Goal: Task Accomplishment & Management: Manage account settings

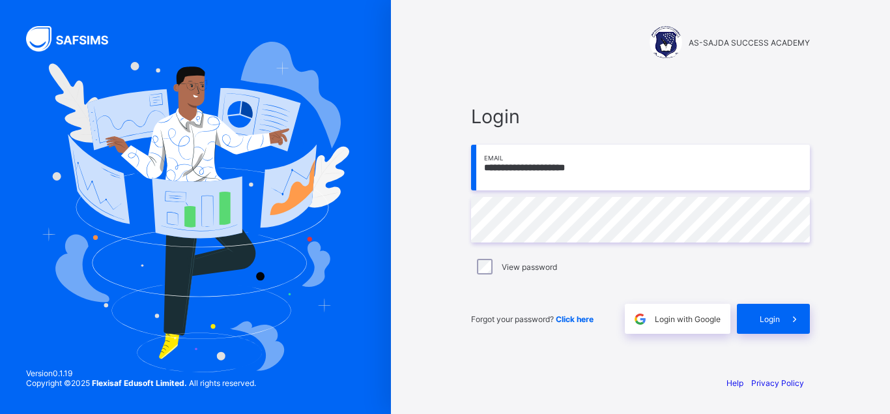
type input "**********"
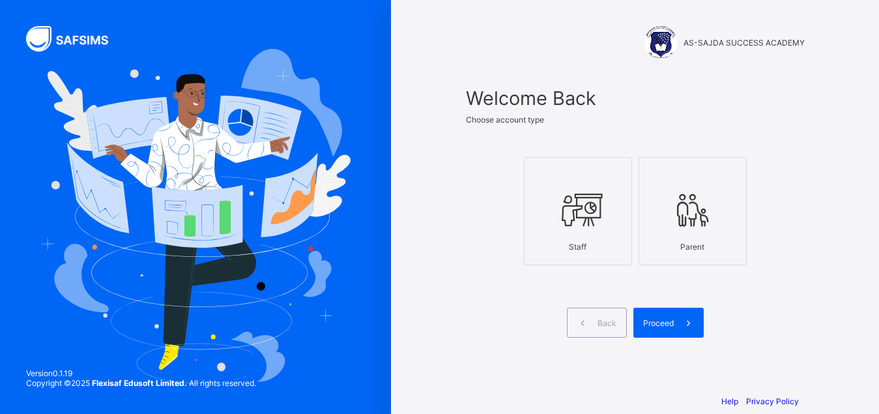
click at [600, 198] on icon at bounding box center [578, 209] width 46 height 39
click at [673, 324] on span "Proceed" at bounding box center [658, 323] width 31 height 10
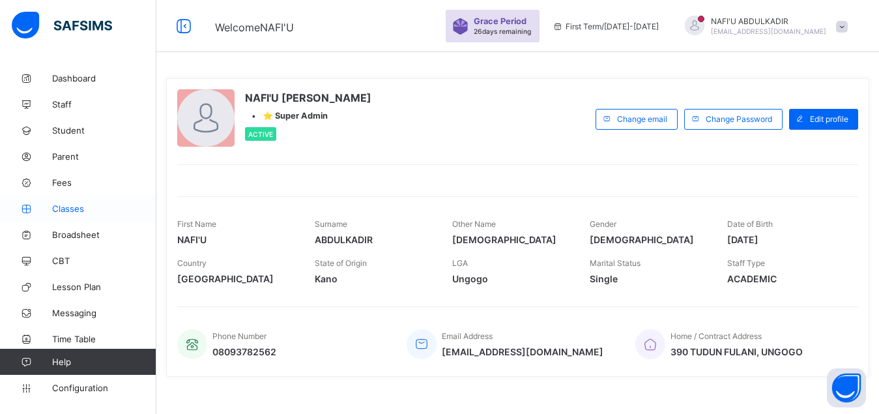
click at [86, 205] on span "Classes" at bounding box center [104, 208] width 104 height 10
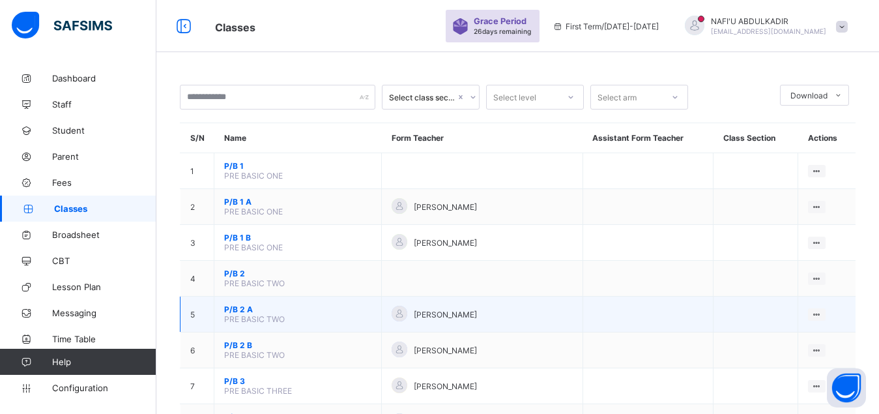
click at [234, 314] on span "P/B 2 A" at bounding box center [297, 309] width 147 height 10
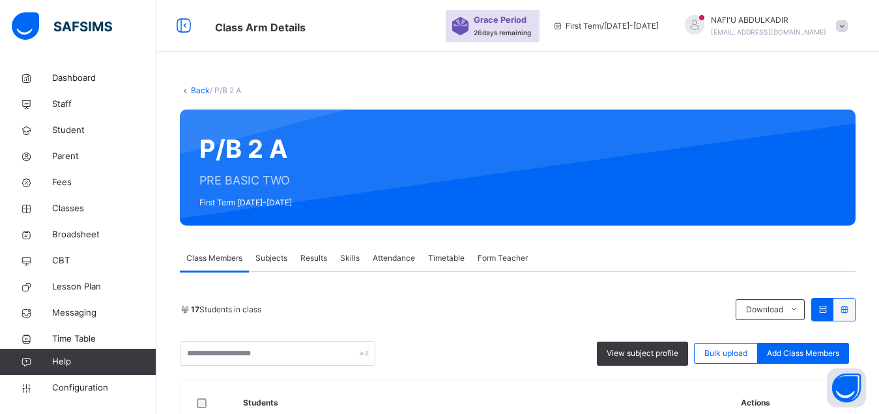
click at [509, 261] on span "Form Teacher" at bounding box center [502, 258] width 50 height 12
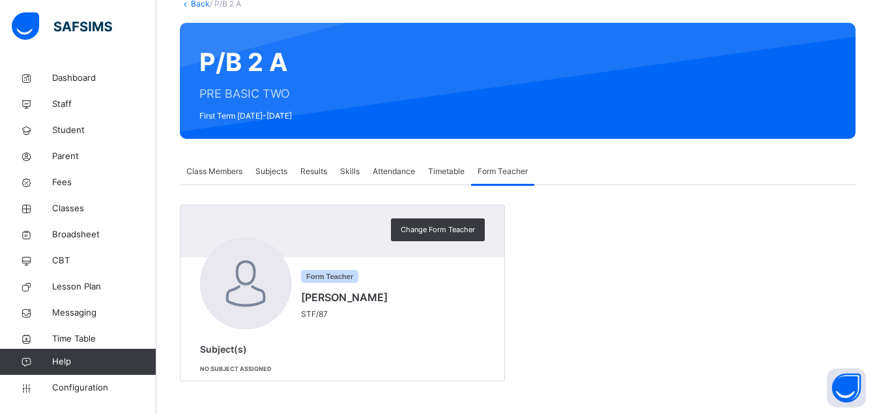
scroll to position [53, 0]
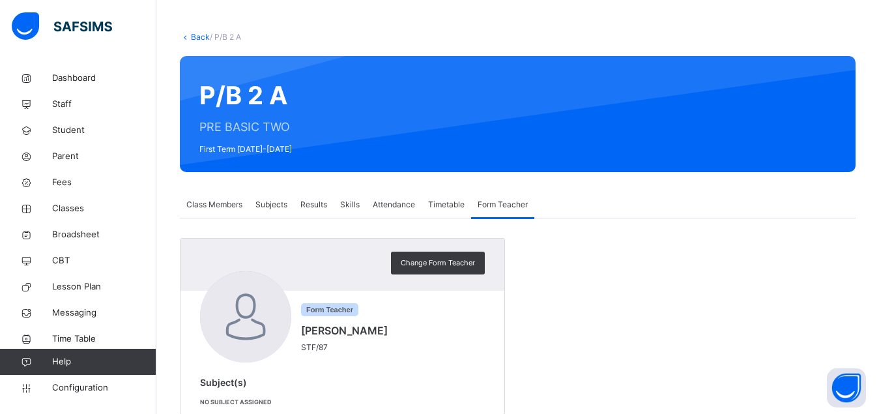
click at [217, 206] on span "Class Members" at bounding box center [214, 205] width 56 height 12
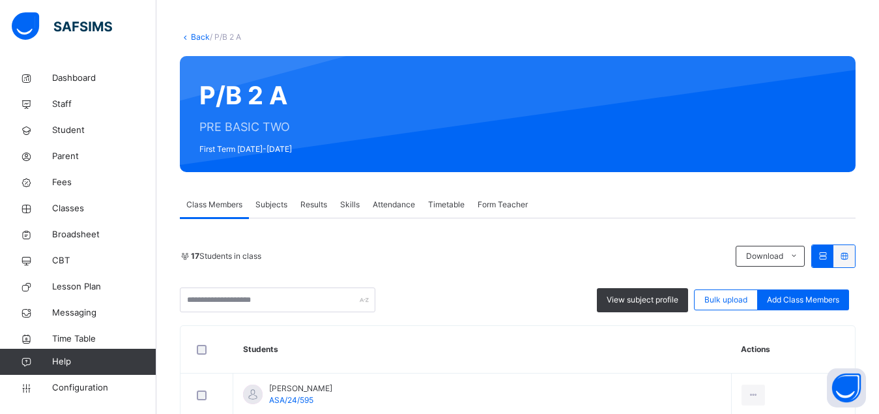
click at [268, 203] on span "Subjects" at bounding box center [271, 205] width 32 height 12
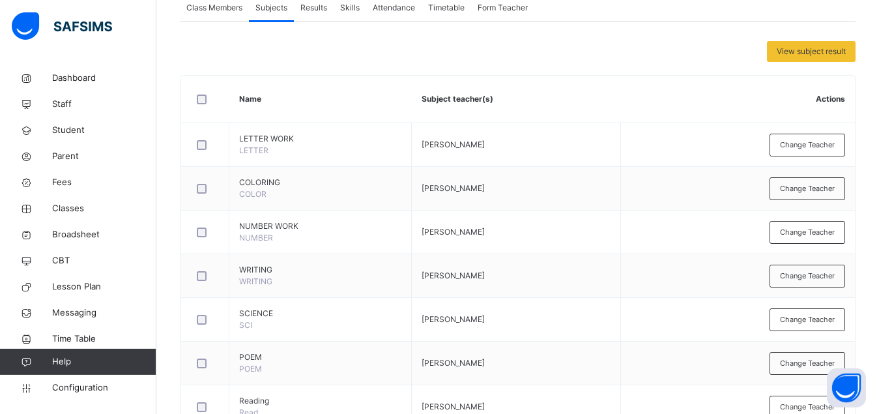
scroll to position [253, 0]
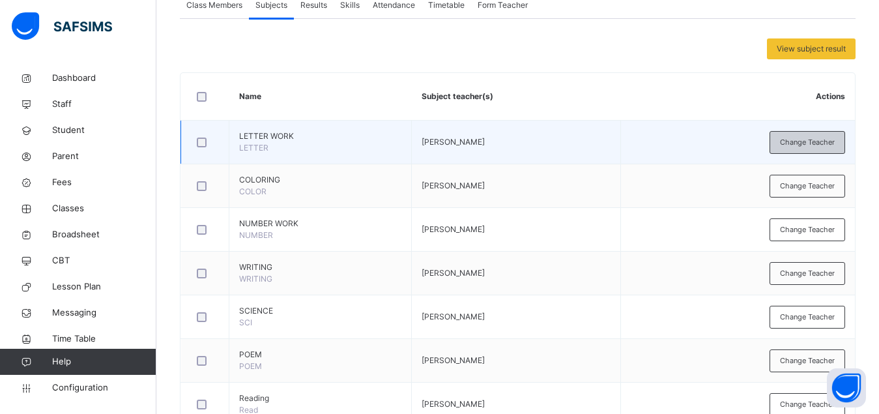
click at [814, 147] on span "Change Teacher" at bounding box center [807, 142] width 55 height 11
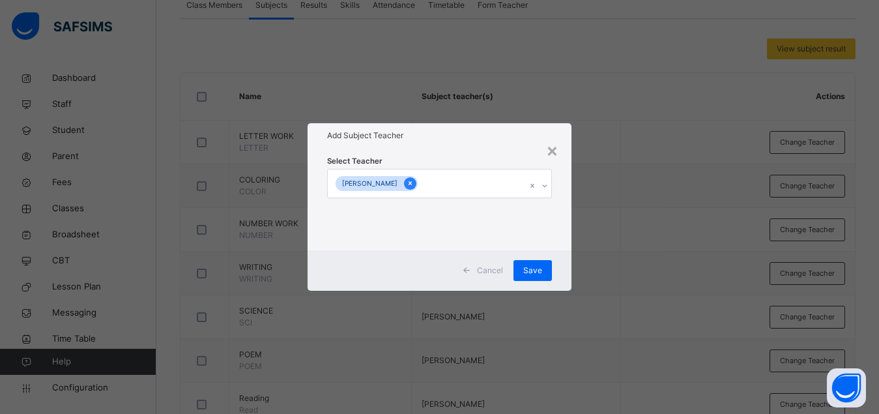
click at [414, 185] on icon at bounding box center [409, 182] width 7 height 9
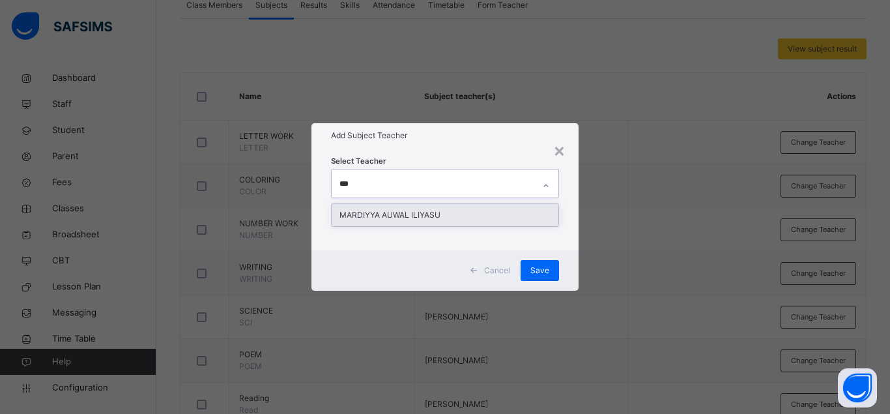
type input "****"
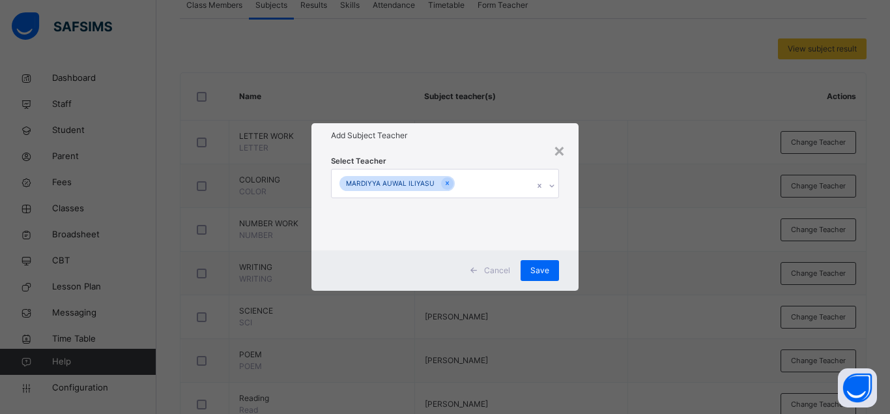
click at [567, 229] on div "Select Teacher [PERSON_NAME]" at bounding box center [444, 199] width 267 height 102
click at [546, 271] on span "Save" at bounding box center [539, 270] width 19 height 12
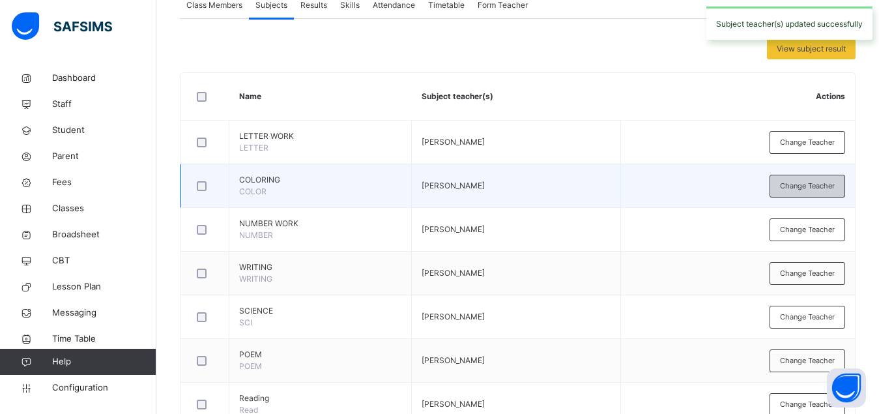
click at [813, 190] on span "Change Teacher" at bounding box center [807, 185] width 55 height 11
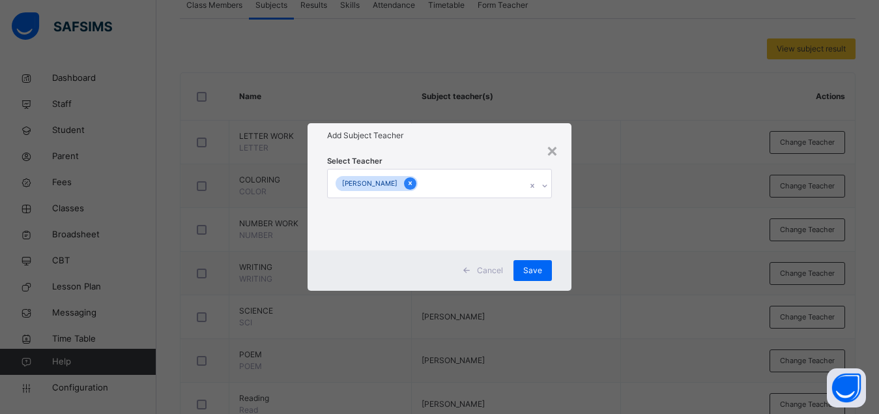
click at [414, 186] on icon at bounding box center [409, 182] width 7 height 9
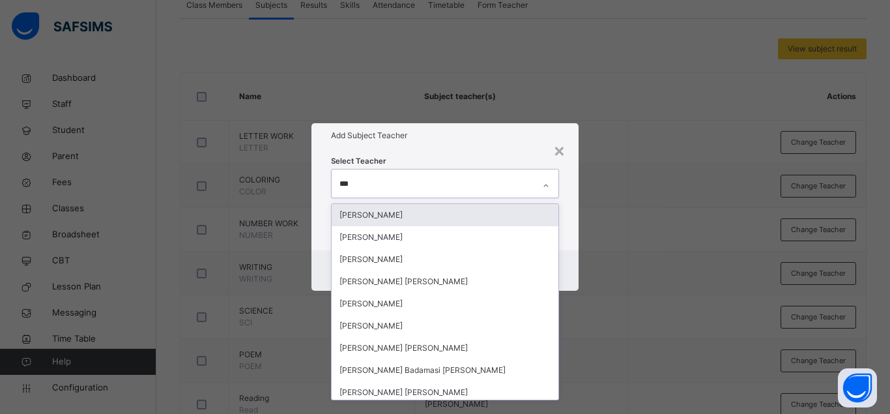
type input "****"
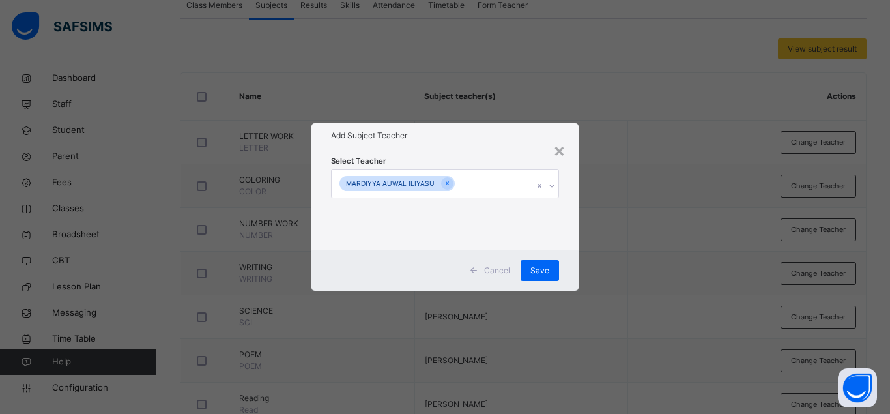
click at [567, 217] on div "Select Teacher [PERSON_NAME]" at bounding box center [444, 199] width 267 height 102
click at [541, 272] on span "Save" at bounding box center [539, 270] width 19 height 12
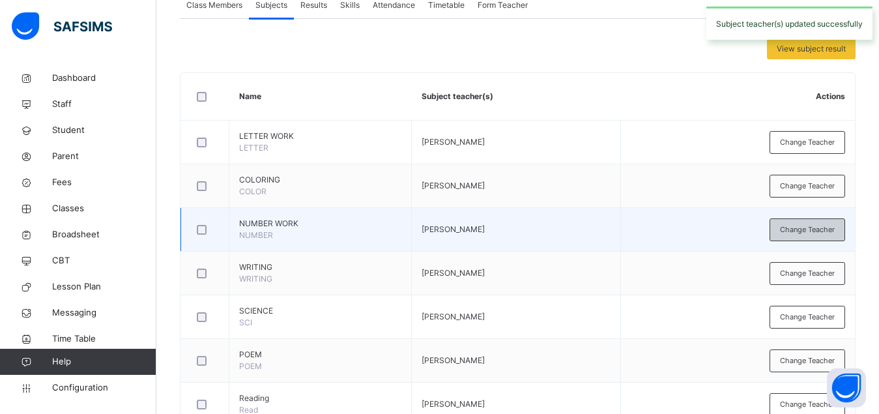
click at [799, 231] on span "Change Teacher" at bounding box center [807, 229] width 55 height 11
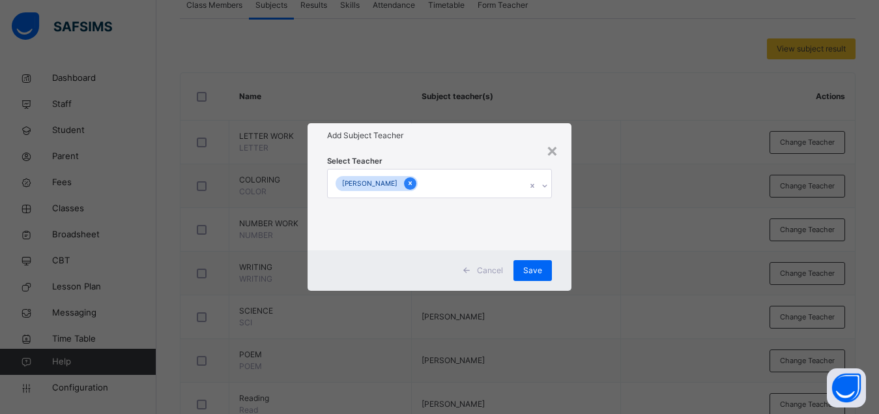
click at [414, 186] on icon at bounding box center [409, 182] width 7 height 9
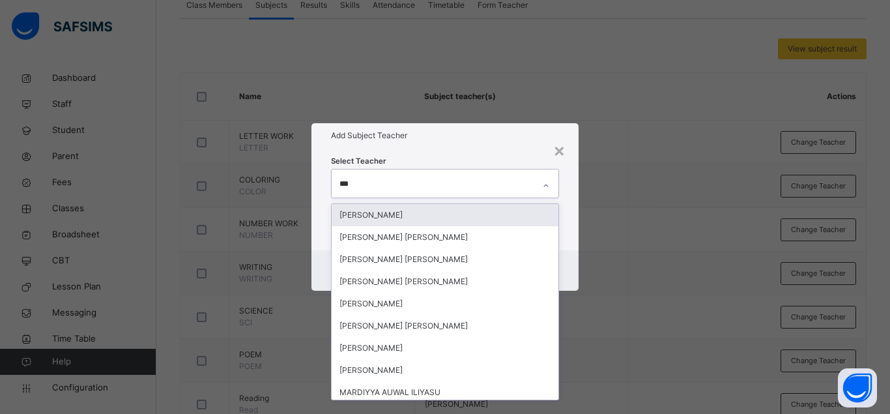
type input "****"
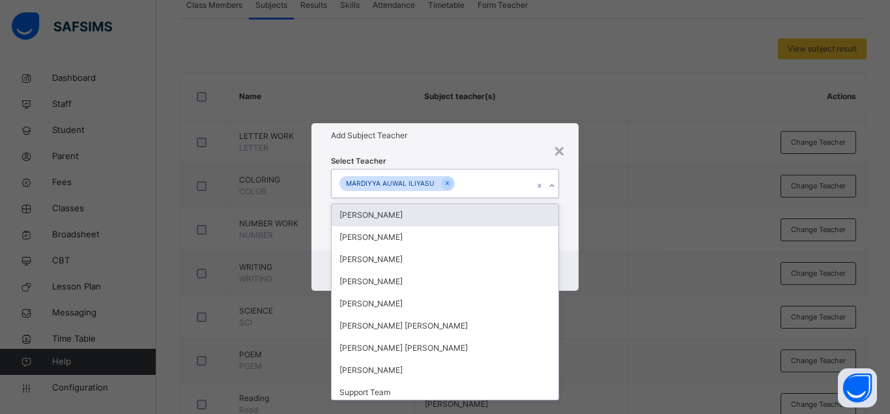
click at [567, 192] on div "Select Teacher option [PERSON_NAME], selected. option [PERSON_NAME] focused, 1 …" at bounding box center [444, 199] width 267 height 102
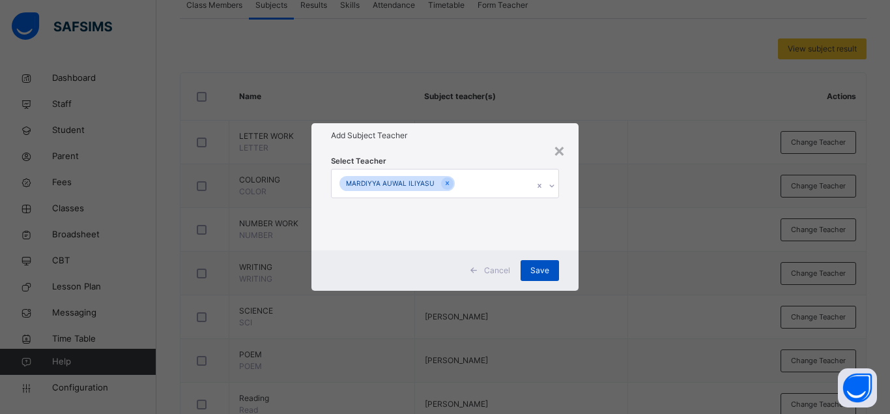
click at [547, 266] on span "Save" at bounding box center [539, 270] width 19 height 12
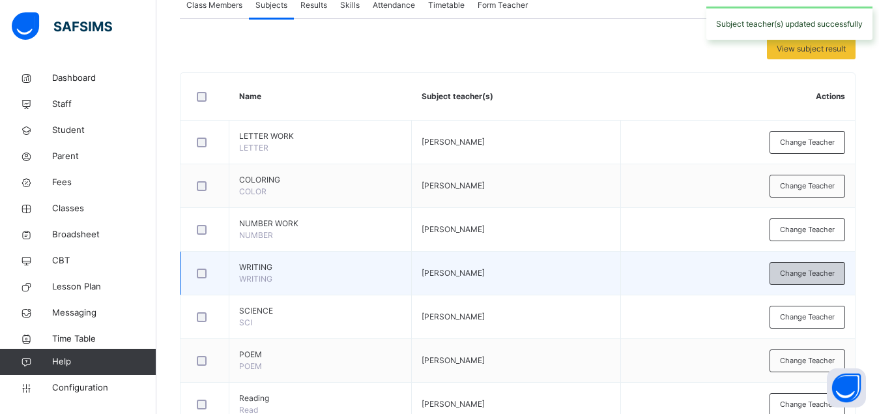
click at [804, 274] on span "Change Teacher" at bounding box center [807, 273] width 55 height 11
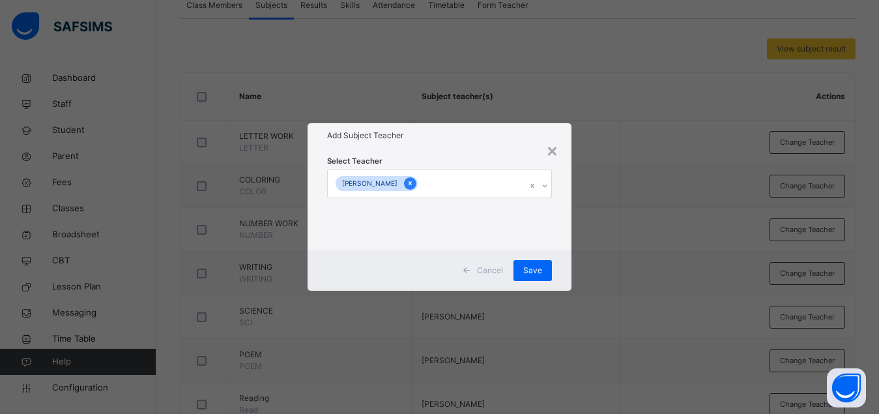
click at [412, 183] on icon at bounding box center [409, 184] width 3 height 4
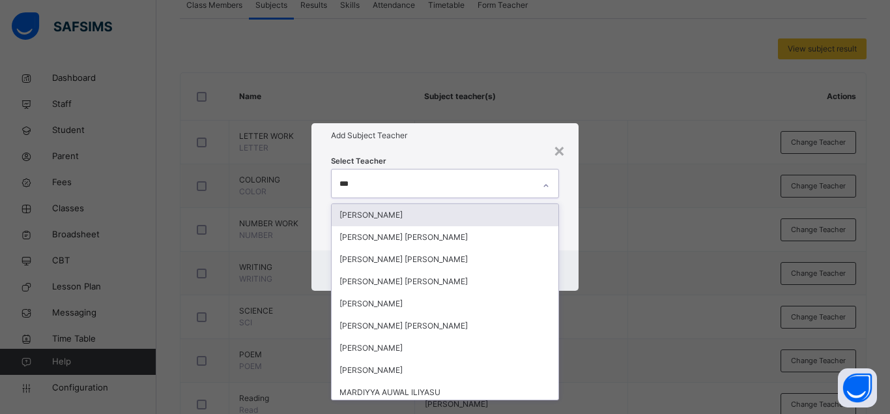
type input "****"
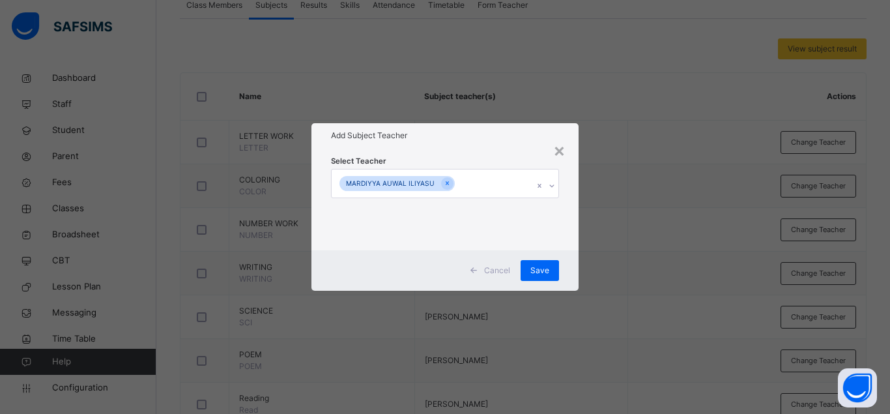
click at [571, 229] on div "Select Teacher [PERSON_NAME]" at bounding box center [444, 199] width 267 height 102
click at [544, 270] on span "Save" at bounding box center [539, 270] width 19 height 12
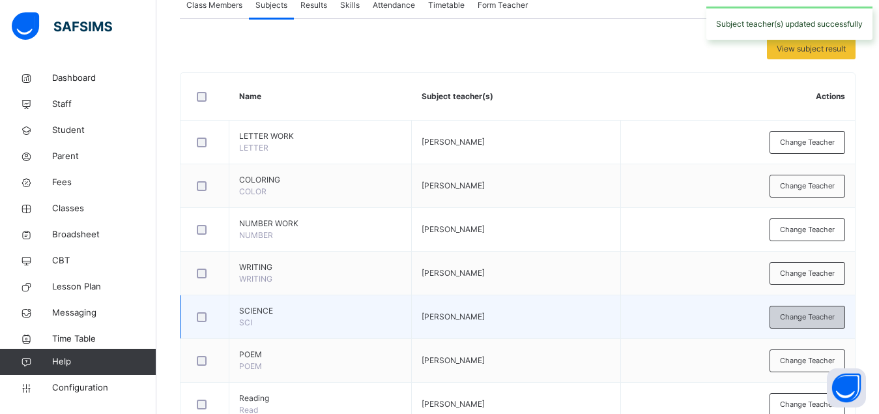
click at [813, 320] on span "Change Teacher" at bounding box center [807, 316] width 55 height 11
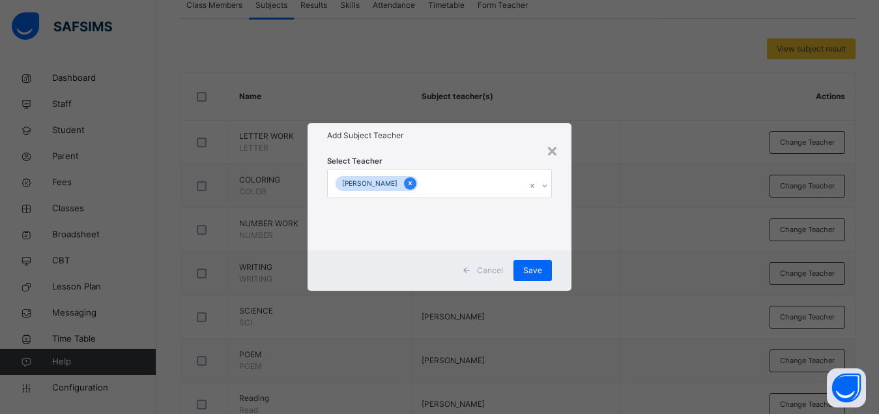
click at [414, 185] on icon at bounding box center [409, 182] width 7 height 9
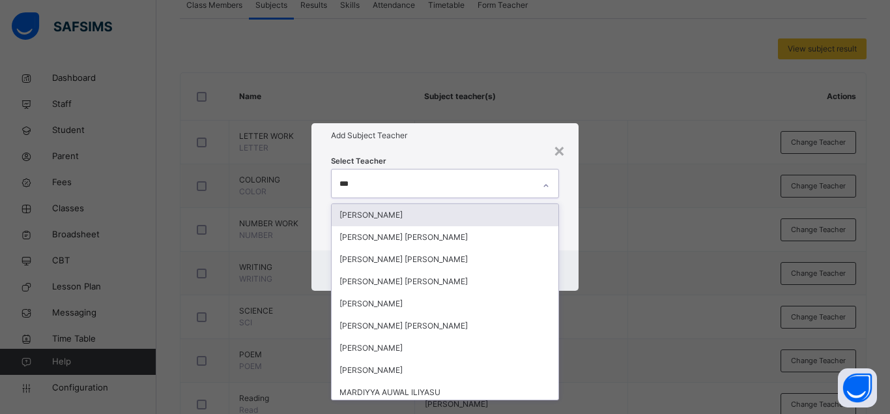
type input "****"
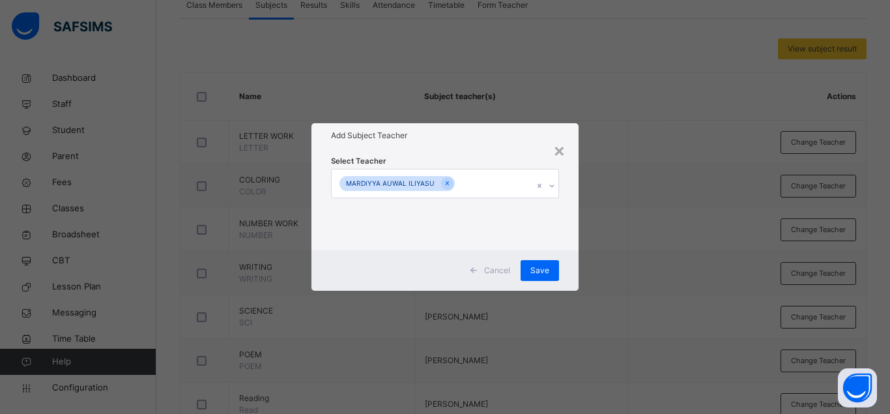
click at [567, 224] on div "Select Teacher [PERSON_NAME]" at bounding box center [444, 199] width 267 height 102
click at [546, 272] on span "Save" at bounding box center [539, 270] width 19 height 12
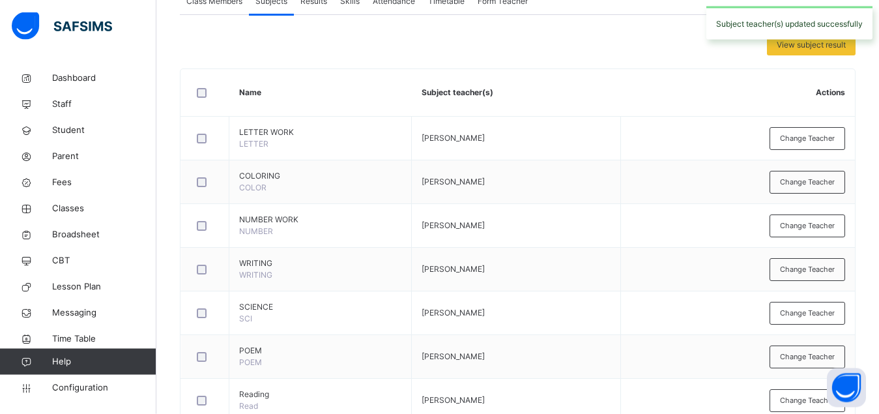
scroll to position [298, 0]
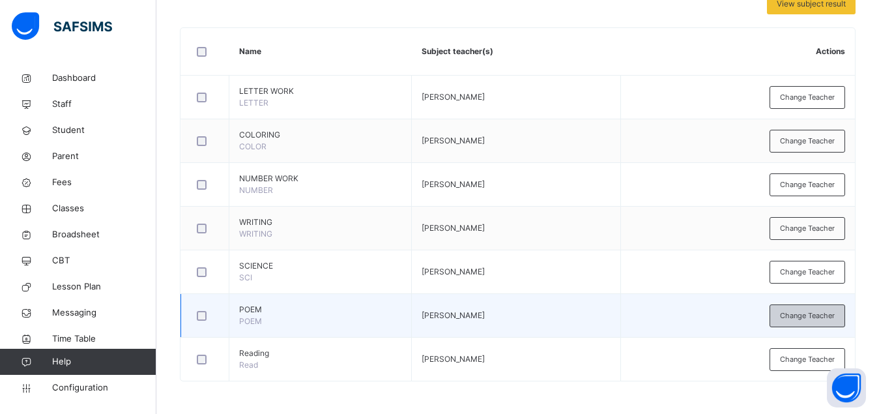
click at [814, 318] on span "Change Teacher" at bounding box center [807, 315] width 55 height 11
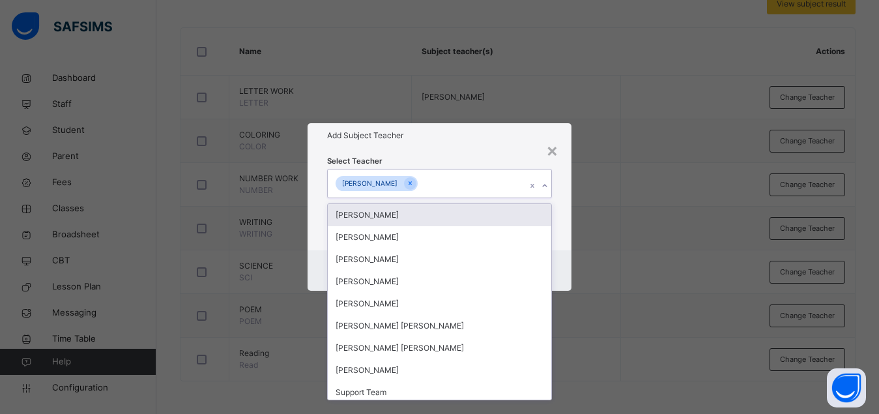
click at [546, 186] on icon at bounding box center [545, 185] width 8 height 13
click at [414, 184] on icon at bounding box center [409, 182] width 7 height 9
click at [434, 215] on div "[PERSON_NAME]" at bounding box center [445, 215] width 227 height 22
click at [417, 188] on icon at bounding box center [413, 182] width 7 height 9
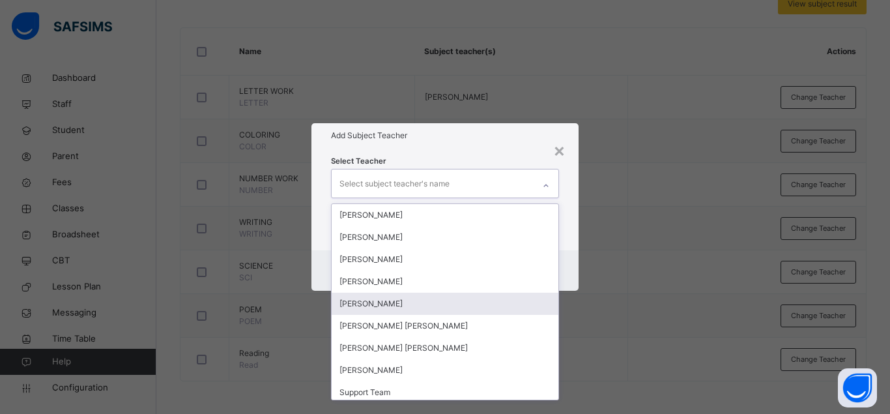
click at [438, 305] on div "[PERSON_NAME]" at bounding box center [445, 303] width 227 height 22
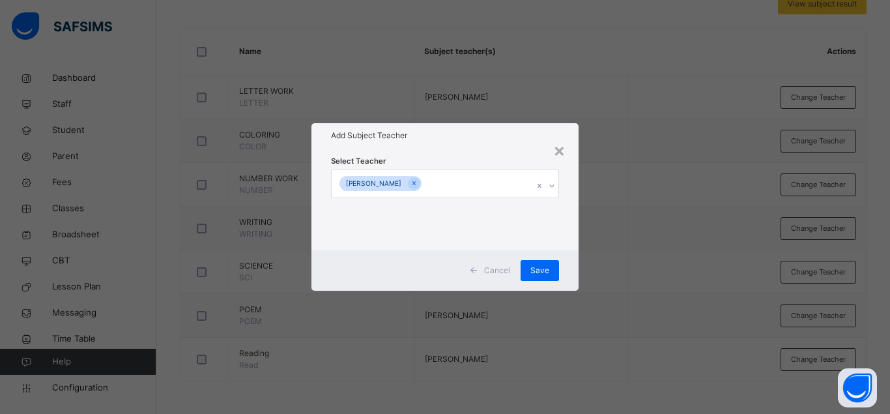
click at [567, 240] on div "Select Teacher [GEOGRAPHIC_DATA]" at bounding box center [444, 199] width 267 height 102
click at [540, 278] on div "Save" at bounding box center [539, 270] width 38 height 21
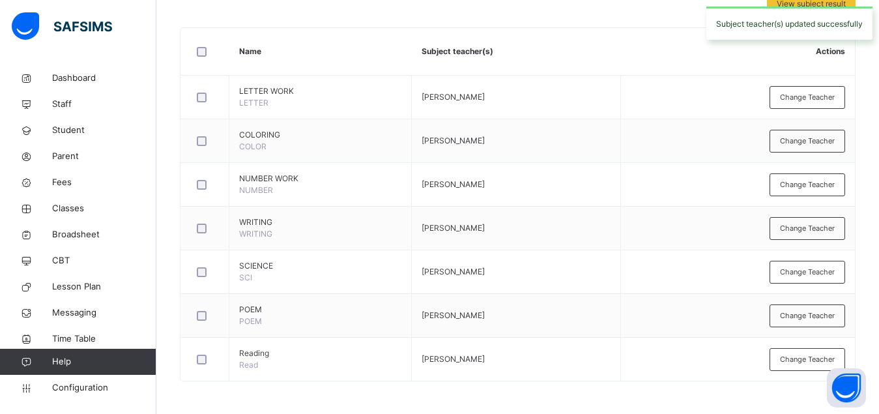
click at [797, 359] on span "Change Teacher" at bounding box center [807, 359] width 55 height 11
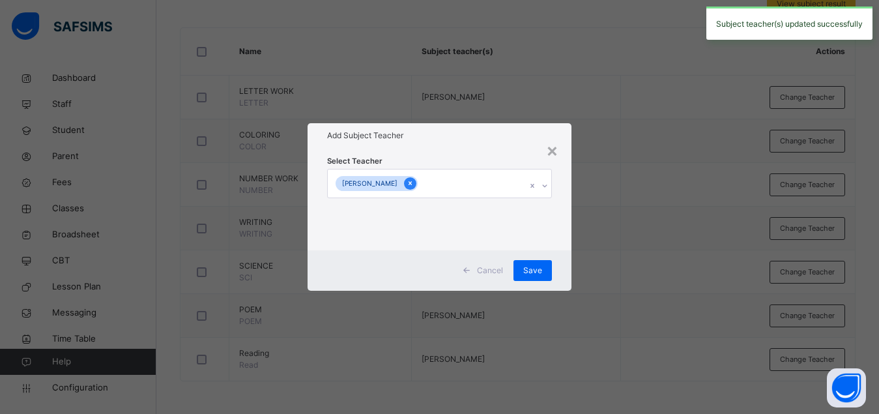
click at [414, 184] on icon at bounding box center [409, 182] width 7 height 9
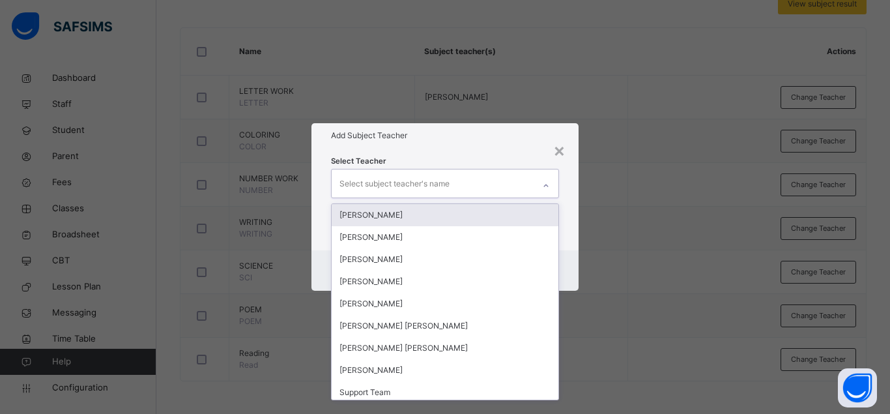
click at [513, 186] on div "Select subject teacher's name" at bounding box center [433, 182] width 202 height 27
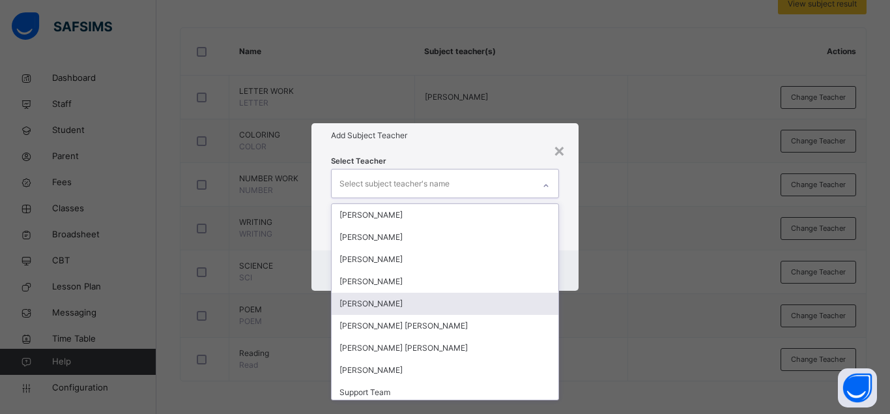
click at [446, 304] on div "[PERSON_NAME]" at bounding box center [445, 303] width 227 height 22
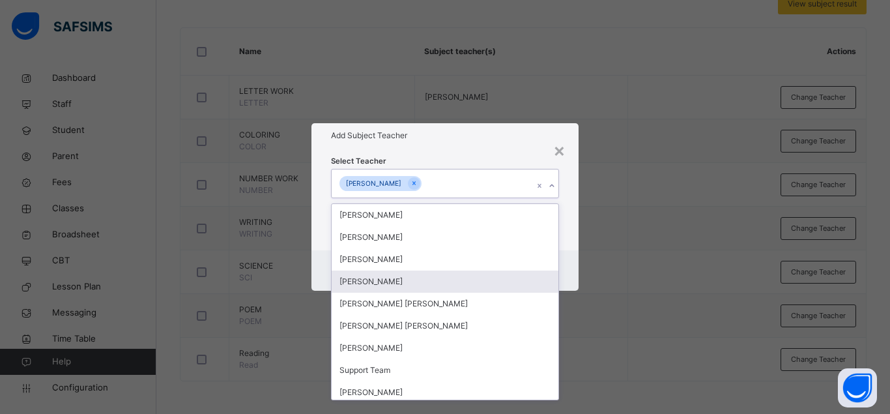
click at [567, 262] on div "Cancel Save" at bounding box center [444, 270] width 267 height 40
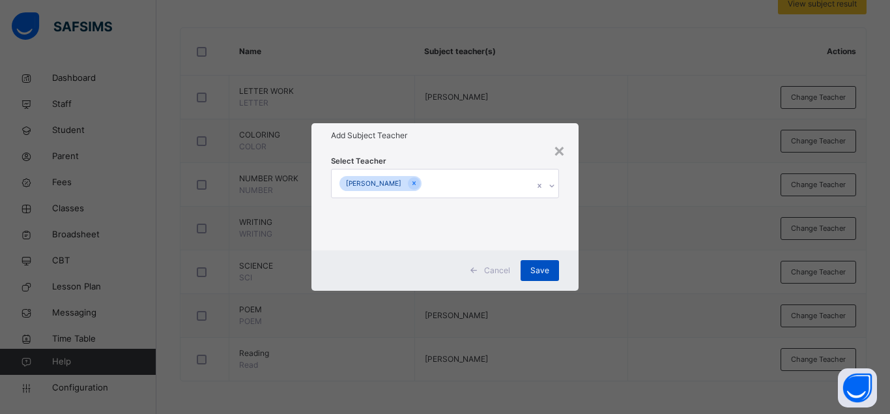
click at [556, 275] on div "Save" at bounding box center [539, 270] width 38 height 21
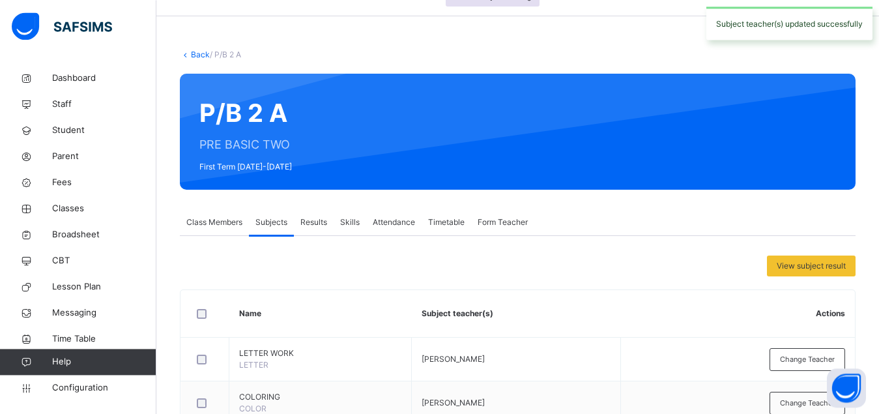
scroll to position [0, 0]
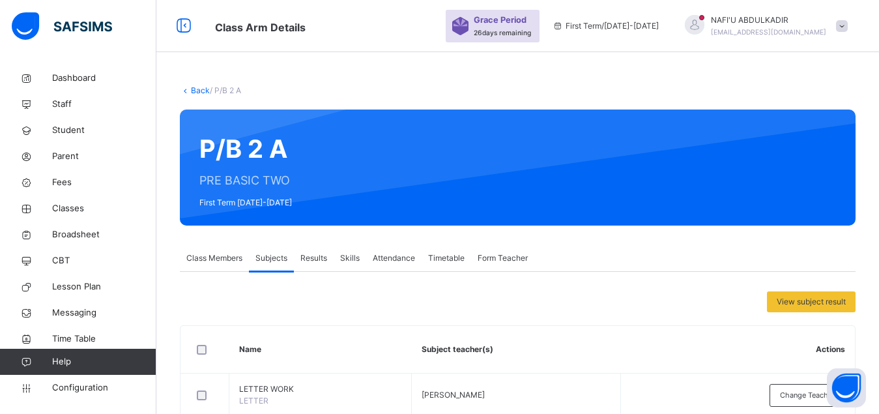
click at [201, 94] on link "Back" at bounding box center [200, 90] width 19 height 10
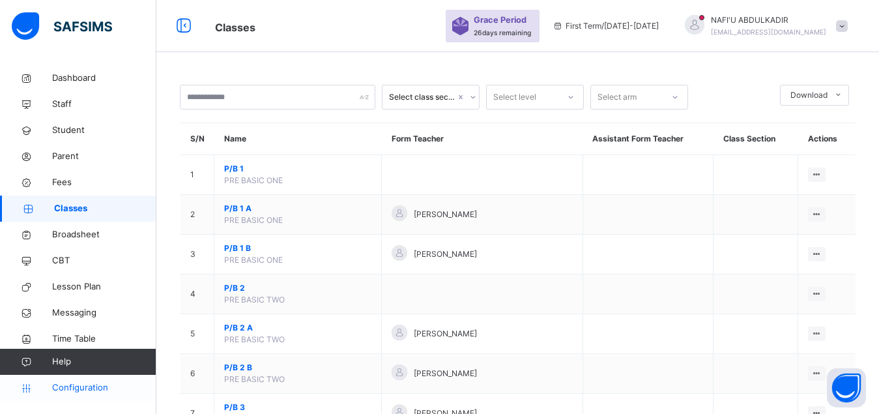
click at [78, 391] on span "Configuration" at bounding box center [104, 387] width 104 height 13
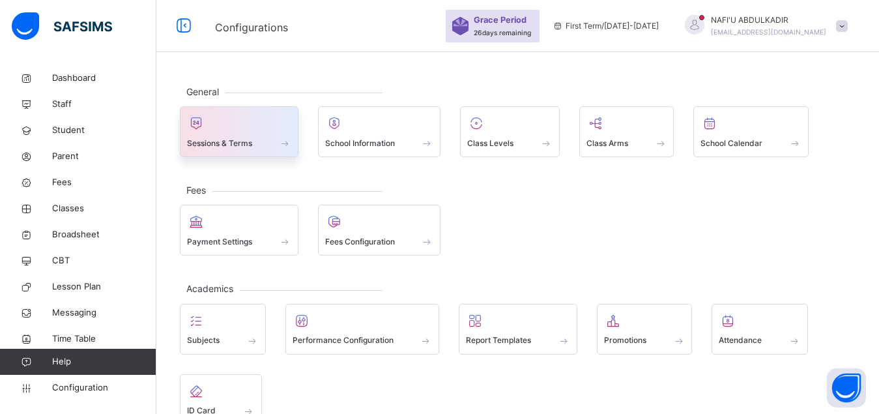
click at [247, 128] on div at bounding box center [239, 123] width 104 height 20
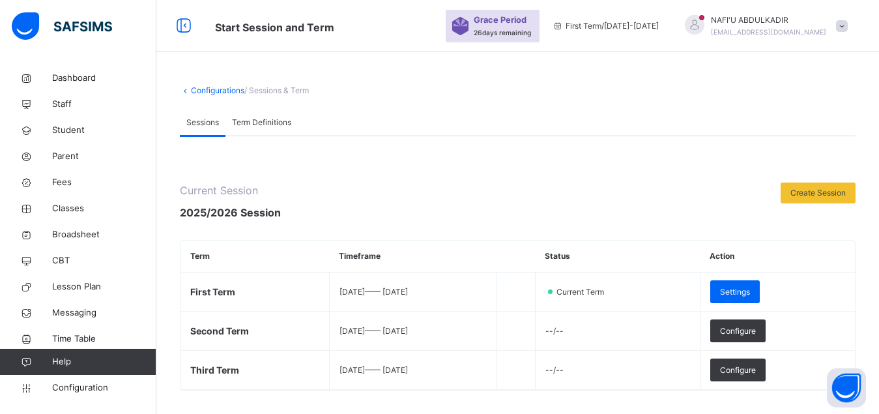
click at [217, 94] on link "Configurations" at bounding box center [217, 90] width 53 height 10
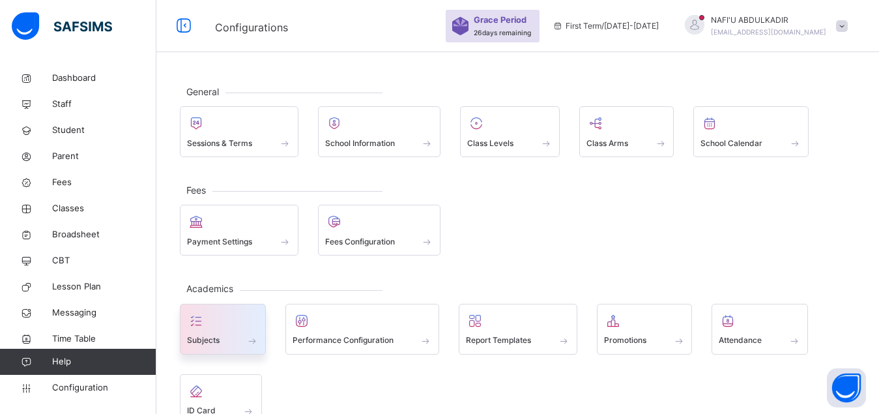
click at [222, 325] on div at bounding box center [223, 321] width 72 height 20
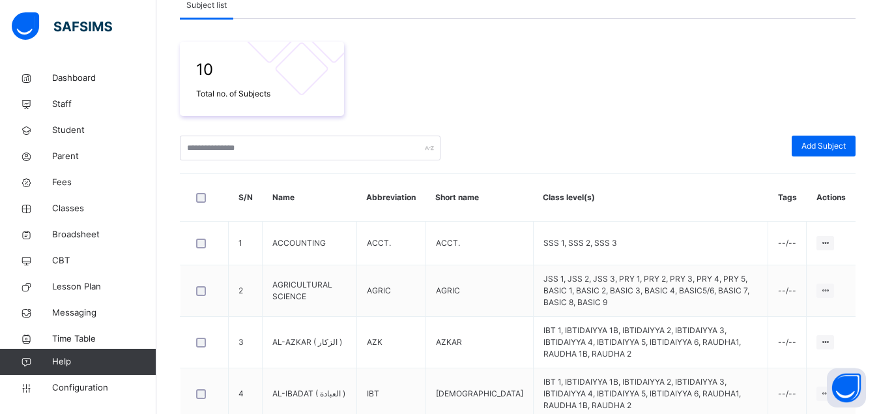
scroll to position [233, 0]
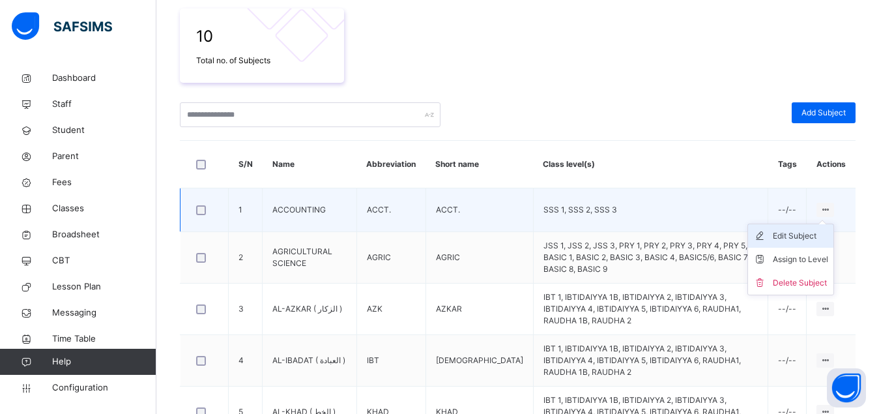
click at [819, 238] on div "Edit Subject" at bounding box center [799, 235] width 55 height 13
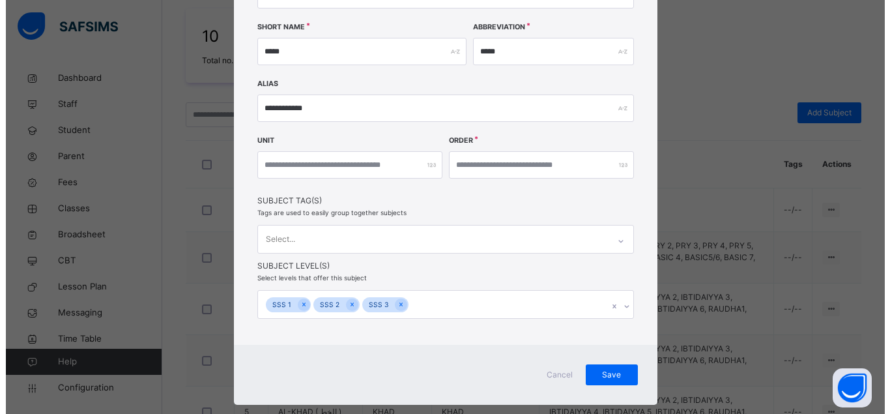
scroll to position [212, 0]
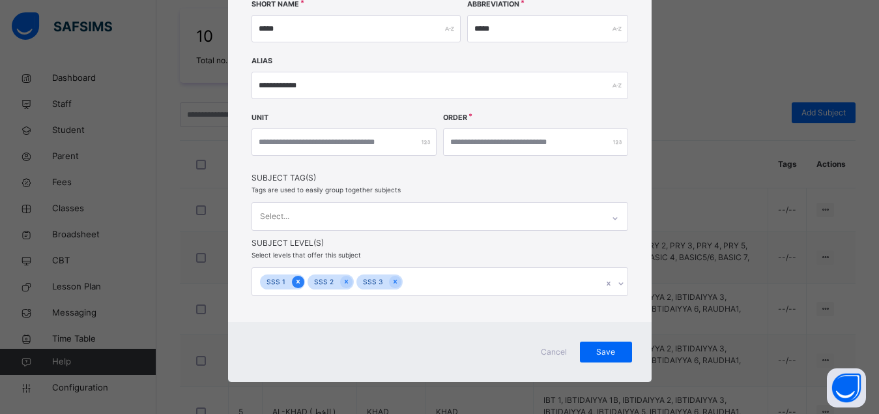
click at [296, 281] on icon at bounding box center [297, 281] width 3 height 4
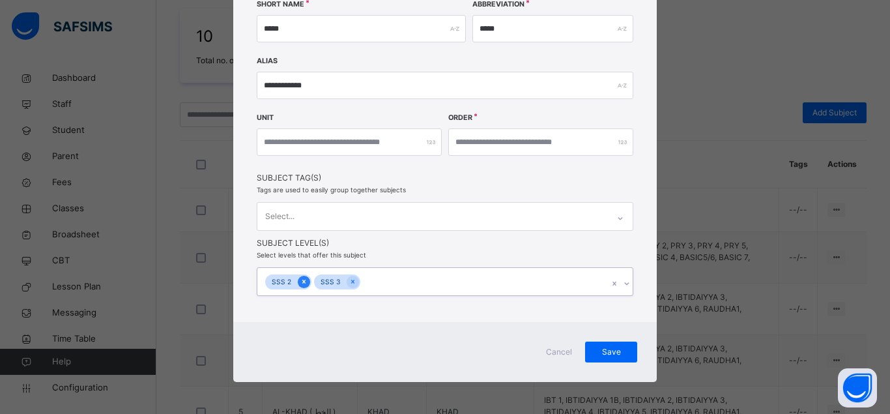
click at [300, 283] on icon at bounding box center [303, 281] width 7 height 9
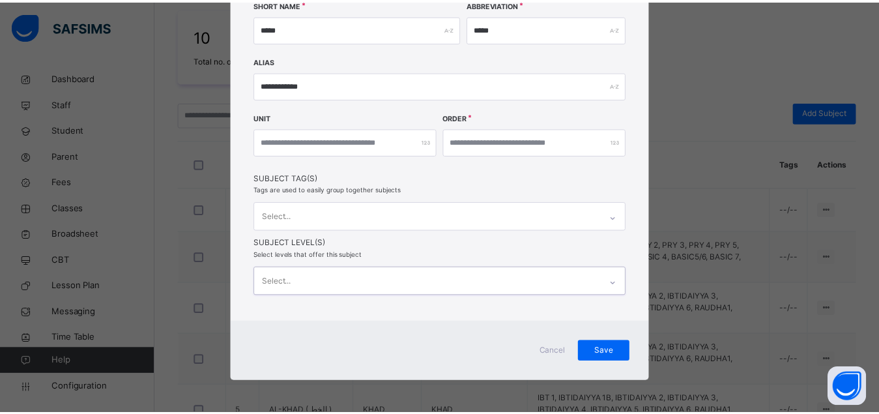
scroll to position [211, 0]
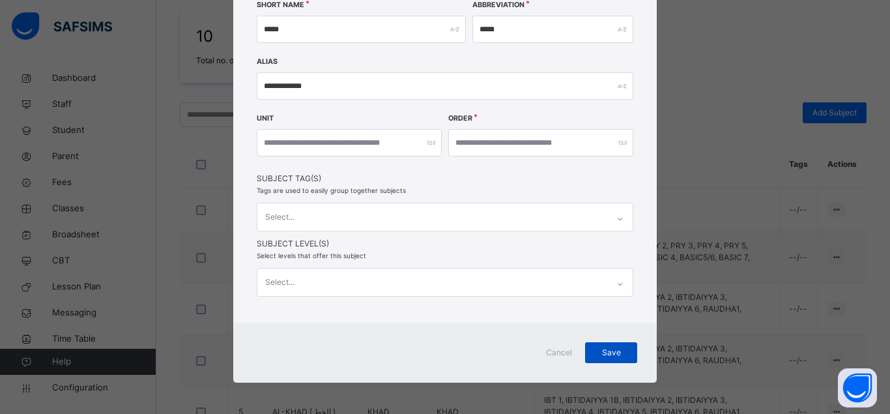
click at [601, 353] on span "Save" at bounding box center [611, 352] width 33 height 12
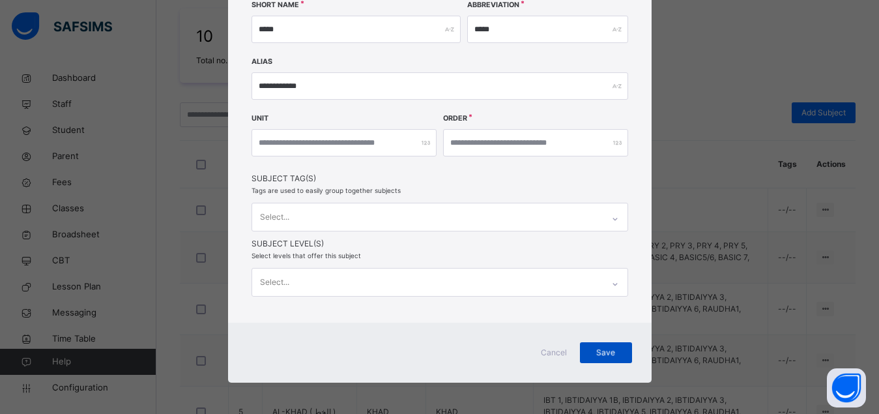
scroll to position [225, 0]
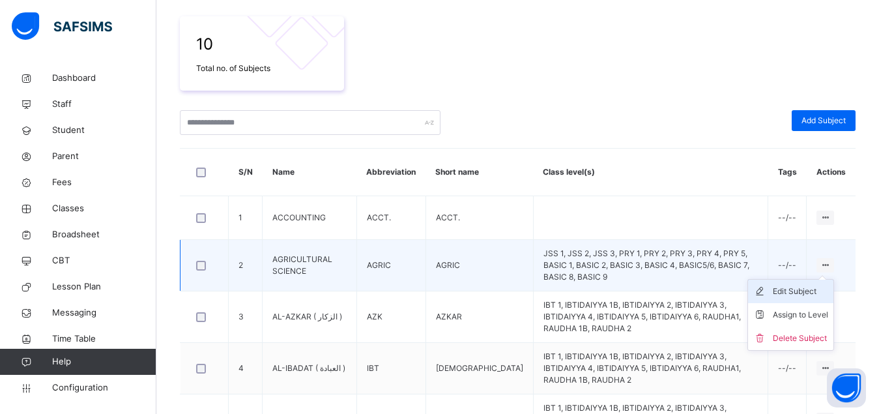
click at [812, 292] on div "Edit Subject" at bounding box center [799, 291] width 55 height 13
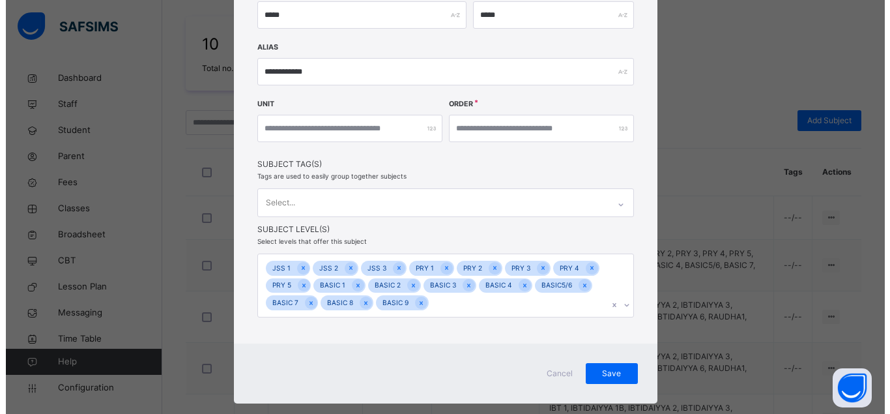
scroll to position [247, 0]
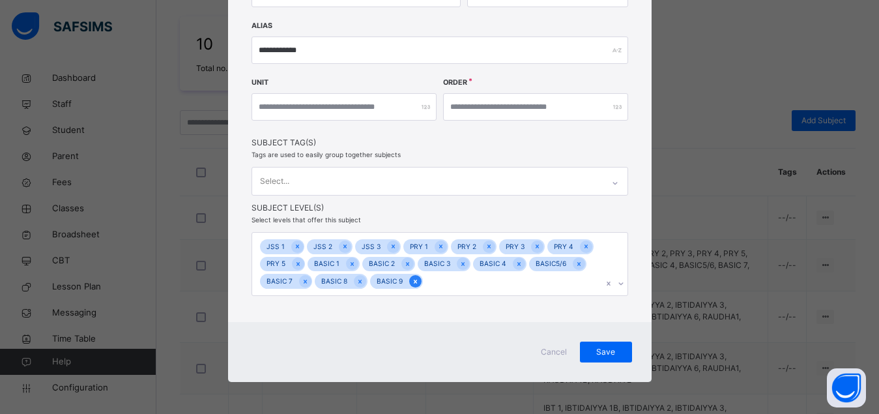
click at [412, 284] on icon at bounding box center [415, 281] width 7 height 9
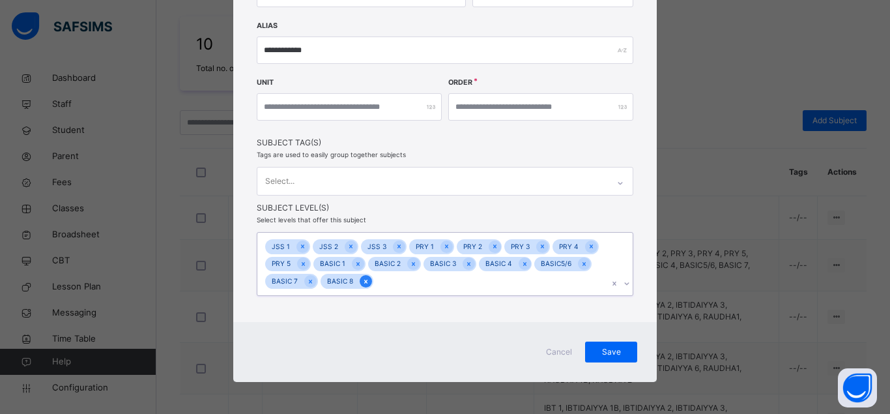
click at [364, 281] on icon at bounding box center [365, 281] width 3 height 4
click at [307, 284] on icon at bounding box center [310, 281] width 7 height 9
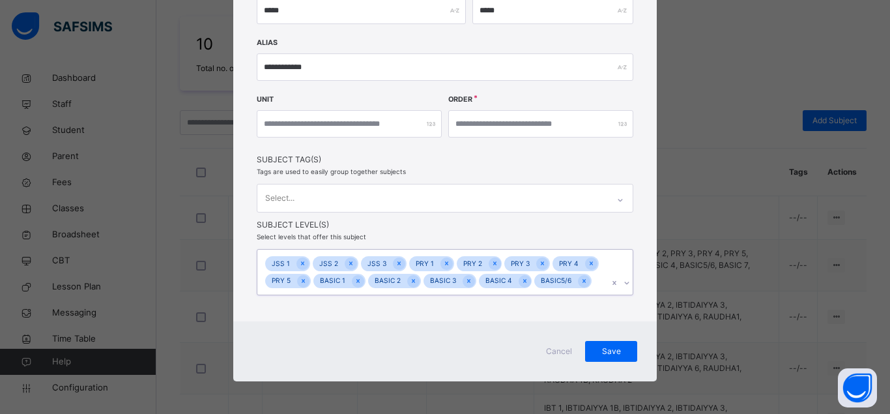
scroll to position [229, 0]
click at [302, 280] on icon at bounding box center [303, 281] width 3 height 4
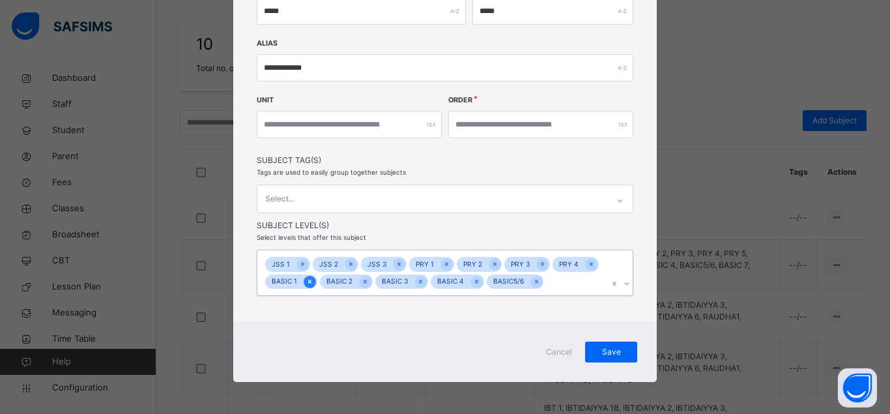
click at [308, 281] on icon at bounding box center [309, 281] width 3 height 4
click at [307, 281] on icon at bounding box center [310, 281] width 7 height 9
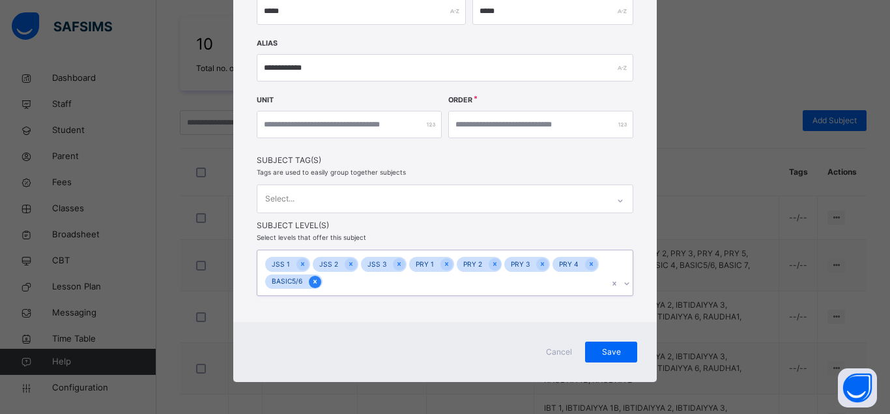
click at [311, 281] on icon at bounding box center [314, 281] width 7 height 9
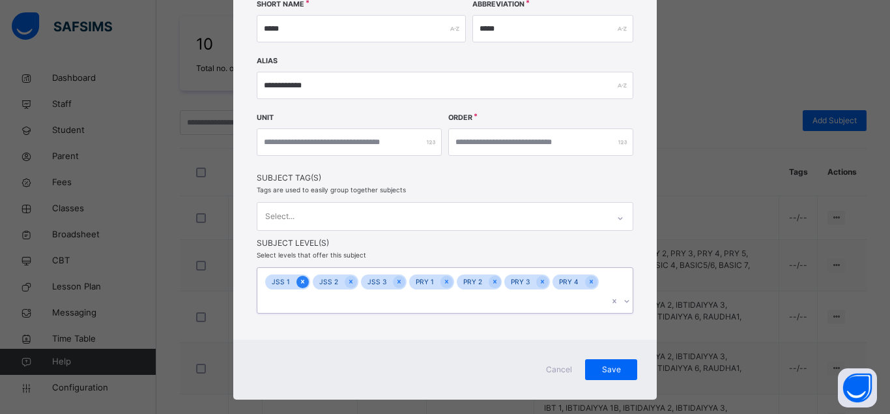
click at [299, 281] on icon at bounding box center [302, 281] width 7 height 9
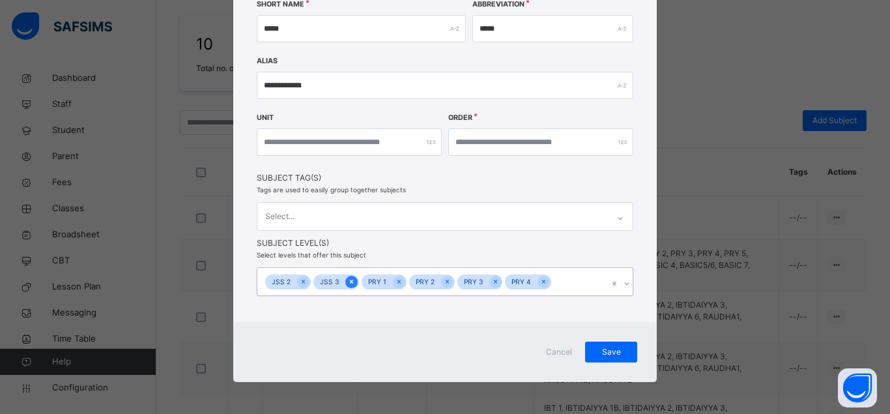
click at [350, 279] on icon at bounding box center [351, 281] width 3 height 4
click at [349, 279] on icon at bounding box center [350, 281] width 3 height 4
click at [348, 279] on icon at bounding box center [351, 281] width 7 height 9
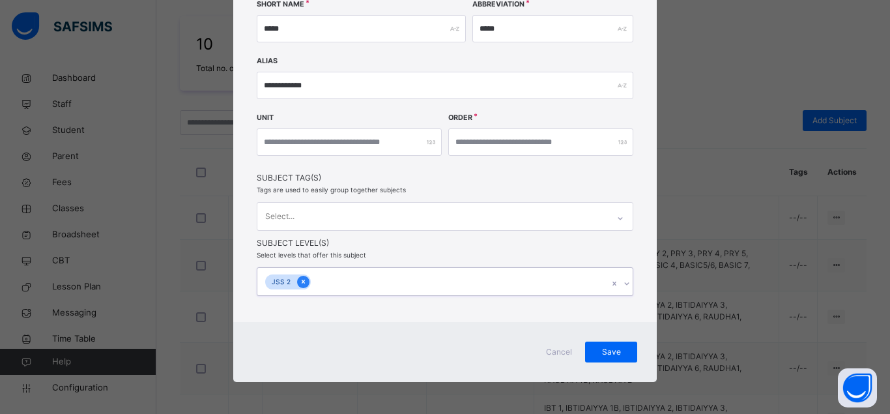
click at [300, 280] on icon at bounding box center [303, 281] width 7 height 9
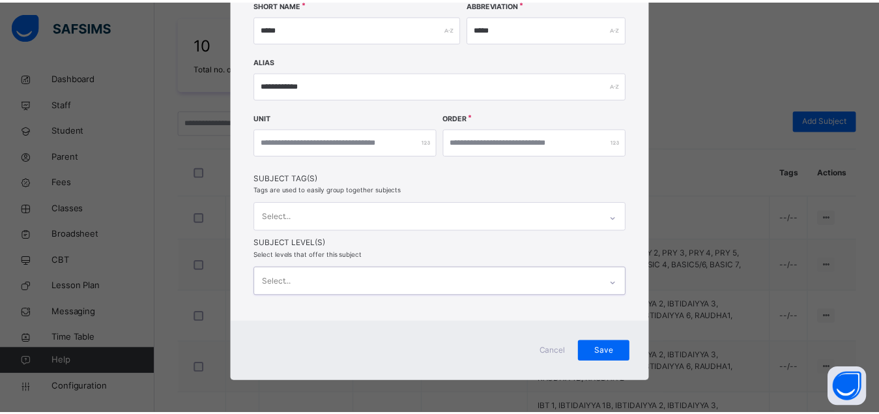
scroll to position [211, 0]
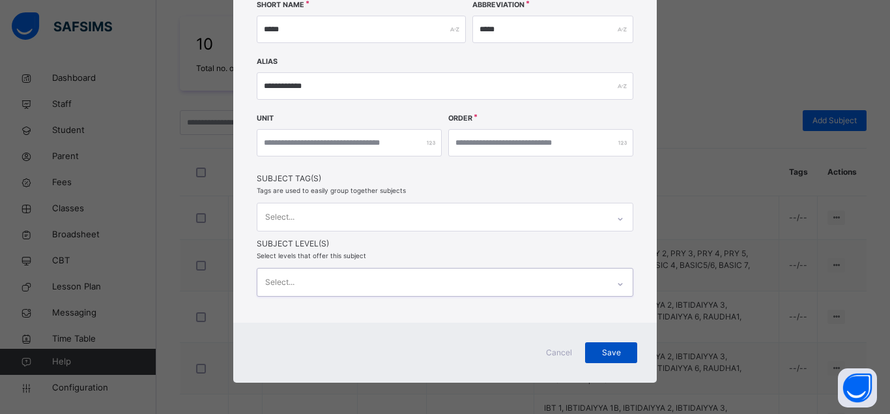
click at [603, 352] on span "Save" at bounding box center [611, 352] width 33 height 12
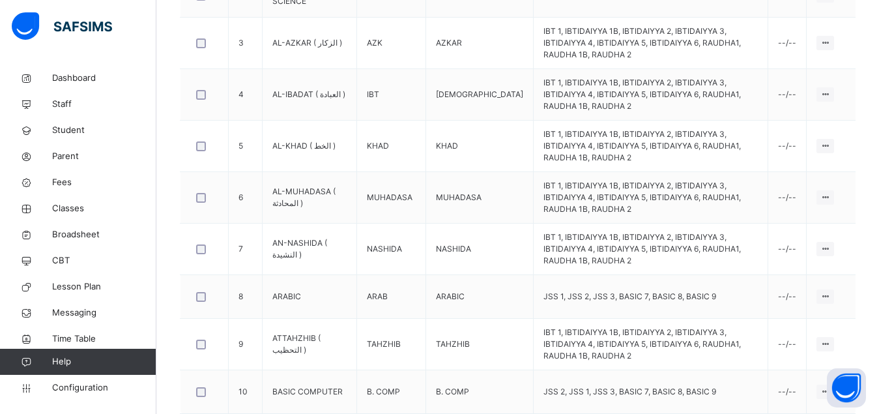
scroll to position [502, 0]
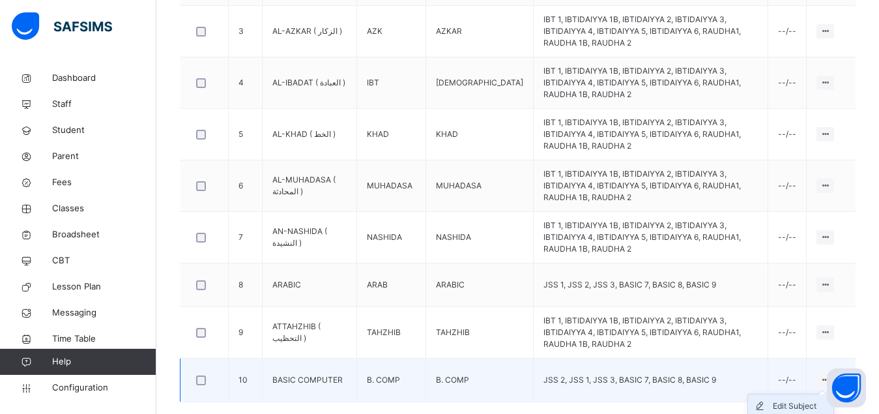
click at [810, 399] on div "Edit Subject" at bounding box center [799, 405] width 55 height 13
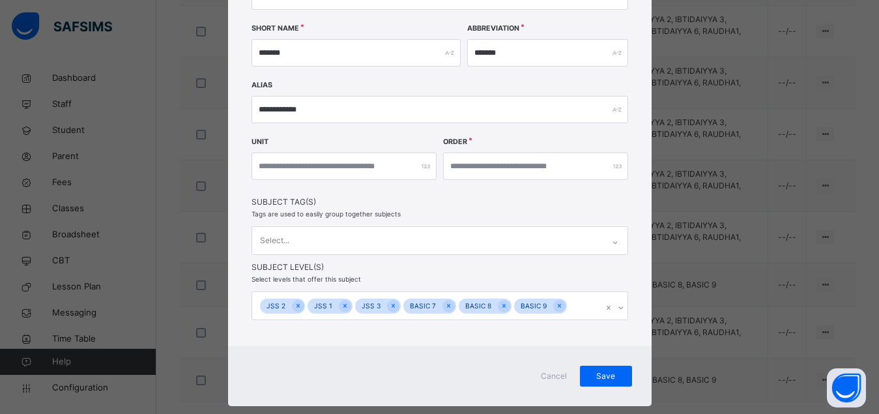
scroll to position [212, 0]
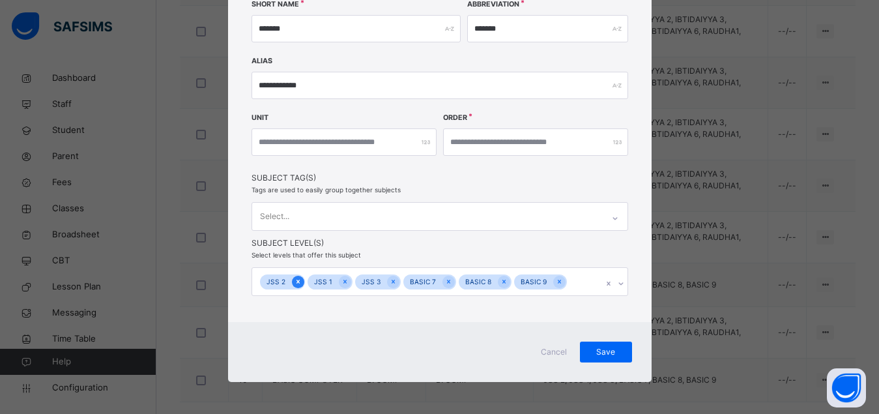
click at [294, 281] on icon at bounding box center [297, 281] width 7 height 9
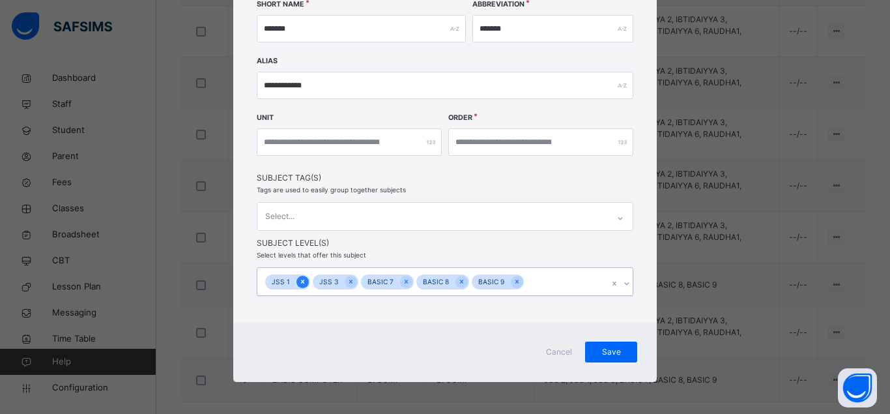
click at [299, 280] on icon at bounding box center [302, 281] width 7 height 9
click at [300, 280] on icon at bounding box center [303, 281] width 7 height 9
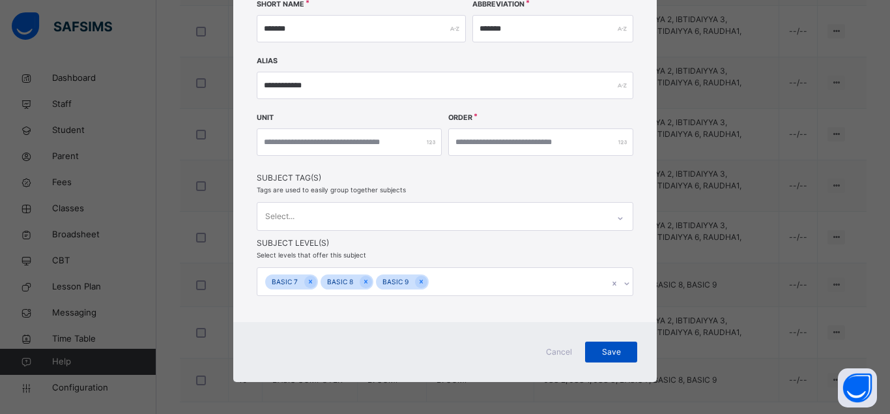
click at [602, 352] on span "Save" at bounding box center [611, 352] width 33 height 12
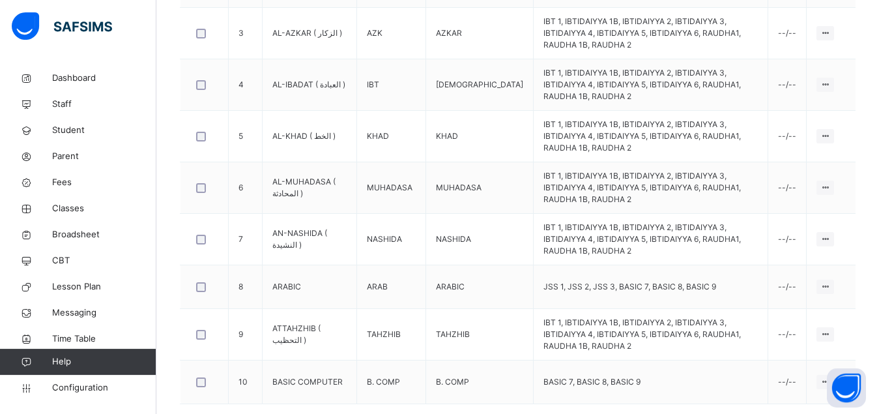
scroll to position [502, 0]
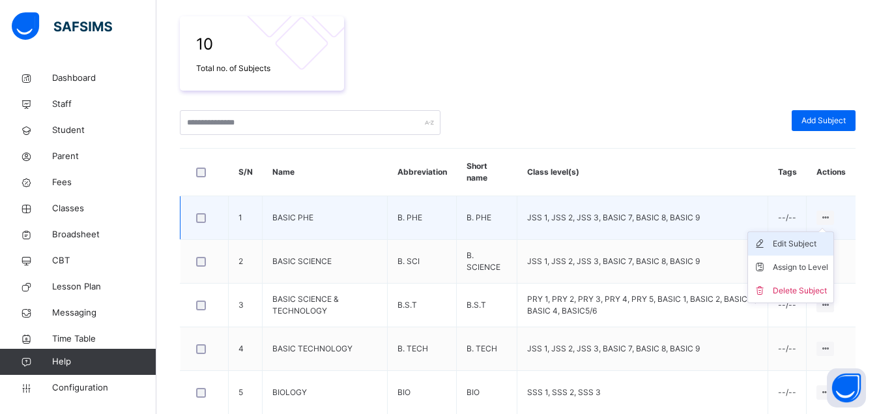
click at [809, 244] on div "Edit Subject" at bounding box center [799, 243] width 55 height 13
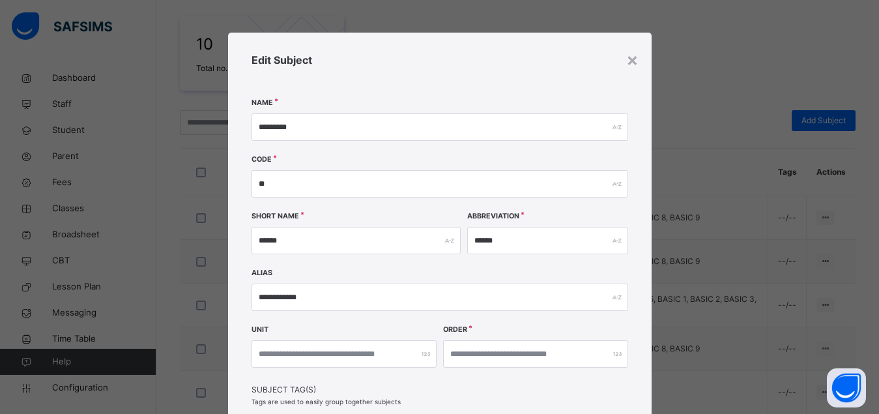
scroll to position [212, 0]
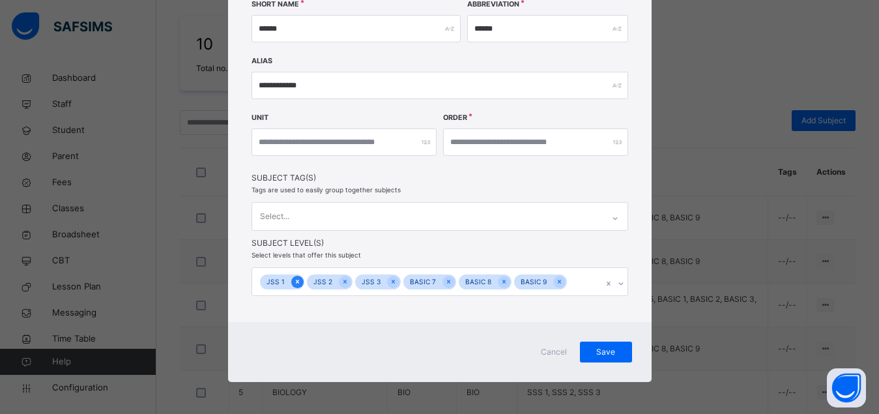
click at [294, 280] on icon at bounding box center [297, 281] width 7 height 9
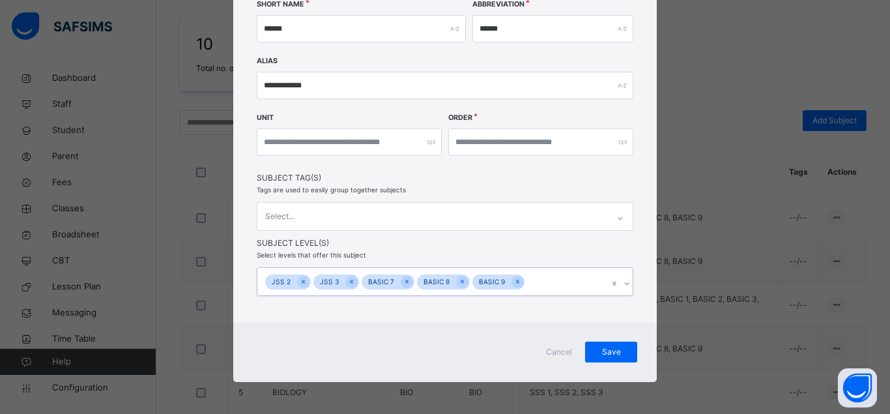
click at [297, 280] on div at bounding box center [303, 281] width 12 height 12
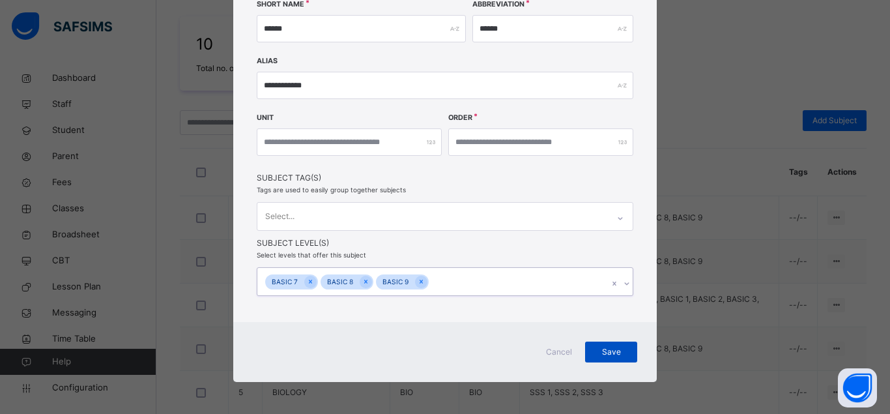
click at [600, 351] on span "Save" at bounding box center [611, 352] width 33 height 12
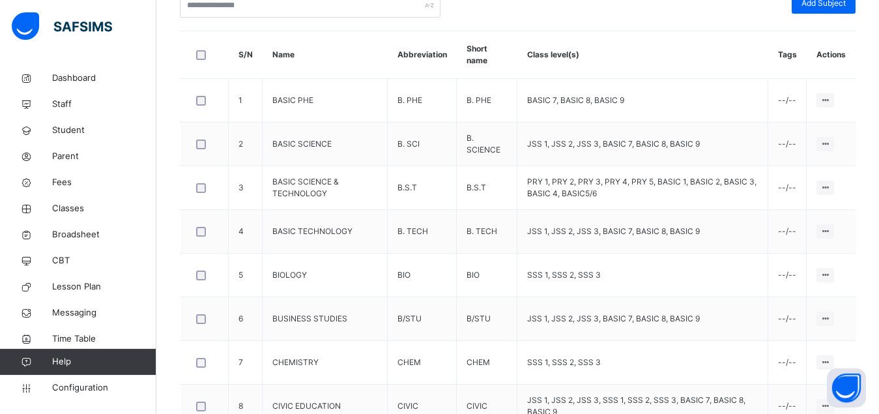
scroll to position [336, 0]
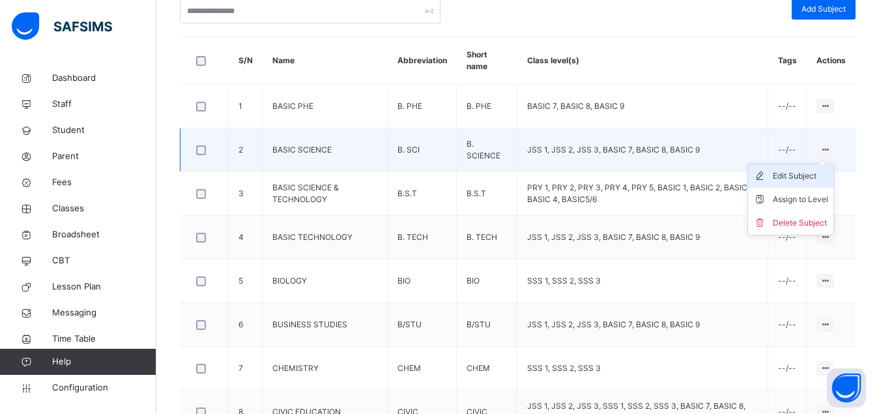
click at [813, 176] on div "Edit Subject" at bounding box center [799, 175] width 55 height 13
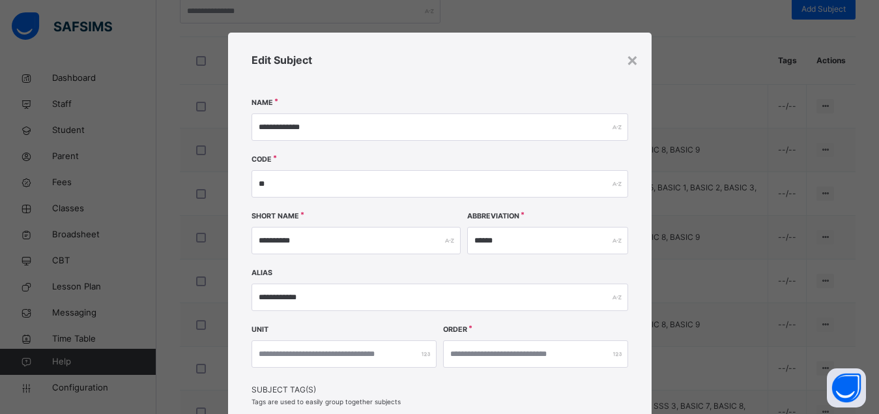
scroll to position [212, 0]
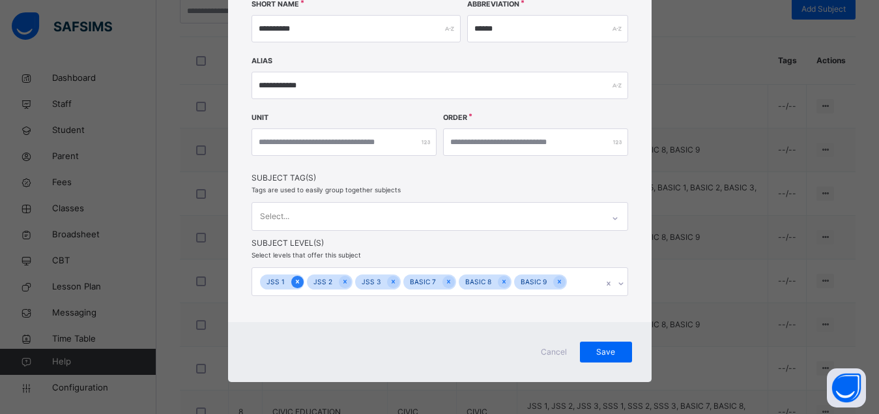
click at [294, 281] on icon at bounding box center [297, 281] width 7 height 9
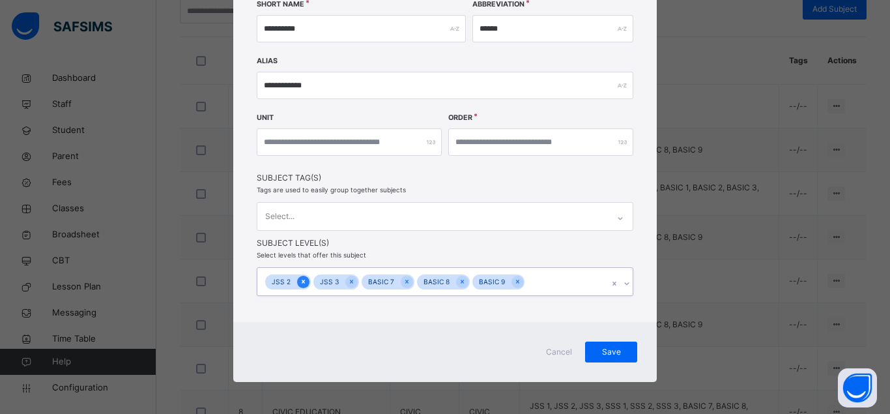
click at [300, 281] on icon at bounding box center [303, 281] width 7 height 9
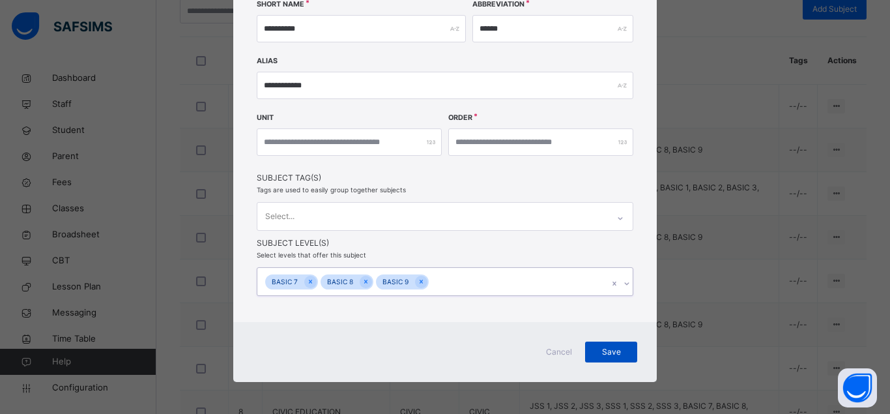
click at [608, 346] on span "Save" at bounding box center [611, 352] width 33 height 12
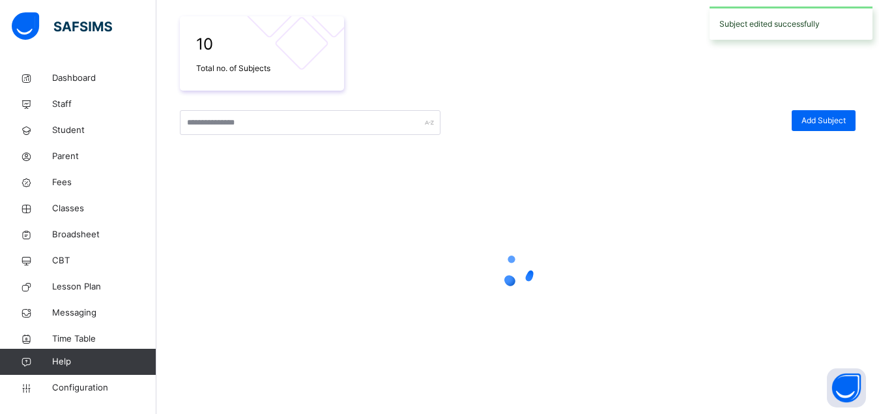
scroll to position [225, 0]
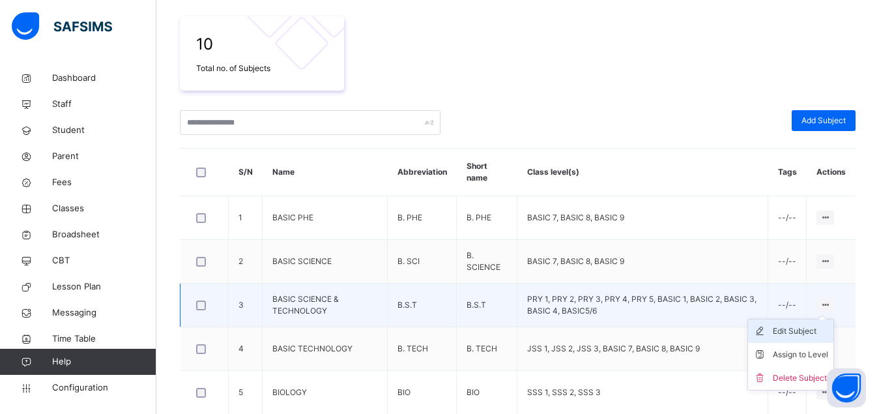
click at [812, 335] on div "Edit Subject" at bounding box center [799, 330] width 55 height 13
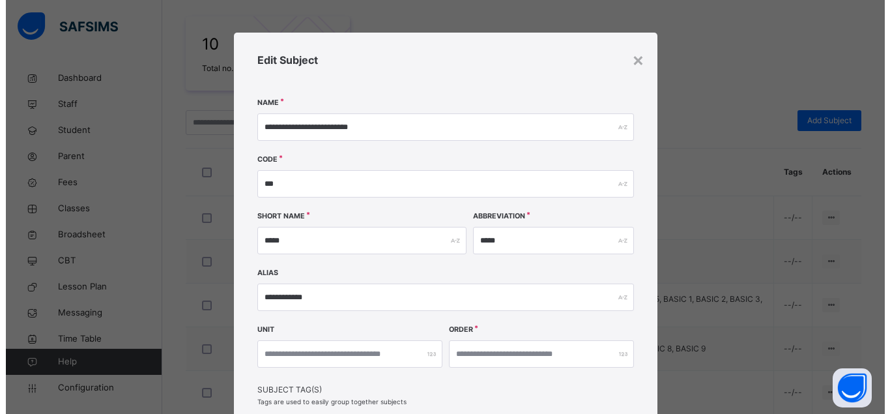
scroll to position [229, 0]
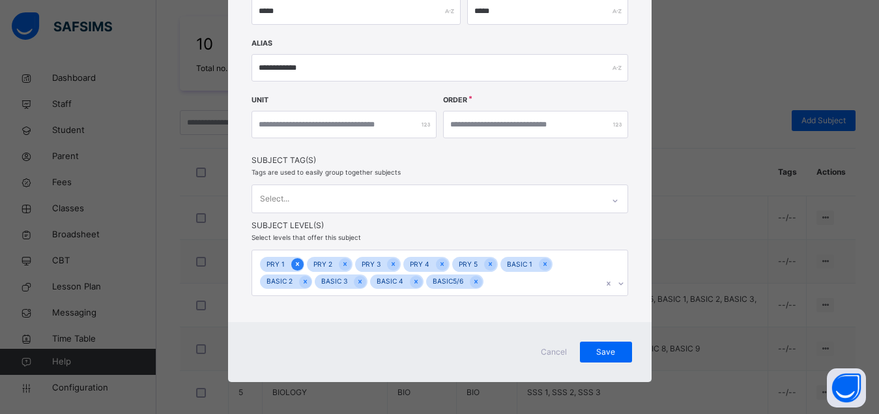
click at [295, 264] on icon at bounding box center [296, 264] width 3 height 4
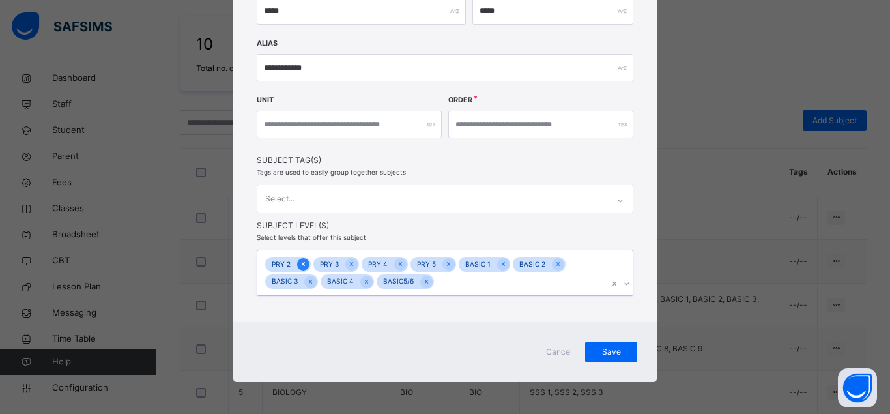
click at [300, 264] on icon at bounding box center [303, 263] width 7 height 9
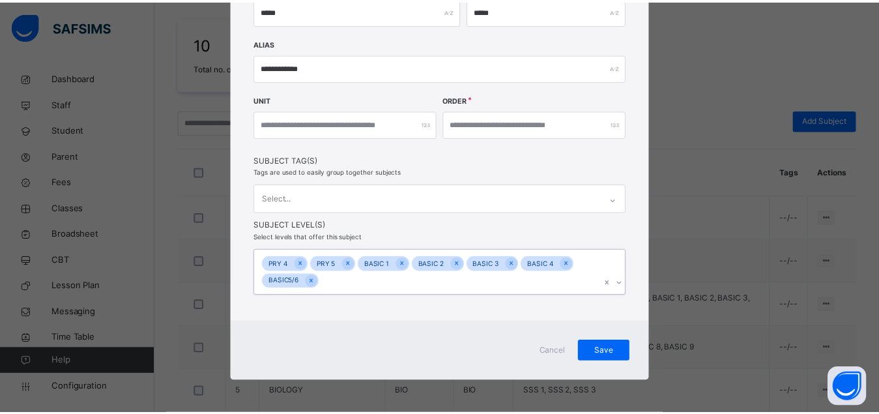
scroll to position [212, 0]
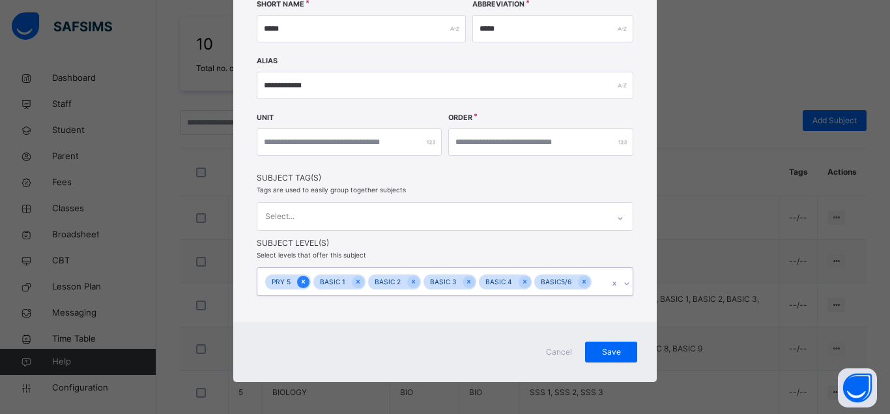
click at [300, 284] on icon at bounding box center [303, 281] width 7 height 9
click at [607, 350] on span "Save" at bounding box center [611, 352] width 33 height 12
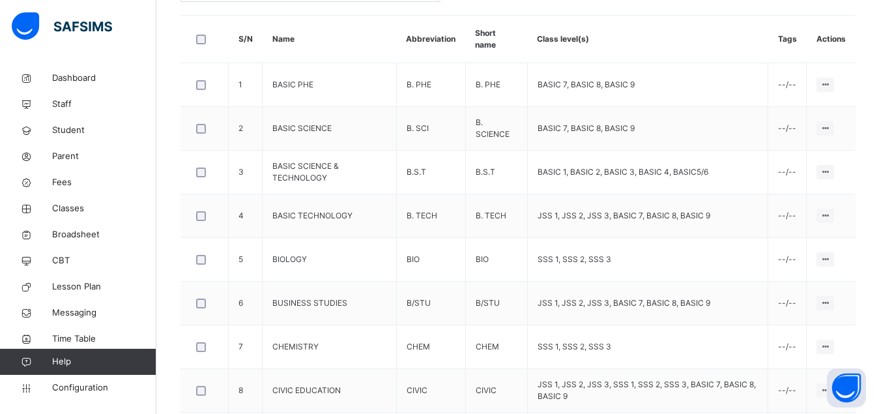
scroll to position [391, 0]
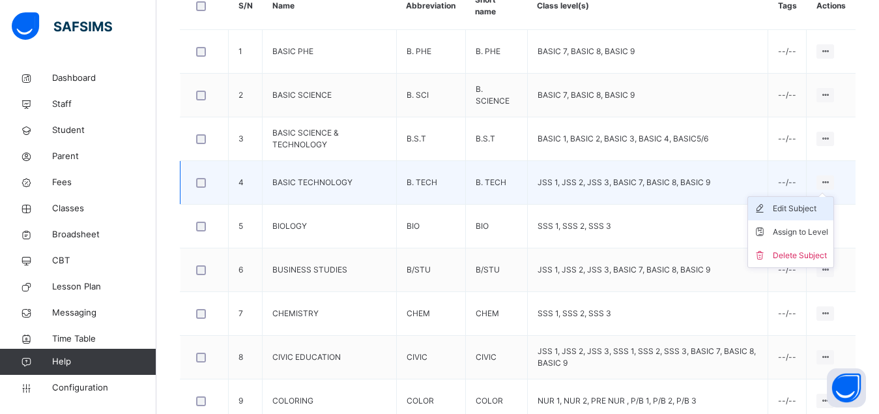
click at [813, 210] on div "Edit Subject" at bounding box center [799, 208] width 55 height 13
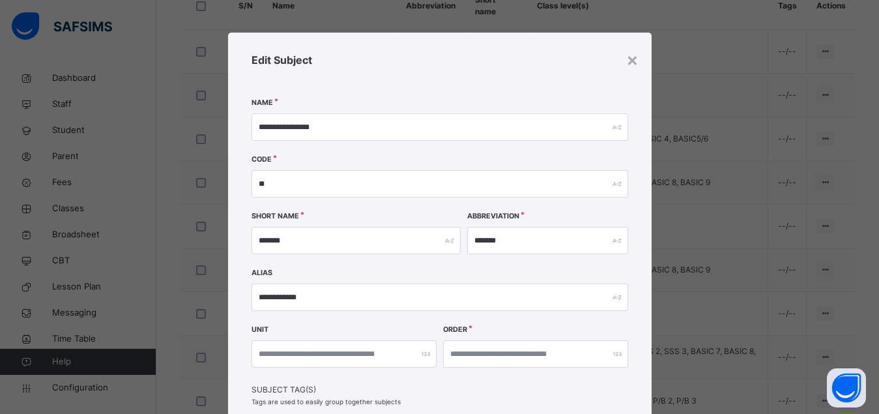
scroll to position [212, 0]
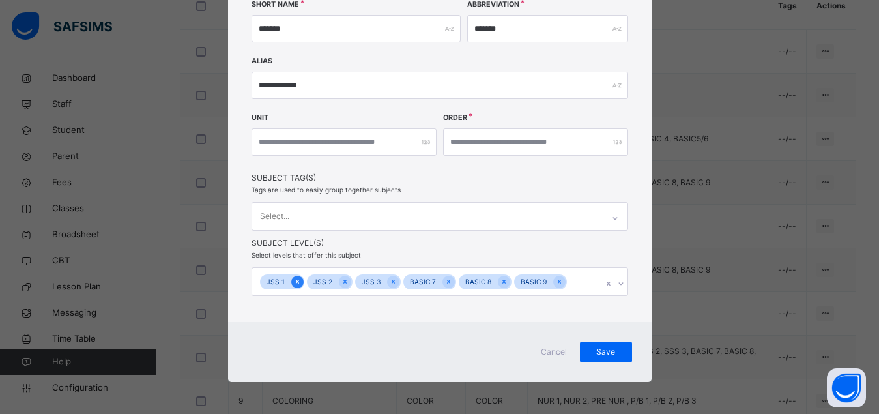
click at [295, 281] on icon at bounding box center [296, 281] width 3 height 4
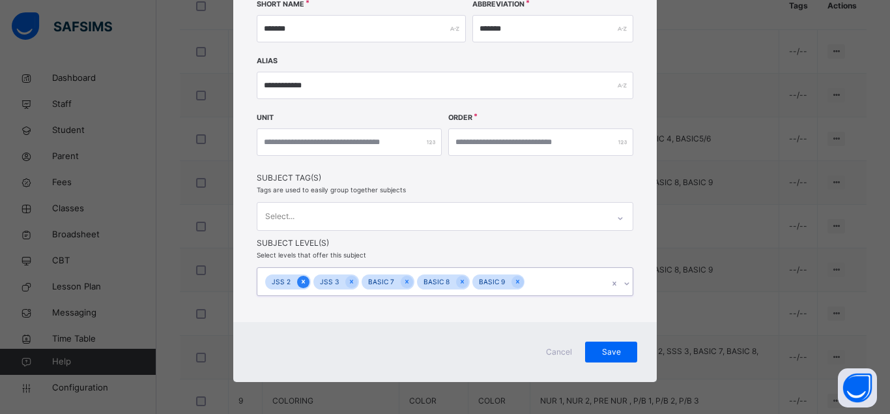
click at [302, 281] on icon at bounding box center [303, 281] width 3 height 4
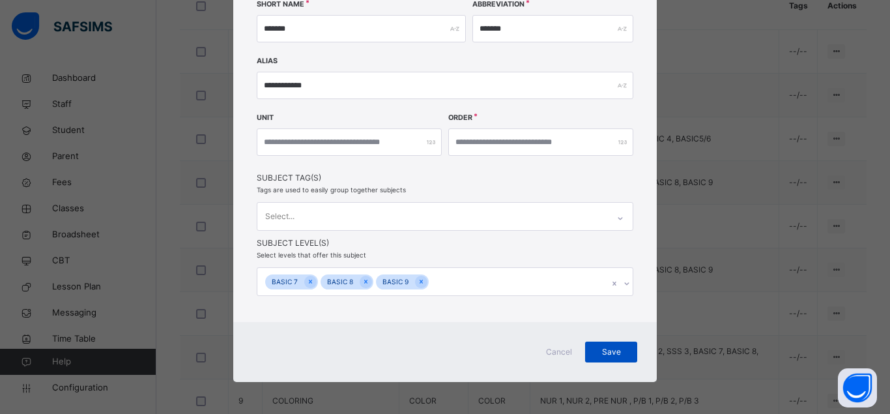
click at [608, 353] on span "Save" at bounding box center [611, 352] width 33 height 12
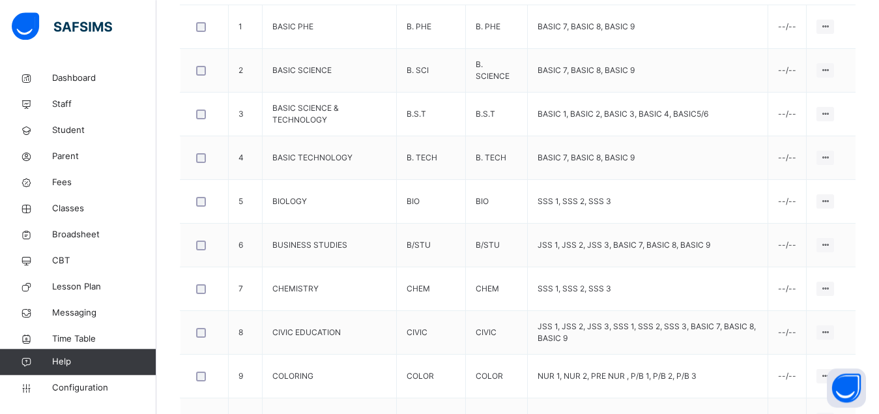
scroll to position [424, 0]
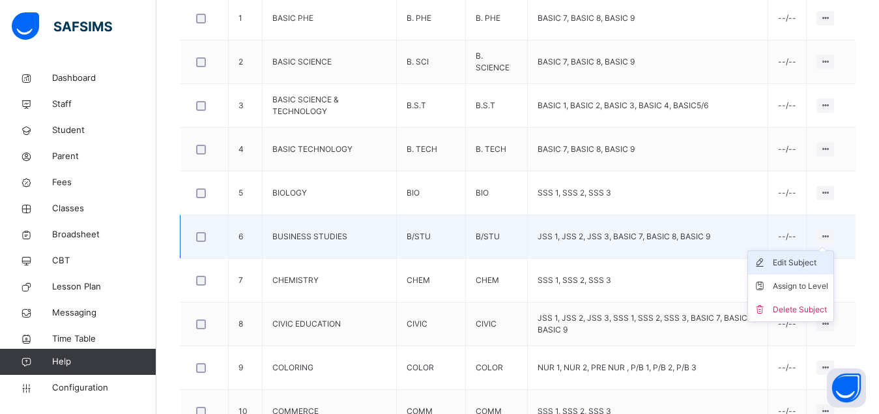
click at [815, 264] on div "Edit Subject" at bounding box center [799, 262] width 55 height 13
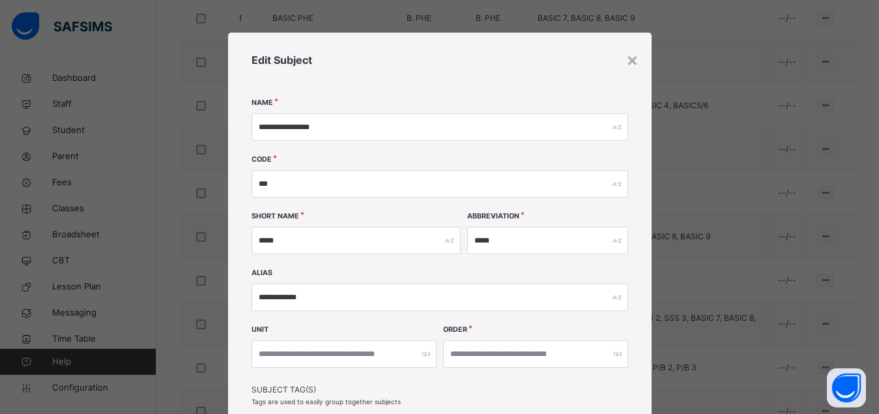
scroll to position [212, 0]
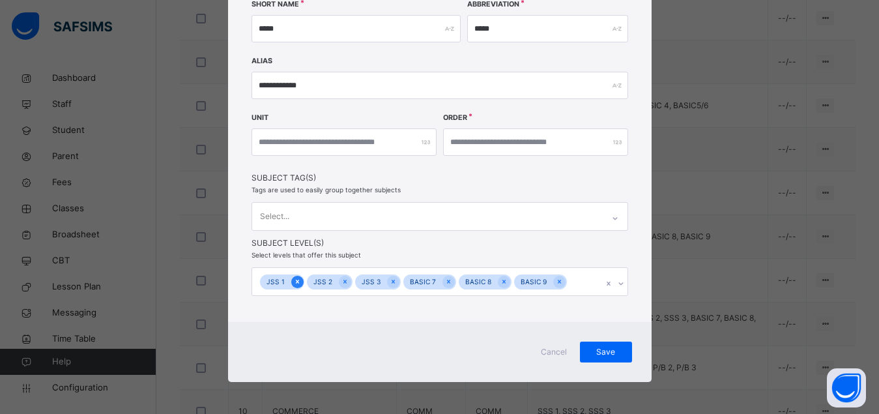
click at [294, 284] on icon at bounding box center [297, 281] width 7 height 9
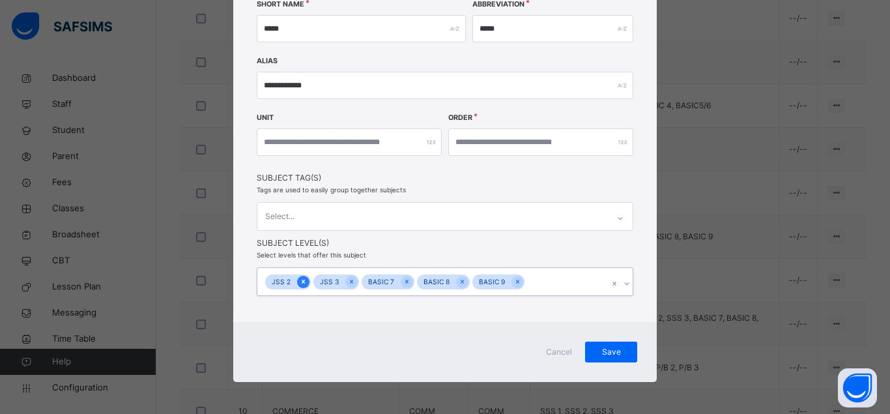
click at [302, 281] on icon at bounding box center [303, 281] width 3 height 4
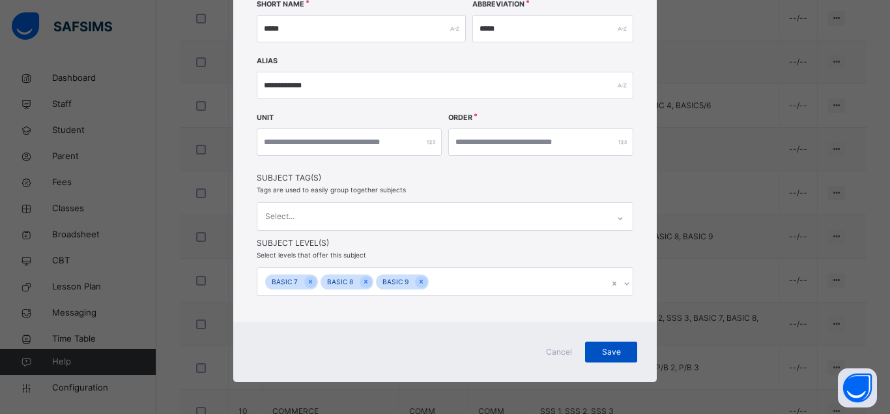
click at [601, 352] on span "Save" at bounding box center [611, 352] width 33 height 12
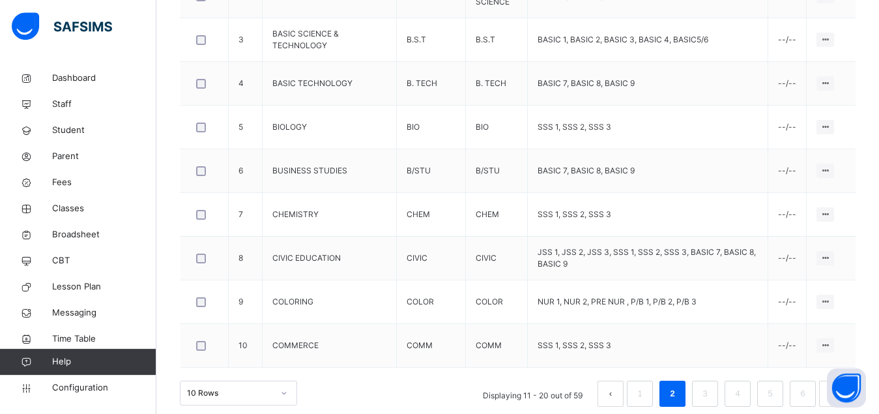
scroll to position [490, 0]
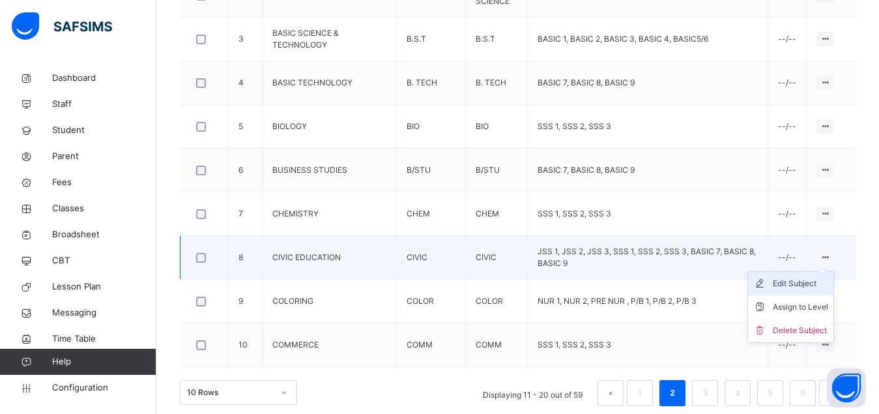
click at [817, 285] on div "Edit Subject" at bounding box center [799, 283] width 55 height 13
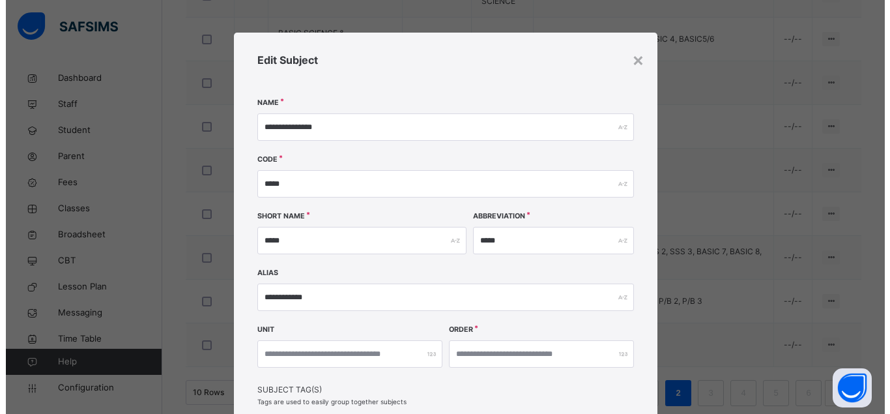
scroll to position [229, 0]
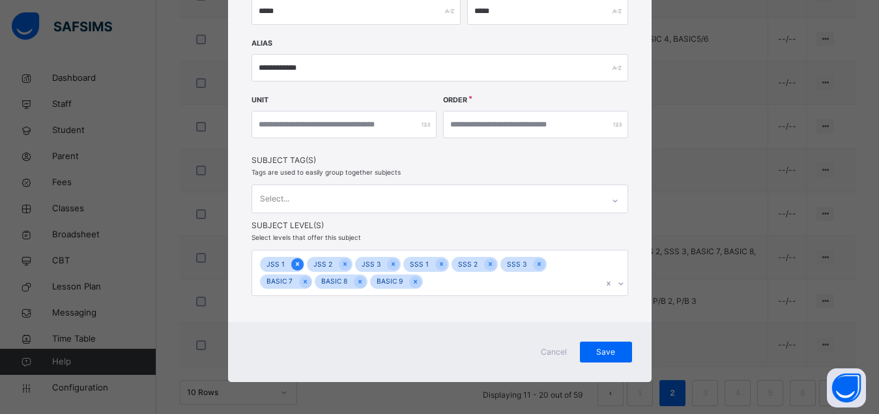
click at [295, 264] on icon at bounding box center [296, 264] width 3 height 4
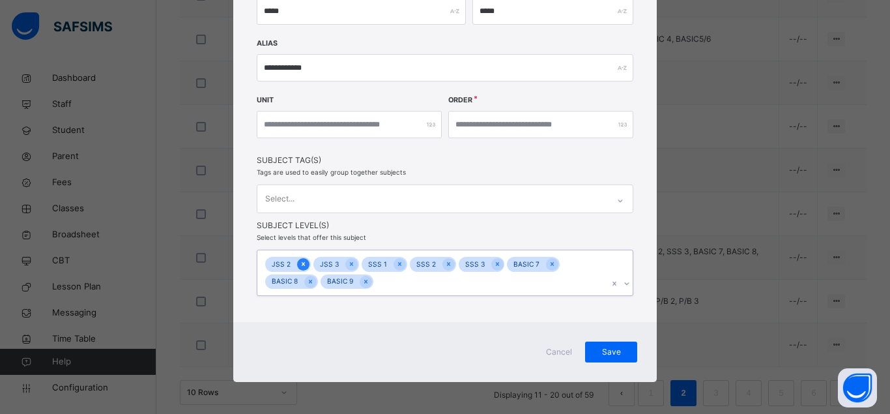
click at [302, 264] on icon at bounding box center [303, 264] width 3 height 4
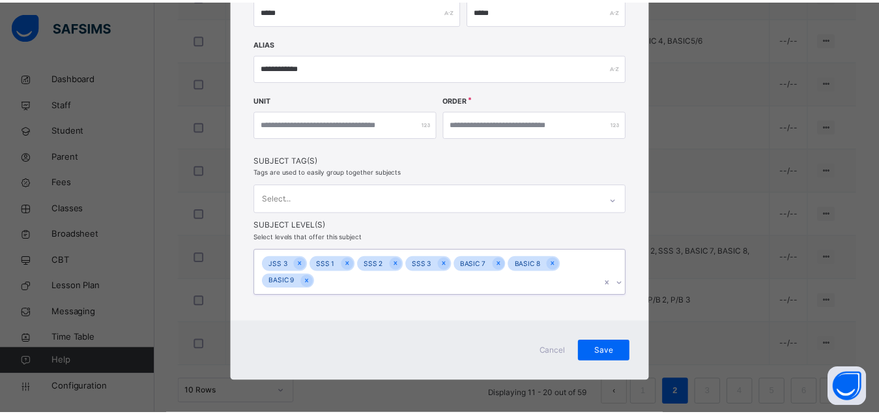
scroll to position [212, 0]
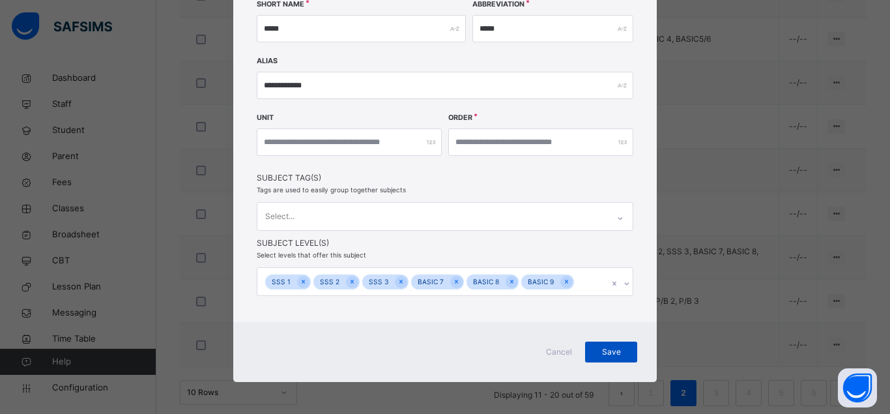
click at [606, 352] on span "Save" at bounding box center [611, 352] width 33 height 12
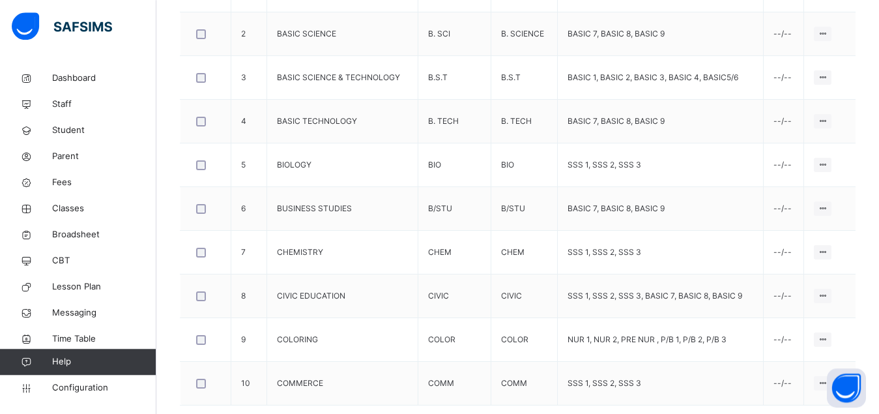
scroll to position [457, 0]
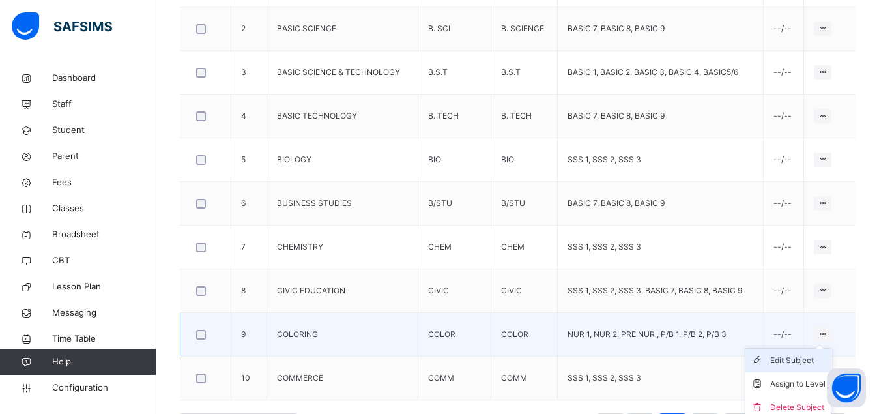
click at [793, 366] on div "Edit Subject" at bounding box center [797, 360] width 55 height 13
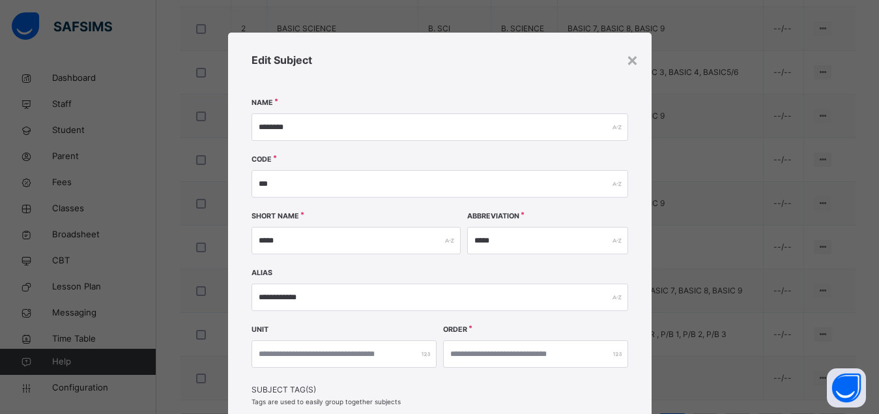
scroll to position [212, 0]
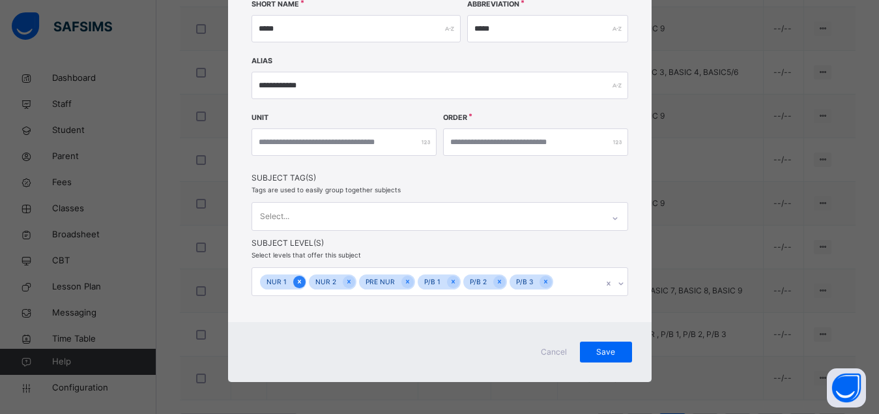
click at [296, 284] on icon at bounding box center [299, 281] width 7 height 9
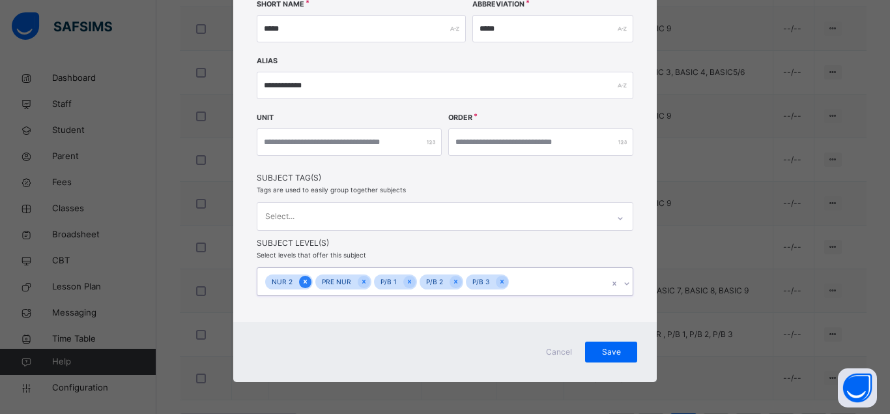
click at [304, 280] on icon at bounding box center [305, 281] width 3 height 4
click at [312, 280] on icon at bounding box center [313, 281] width 3 height 4
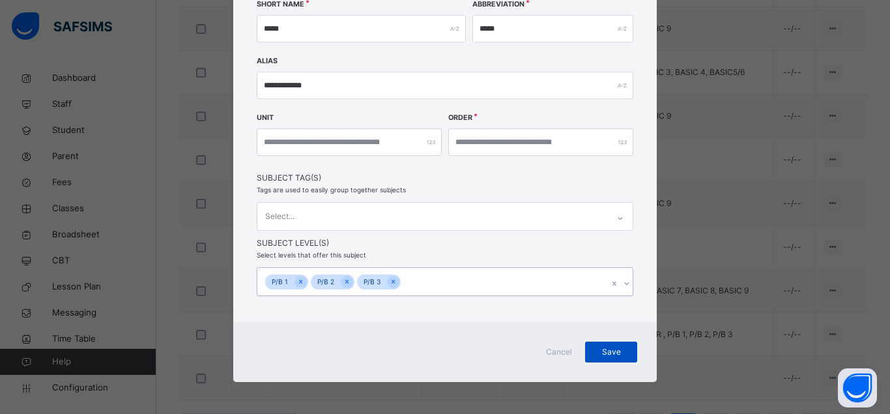
click at [612, 352] on span "Save" at bounding box center [611, 352] width 33 height 12
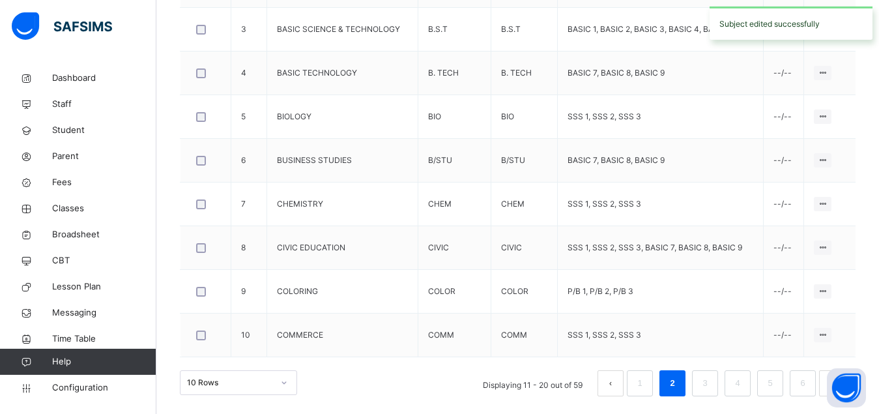
scroll to position [502, 0]
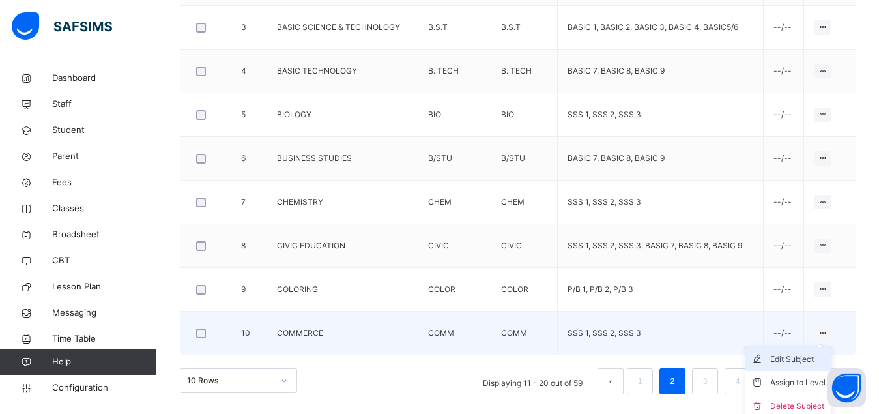
click at [795, 361] on div "Edit Subject" at bounding box center [797, 358] width 55 height 13
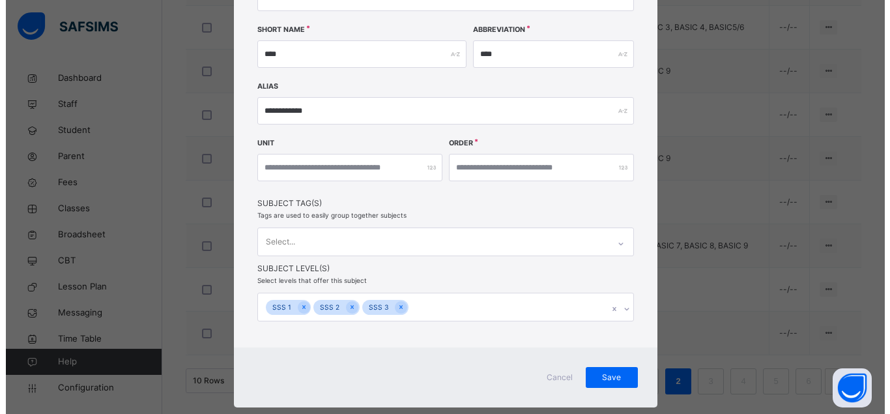
scroll to position [212, 0]
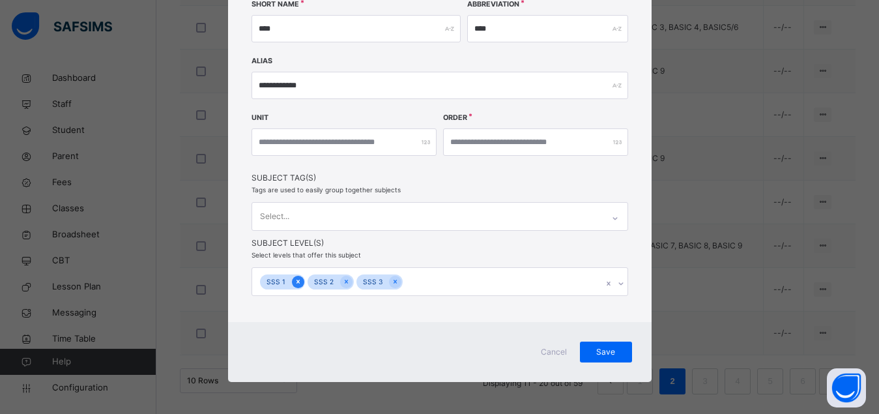
click at [294, 283] on icon at bounding box center [297, 281] width 7 height 9
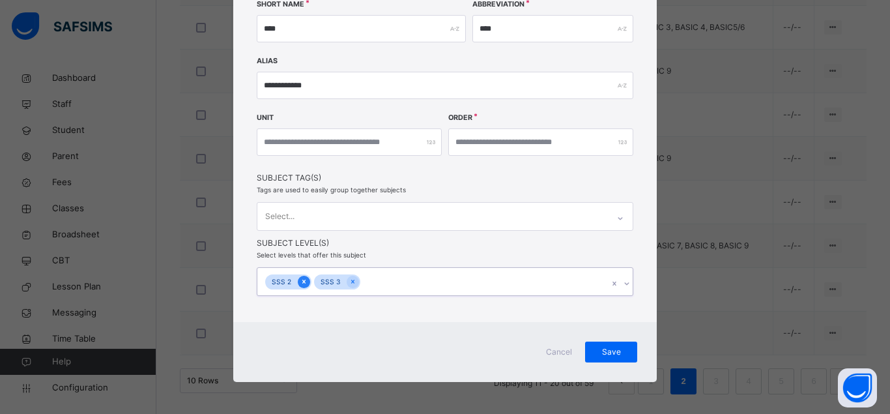
click at [300, 277] on icon at bounding box center [303, 281] width 7 height 9
click at [302, 282] on icon at bounding box center [303, 281] width 3 height 4
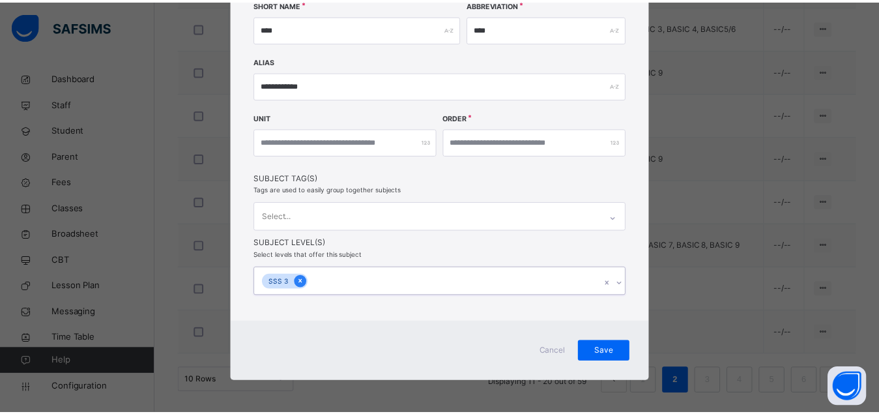
scroll to position [211, 0]
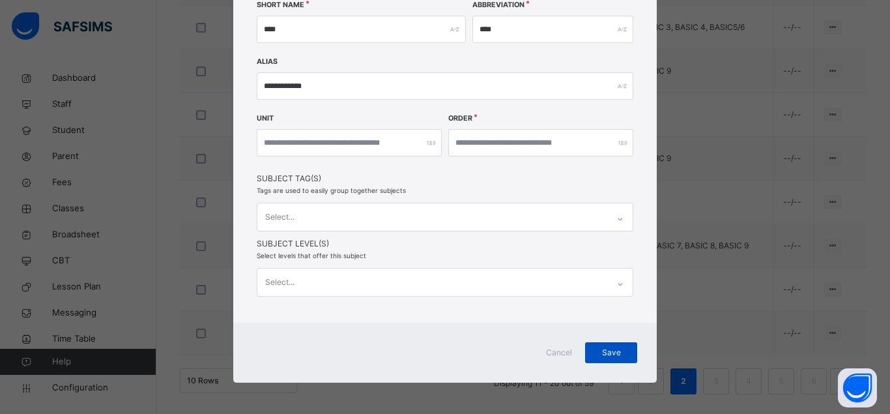
click at [604, 351] on span "Save" at bounding box center [611, 352] width 33 height 12
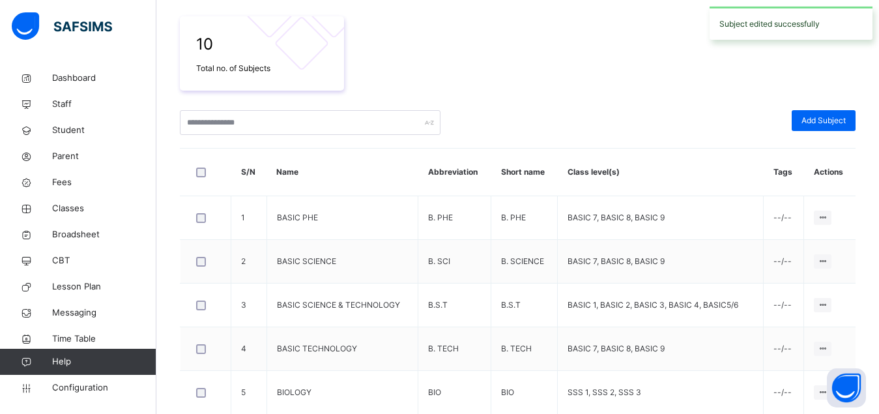
scroll to position [502, 0]
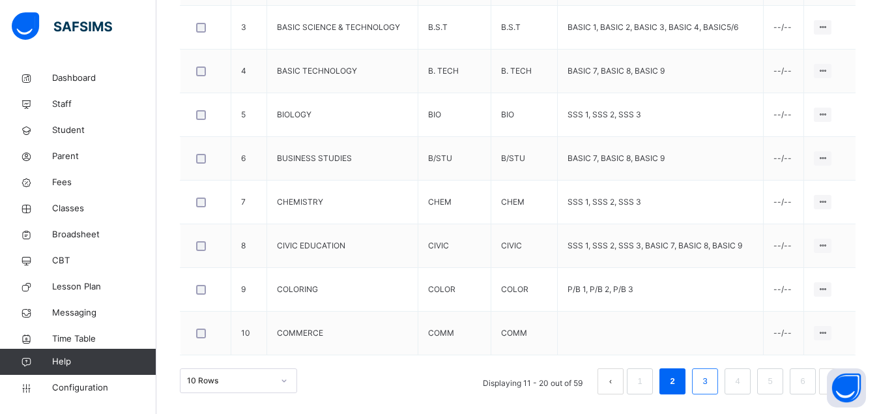
click at [711, 381] on link "3" at bounding box center [704, 381] width 12 height 17
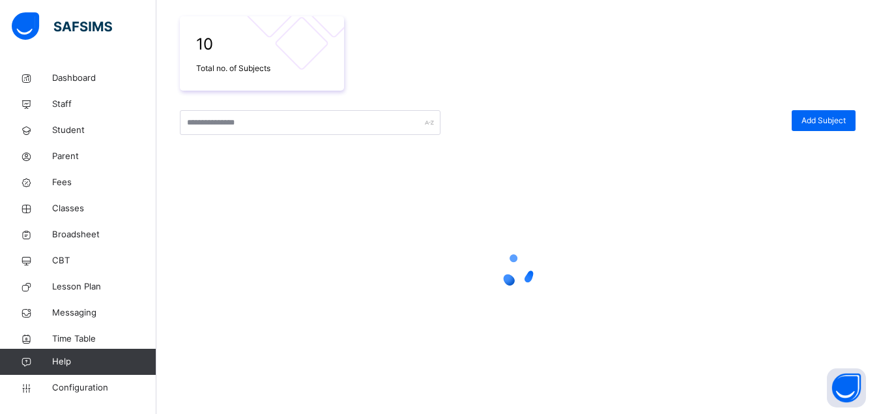
scroll to position [225, 0]
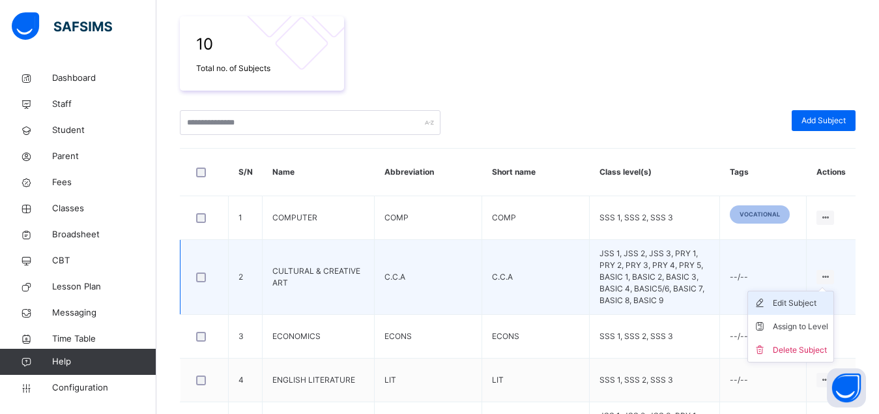
click at [811, 296] on div "Edit Subject" at bounding box center [799, 302] width 55 height 13
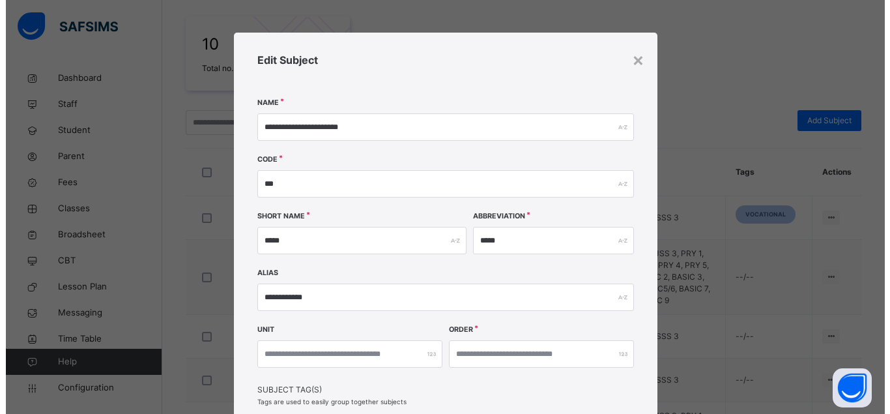
scroll to position [247, 0]
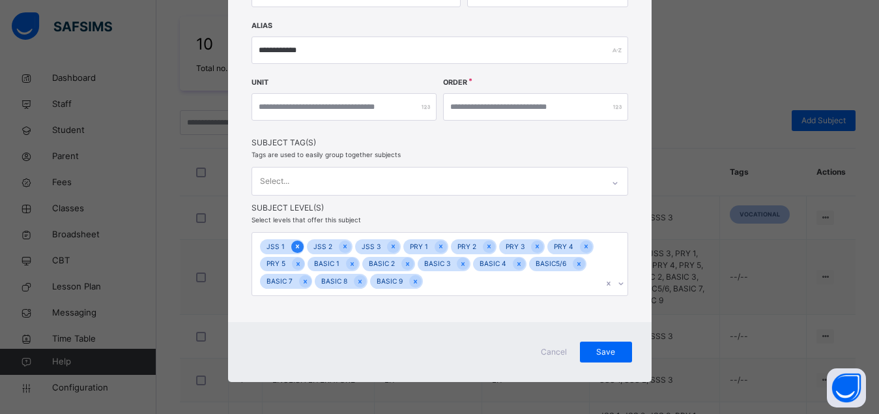
click at [294, 245] on icon at bounding box center [297, 246] width 7 height 9
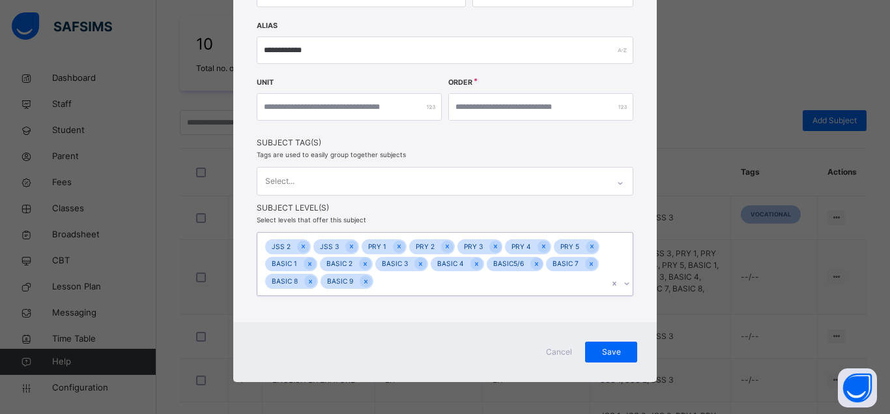
click at [300, 245] on icon at bounding box center [303, 246] width 7 height 9
click at [299, 245] on icon at bounding box center [302, 246] width 7 height 9
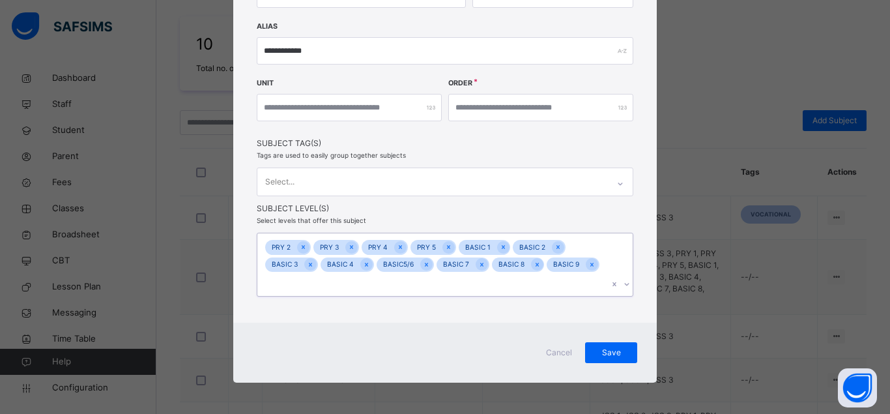
click at [297, 245] on div at bounding box center [303, 247] width 12 height 12
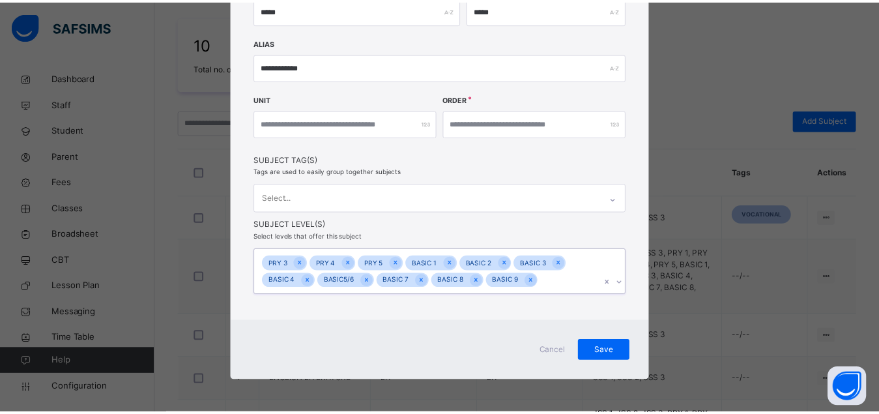
scroll to position [229, 0]
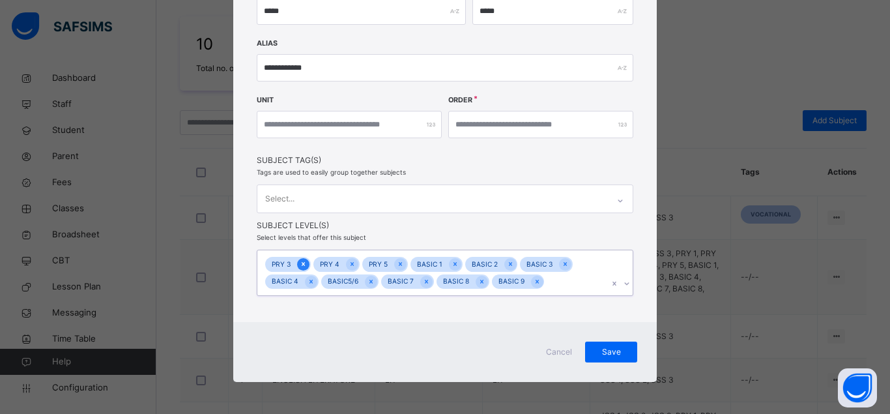
click at [302, 264] on icon at bounding box center [303, 264] width 3 height 4
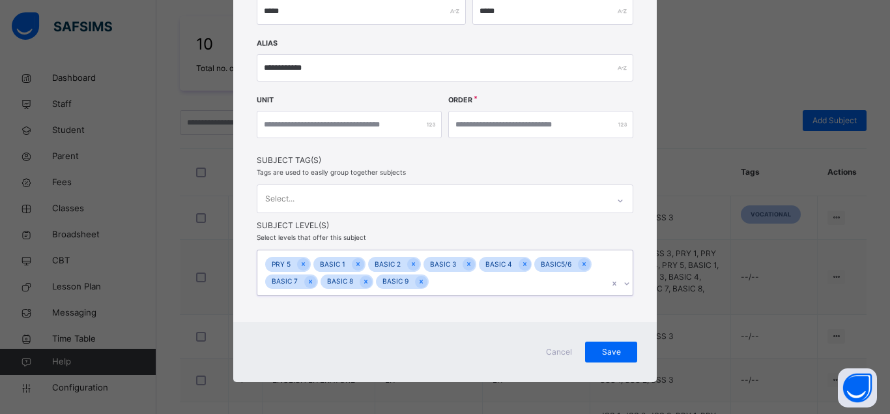
click at [300, 264] on icon at bounding box center [303, 263] width 7 height 9
click at [599, 349] on span "Save" at bounding box center [611, 352] width 33 height 12
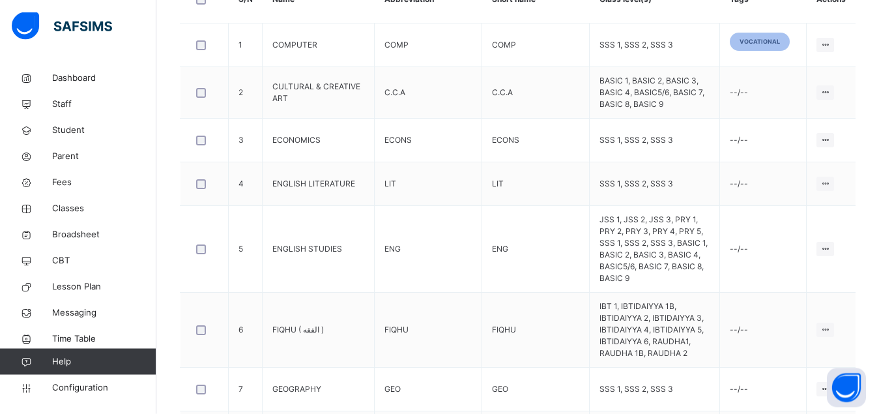
scroll to position [424, 0]
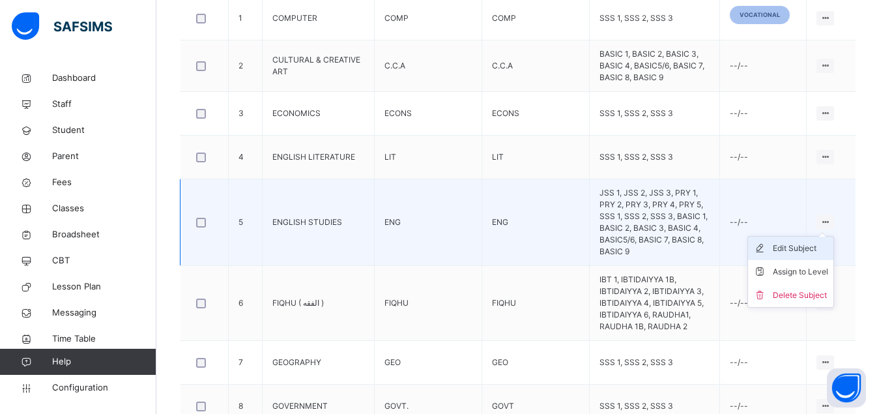
click at [817, 242] on div "Edit Subject" at bounding box center [799, 248] width 55 height 13
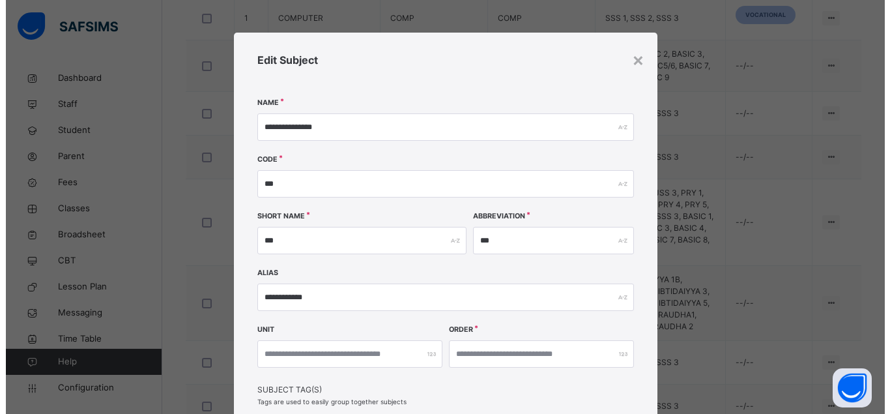
scroll to position [264, 0]
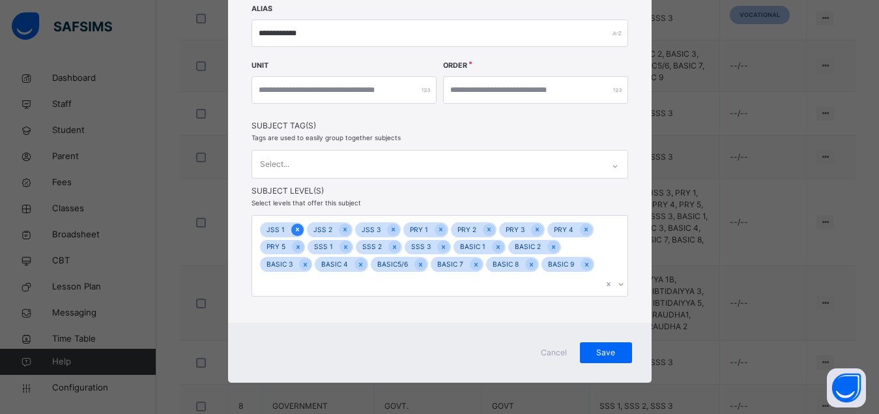
click at [294, 229] on icon at bounding box center [297, 229] width 7 height 9
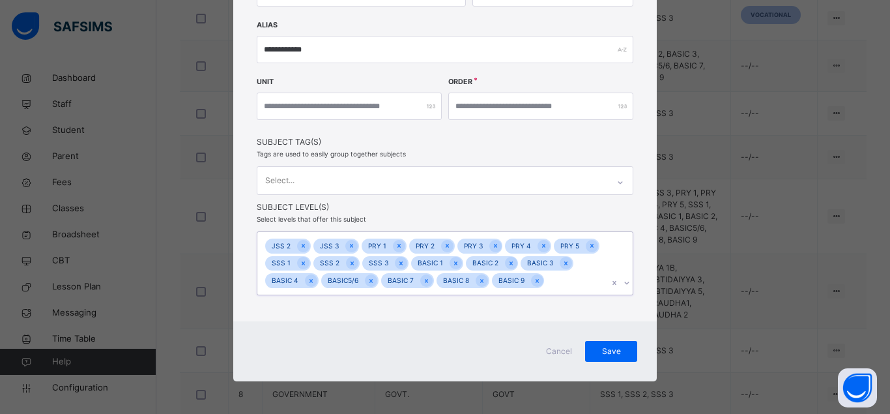
scroll to position [247, 0]
click at [300, 246] on icon at bounding box center [303, 246] width 7 height 9
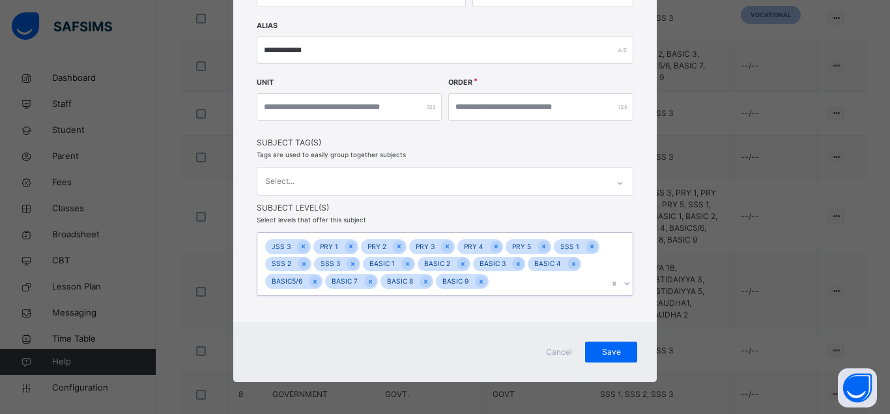
click at [300, 246] on icon at bounding box center [303, 246] width 7 height 9
click at [299, 246] on icon at bounding box center [302, 246] width 7 height 9
click at [300, 246] on icon at bounding box center [303, 246] width 7 height 9
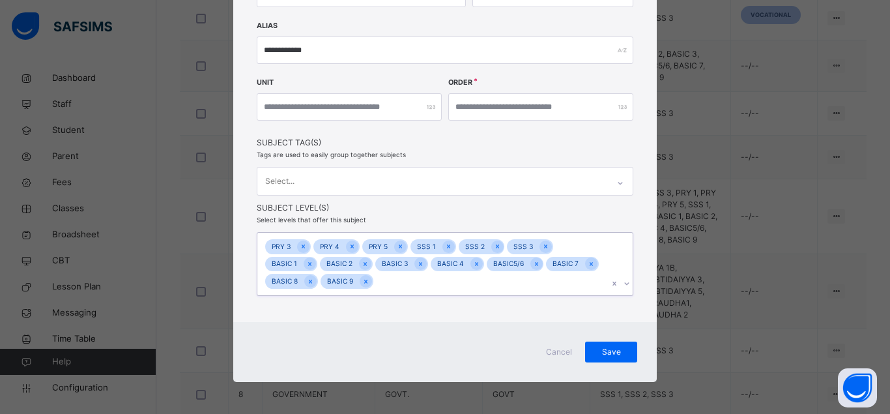
click at [300, 246] on icon at bounding box center [303, 246] width 7 height 9
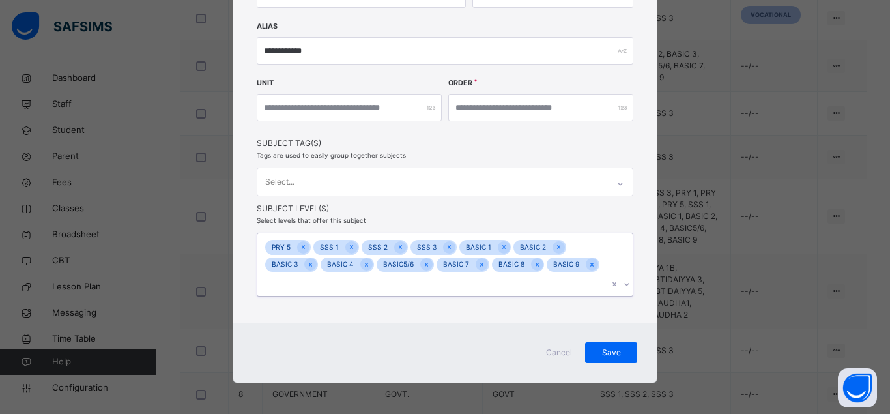
click at [300, 246] on icon at bounding box center [303, 246] width 7 height 9
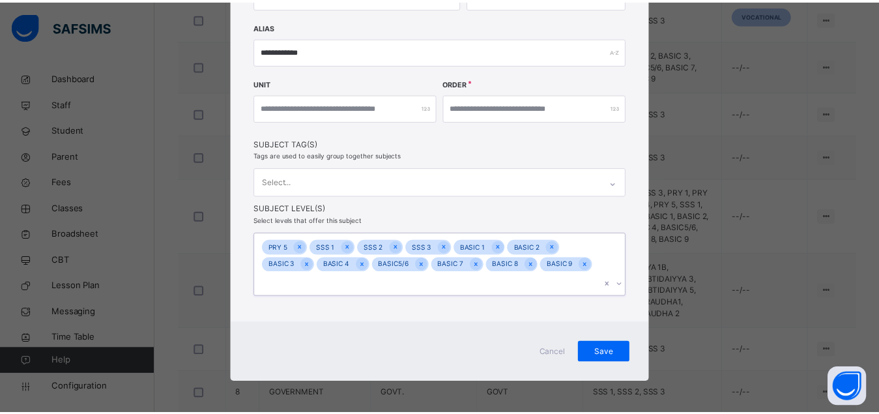
scroll to position [229, 0]
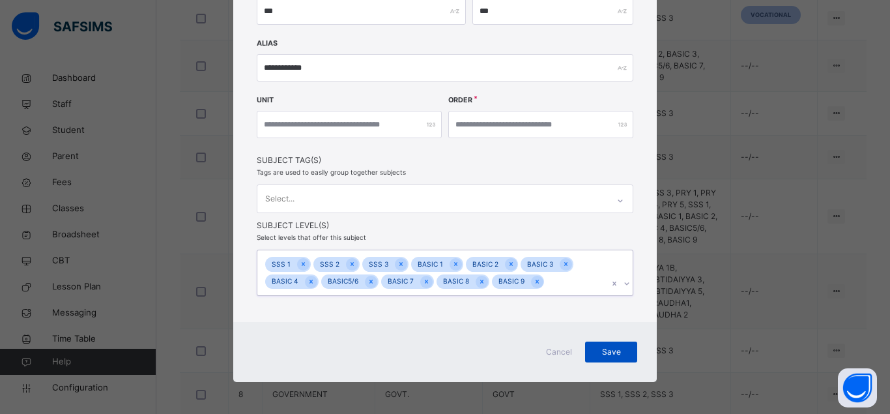
click at [597, 353] on span "Save" at bounding box center [611, 352] width 33 height 12
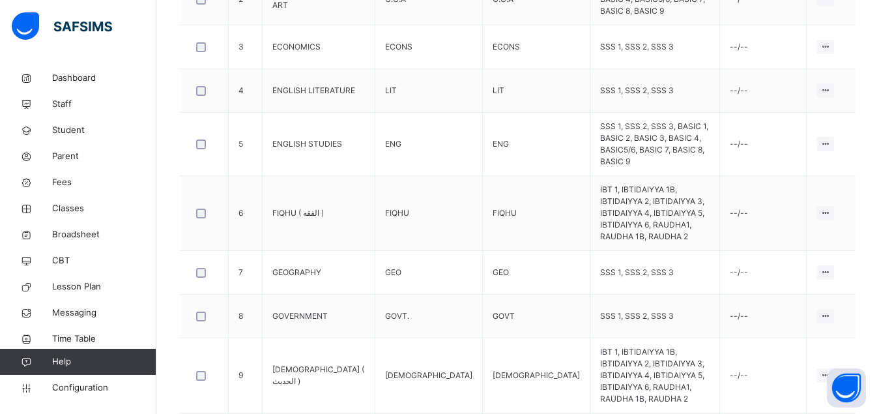
scroll to position [518, 0]
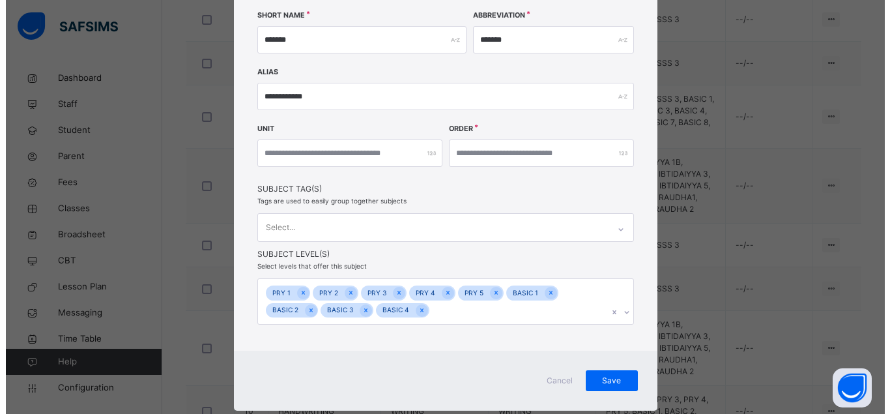
scroll to position [229, 0]
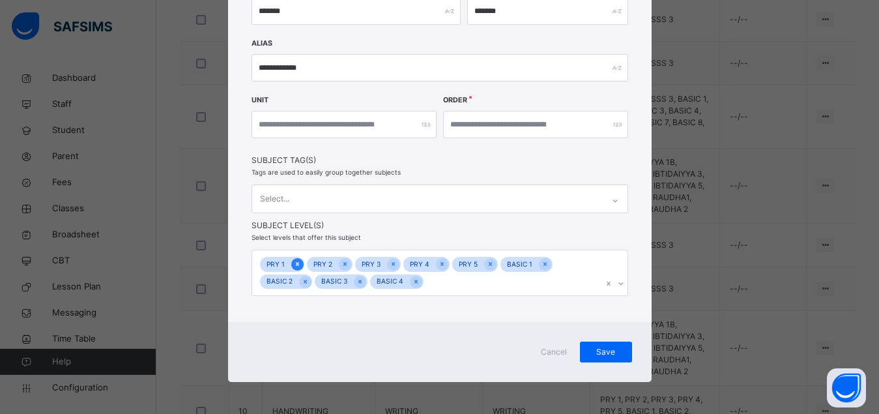
click at [294, 265] on icon at bounding box center [297, 263] width 7 height 9
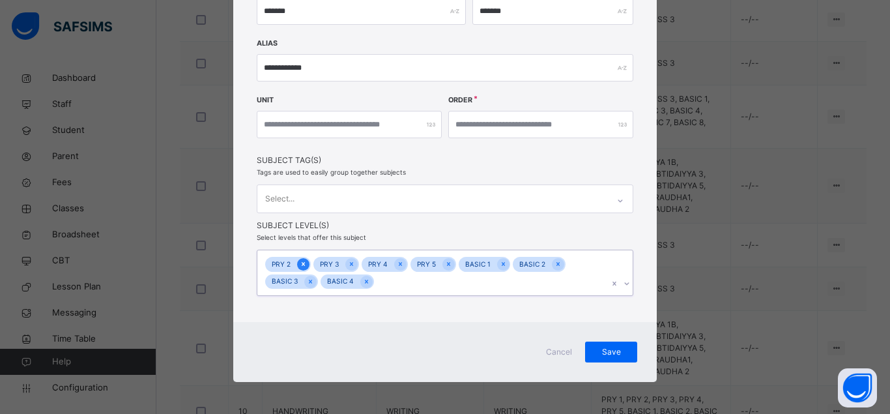
click at [300, 265] on icon at bounding box center [303, 263] width 7 height 9
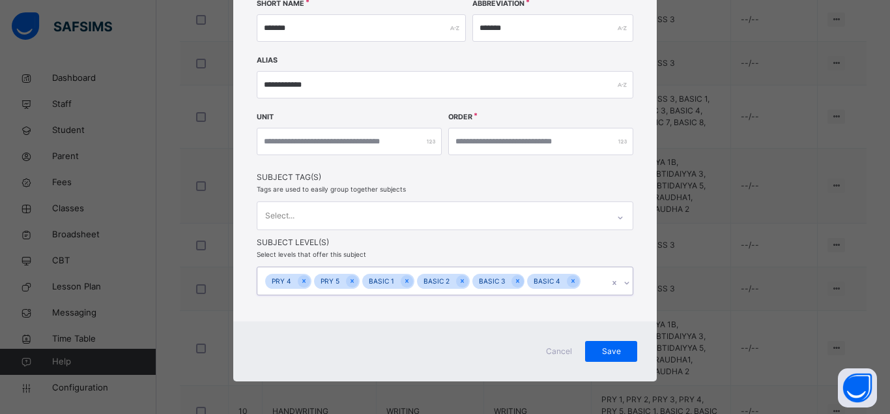
scroll to position [212, 0]
click at [302, 281] on div at bounding box center [304, 281] width 12 height 12
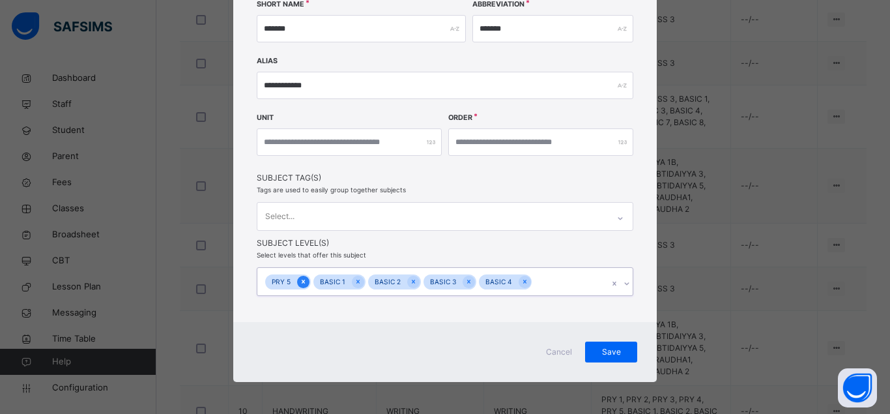
click at [300, 281] on icon at bounding box center [303, 281] width 7 height 9
click at [306, 283] on icon at bounding box center [309, 281] width 7 height 9
click at [307, 283] on icon at bounding box center [310, 281] width 7 height 9
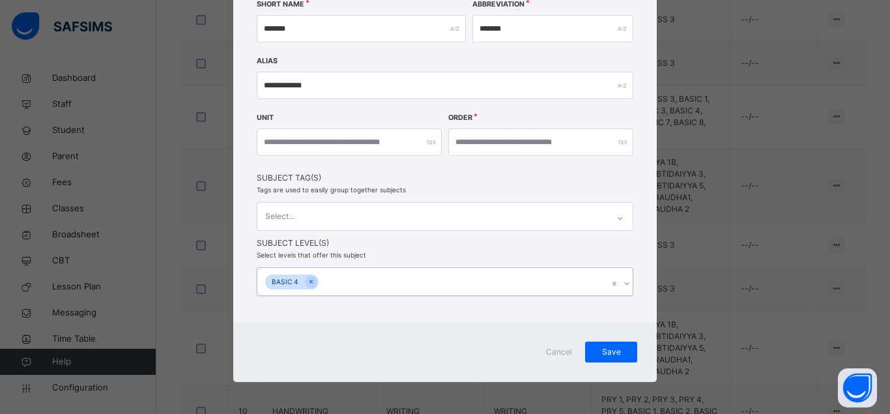
click at [307, 283] on icon at bounding box center [310, 281] width 7 height 9
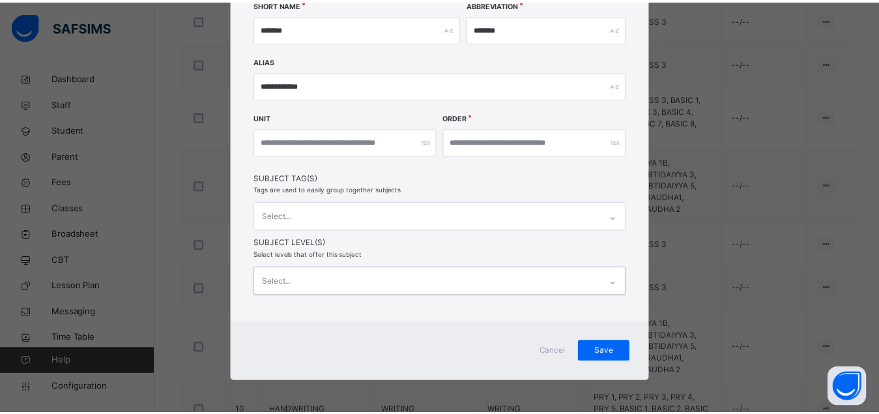
scroll to position [211, 0]
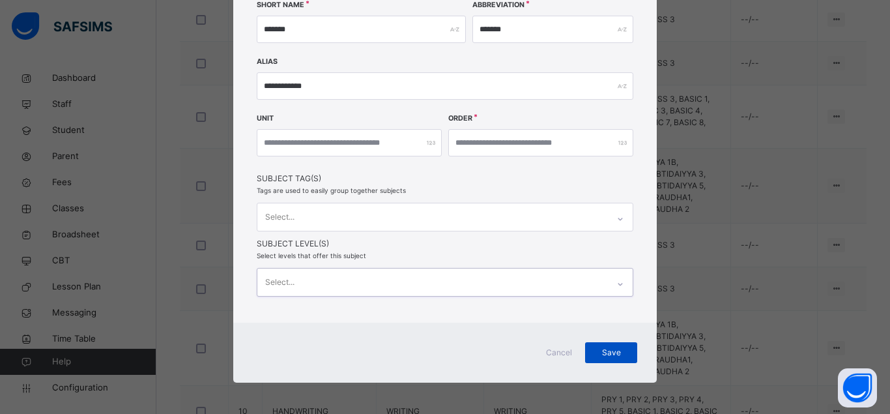
click at [616, 350] on span "Save" at bounding box center [611, 352] width 33 height 12
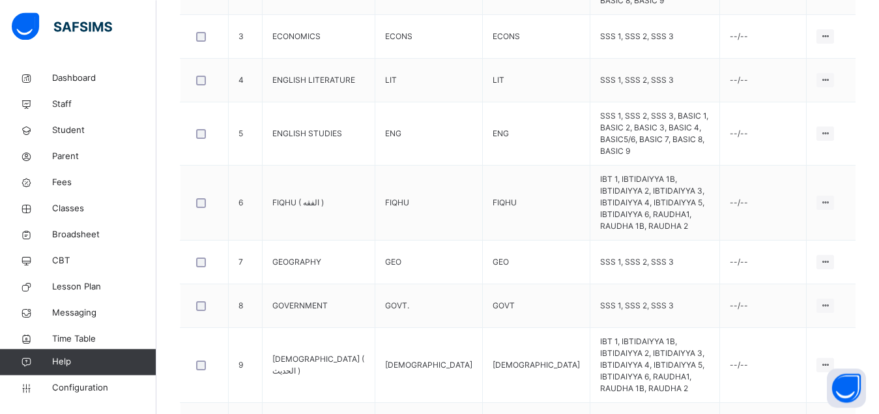
scroll to position [518, 0]
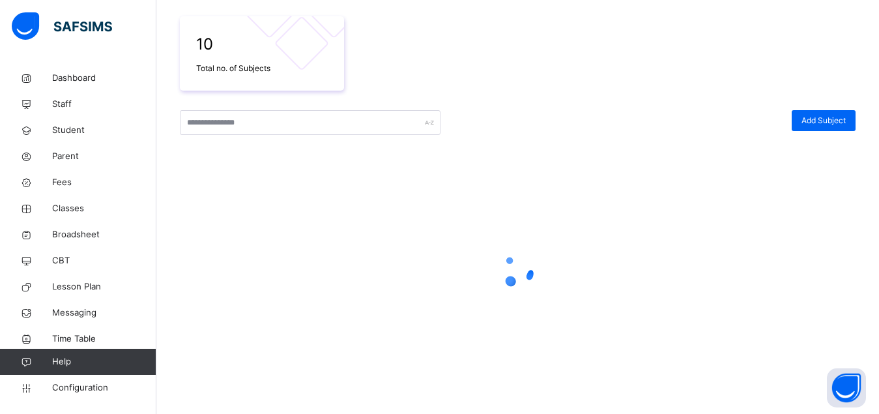
scroll to position [225, 0]
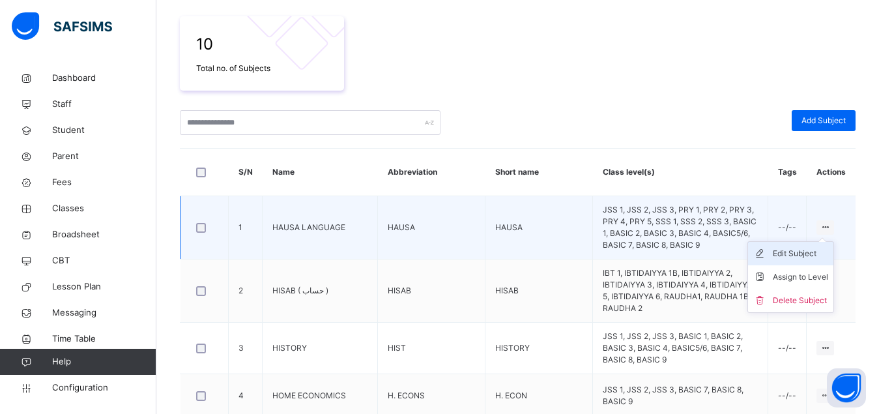
click at [808, 250] on div "Edit Subject" at bounding box center [799, 253] width 55 height 13
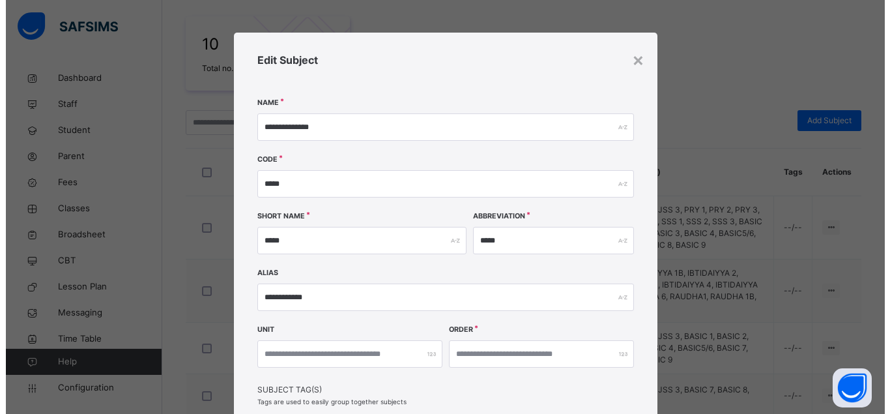
scroll to position [264, 0]
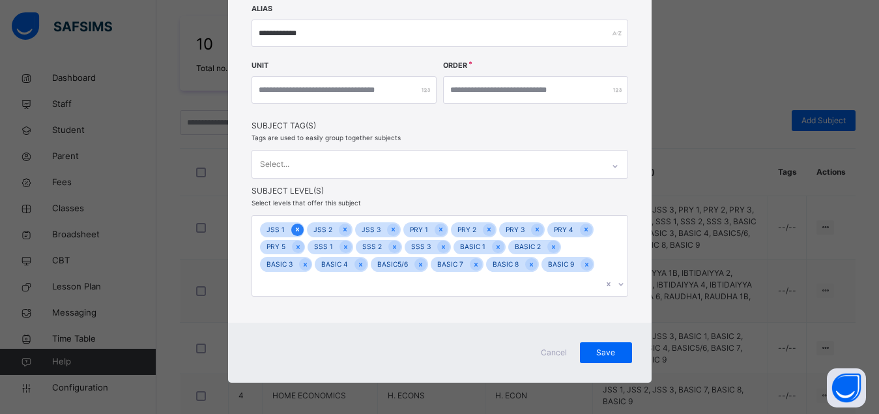
click at [294, 228] on icon at bounding box center [297, 229] width 7 height 9
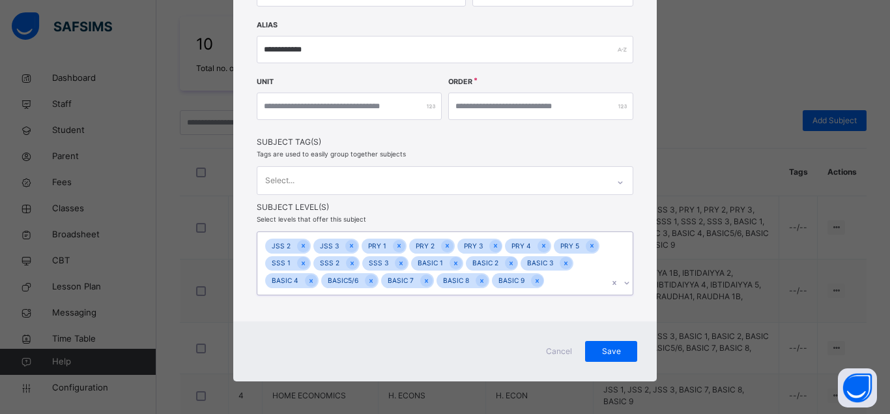
scroll to position [247, 0]
click at [300, 247] on icon at bounding box center [303, 246] width 7 height 9
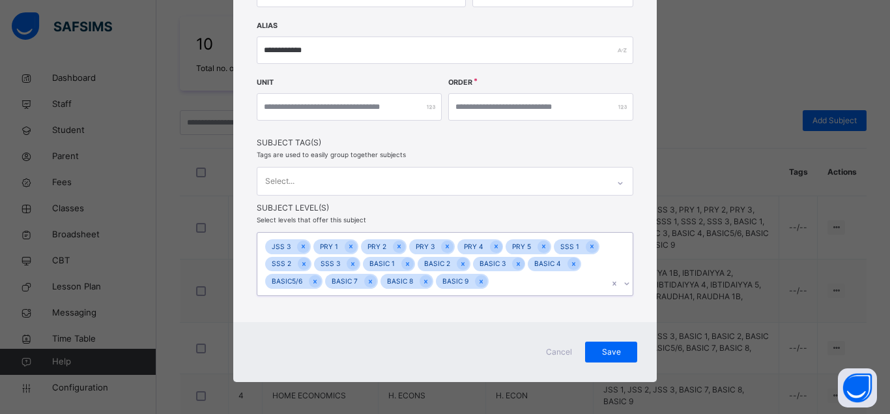
click at [300, 247] on icon at bounding box center [303, 246] width 7 height 9
click at [299, 247] on icon at bounding box center [302, 246] width 7 height 9
click at [300, 247] on icon at bounding box center [303, 246] width 7 height 9
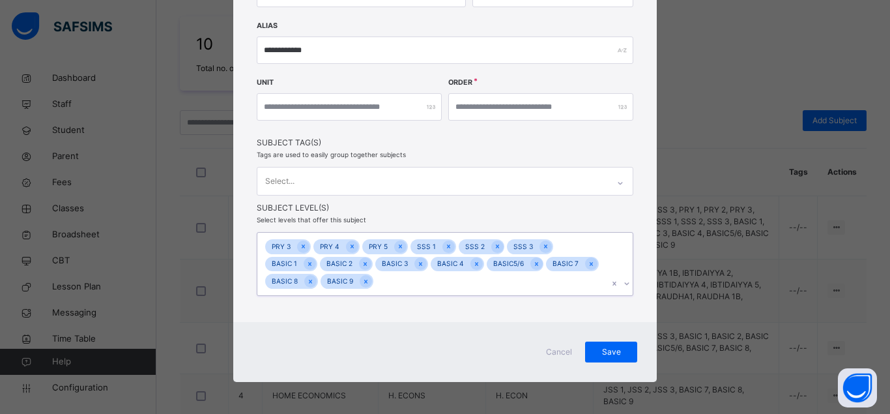
click at [300, 247] on icon at bounding box center [303, 246] width 7 height 9
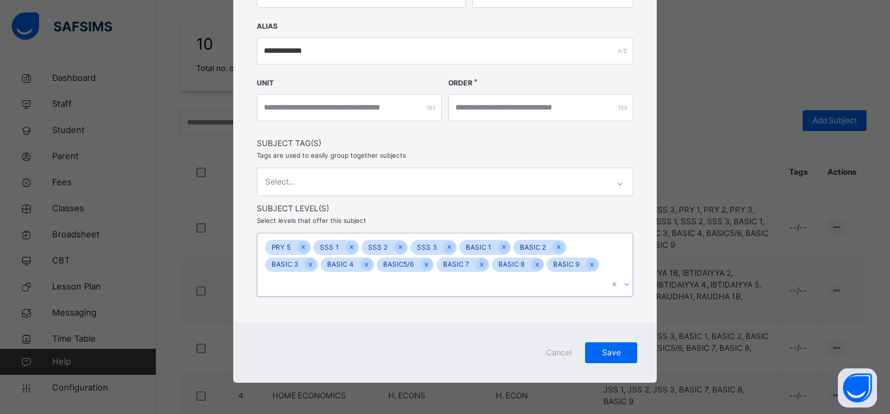
click at [302, 247] on icon at bounding box center [303, 247] width 3 height 4
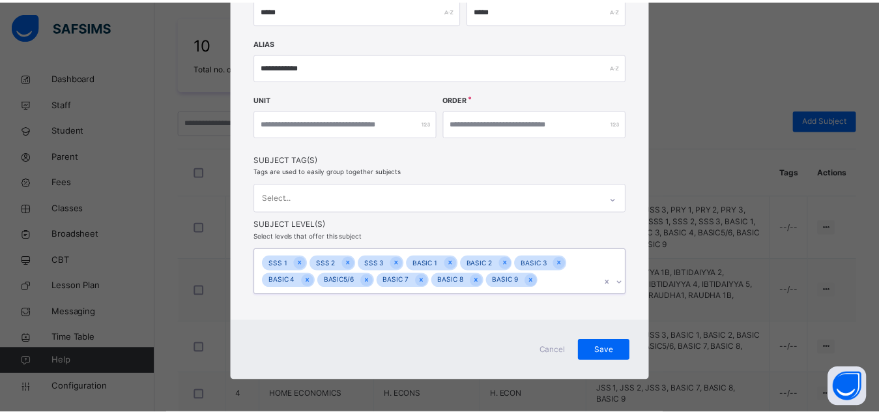
scroll to position [229, 0]
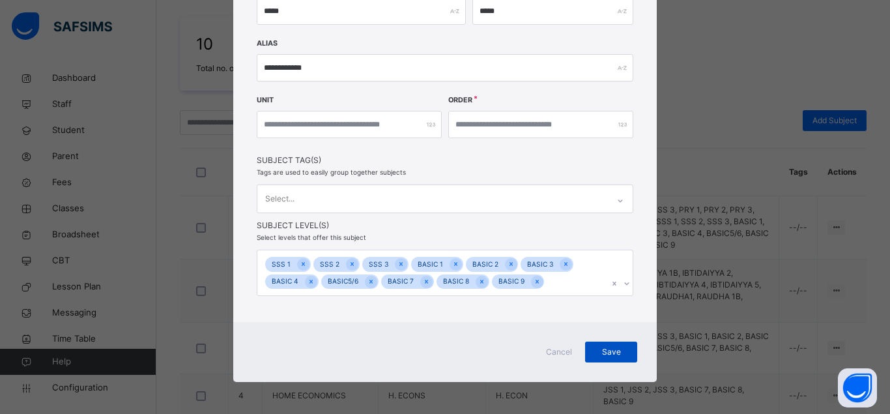
click at [609, 356] on span "Save" at bounding box center [611, 352] width 33 height 12
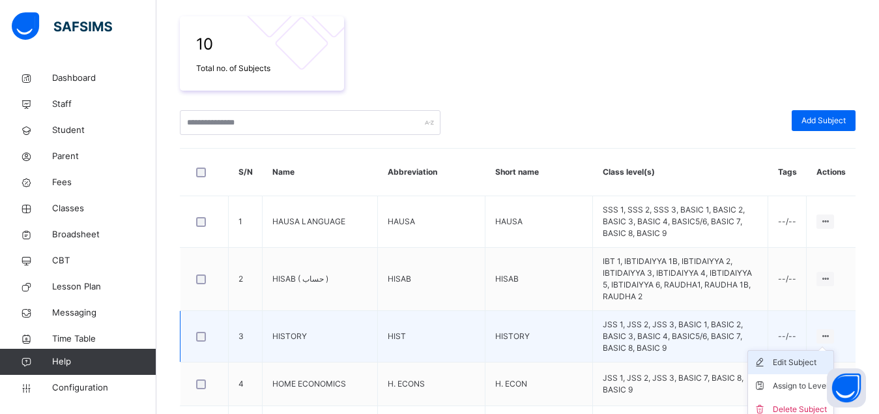
click at [808, 356] on div "Edit Subject" at bounding box center [799, 362] width 55 height 13
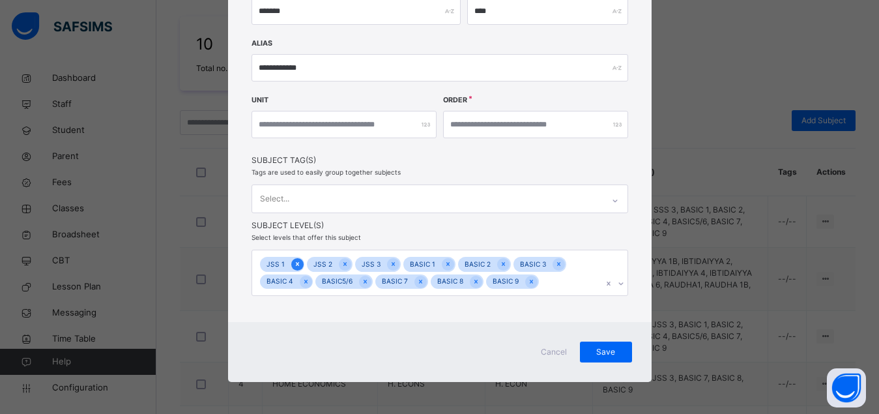
click at [295, 262] on icon at bounding box center [296, 264] width 3 height 4
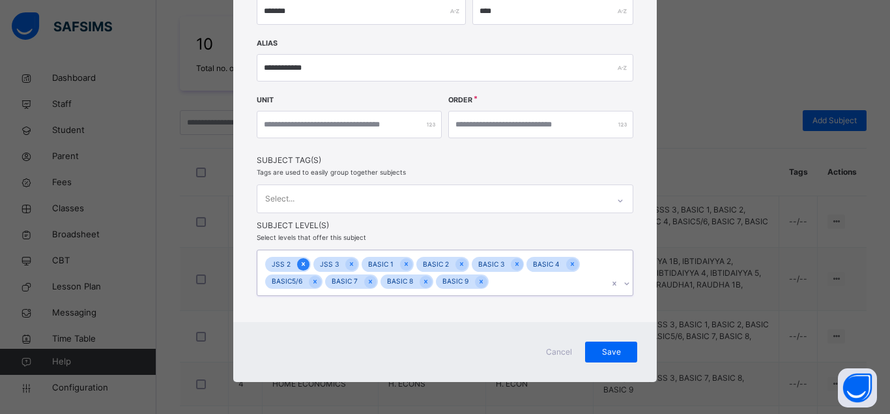
click at [302, 262] on icon at bounding box center [303, 264] width 3 height 4
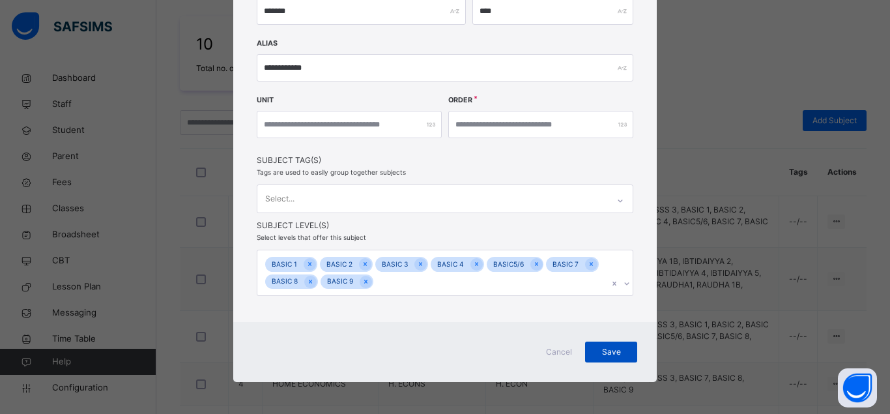
click at [600, 350] on span "Save" at bounding box center [611, 352] width 33 height 12
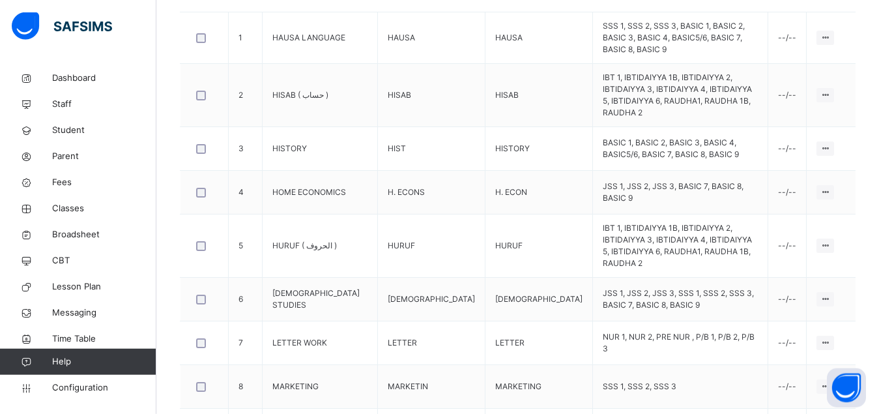
scroll to position [424, 0]
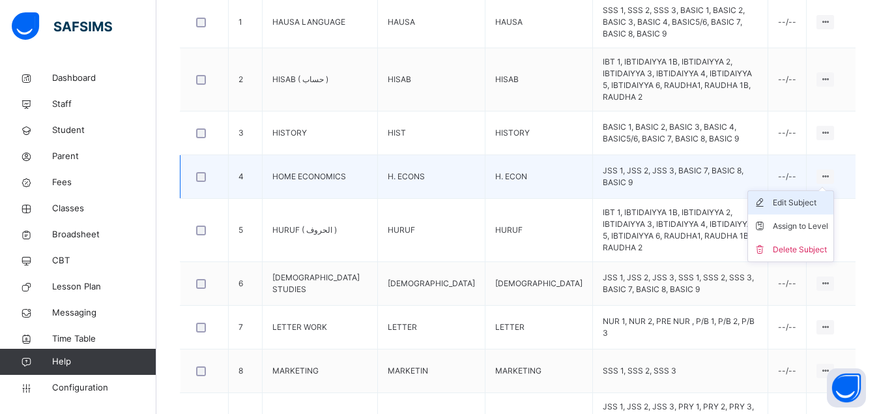
click at [812, 196] on div "Edit Subject" at bounding box center [799, 202] width 55 height 13
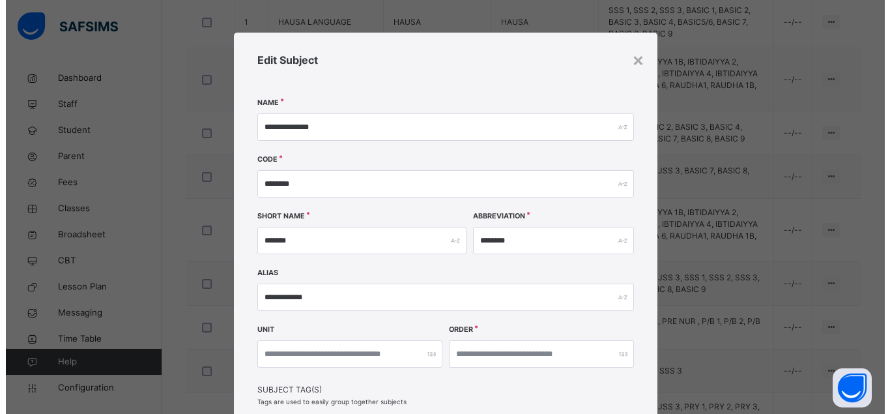
scroll to position [212, 0]
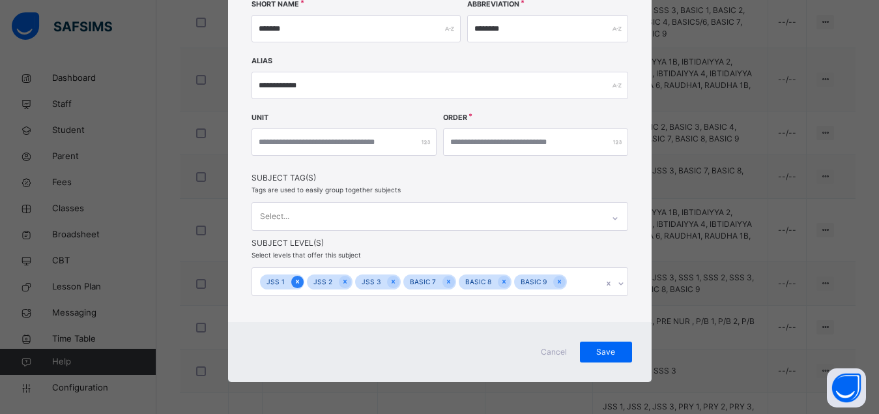
click at [294, 281] on icon at bounding box center [297, 281] width 7 height 9
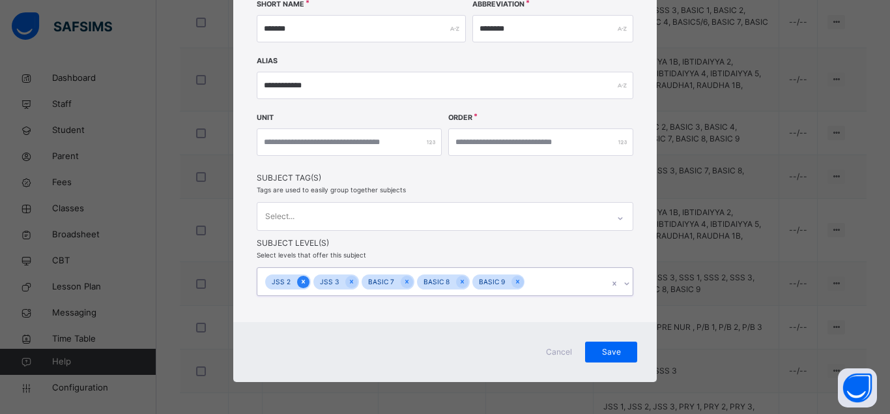
click at [300, 283] on icon at bounding box center [303, 281] width 7 height 9
click at [307, 282] on icon at bounding box center [310, 281] width 7 height 9
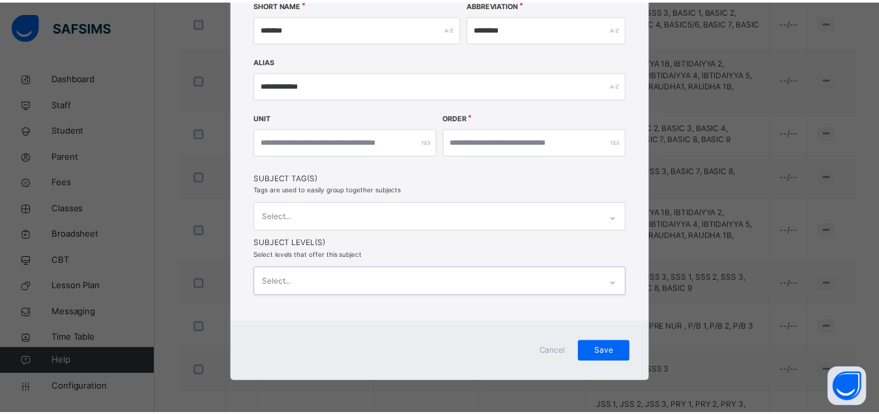
scroll to position [211, 0]
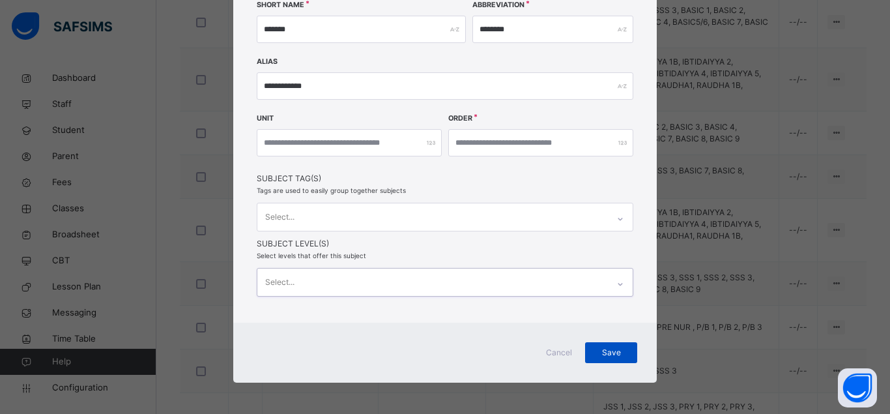
click at [598, 351] on span "Save" at bounding box center [611, 352] width 33 height 12
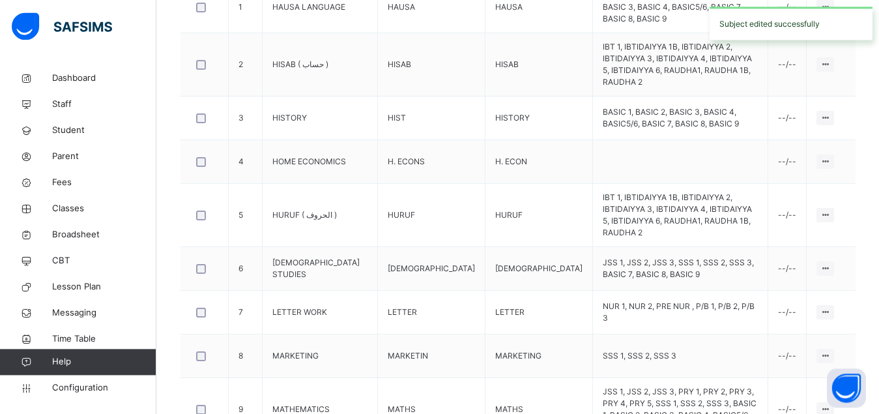
scroll to position [457, 0]
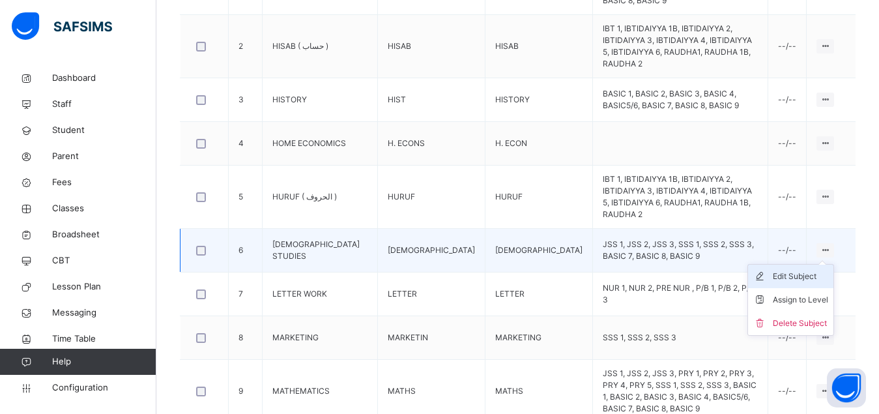
click at [807, 270] on div "Edit Subject" at bounding box center [799, 276] width 55 height 13
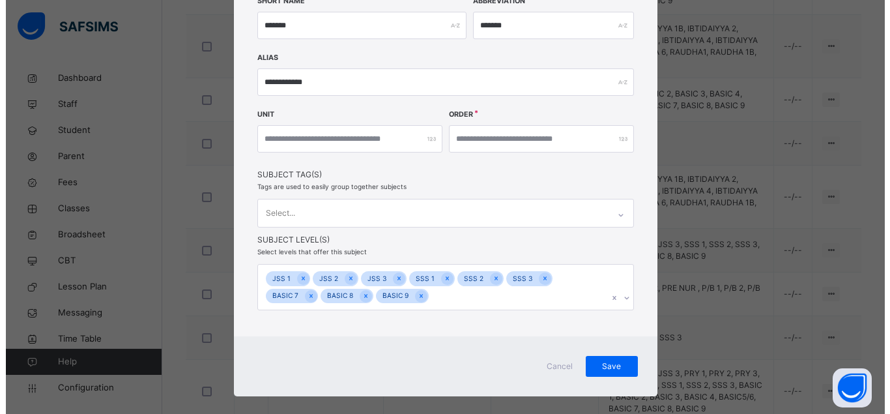
scroll to position [229, 0]
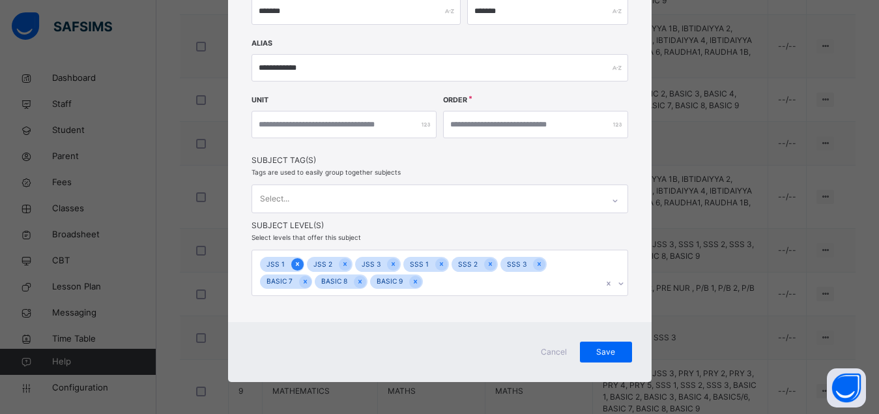
click at [294, 265] on div at bounding box center [297, 264] width 12 height 12
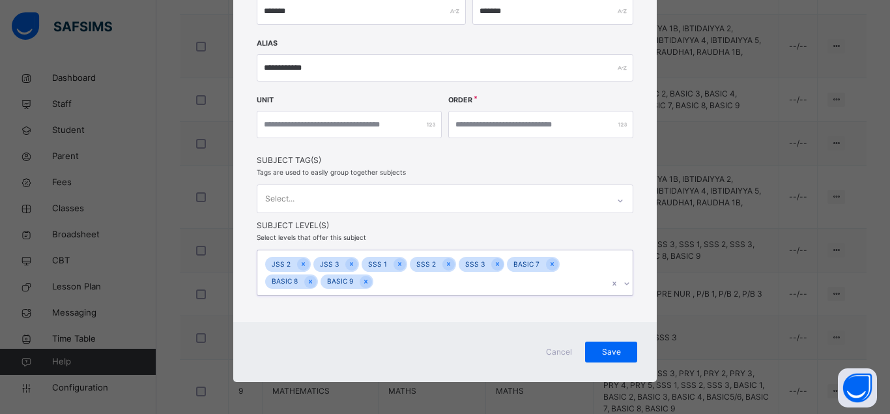
click at [300, 265] on icon at bounding box center [303, 263] width 7 height 9
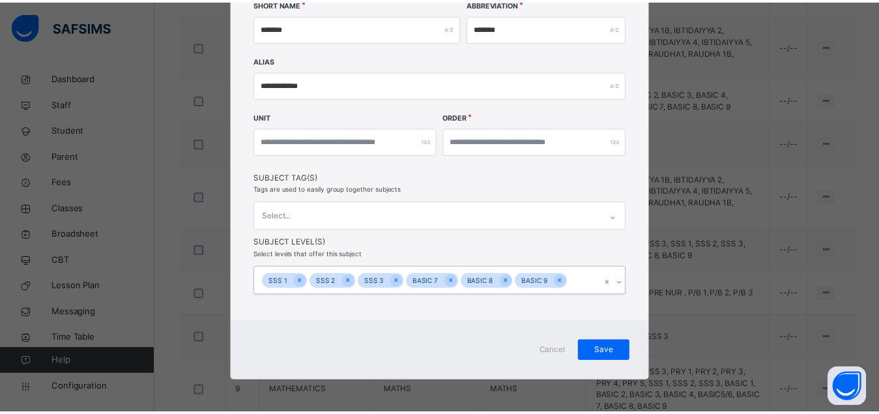
scroll to position [212, 0]
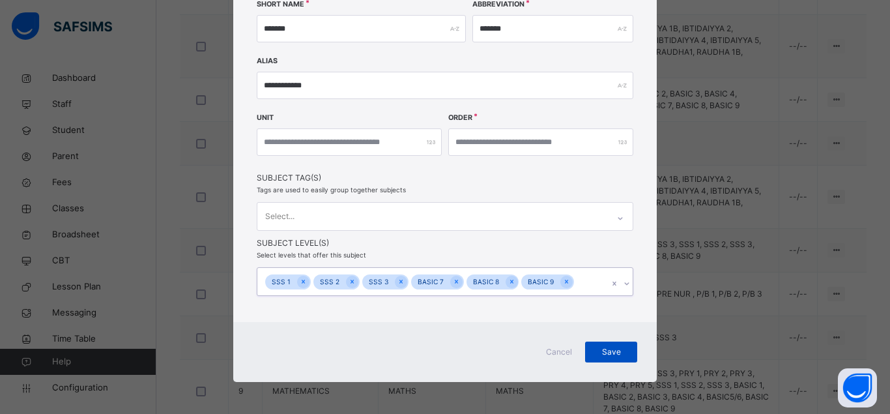
click at [602, 352] on span "Save" at bounding box center [611, 352] width 33 height 12
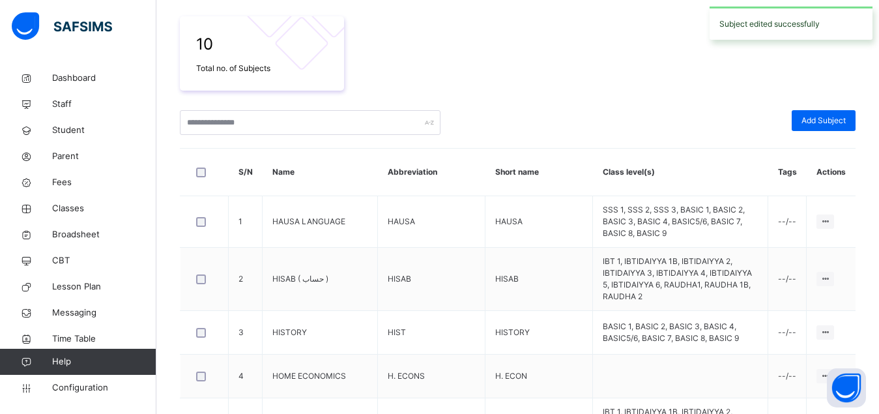
scroll to position [510, 0]
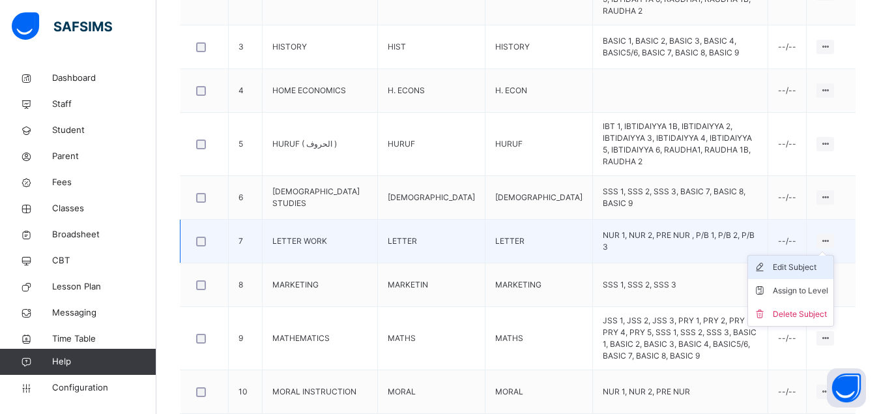
click at [803, 261] on div "Edit Subject" at bounding box center [799, 267] width 55 height 13
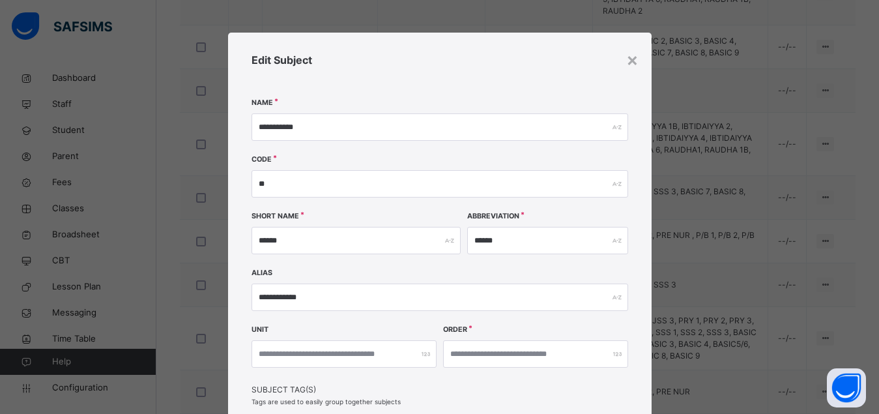
scroll to position [212, 0]
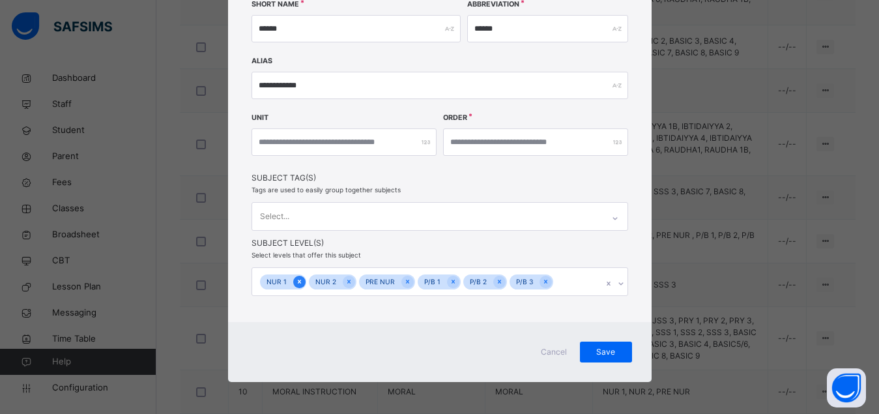
click at [296, 283] on icon at bounding box center [299, 281] width 7 height 9
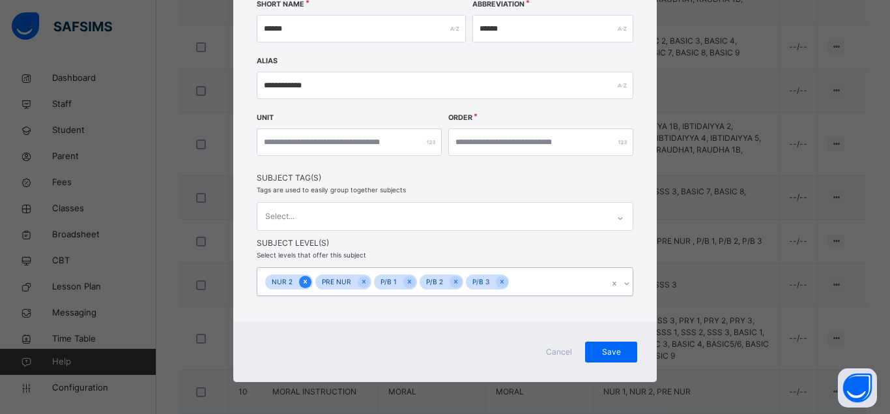
click at [304, 281] on icon at bounding box center [305, 281] width 3 height 4
click at [310, 281] on icon at bounding box center [313, 281] width 7 height 9
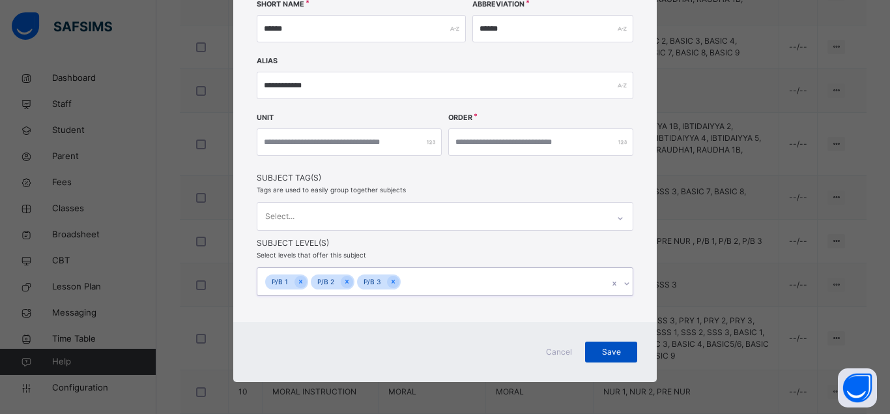
click at [604, 349] on span "Save" at bounding box center [611, 352] width 33 height 12
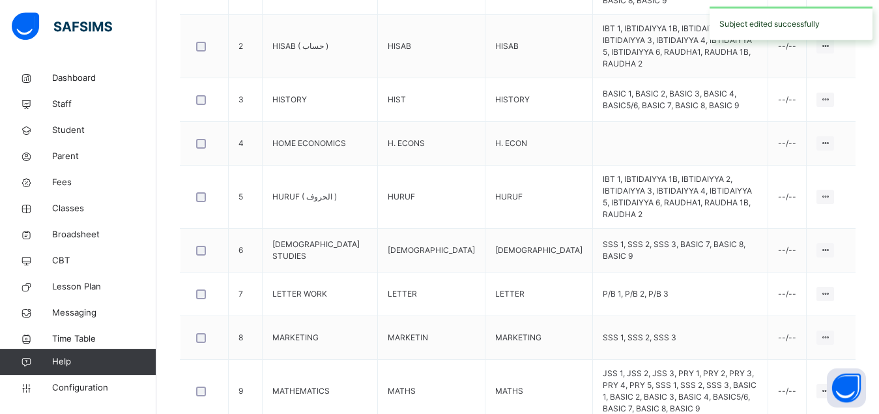
scroll to position [510, 0]
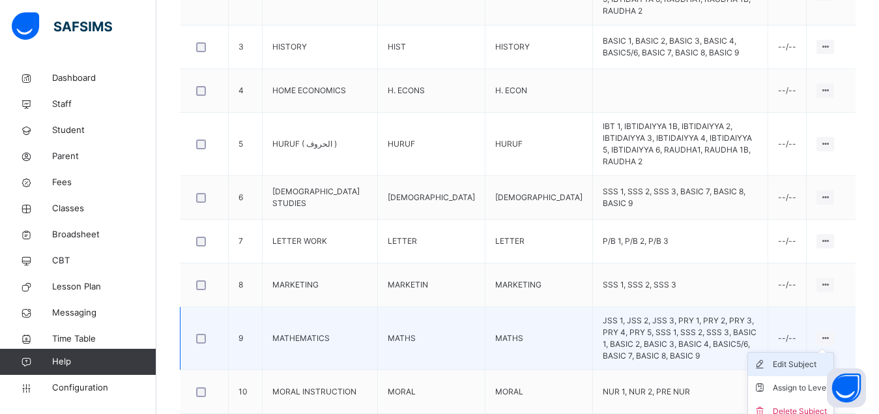
click at [810, 358] on div "Edit Subject" at bounding box center [799, 364] width 55 height 13
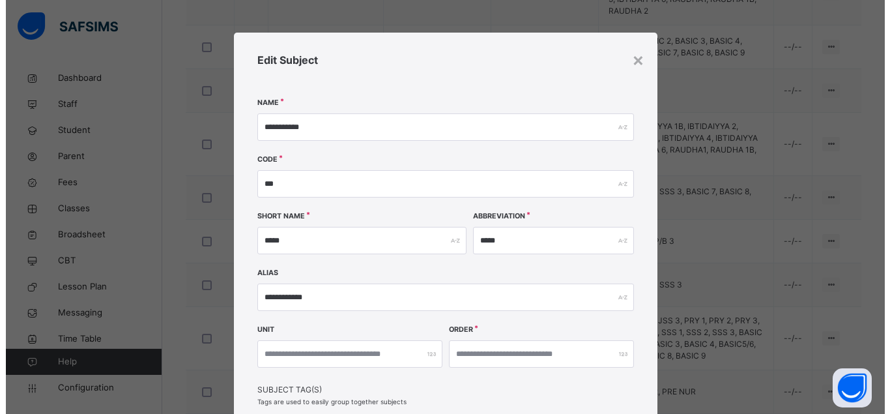
scroll to position [264, 0]
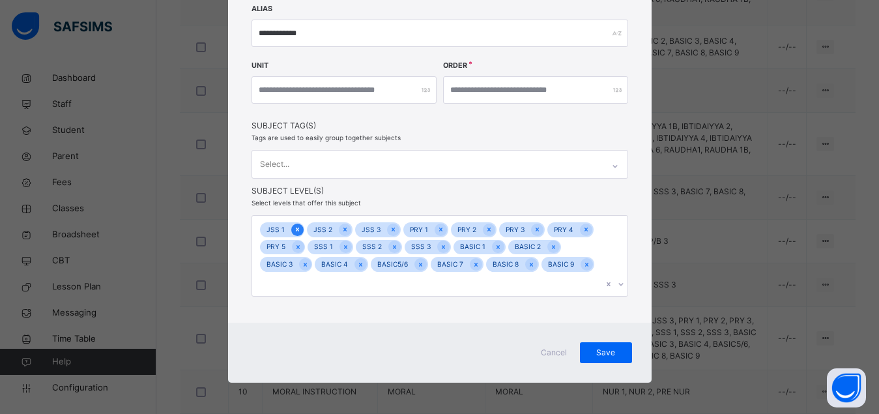
click at [295, 229] on icon at bounding box center [296, 229] width 3 height 4
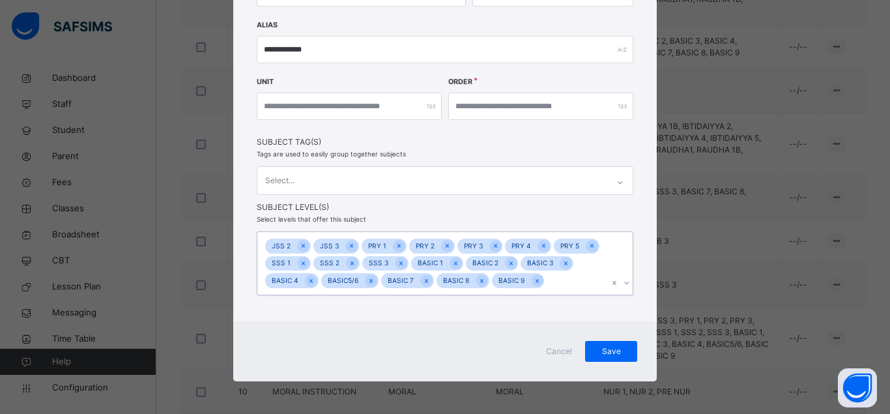
scroll to position [247, 0]
click at [300, 246] on icon at bounding box center [303, 246] width 7 height 9
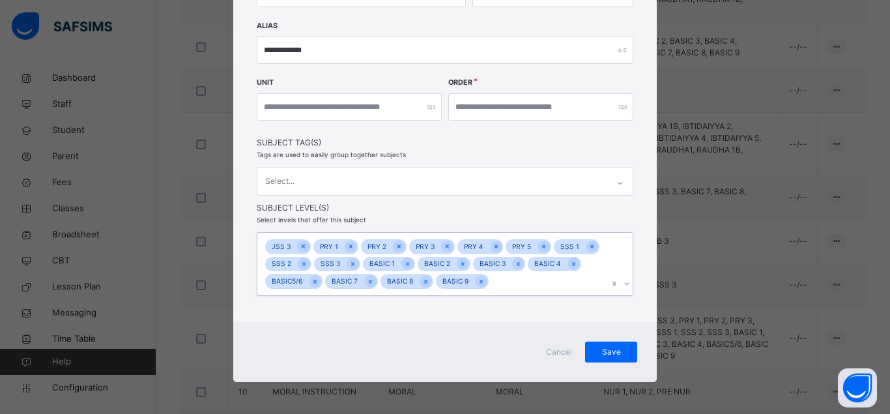
click at [300, 246] on icon at bounding box center [303, 246] width 7 height 9
click at [299, 246] on icon at bounding box center [302, 246] width 7 height 9
click at [300, 246] on icon at bounding box center [303, 246] width 7 height 9
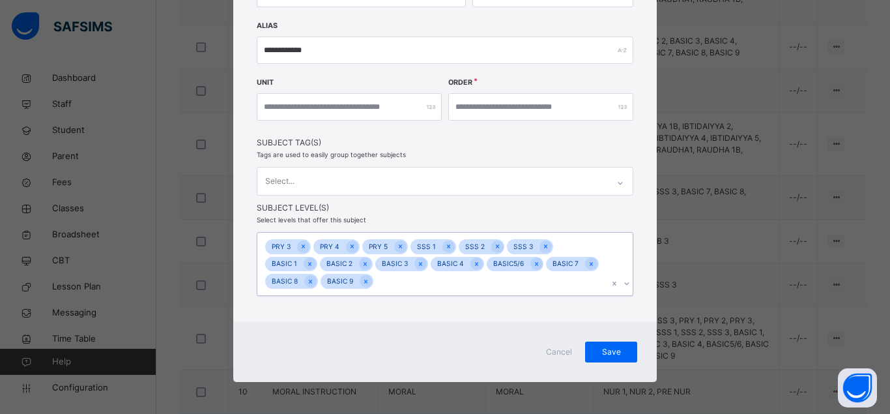
click at [300, 246] on icon at bounding box center [303, 246] width 7 height 9
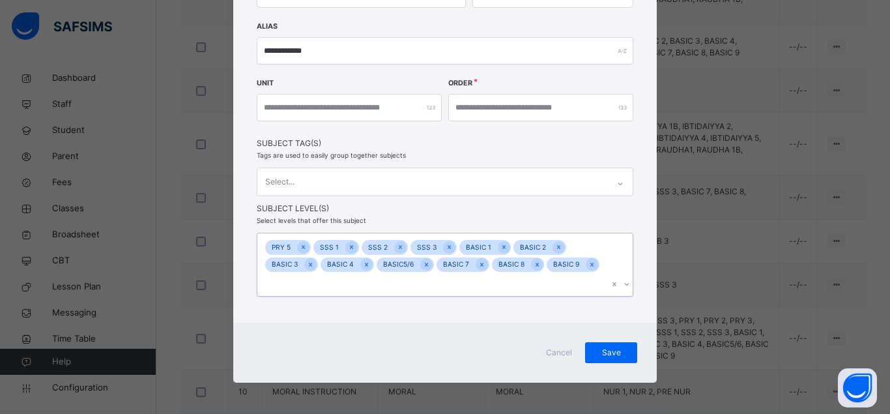
click at [300, 246] on icon at bounding box center [303, 246] width 7 height 9
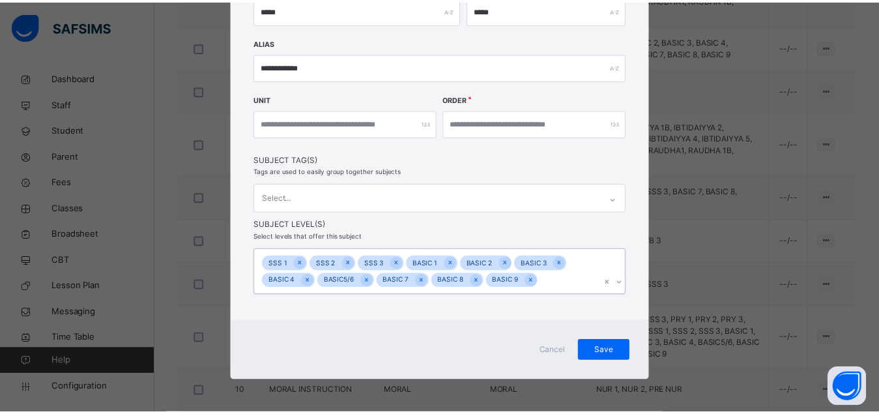
scroll to position [229, 0]
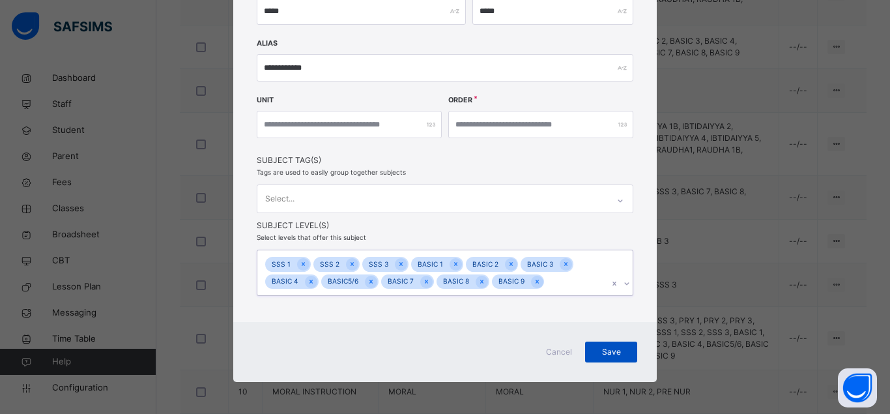
click at [612, 350] on span "Save" at bounding box center [611, 352] width 33 height 12
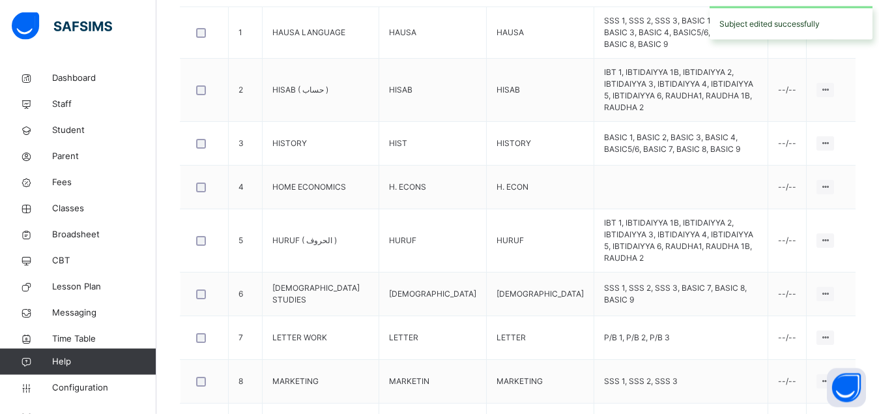
scroll to position [502, 0]
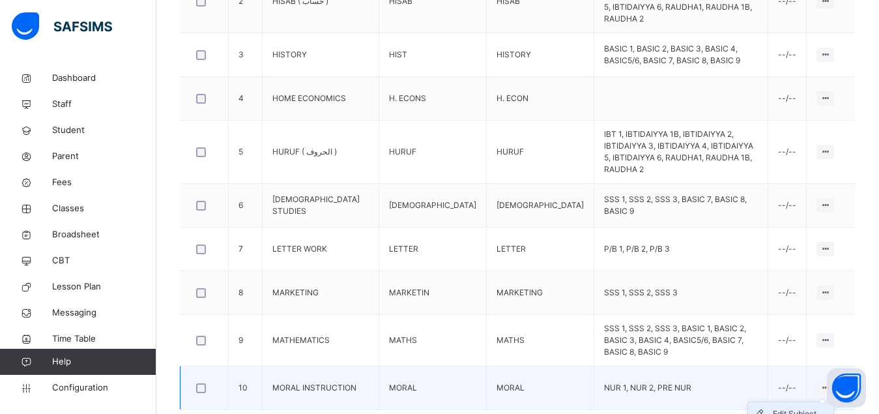
click at [804, 407] on div "Edit Subject" at bounding box center [799, 413] width 55 height 13
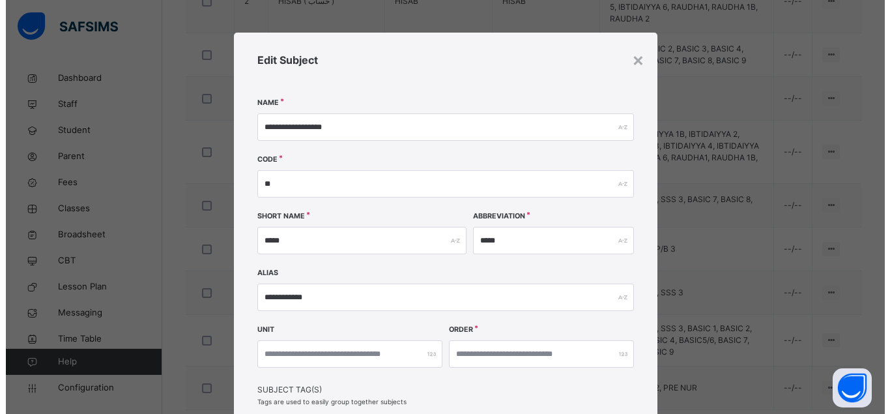
scroll to position [212, 0]
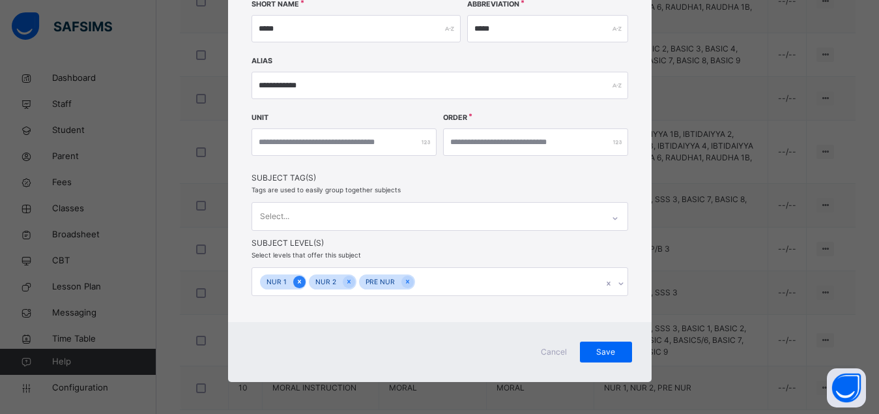
click at [297, 281] on icon at bounding box center [298, 281] width 3 height 4
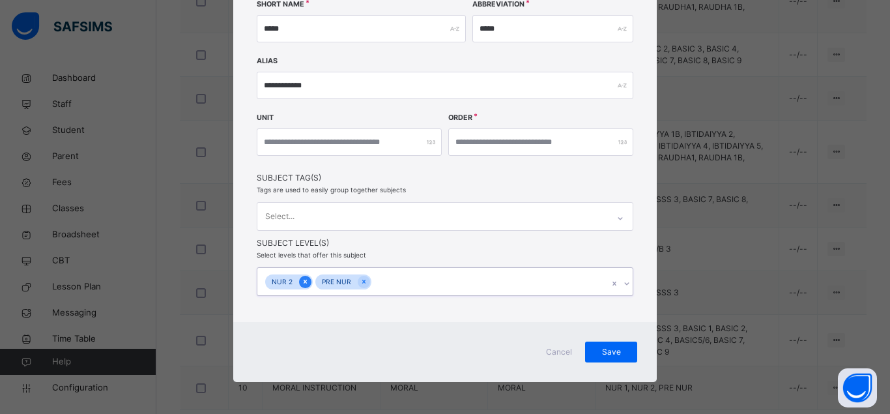
click at [304, 281] on icon at bounding box center [305, 281] width 3 height 4
click at [307, 281] on div at bounding box center [313, 281] width 12 height 12
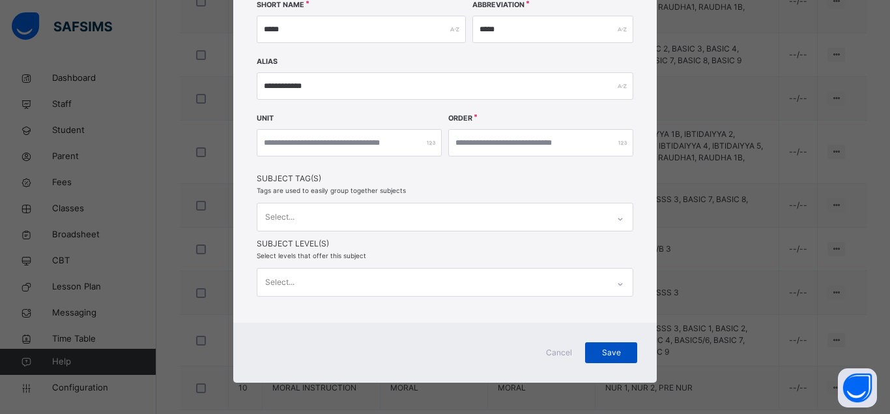
click at [604, 356] on span "Save" at bounding box center [611, 352] width 33 height 12
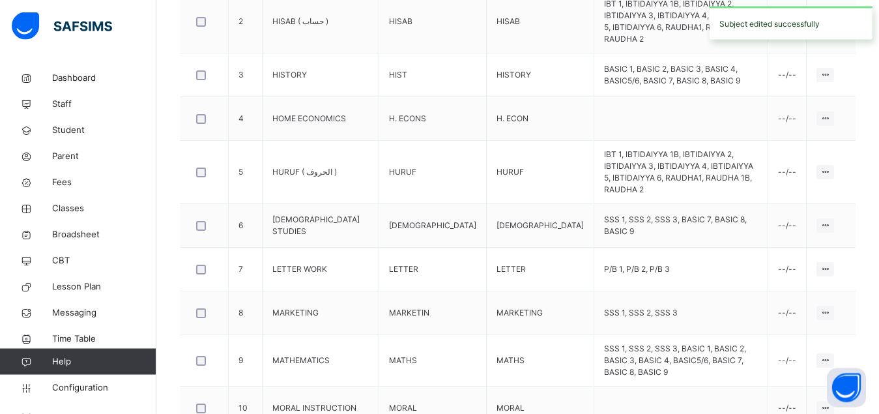
scroll to position [502, 0]
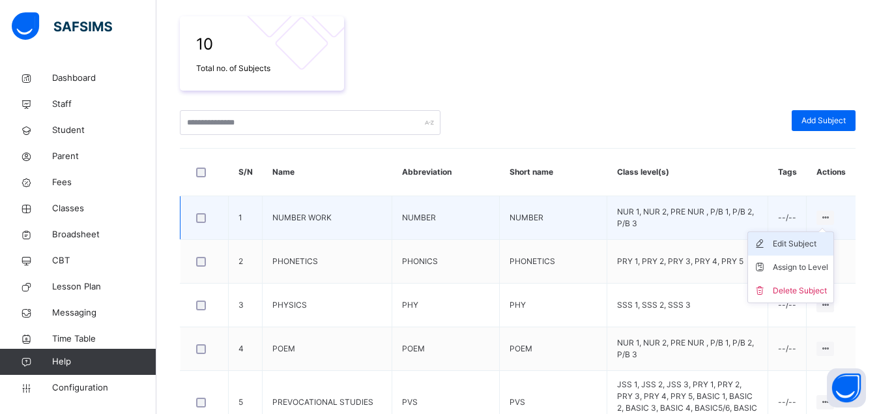
click at [815, 244] on div "Edit Subject" at bounding box center [799, 243] width 55 height 13
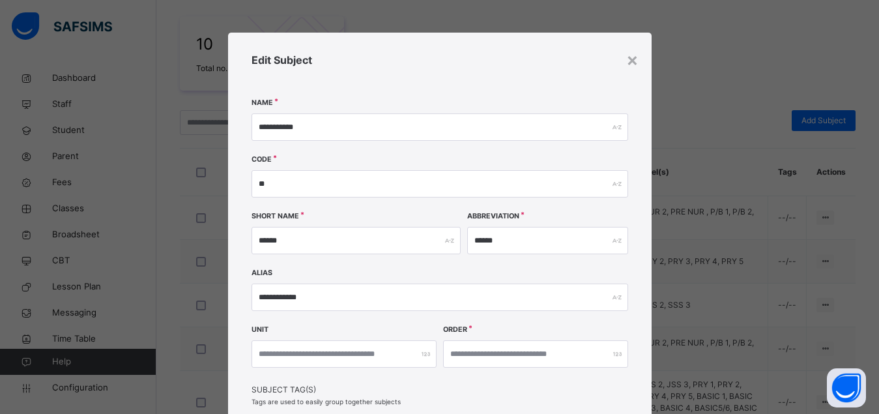
scroll to position [212, 0]
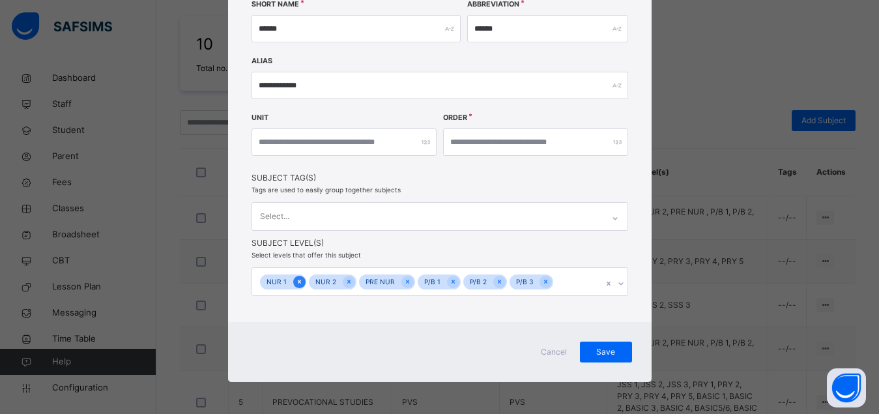
click at [296, 283] on icon at bounding box center [299, 281] width 7 height 9
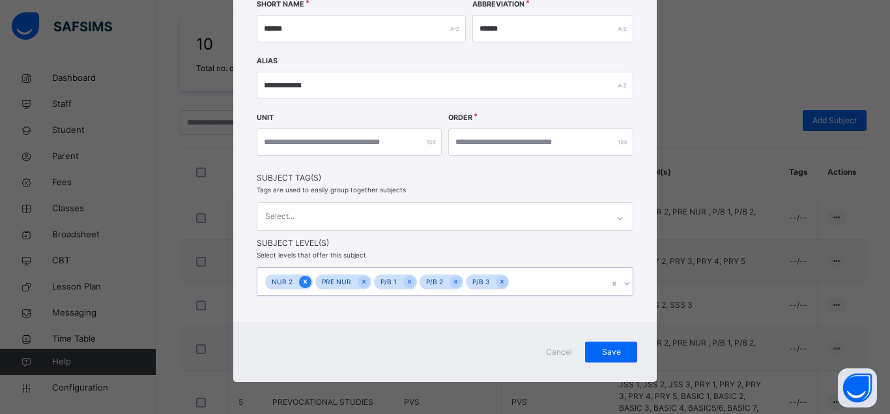
click at [302, 281] on icon at bounding box center [305, 281] width 7 height 9
click at [310, 281] on icon at bounding box center [313, 281] width 7 height 9
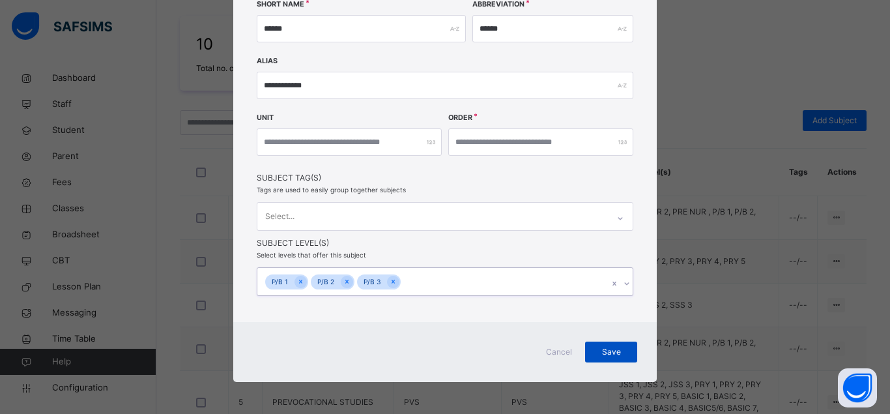
click at [615, 358] on div "Save" at bounding box center [611, 351] width 52 height 21
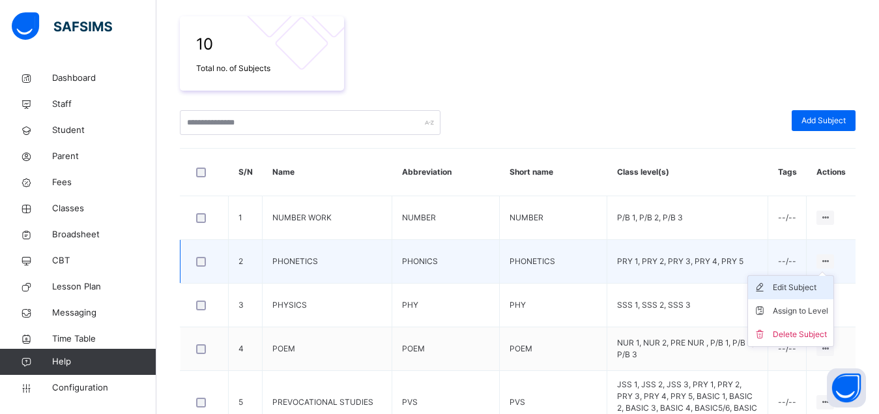
click at [813, 291] on div "Edit Subject" at bounding box center [799, 287] width 55 height 13
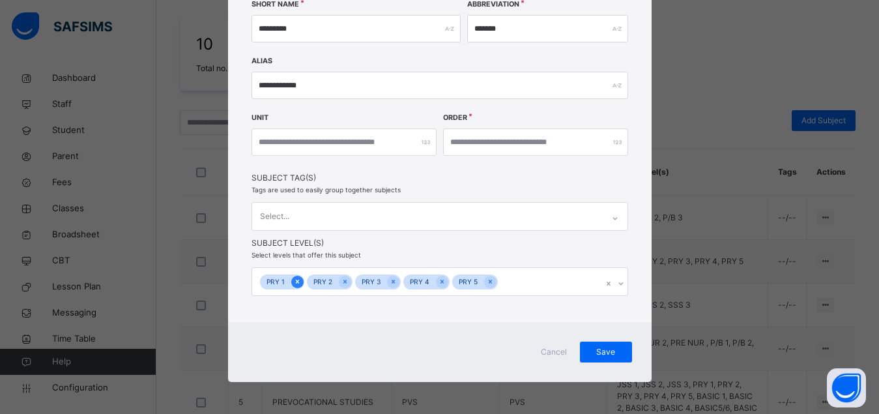
click at [294, 281] on icon at bounding box center [297, 281] width 7 height 9
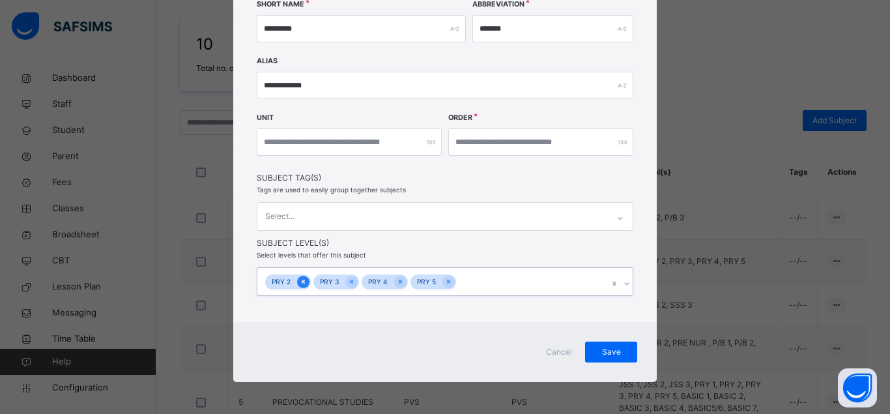
click at [300, 281] on icon at bounding box center [303, 281] width 7 height 9
click at [302, 281] on icon at bounding box center [303, 281] width 3 height 4
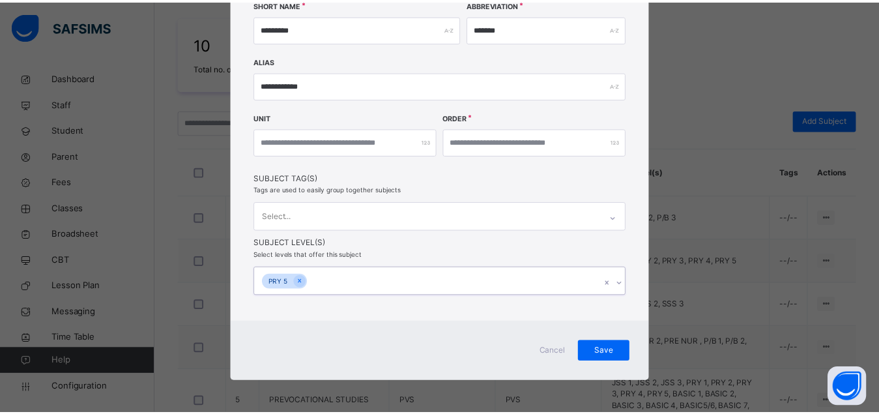
scroll to position [211, 0]
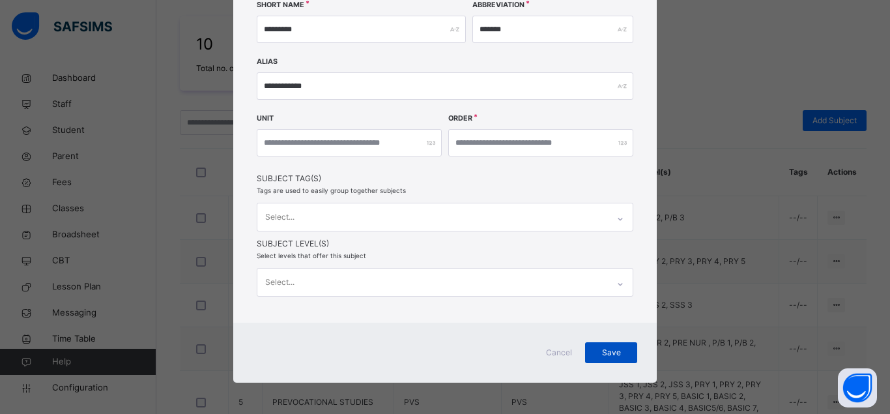
click at [601, 353] on span "Save" at bounding box center [611, 352] width 33 height 12
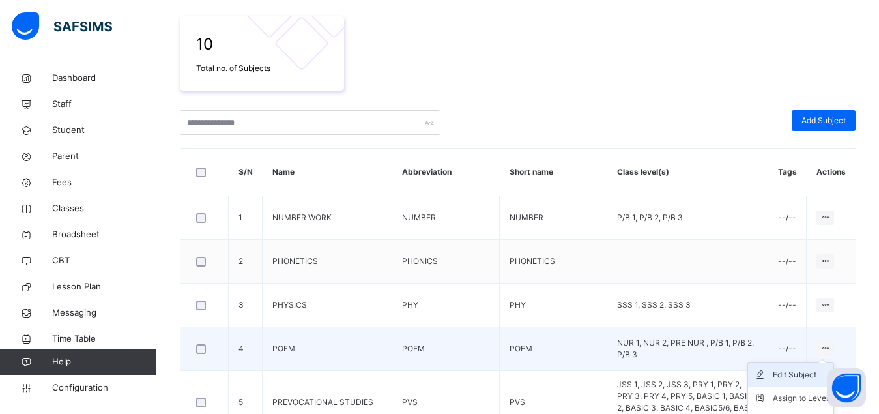
click at [800, 373] on div "Edit Subject" at bounding box center [799, 374] width 55 height 13
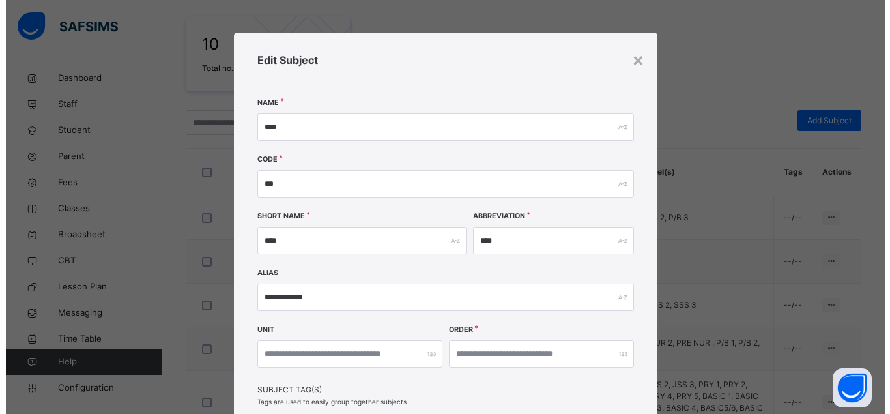
scroll to position [212, 0]
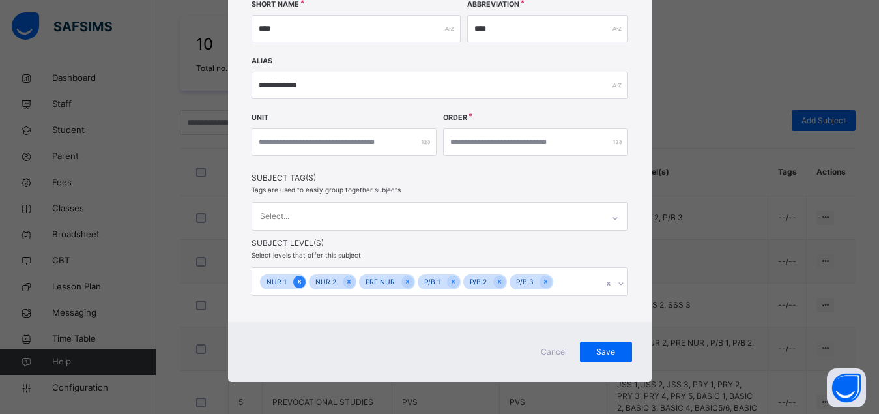
click at [297, 280] on icon at bounding box center [298, 281] width 3 height 4
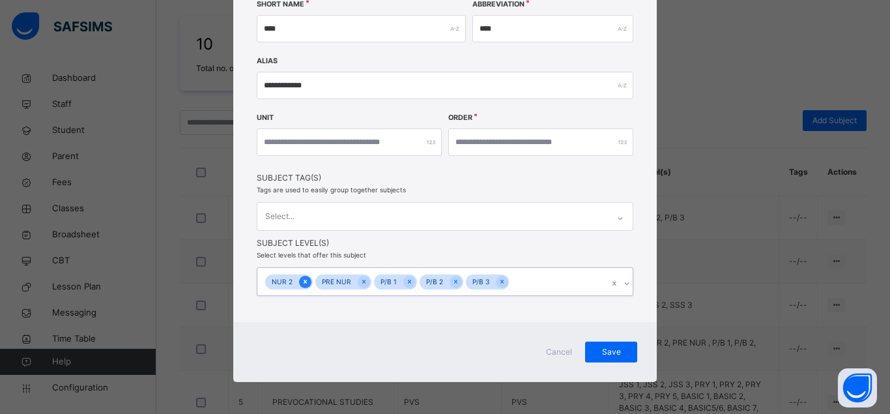
click at [302, 281] on icon at bounding box center [305, 281] width 7 height 9
click at [311, 282] on div at bounding box center [313, 281] width 12 height 12
click at [297, 279] on icon at bounding box center [300, 281] width 7 height 9
click at [300, 279] on icon at bounding box center [301, 281] width 3 height 4
click at [300, 280] on icon at bounding box center [301, 281] width 3 height 4
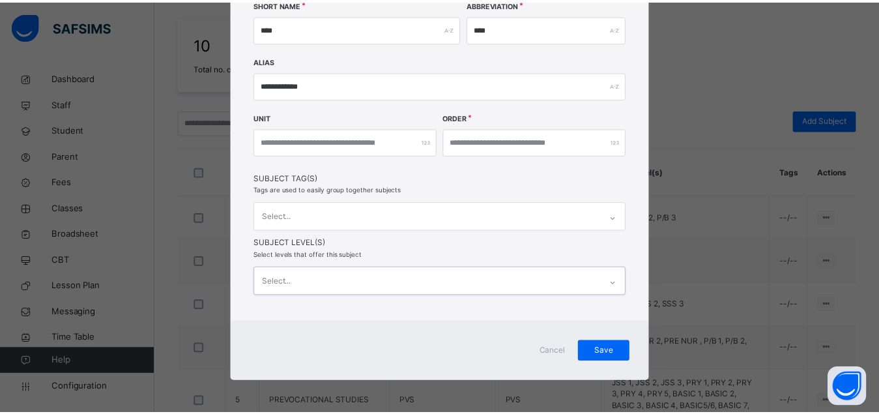
scroll to position [211, 0]
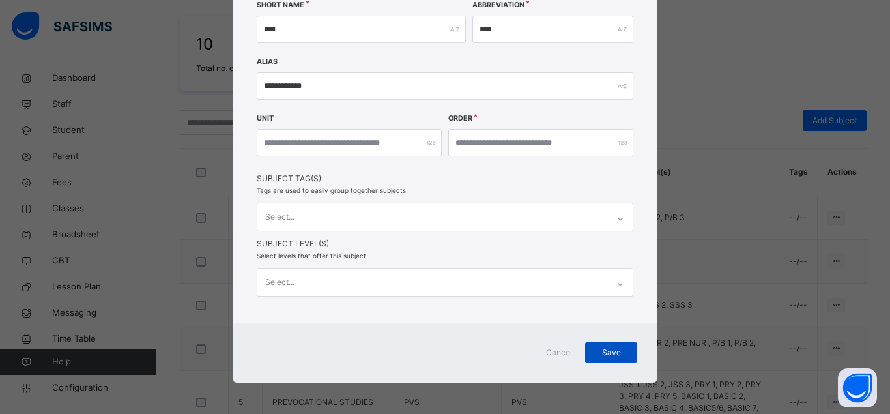
click at [614, 354] on span "Save" at bounding box center [611, 352] width 33 height 12
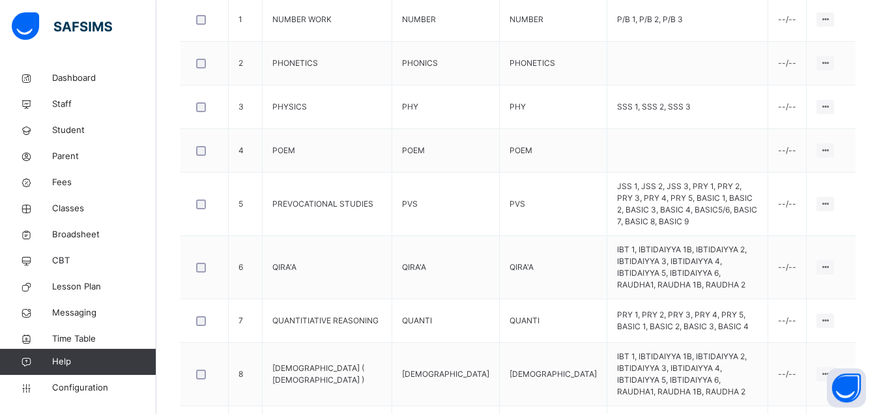
scroll to position [424, 0]
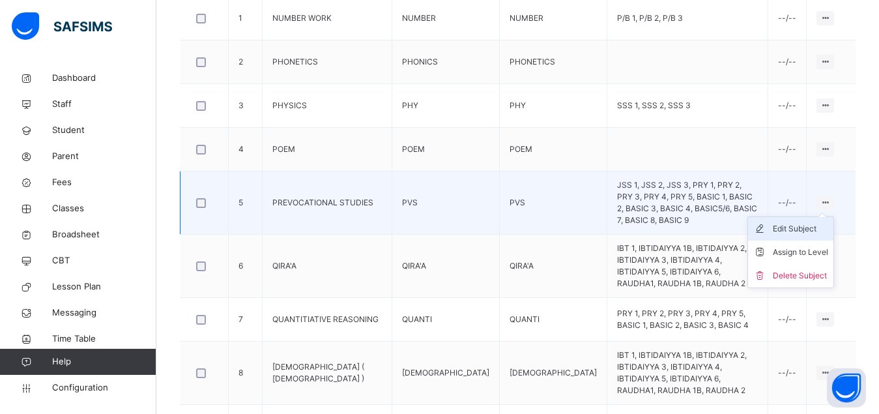
click at [810, 222] on div "Edit Subject" at bounding box center [799, 228] width 55 height 13
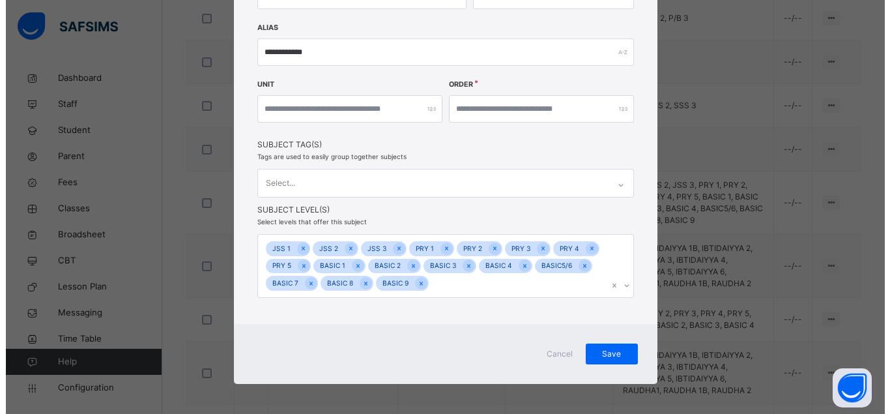
scroll to position [247, 0]
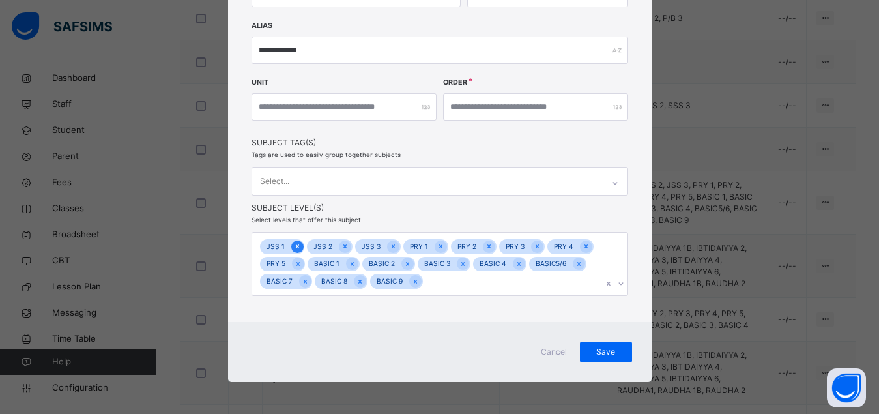
click at [294, 245] on icon at bounding box center [297, 246] width 7 height 9
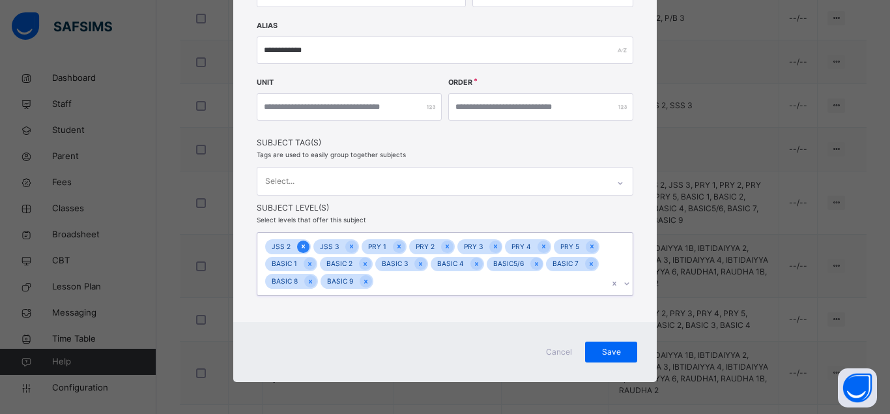
click at [300, 247] on icon at bounding box center [303, 246] width 7 height 9
click at [299, 245] on icon at bounding box center [302, 246] width 7 height 9
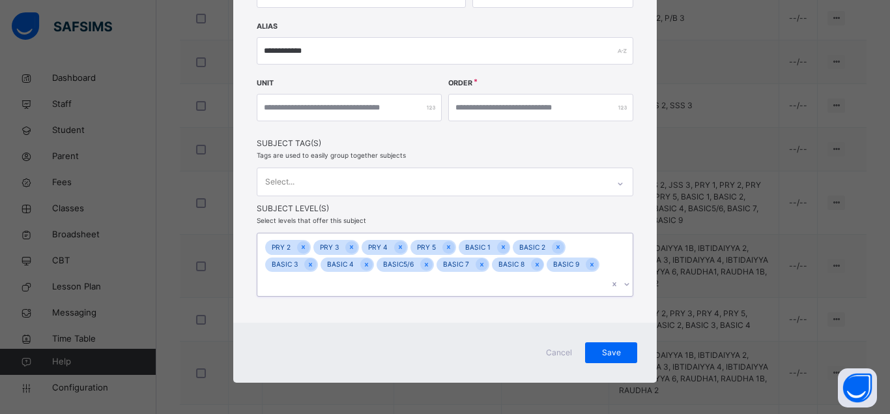
click at [302, 245] on icon at bounding box center [303, 247] width 3 height 4
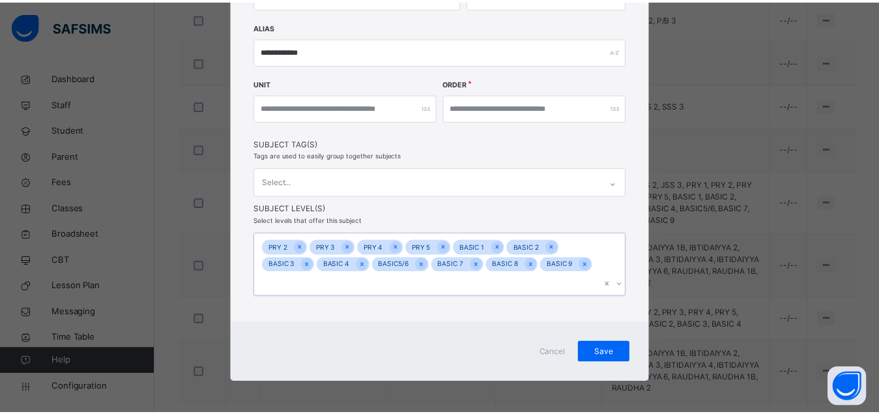
scroll to position [229, 0]
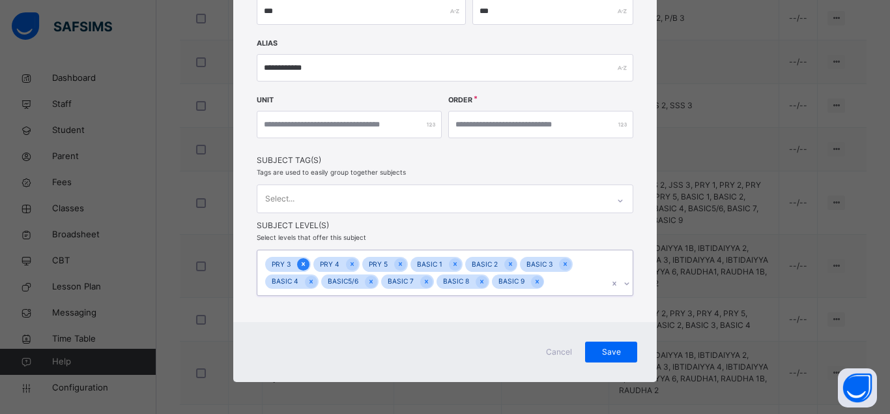
click at [302, 262] on icon at bounding box center [303, 264] width 3 height 4
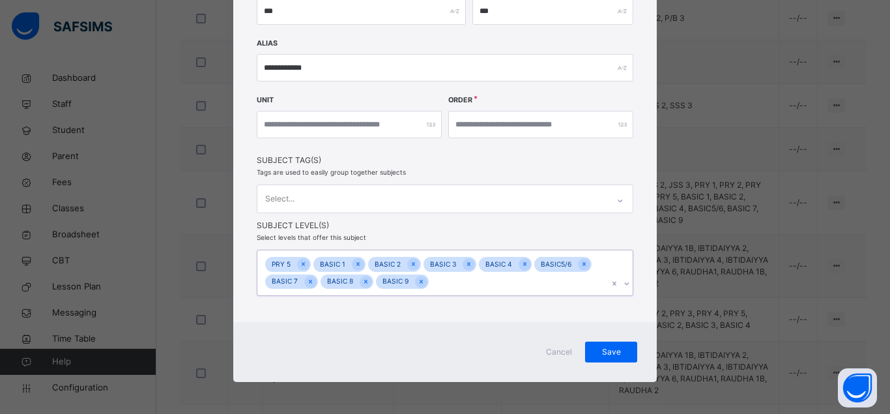
click at [302, 262] on icon at bounding box center [303, 264] width 3 height 4
click at [597, 348] on span "Save" at bounding box center [611, 352] width 33 height 12
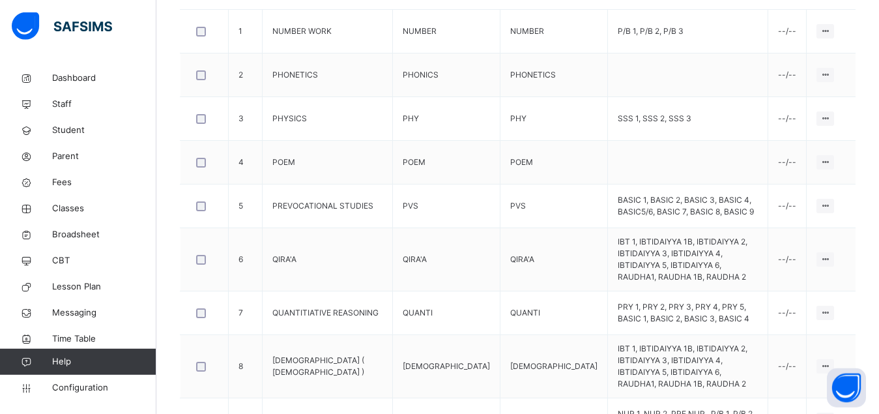
scroll to position [424, 0]
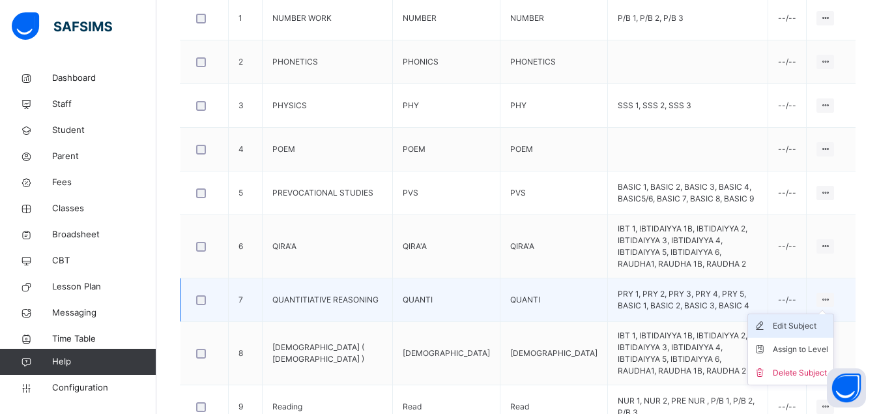
click at [797, 319] on div "Edit Subject" at bounding box center [799, 325] width 55 height 13
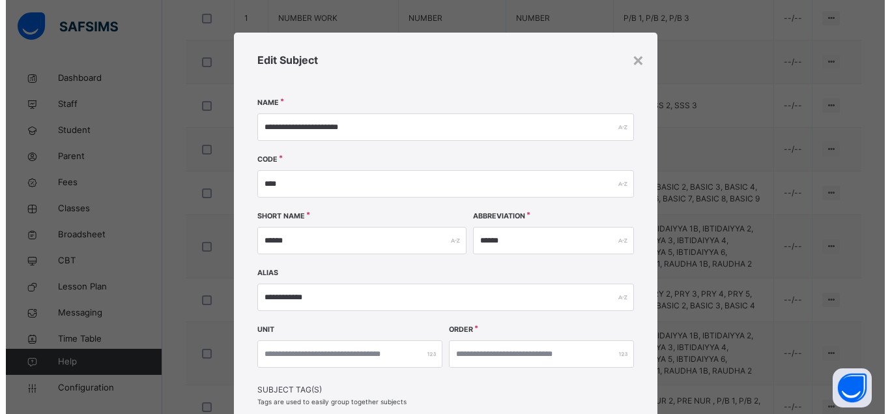
scroll to position [229, 0]
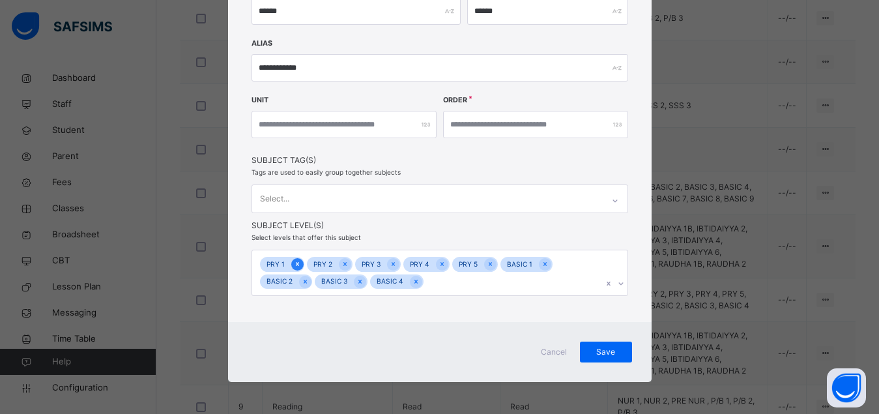
click at [294, 263] on icon at bounding box center [297, 263] width 7 height 9
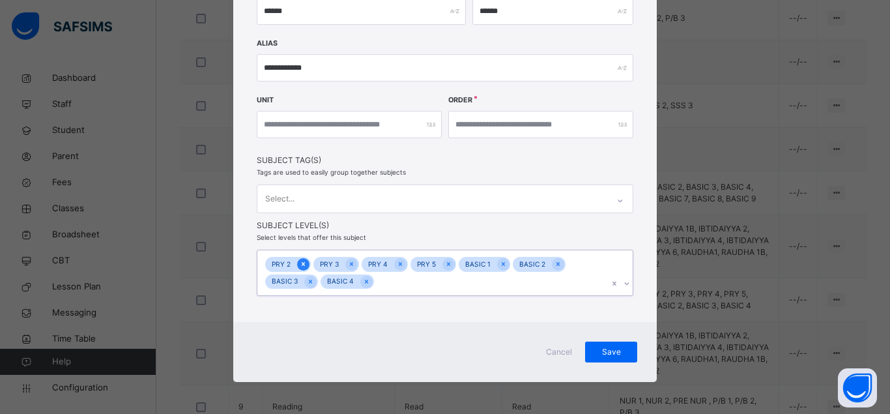
click at [300, 263] on icon at bounding box center [303, 263] width 7 height 9
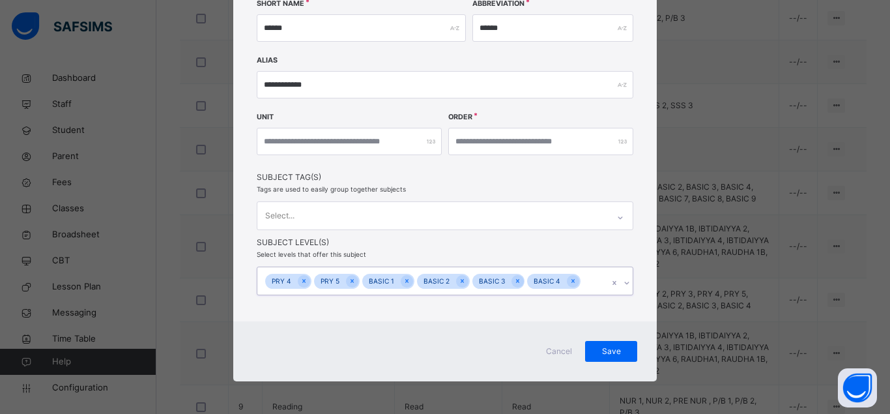
scroll to position [212, 0]
click at [300, 281] on icon at bounding box center [303, 281] width 7 height 9
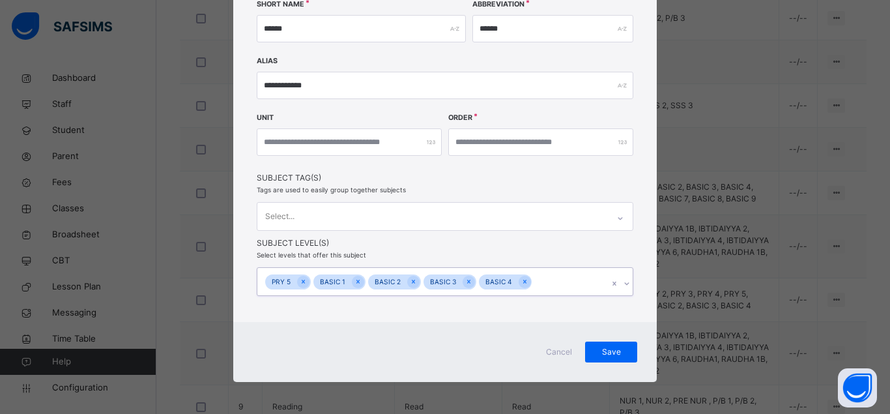
click at [300, 281] on icon at bounding box center [303, 281] width 7 height 9
click at [304, 281] on div at bounding box center [310, 281] width 12 height 12
click at [307, 282] on icon at bounding box center [310, 281] width 7 height 9
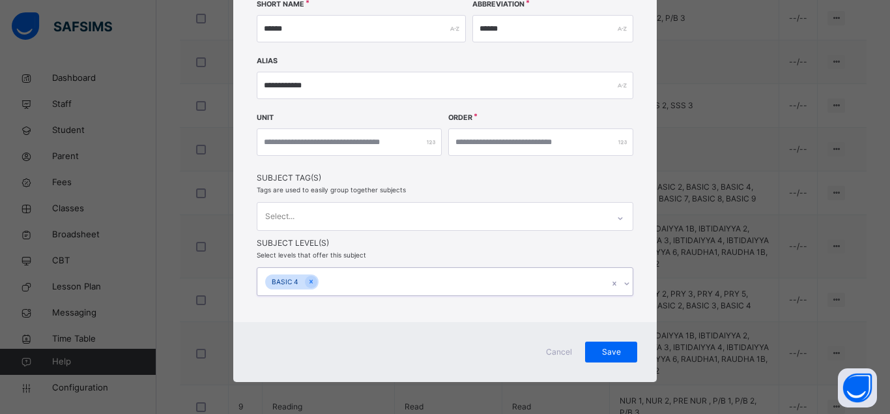
click at [307, 282] on icon at bounding box center [310, 281] width 7 height 9
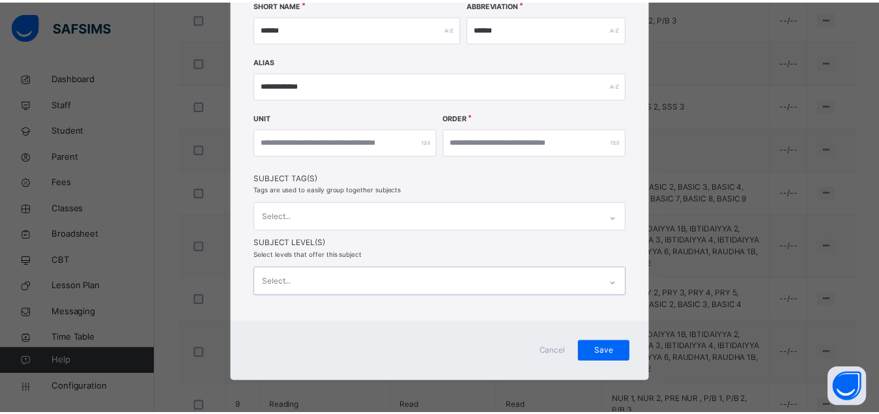
scroll to position [211, 0]
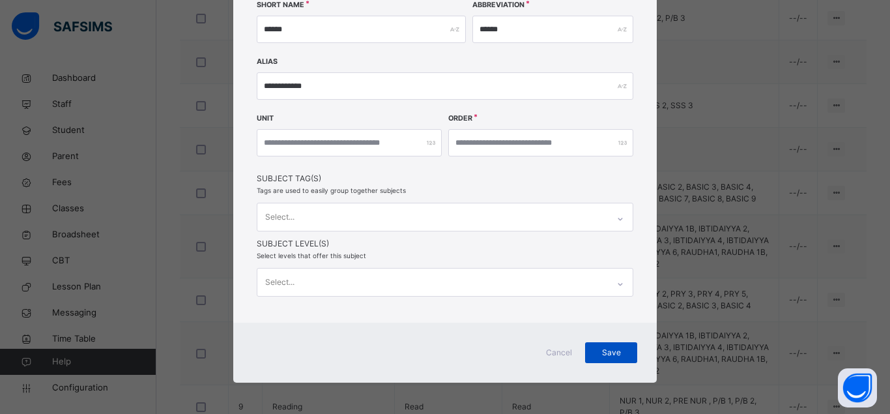
click at [610, 349] on span "Save" at bounding box center [611, 352] width 33 height 12
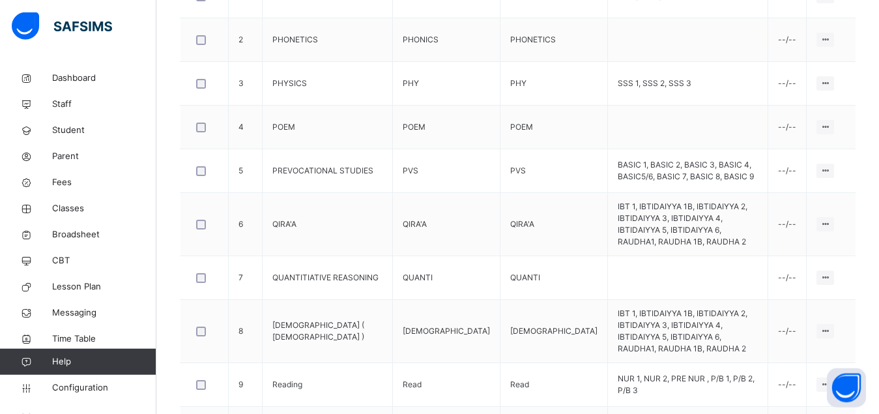
scroll to position [502, 0]
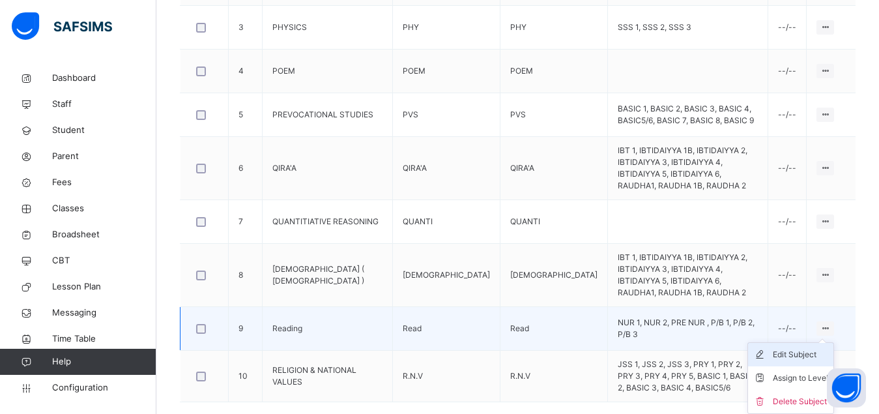
click at [812, 348] on div "Edit Subject" at bounding box center [799, 354] width 55 height 13
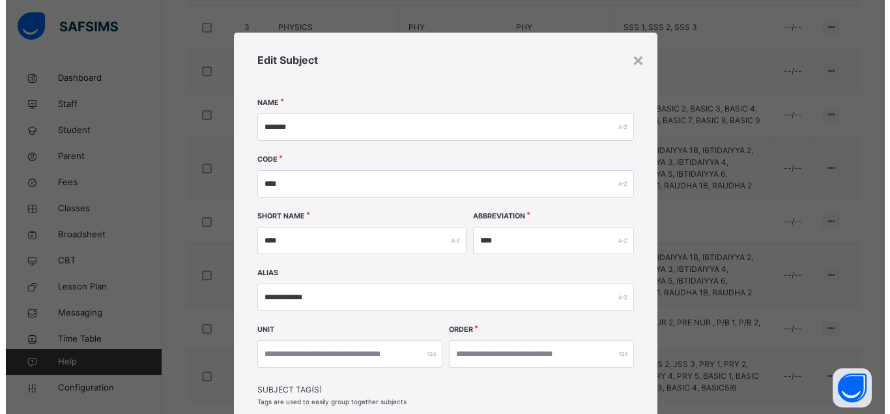
scroll to position [212, 0]
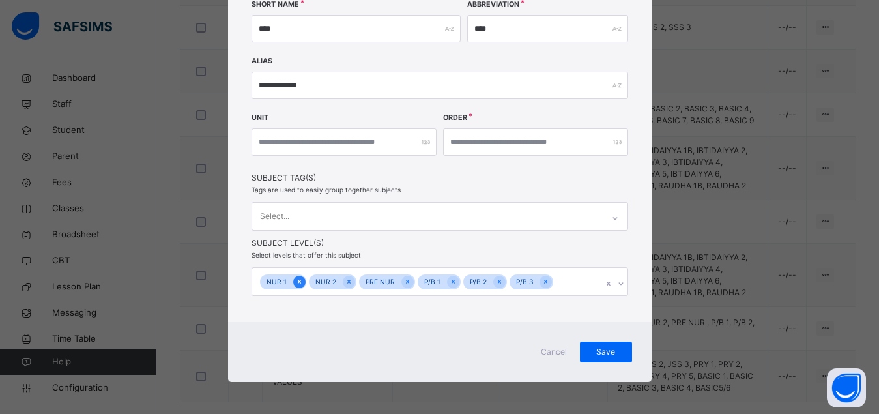
click at [297, 279] on icon at bounding box center [298, 281] width 3 height 4
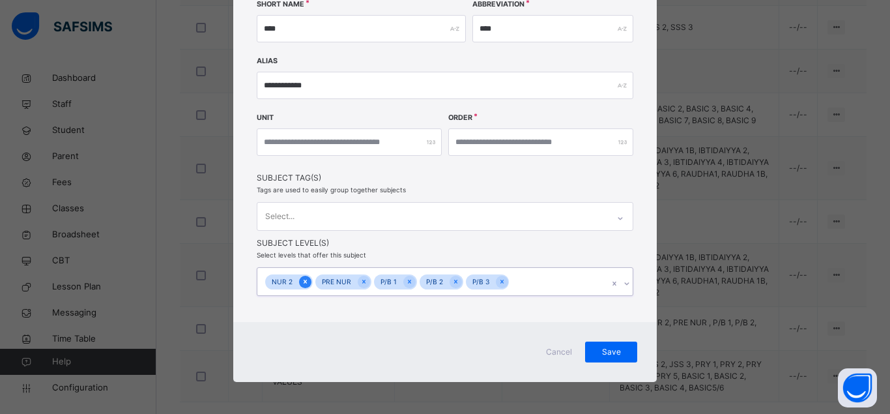
click at [302, 283] on icon at bounding box center [305, 281] width 7 height 9
click at [307, 280] on div at bounding box center [313, 281] width 12 height 12
click at [297, 280] on icon at bounding box center [300, 281] width 7 height 9
click at [298, 281] on icon at bounding box center [301, 281] width 7 height 9
click at [298, 282] on icon at bounding box center [301, 281] width 7 height 9
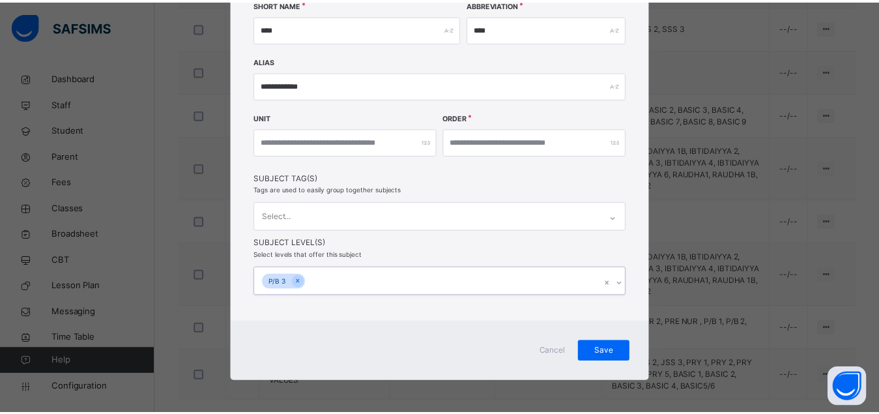
scroll to position [211, 0]
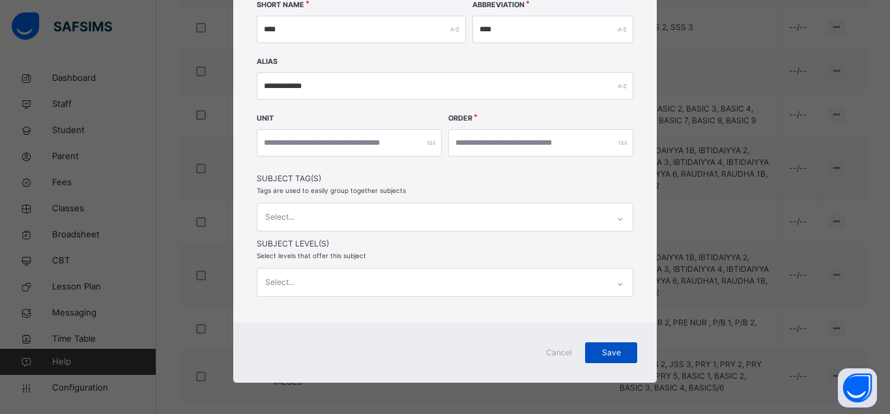
click at [595, 348] on span "Save" at bounding box center [611, 352] width 33 height 12
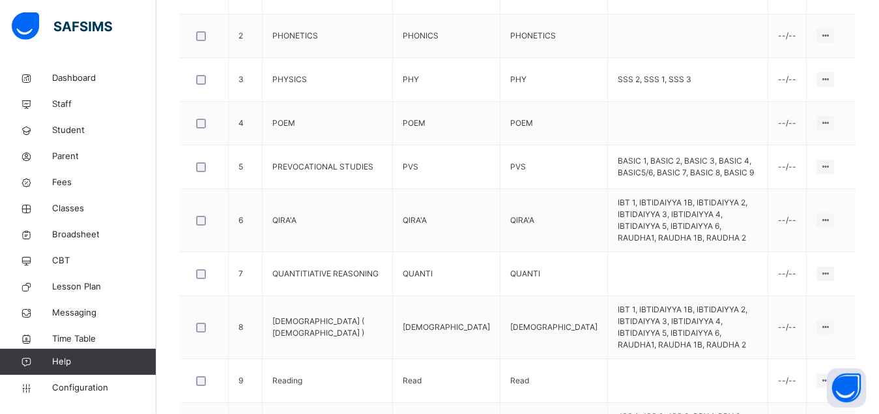
scroll to position [502, 0]
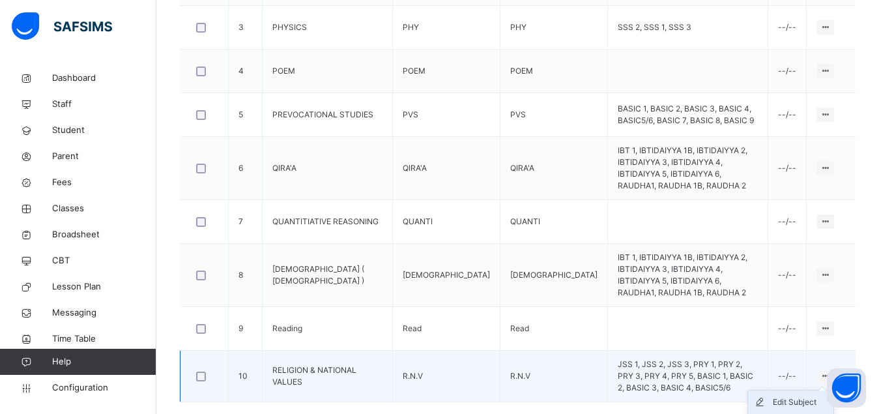
click at [805, 395] on div "Edit Subject" at bounding box center [799, 401] width 55 height 13
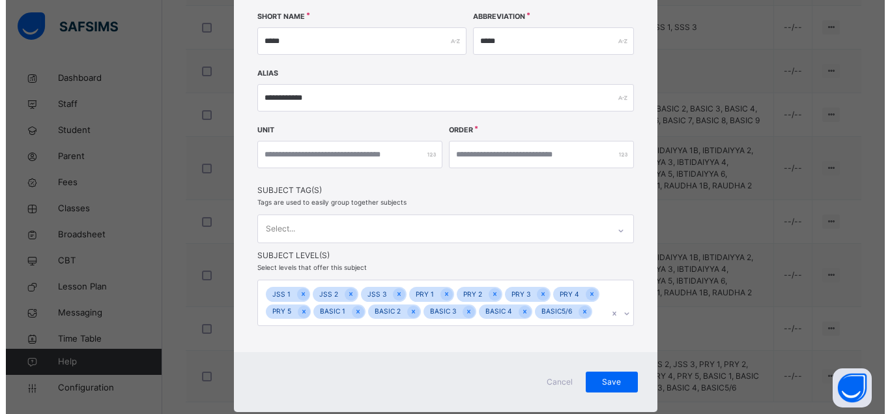
scroll to position [229, 0]
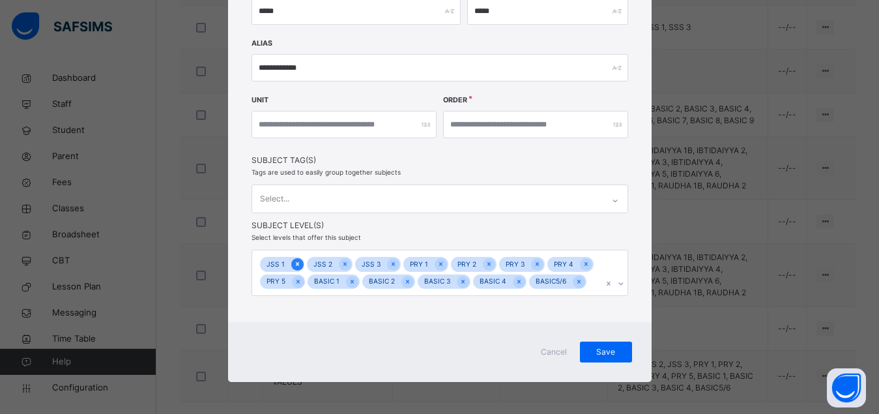
click at [294, 262] on icon at bounding box center [297, 263] width 7 height 9
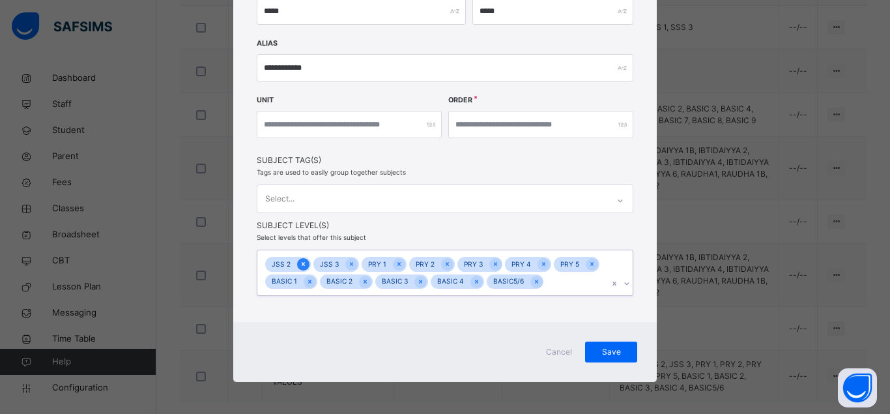
click at [302, 264] on icon at bounding box center [303, 264] width 3 height 4
click at [301, 264] on icon at bounding box center [302, 264] width 3 height 4
click at [302, 264] on icon at bounding box center [303, 264] width 3 height 4
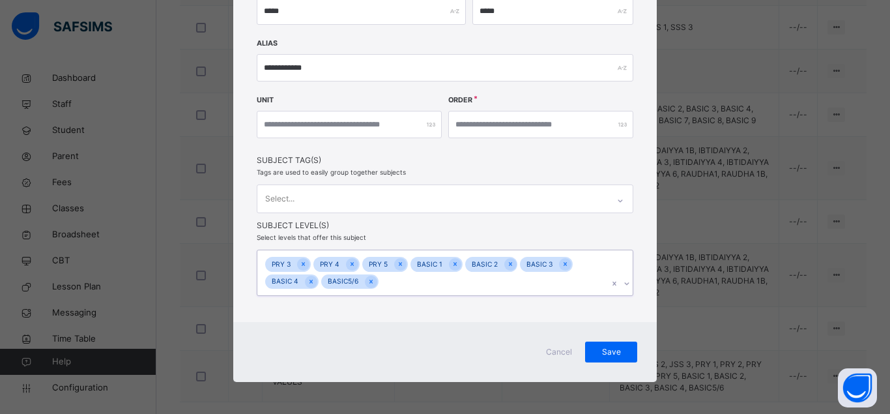
click at [302, 264] on icon at bounding box center [303, 264] width 3 height 4
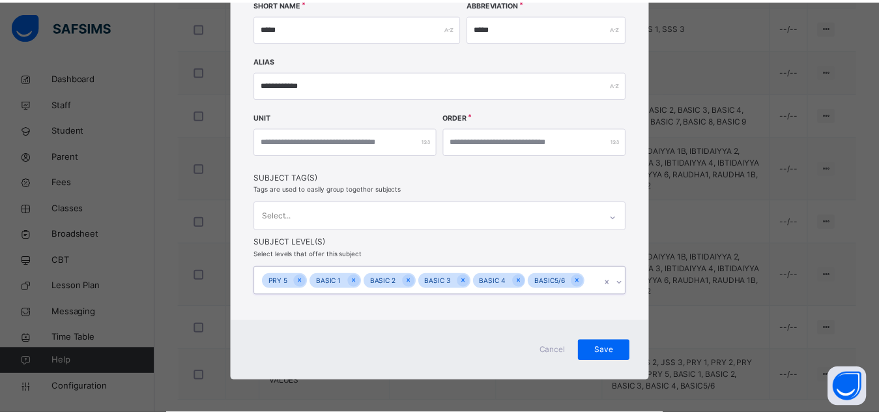
scroll to position [212, 0]
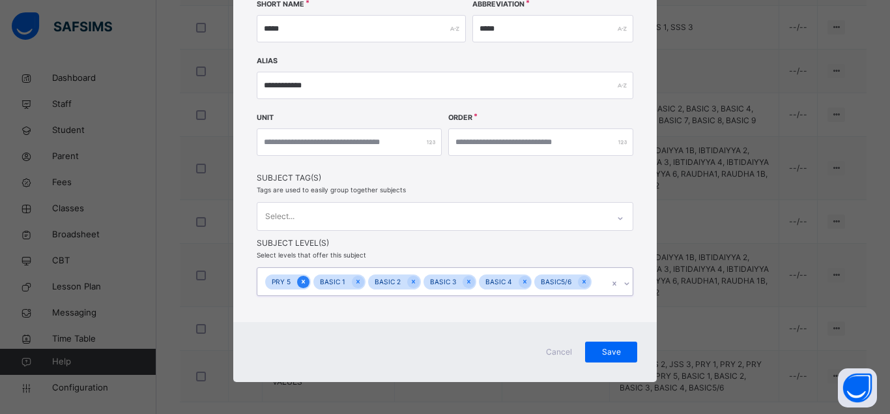
click at [302, 281] on icon at bounding box center [303, 281] width 3 height 4
click at [603, 351] on span "Save" at bounding box center [611, 352] width 33 height 12
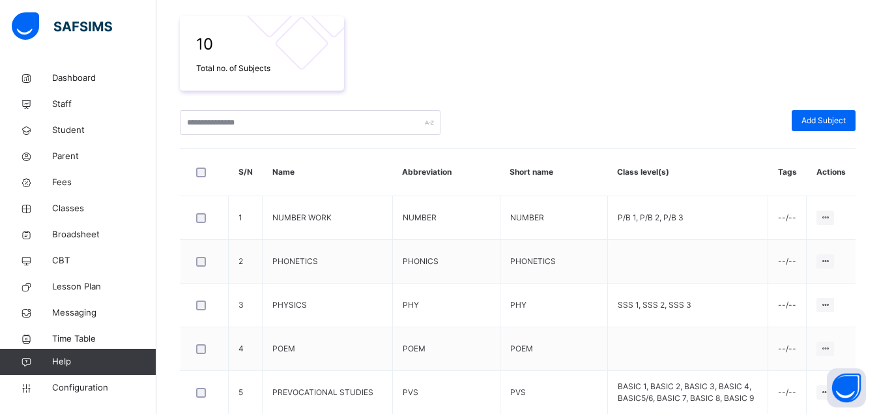
scroll to position [502, 0]
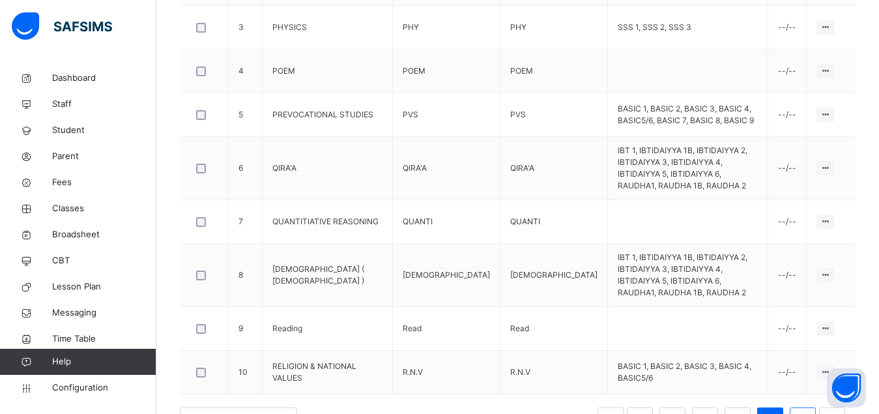
click at [808, 412] on link "6" at bounding box center [802, 420] width 12 height 17
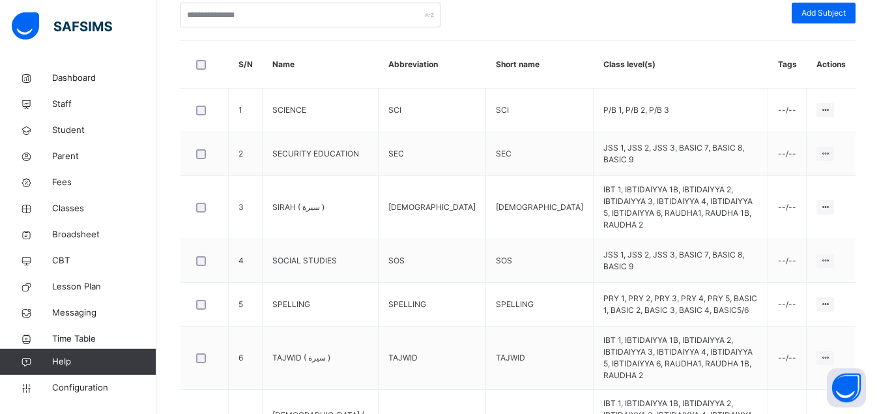
scroll to position [358, 0]
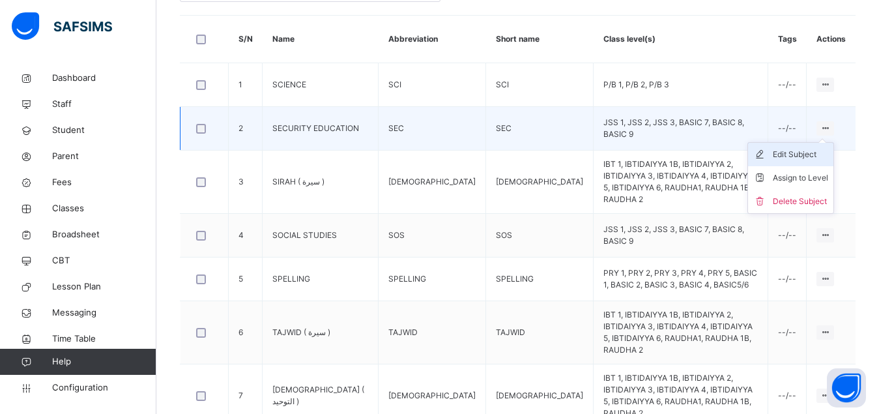
click at [810, 162] on li "Edit Subject" at bounding box center [790, 154] width 85 height 23
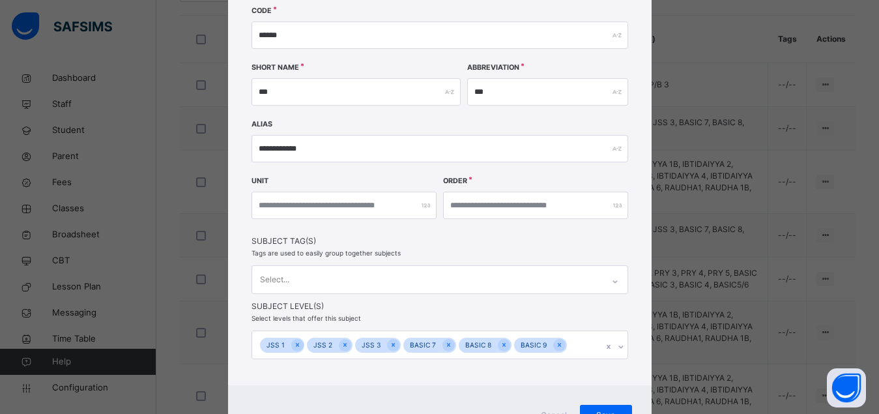
scroll to position [212, 0]
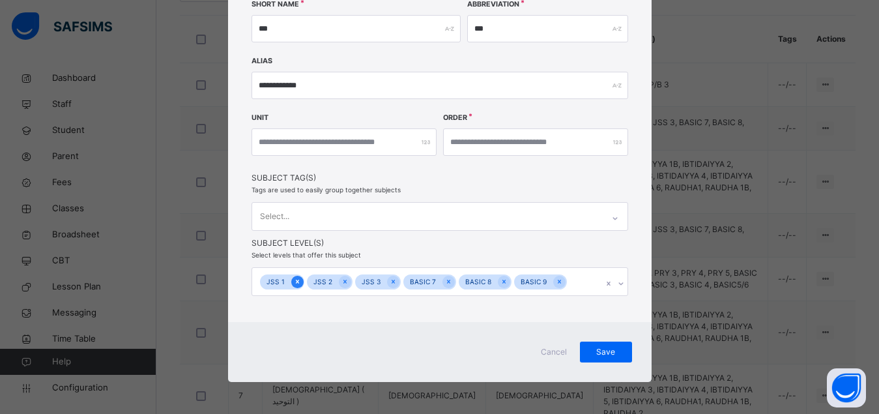
click at [294, 280] on icon at bounding box center [297, 281] width 7 height 9
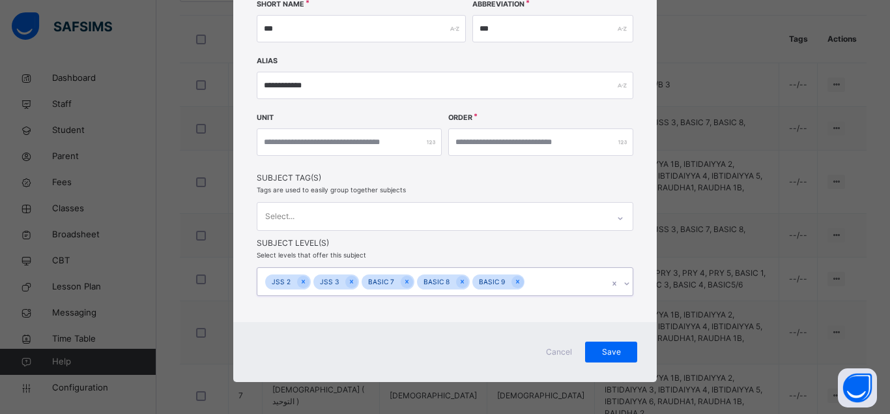
click at [297, 280] on div at bounding box center [303, 281] width 12 height 12
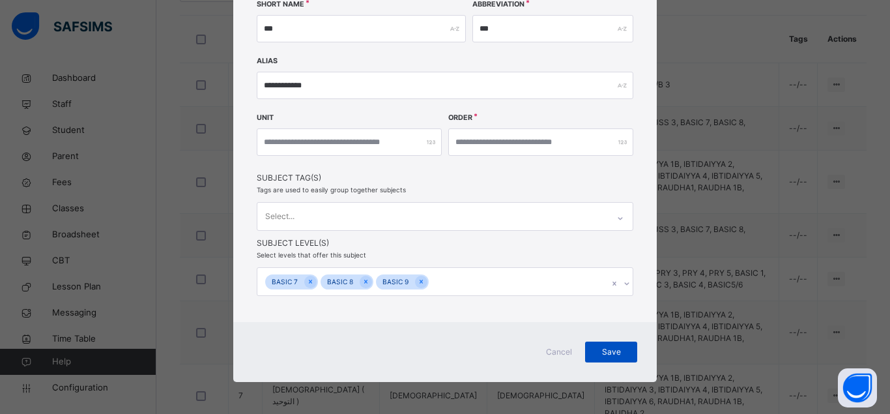
click at [614, 352] on span "Save" at bounding box center [611, 352] width 33 height 12
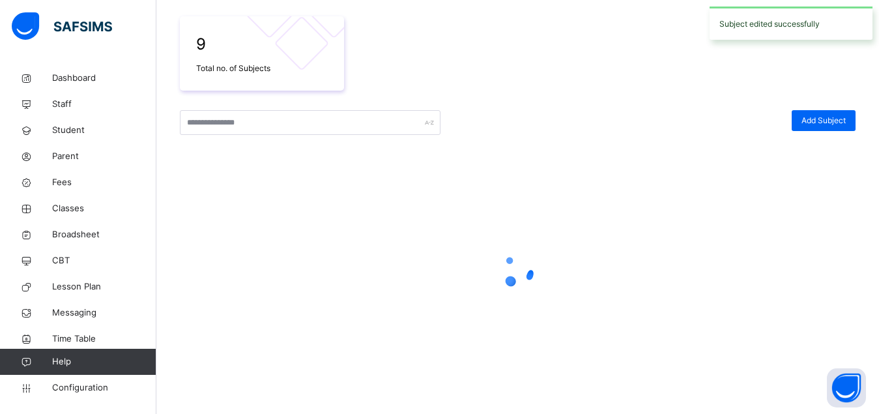
scroll to position [225, 0]
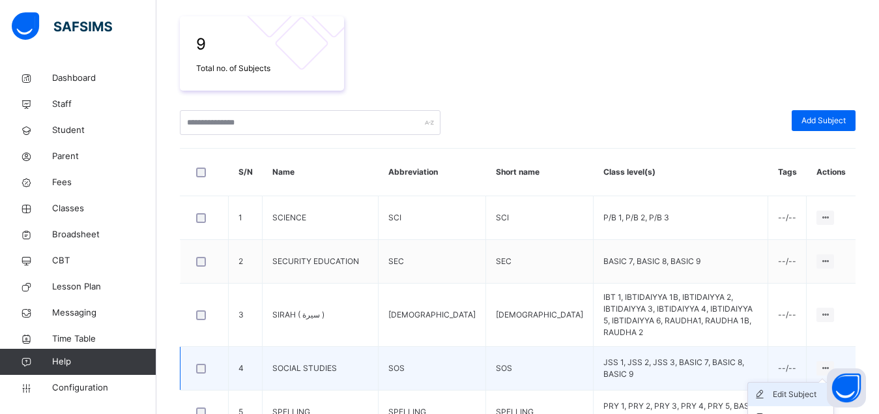
click at [795, 388] on div "Edit Subject" at bounding box center [799, 394] width 55 height 13
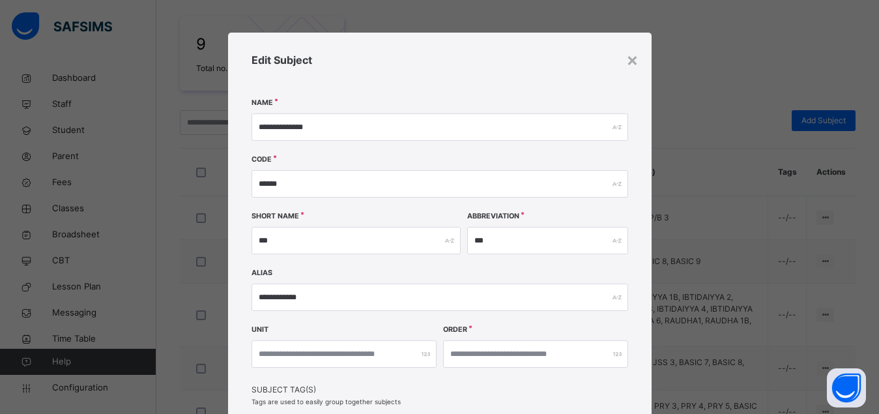
scroll to position [212, 0]
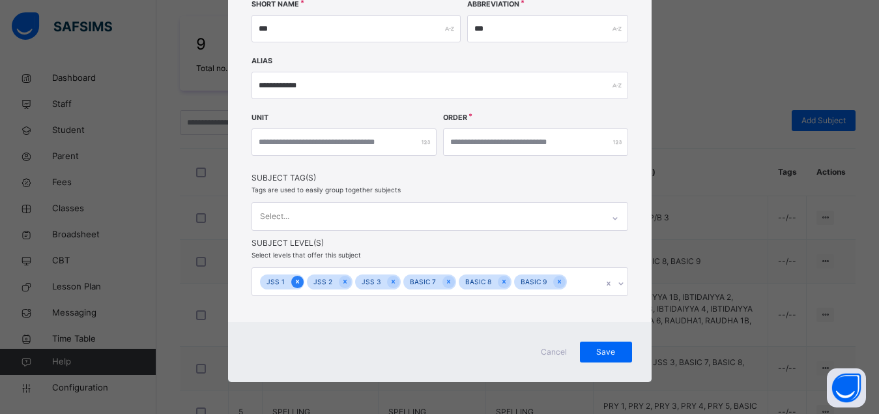
click at [294, 281] on icon at bounding box center [297, 281] width 7 height 9
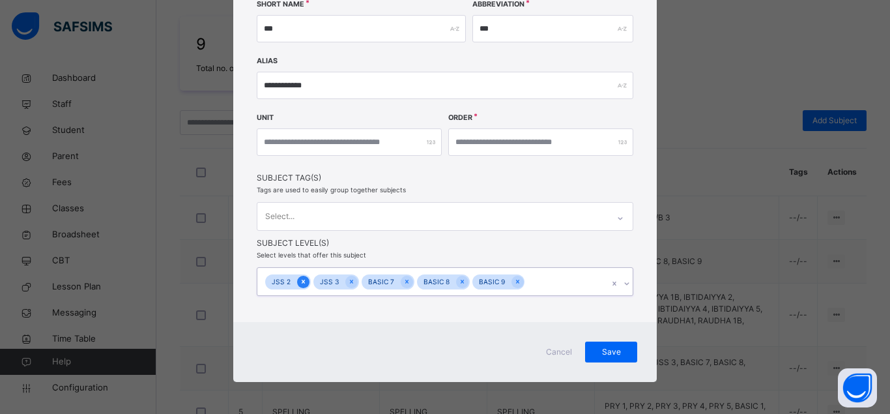
click at [302, 281] on icon at bounding box center [303, 281] width 3 height 4
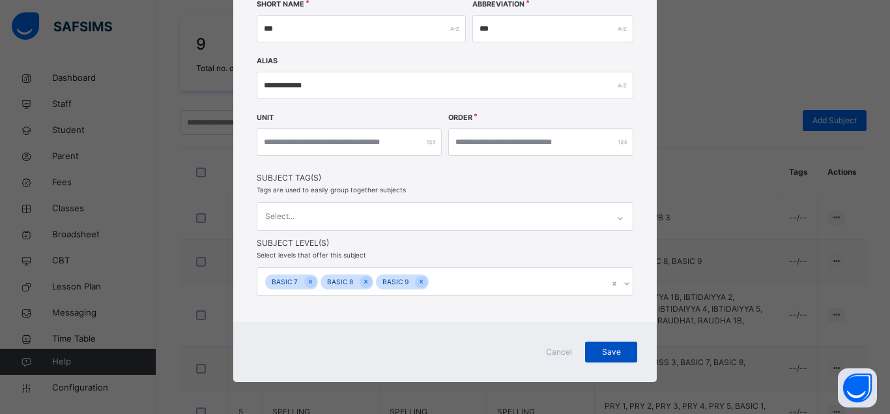
click at [606, 354] on span "Save" at bounding box center [611, 352] width 33 height 12
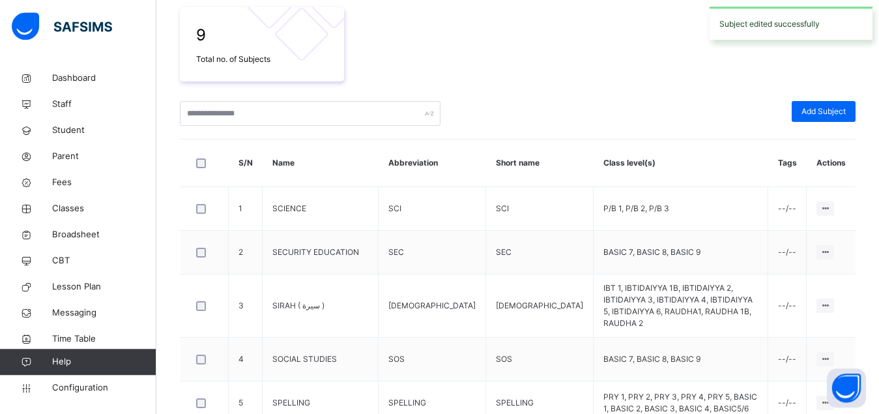
scroll to position [459, 0]
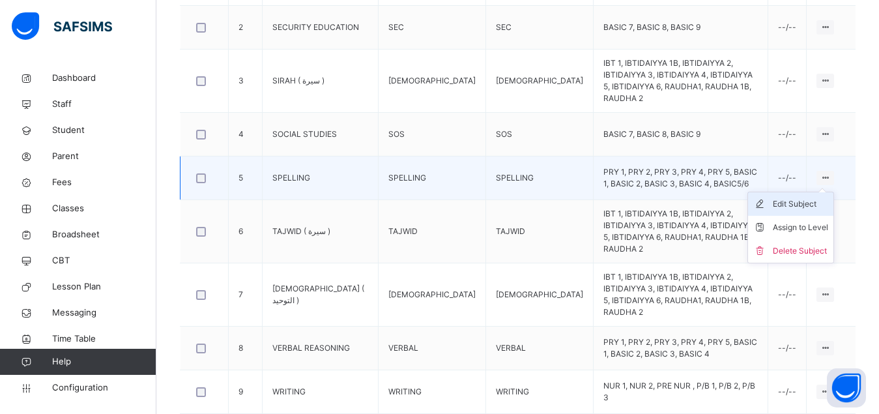
click at [812, 197] on div "Edit Subject" at bounding box center [799, 203] width 55 height 13
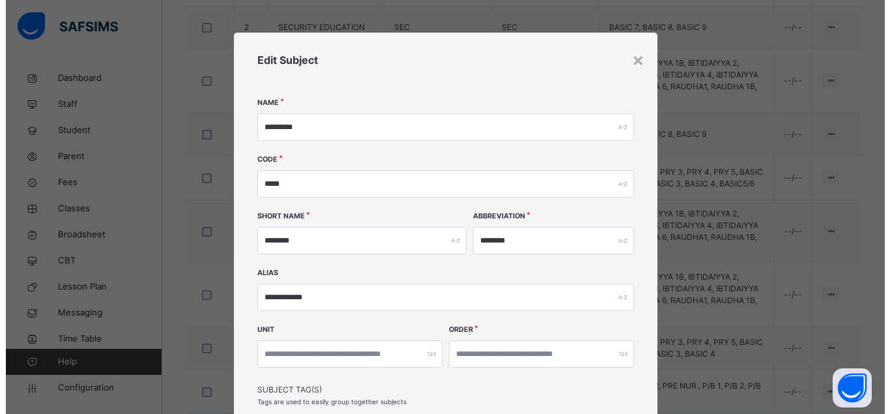
scroll to position [229, 0]
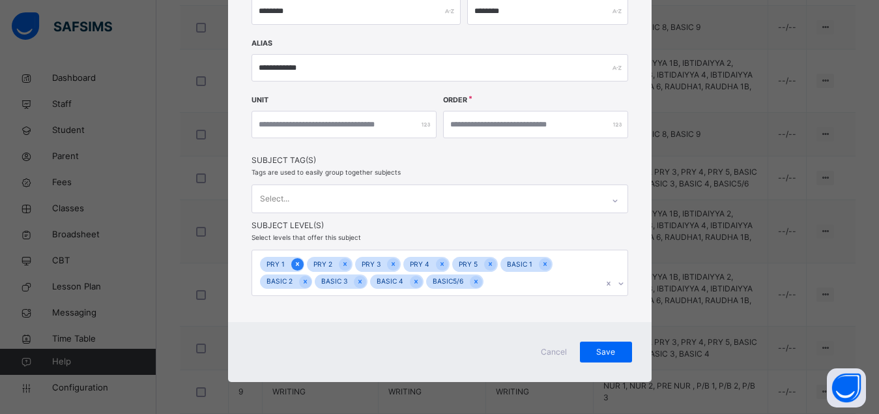
click at [294, 263] on icon at bounding box center [297, 263] width 7 height 9
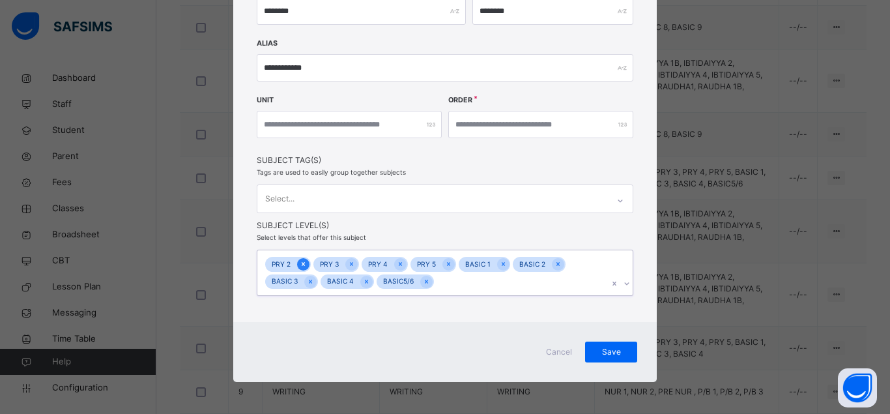
click at [300, 263] on icon at bounding box center [303, 263] width 7 height 9
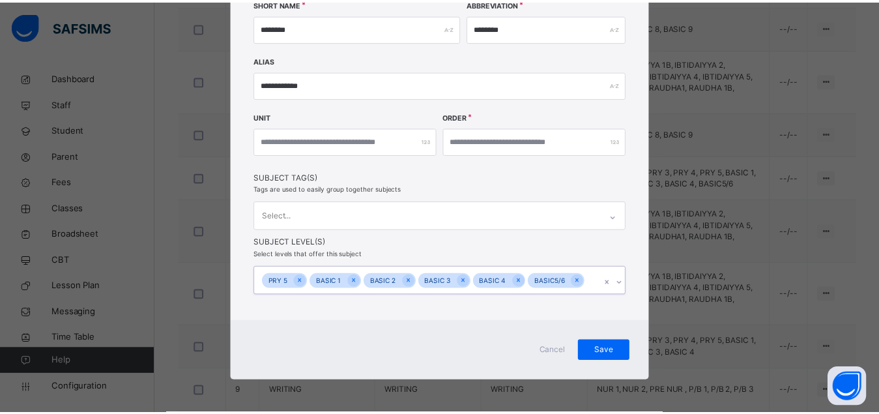
scroll to position [212, 0]
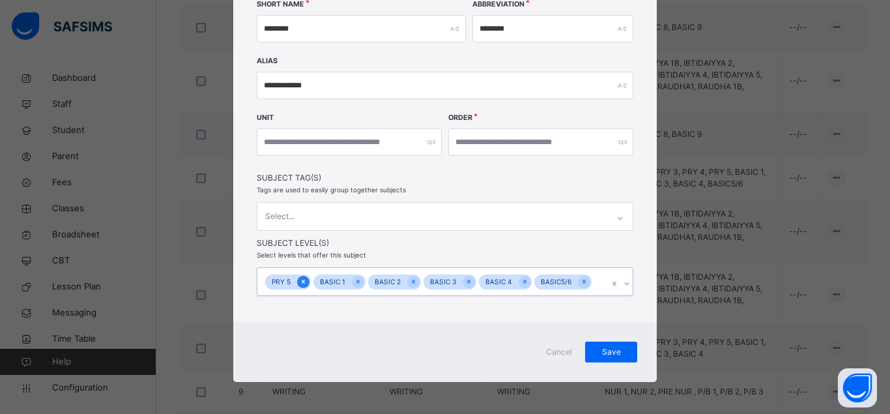
click at [300, 283] on icon at bounding box center [303, 281] width 7 height 9
click at [597, 348] on span "Save" at bounding box center [611, 352] width 33 height 12
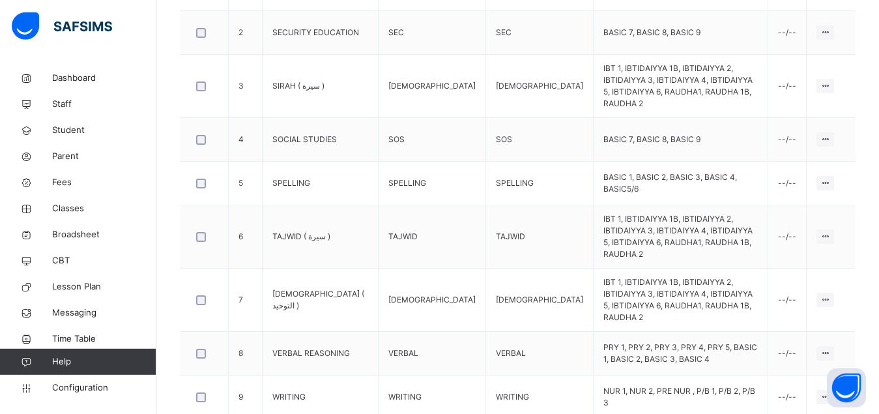
scroll to position [457, 0]
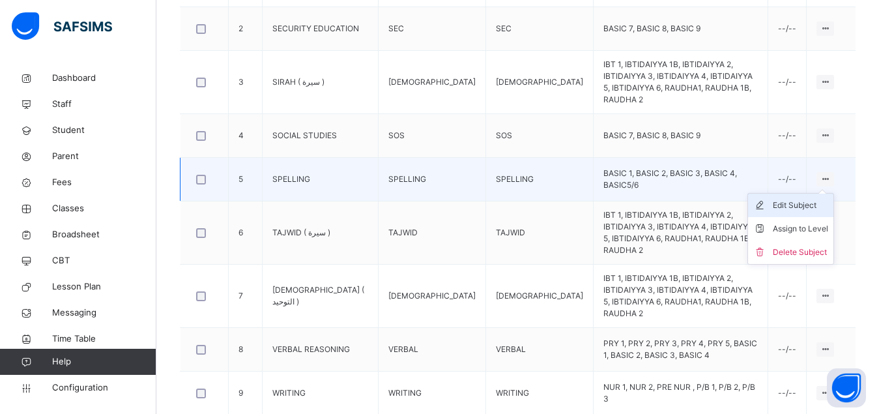
click at [810, 199] on div "Edit Subject" at bounding box center [799, 205] width 55 height 13
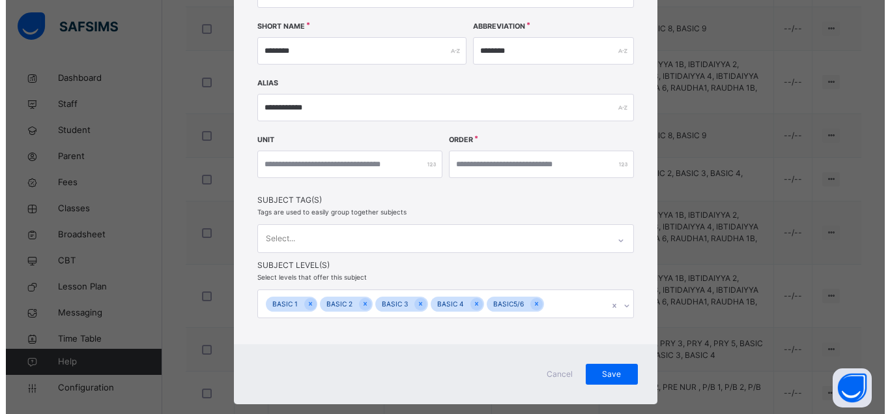
scroll to position [212, 0]
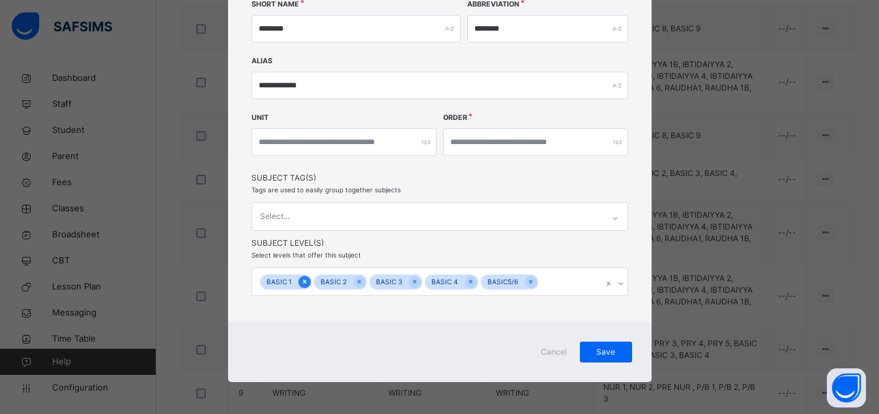
click at [302, 280] on icon at bounding box center [303, 281] width 3 height 4
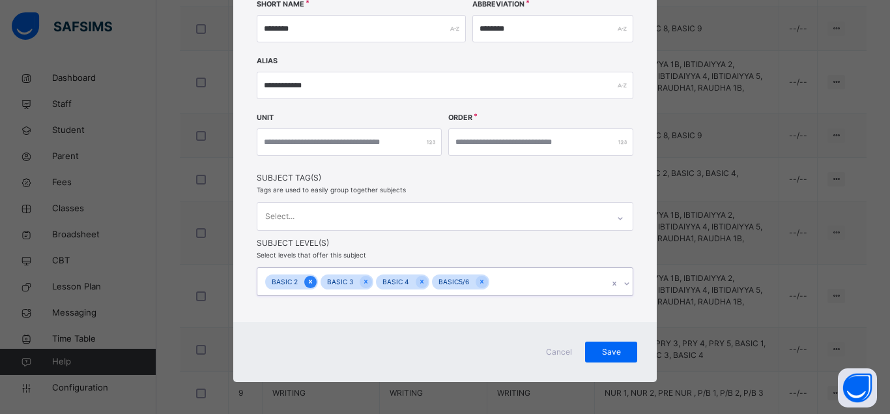
click at [307, 283] on icon at bounding box center [310, 281] width 7 height 9
click at [311, 281] on icon at bounding box center [314, 281] width 7 height 9
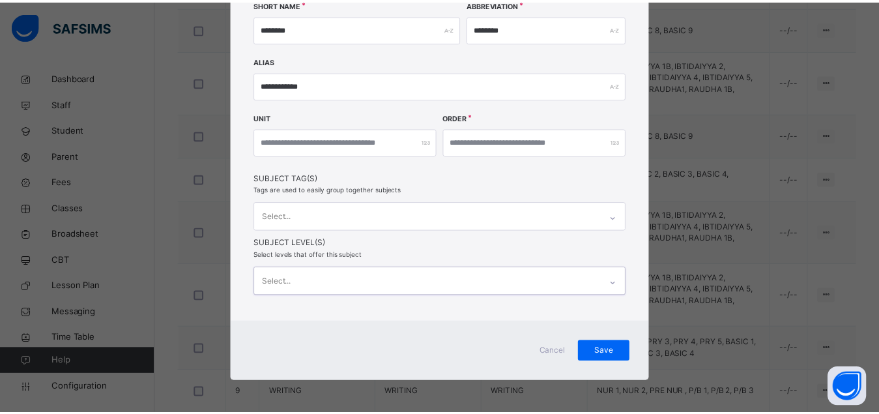
scroll to position [211, 0]
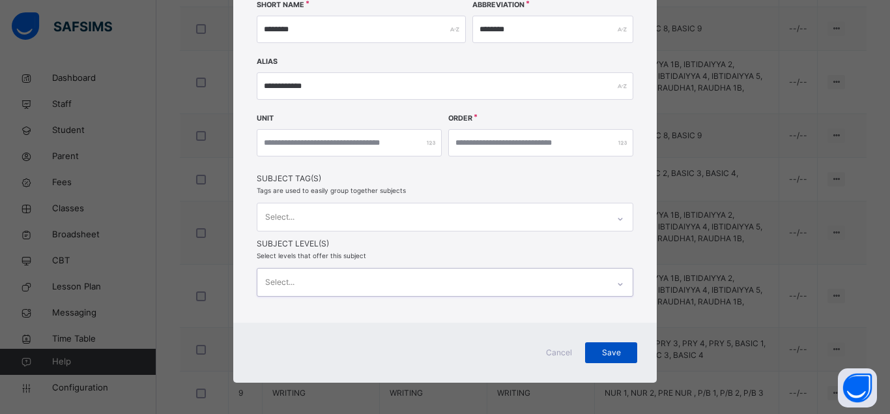
click at [595, 346] on span "Save" at bounding box center [611, 352] width 33 height 12
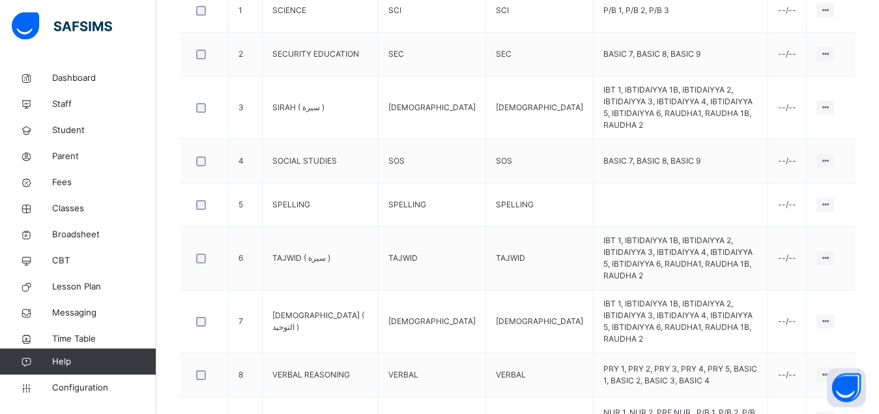
scroll to position [457, 0]
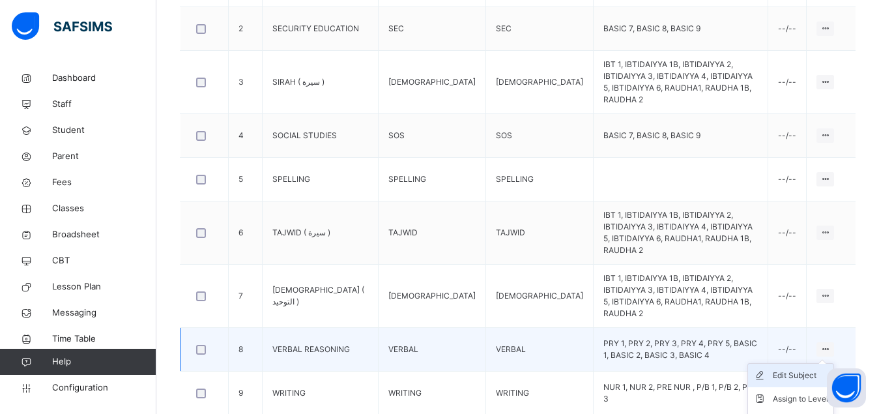
click at [814, 369] on div "Edit Subject" at bounding box center [799, 375] width 55 height 13
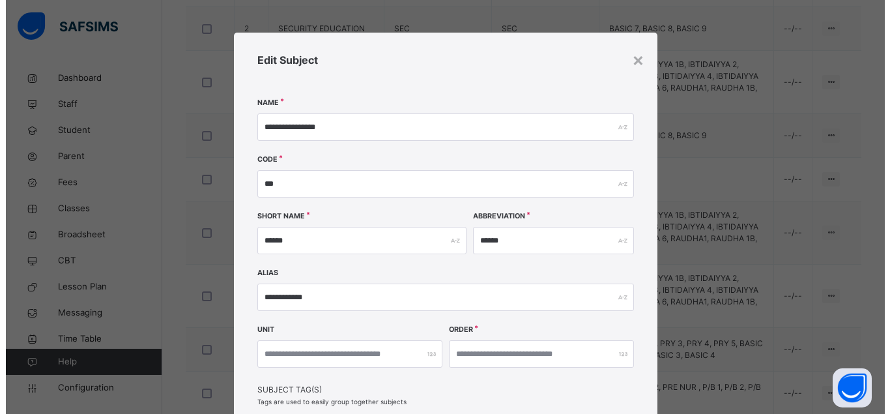
scroll to position [229, 0]
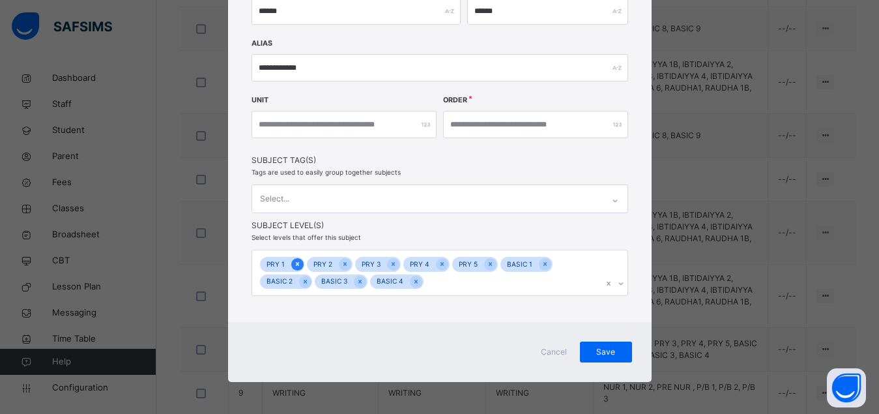
click at [294, 265] on icon at bounding box center [297, 263] width 7 height 9
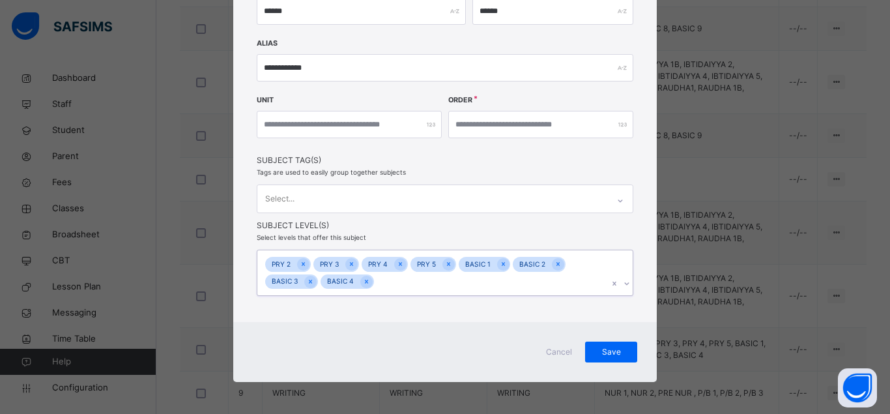
click at [297, 265] on div at bounding box center [303, 264] width 12 height 12
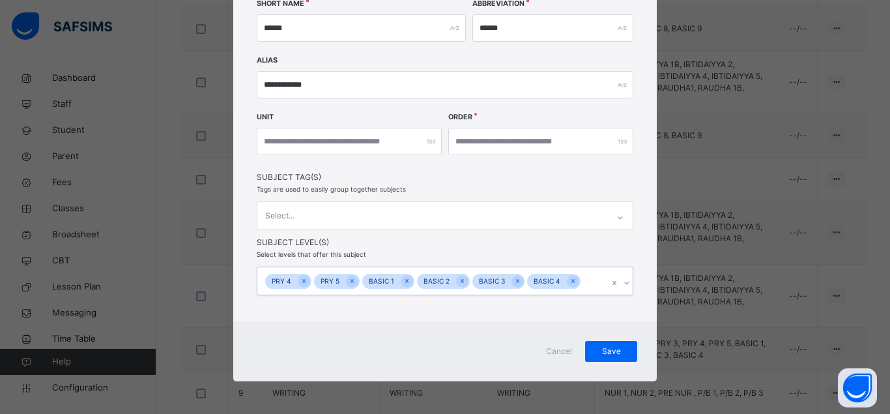
scroll to position [212, 0]
click at [300, 283] on icon at bounding box center [303, 281] width 7 height 9
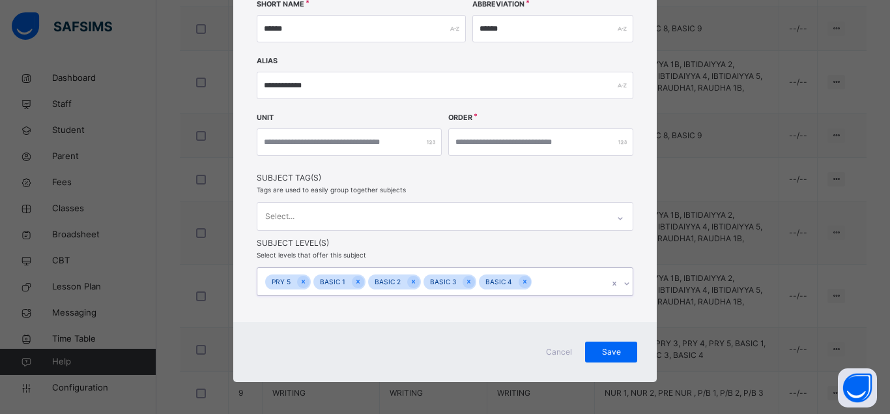
click at [300, 283] on icon at bounding box center [303, 281] width 7 height 9
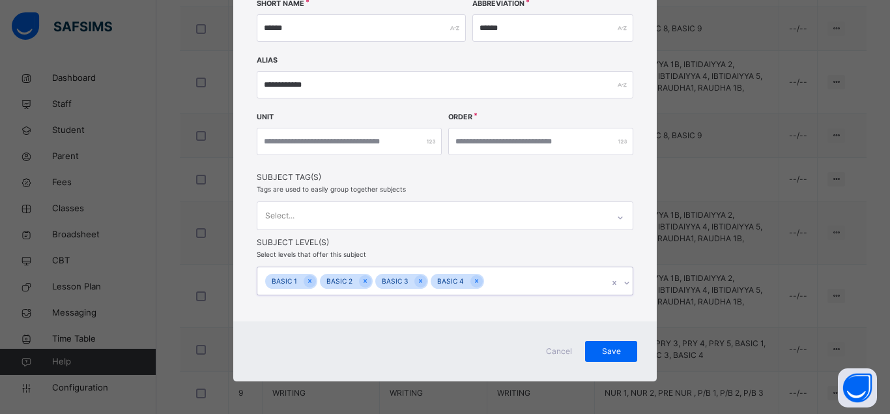
click at [296, 283] on div "option PRY 5, deselected. 0 results available. Select is focused ,type to refin…" at bounding box center [445, 280] width 376 height 29
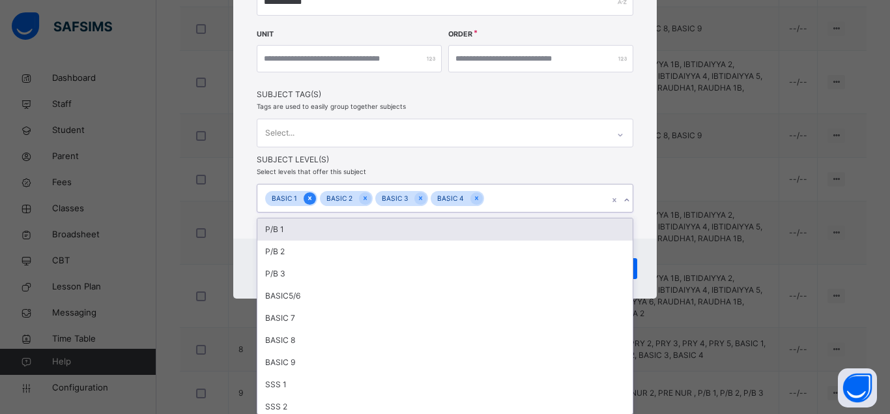
click at [306, 201] on icon at bounding box center [309, 197] width 7 height 9
click at [307, 201] on icon at bounding box center [310, 197] width 7 height 9
click at [307, 199] on icon at bounding box center [310, 197] width 7 height 9
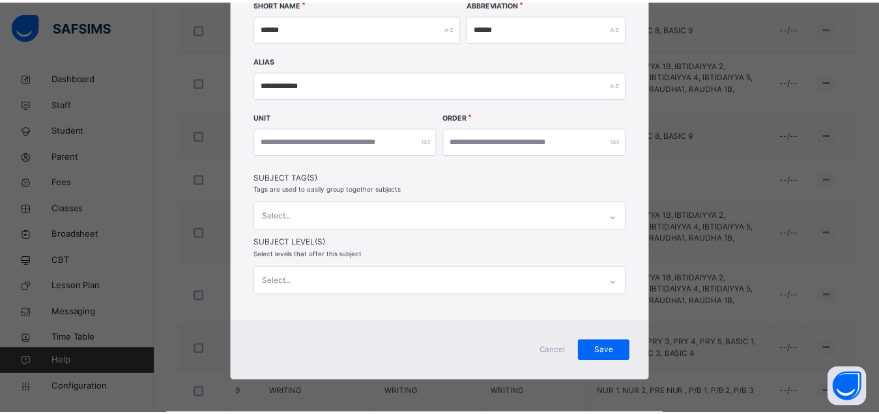
scroll to position [211, 0]
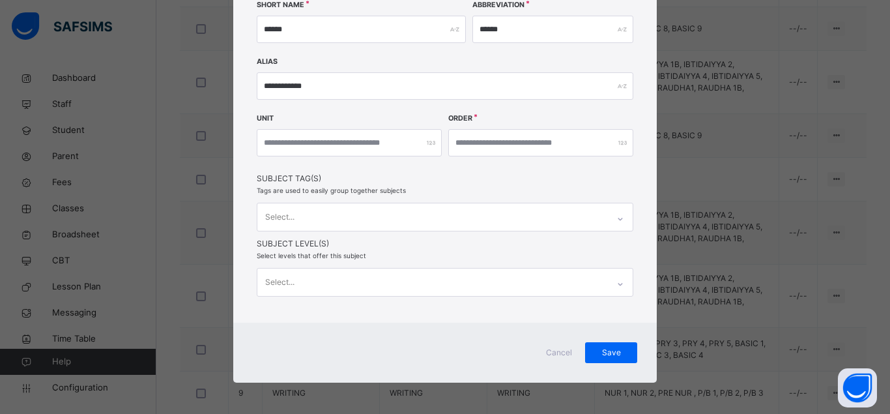
click at [541, 180] on div "**********" at bounding box center [444, 72] width 423 height 501
click at [608, 353] on span "Save" at bounding box center [611, 352] width 33 height 12
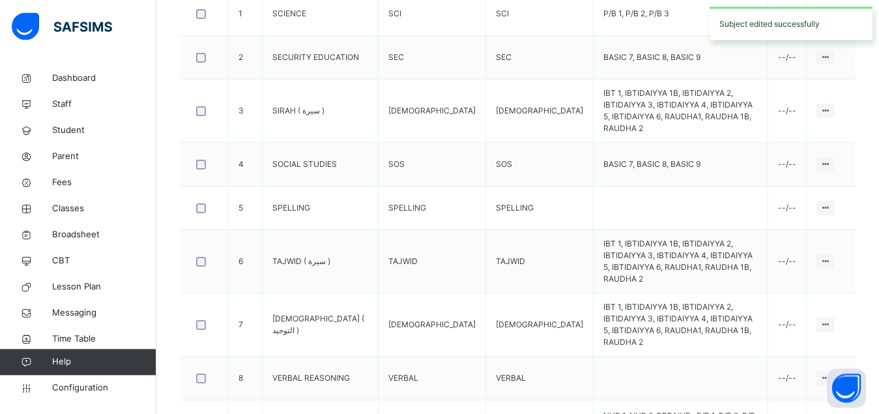
scroll to position [459, 0]
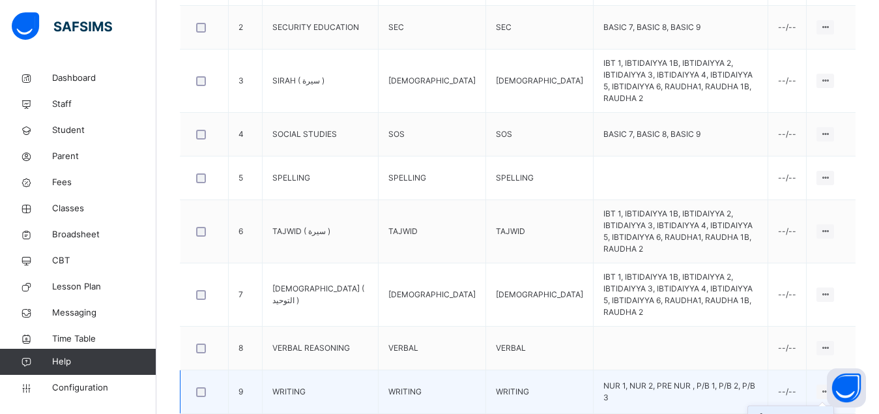
click at [804, 411] on div "Edit Subject" at bounding box center [799, 417] width 55 height 13
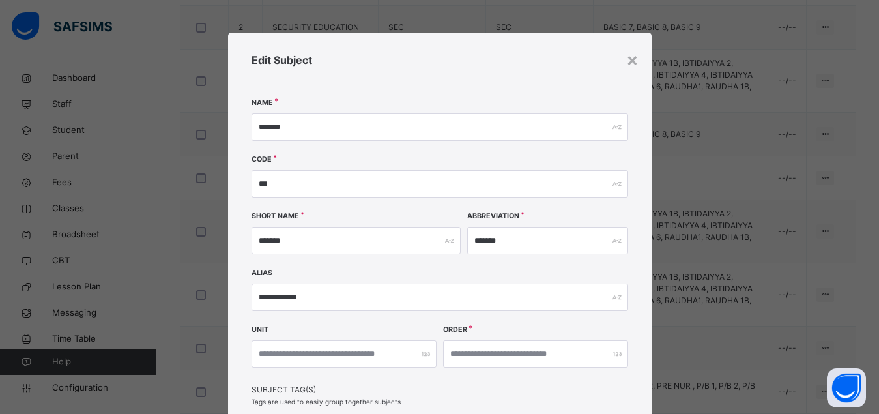
scroll to position [212, 0]
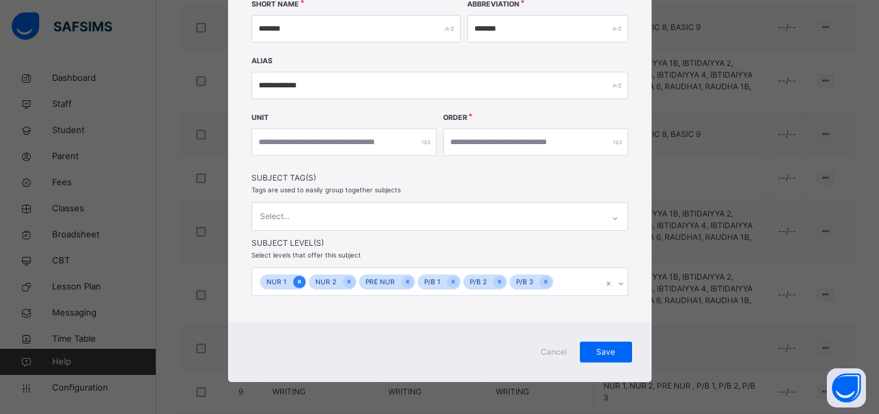
click at [296, 284] on icon at bounding box center [299, 281] width 7 height 9
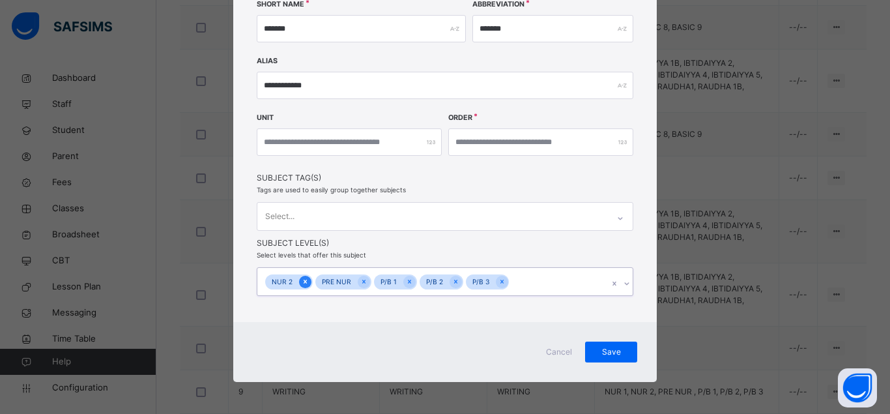
click at [304, 281] on icon at bounding box center [305, 281] width 3 height 4
click at [310, 281] on icon at bounding box center [313, 281] width 7 height 9
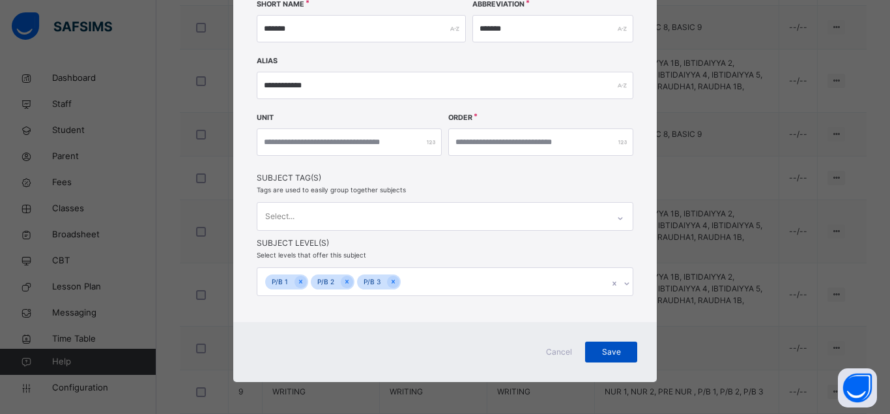
click at [619, 351] on span "Save" at bounding box center [611, 352] width 33 height 12
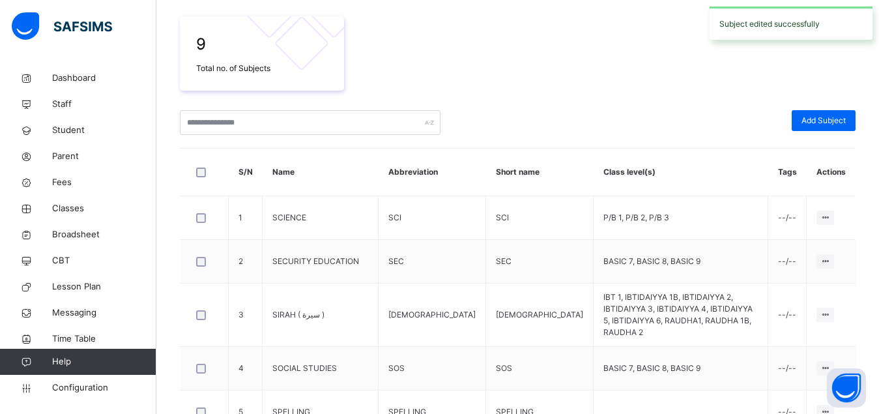
scroll to position [459, 0]
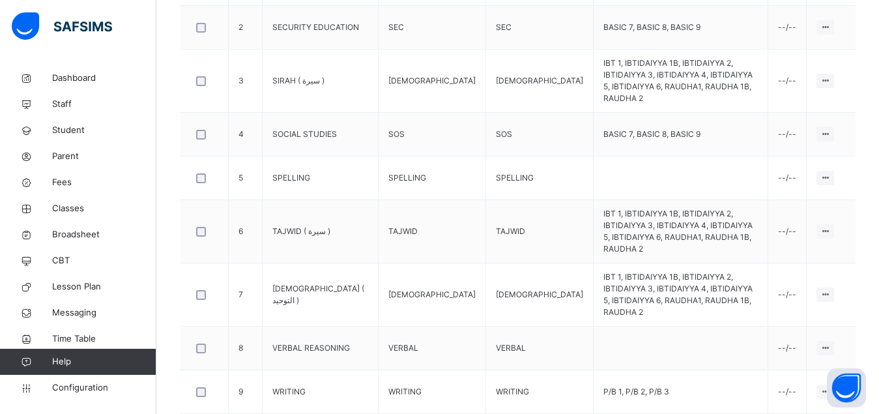
drag, startPoint x: 882, startPoint y: 406, endPoint x: 874, endPoint y: 287, distance: 119.4
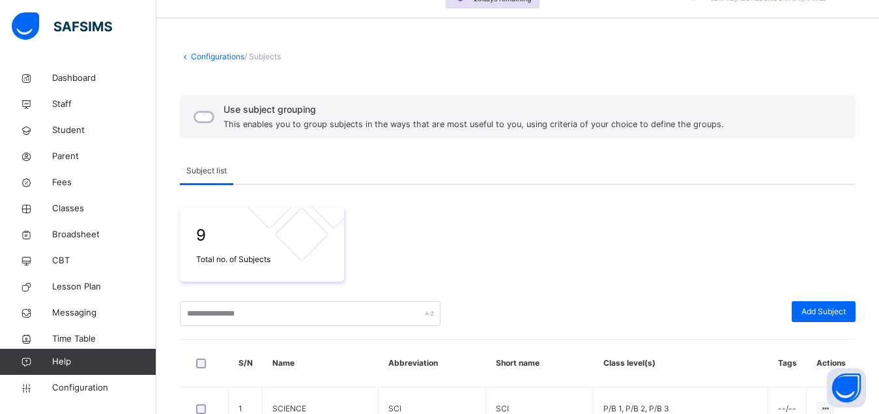
scroll to position [0, 0]
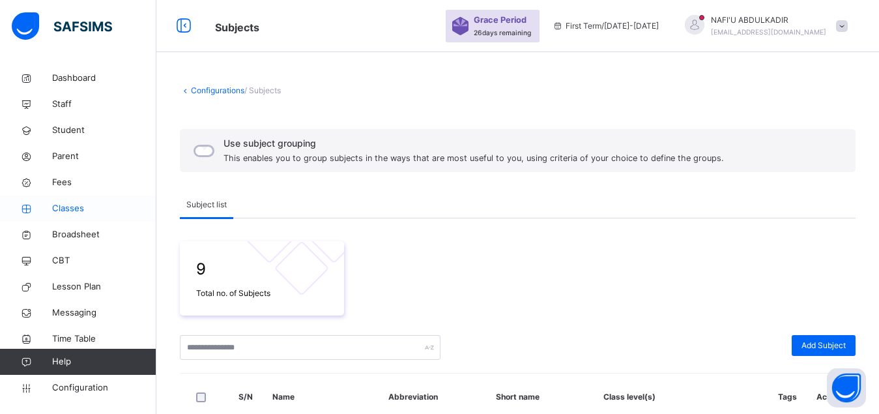
click at [71, 212] on span "Classes" at bounding box center [104, 208] width 104 height 13
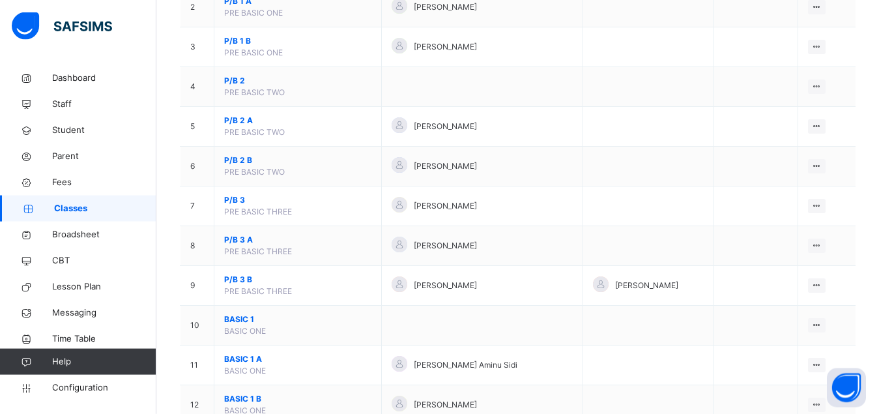
scroll to position [233, 0]
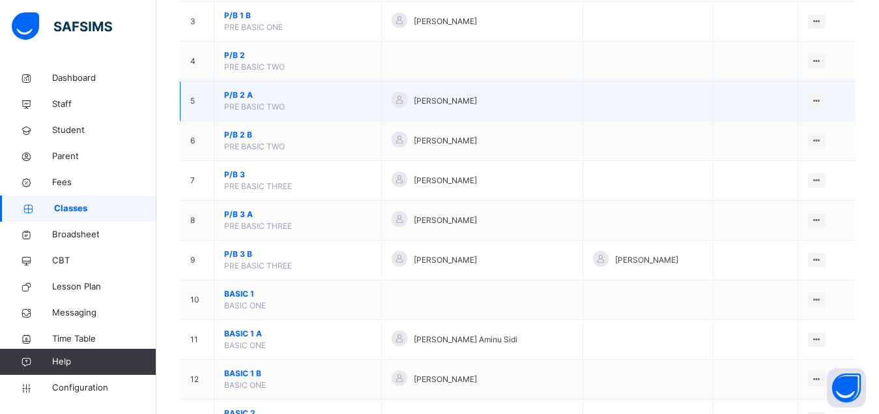
click at [235, 101] on span "P/B 2 A" at bounding box center [297, 95] width 147 height 12
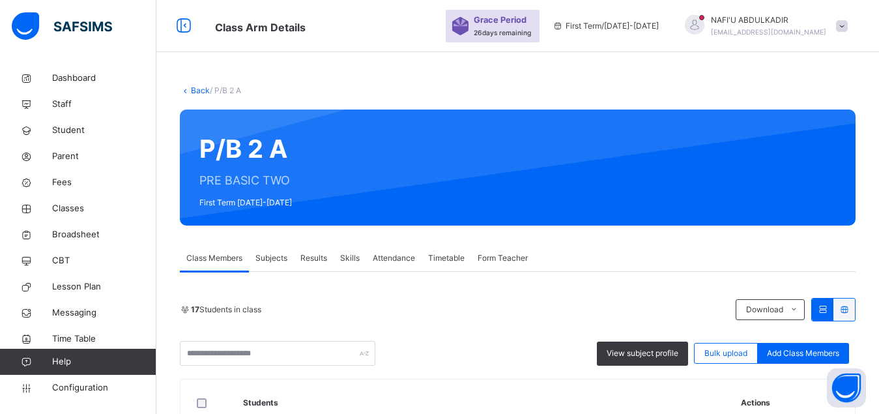
click at [268, 257] on span "Subjects" at bounding box center [271, 258] width 32 height 12
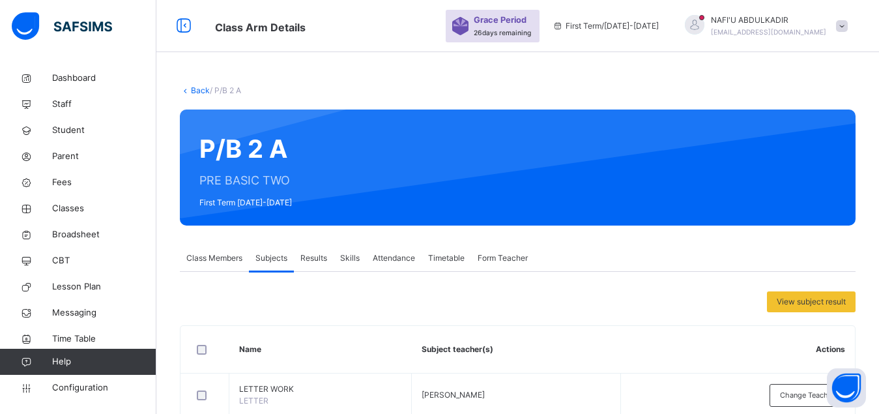
click at [195, 90] on link "Back" at bounding box center [200, 90] width 19 height 10
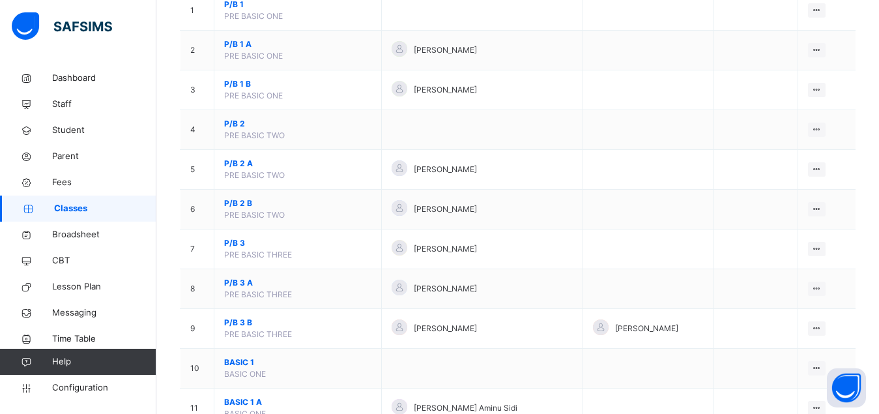
scroll to position [166, 0]
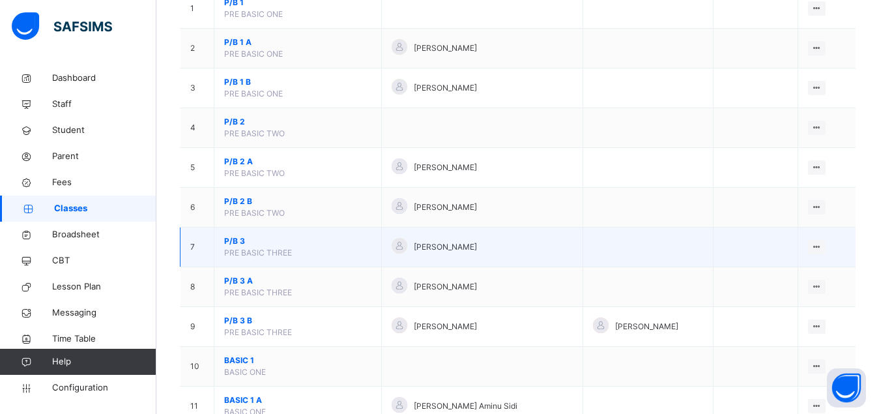
click at [227, 247] on span "P/B 3" at bounding box center [297, 241] width 147 height 12
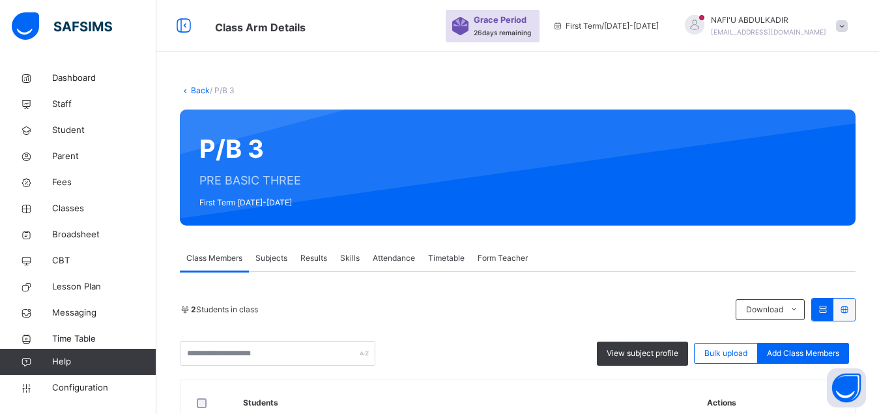
click at [270, 261] on span "Subjects" at bounding box center [271, 258] width 32 height 12
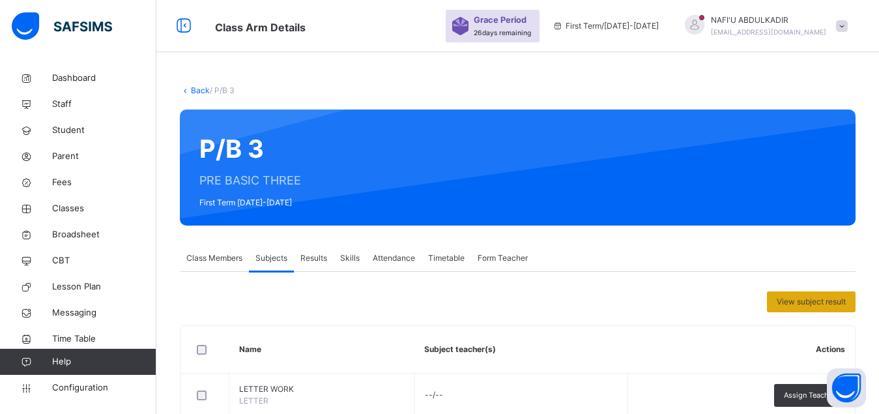
click at [832, 301] on span "View subject result" at bounding box center [810, 302] width 69 height 12
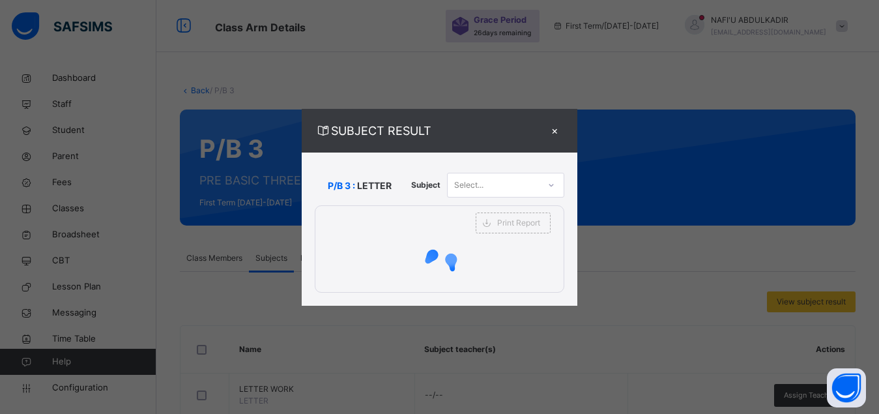
click at [554, 134] on div "×" at bounding box center [554, 131] width 20 height 18
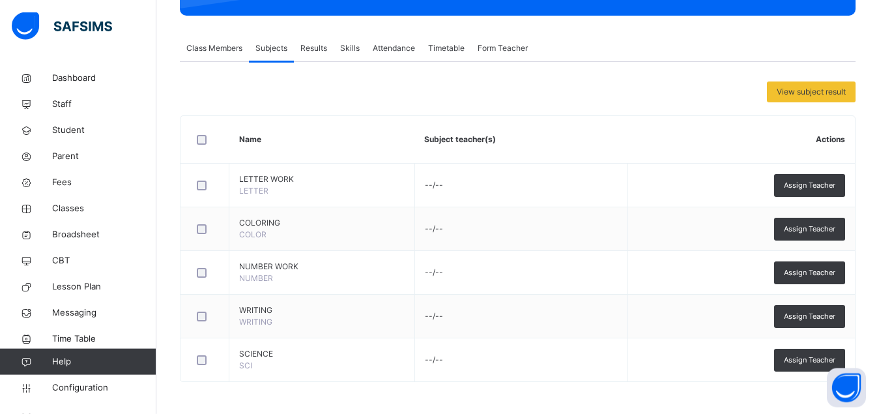
scroll to position [210, 0]
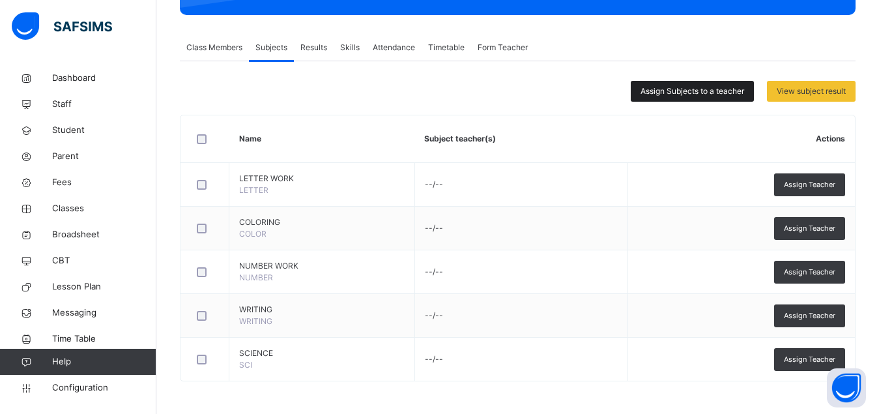
click at [691, 89] on span "Assign Subjects to a teacher" at bounding box center [692, 91] width 104 height 12
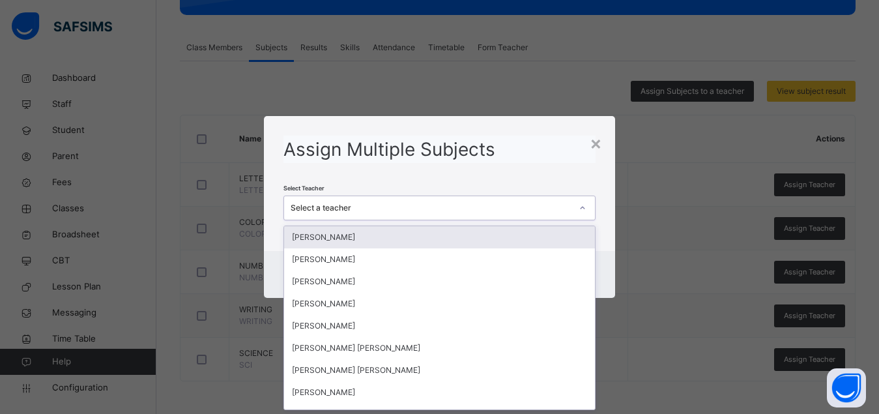
scroll to position [0, 0]
click at [543, 208] on div "Select a teacher" at bounding box center [430, 208] width 281 height 12
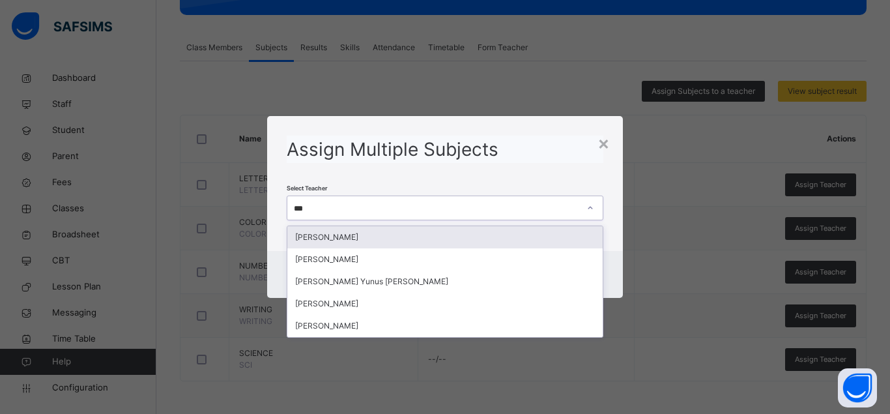
type input "****"
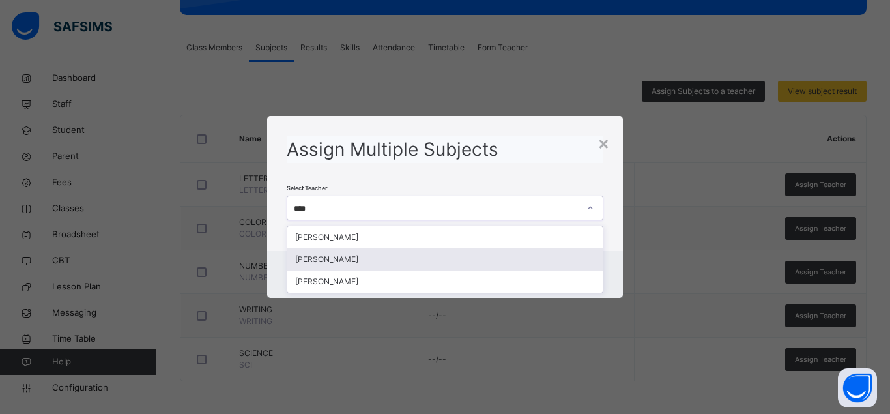
click at [389, 255] on div "[PERSON_NAME]" at bounding box center [444, 259] width 315 height 22
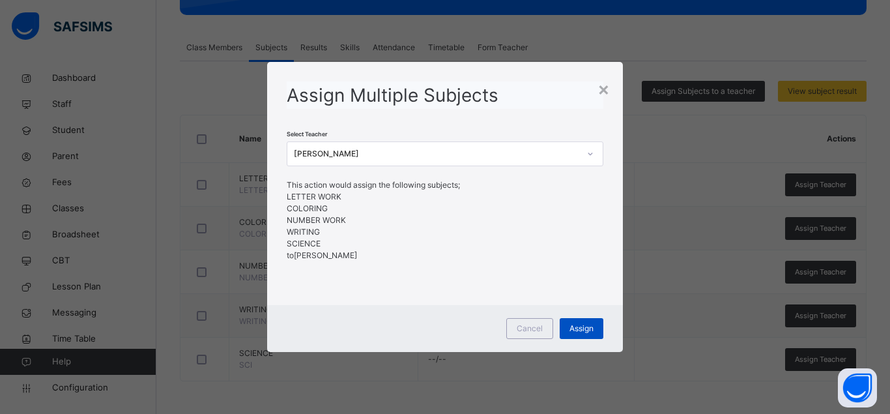
click at [587, 330] on span "Assign" at bounding box center [581, 328] width 24 height 12
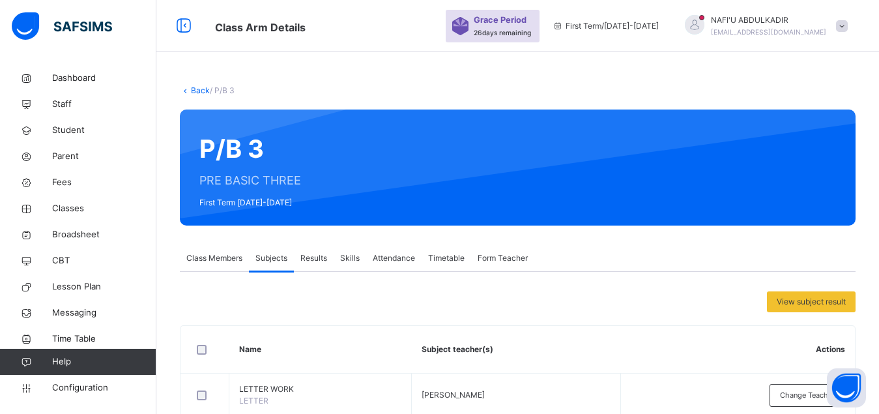
click at [508, 260] on span "Form Teacher" at bounding box center [502, 258] width 50 height 12
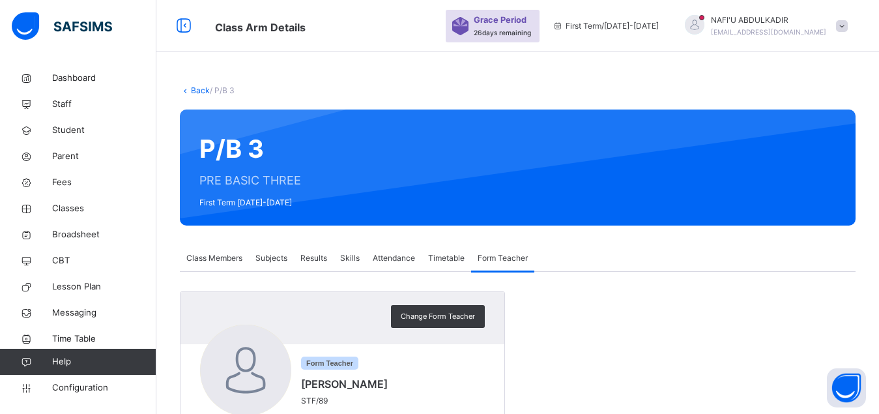
click at [198, 91] on link "Back" at bounding box center [200, 90] width 19 height 10
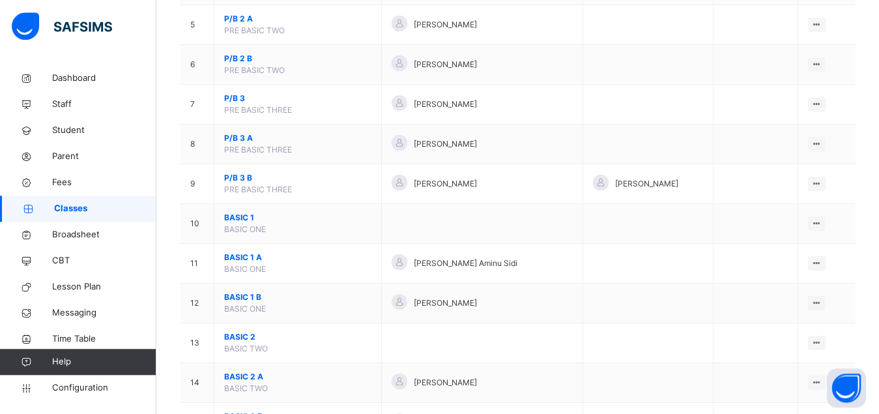
scroll to position [365, 0]
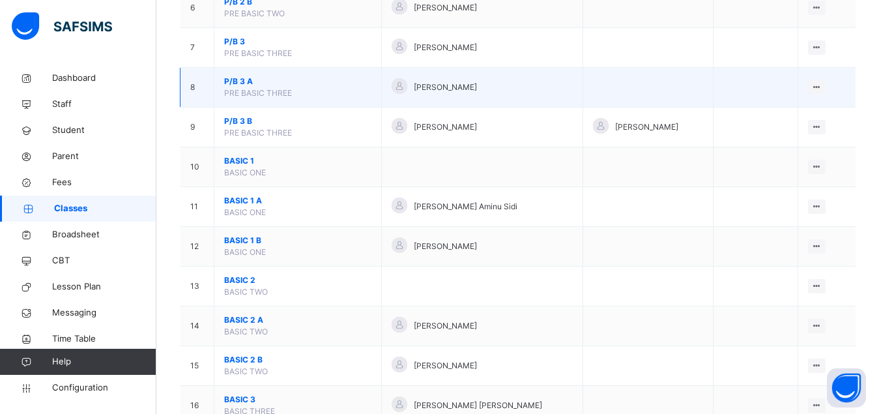
click at [236, 87] on span "P/B 3 A" at bounding box center [297, 82] width 147 height 12
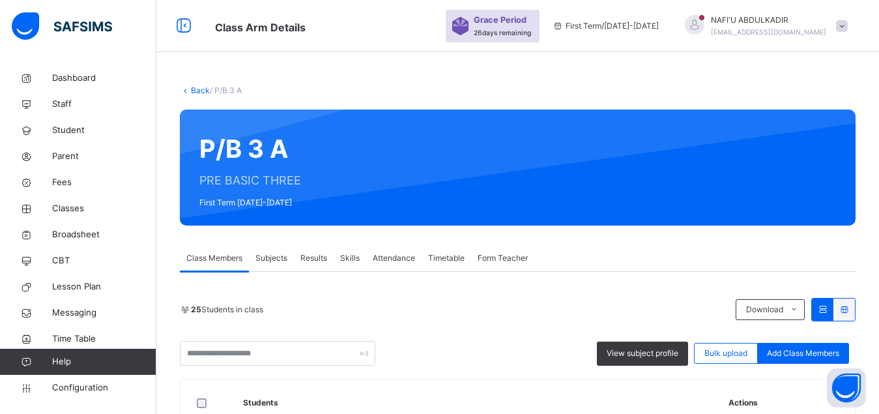
click at [266, 262] on span "Subjects" at bounding box center [271, 258] width 32 height 12
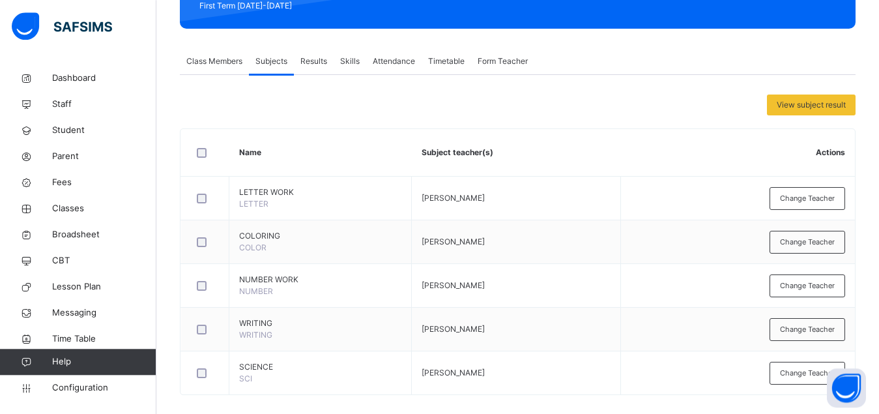
scroll to position [210, 0]
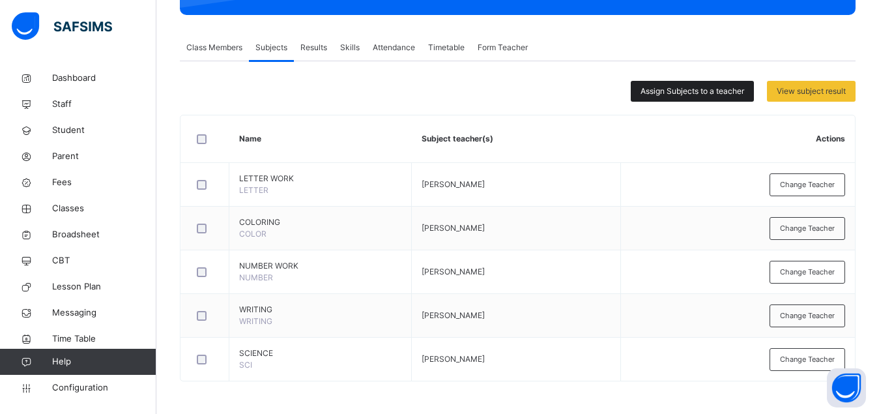
click at [660, 87] on span "Assign Subjects to a teacher" at bounding box center [692, 91] width 104 height 12
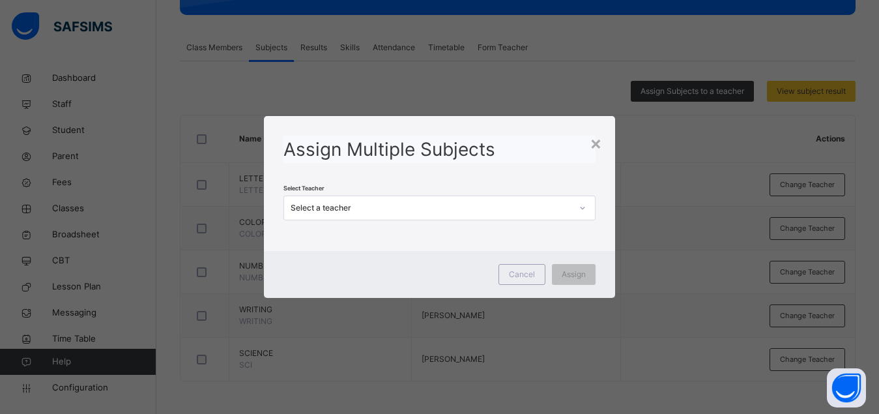
scroll to position [0, 0]
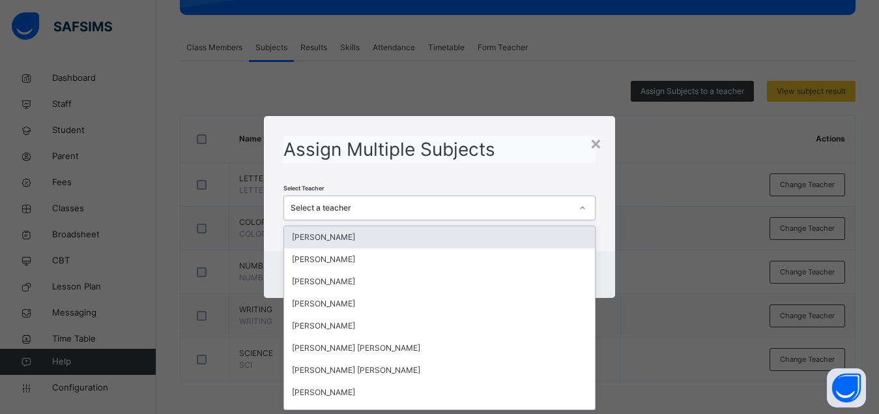
click at [443, 211] on div "Select a teacher" at bounding box center [430, 208] width 281 height 12
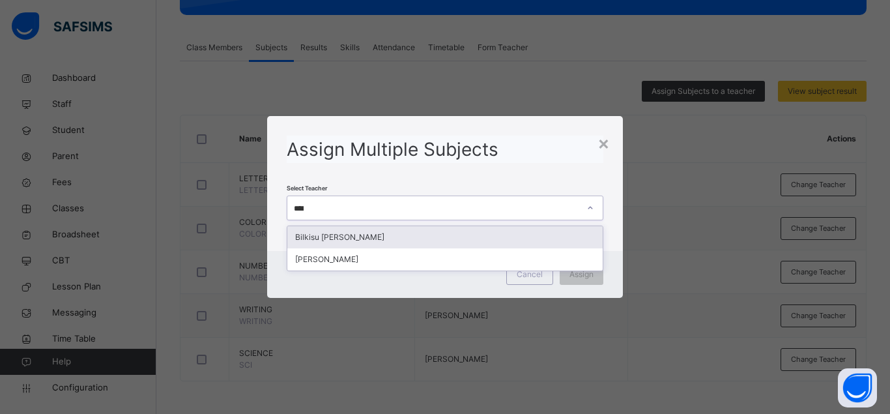
type input "*****"
click at [370, 239] on div "Bilkisu [PERSON_NAME]" at bounding box center [444, 237] width 315 height 22
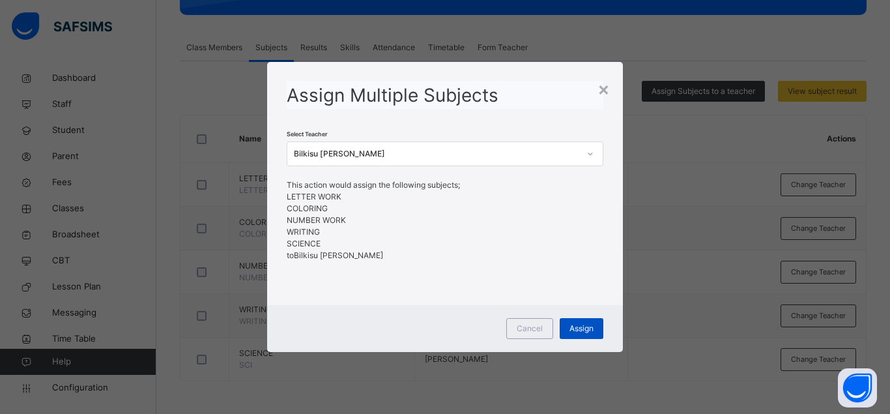
click at [573, 327] on span "Assign" at bounding box center [581, 328] width 24 height 12
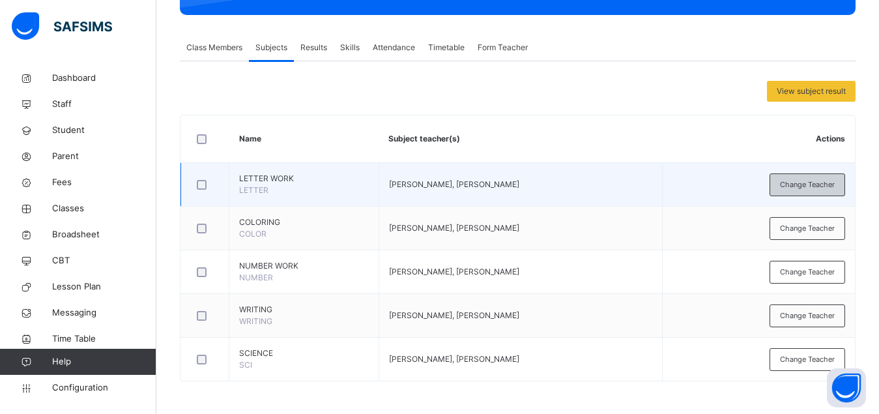
click at [806, 185] on span "Change Teacher" at bounding box center [807, 184] width 55 height 11
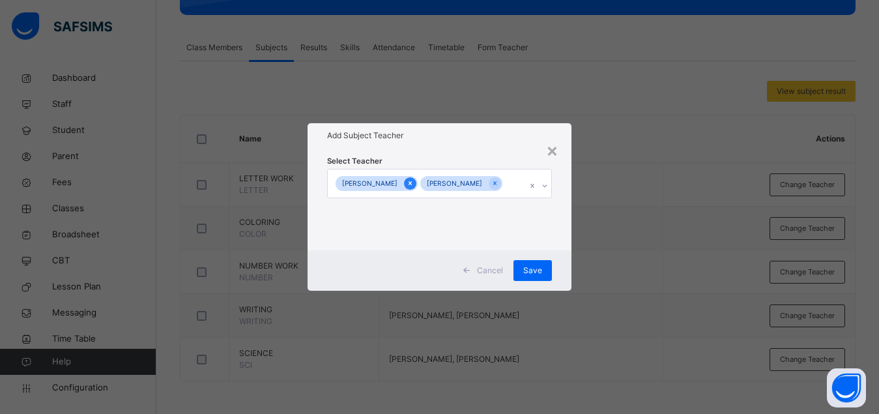
click at [414, 178] on icon at bounding box center [409, 182] width 7 height 9
click at [539, 268] on span "Save" at bounding box center [539, 270] width 19 height 12
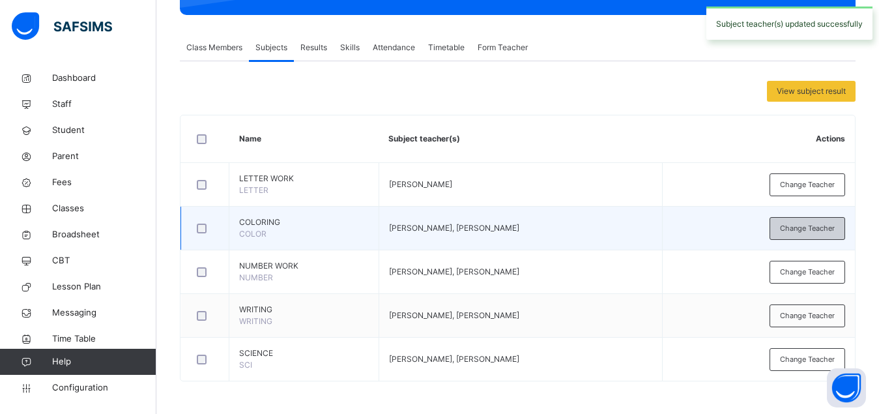
click at [804, 230] on span "Change Teacher" at bounding box center [807, 228] width 55 height 11
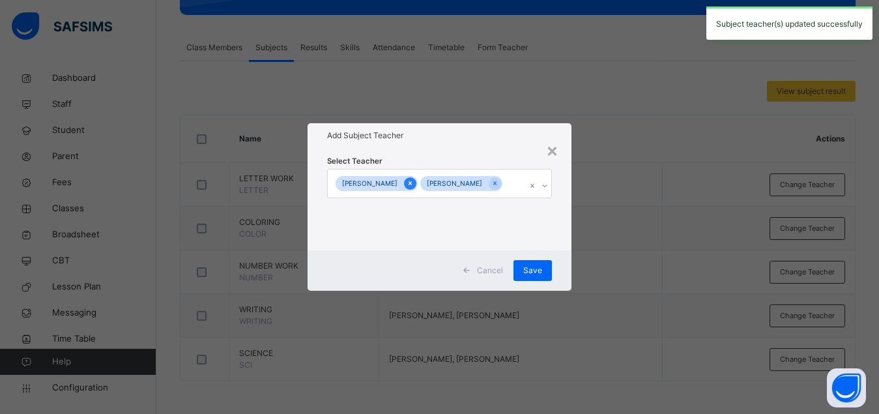
click at [414, 179] on icon at bounding box center [409, 182] width 7 height 9
click at [538, 270] on span "Save" at bounding box center [539, 270] width 19 height 12
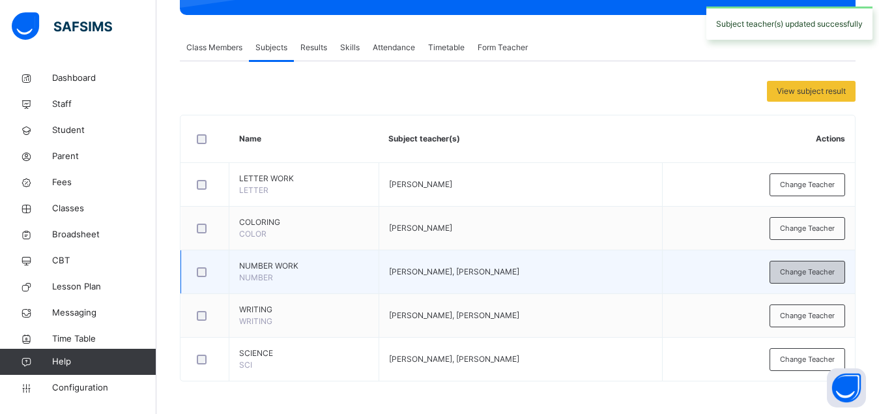
click at [803, 275] on span "Change Teacher" at bounding box center [807, 271] width 55 height 11
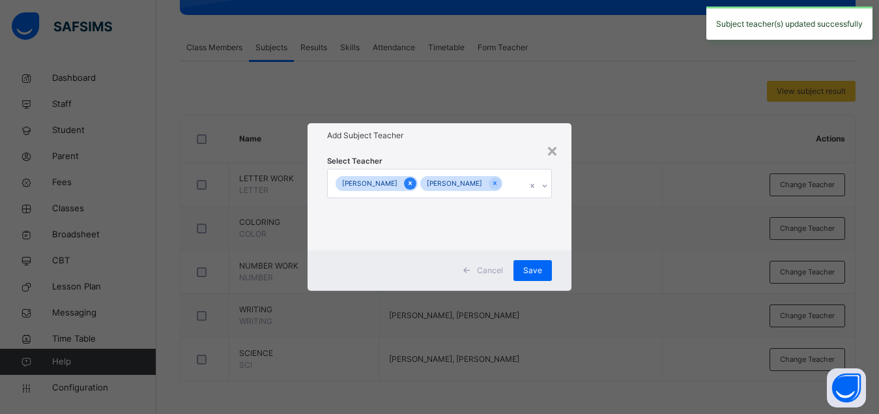
click at [414, 178] on icon at bounding box center [409, 182] width 7 height 9
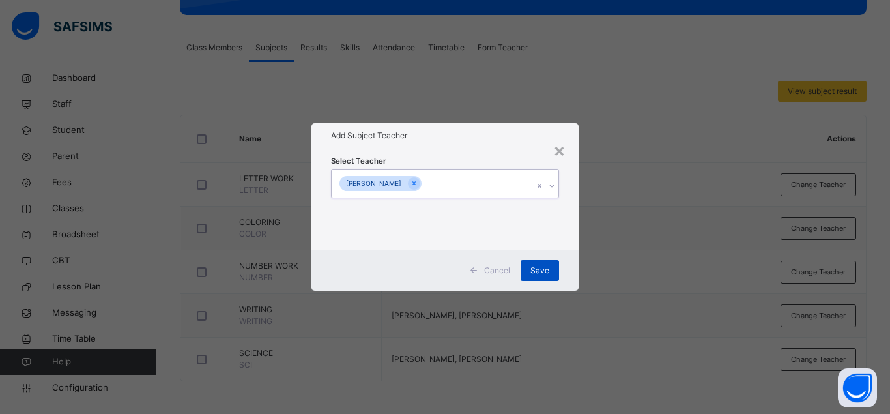
click at [539, 271] on span "Save" at bounding box center [539, 270] width 19 height 12
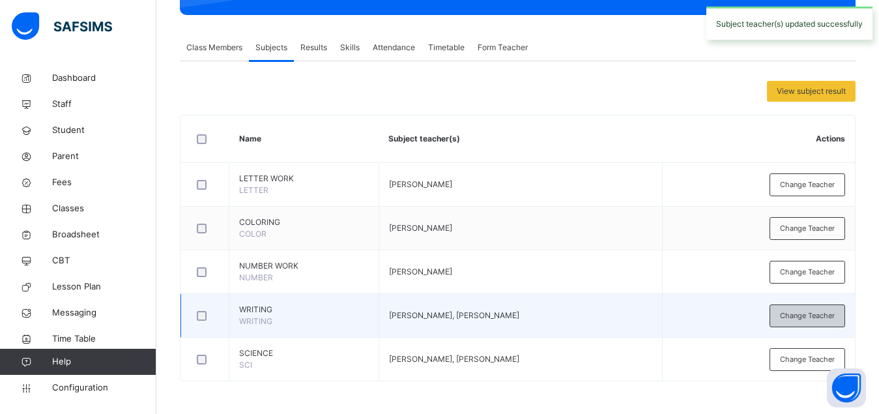
click at [800, 318] on span "Change Teacher" at bounding box center [807, 315] width 55 height 11
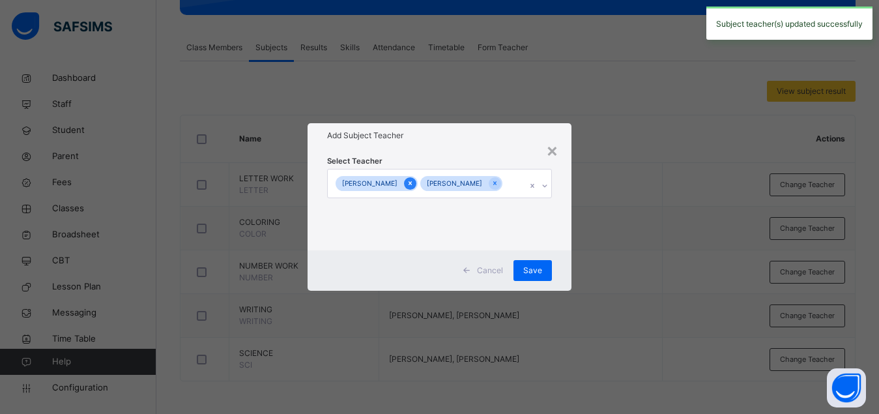
click at [414, 178] on icon at bounding box center [409, 182] width 7 height 9
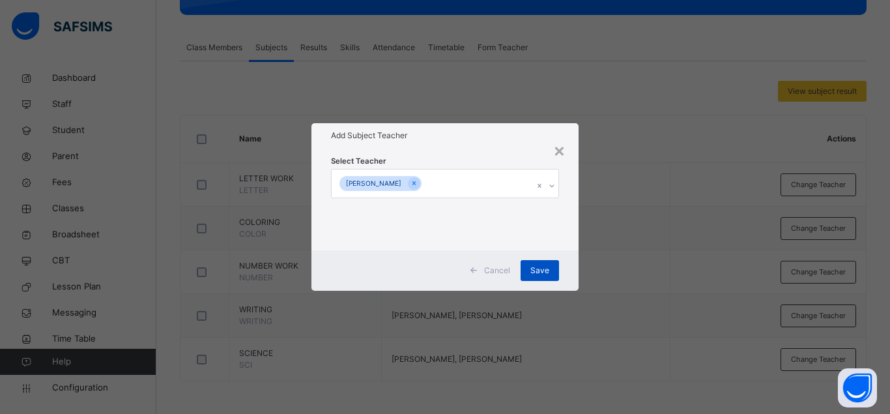
click at [539, 267] on span "Save" at bounding box center [539, 270] width 19 height 12
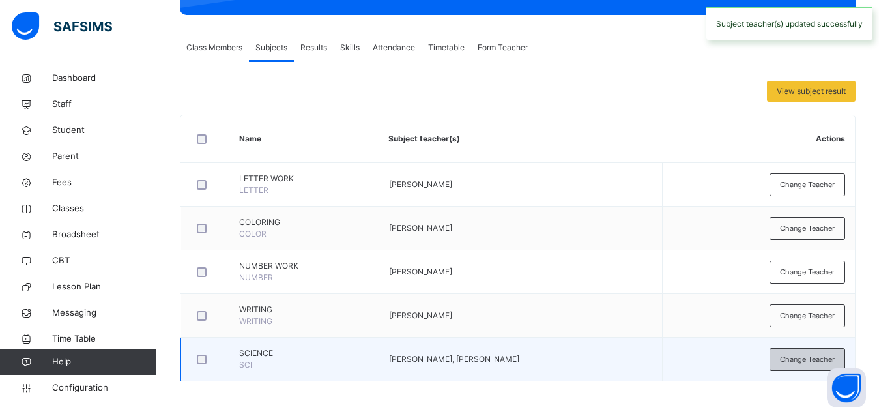
click at [793, 363] on span "Change Teacher" at bounding box center [807, 359] width 55 height 11
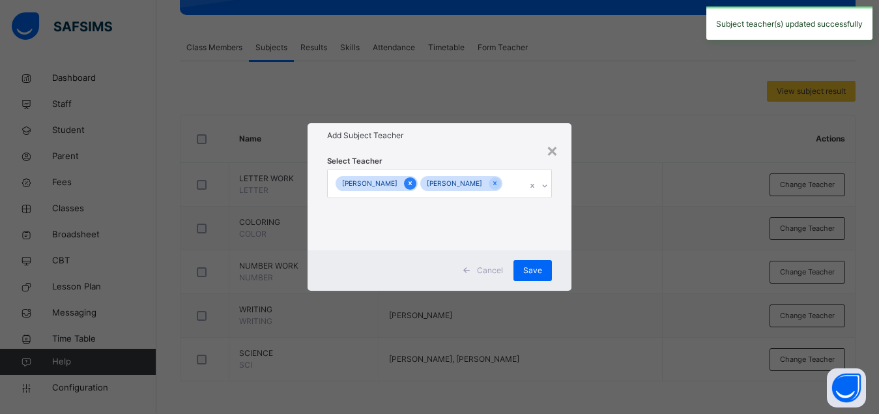
click at [416, 177] on div at bounding box center [410, 183] width 12 height 12
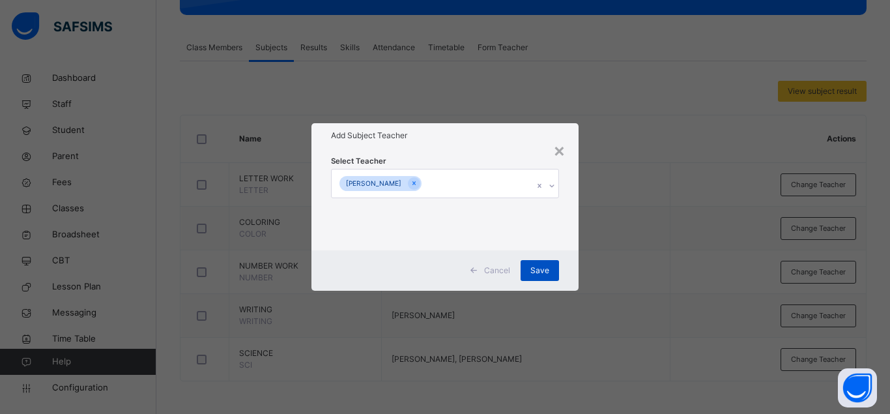
click at [547, 275] on span "Save" at bounding box center [539, 270] width 19 height 12
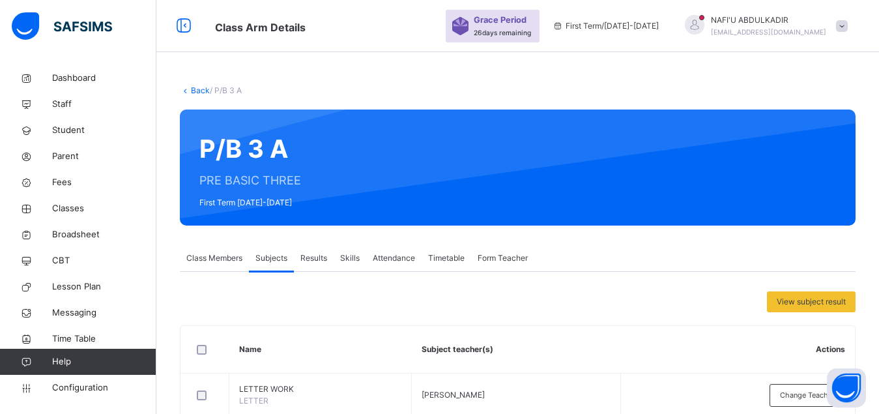
click at [200, 94] on link "Back" at bounding box center [200, 90] width 19 height 10
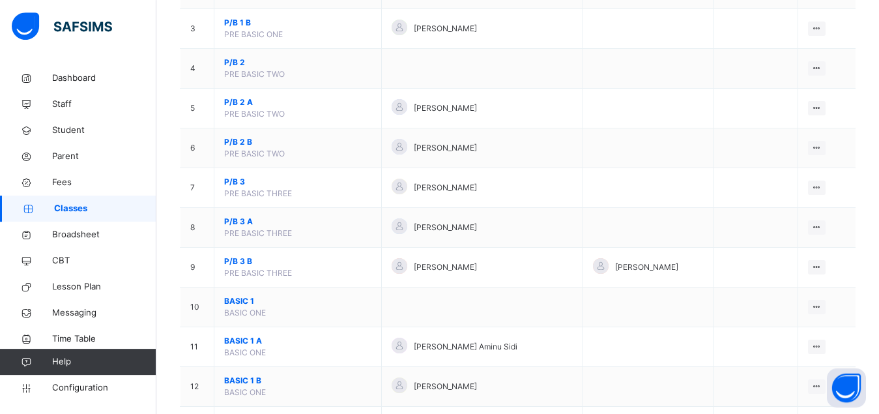
scroll to position [233, 0]
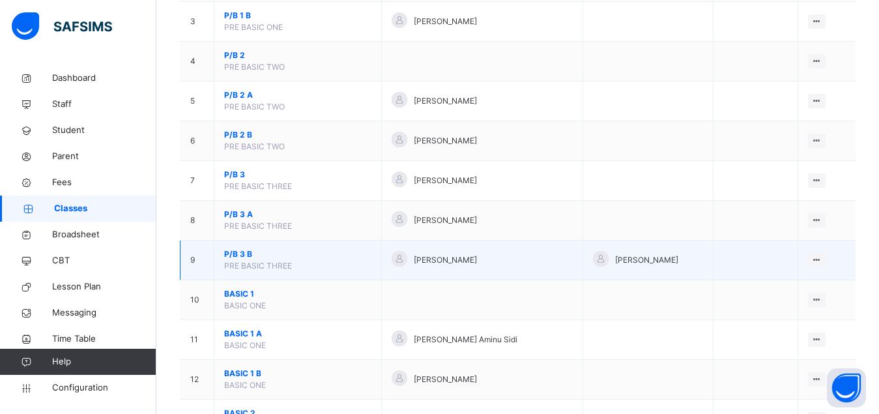
click at [241, 260] on span "P/B 3 B" at bounding box center [297, 254] width 147 height 12
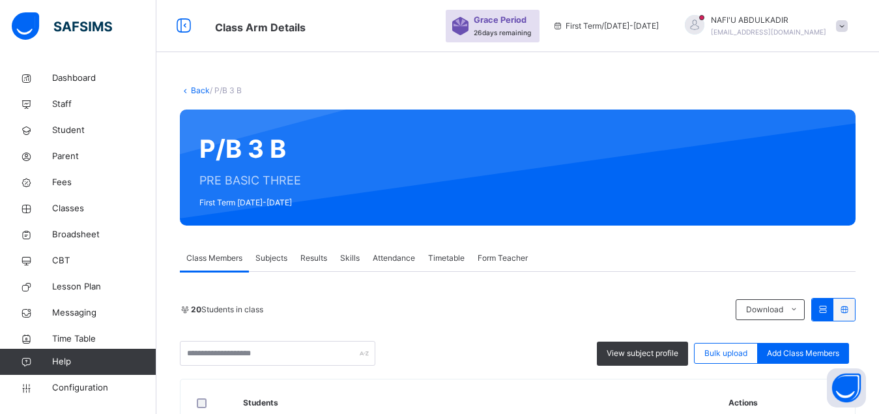
click at [268, 259] on span "Subjects" at bounding box center [271, 258] width 32 height 12
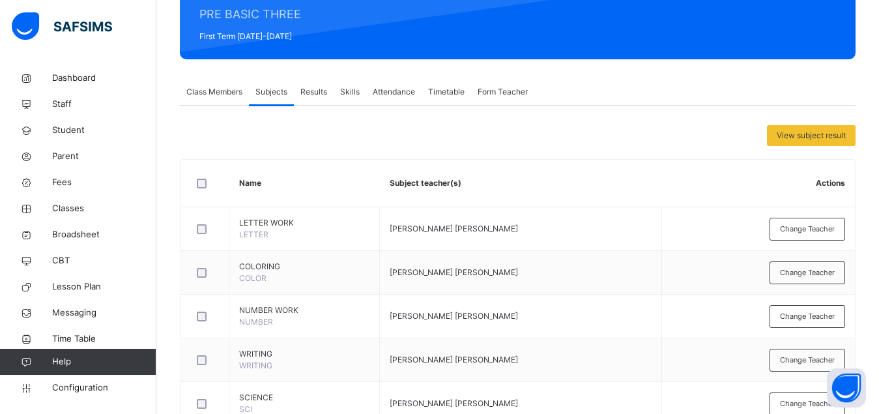
scroll to position [199, 0]
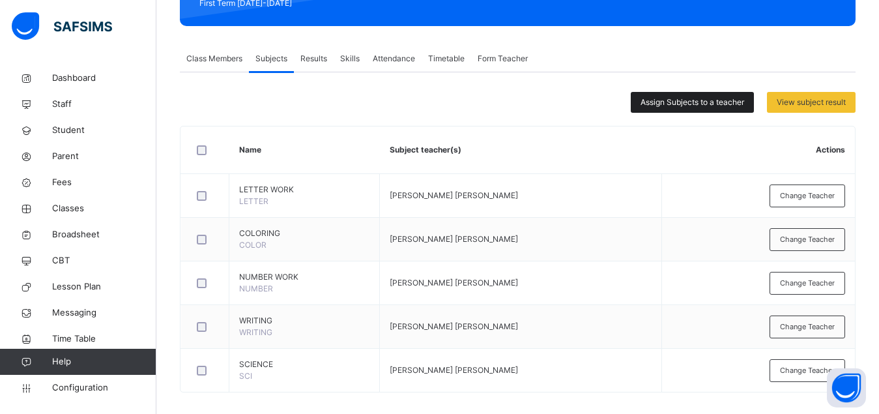
click at [718, 100] on span "Assign Subjects to a teacher" at bounding box center [692, 102] width 104 height 12
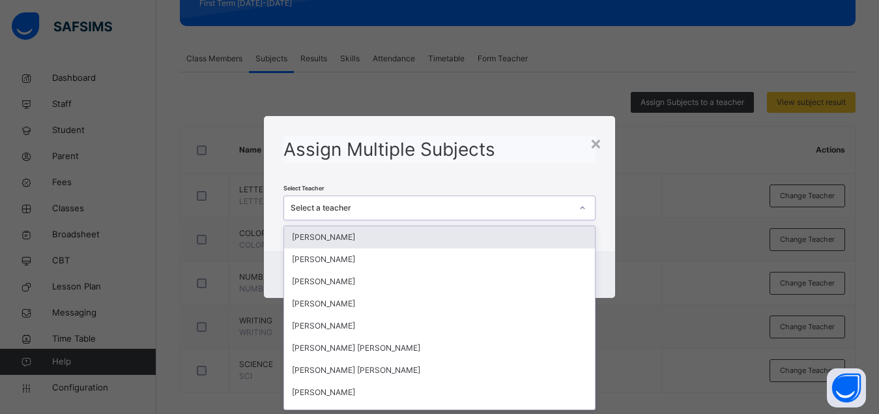
scroll to position [0, 0]
click at [518, 213] on div "Select a teacher" at bounding box center [430, 208] width 281 height 12
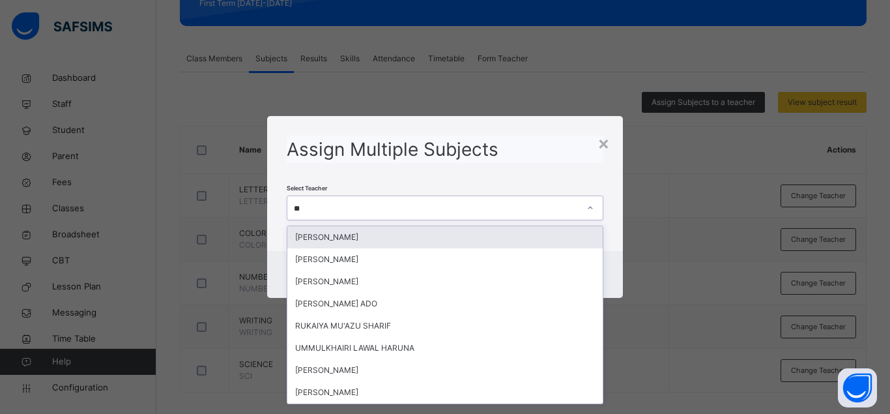
type input "***"
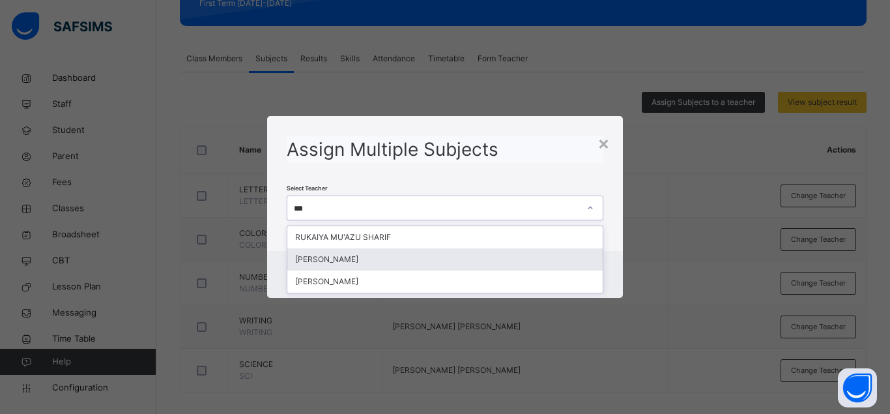
click at [369, 259] on div "[PERSON_NAME]" at bounding box center [444, 259] width 315 height 22
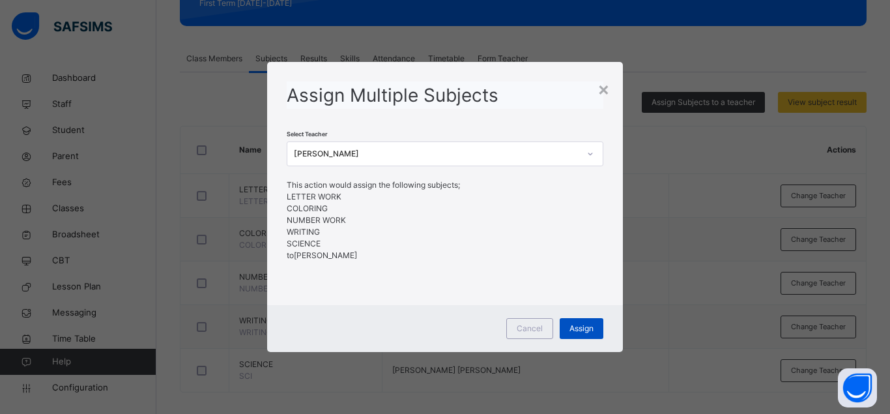
click at [582, 330] on span "Assign" at bounding box center [581, 328] width 24 height 12
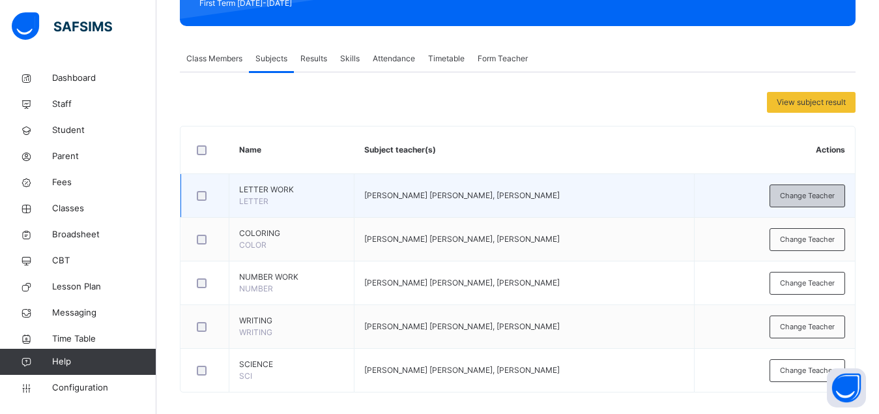
click at [802, 199] on span "Change Teacher" at bounding box center [807, 195] width 55 height 11
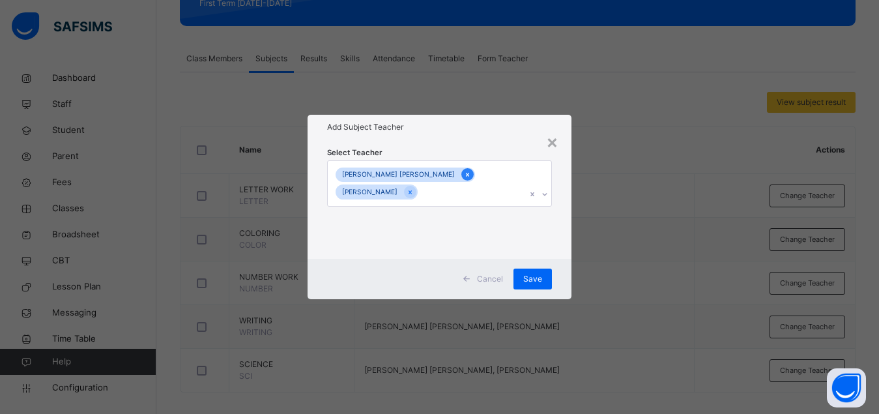
click at [464, 175] on icon at bounding box center [467, 174] width 7 height 9
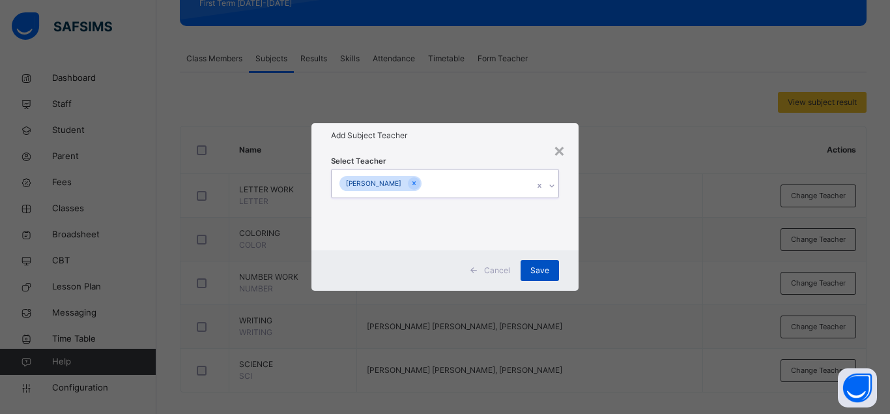
click at [540, 274] on span "Save" at bounding box center [539, 270] width 19 height 12
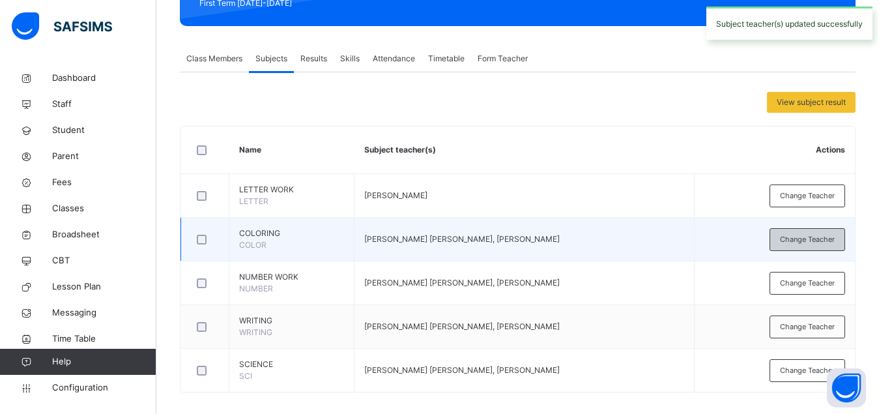
click at [812, 246] on div "Change Teacher" at bounding box center [807, 239] width 76 height 23
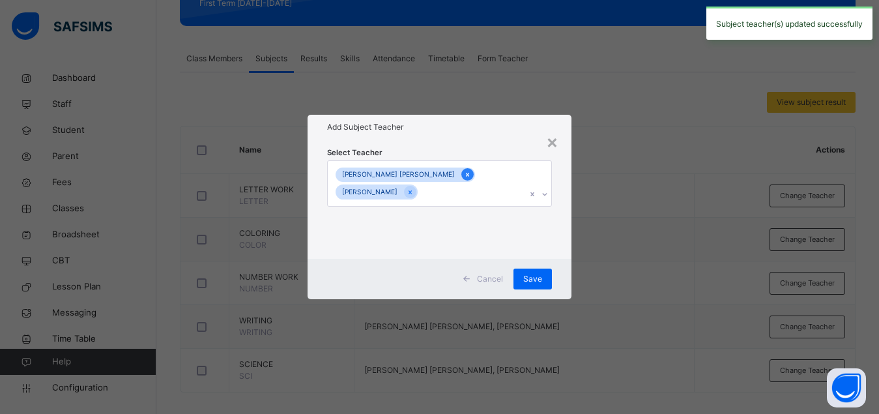
click at [464, 178] on icon at bounding box center [467, 174] width 7 height 9
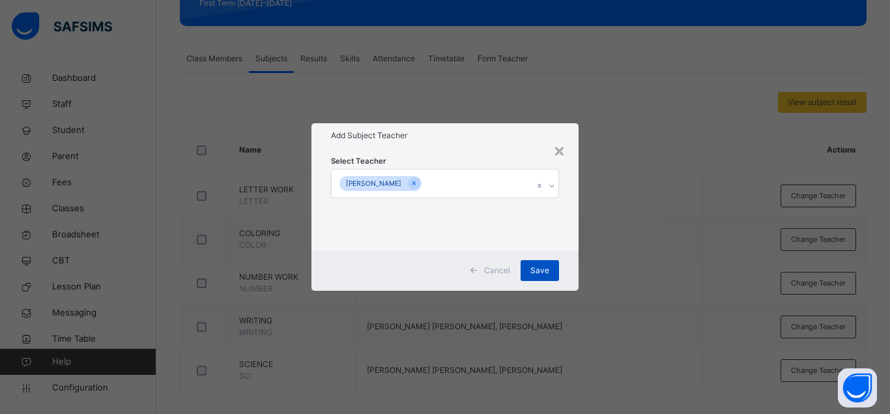
click at [540, 268] on span "Save" at bounding box center [539, 270] width 19 height 12
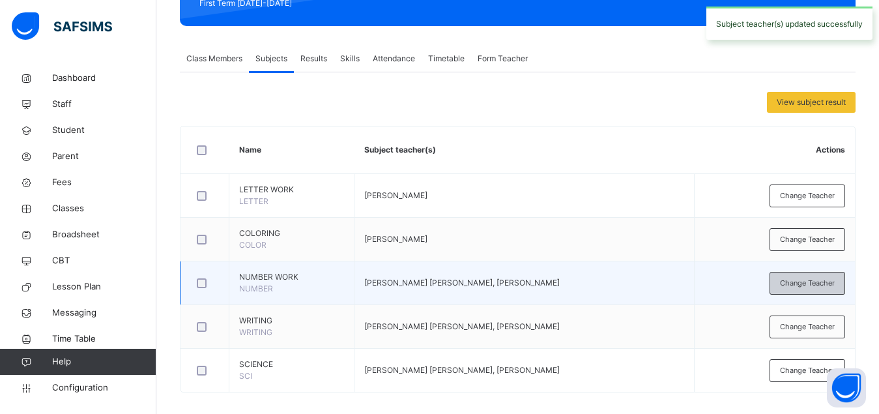
click at [814, 285] on span "Change Teacher" at bounding box center [807, 282] width 55 height 11
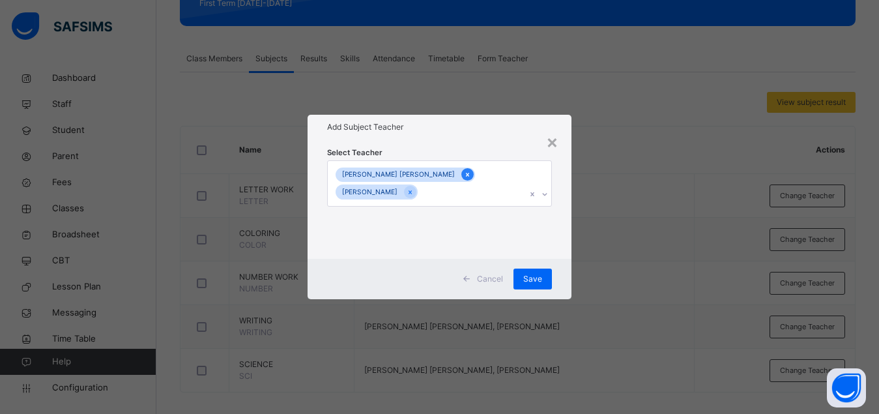
click at [464, 176] on icon at bounding box center [467, 174] width 7 height 9
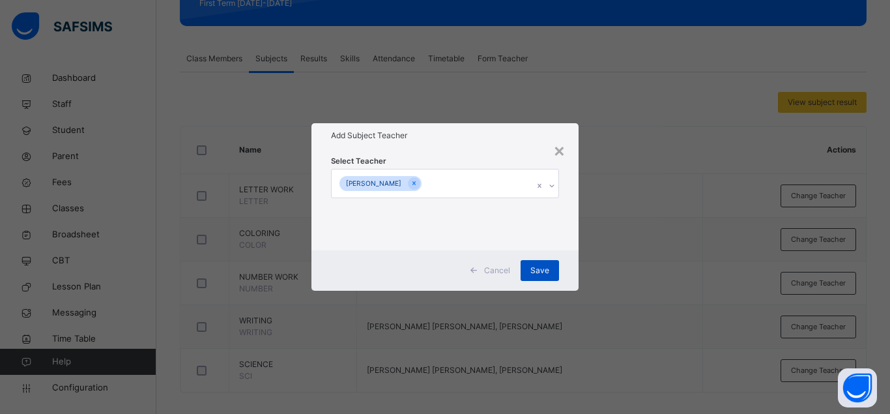
click at [538, 272] on span "Save" at bounding box center [539, 270] width 19 height 12
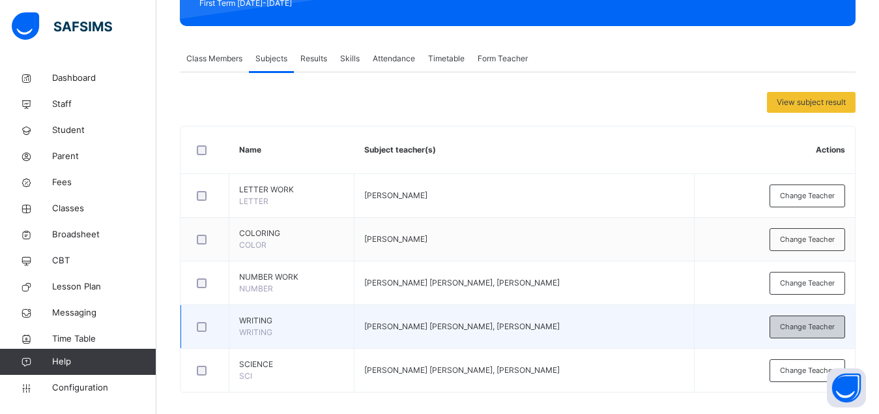
click at [815, 326] on span "Change Teacher" at bounding box center [807, 326] width 55 height 11
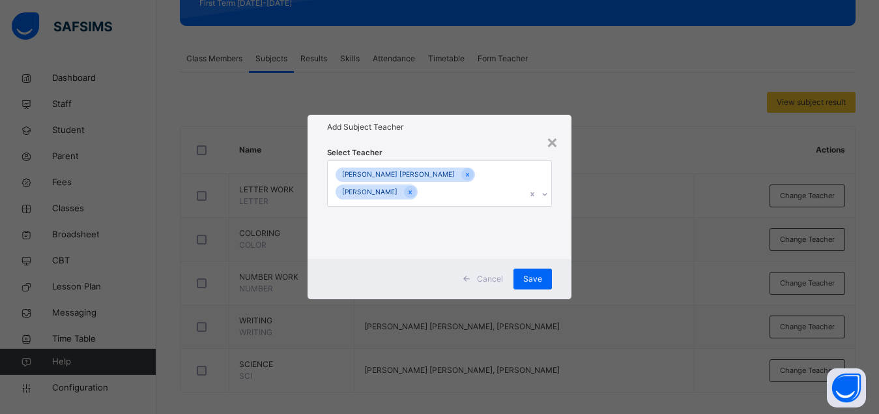
click at [464, 173] on icon at bounding box center [467, 174] width 7 height 9
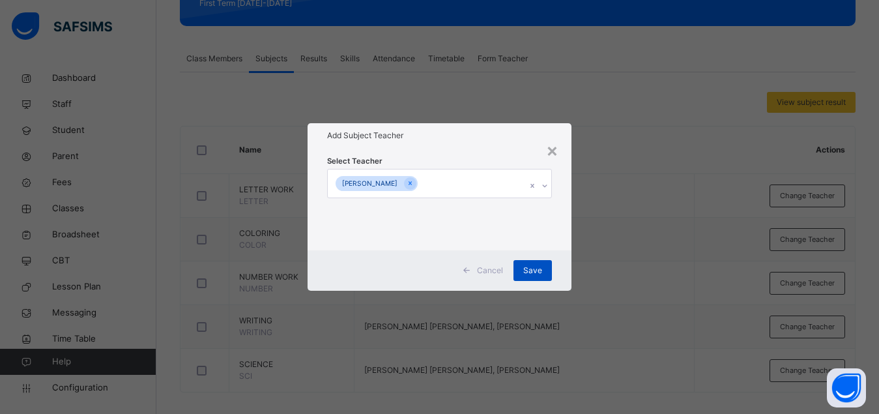
click at [533, 272] on span "Save" at bounding box center [532, 270] width 19 height 12
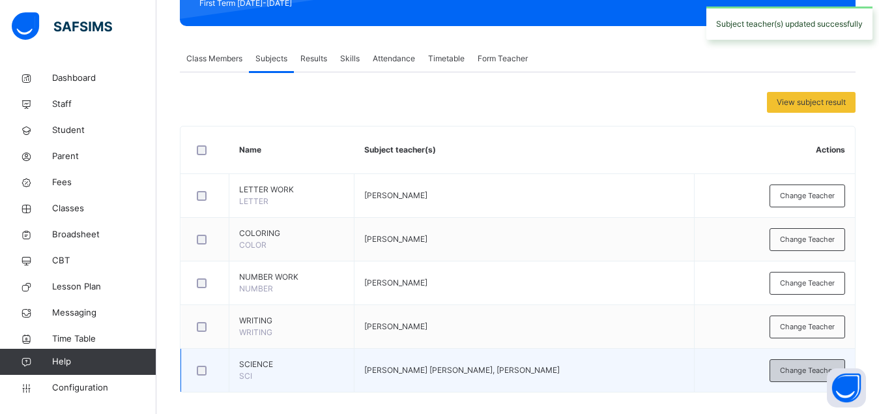
click at [787, 369] on div "Change Teacher" at bounding box center [807, 370] width 76 height 23
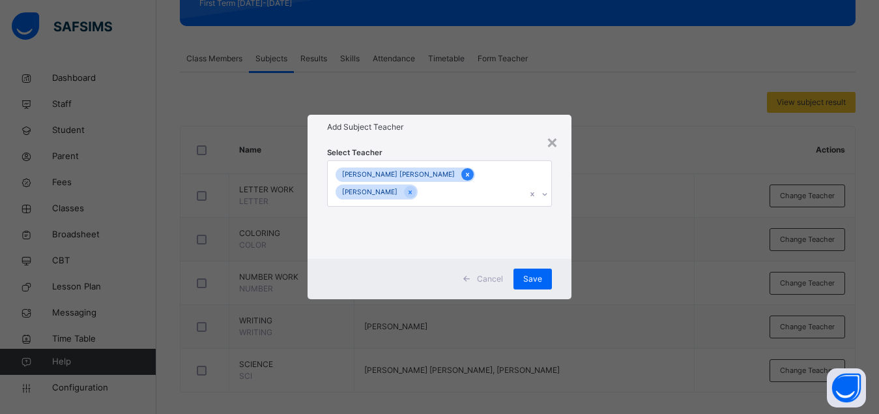
click at [464, 171] on icon at bounding box center [467, 174] width 7 height 9
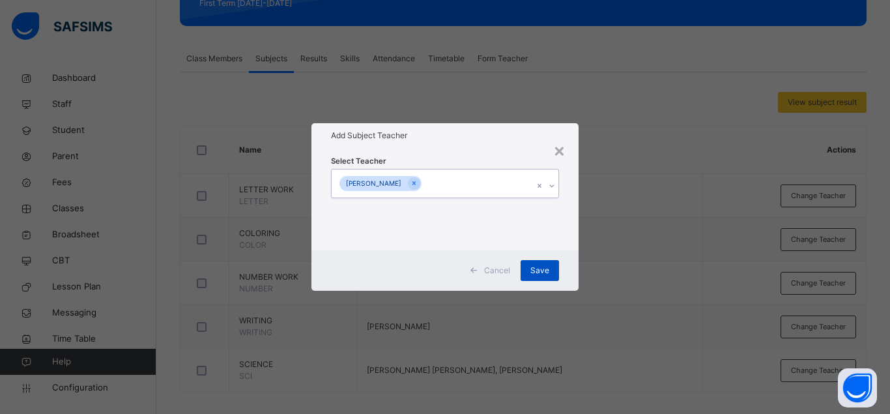
click at [535, 271] on span "Save" at bounding box center [539, 270] width 19 height 12
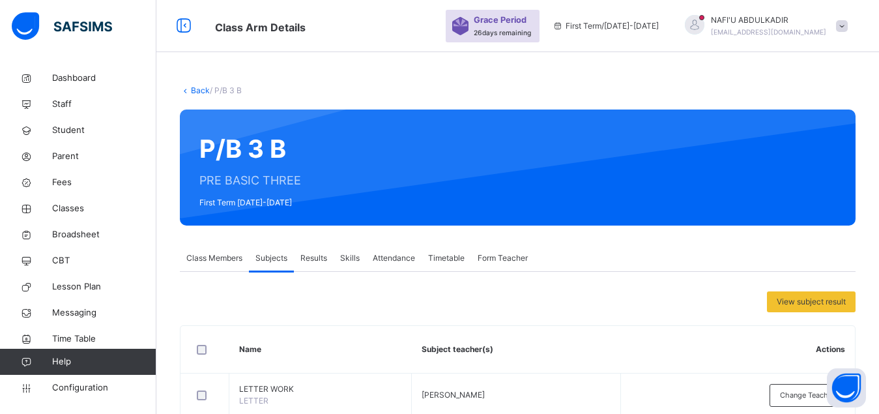
click at [201, 92] on link "Back" at bounding box center [200, 90] width 19 height 10
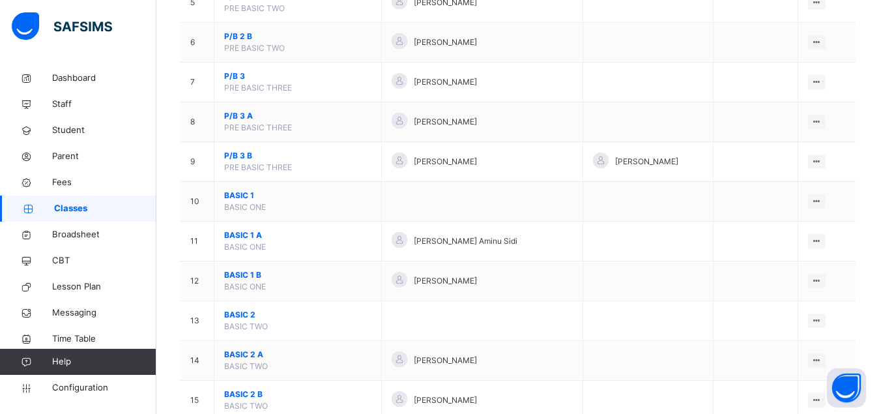
scroll to position [332, 0]
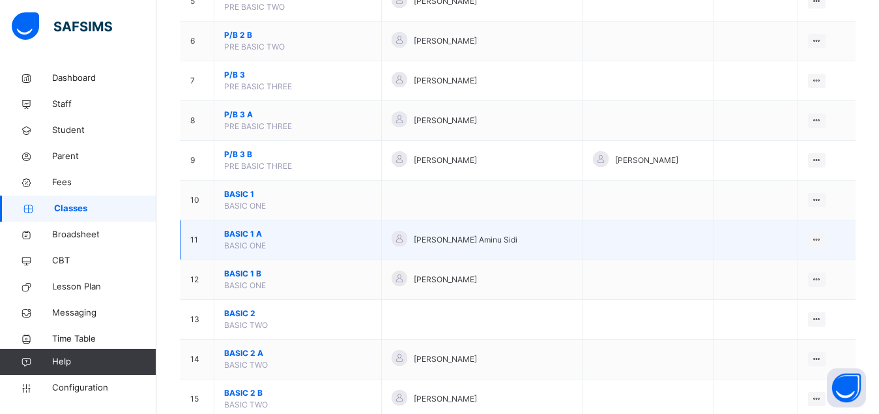
click at [239, 240] on span "BASIC 1 A" at bounding box center [297, 234] width 147 height 12
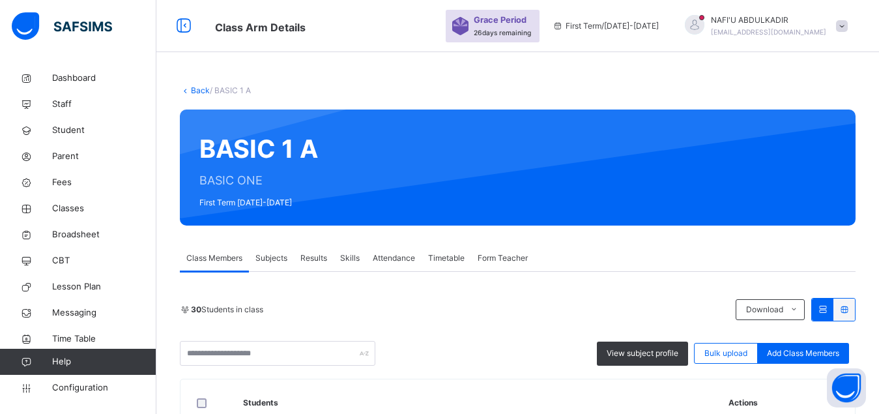
click at [281, 259] on span "Subjects" at bounding box center [271, 258] width 32 height 12
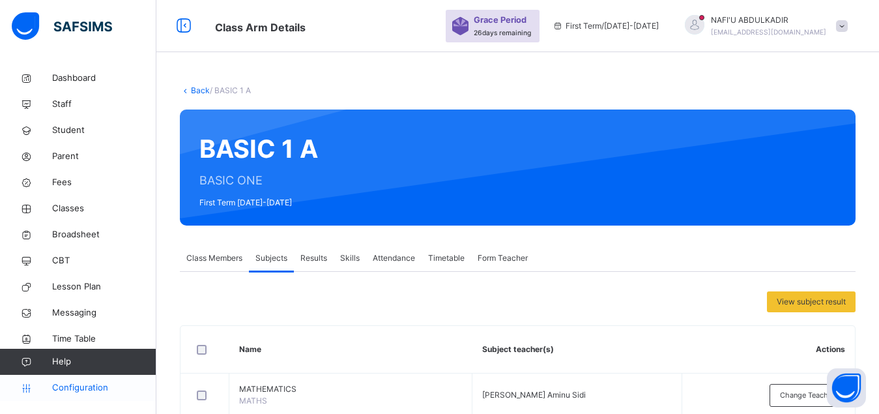
click at [78, 392] on span "Configuration" at bounding box center [104, 387] width 104 height 13
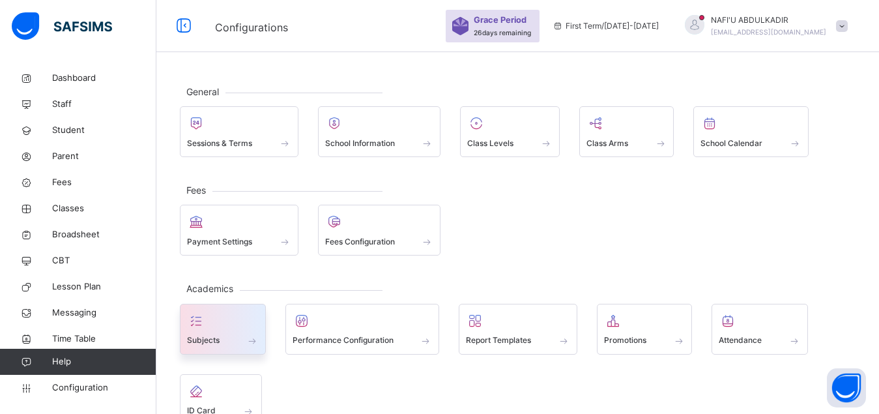
click at [211, 331] on span at bounding box center [223, 331] width 72 height 3
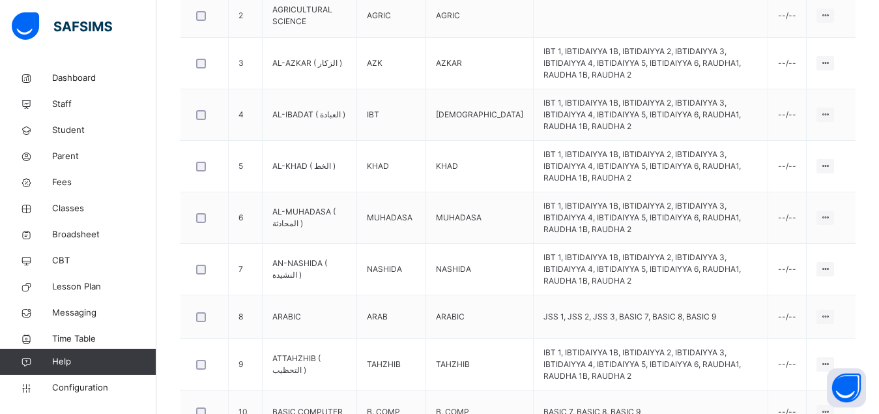
scroll to position [502, 0]
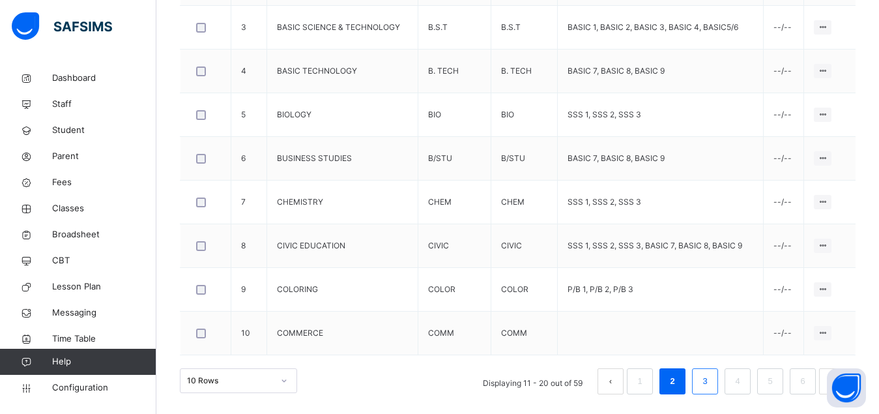
click at [711, 384] on link "3" at bounding box center [704, 381] width 12 height 17
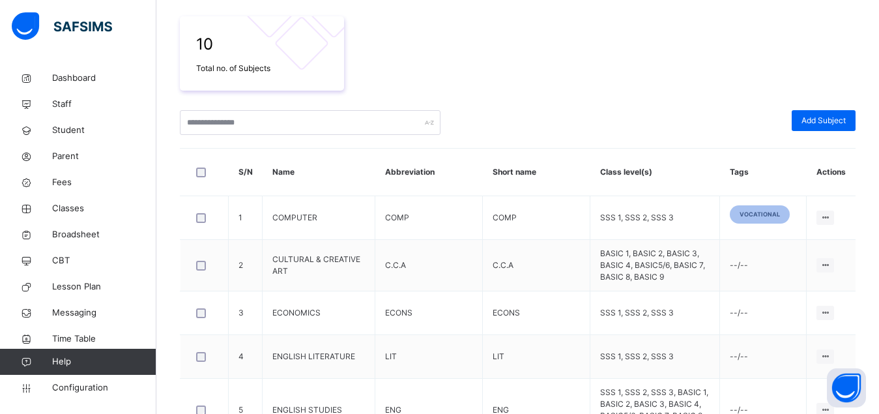
scroll to position [518, 0]
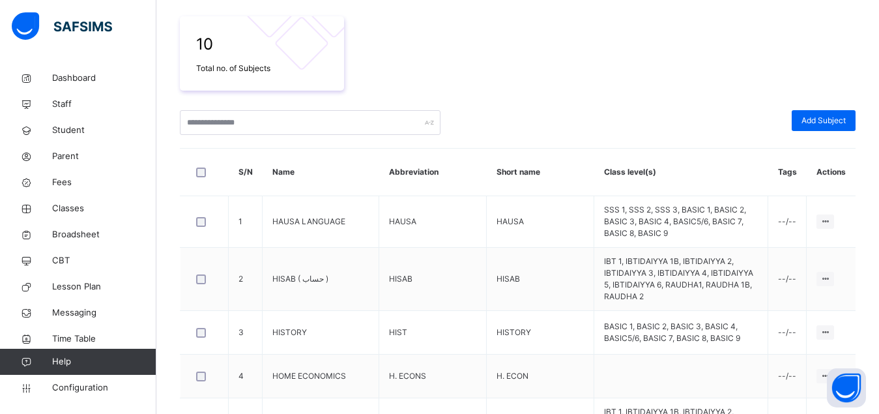
scroll to position [502, 0]
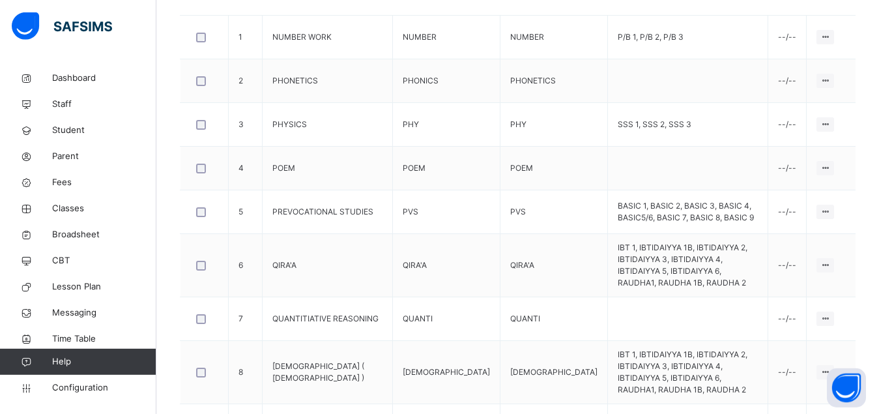
scroll to position [424, 0]
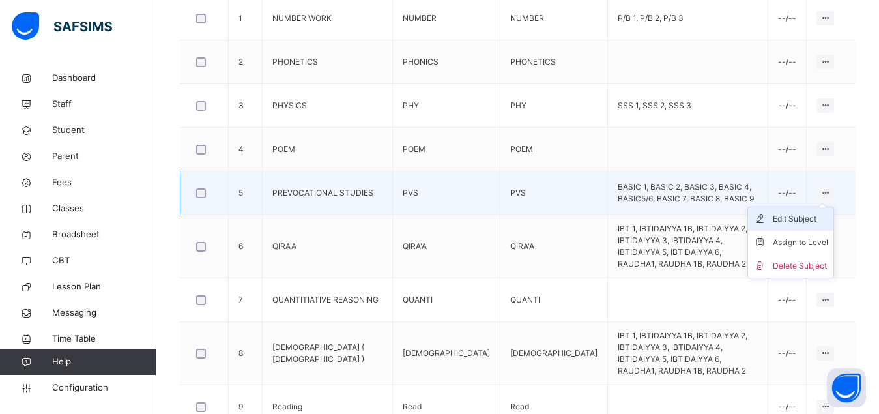
click at [807, 220] on div "Edit Subject" at bounding box center [799, 218] width 55 height 13
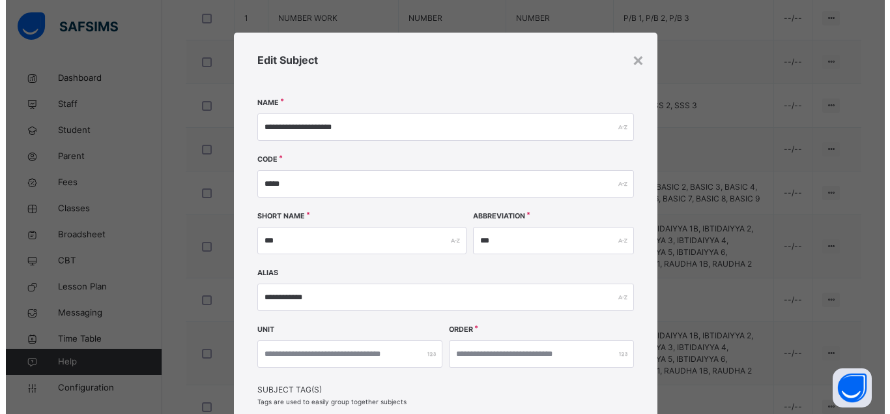
scroll to position [229, 0]
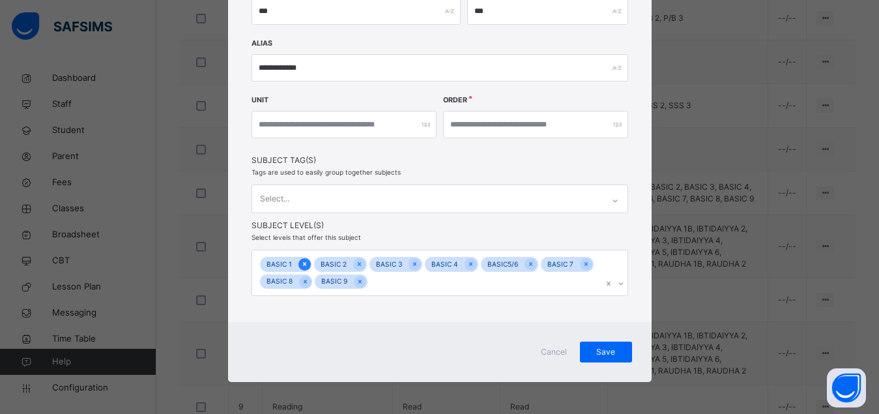
click at [301, 261] on icon at bounding box center [304, 263] width 7 height 9
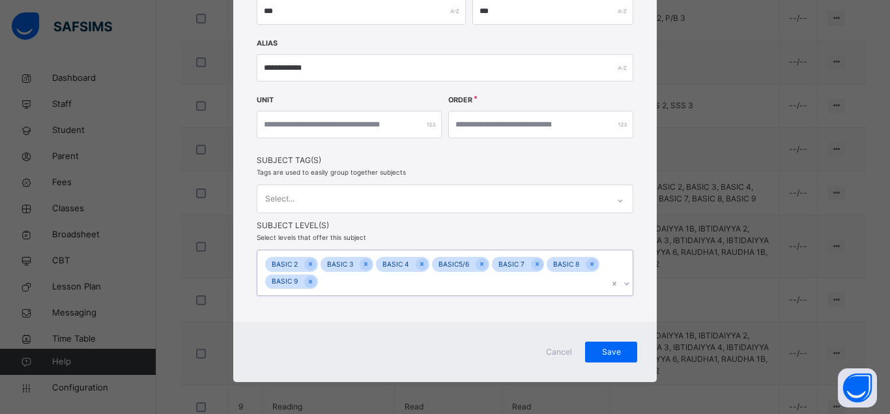
click at [307, 261] on icon at bounding box center [310, 263] width 7 height 9
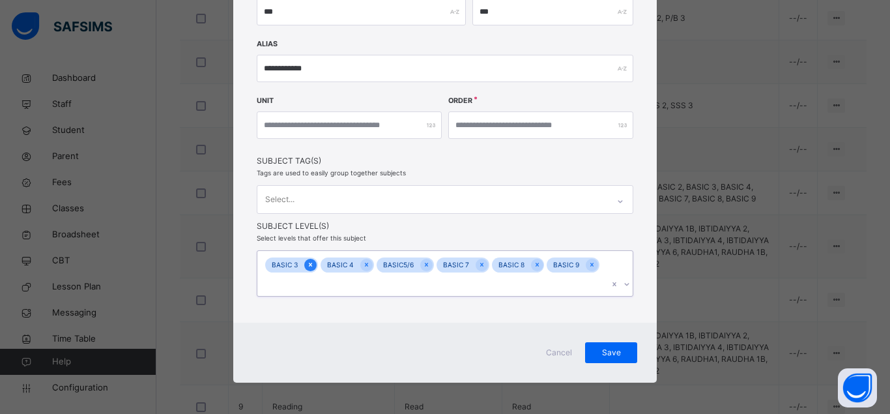
click at [309, 264] on icon at bounding box center [310, 264] width 3 height 4
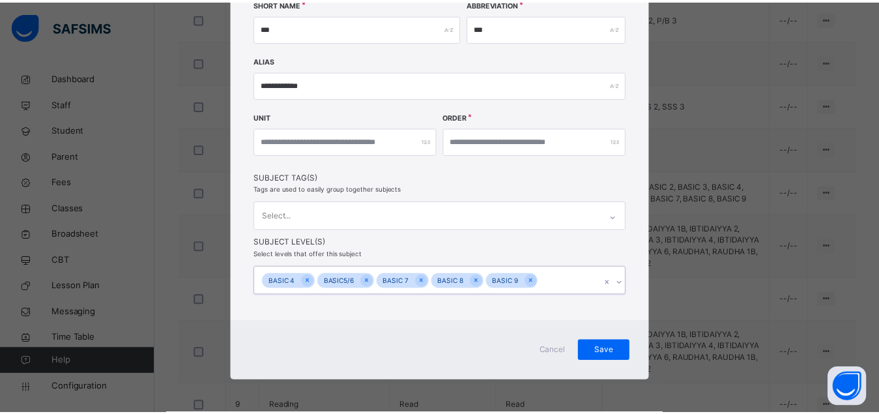
scroll to position [212, 0]
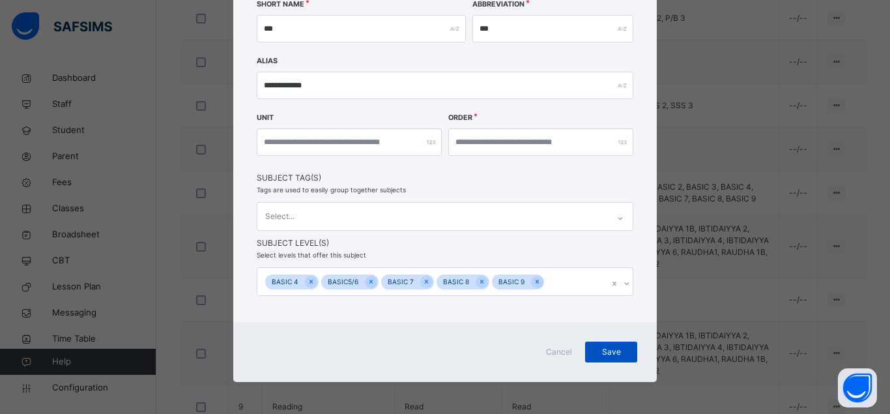
click at [612, 352] on span "Save" at bounding box center [611, 352] width 33 height 12
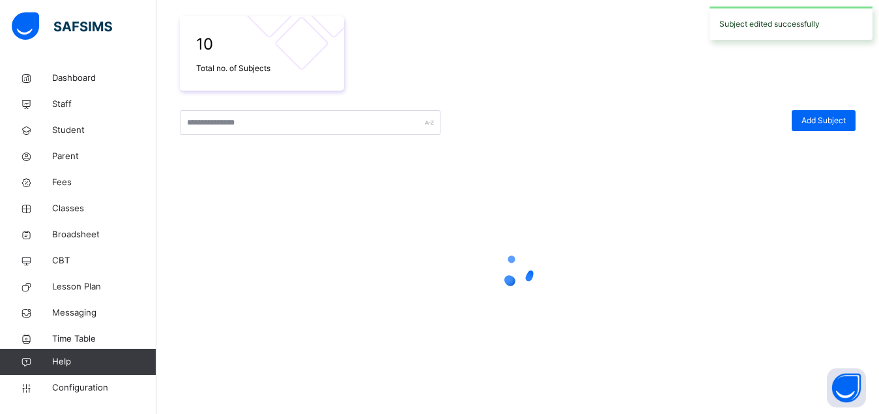
scroll to position [225, 0]
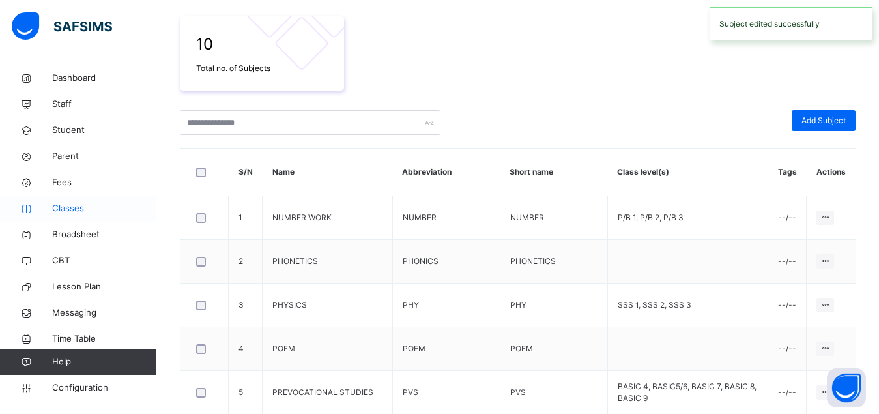
click at [78, 208] on span "Classes" at bounding box center [104, 208] width 104 height 13
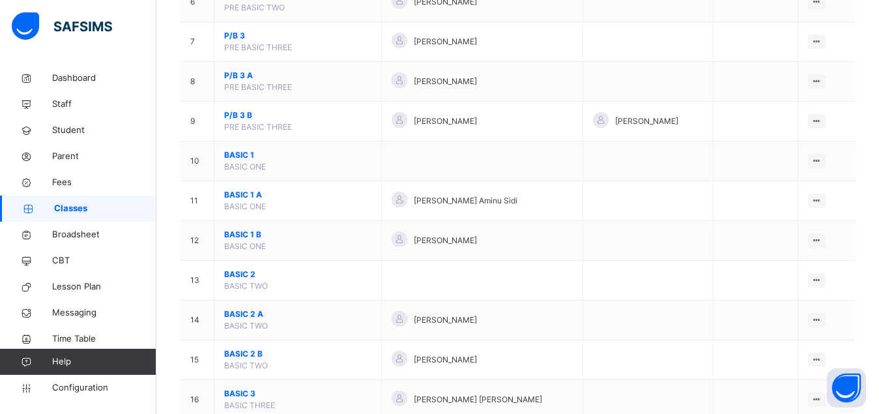
scroll to position [399, 0]
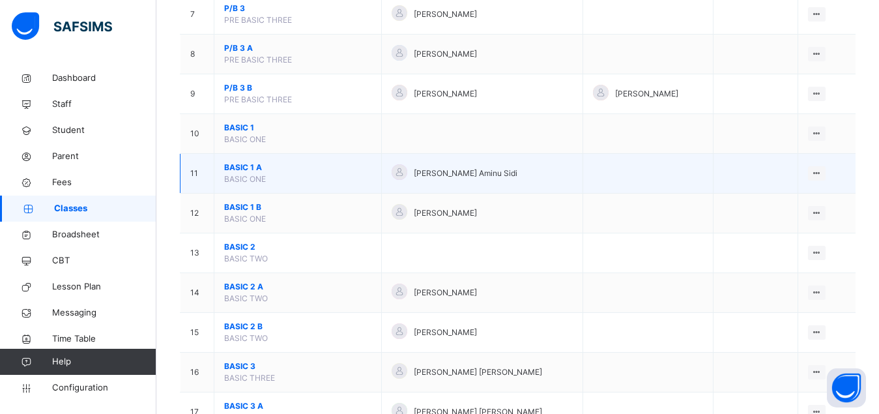
click at [240, 173] on span "BASIC 1 A" at bounding box center [297, 168] width 147 height 12
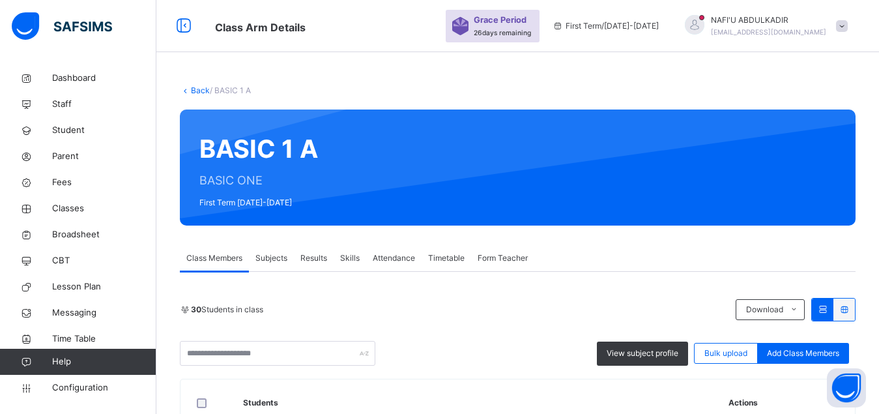
click at [274, 260] on span "Subjects" at bounding box center [271, 258] width 32 height 12
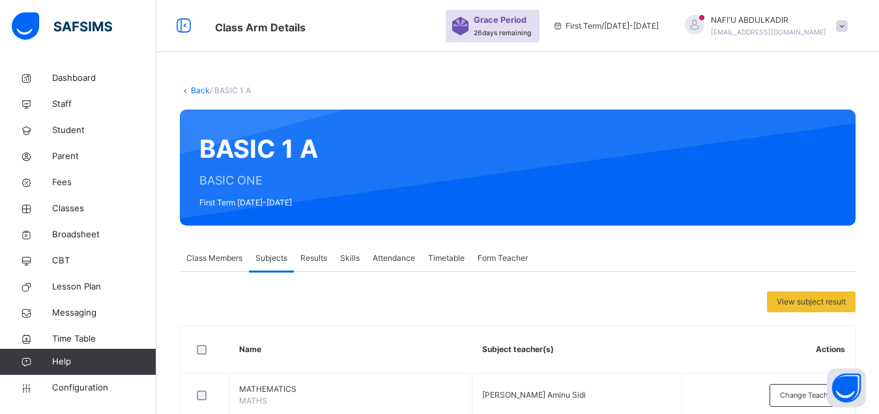
click at [202, 94] on link "Back" at bounding box center [200, 90] width 19 height 10
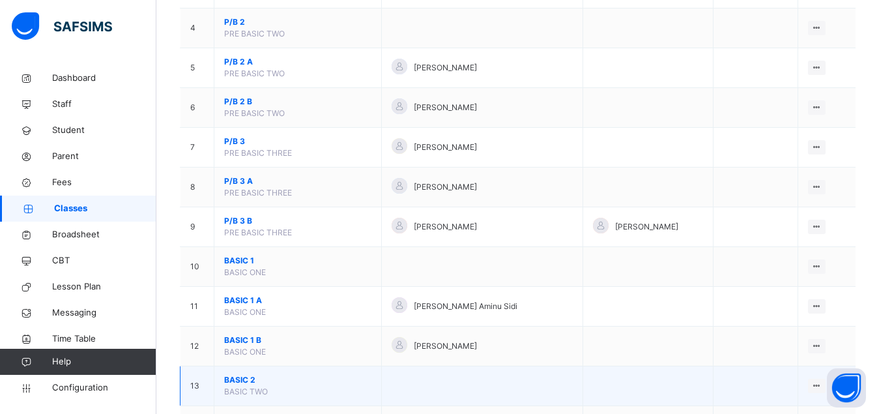
scroll to position [399, 0]
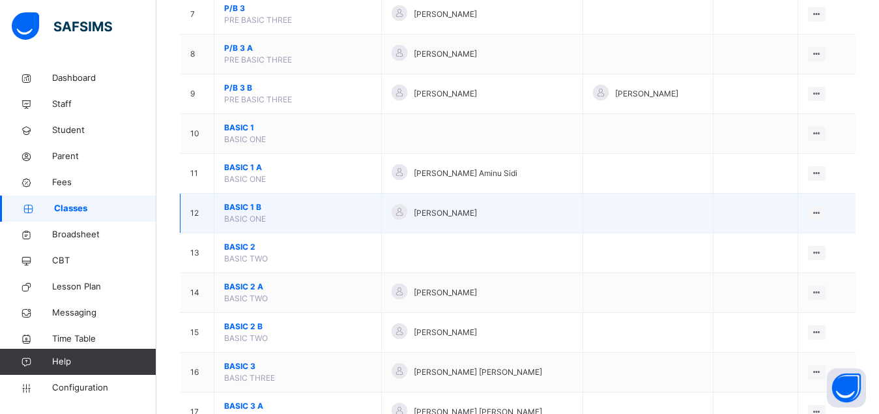
click at [234, 213] on span "BASIC 1 B" at bounding box center [297, 207] width 147 height 12
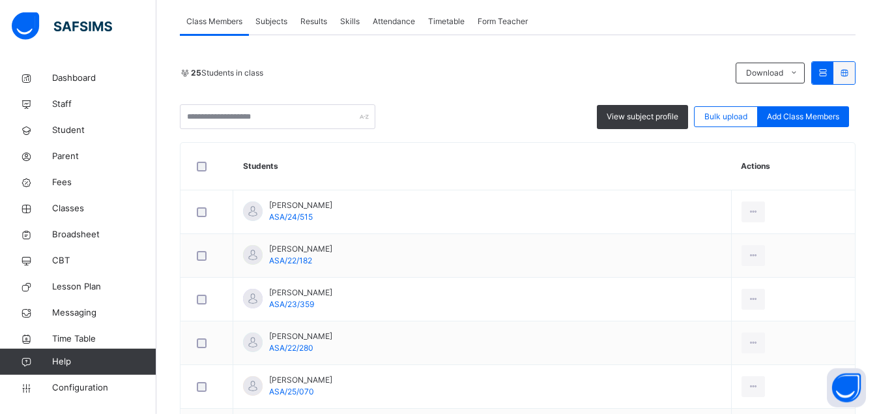
scroll to position [233, 0]
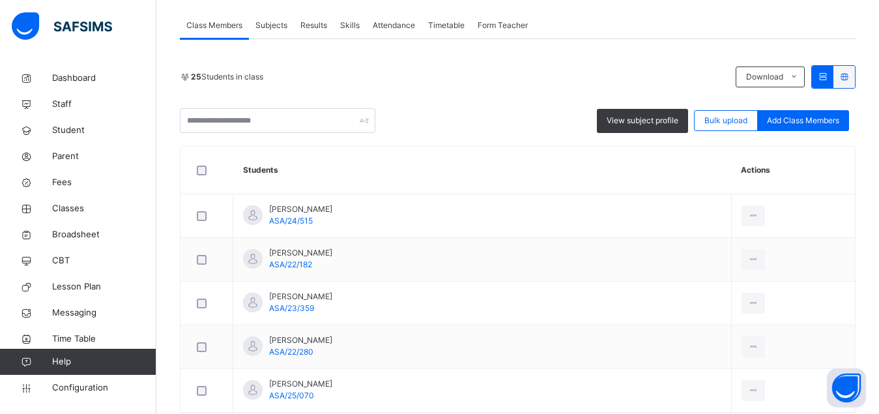
click at [277, 31] on span "Subjects" at bounding box center [271, 26] width 32 height 12
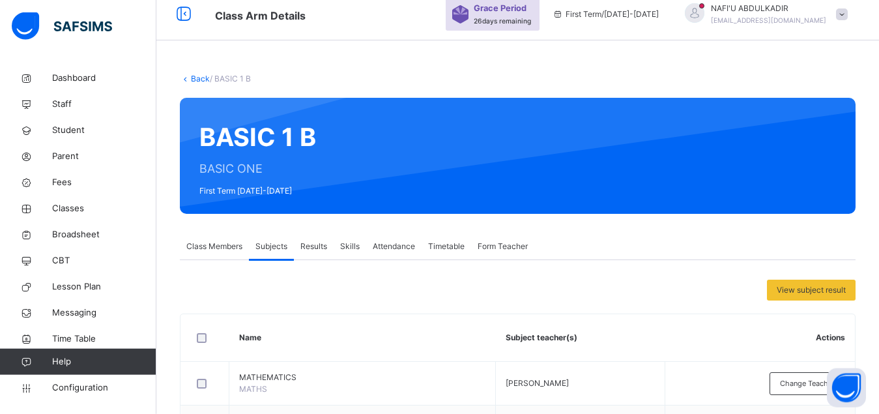
scroll to position [0, 0]
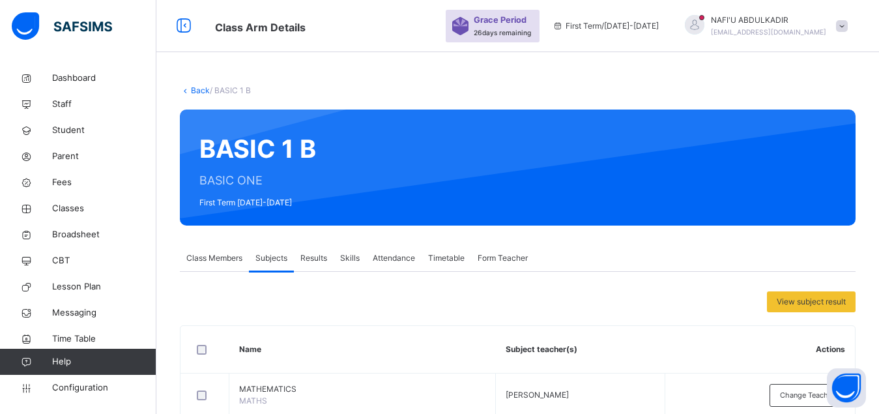
click at [199, 92] on link "Back" at bounding box center [200, 90] width 19 height 10
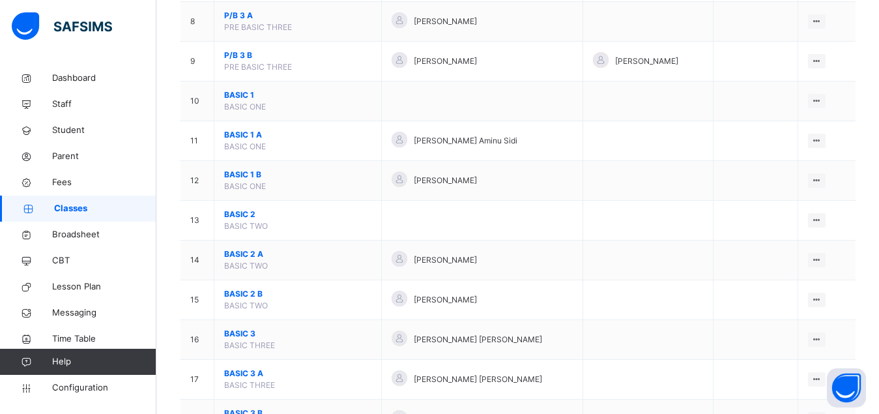
scroll to position [432, 0]
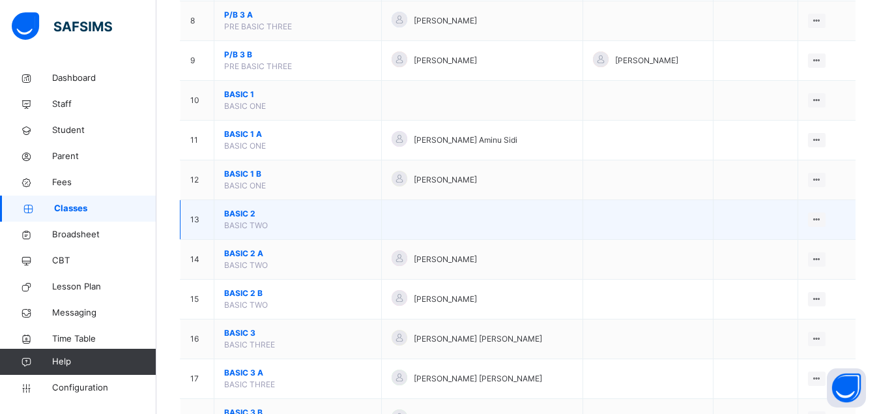
click at [239, 219] on span "BASIC 2" at bounding box center [297, 214] width 147 height 12
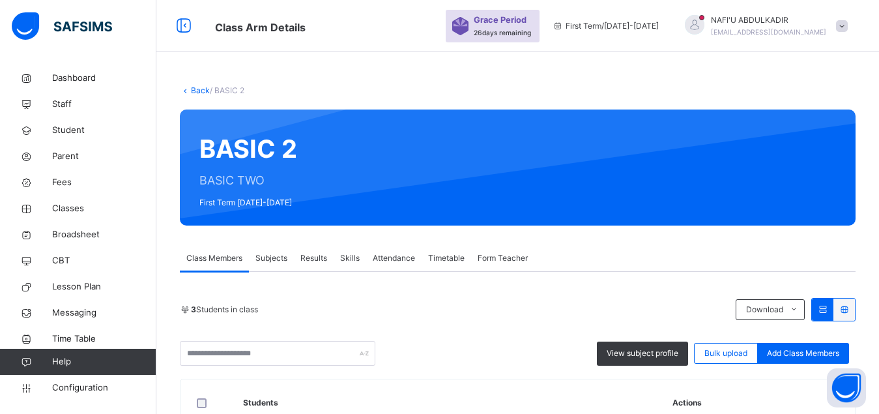
click at [274, 259] on span "Subjects" at bounding box center [271, 258] width 32 height 12
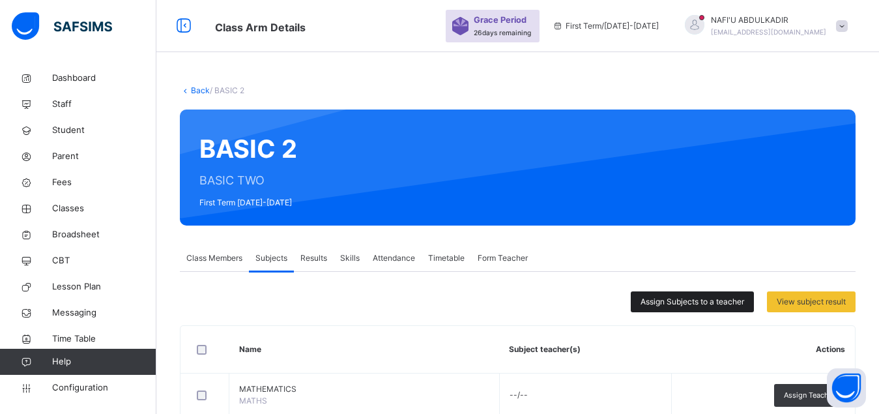
click at [690, 302] on span "Assign Subjects to a teacher" at bounding box center [692, 302] width 104 height 12
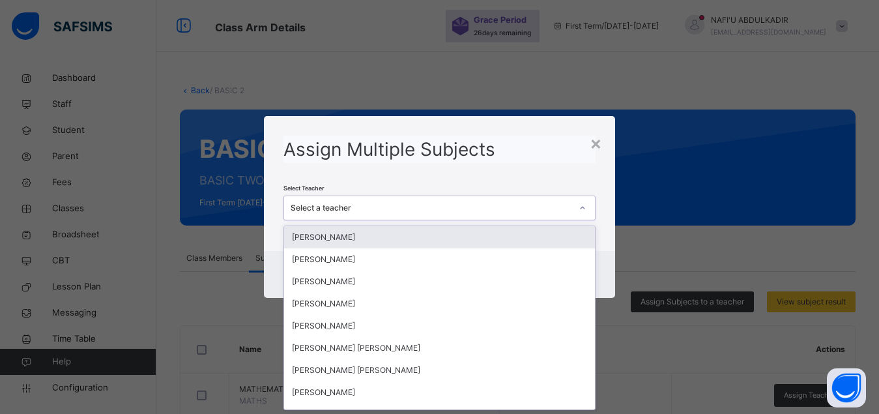
click at [511, 218] on div "Select a teacher" at bounding box center [439, 207] width 313 height 25
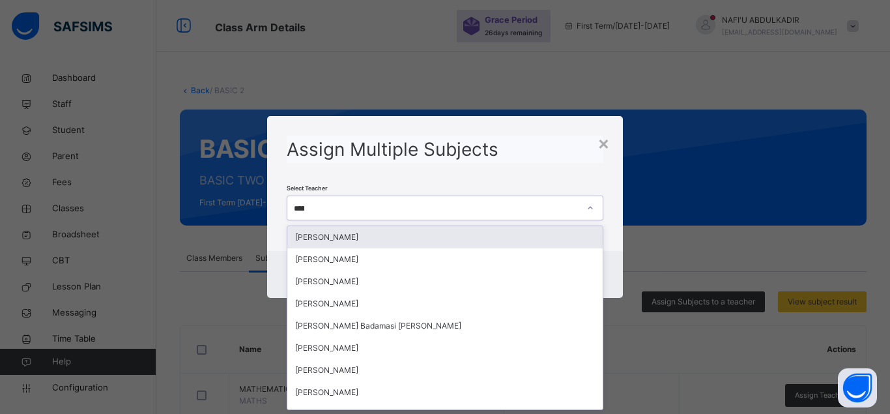
type input "******"
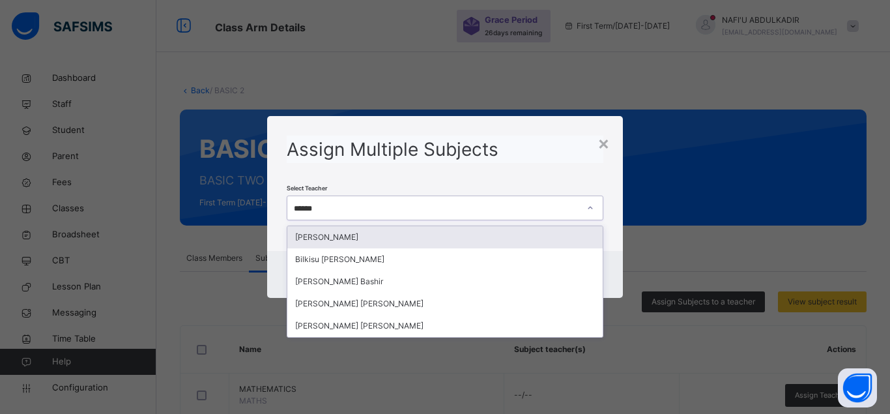
click at [402, 238] on div "[PERSON_NAME]" at bounding box center [444, 237] width 315 height 22
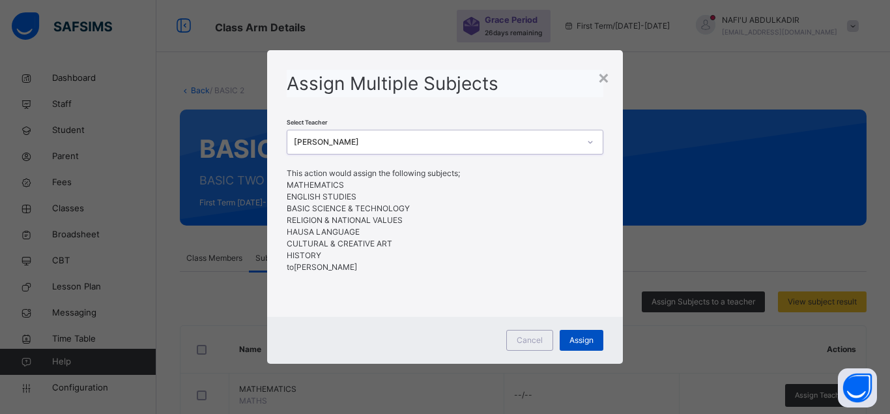
click at [582, 341] on span "Assign" at bounding box center [581, 340] width 24 height 12
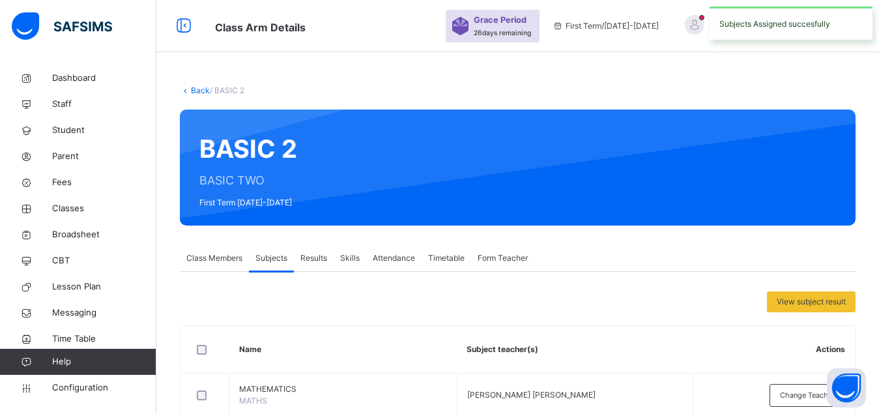
click at [198, 91] on link "Back" at bounding box center [200, 90] width 19 height 10
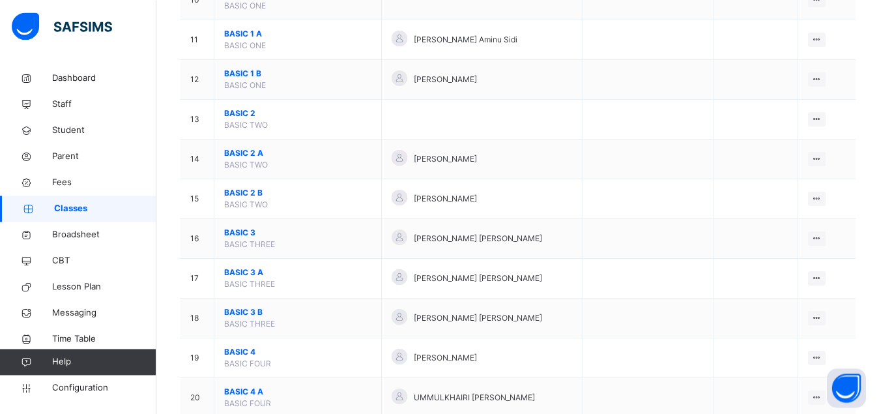
scroll to position [565, 0]
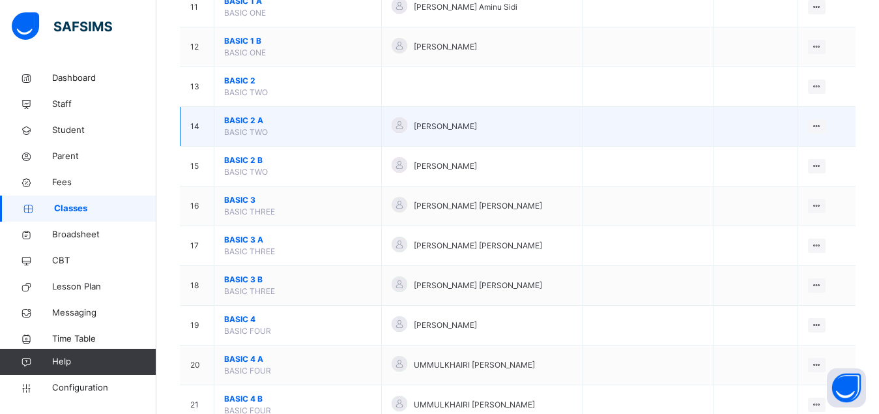
click at [237, 126] on span "BASIC 2 A" at bounding box center [297, 121] width 147 height 12
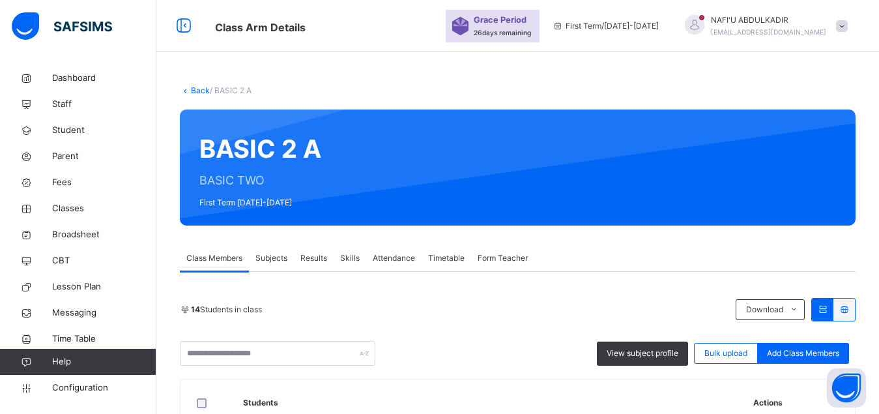
click at [278, 258] on span "Subjects" at bounding box center [271, 258] width 32 height 12
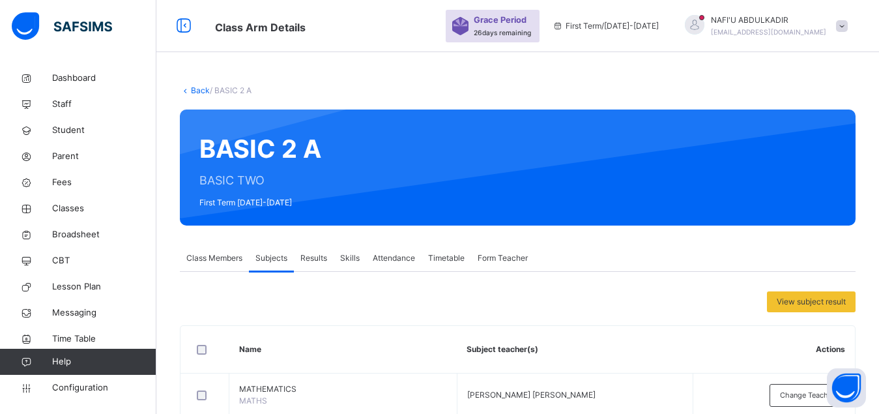
click at [507, 262] on span "Form Teacher" at bounding box center [502, 258] width 50 height 12
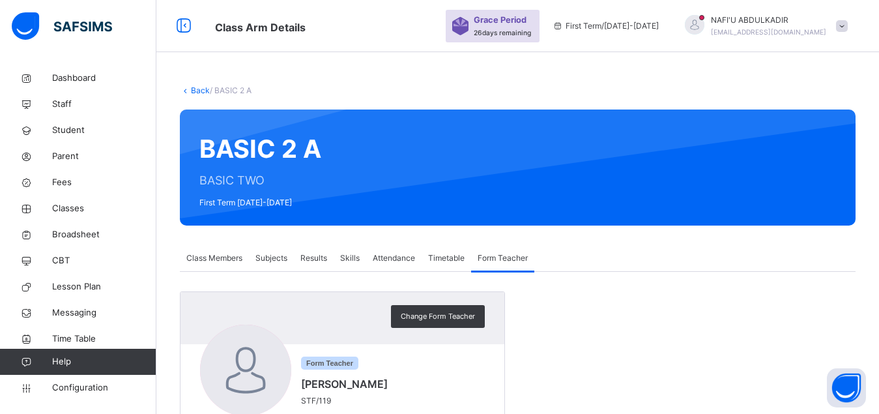
click at [270, 260] on span "Subjects" at bounding box center [271, 258] width 32 height 12
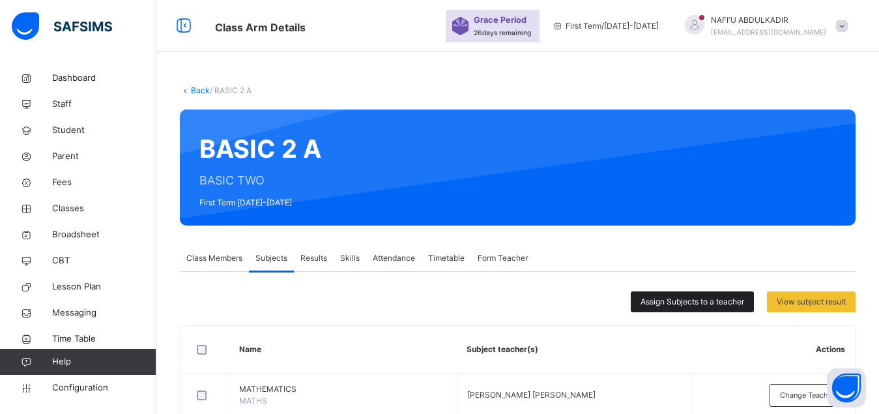
click at [679, 301] on span "Assign Subjects to a teacher" at bounding box center [692, 302] width 104 height 12
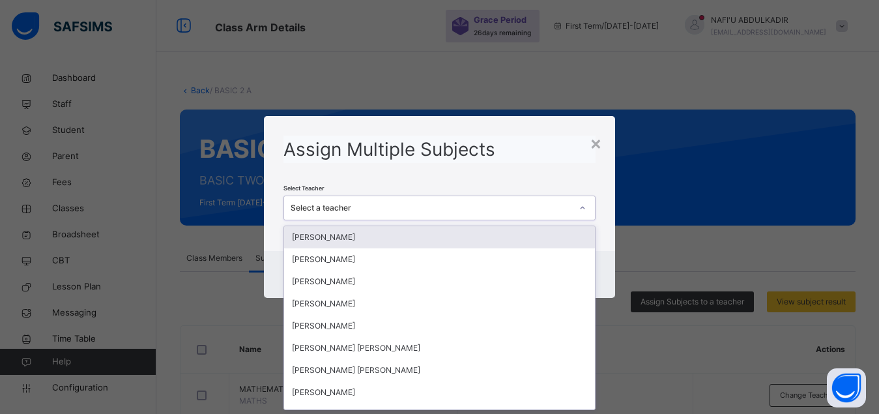
click at [471, 203] on div "Select a teacher" at bounding box center [430, 208] width 281 height 12
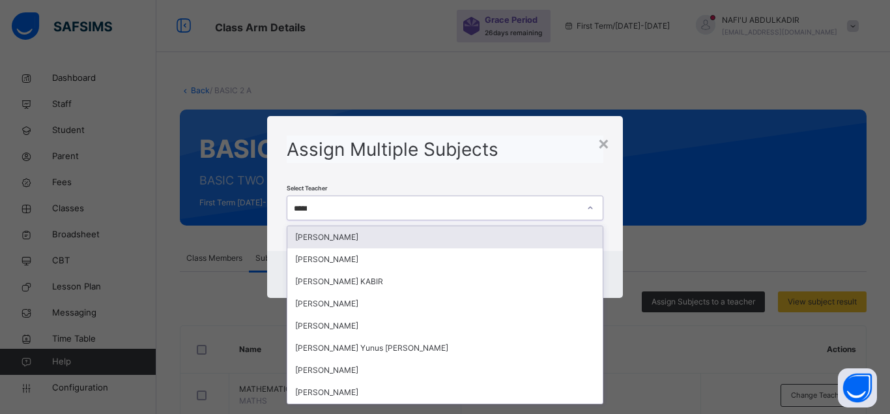
type input "******"
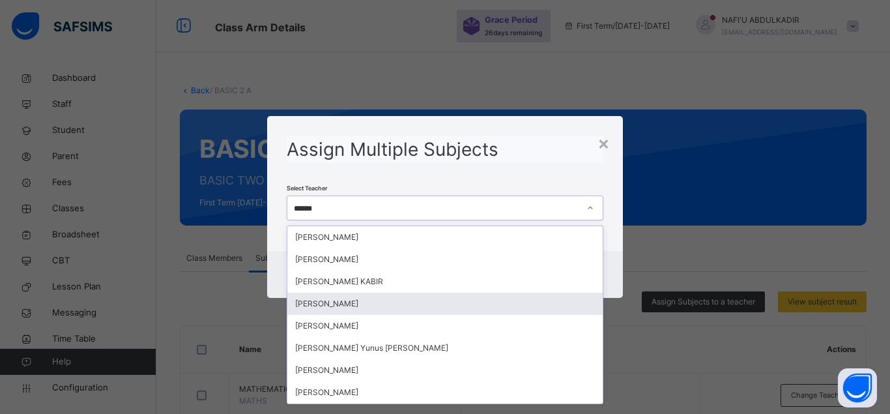
click at [388, 305] on div "[PERSON_NAME]" at bounding box center [444, 303] width 315 height 22
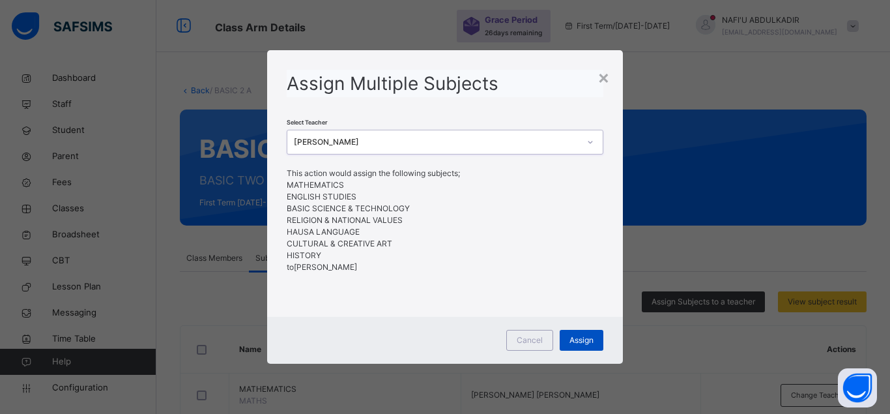
click at [579, 341] on span "Assign" at bounding box center [581, 340] width 24 height 12
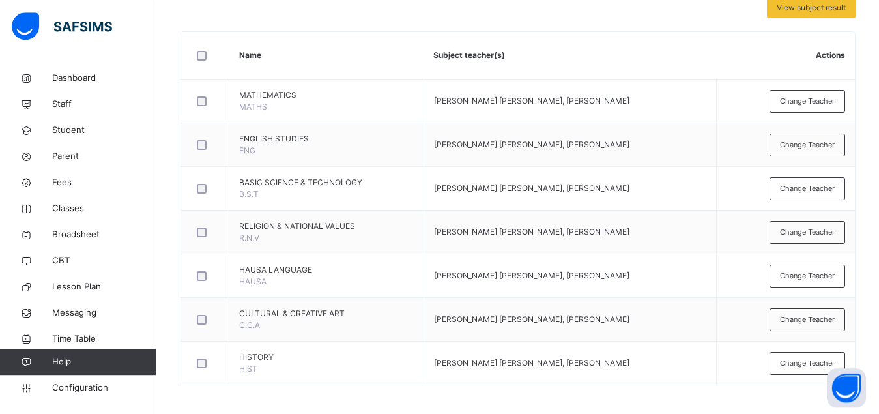
scroll to position [298, 0]
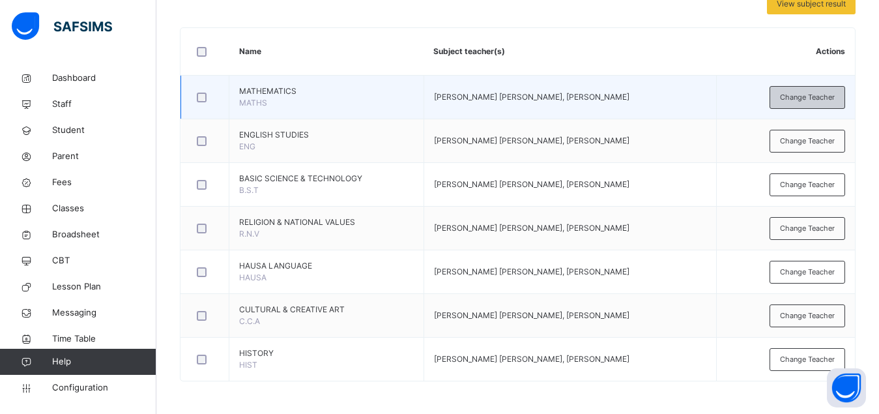
click at [812, 98] on span "Change Teacher" at bounding box center [807, 97] width 55 height 11
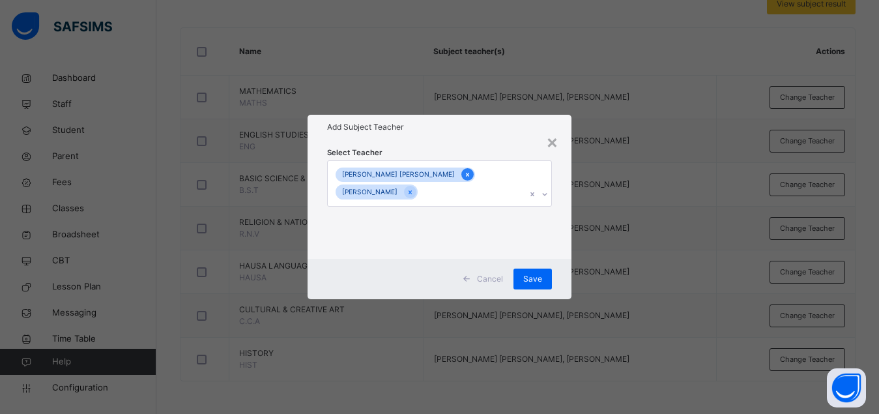
click at [466, 176] on icon at bounding box center [467, 175] width 3 height 4
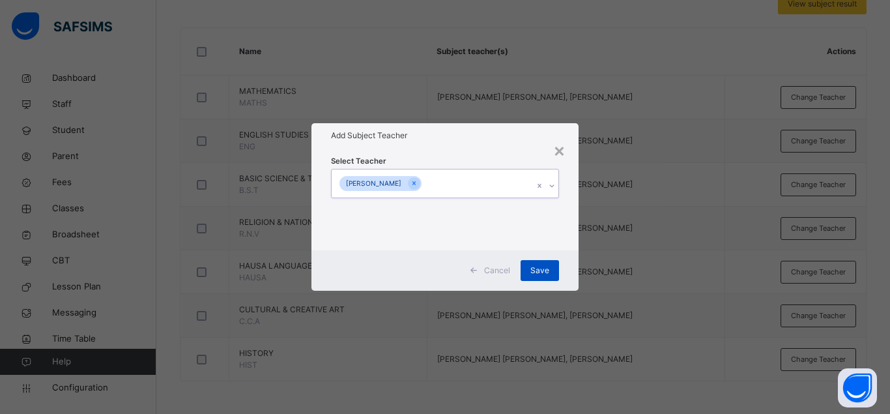
click at [538, 269] on span "Save" at bounding box center [539, 270] width 19 height 12
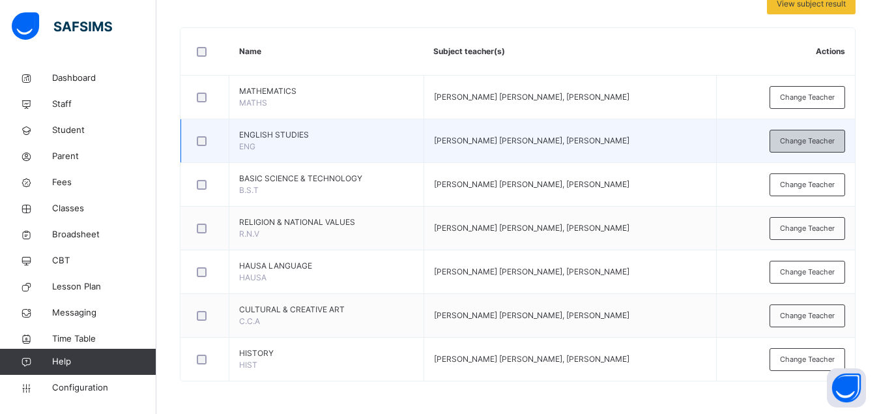
click at [814, 140] on span "Change Teacher" at bounding box center [807, 140] width 55 height 11
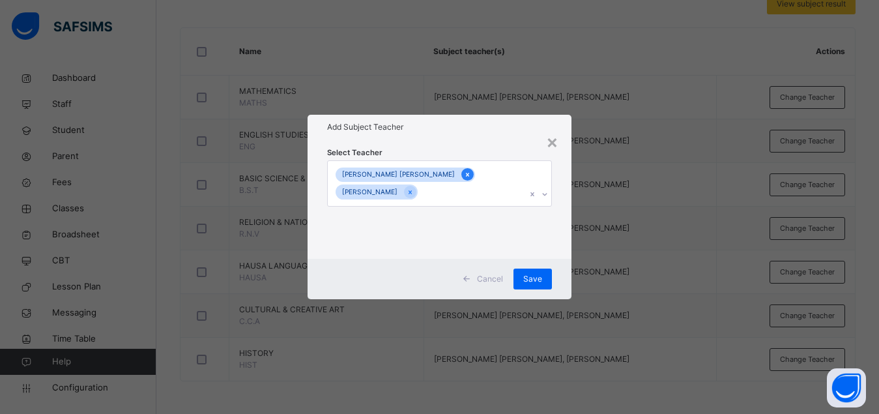
click at [464, 179] on icon at bounding box center [467, 174] width 7 height 9
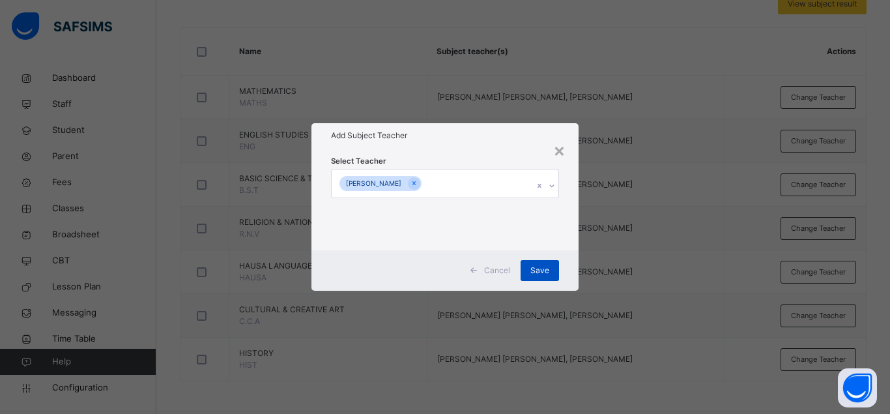
click at [544, 272] on span "Save" at bounding box center [539, 270] width 19 height 12
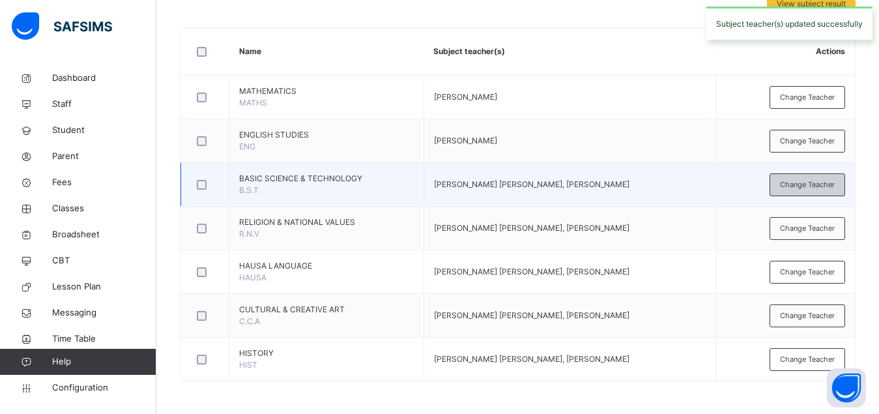
click at [820, 184] on span "Change Teacher" at bounding box center [807, 184] width 55 height 11
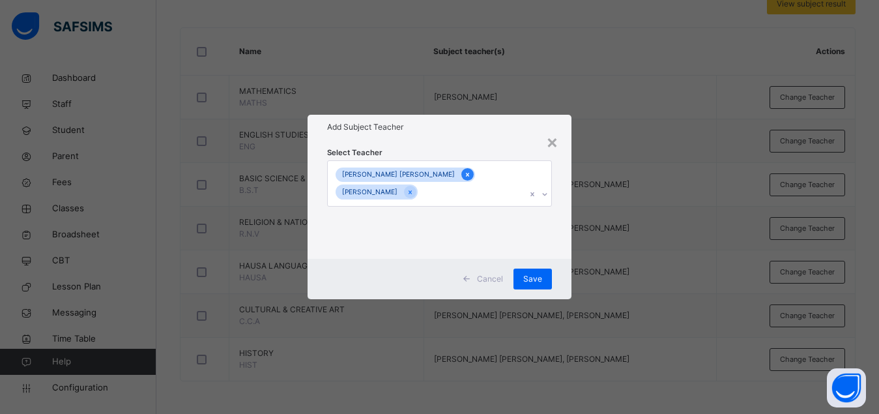
click at [466, 176] on icon at bounding box center [467, 175] width 3 height 4
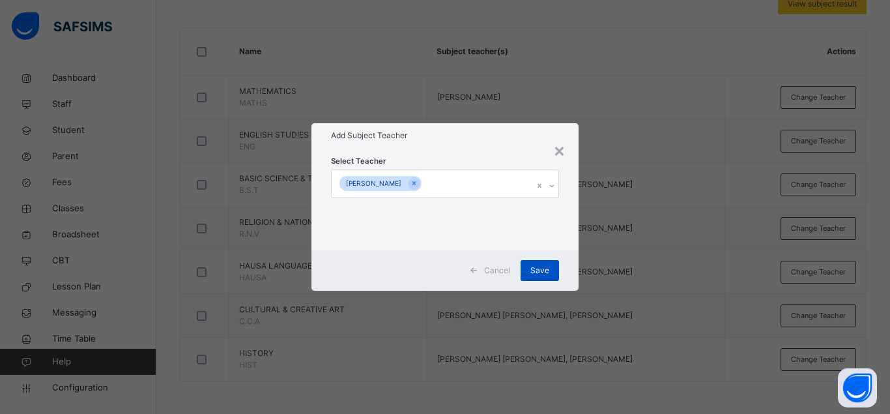
click at [535, 270] on span "Save" at bounding box center [539, 270] width 19 height 12
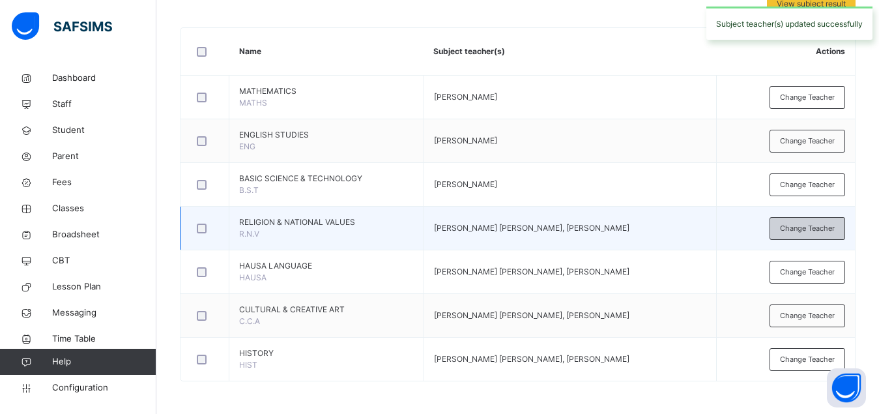
click at [806, 224] on span "Change Teacher" at bounding box center [807, 228] width 55 height 11
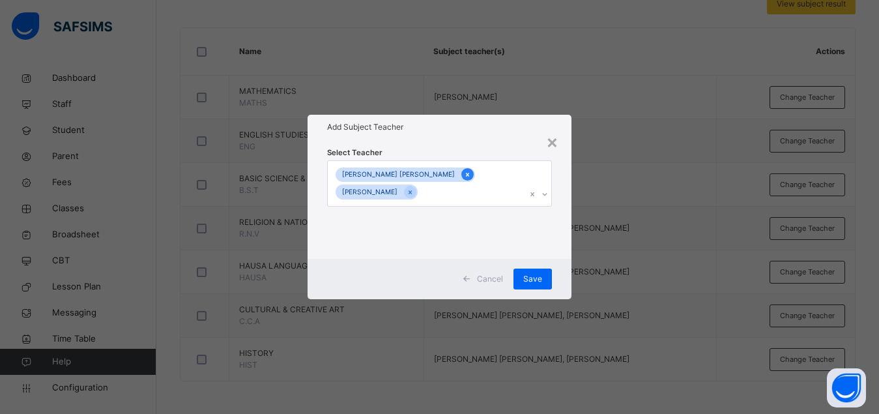
click at [466, 176] on icon at bounding box center [467, 175] width 3 height 4
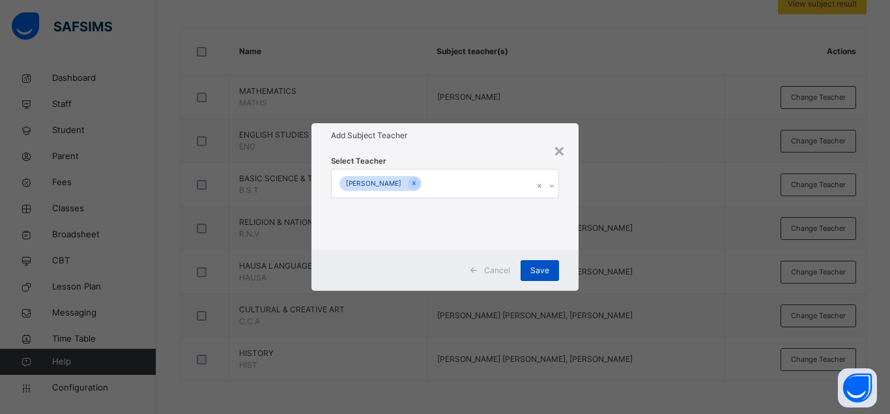
click at [540, 266] on span "Save" at bounding box center [539, 270] width 19 height 12
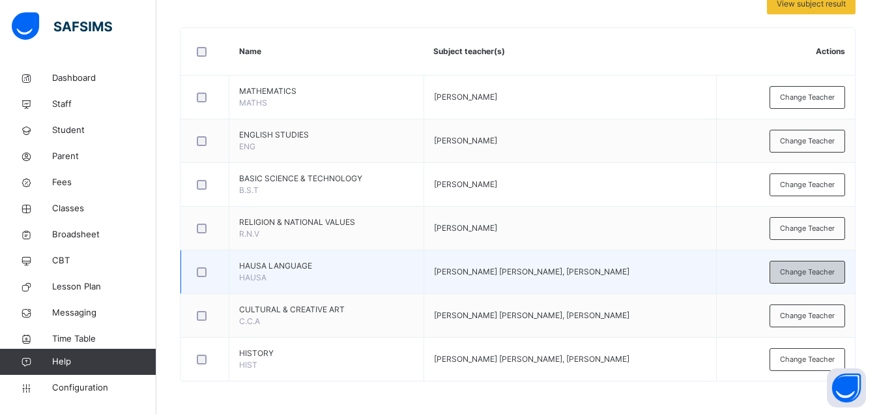
click at [804, 275] on span "Change Teacher" at bounding box center [807, 271] width 55 height 11
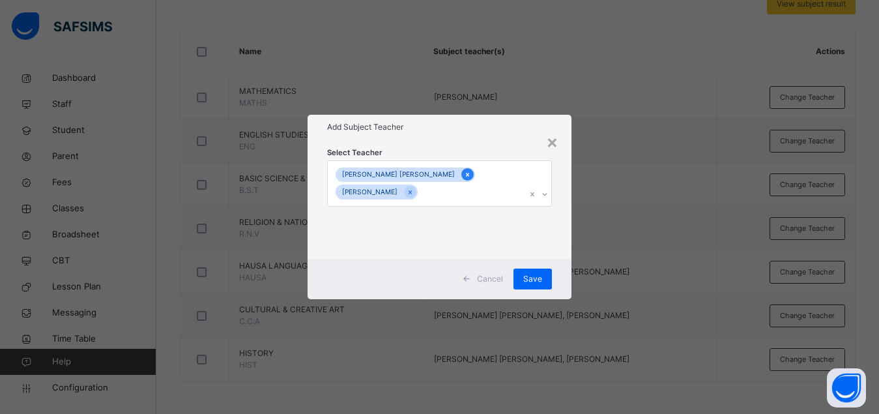
click at [464, 177] on icon at bounding box center [467, 174] width 7 height 9
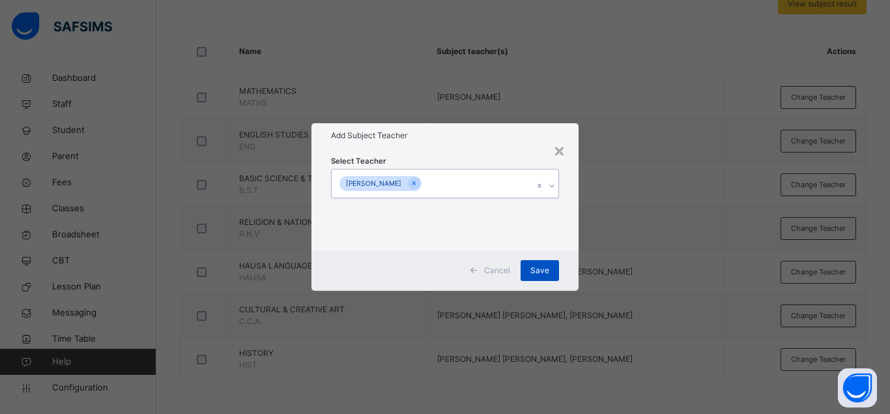
click at [541, 270] on span "Save" at bounding box center [539, 270] width 19 height 12
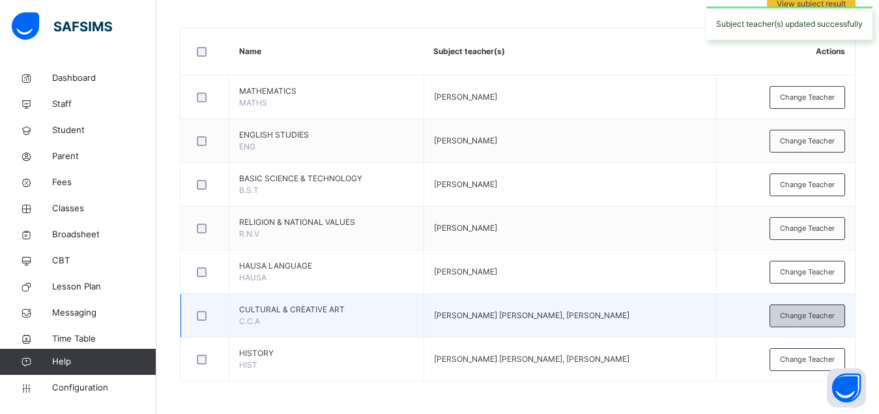
click at [803, 318] on span "Change Teacher" at bounding box center [807, 315] width 55 height 11
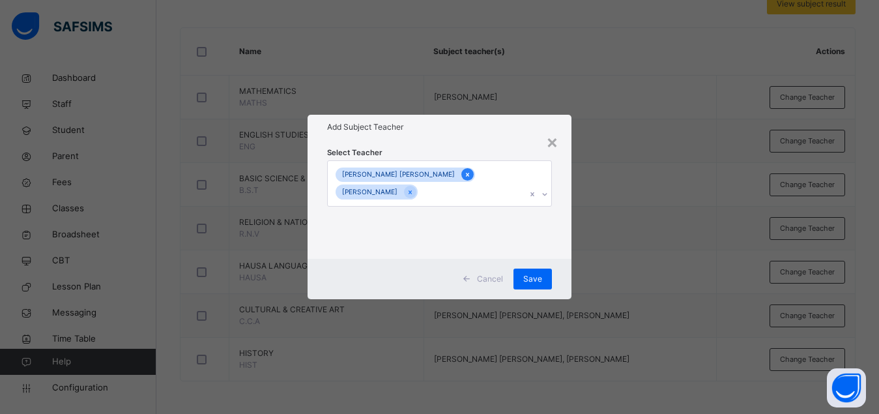
click at [466, 176] on icon at bounding box center [467, 175] width 3 height 4
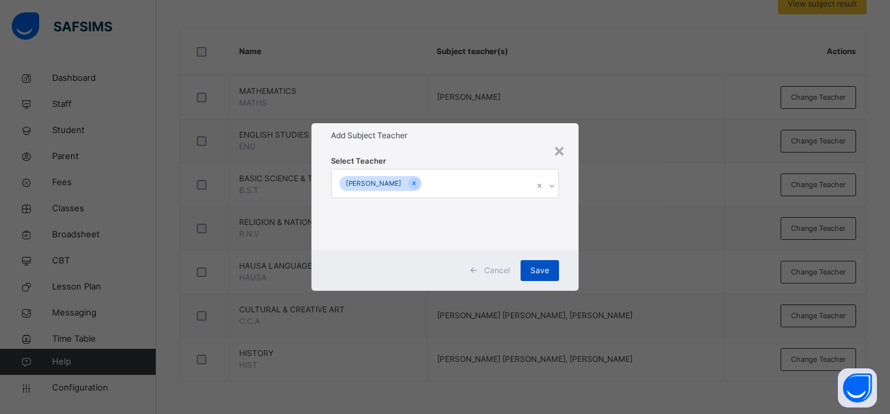
click at [544, 275] on span "Save" at bounding box center [539, 270] width 19 height 12
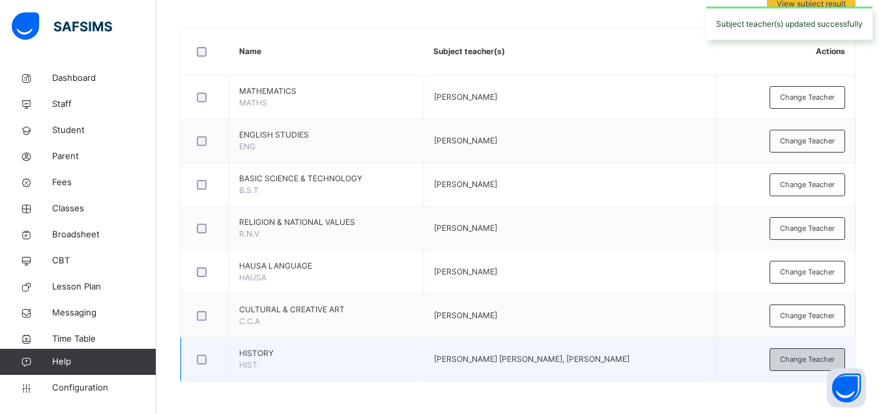
click at [804, 361] on span "Change Teacher" at bounding box center [807, 359] width 55 height 11
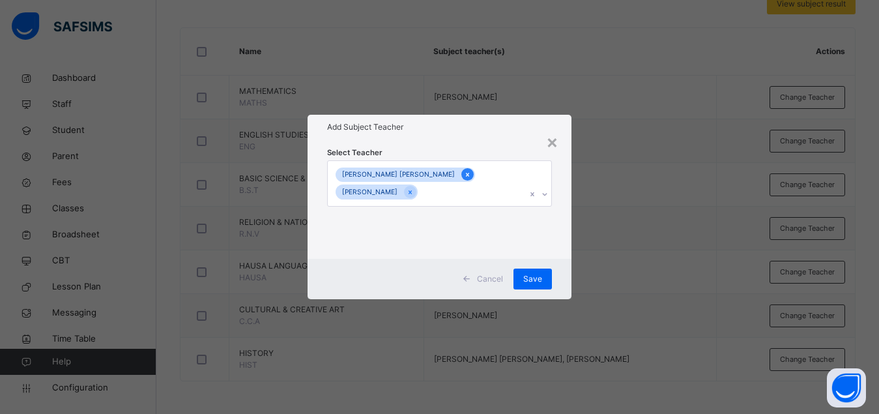
click at [464, 175] on icon at bounding box center [467, 174] width 7 height 9
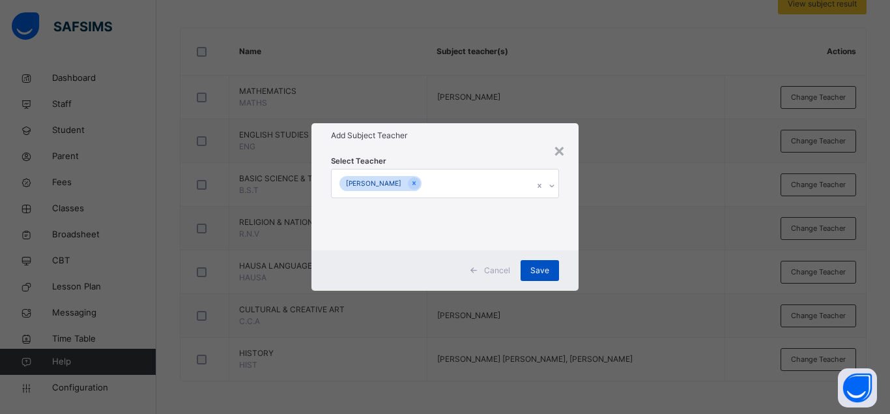
click at [536, 274] on span "Save" at bounding box center [539, 270] width 19 height 12
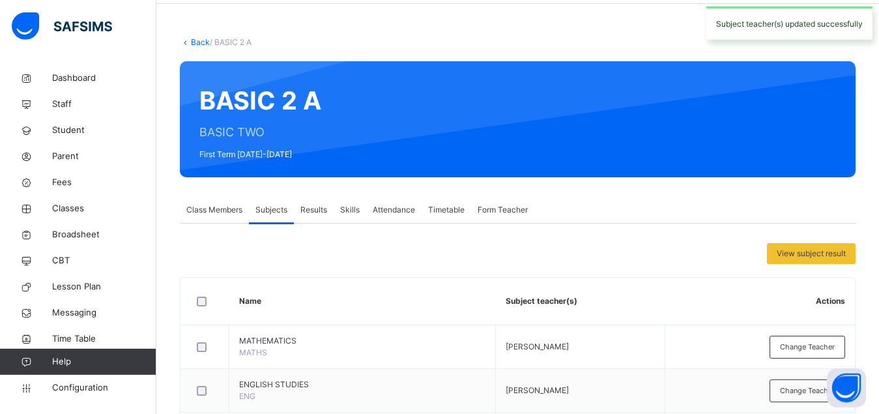
scroll to position [0, 0]
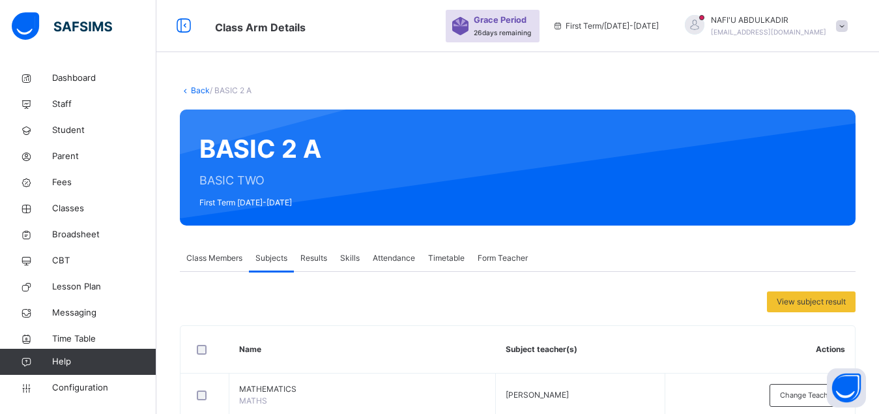
click at [203, 89] on link "Back" at bounding box center [200, 90] width 19 height 10
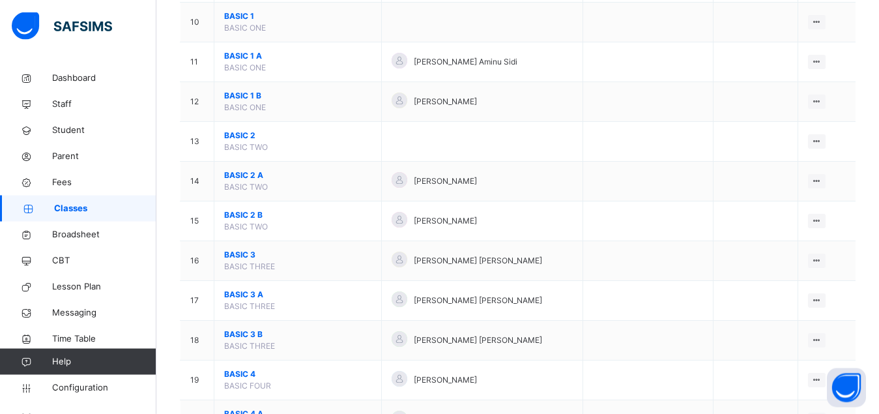
scroll to position [631, 0]
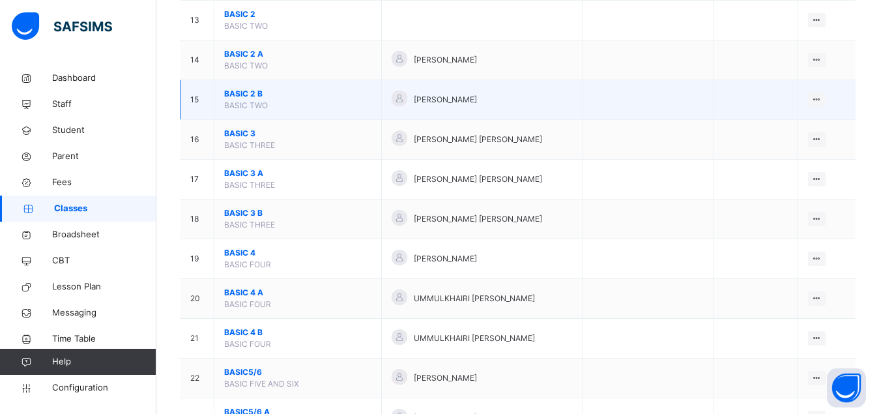
click at [240, 100] on span "BASIC 2 B" at bounding box center [297, 94] width 147 height 12
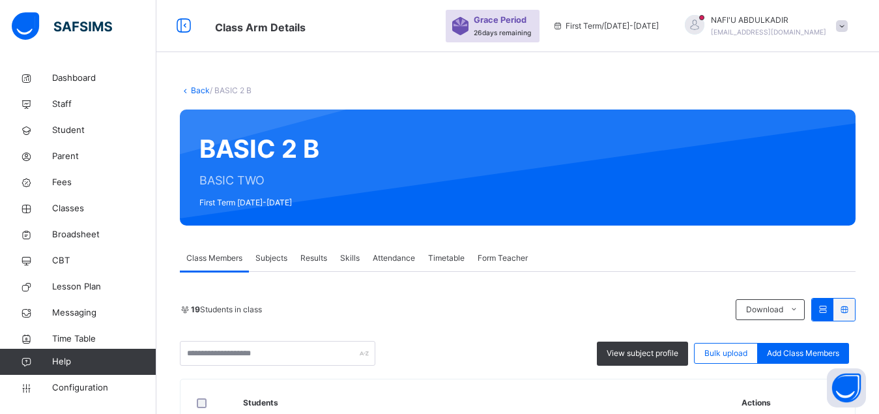
click at [268, 258] on span "Subjects" at bounding box center [271, 258] width 32 height 12
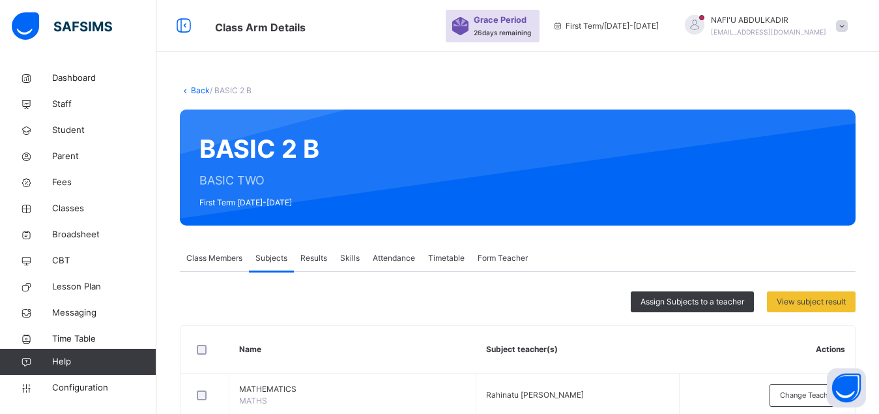
click at [679, 306] on span "Assign Subjects to a teacher" at bounding box center [692, 302] width 104 height 12
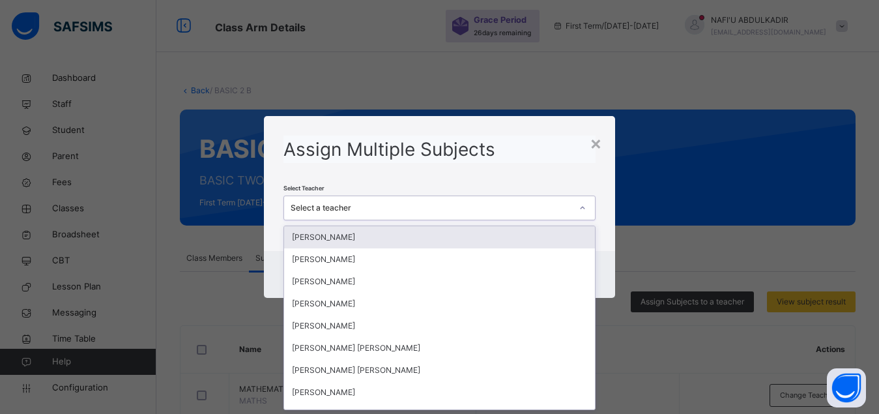
click at [487, 213] on div "Select a teacher" at bounding box center [430, 208] width 281 height 12
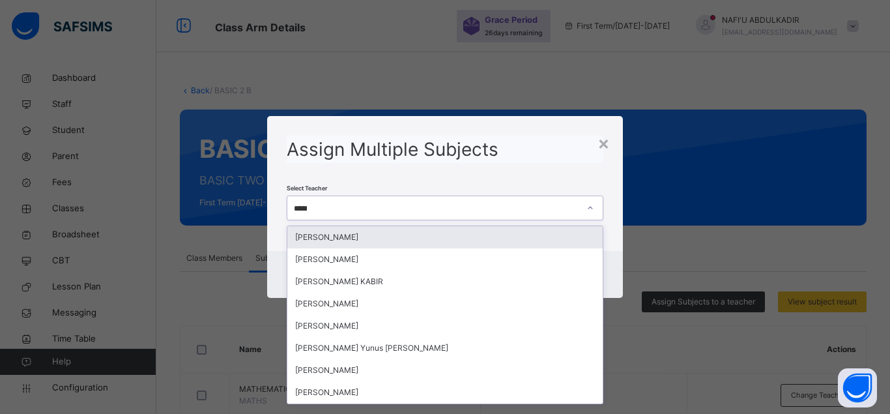
type input "******"
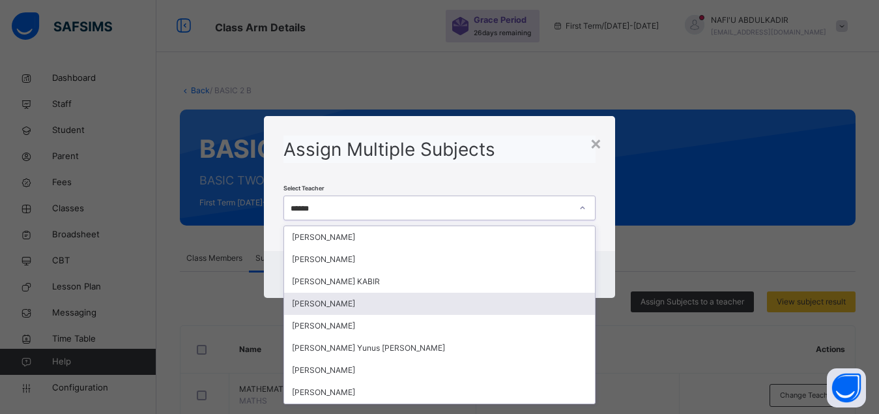
click at [376, 304] on div "[PERSON_NAME]" at bounding box center [439, 303] width 311 height 22
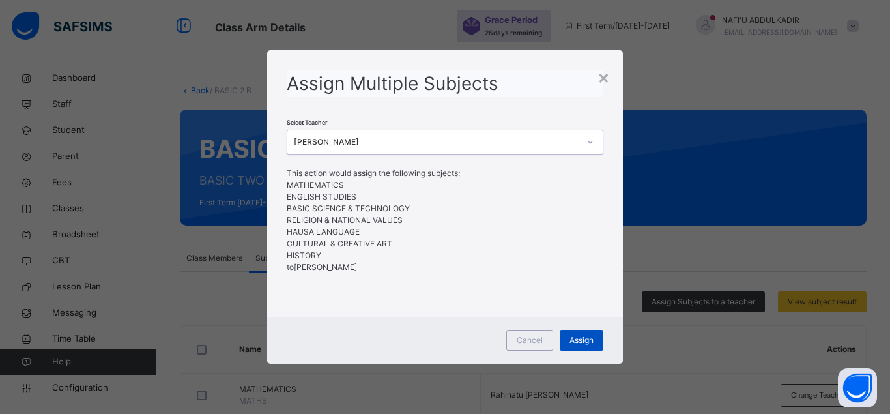
click at [580, 343] on span "Assign" at bounding box center [581, 340] width 24 height 12
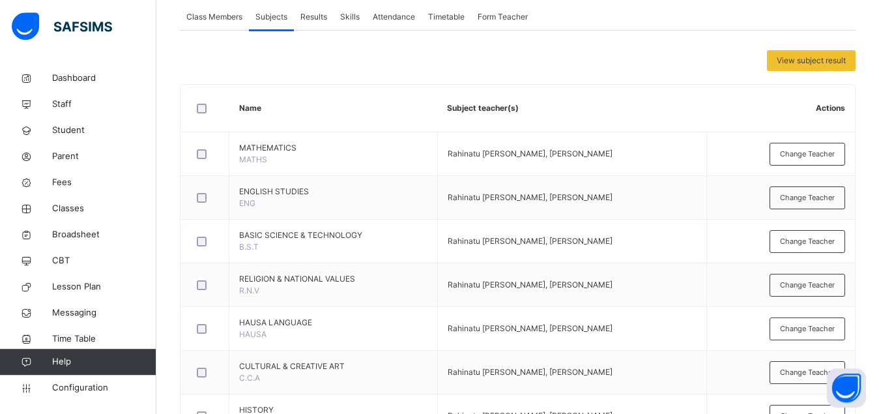
scroll to position [298, 0]
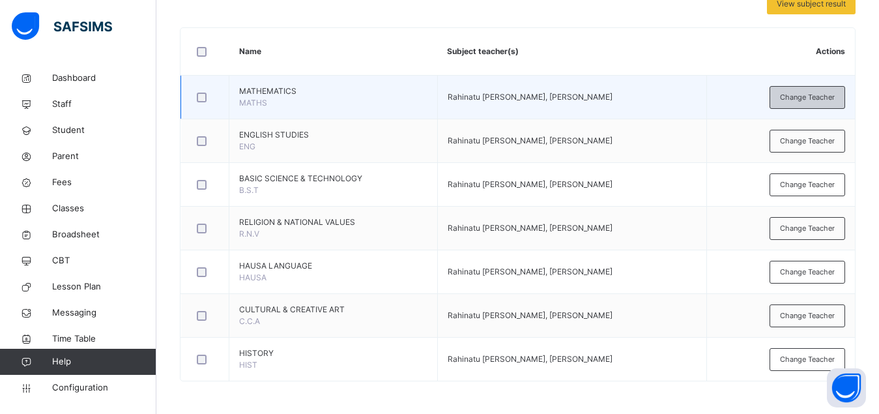
click at [802, 93] on span "Change Teacher" at bounding box center [807, 97] width 55 height 11
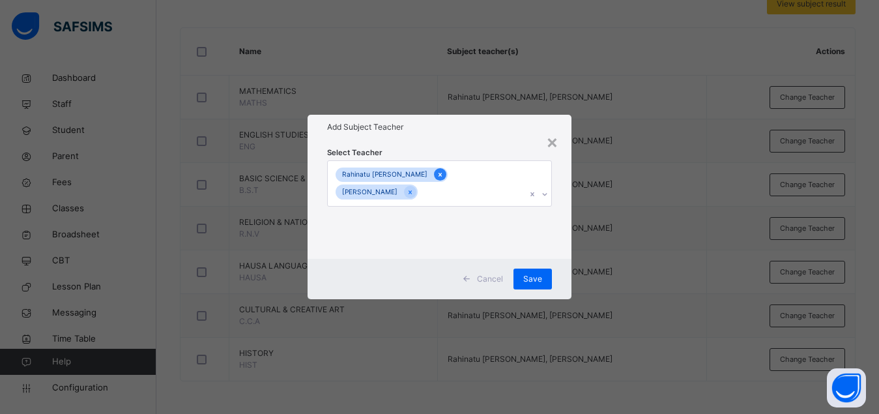
click at [436, 174] on icon at bounding box center [439, 174] width 7 height 9
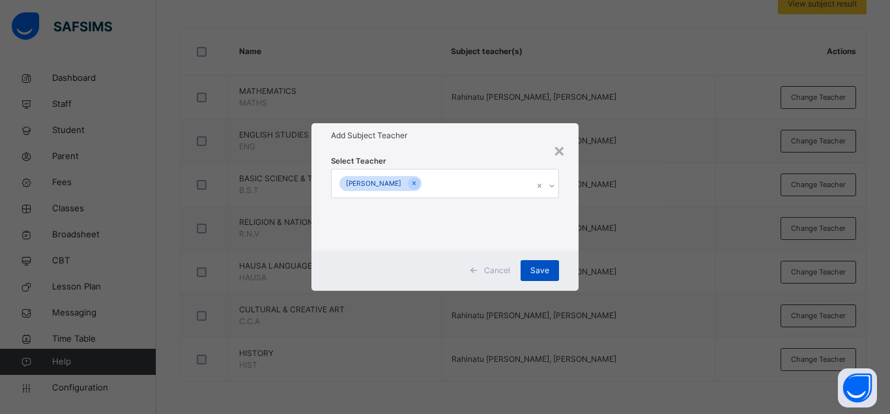
click at [543, 273] on span "Save" at bounding box center [539, 270] width 19 height 12
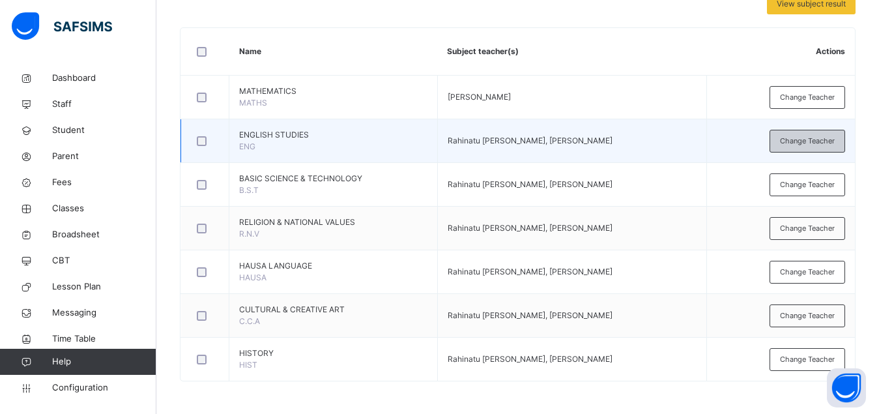
click at [816, 139] on span "Change Teacher" at bounding box center [807, 140] width 55 height 11
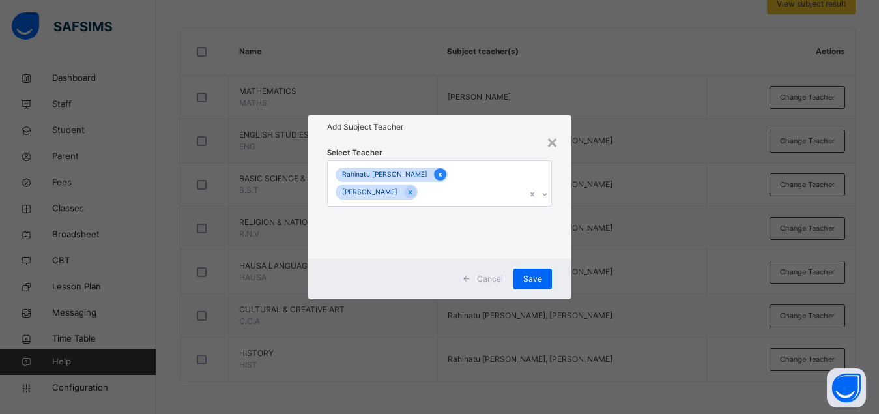
click at [436, 173] on icon at bounding box center [439, 174] width 7 height 9
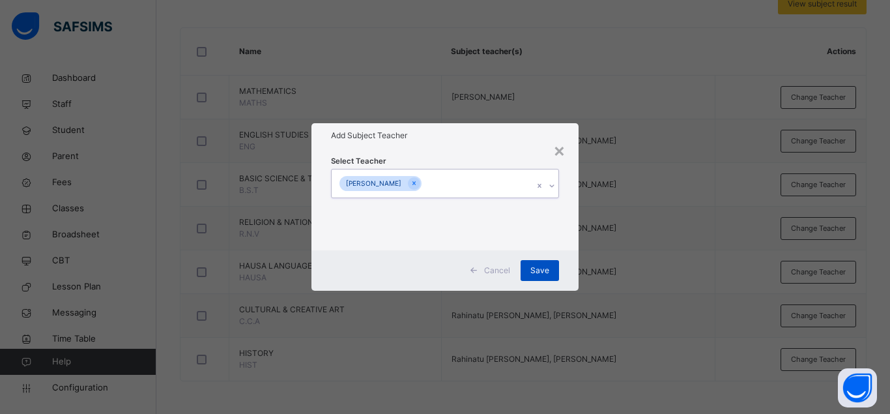
click at [532, 267] on span "Save" at bounding box center [539, 270] width 19 height 12
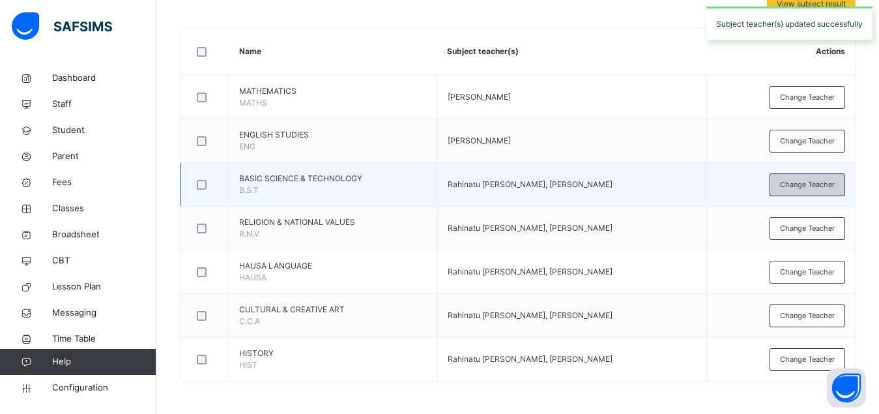
click at [810, 182] on span "Change Teacher" at bounding box center [807, 184] width 55 height 11
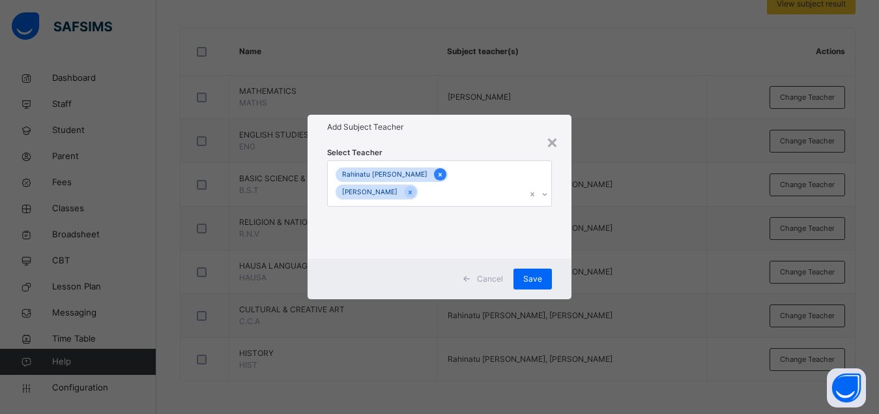
click at [436, 174] on icon at bounding box center [439, 174] width 7 height 9
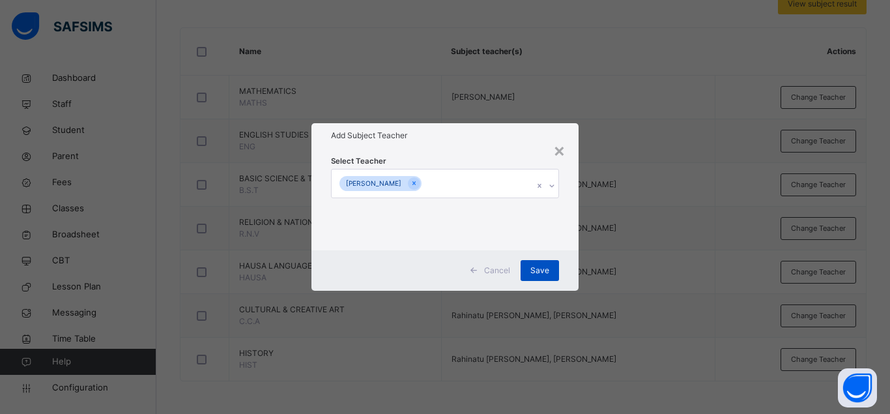
click at [538, 272] on span "Save" at bounding box center [539, 270] width 19 height 12
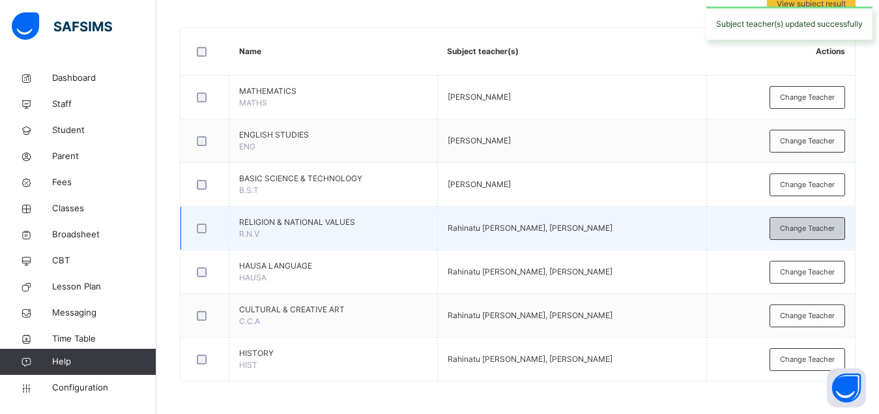
click at [817, 233] on span "Change Teacher" at bounding box center [807, 228] width 55 height 11
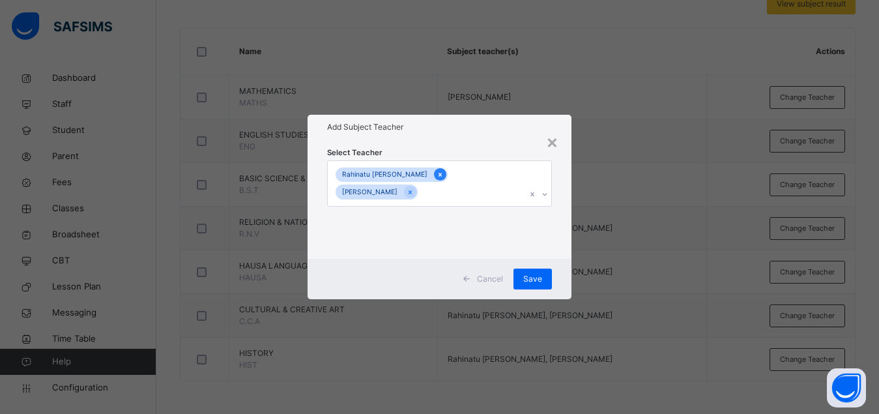
click at [438, 175] on icon at bounding box center [439, 175] width 3 height 4
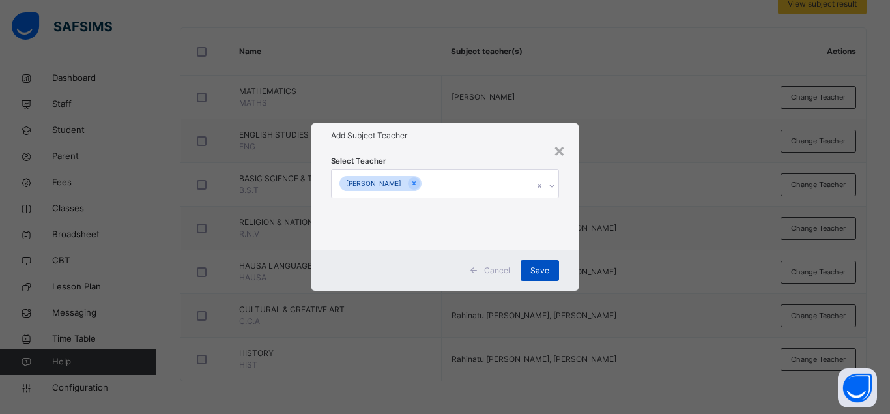
click at [534, 266] on span "Save" at bounding box center [539, 270] width 19 height 12
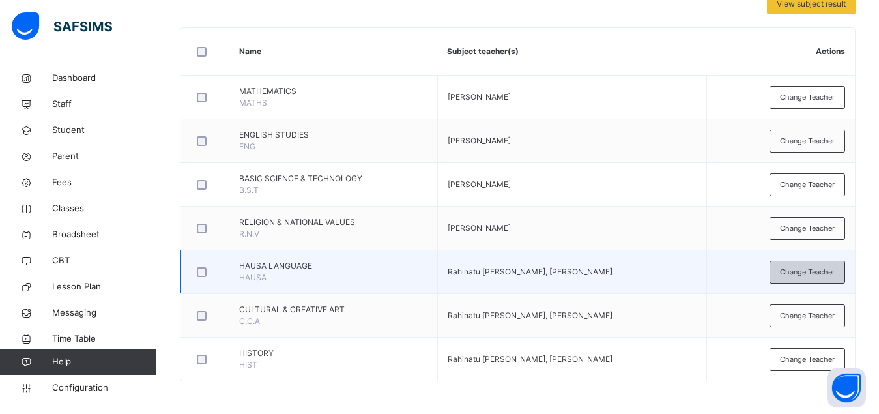
click at [812, 274] on span "Change Teacher" at bounding box center [807, 271] width 55 height 11
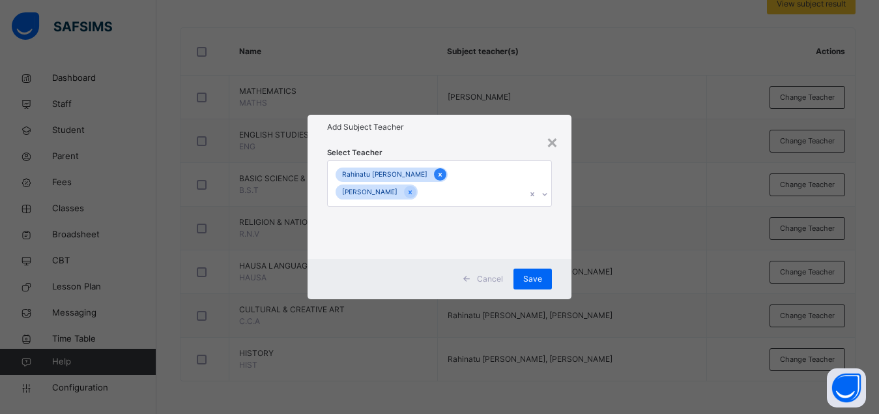
click at [438, 173] on icon at bounding box center [439, 175] width 3 height 4
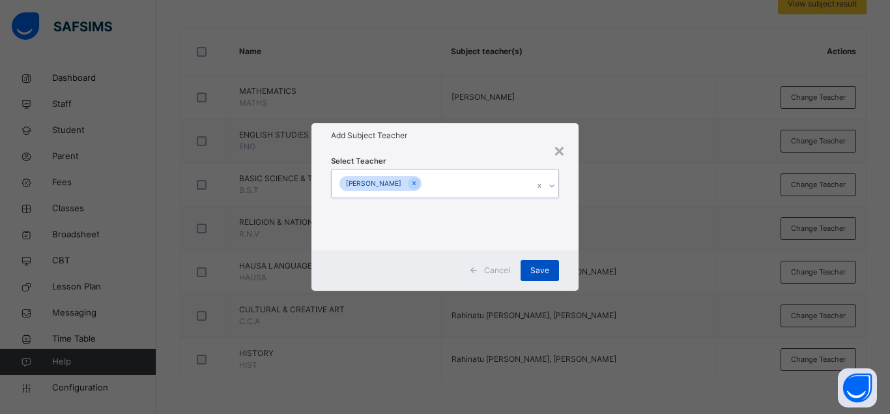
click at [538, 264] on span "Save" at bounding box center [539, 270] width 19 height 12
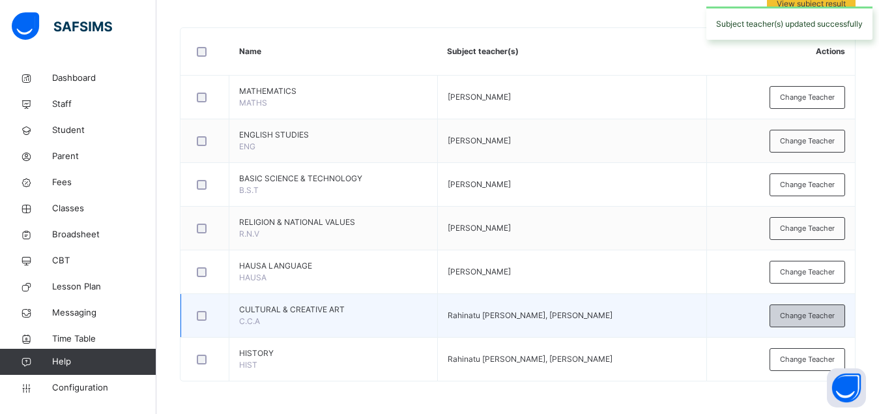
click at [801, 315] on span "Change Teacher" at bounding box center [807, 315] width 55 height 11
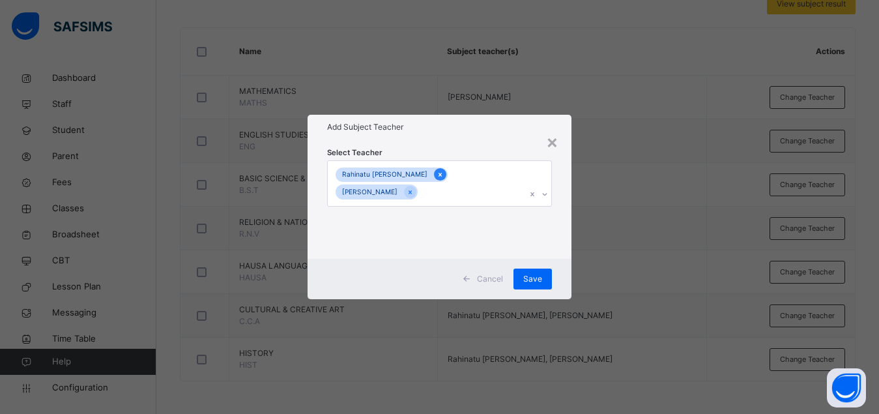
click at [436, 175] on icon at bounding box center [439, 174] width 7 height 9
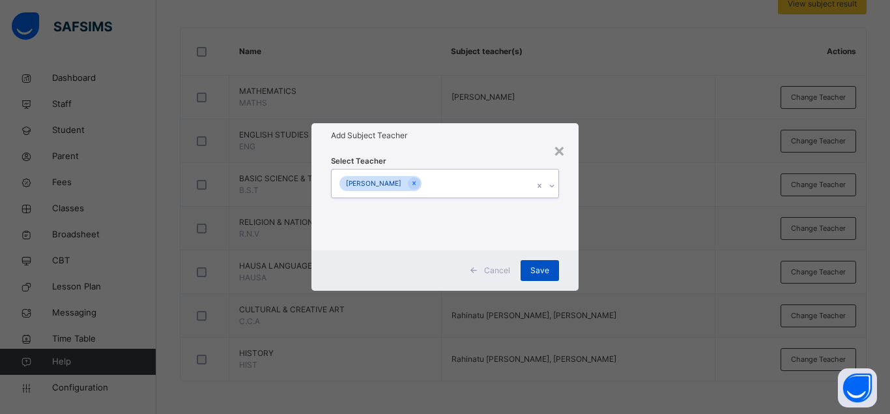
click at [541, 270] on span "Save" at bounding box center [539, 270] width 19 height 12
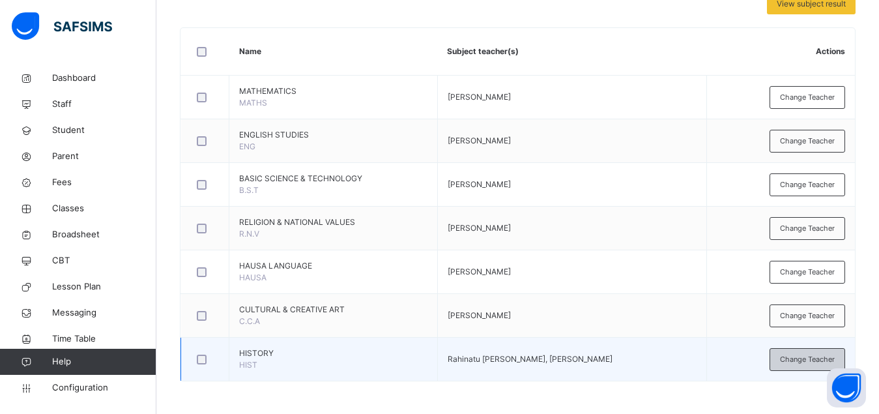
click at [796, 360] on span "Change Teacher" at bounding box center [807, 359] width 55 height 11
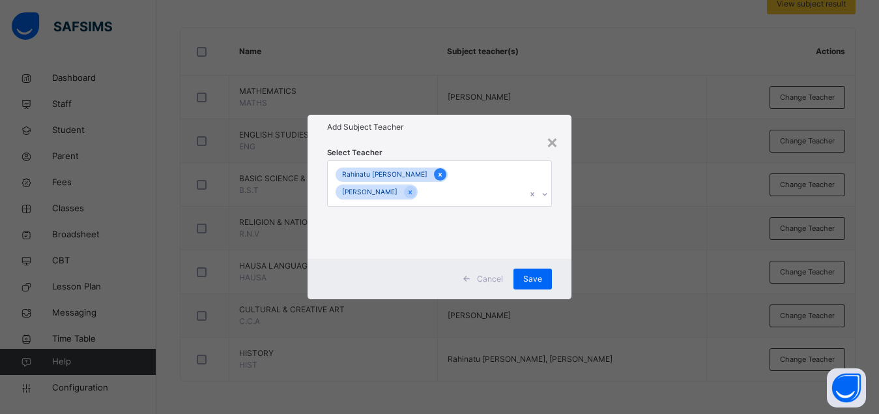
click at [436, 173] on icon at bounding box center [439, 174] width 7 height 9
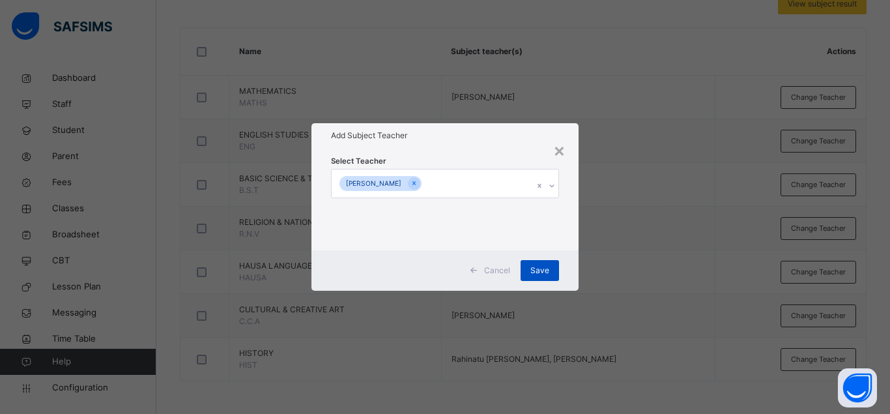
click at [543, 266] on span "Save" at bounding box center [539, 270] width 19 height 12
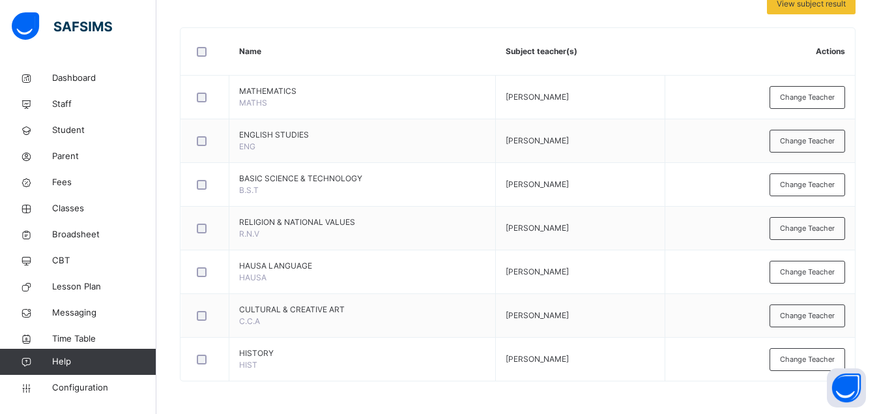
scroll to position [0, 0]
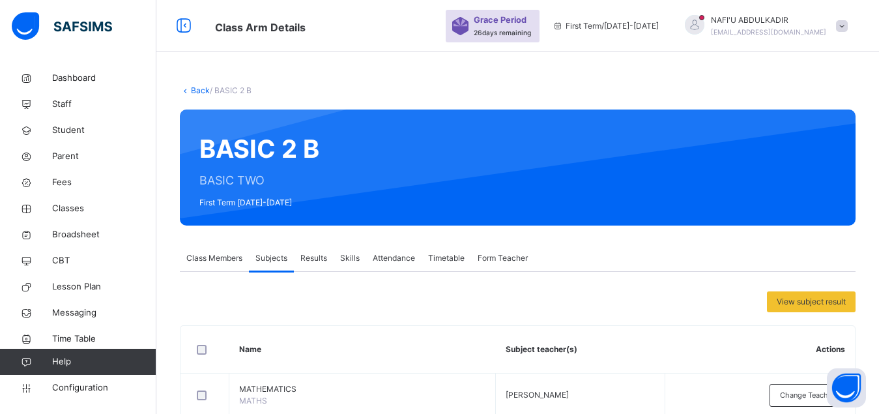
click at [195, 90] on link "Back" at bounding box center [200, 90] width 19 height 10
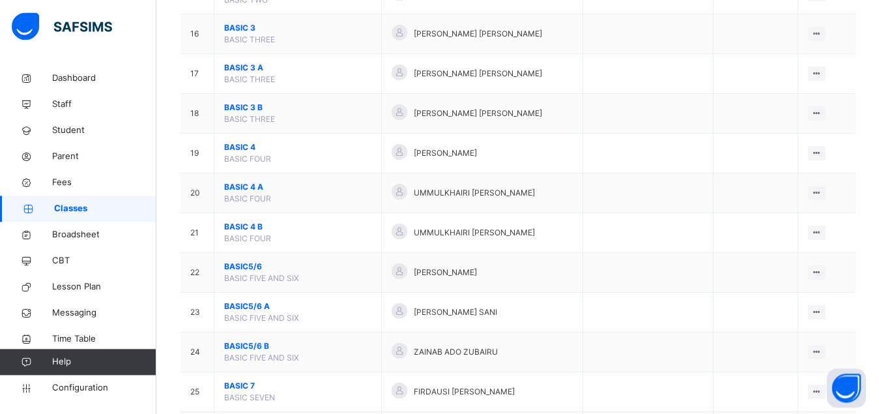
scroll to position [664, 0]
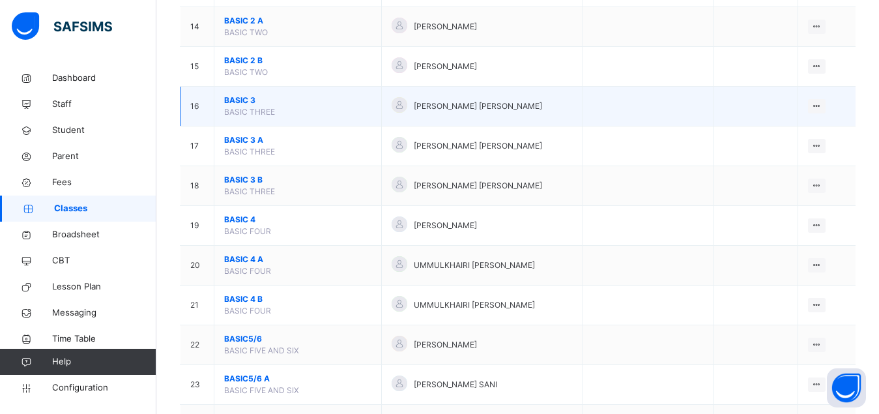
click at [250, 106] on span "BASIC 3" at bounding box center [297, 100] width 147 height 12
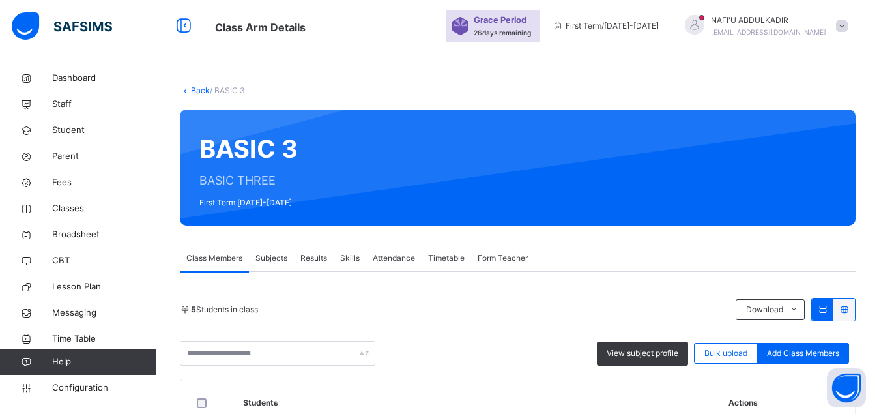
click at [276, 259] on span "Subjects" at bounding box center [271, 258] width 32 height 12
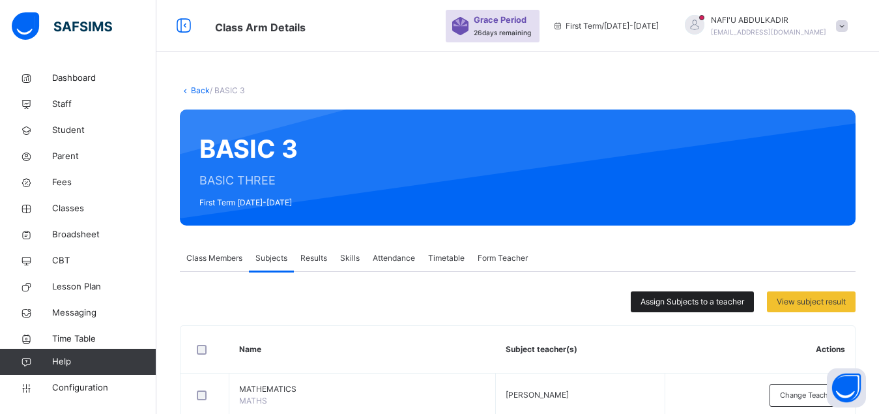
click at [672, 304] on span "Assign Subjects to a teacher" at bounding box center [692, 302] width 104 height 12
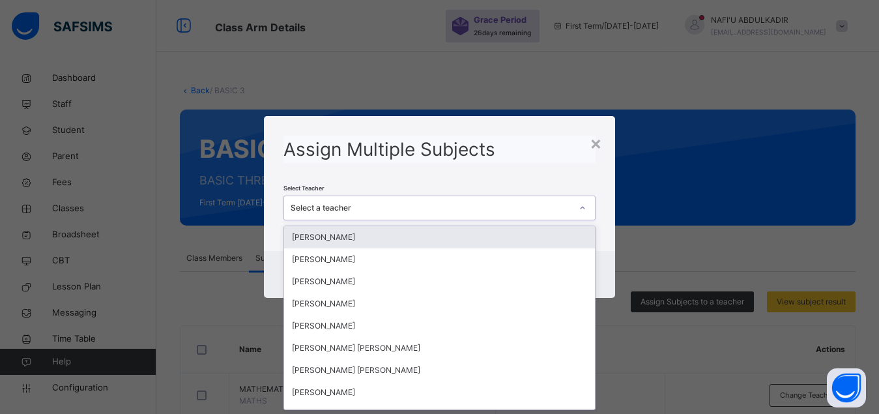
click at [471, 211] on div "Select a teacher" at bounding box center [430, 208] width 281 height 12
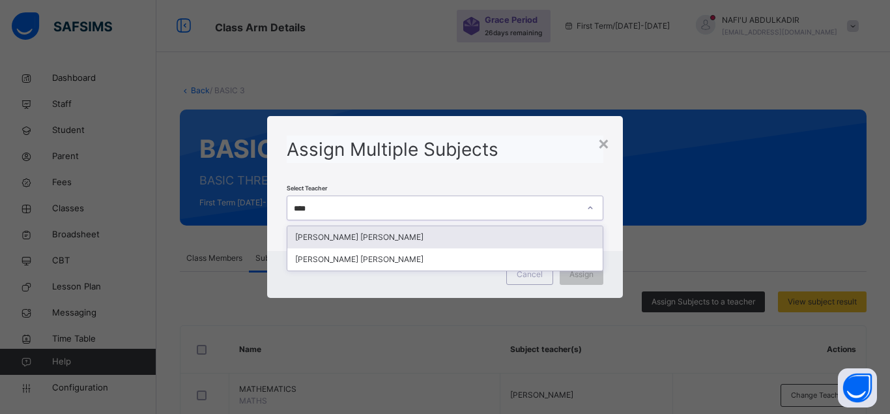
type input "*****"
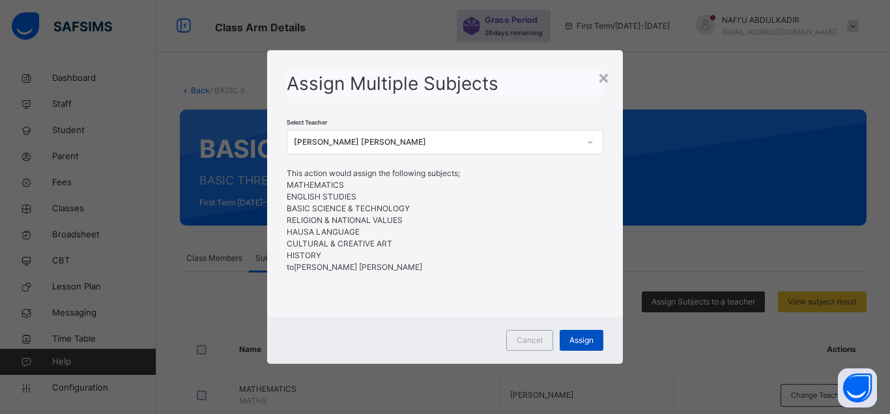
click at [569, 339] on div "Assign" at bounding box center [581, 340] width 44 height 21
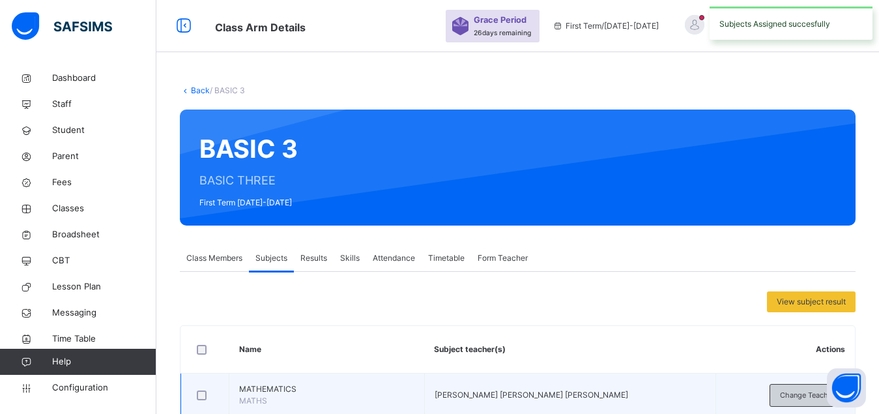
scroll to position [298, 0]
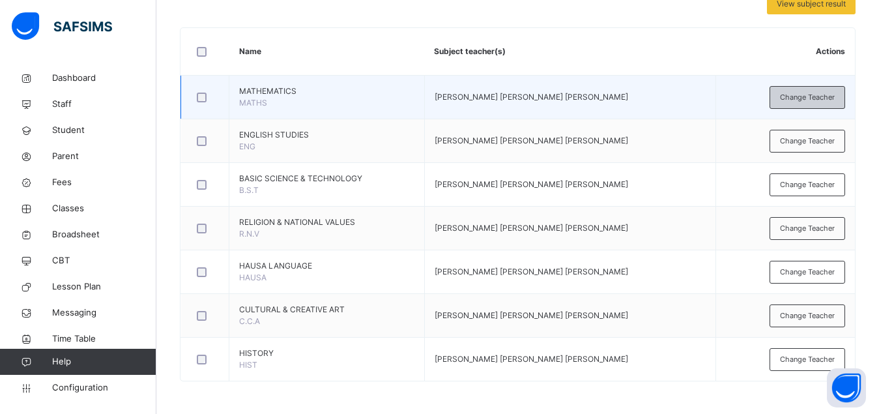
click at [802, 98] on span "Change Teacher" at bounding box center [807, 97] width 55 height 11
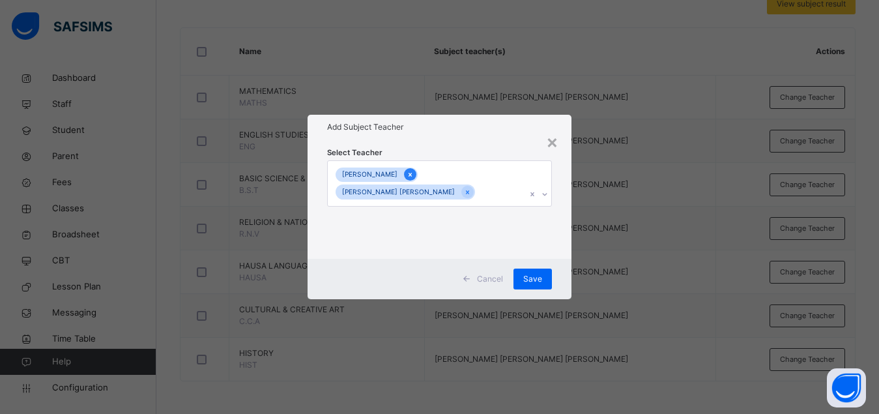
click at [412, 173] on icon at bounding box center [409, 175] width 3 height 4
click at [541, 273] on span "Save" at bounding box center [539, 279] width 19 height 12
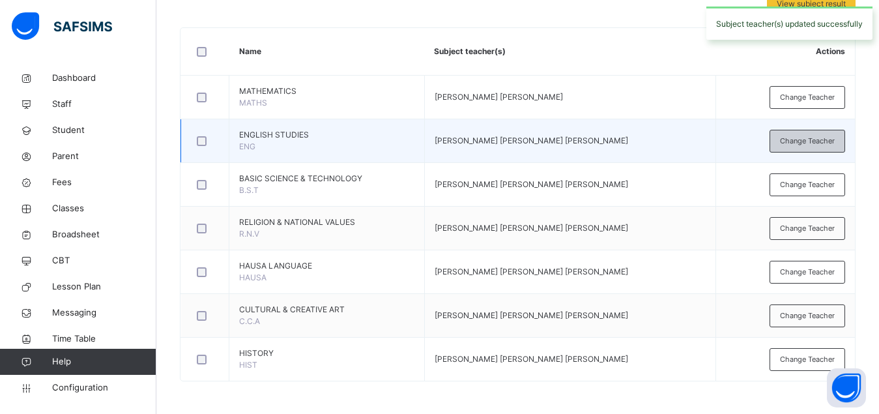
click at [825, 139] on span "Change Teacher" at bounding box center [807, 140] width 55 height 11
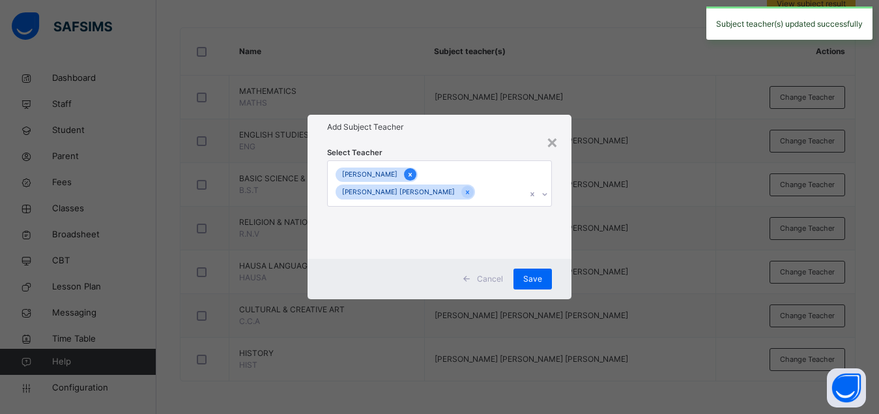
click at [414, 176] on icon at bounding box center [409, 174] width 7 height 9
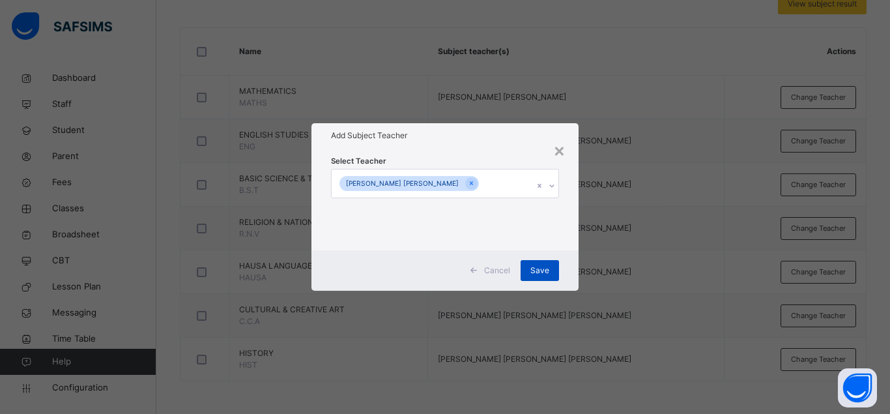
click at [541, 275] on span "Save" at bounding box center [539, 270] width 19 height 12
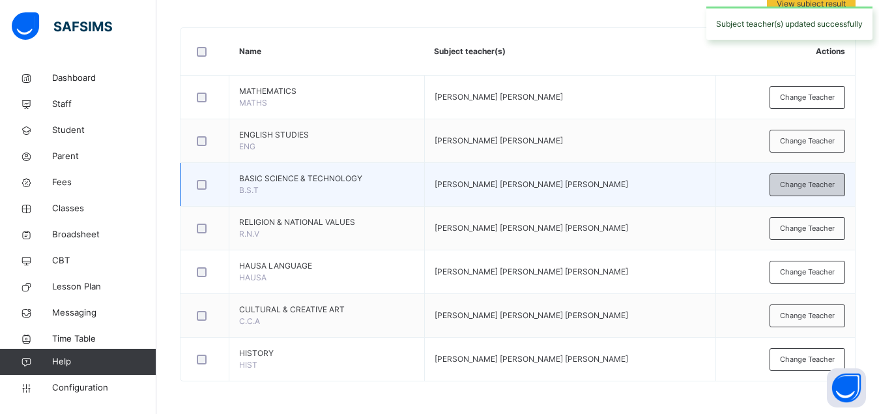
click at [800, 188] on span "Change Teacher" at bounding box center [807, 184] width 55 height 11
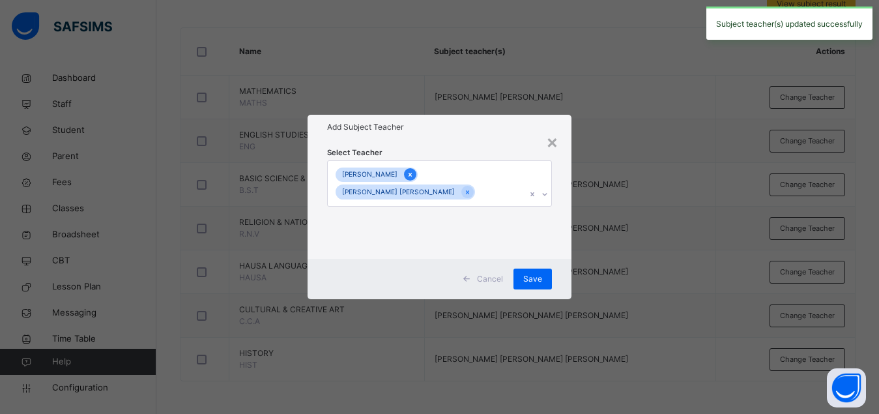
click at [414, 174] on icon at bounding box center [409, 174] width 7 height 9
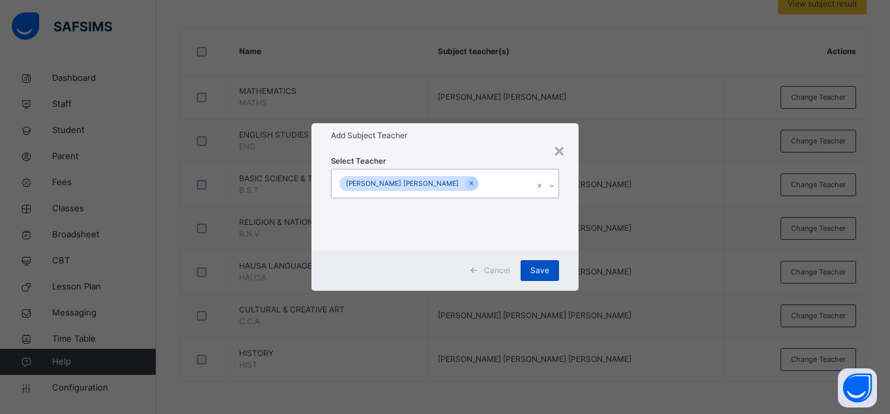
click at [540, 272] on span "Save" at bounding box center [539, 270] width 19 height 12
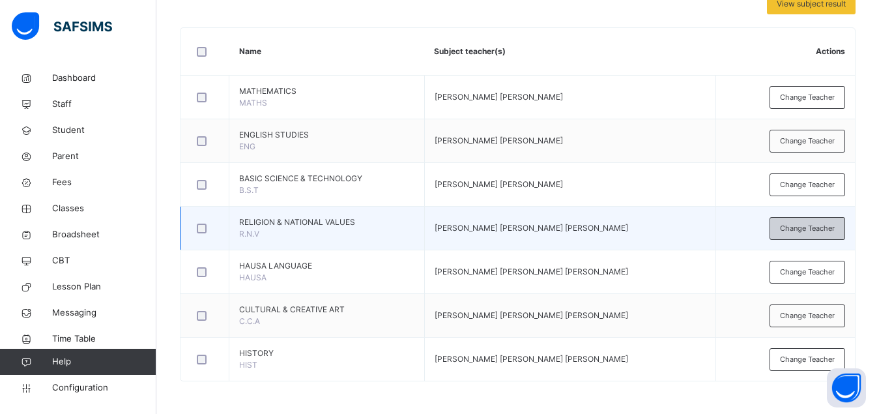
click at [806, 229] on span "Change Teacher" at bounding box center [807, 228] width 55 height 11
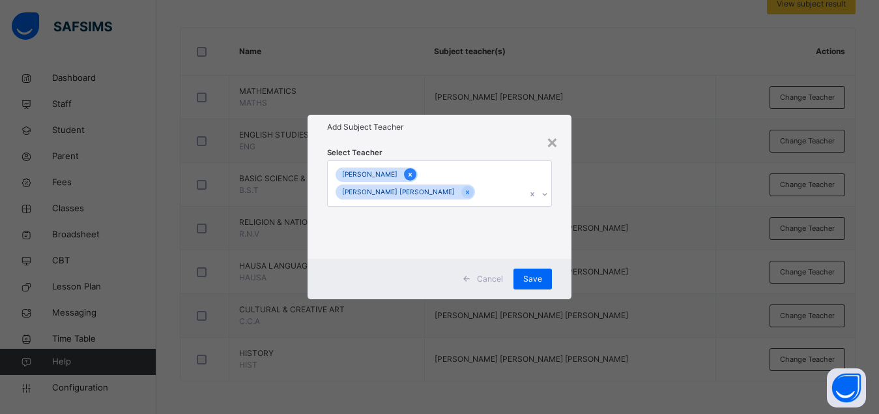
click at [414, 175] on icon at bounding box center [409, 174] width 7 height 9
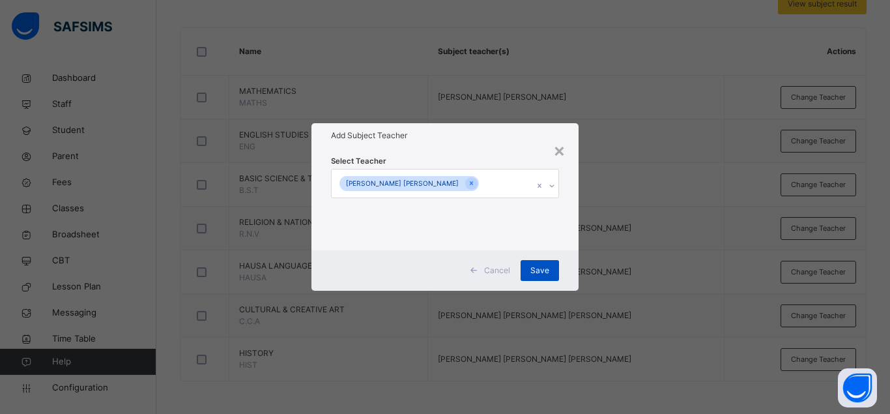
click at [539, 268] on span "Save" at bounding box center [539, 270] width 19 height 12
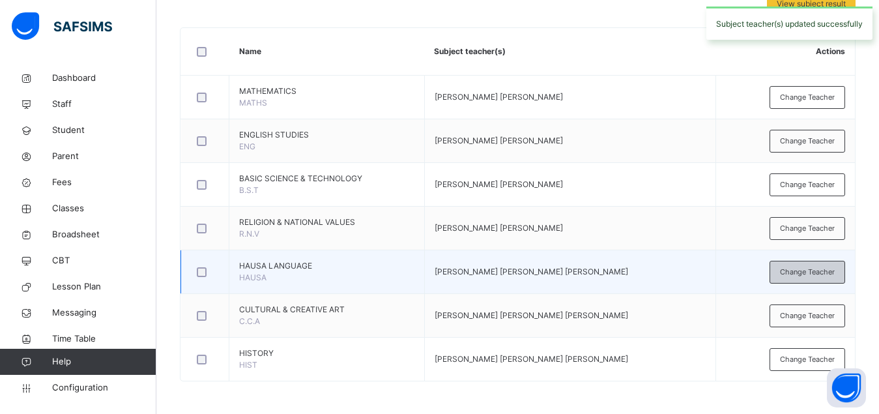
click at [801, 272] on span "Change Teacher" at bounding box center [807, 271] width 55 height 11
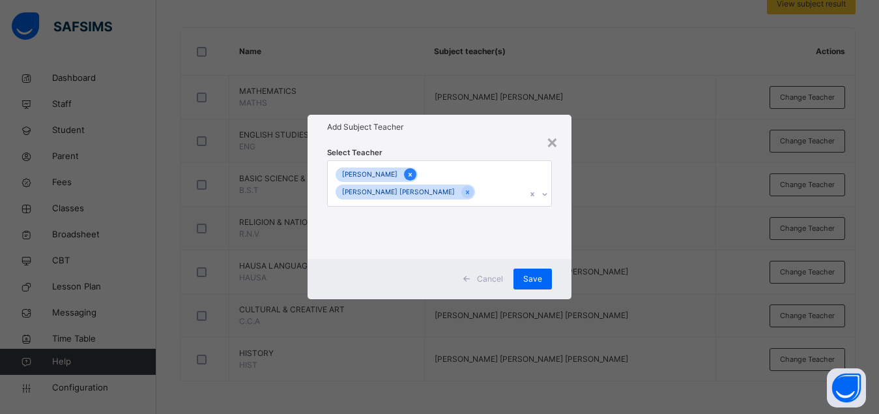
click at [412, 174] on icon at bounding box center [409, 175] width 3 height 4
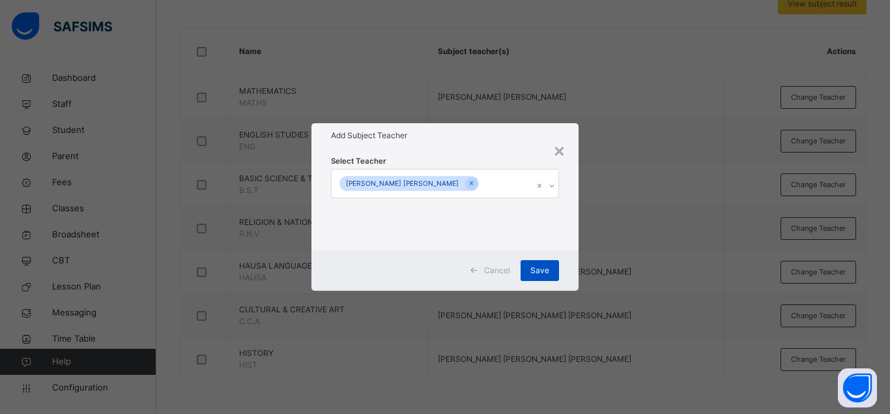
click at [535, 268] on span "Save" at bounding box center [539, 270] width 19 height 12
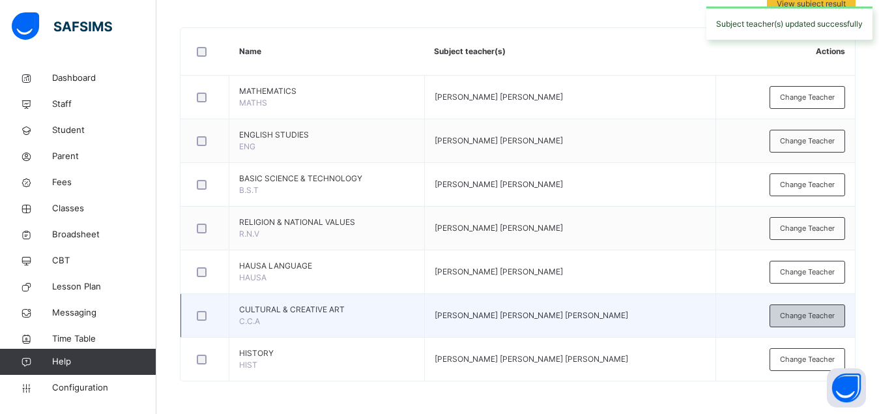
click at [812, 318] on span "Change Teacher" at bounding box center [807, 315] width 55 height 11
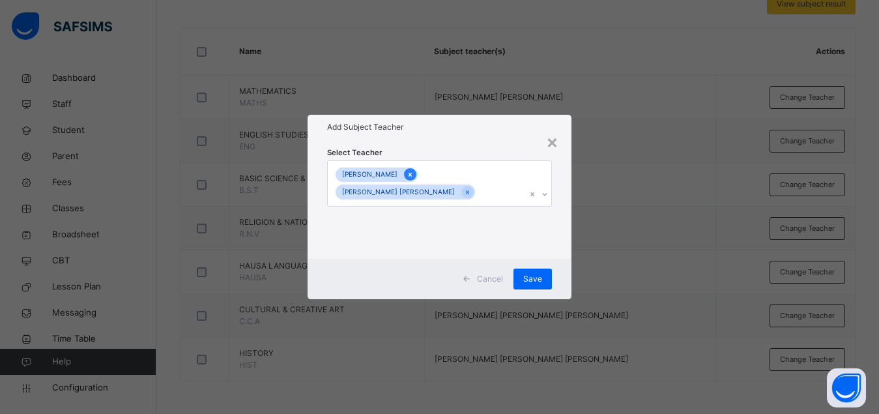
click at [412, 174] on icon at bounding box center [409, 175] width 3 height 4
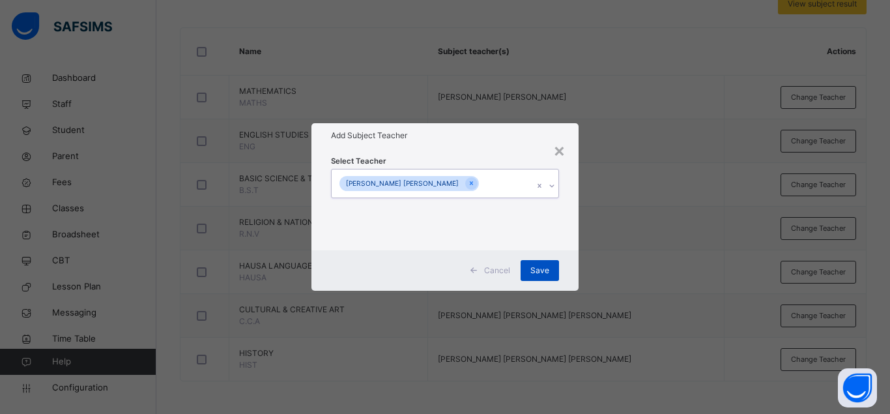
click at [535, 265] on span "Save" at bounding box center [539, 270] width 19 height 12
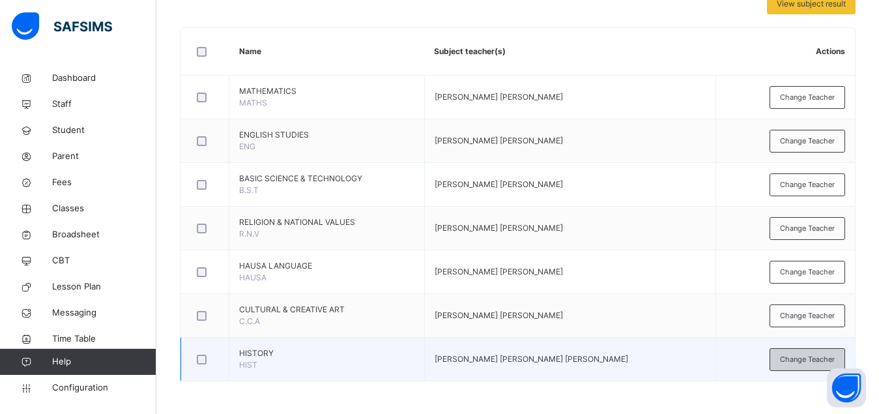
click at [795, 362] on span "Change Teacher" at bounding box center [807, 359] width 55 height 11
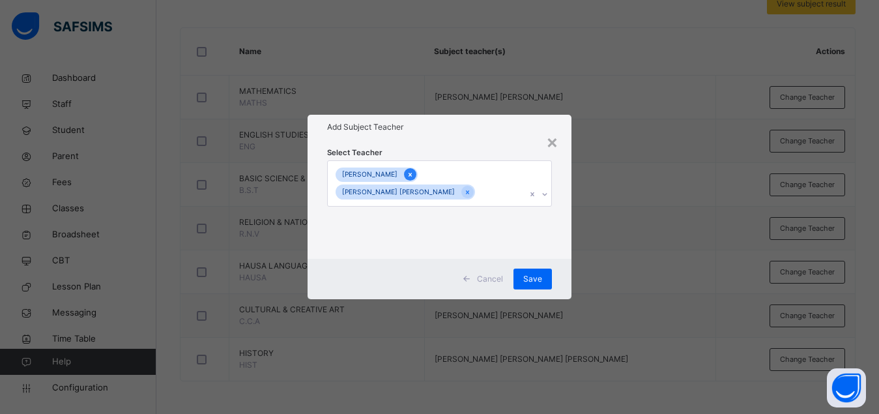
click at [414, 176] on icon at bounding box center [409, 174] width 7 height 9
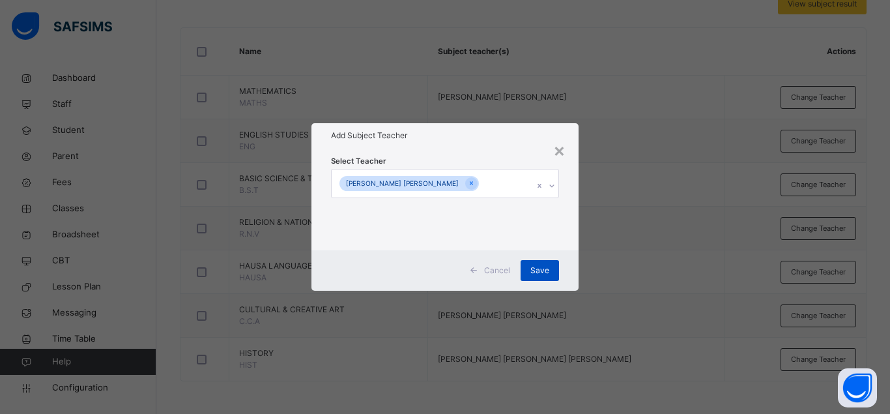
click at [535, 265] on span "Save" at bounding box center [539, 270] width 19 height 12
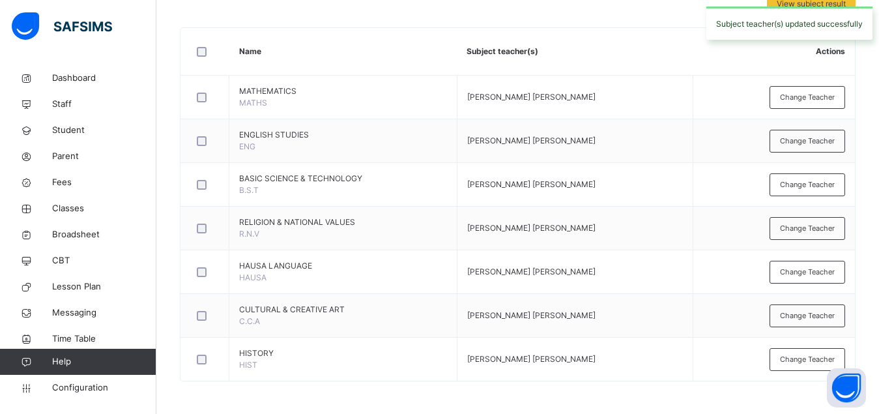
scroll to position [0, 0]
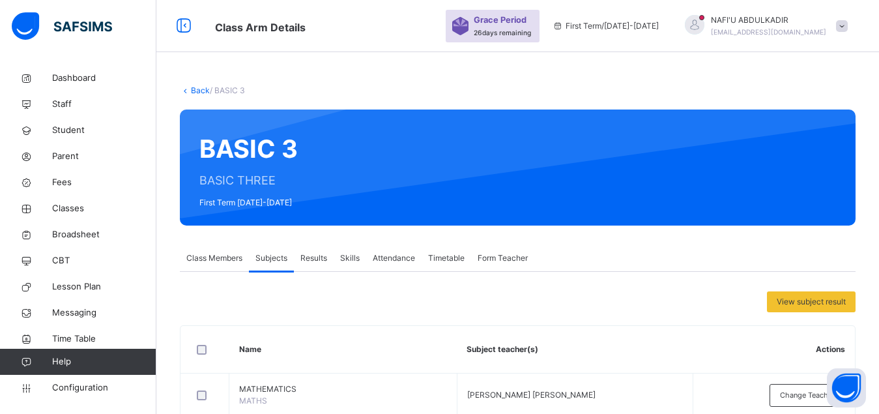
click at [201, 92] on link "Back" at bounding box center [200, 90] width 19 height 10
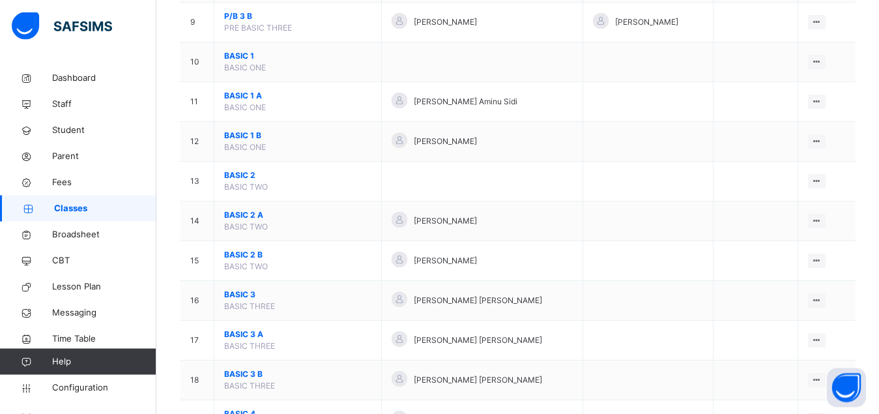
scroll to position [565, 0]
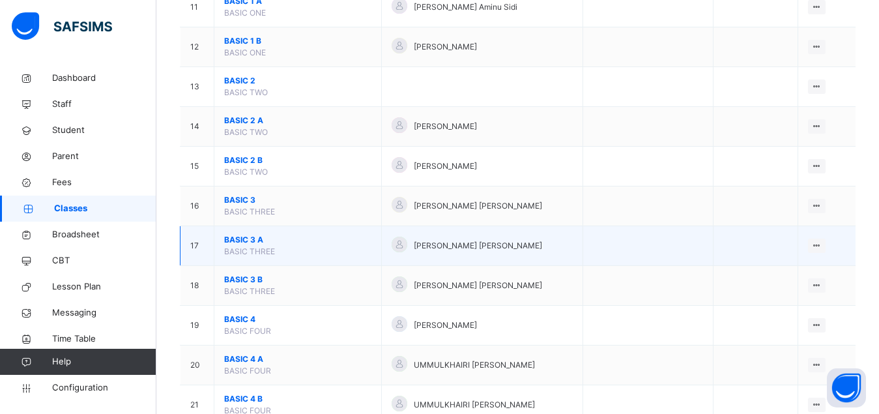
click at [246, 246] on span "BASIC 3 A" at bounding box center [297, 240] width 147 height 12
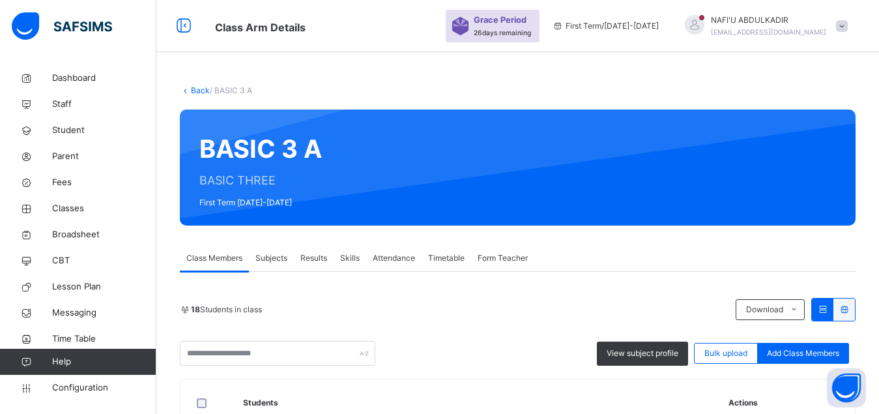
click at [266, 259] on span "Subjects" at bounding box center [271, 258] width 32 height 12
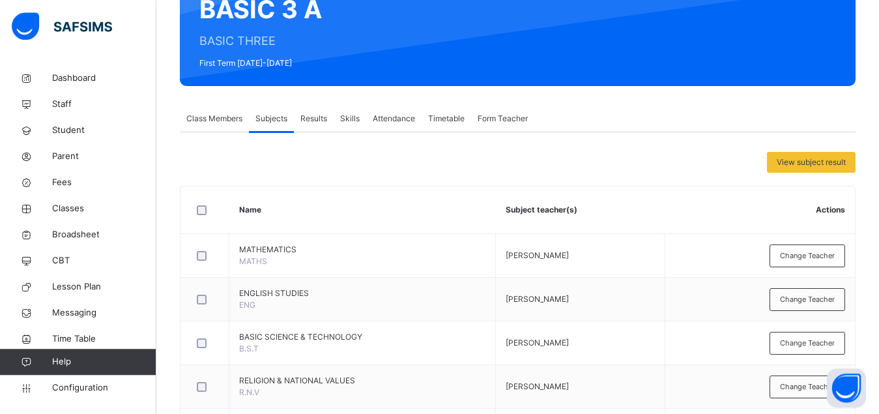
scroll to position [144, 0]
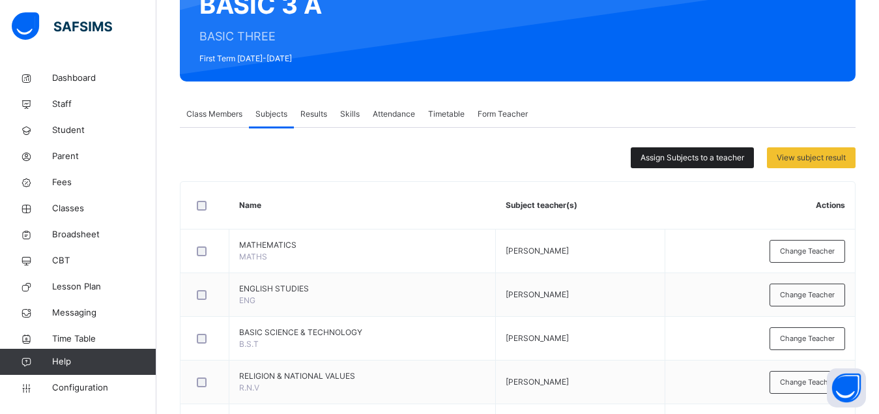
click at [673, 156] on span "Assign Subjects to a teacher" at bounding box center [692, 158] width 104 height 12
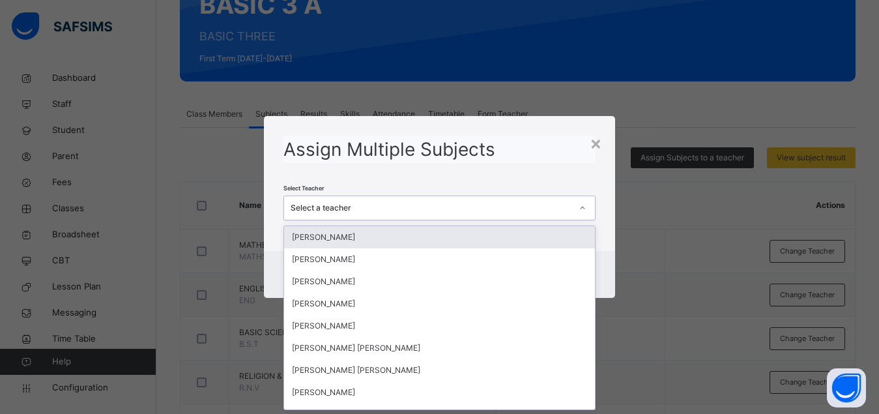
scroll to position [0, 0]
click at [527, 203] on div "Select a teacher" at bounding box center [430, 208] width 281 height 12
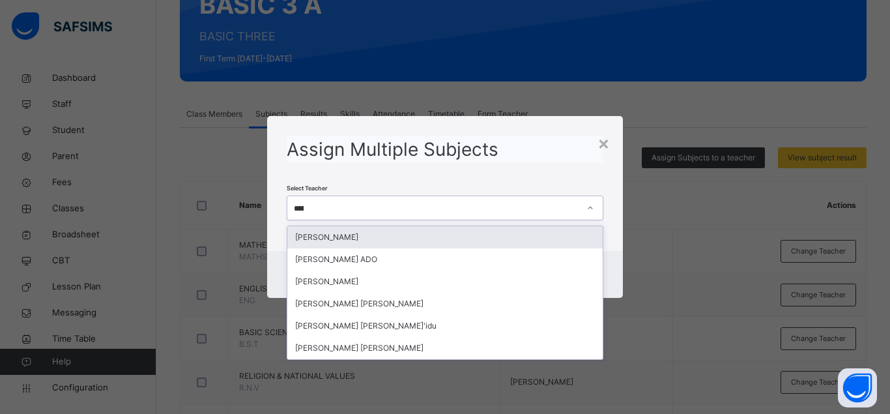
type input "******"
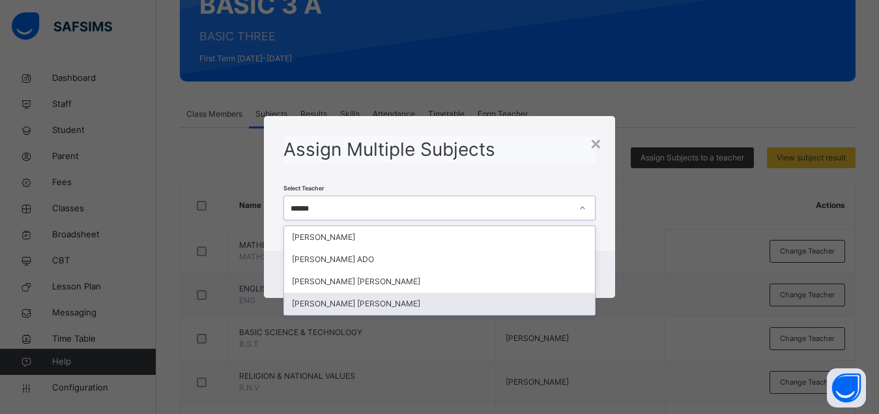
click at [332, 306] on div "[PERSON_NAME] [PERSON_NAME]" at bounding box center [439, 303] width 311 height 22
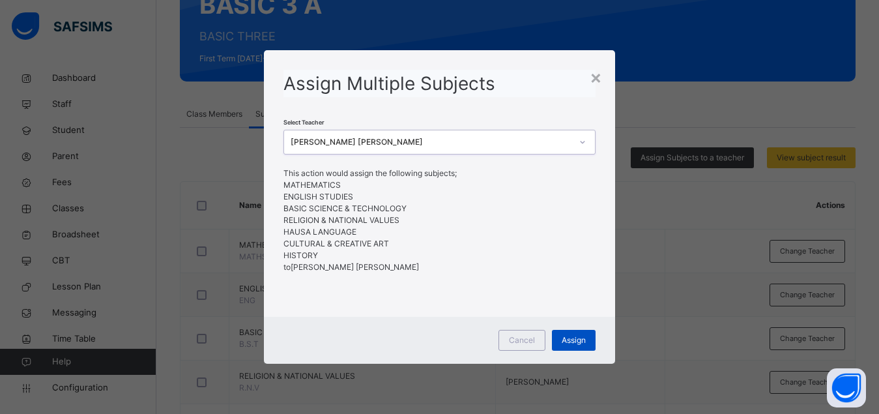
click at [572, 338] on span "Assign" at bounding box center [573, 340] width 24 height 12
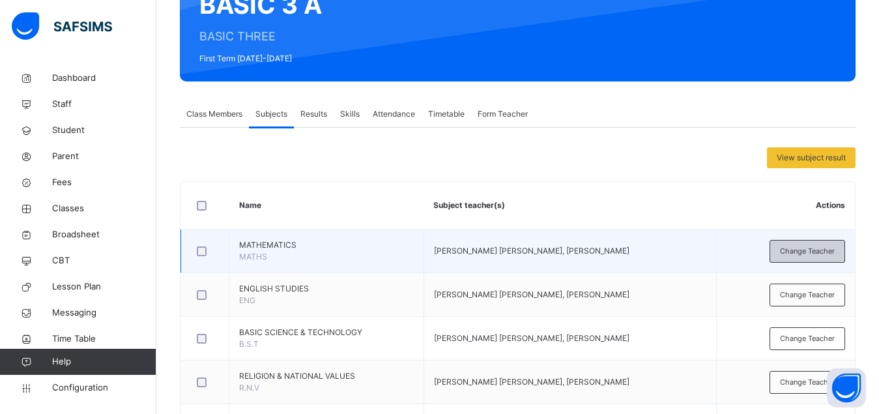
click at [817, 254] on span "Change Teacher" at bounding box center [807, 251] width 55 height 11
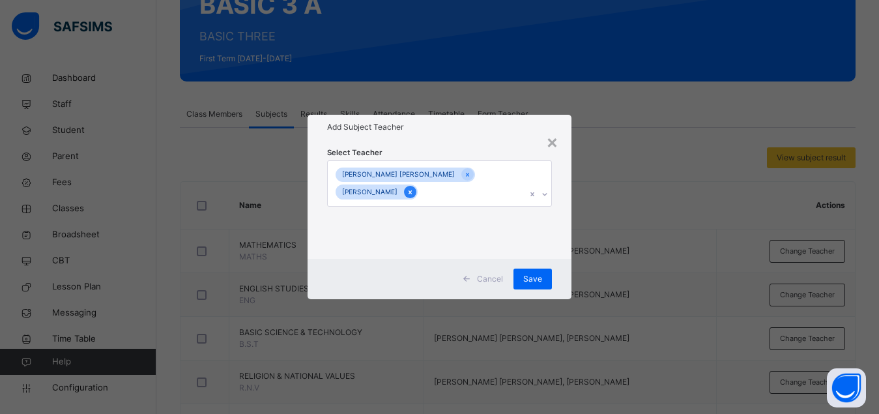
click at [412, 193] on icon at bounding box center [409, 192] width 3 height 4
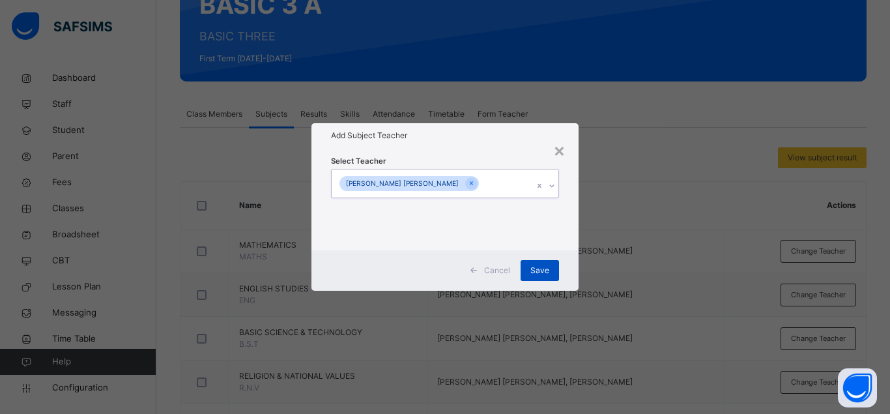
click at [542, 277] on div "Save" at bounding box center [539, 270] width 38 height 21
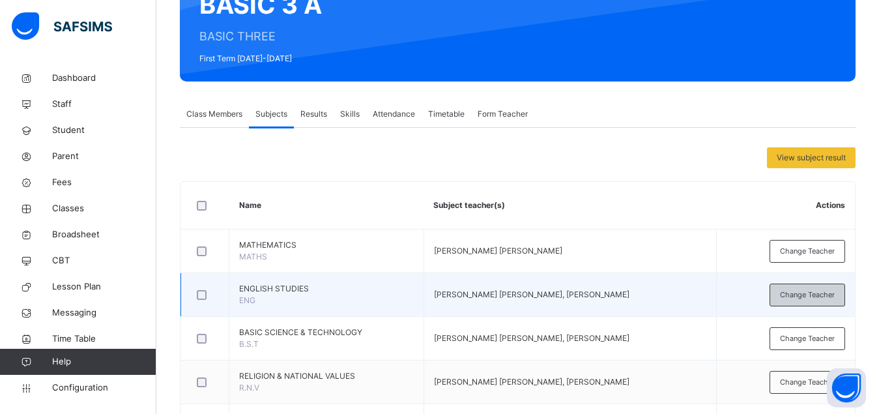
click at [825, 297] on span "Change Teacher" at bounding box center [807, 294] width 55 height 11
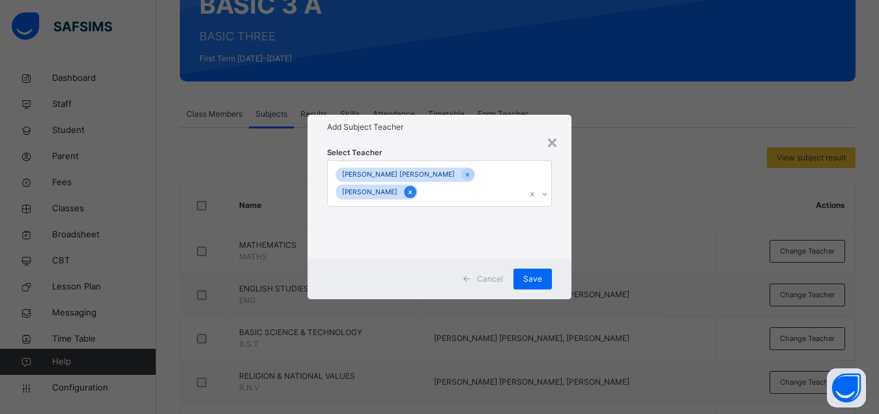
click at [414, 190] on icon at bounding box center [409, 192] width 7 height 9
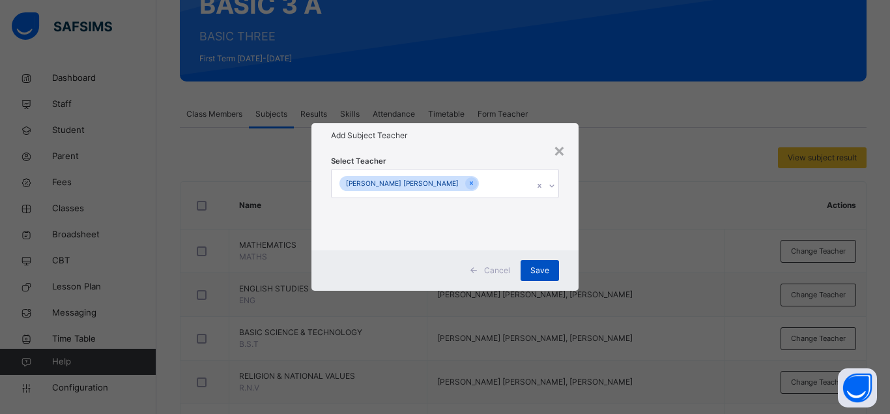
click at [540, 267] on span "Save" at bounding box center [539, 270] width 19 height 12
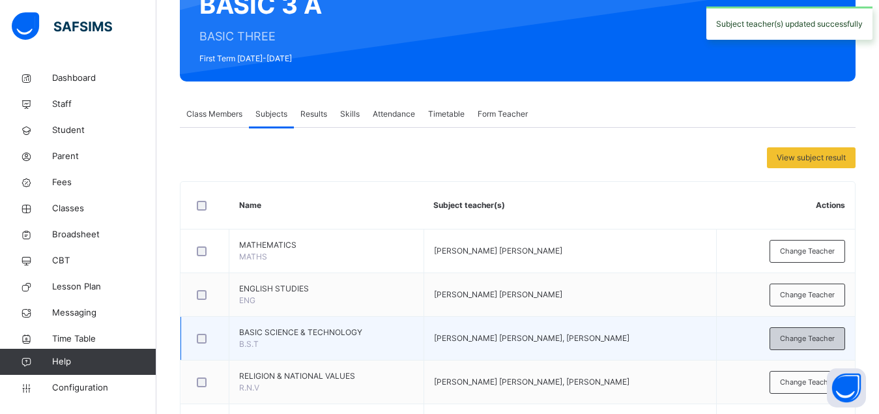
click at [808, 342] on span "Change Teacher" at bounding box center [807, 338] width 55 height 11
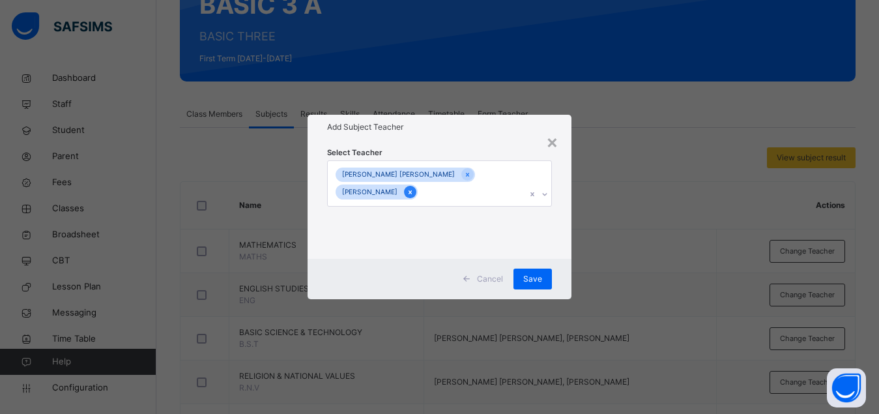
click at [414, 191] on icon at bounding box center [409, 192] width 7 height 9
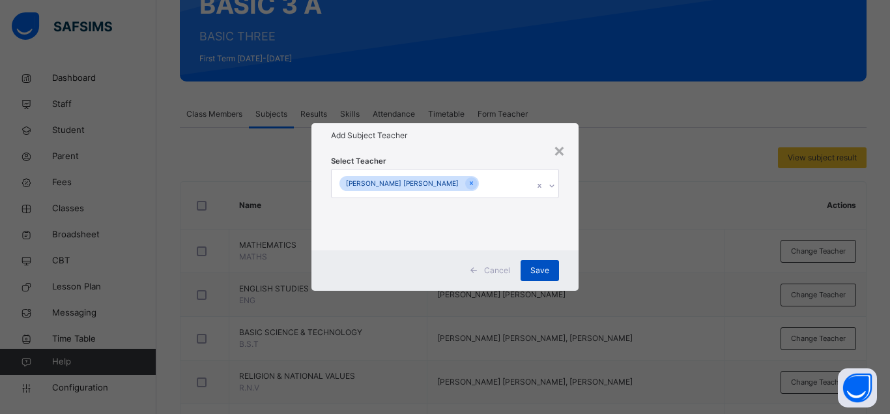
click at [535, 271] on span "Save" at bounding box center [539, 270] width 19 height 12
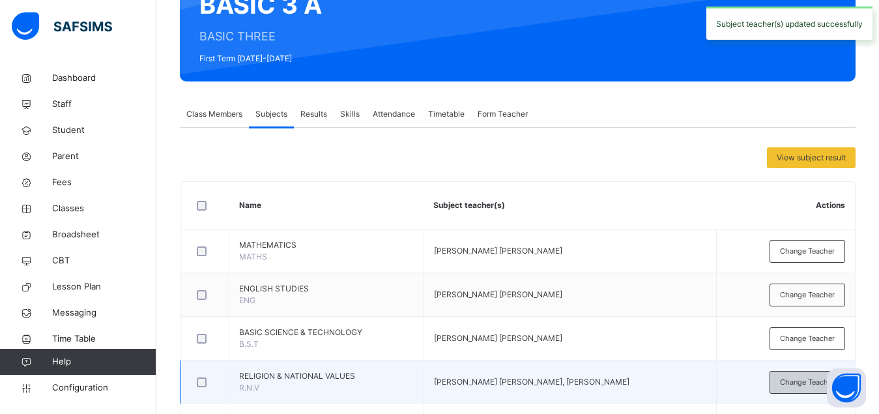
click at [798, 382] on span "Change Teacher" at bounding box center [807, 381] width 55 height 11
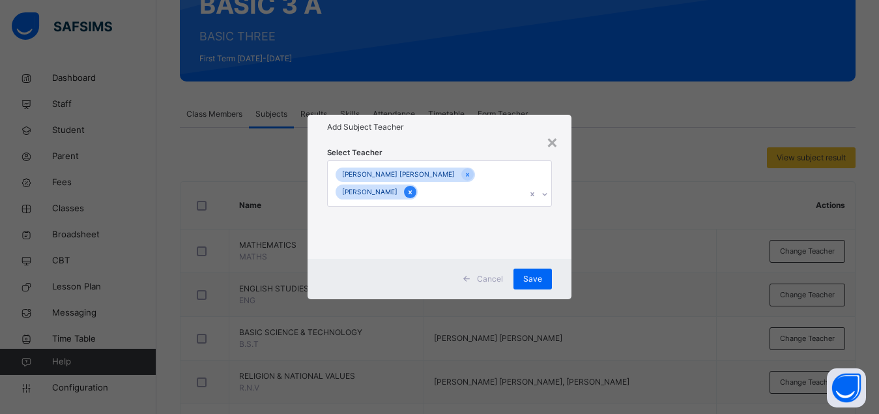
click at [414, 193] on icon at bounding box center [409, 192] width 7 height 9
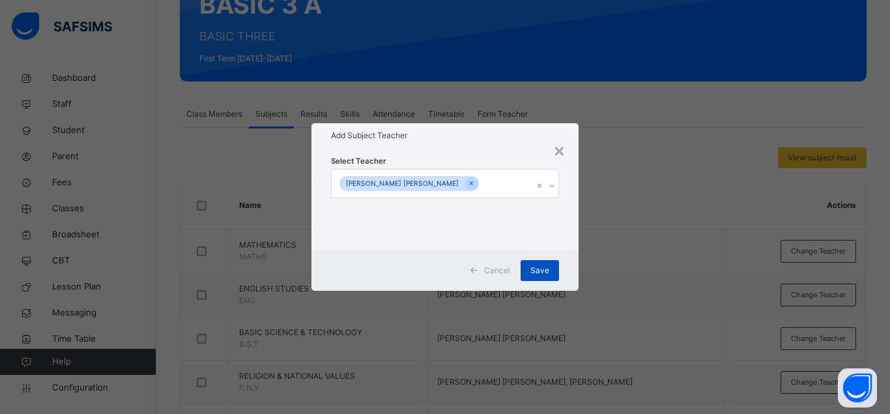
click at [536, 272] on span "Save" at bounding box center [539, 270] width 19 height 12
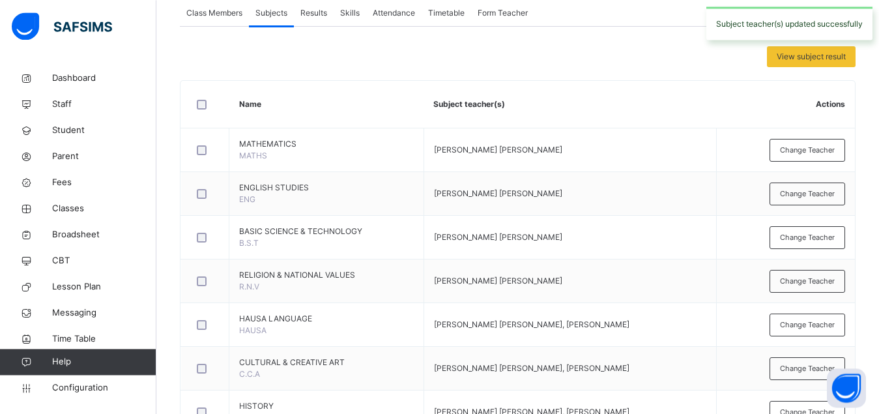
scroll to position [298, 0]
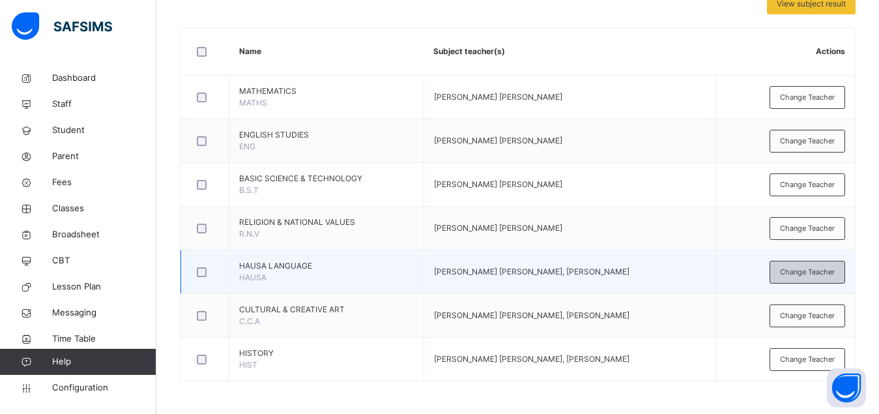
click at [801, 269] on span "Change Teacher" at bounding box center [807, 271] width 55 height 11
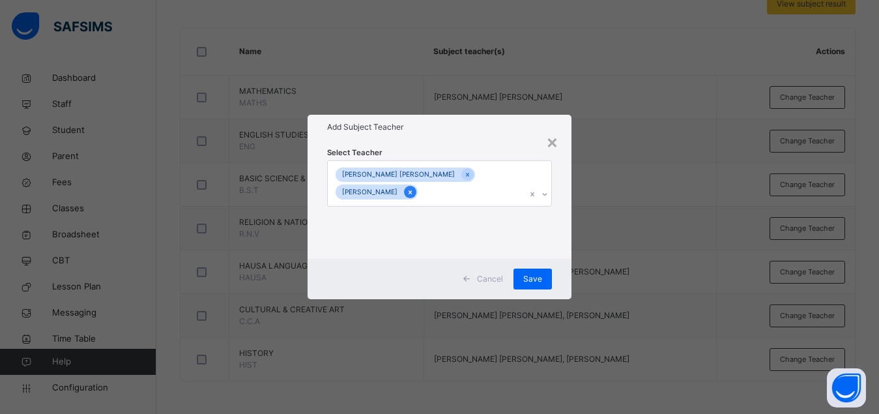
click at [414, 194] on icon at bounding box center [409, 192] width 7 height 9
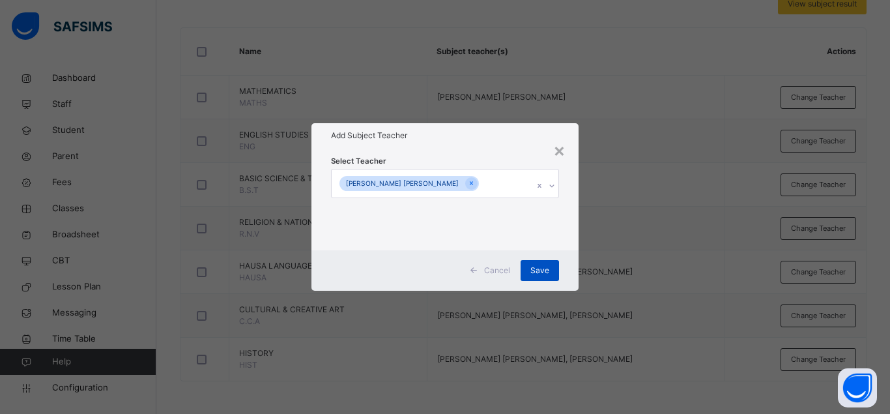
click at [534, 265] on span "Save" at bounding box center [539, 270] width 19 height 12
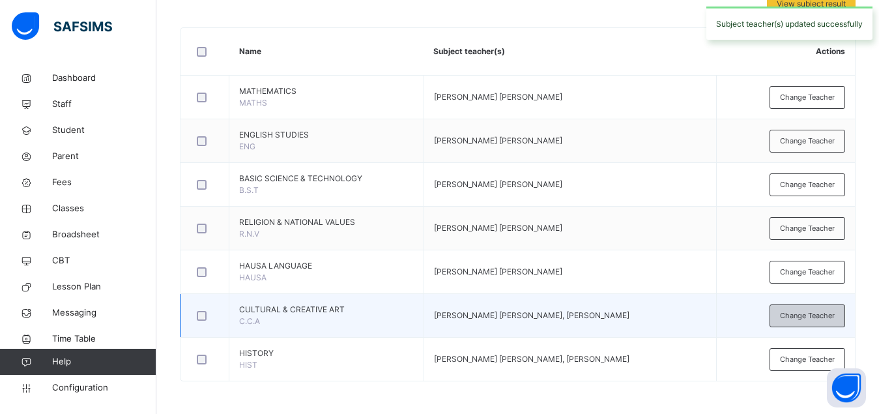
click at [818, 320] on span "Change Teacher" at bounding box center [807, 315] width 55 height 11
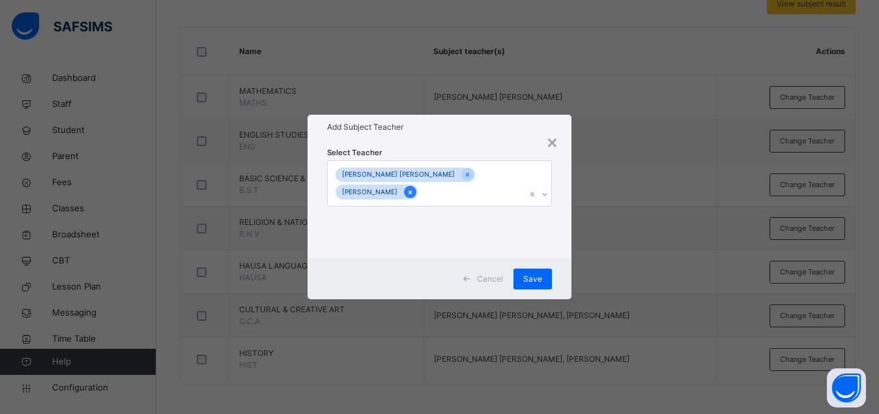
click at [414, 193] on icon at bounding box center [409, 192] width 7 height 9
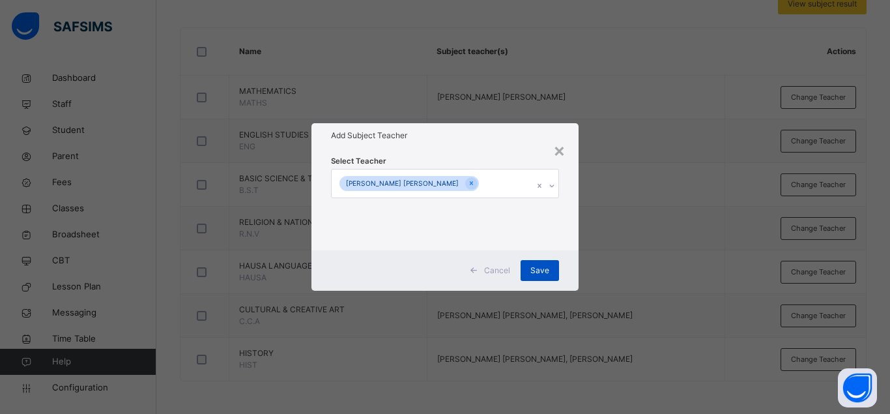
click at [548, 273] on span "Save" at bounding box center [539, 270] width 19 height 12
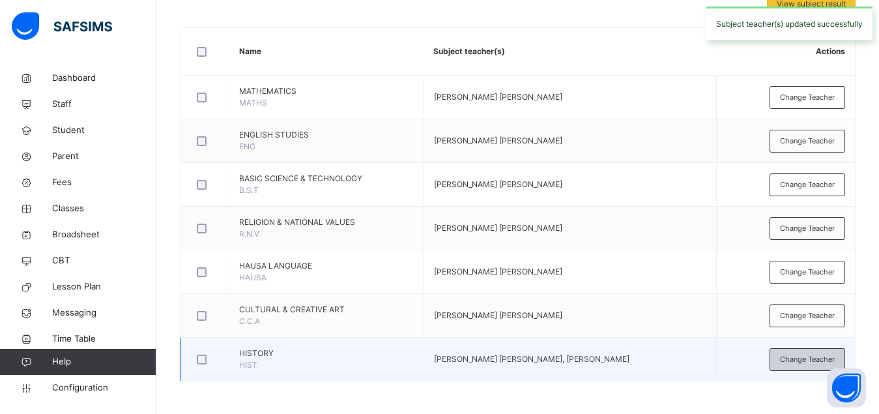
click at [793, 363] on span "Change Teacher" at bounding box center [807, 359] width 55 height 11
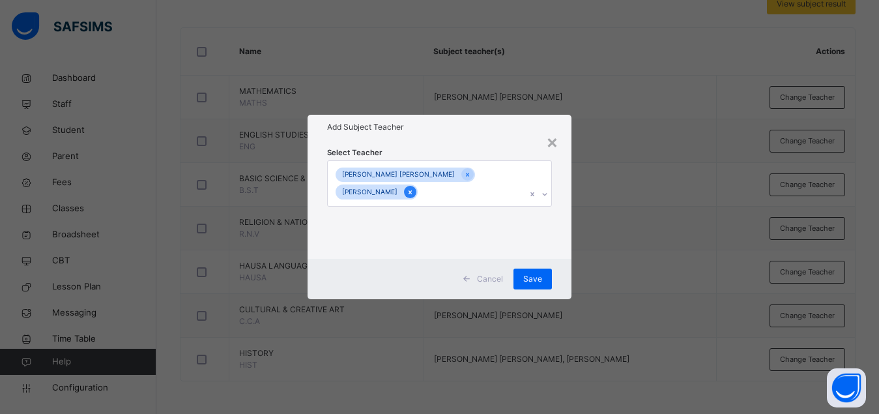
click at [414, 195] on icon at bounding box center [409, 192] width 7 height 9
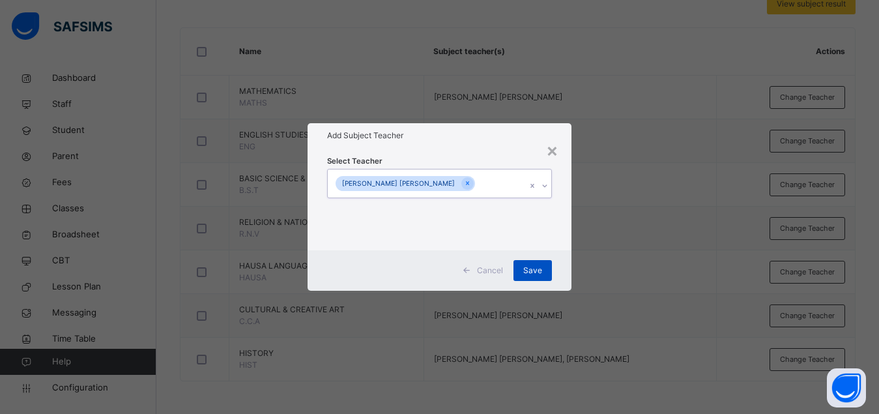
click at [541, 271] on span "Save" at bounding box center [532, 270] width 19 height 12
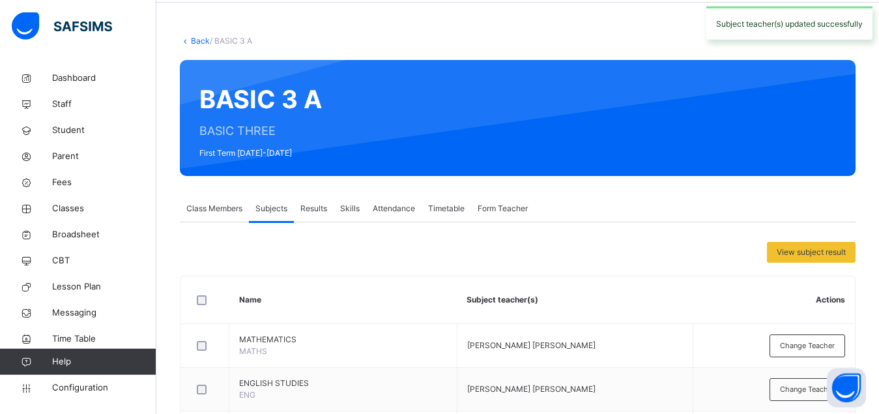
scroll to position [0, 0]
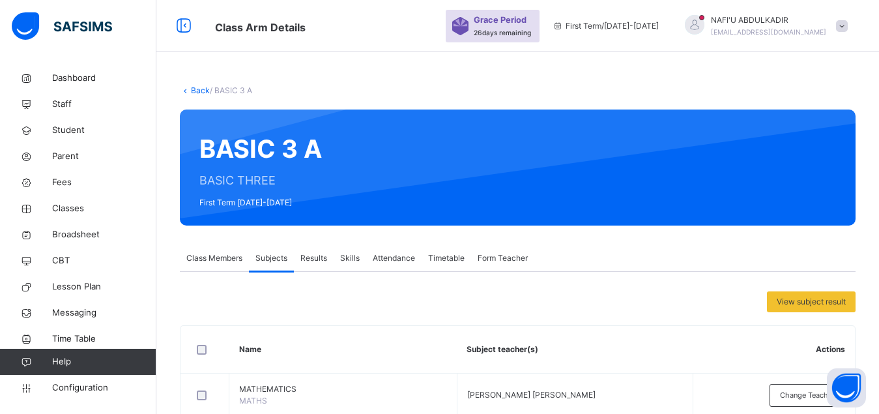
click at [199, 91] on link "Back" at bounding box center [200, 90] width 19 height 10
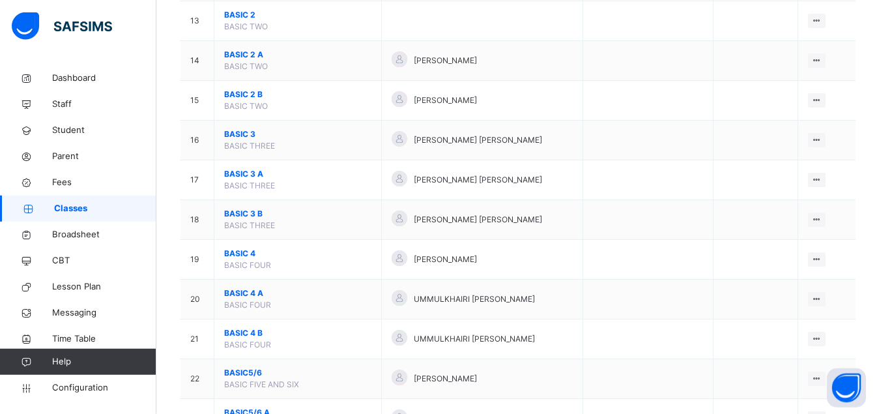
scroll to position [631, 0]
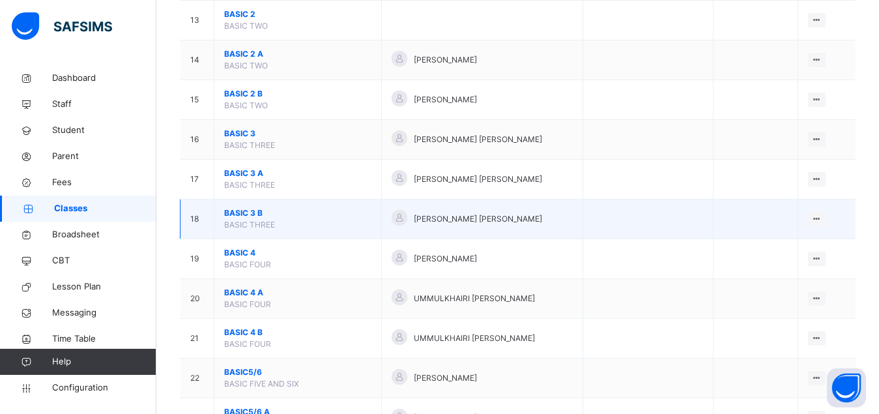
click at [234, 219] on span "BASIC 3 B" at bounding box center [297, 213] width 147 height 12
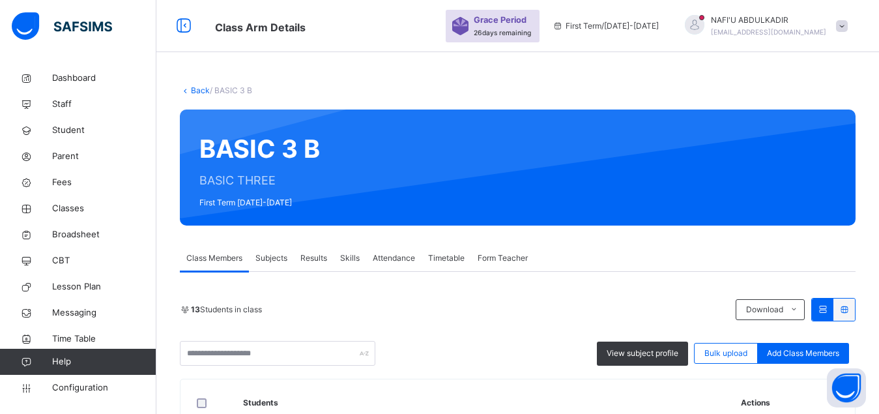
click at [273, 261] on span "Subjects" at bounding box center [271, 258] width 32 height 12
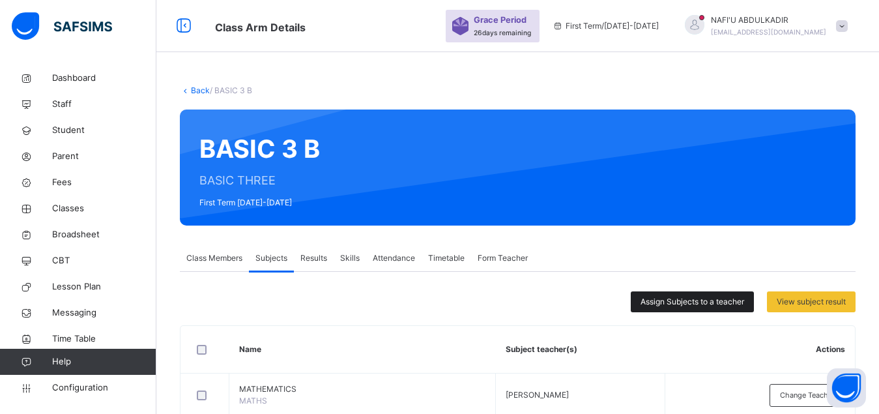
click at [673, 302] on span "Assign Subjects to a teacher" at bounding box center [692, 302] width 104 height 12
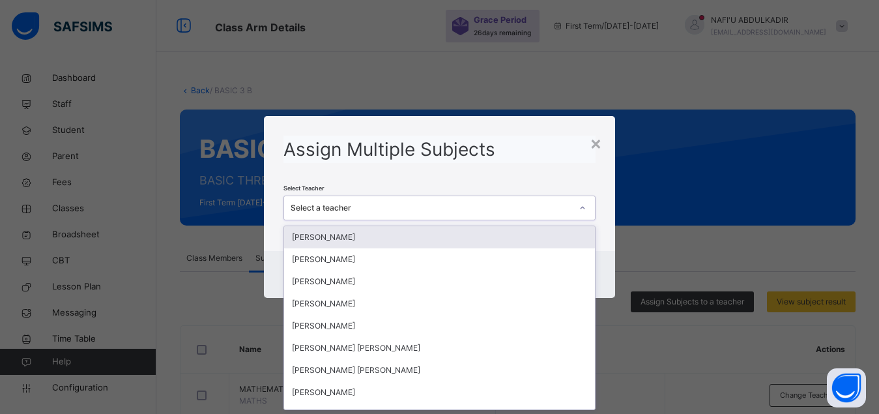
click at [434, 219] on div "Select a teacher" at bounding box center [439, 207] width 313 height 25
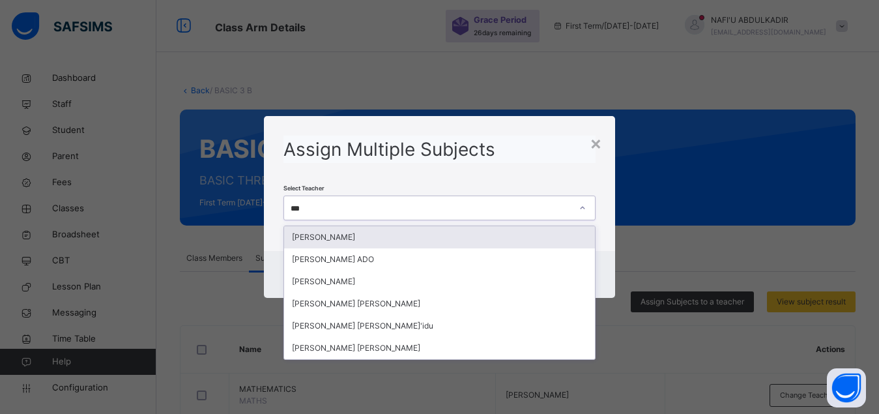
type input "****"
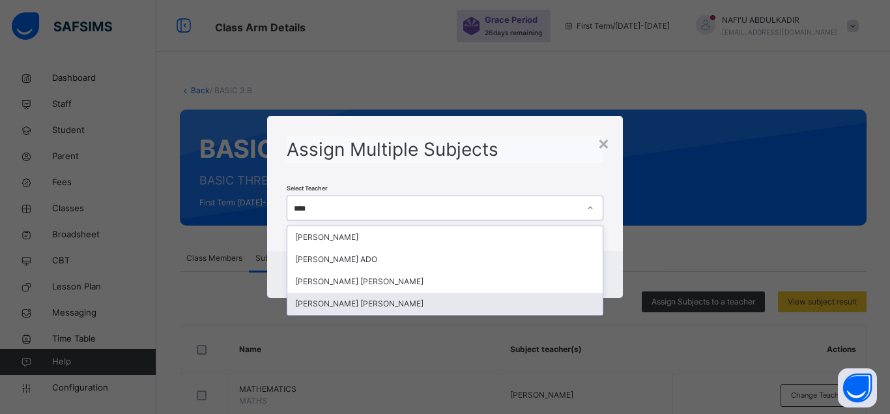
click at [348, 300] on div "[PERSON_NAME] [PERSON_NAME]" at bounding box center [444, 303] width 315 height 22
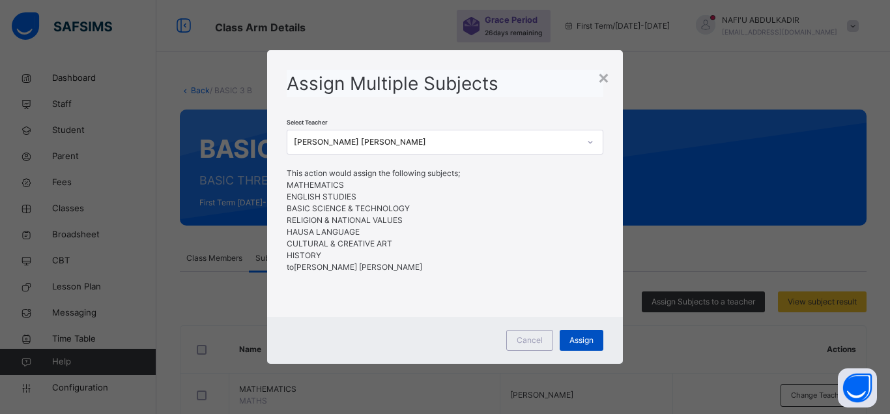
click at [580, 337] on span "Assign" at bounding box center [581, 340] width 24 height 12
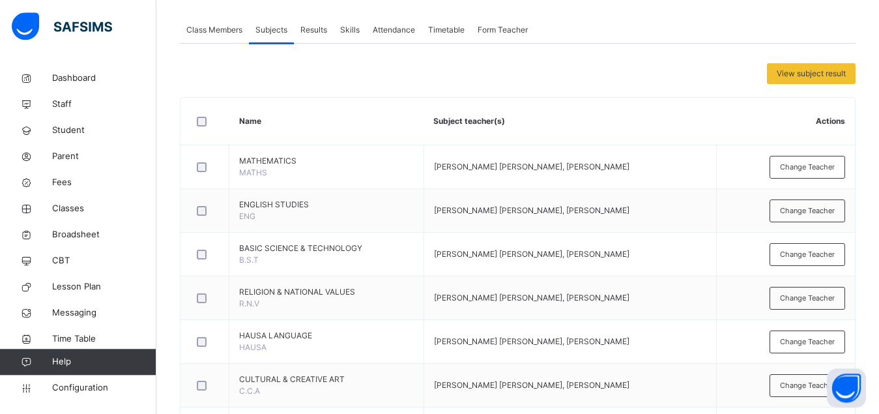
scroll to position [298, 0]
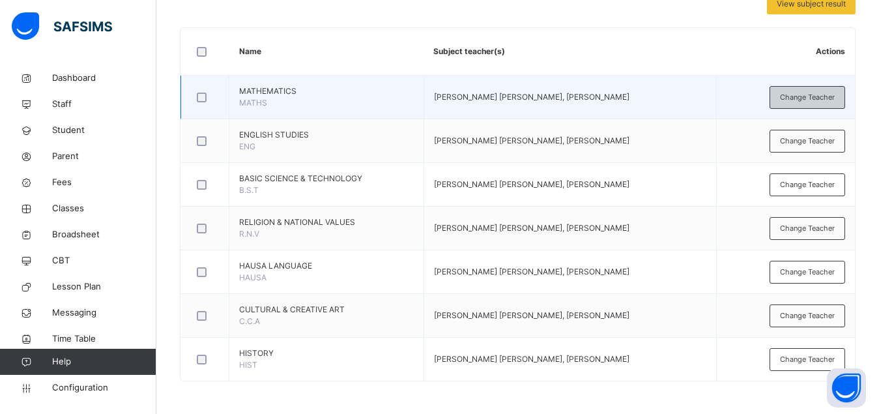
click at [810, 98] on span "Change Teacher" at bounding box center [807, 97] width 55 height 11
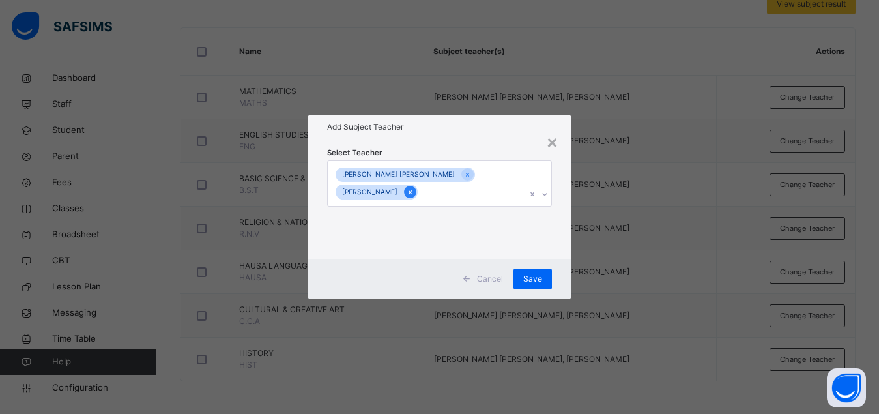
click at [414, 193] on icon at bounding box center [409, 192] width 7 height 9
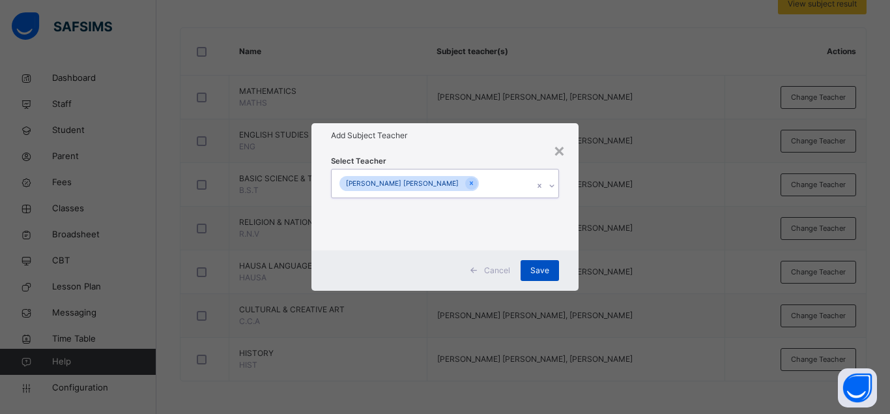
click at [533, 271] on span "Save" at bounding box center [539, 270] width 19 height 12
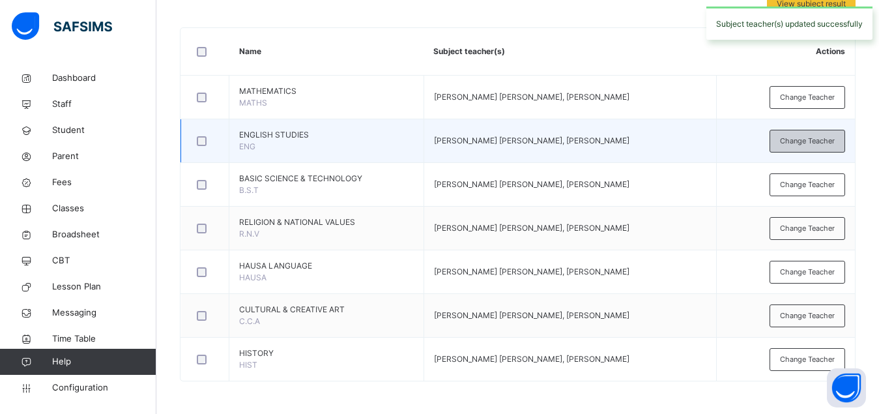
click at [802, 138] on span "Change Teacher" at bounding box center [807, 140] width 55 height 11
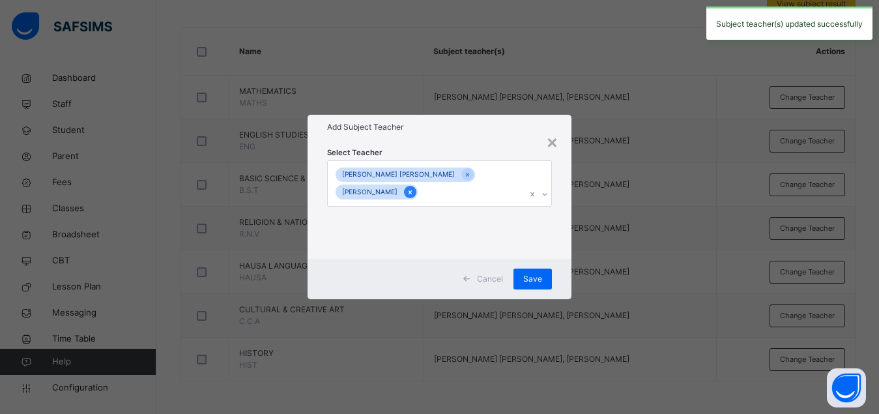
click at [416, 192] on div at bounding box center [410, 192] width 12 height 12
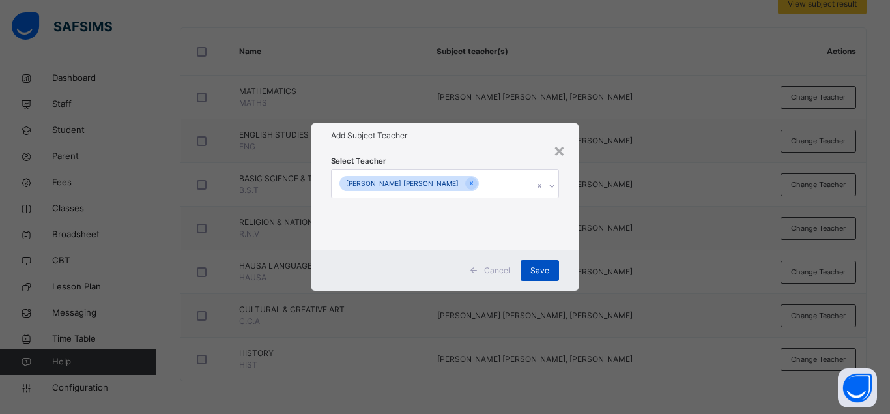
click at [533, 272] on span "Save" at bounding box center [539, 270] width 19 height 12
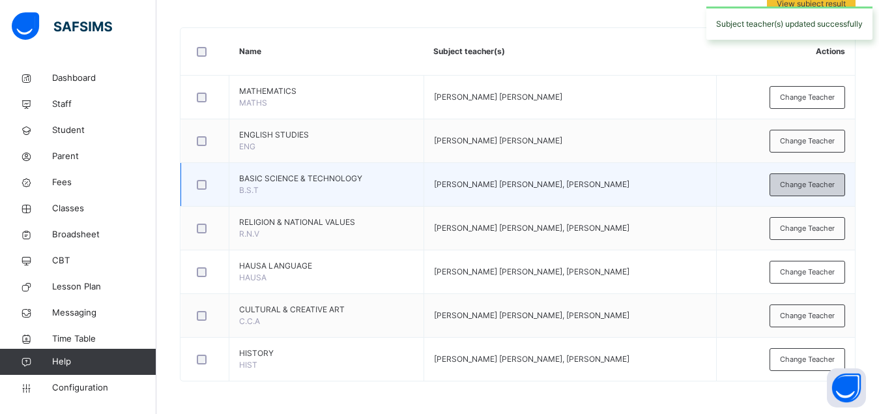
click at [808, 191] on div "Change Teacher" at bounding box center [807, 184] width 76 height 23
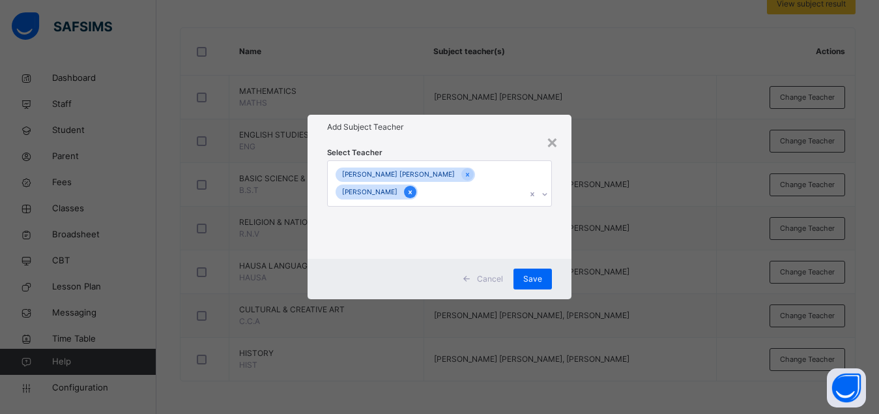
click at [412, 193] on icon at bounding box center [409, 192] width 3 height 4
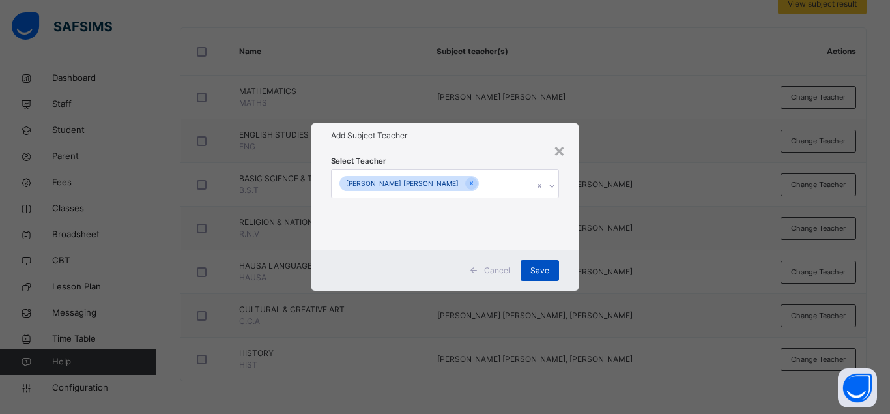
click at [533, 269] on span "Save" at bounding box center [539, 270] width 19 height 12
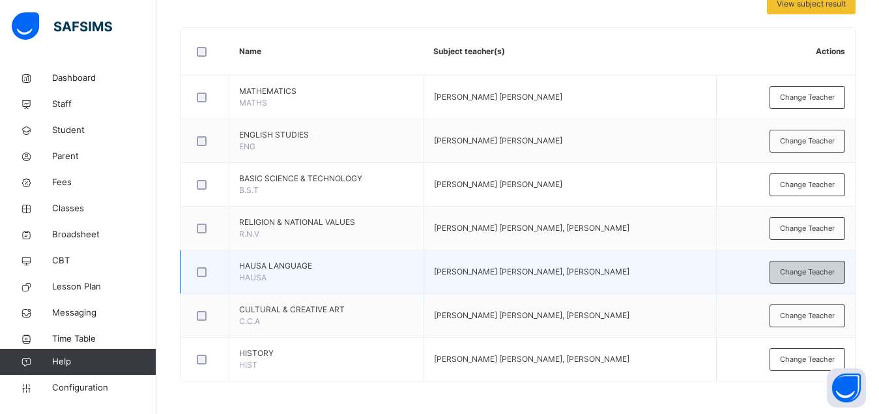
click at [806, 268] on span "Change Teacher" at bounding box center [807, 271] width 55 height 11
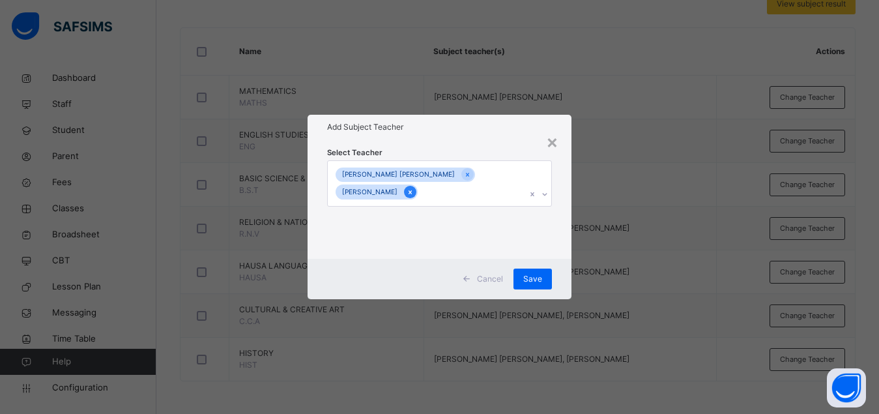
click at [414, 191] on icon at bounding box center [409, 192] width 7 height 9
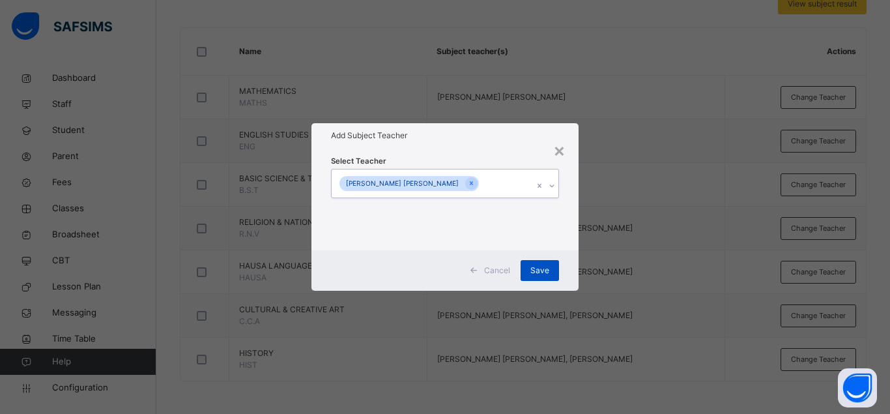
click at [535, 270] on span "Save" at bounding box center [539, 270] width 19 height 12
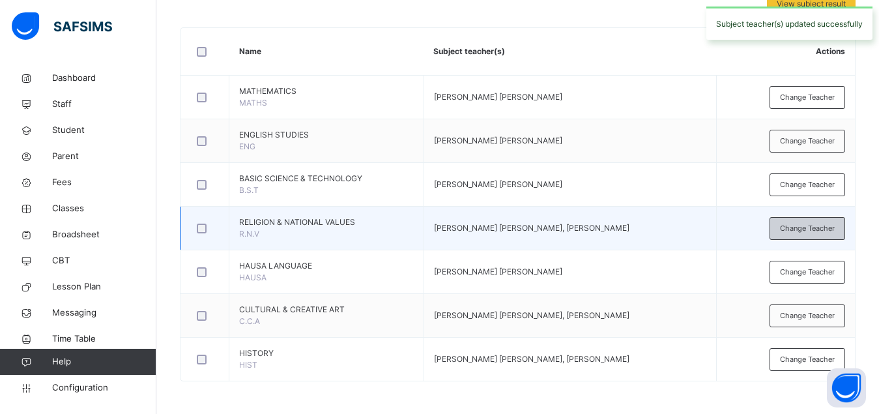
click at [806, 228] on span "Change Teacher" at bounding box center [807, 228] width 55 height 11
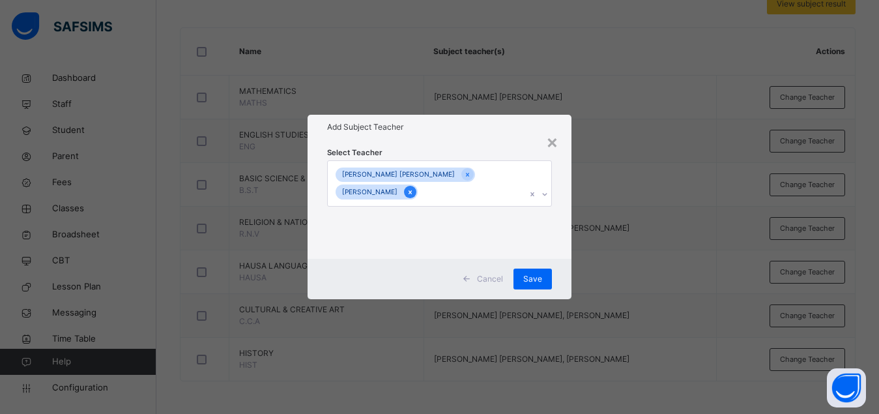
click at [414, 194] on icon at bounding box center [409, 192] width 7 height 9
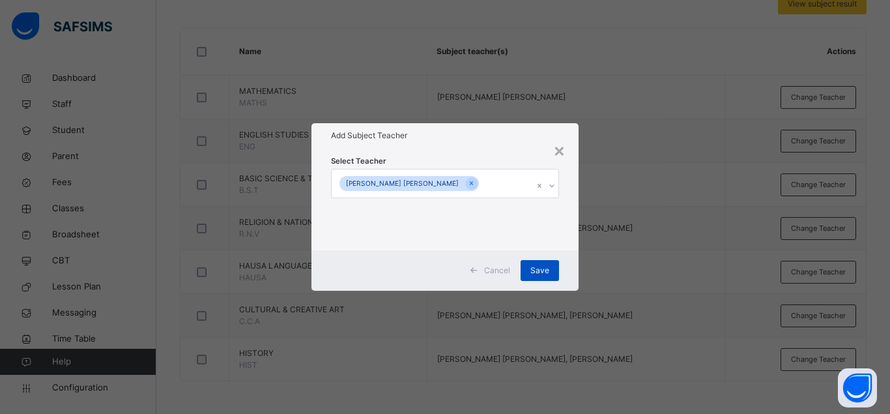
click at [535, 270] on span "Save" at bounding box center [539, 270] width 19 height 12
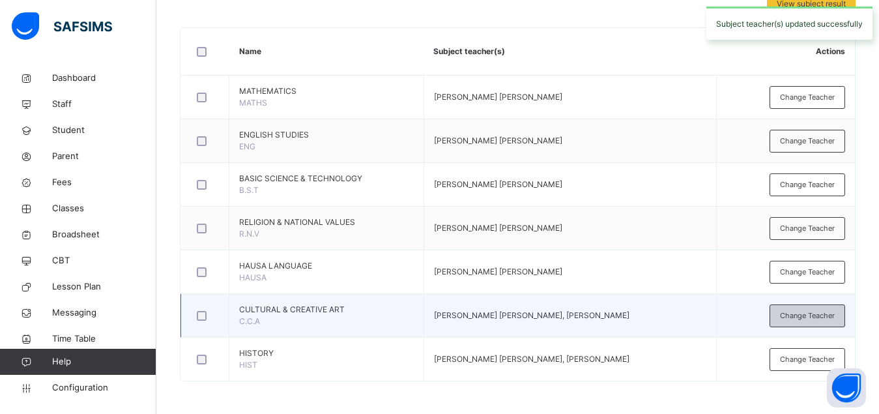
click at [818, 318] on span "Change Teacher" at bounding box center [807, 315] width 55 height 11
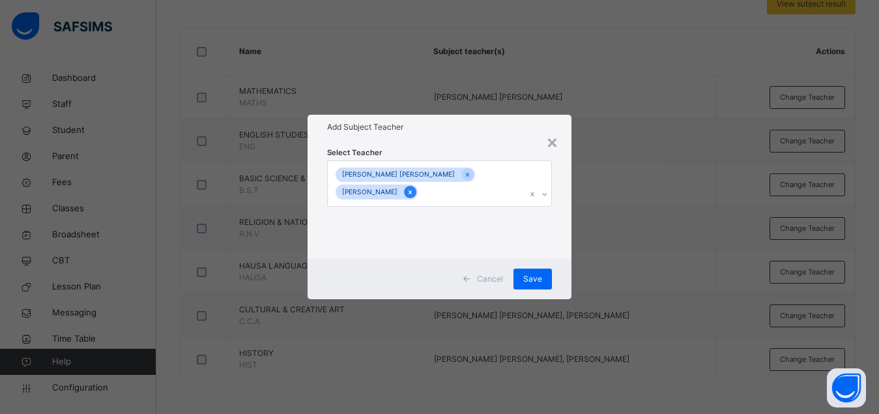
click at [412, 193] on icon at bounding box center [409, 192] width 3 height 4
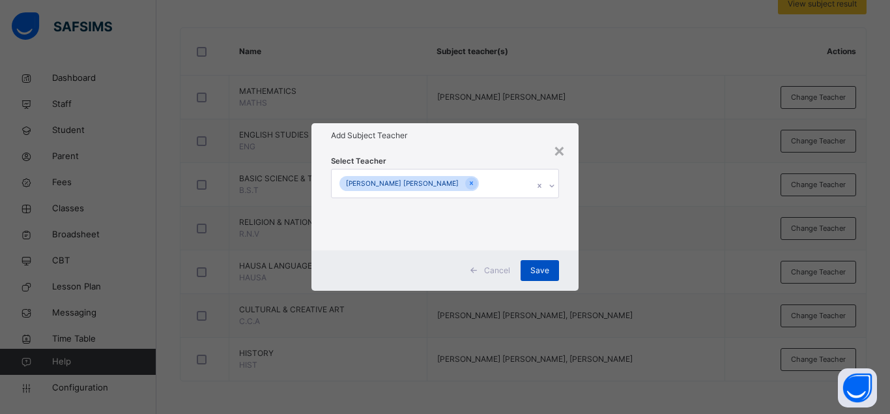
click at [543, 269] on span "Save" at bounding box center [539, 270] width 19 height 12
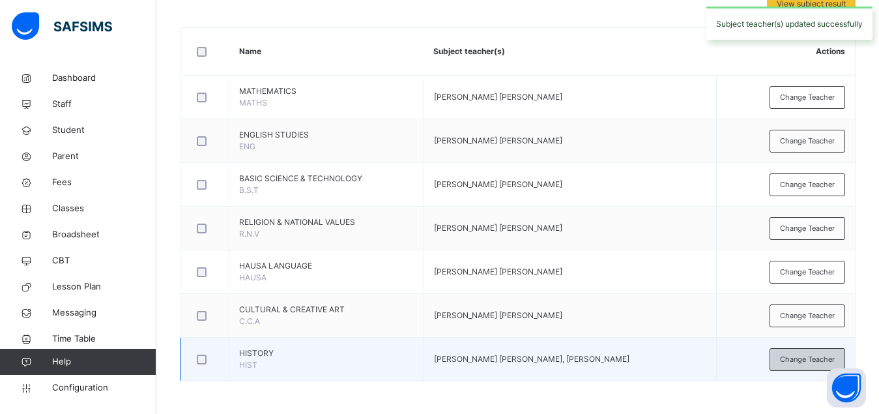
click at [797, 365] on div "Change Teacher" at bounding box center [807, 359] width 76 height 23
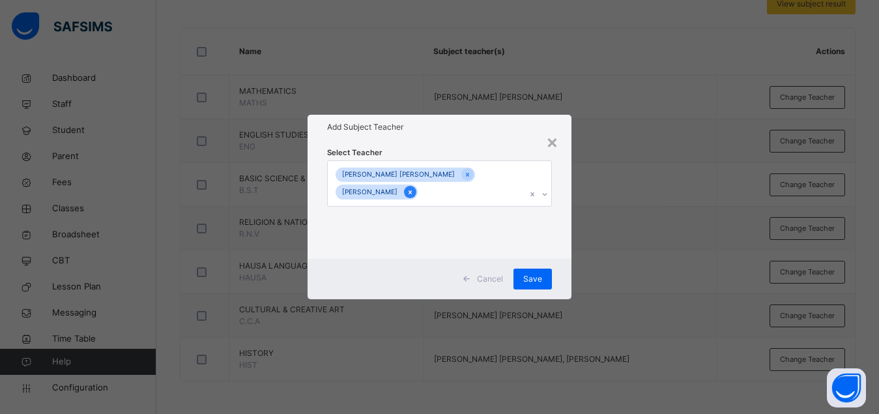
click at [414, 193] on icon at bounding box center [409, 192] width 7 height 9
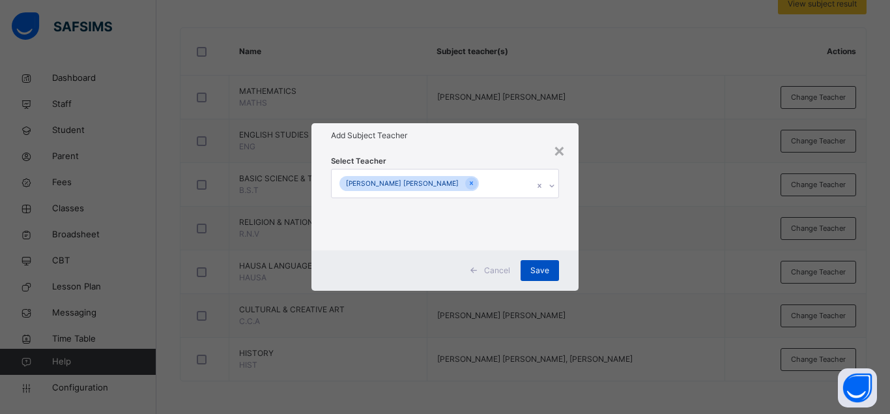
click at [539, 270] on span "Save" at bounding box center [539, 270] width 19 height 12
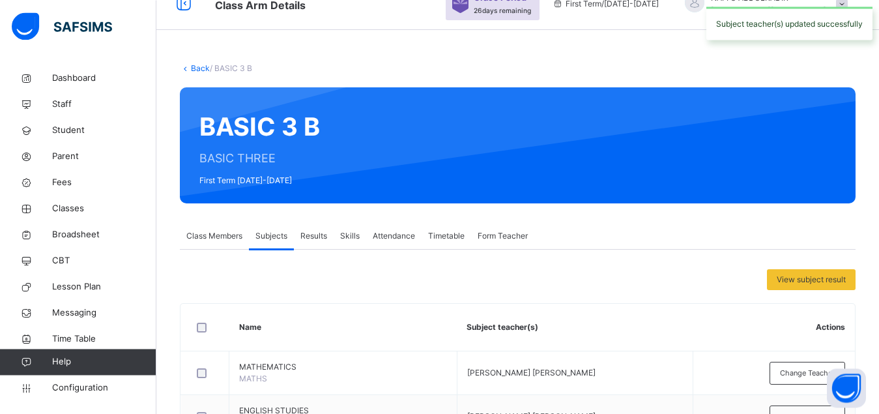
scroll to position [0, 0]
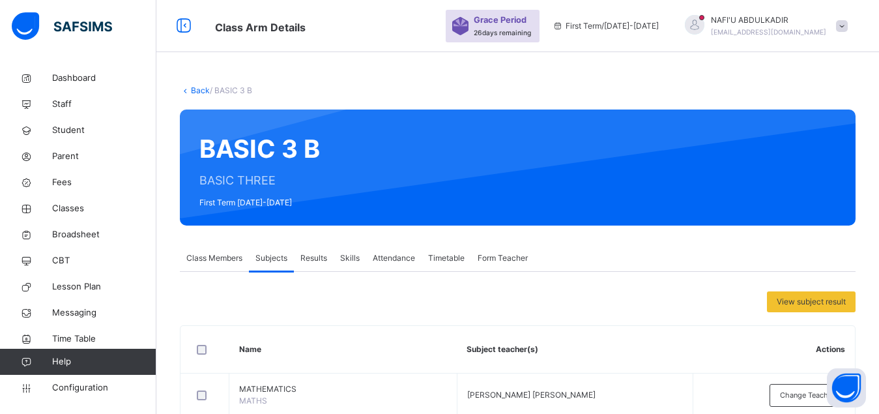
click at [201, 91] on link "Back" at bounding box center [200, 90] width 19 height 10
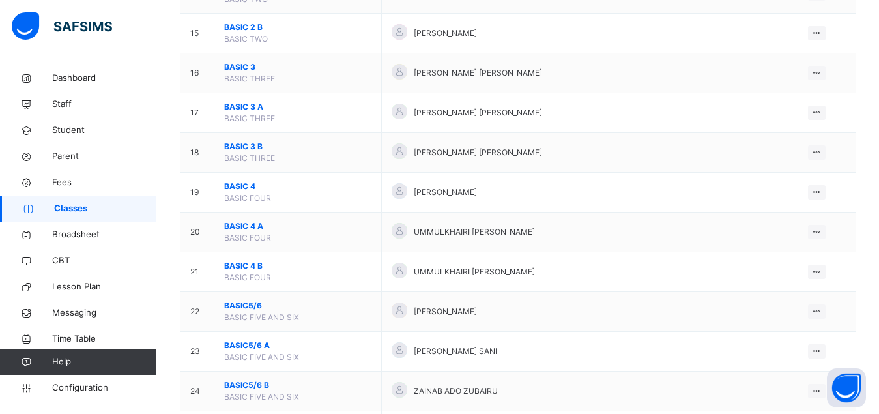
scroll to position [731, 0]
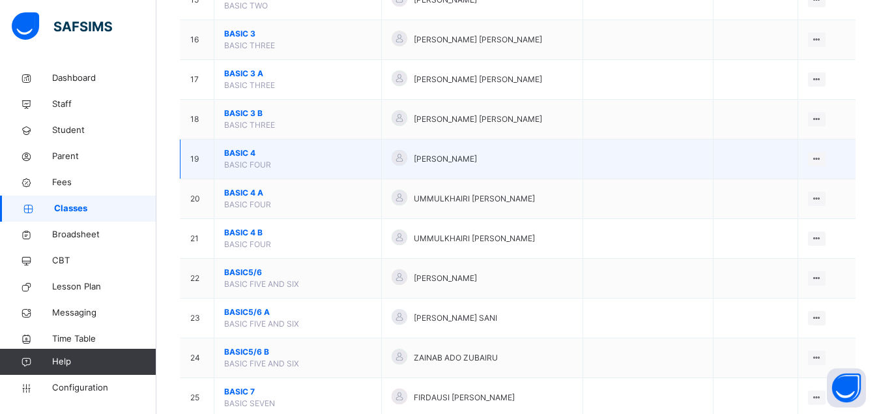
click at [238, 159] on span "BASIC 4" at bounding box center [297, 153] width 147 height 12
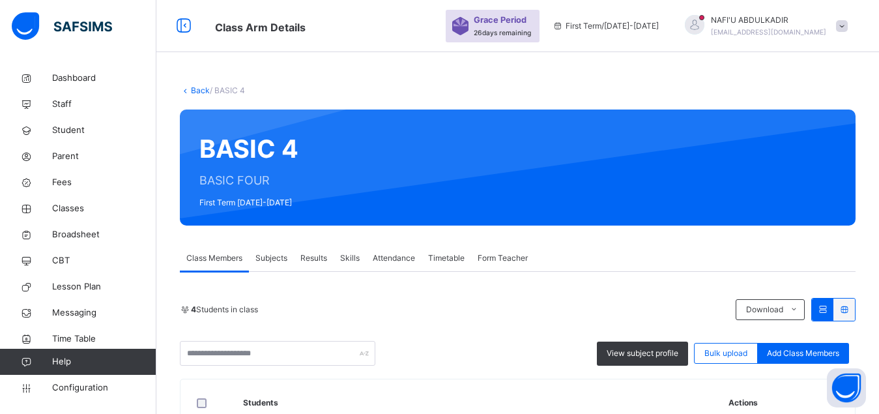
click at [274, 261] on span "Subjects" at bounding box center [271, 258] width 32 height 12
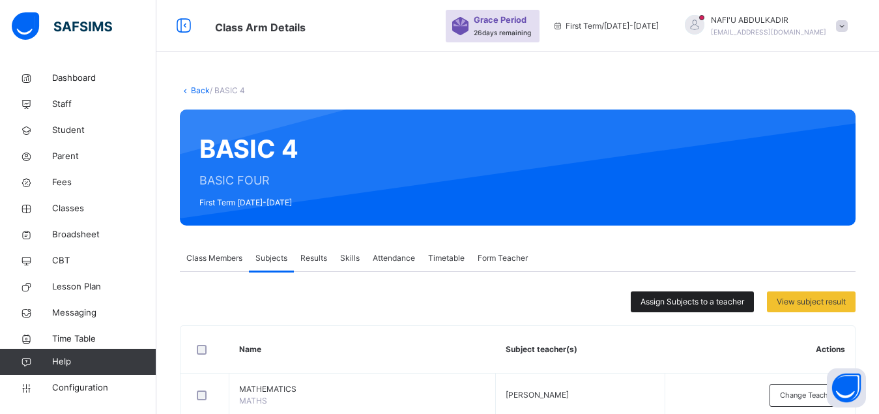
click at [681, 300] on span "Assign Subjects to a teacher" at bounding box center [692, 302] width 104 height 12
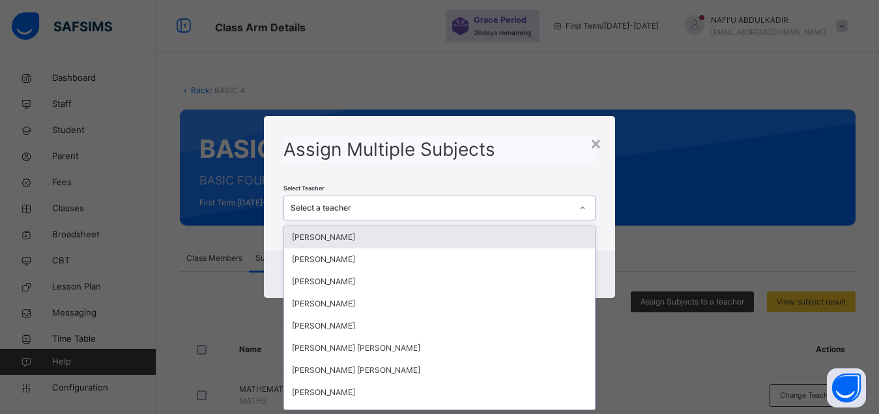
click at [480, 206] on div "Select a teacher" at bounding box center [430, 208] width 281 height 12
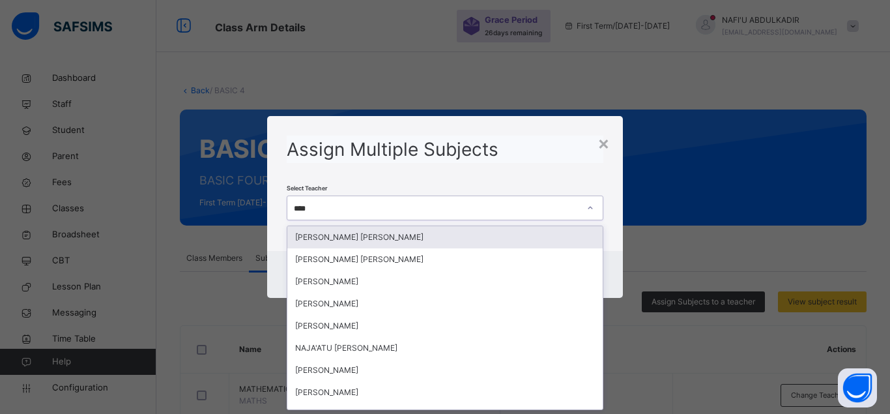
type input "*****"
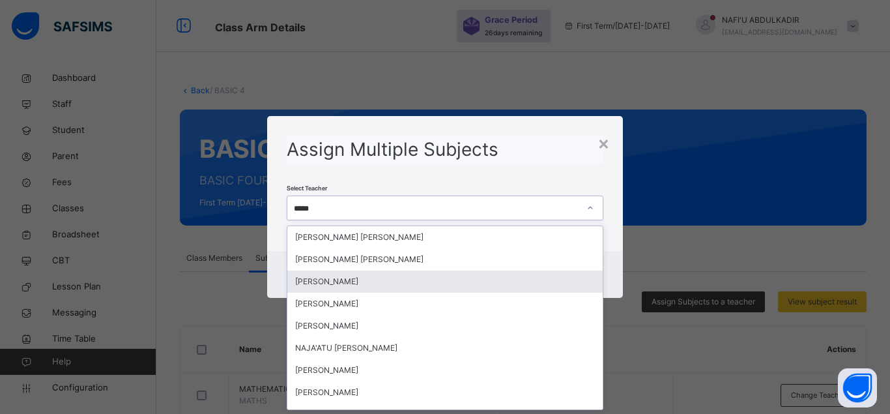
click at [378, 278] on div "[PERSON_NAME]" at bounding box center [444, 281] width 315 height 22
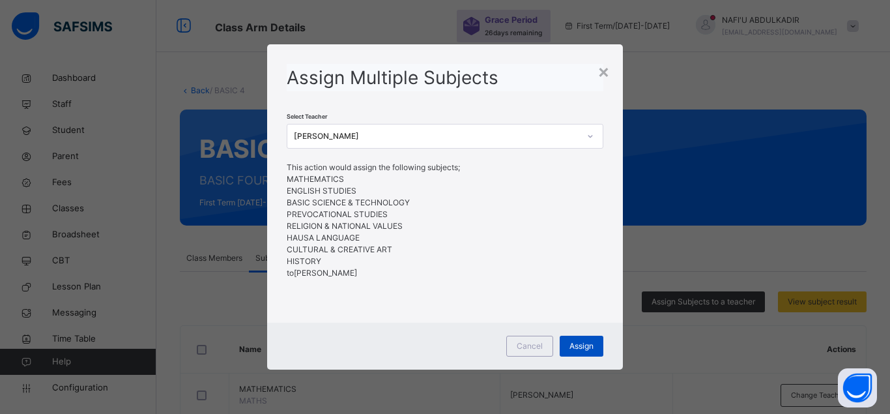
click at [572, 343] on span "Assign" at bounding box center [581, 346] width 24 height 12
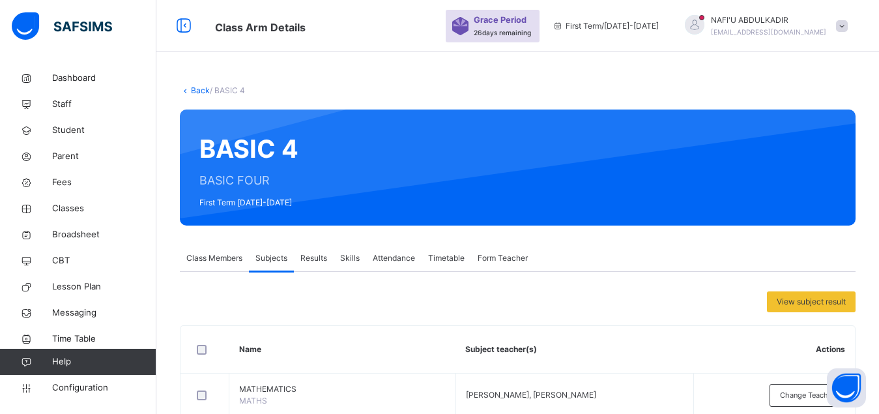
scroll to position [341, 0]
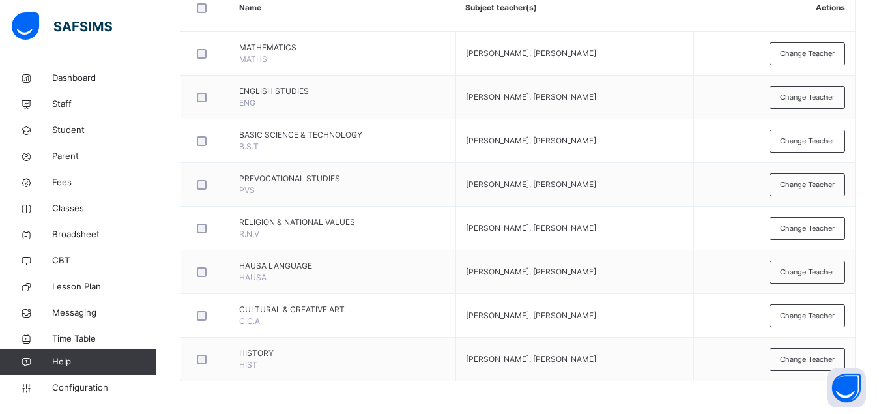
click at [815, 54] on span "Change Teacher" at bounding box center [807, 53] width 55 height 11
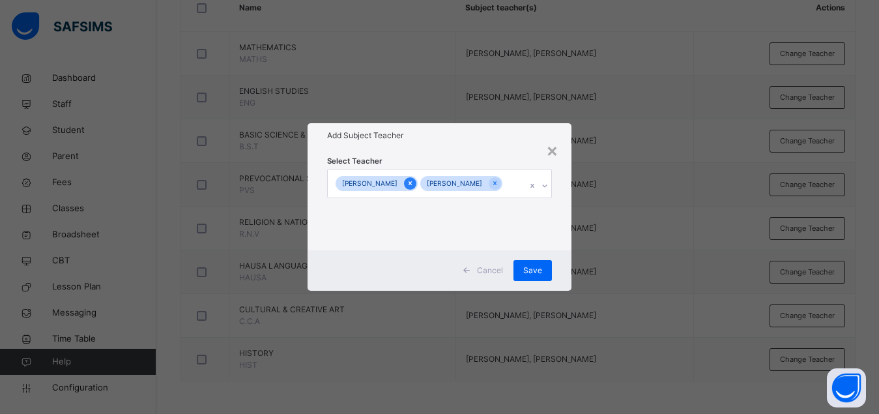
click at [412, 182] on icon at bounding box center [409, 184] width 3 height 4
click at [540, 268] on span "Save" at bounding box center [539, 270] width 19 height 12
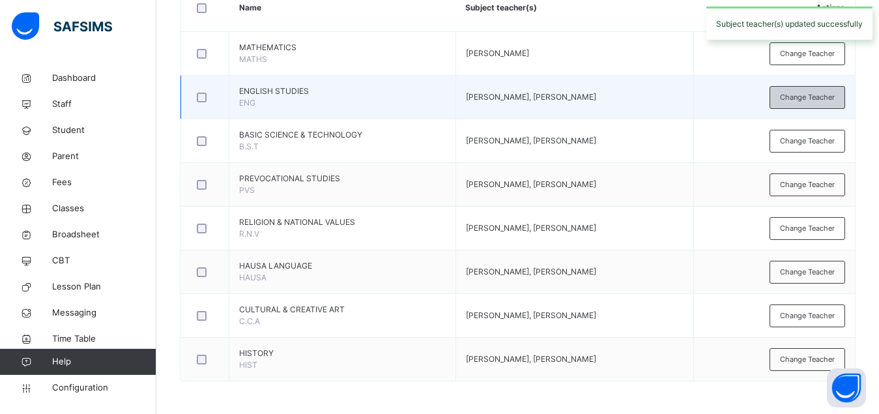
click at [823, 94] on span "Change Teacher" at bounding box center [807, 97] width 55 height 11
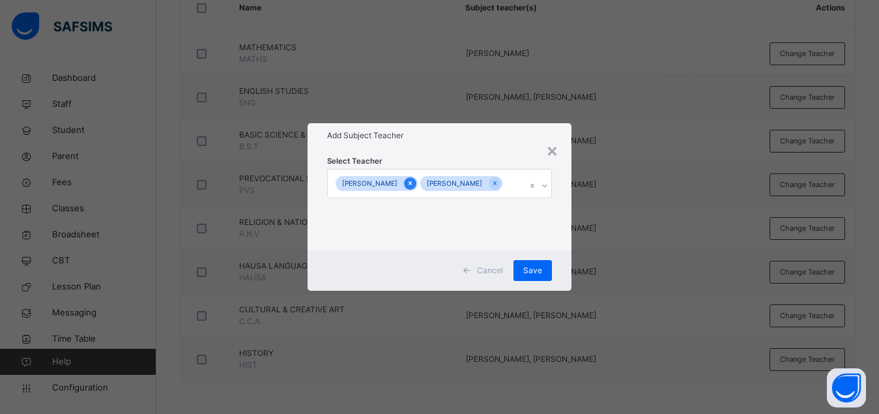
click at [412, 182] on icon at bounding box center [409, 184] width 3 height 4
click at [537, 268] on span "Save" at bounding box center [539, 270] width 19 height 12
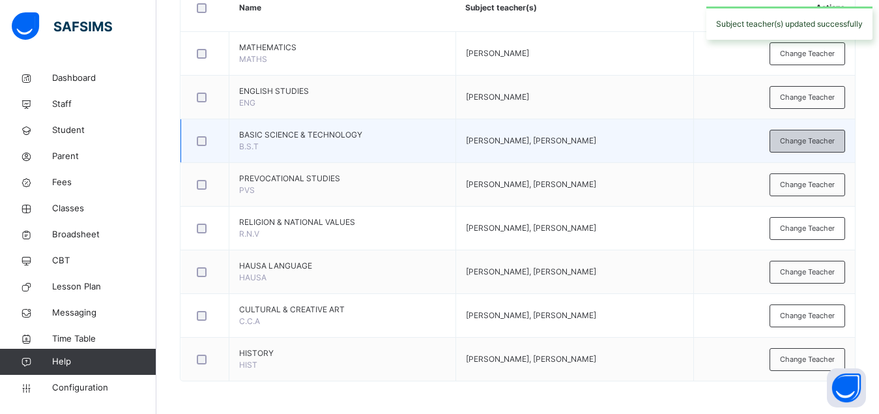
click at [809, 141] on span "Change Teacher" at bounding box center [807, 140] width 55 height 11
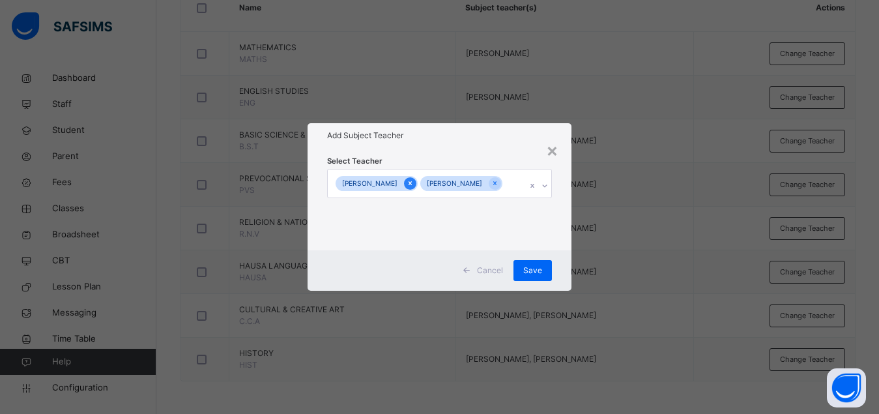
click at [412, 182] on icon at bounding box center [409, 184] width 3 height 4
click at [539, 274] on span "Save" at bounding box center [539, 270] width 19 height 12
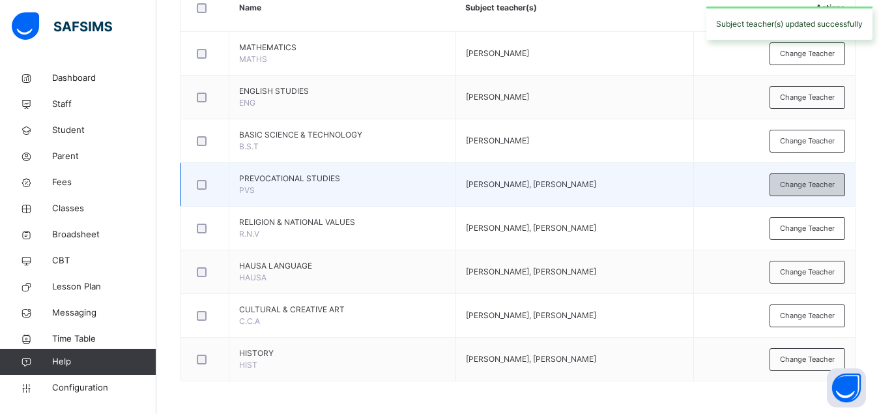
click at [798, 180] on span "Change Teacher" at bounding box center [807, 184] width 55 height 11
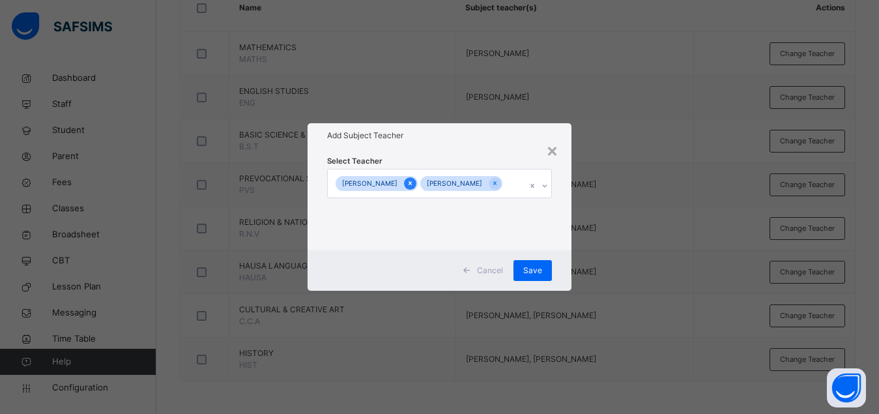
click at [412, 182] on icon at bounding box center [409, 184] width 3 height 4
click at [535, 266] on span "Save" at bounding box center [539, 270] width 19 height 12
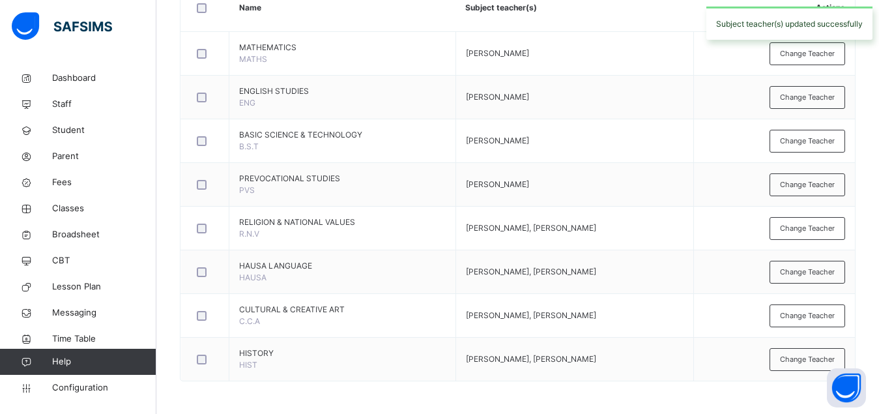
click at [816, 230] on span "Change Teacher" at bounding box center [807, 228] width 55 height 11
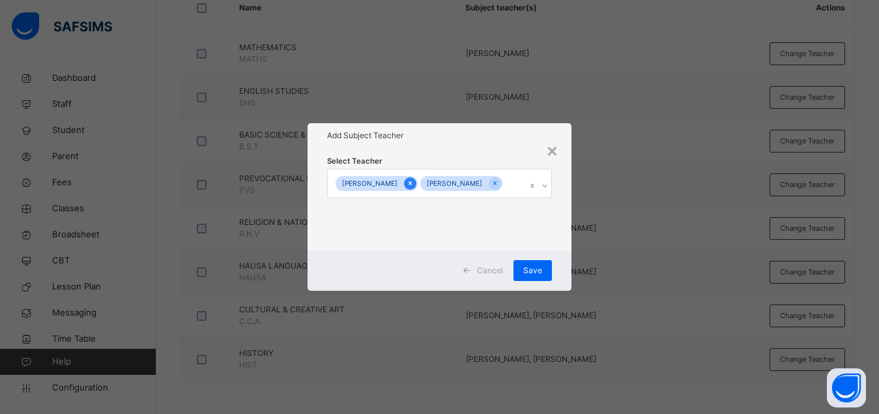
click at [414, 178] on icon at bounding box center [409, 182] width 7 height 9
click at [541, 265] on span "Save" at bounding box center [539, 270] width 19 height 12
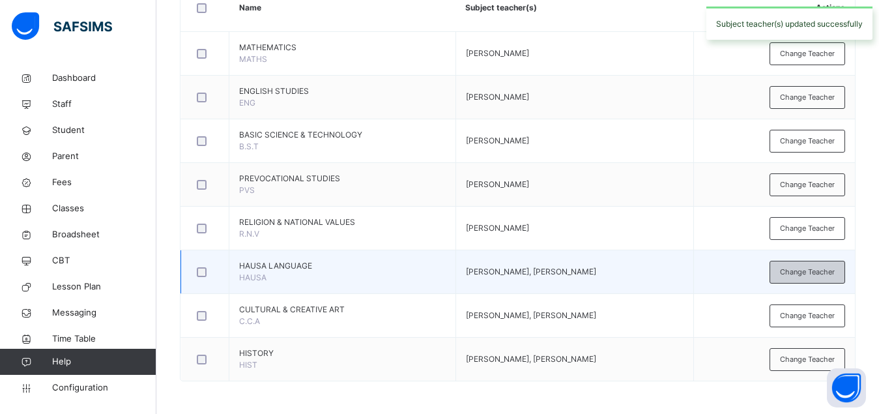
click at [802, 274] on span "Change Teacher" at bounding box center [807, 271] width 55 height 11
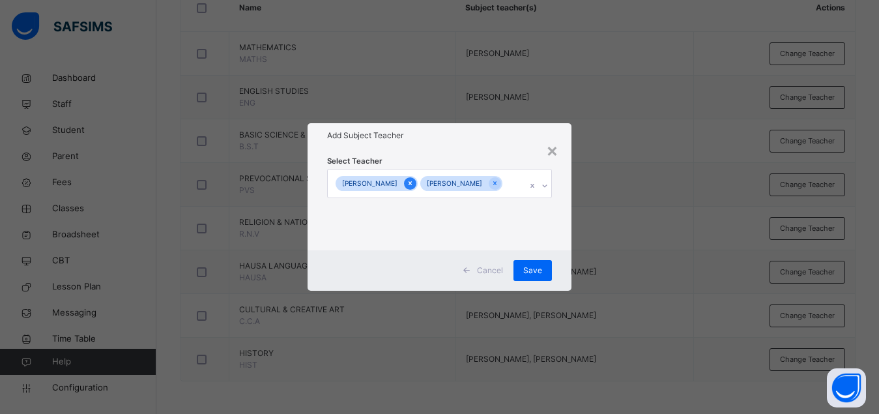
click at [412, 182] on icon at bounding box center [409, 184] width 3 height 4
click at [537, 272] on span "Save" at bounding box center [539, 270] width 19 height 12
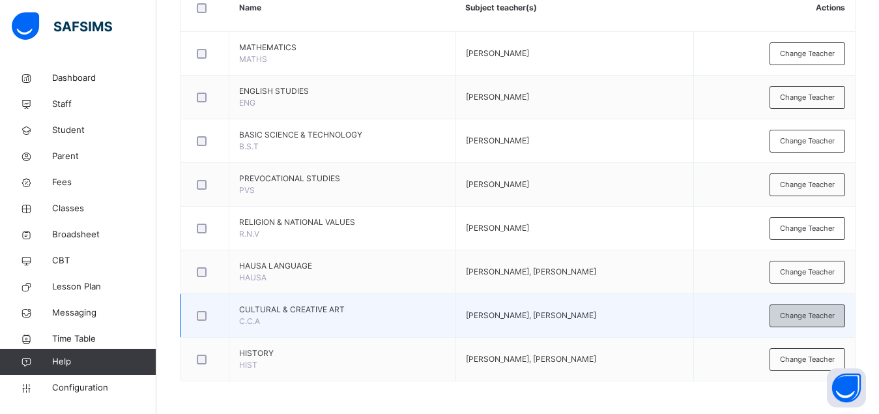
click at [802, 313] on span "Change Teacher" at bounding box center [807, 315] width 55 height 11
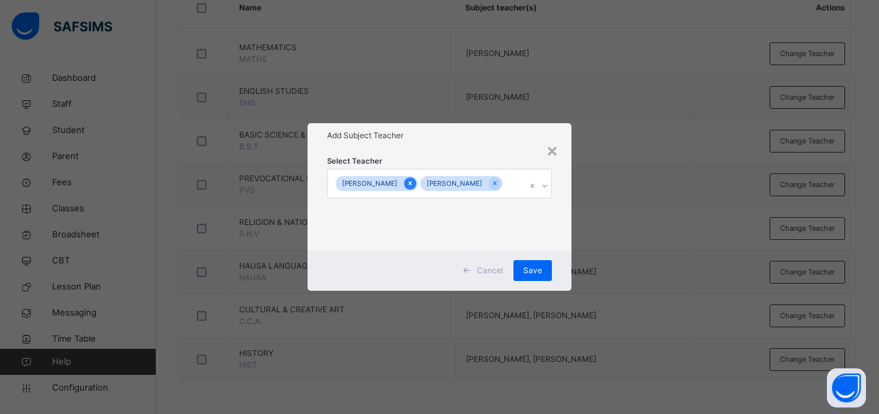
click at [414, 178] on icon at bounding box center [409, 182] width 7 height 9
click at [540, 274] on span "Save" at bounding box center [539, 270] width 19 height 12
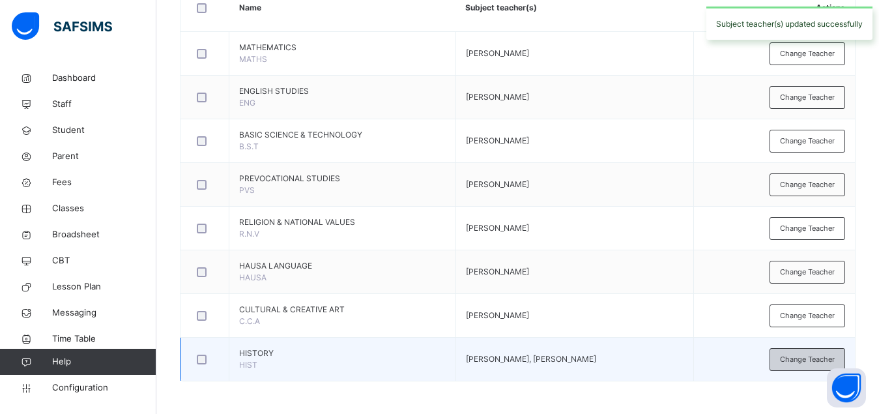
click at [794, 354] on span "Change Teacher" at bounding box center [807, 359] width 55 height 11
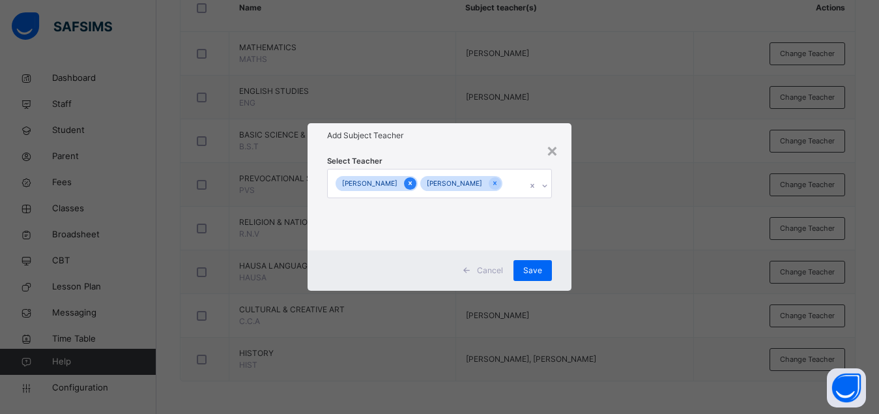
click at [414, 178] on icon at bounding box center [409, 182] width 7 height 9
click at [540, 269] on span "Save" at bounding box center [539, 270] width 19 height 12
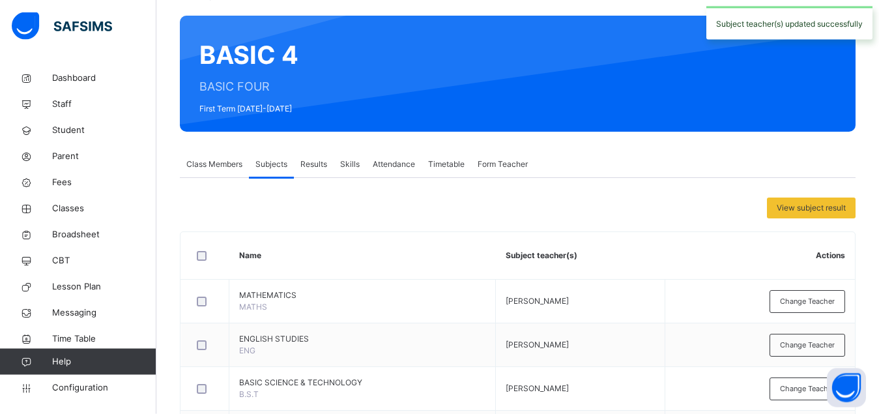
scroll to position [0, 0]
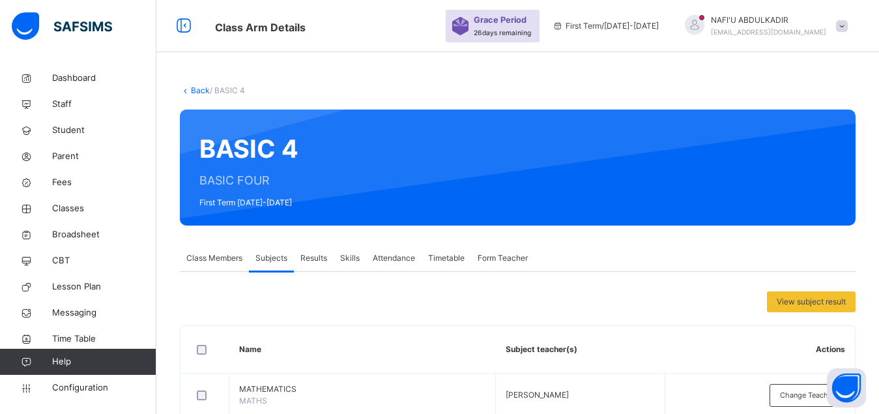
click at [200, 91] on link "Back" at bounding box center [200, 90] width 19 height 10
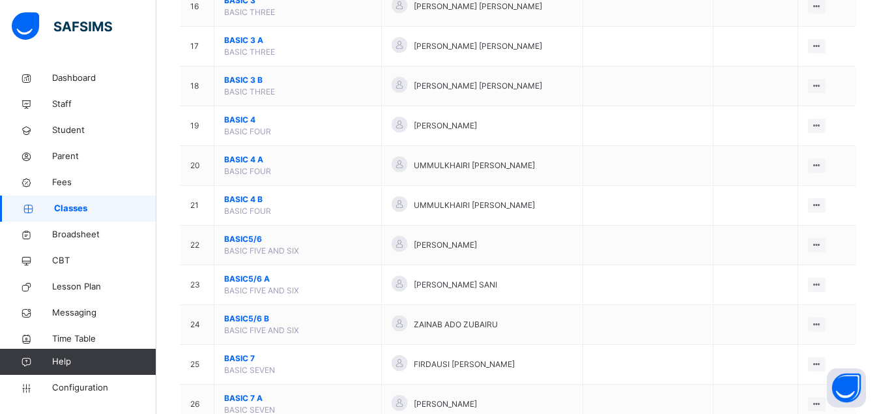
scroll to position [797, 0]
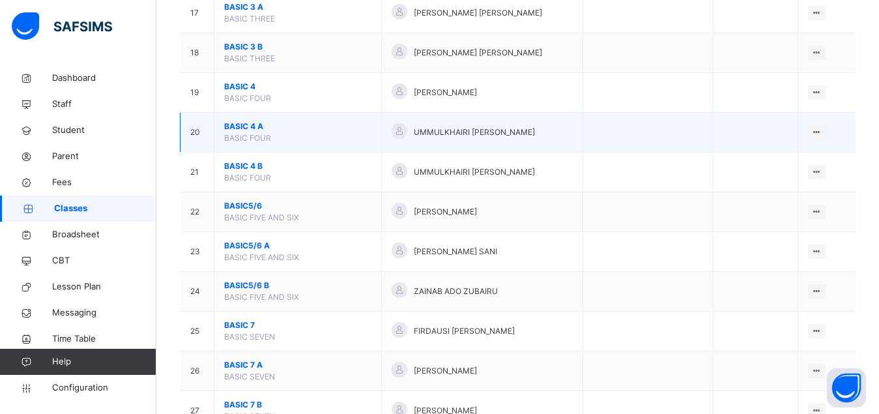
click at [237, 132] on span "BASIC 4 A" at bounding box center [297, 126] width 147 height 12
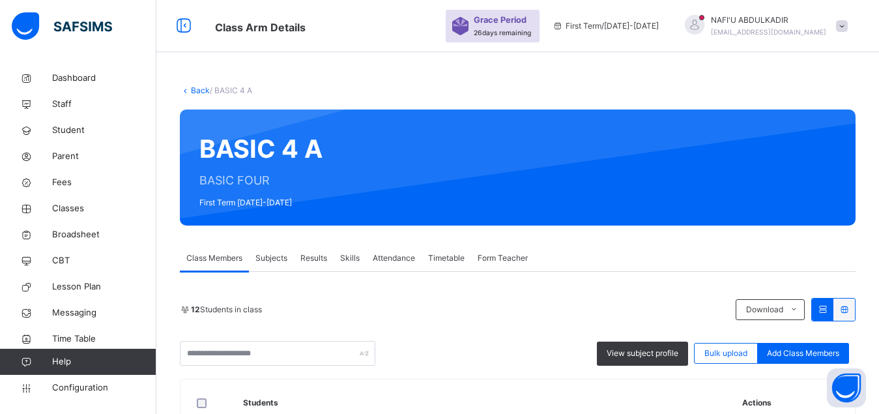
click at [270, 256] on span "Subjects" at bounding box center [271, 258] width 32 height 12
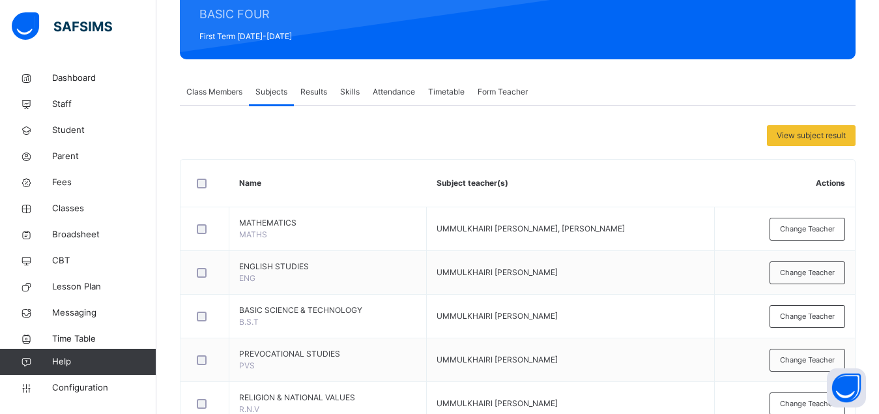
scroll to position [199, 0]
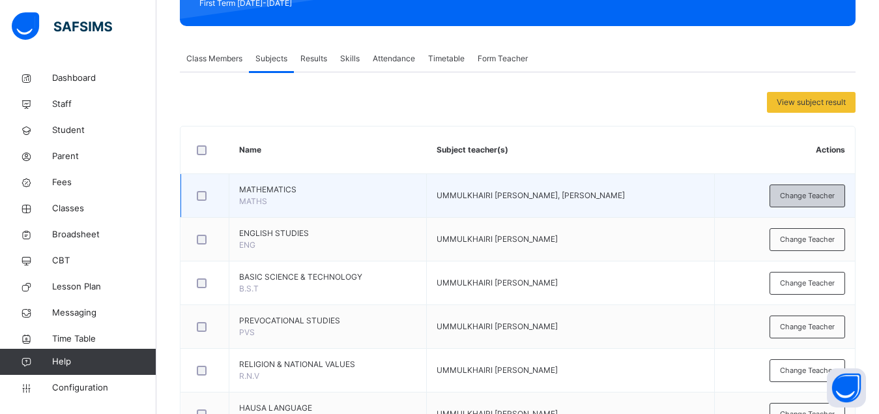
click at [808, 195] on span "Change Teacher" at bounding box center [807, 195] width 55 height 11
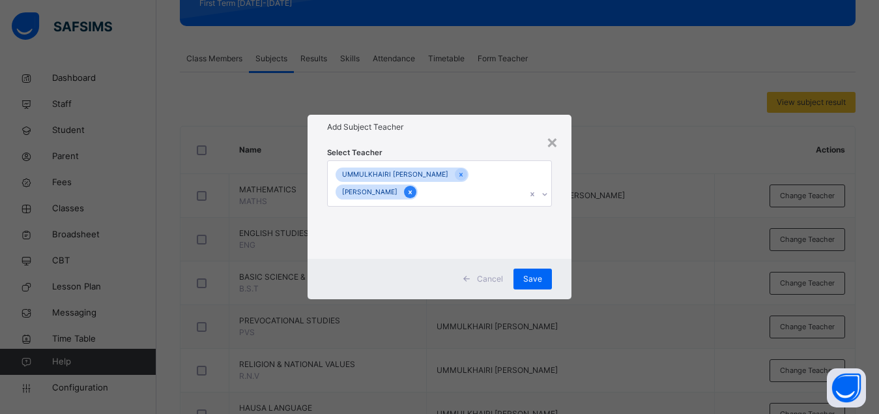
click at [406, 194] on icon at bounding box center [409, 192] width 7 height 9
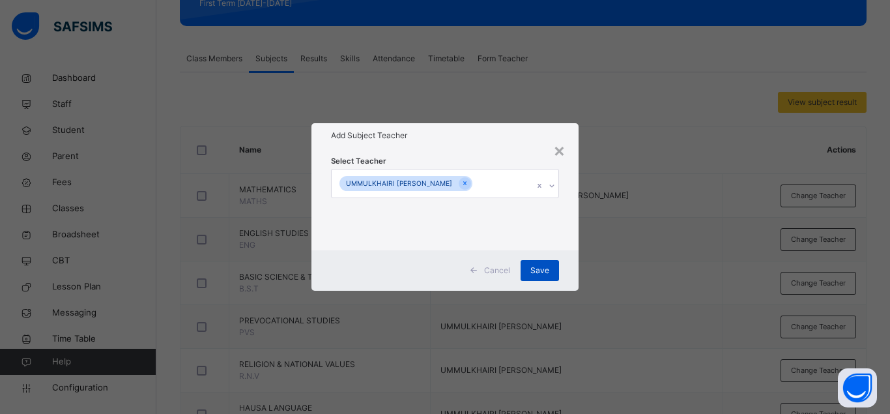
click at [535, 269] on span "Save" at bounding box center [539, 270] width 19 height 12
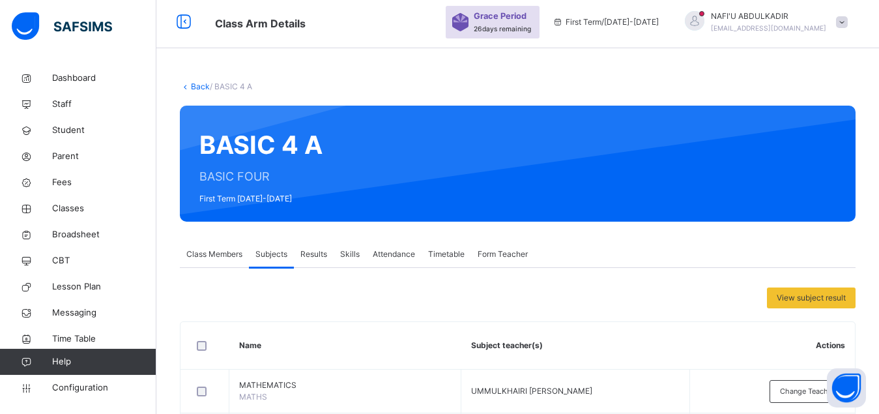
scroll to position [0, 0]
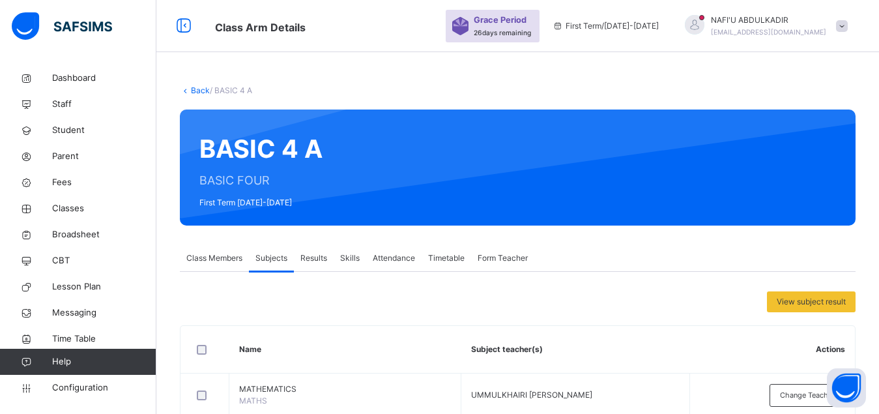
click at [204, 89] on link "Back" at bounding box center [200, 90] width 19 height 10
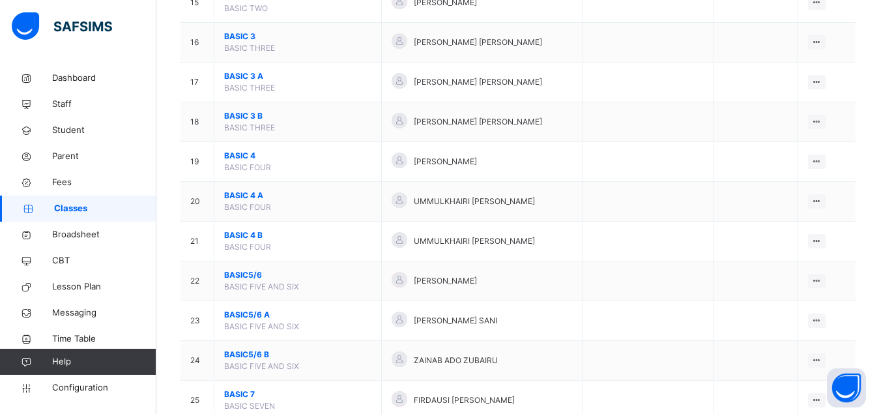
scroll to position [764, 0]
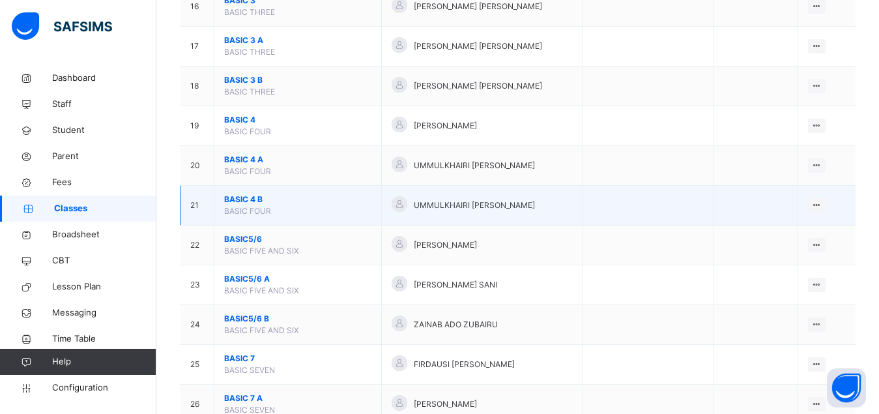
click at [238, 205] on span "BASIC 4 B" at bounding box center [297, 199] width 147 height 12
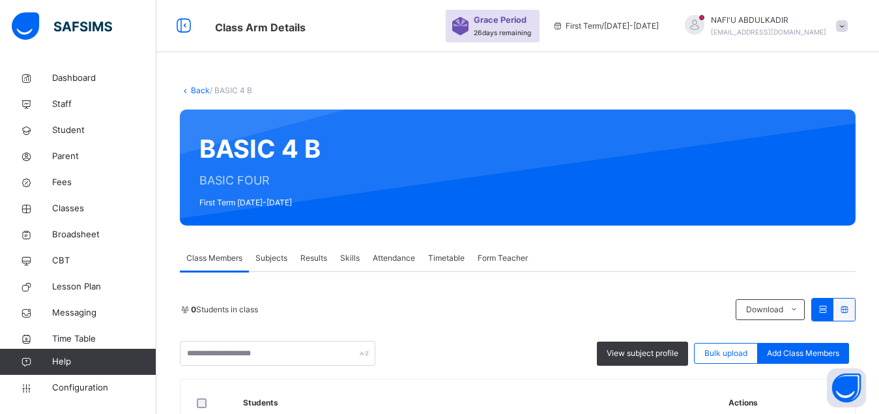
click at [261, 259] on span "Subjects" at bounding box center [271, 258] width 32 height 12
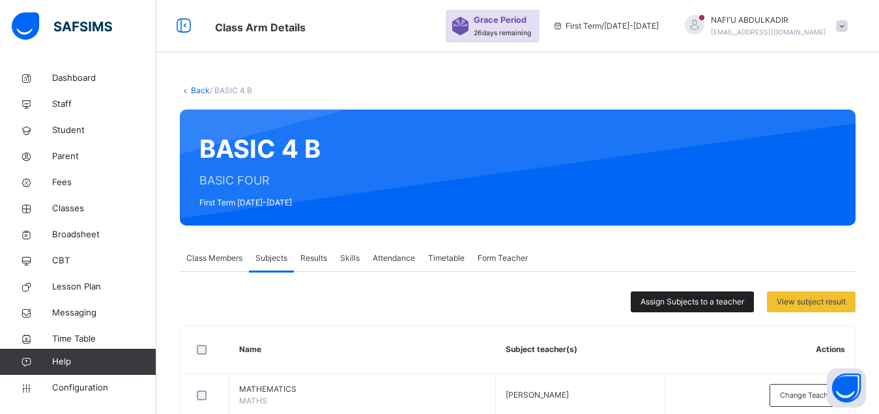
click at [705, 303] on span "Assign Subjects to a teacher" at bounding box center [692, 302] width 104 height 12
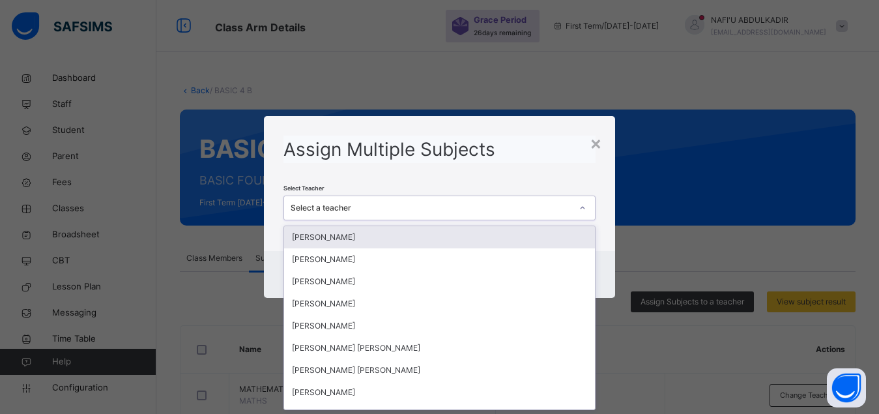
click at [515, 205] on div "Select a teacher" at bounding box center [430, 208] width 281 height 12
type input "*****"
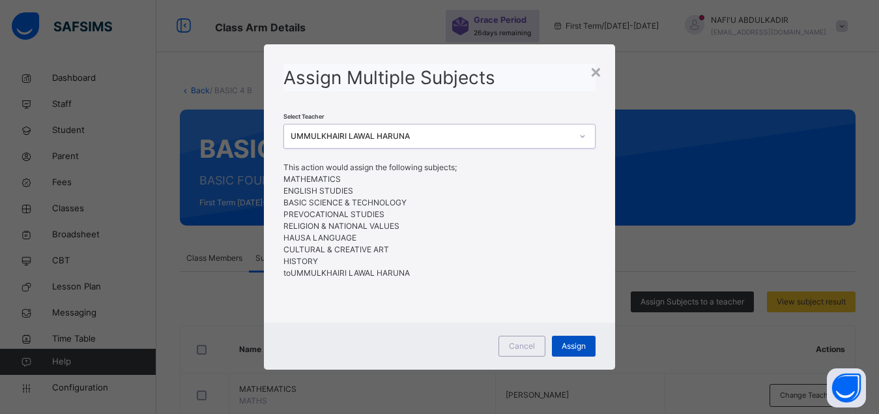
click at [576, 350] on span "Assign" at bounding box center [573, 346] width 24 height 12
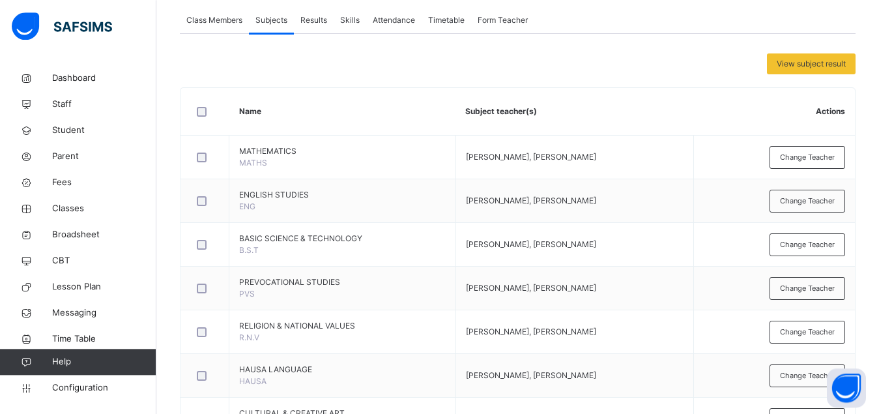
scroll to position [341, 0]
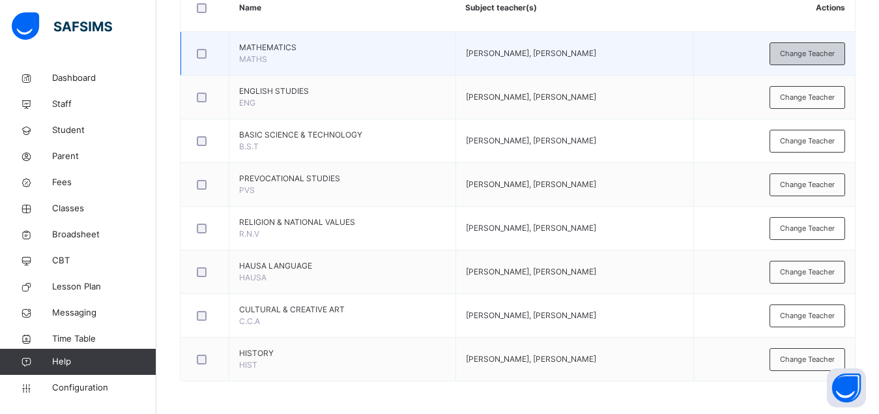
click at [800, 52] on span "Change Teacher" at bounding box center [807, 53] width 55 height 11
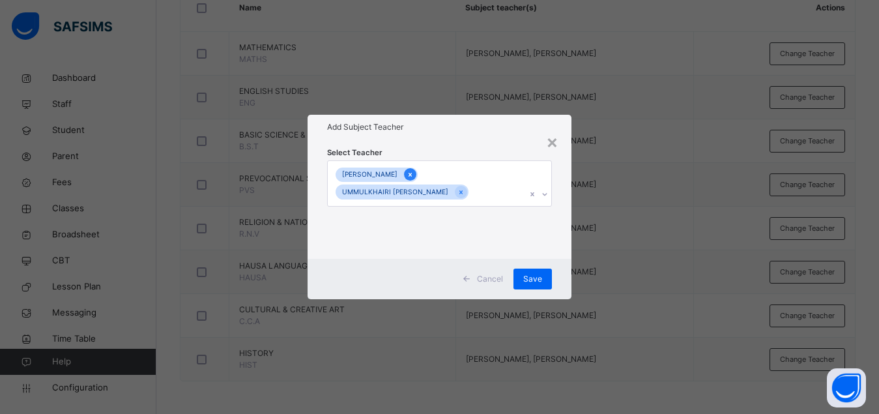
click at [414, 176] on icon at bounding box center [409, 174] width 7 height 9
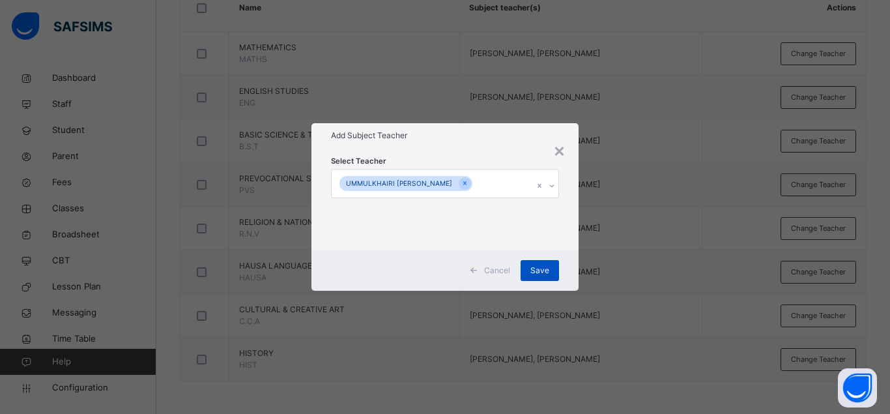
click at [535, 266] on span "Save" at bounding box center [539, 270] width 19 height 12
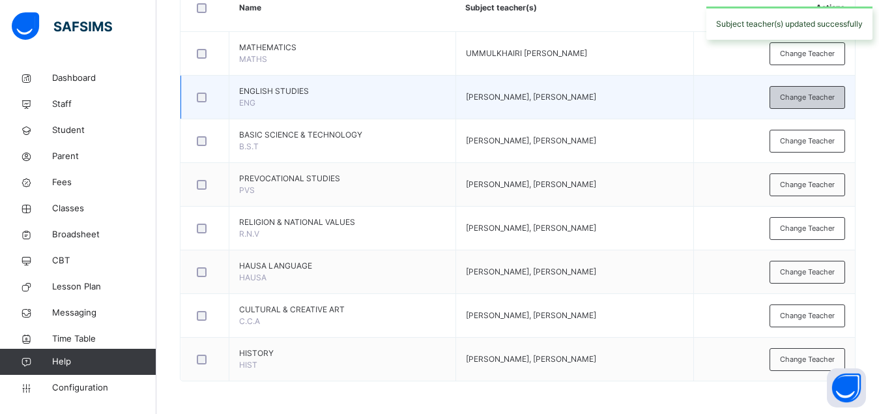
click at [802, 97] on span "Change Teacher" at bounding box center [807, 97] width 55 height 11
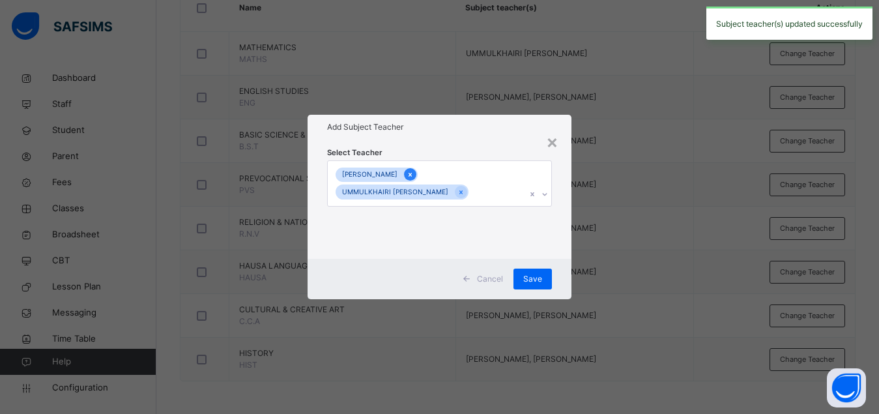
click at [416, 172] on div at bounding box center [410, 174] width 12 height 12
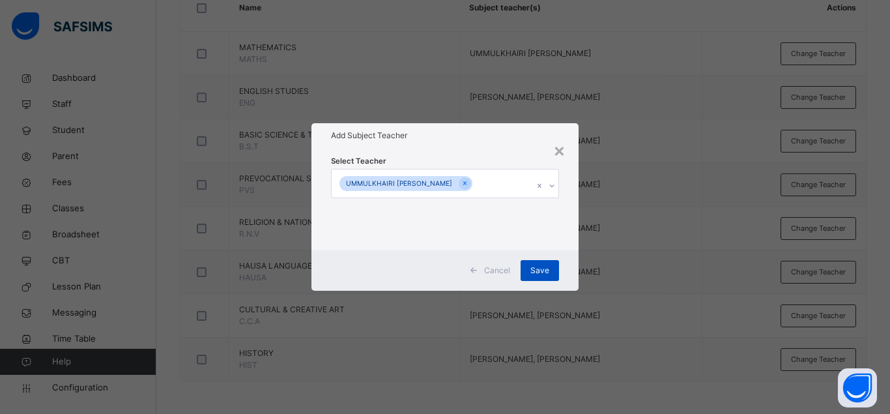
click at [548, 270] on span "Save" at bounding box center [539, 270] width 19 height 12
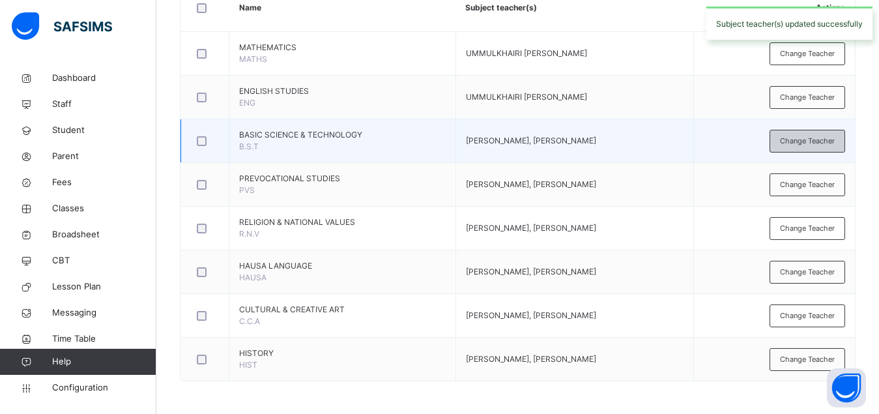
click at [804, 142] on span "Change Teacher" at bounding box center [807, 140] width 55 height 11
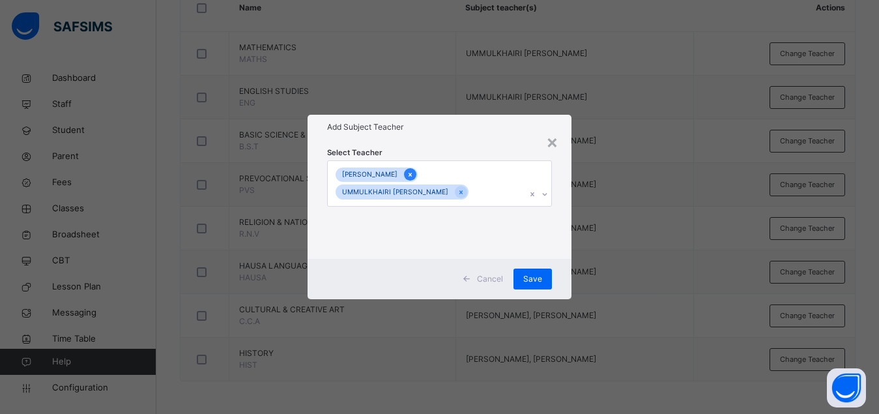
click at [414, 175] on icon at bounding box center [409, 174] width 7 height 9
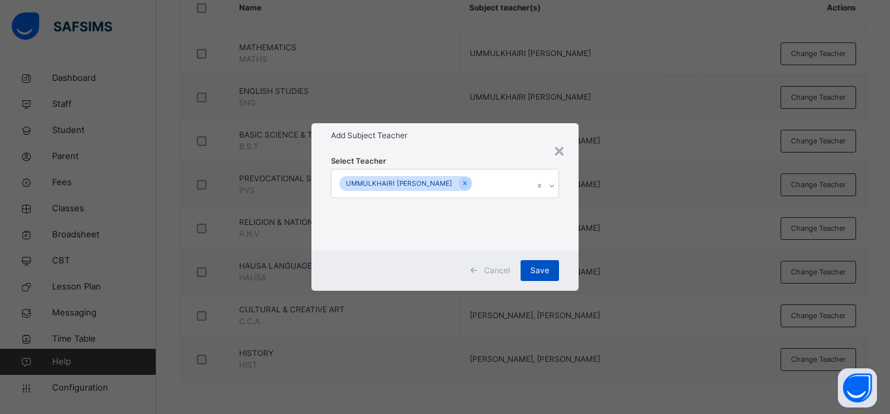
click at [539, 266] on span "Save" at bounding box center [539, 270] width 19 height 12
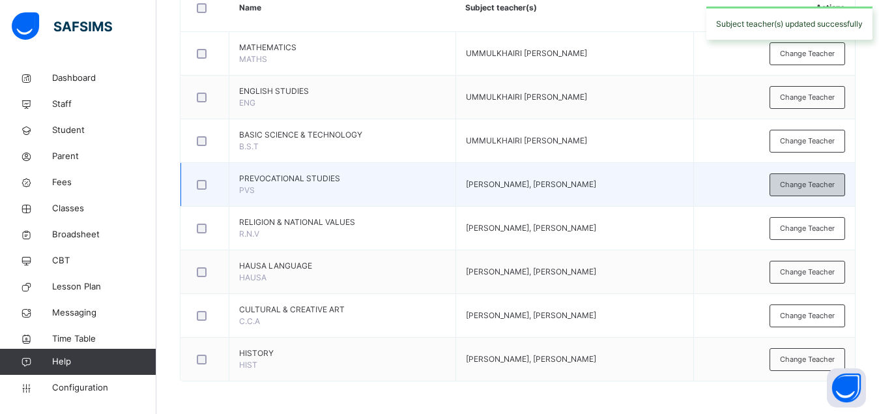
click at [813, 189] on span "Change Teacher" at bounding box center [807, 184] width 55 height 11
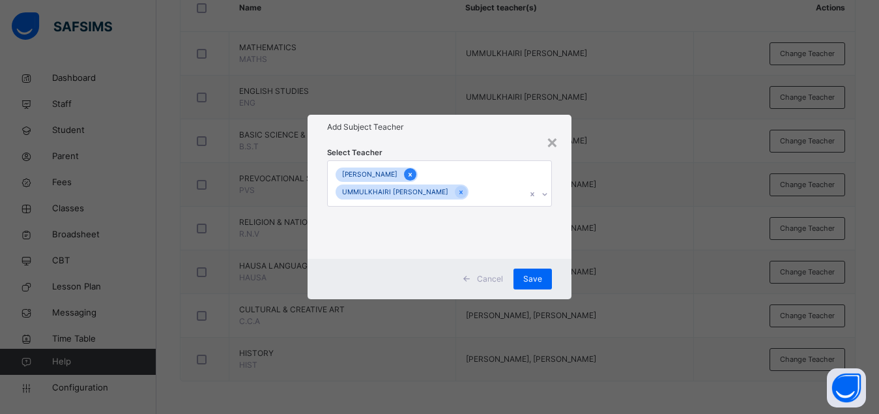
click at [412, 175] on icon at bounding box center [409, 175] width 3 height 4
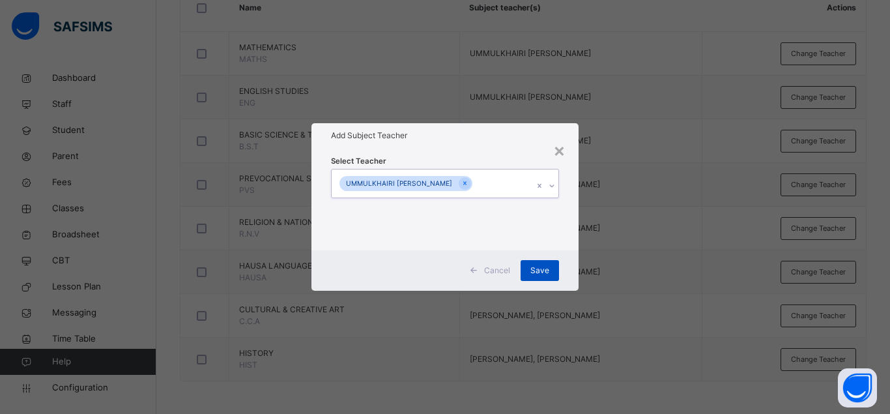
click at [541, 276] on div "Save" at bounding box center [539, 270] width 38 height 21
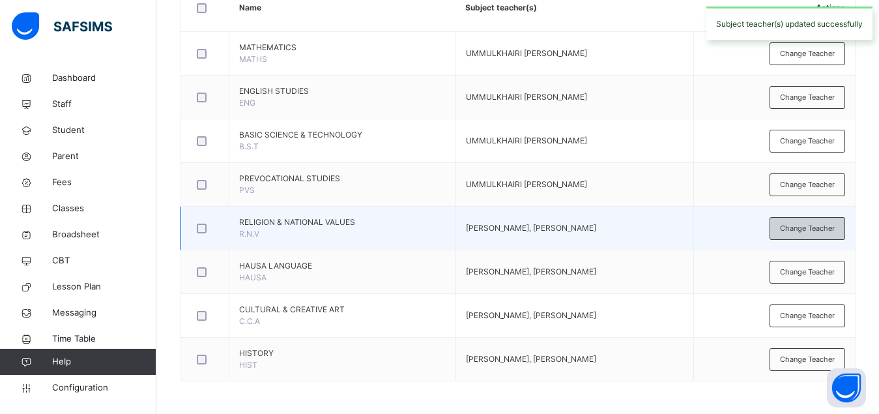
click at [797, 229] on span "Change Teacher" at bounding box center [807, 228] width 55 height 11
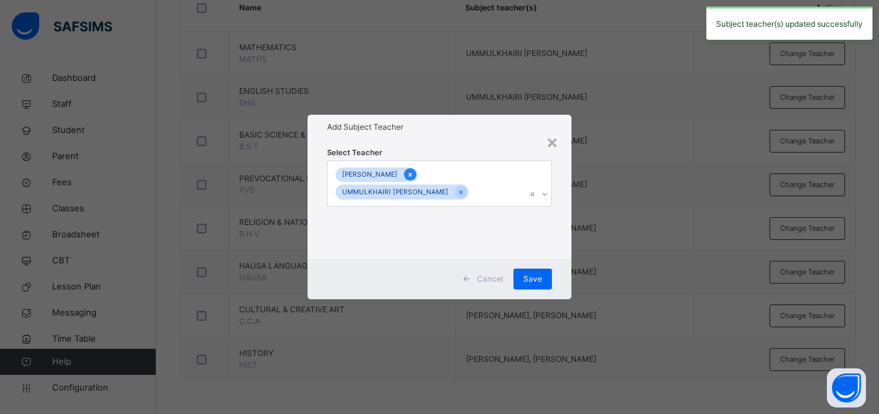
click at [414, 178] on icon at bounding box center [409, 174] width 7 height 9
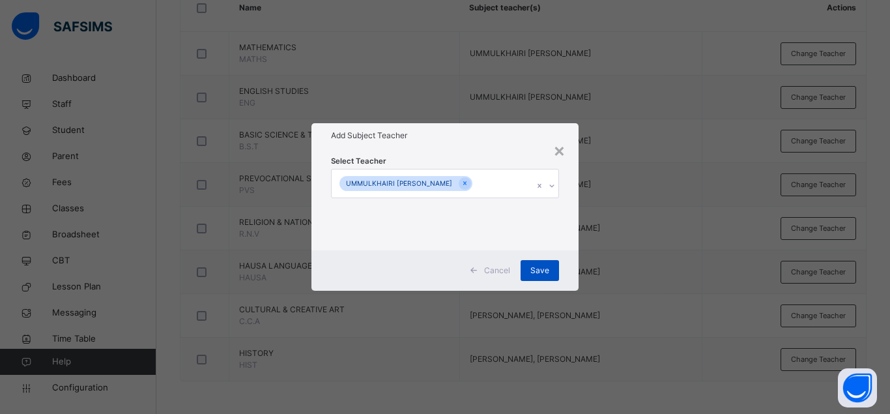
click at [543, 269] on span "Save" at bounding box center [539, 270] width 19 height 12
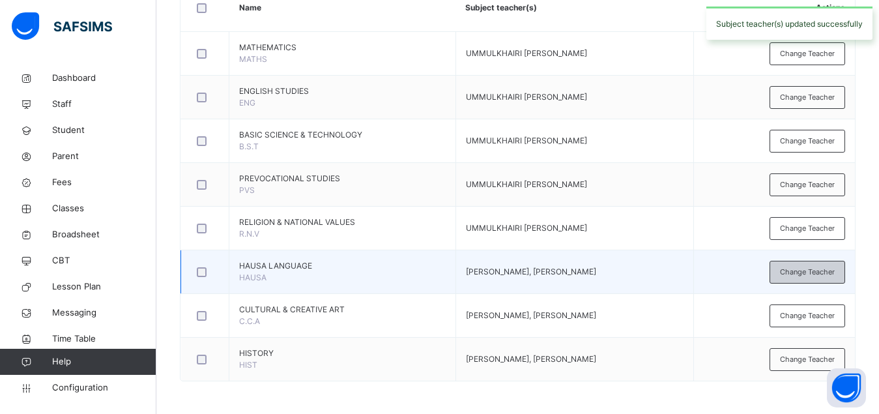
click at [819, 279] on div "Change Teacher" at bounding box center [807, 272] width 76 height 23
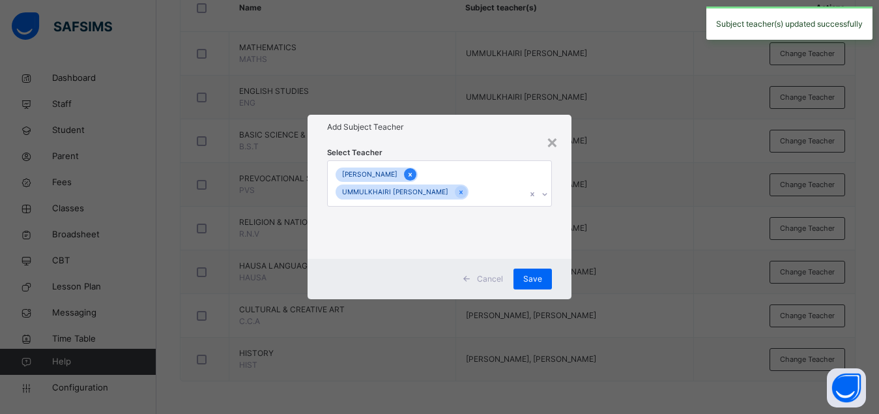
click at [414, 175] on icon at bounding box center [409, 174] width 7 height 9
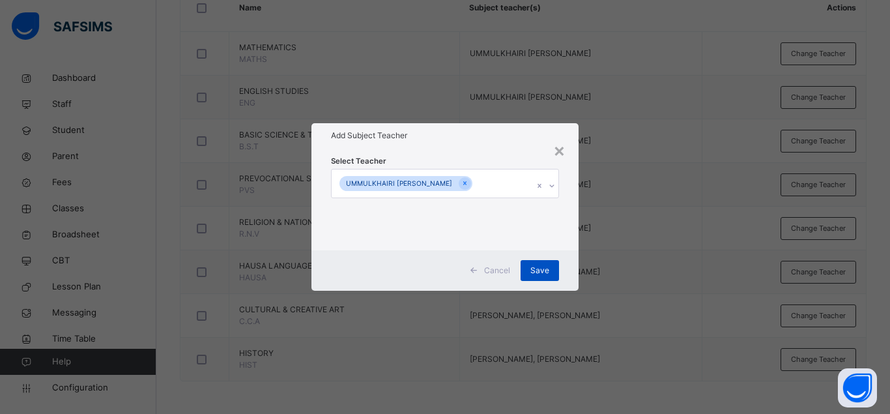
click at [543, 270] on span "Save" at bounding box center [539, 270] width 19 height 12
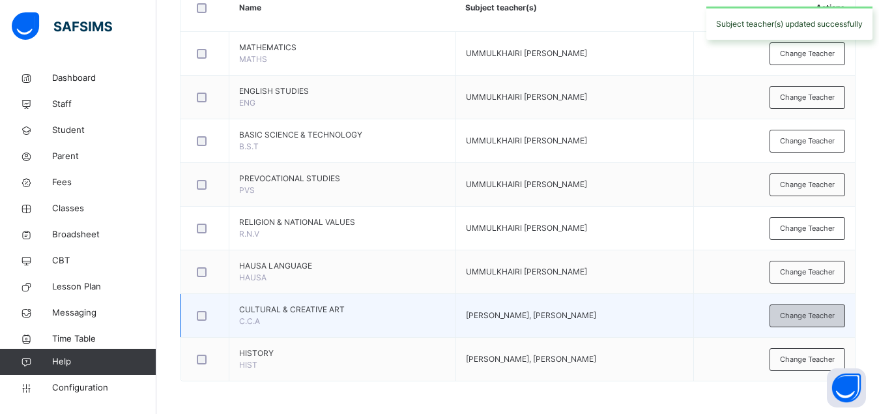
click at [813, 320] on span "Change Teacher" at bounding box center [807, 315] width 55 height 11
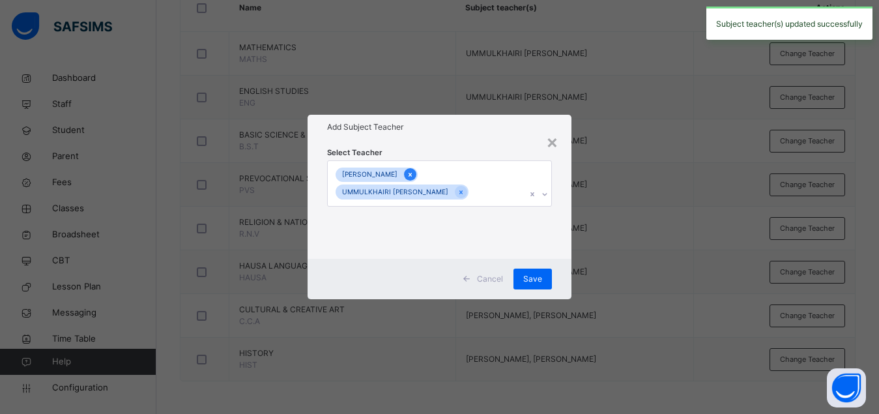
click at [414, 176] on icon at bounding box center [409, 174] width 7 height 9
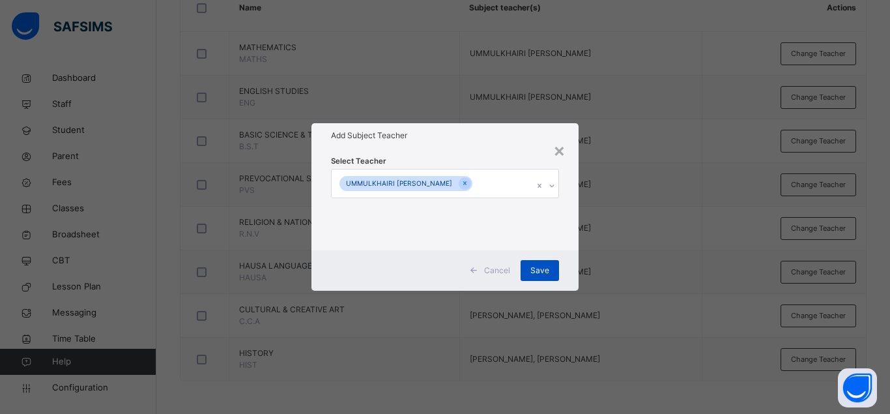
click at [546, 268] on span "Save" at bounding box center [539, 270] width 19 height 12
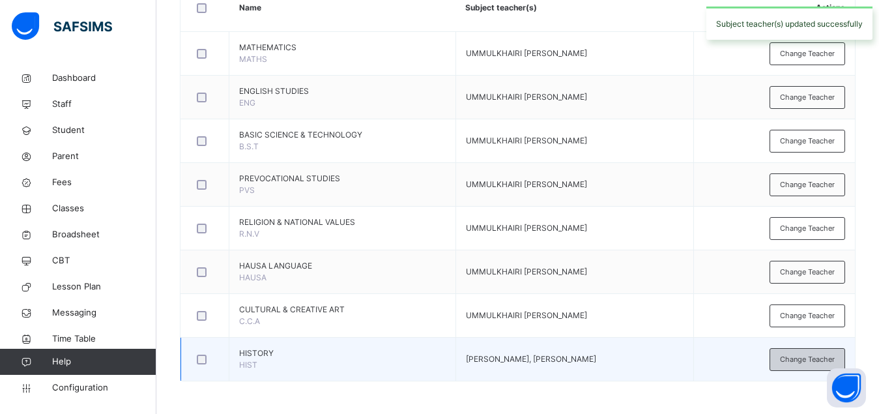
click at [798, 364] on span "Change Teacher" at bounding box center [807, 359] width 55 height 11
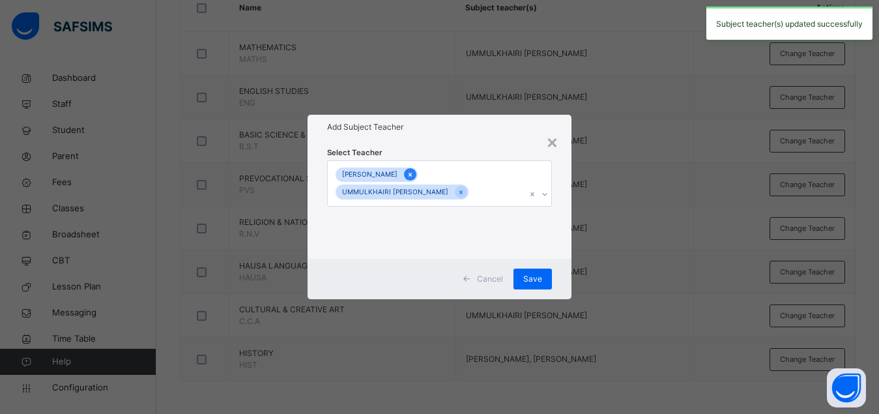
click at [412, 175] on icon at bounding box center [409, 175] width 3 height 4
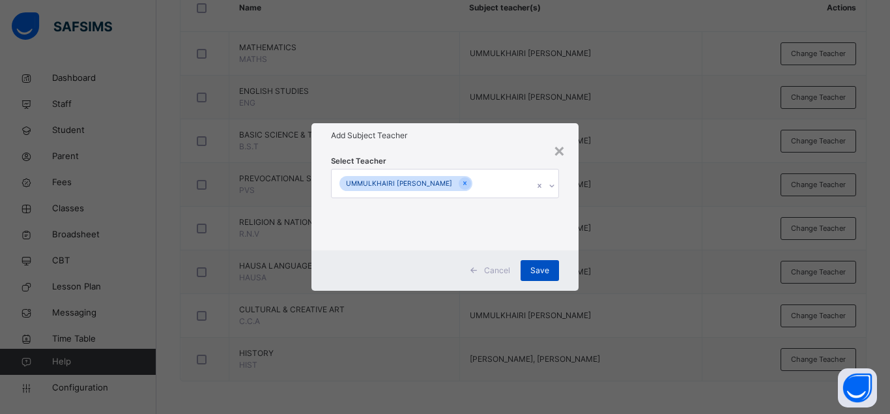
click at [537, 266] on span "Save" at bounding box center [539, 270] width 19 height 12
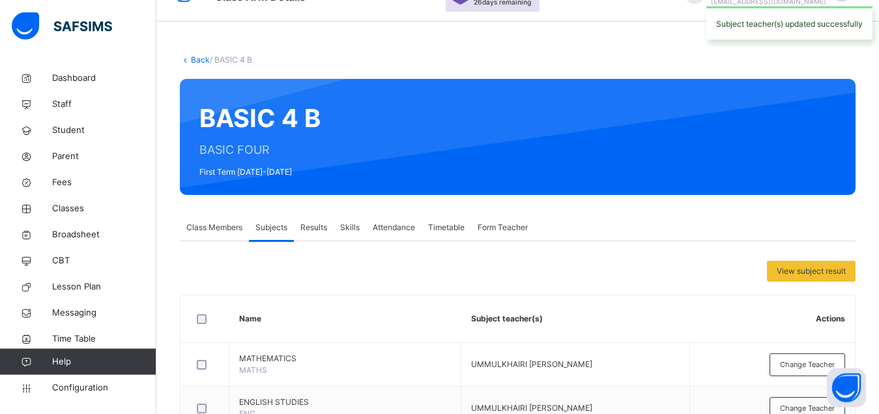
scroll to position [0, 0]
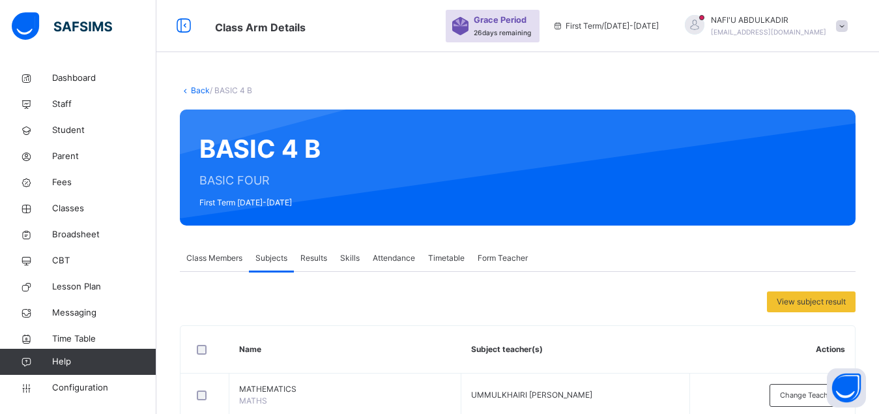
click at [195, 89] on link "Back" at bounding box center [200, 90] width 19 height 10
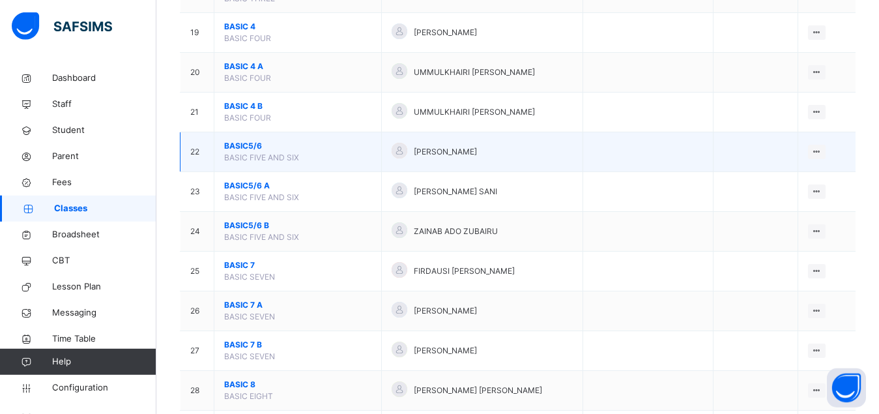
scroll to position [864, 0]
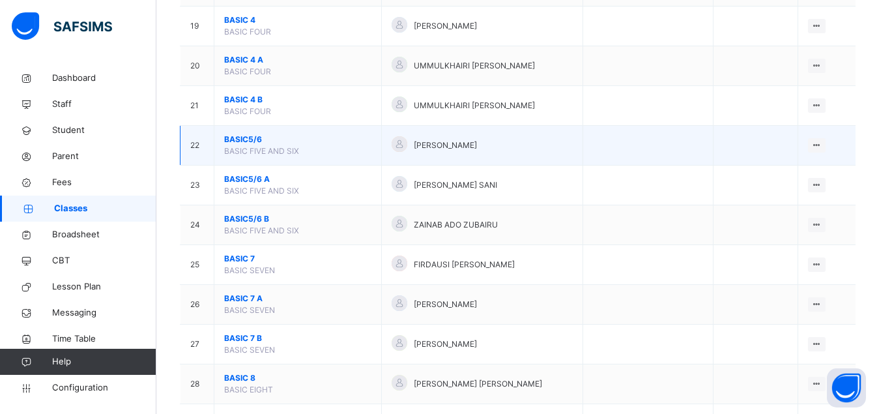
click at [233, 145] on span "BASIC5/6" at bounding box center [297, 140] width 147 height 12
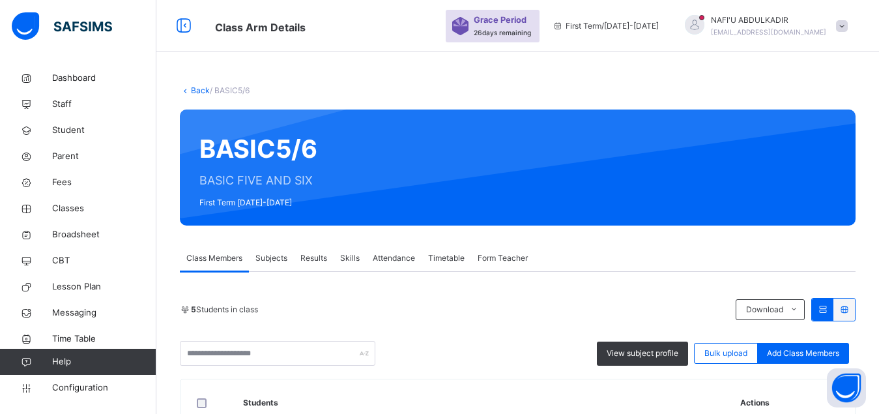
click at [272, 258] on span "Subjects" at bounding box center [271, 258] width 32 height 12
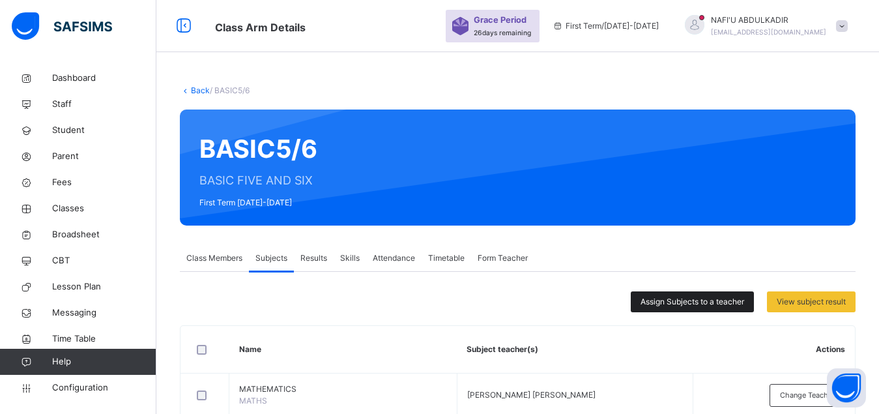
click at [676, 301] on span "Assign Subjects to a teacher" at bounding box center [692, 302] width 104 height 12
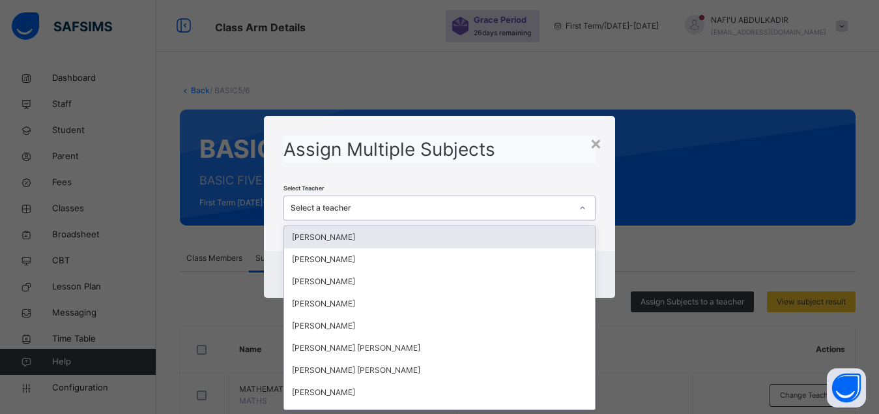
click at [514, 202] on div "Select a teacher" at bounding box center [430, 208] width 281 height 12
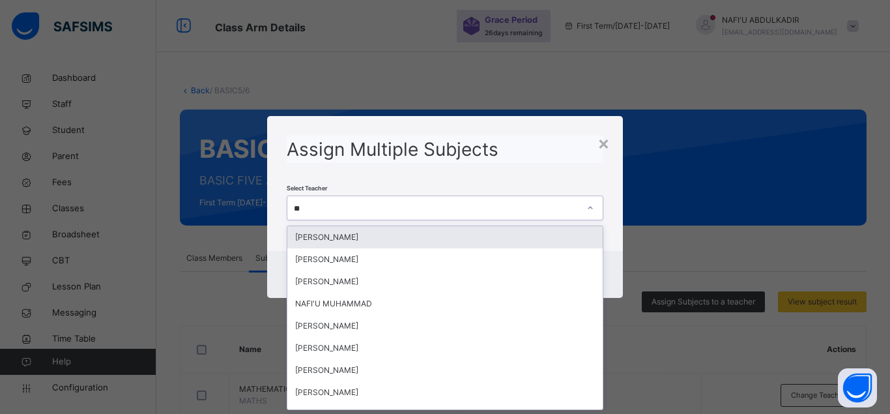
type input "***"
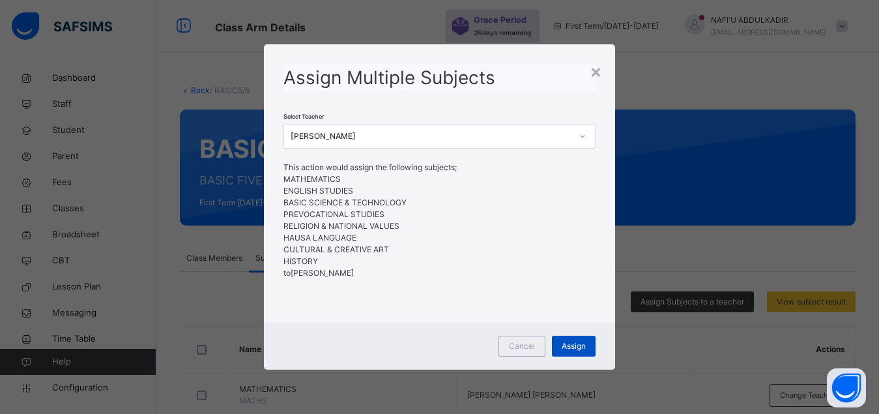
click at [580, 349] on span "Assign" at bounding box center [573, 346] width 24 height 12
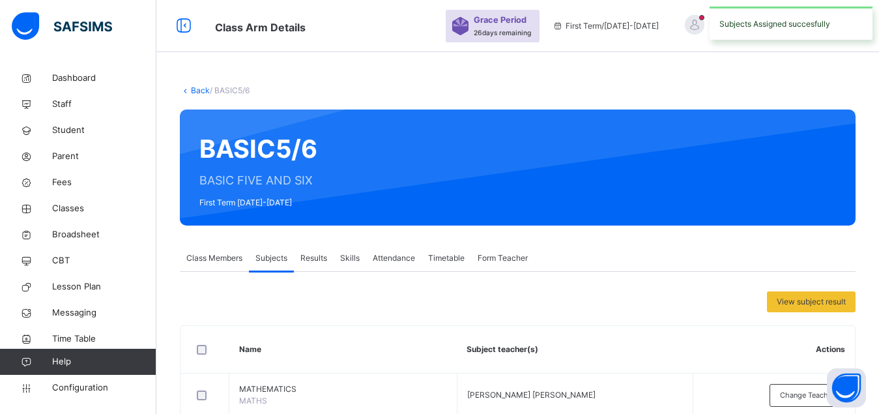
scroll to position [341, 0]
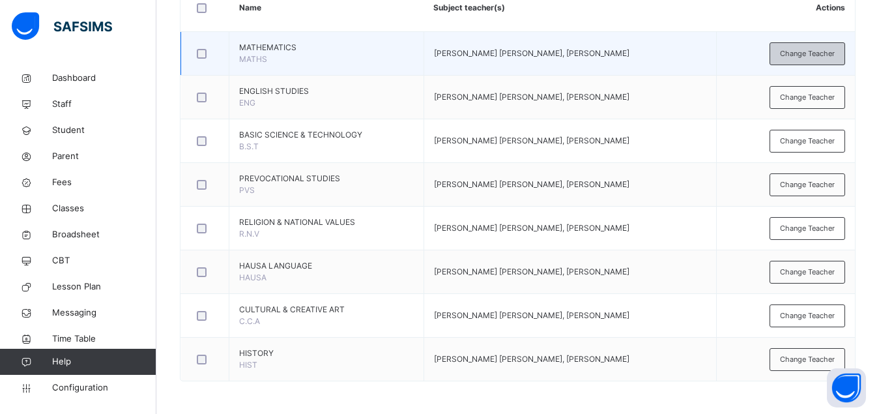
click at [834, 51] on span "Change Teacher" at bounding box center [807, 53] width 55 height 11
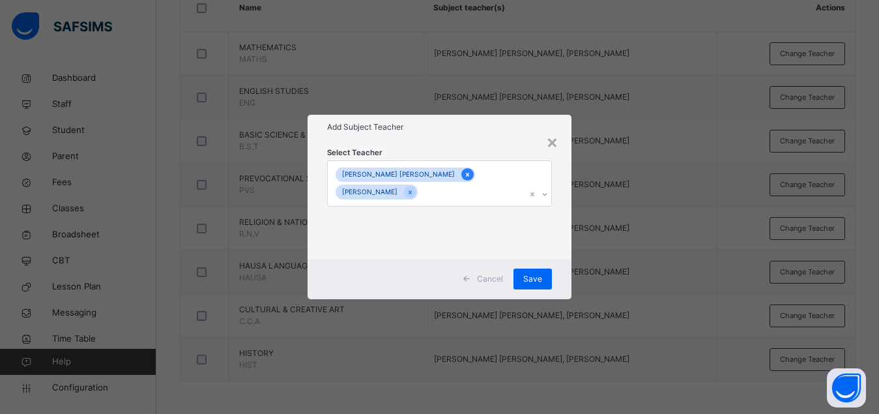
click at [464, 174] on icon at bounding box center [467, 174] width 7 height 9
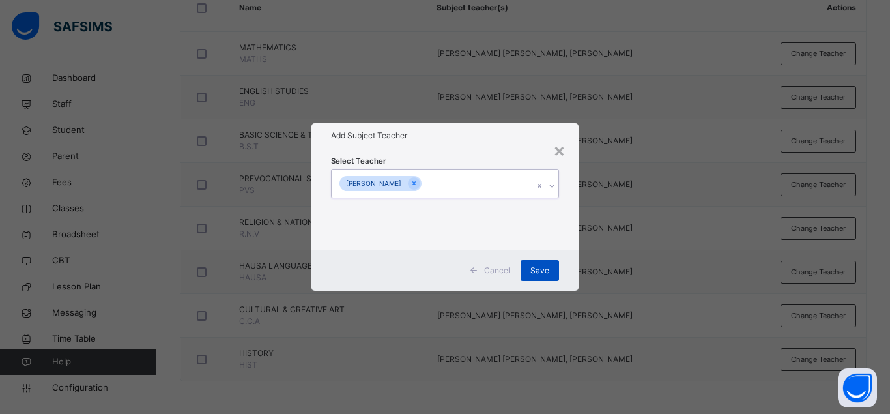
click at [540, 272] on span "Save" at bounding box center [539, 270] width 19 height 12
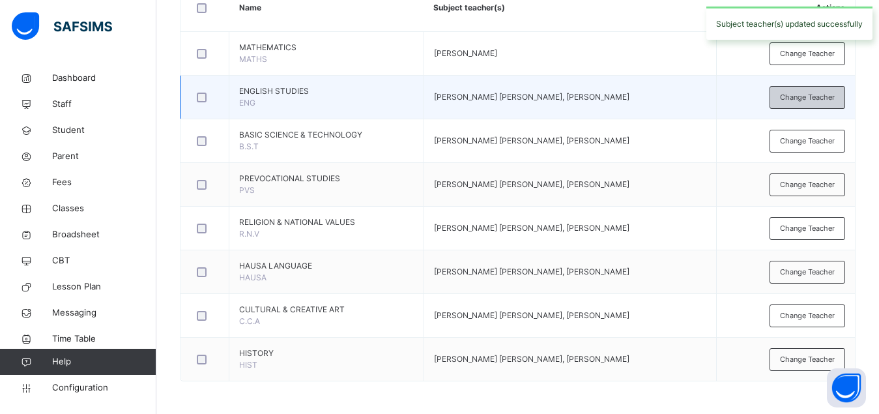
click at [803, 96] on span "Change Teacher" at bounding box center [807, 97] width 55 height 11
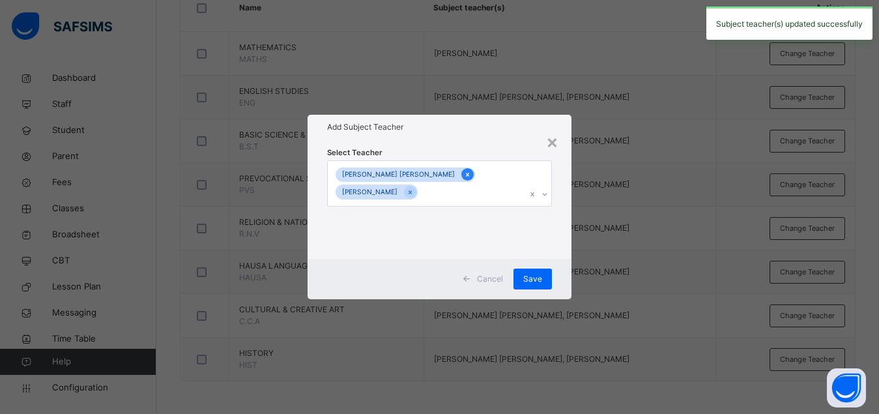
click at [464, 173] on icon at bounding box center [467, 174] width 7 height 9
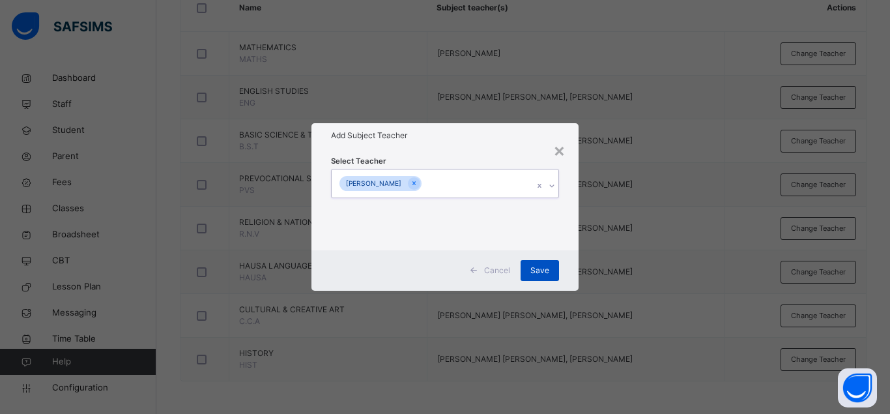
click at [544, 270] on span "Save" at bounding box center [539, 270] width 19 height 12
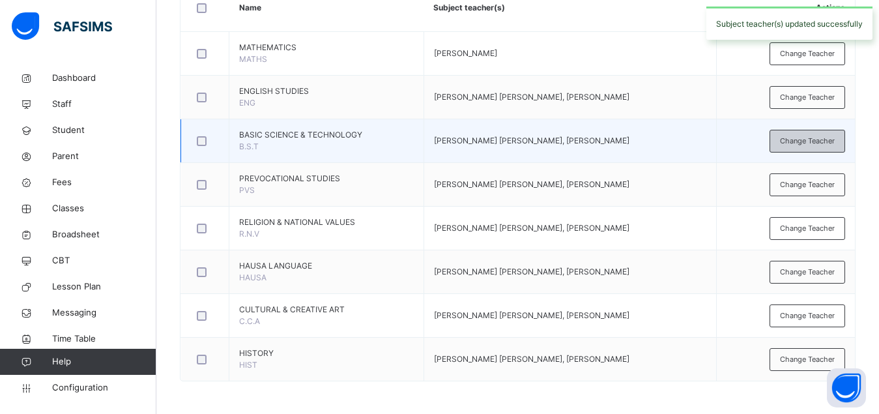
click at [810, 140] on span "Change Teacher" at bounding box center [807, 140] width 55 height 11
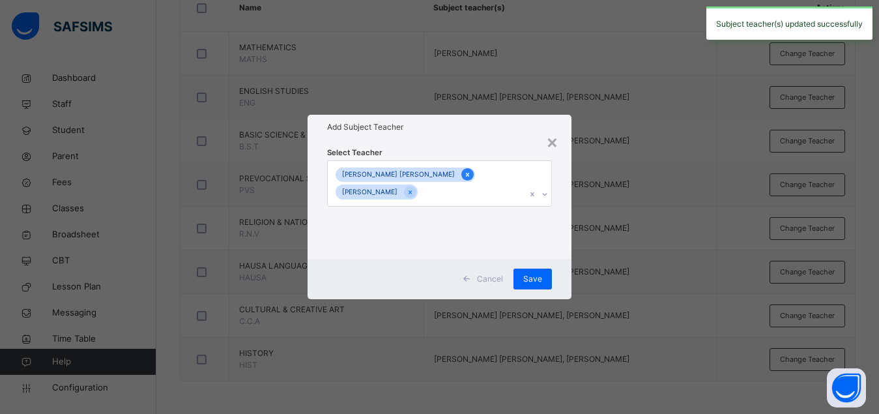
click at [464, 173] on icon at bounding box center [467, 174] width 7 height 9
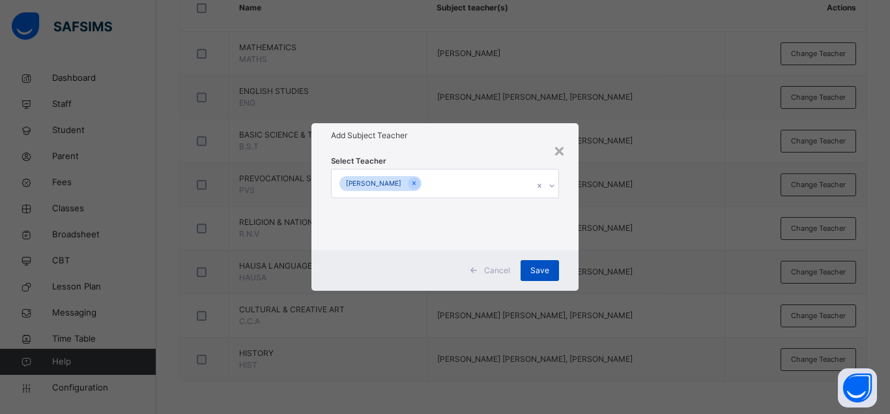
click at [535, 275] on span "Save" at bounding box center [539, 270] width 19 height 12
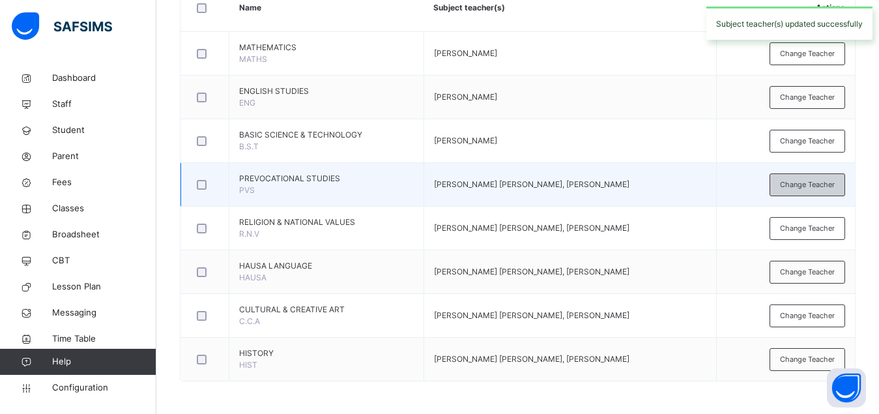
click at [797, 186] on span "Change Teacher" at bounding box center [807, 184] width 55 height 11
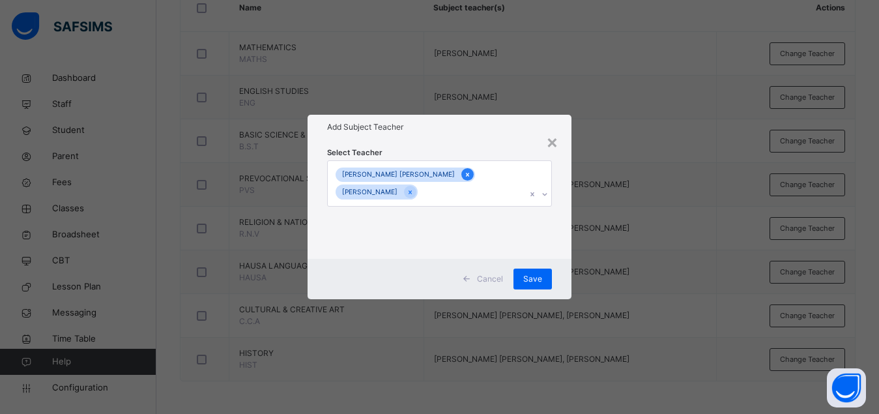
click at [464, 175] on icon at bounding box center [467, 174] width 7 height 9
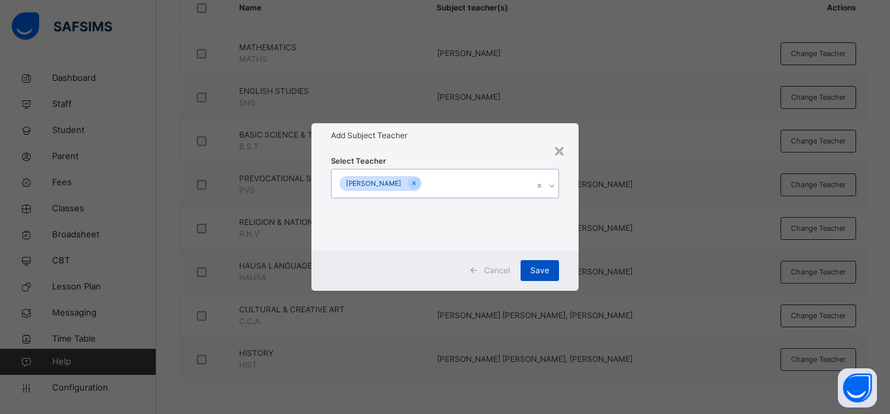
click at [542, 270] on span "Save" at bounding box center [539, 270] width 19 height 12
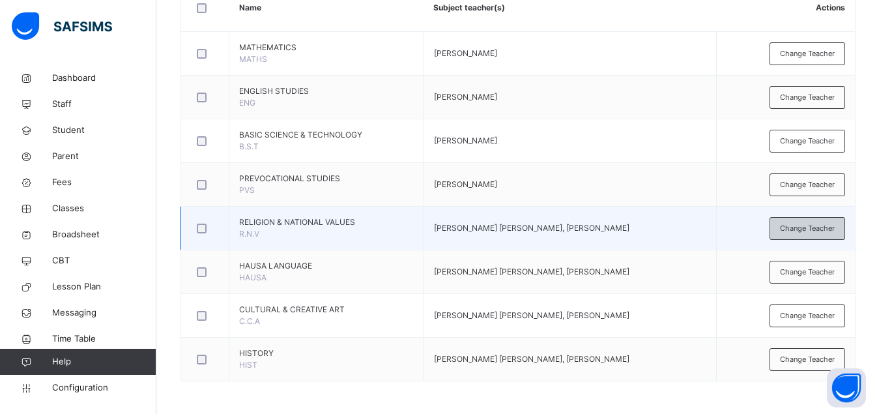
click at [801, 234] on div "Change Teacher" at bounding box center [807, 228] width 76 height 23
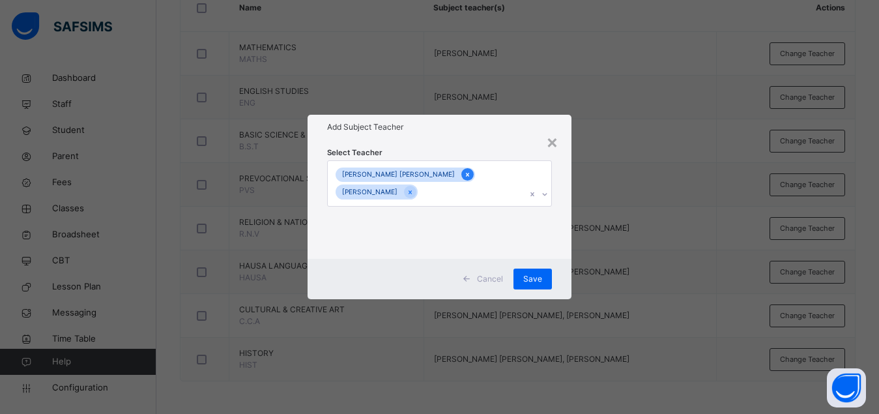
click at [464, 176] on icon at bounding box center [467, 174] width 7 height 9
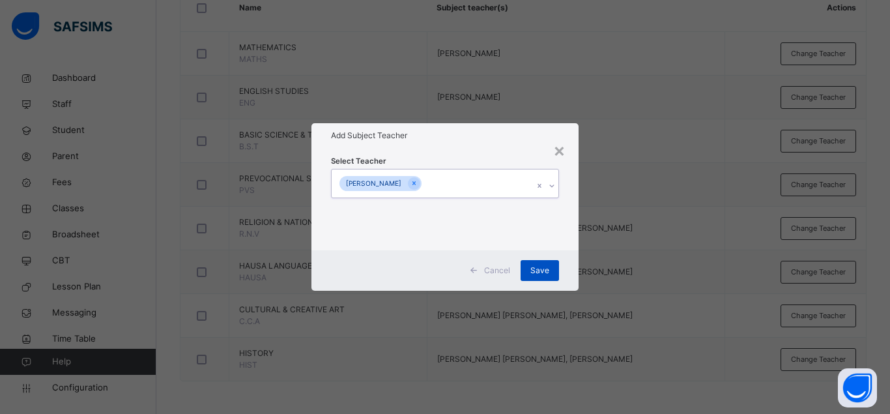
click at [534, 271] on span "Save" at bounding box center [539, 270] width 19 height 12
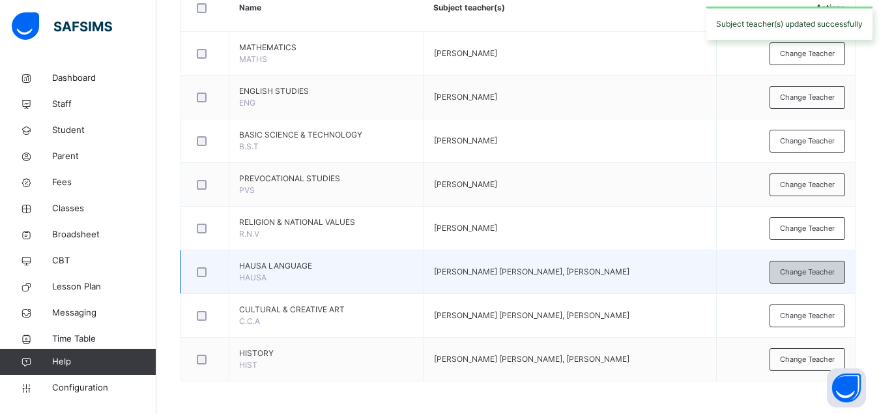
click at [799, 273] on span "Change Teacher" at bounding box center [807, 271] width 55 height 11
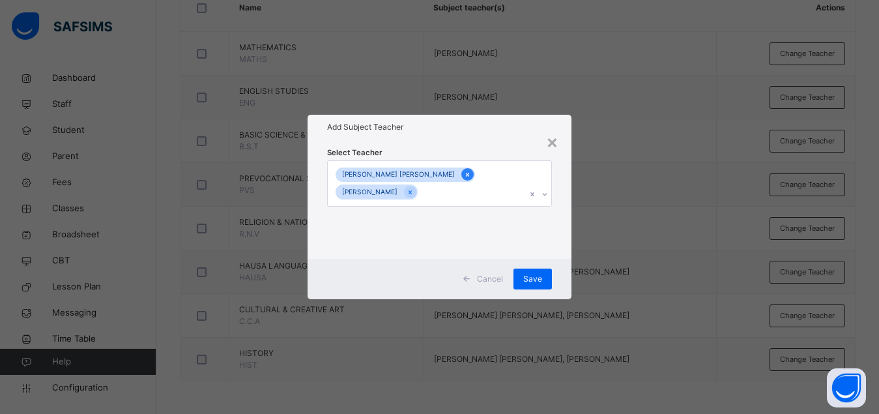
click at [461, 172] on div at bounding box center [467, 174] width 12 height 12
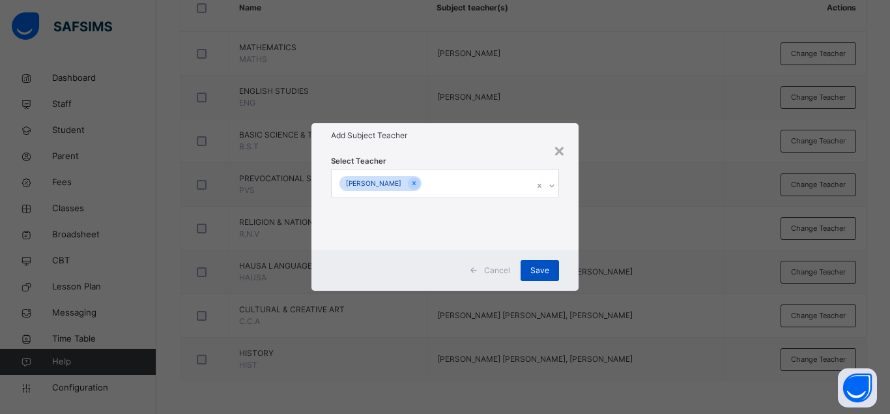
click at [544, 273] on span "Save" at bounding box center [539, 270] width 19 height 12
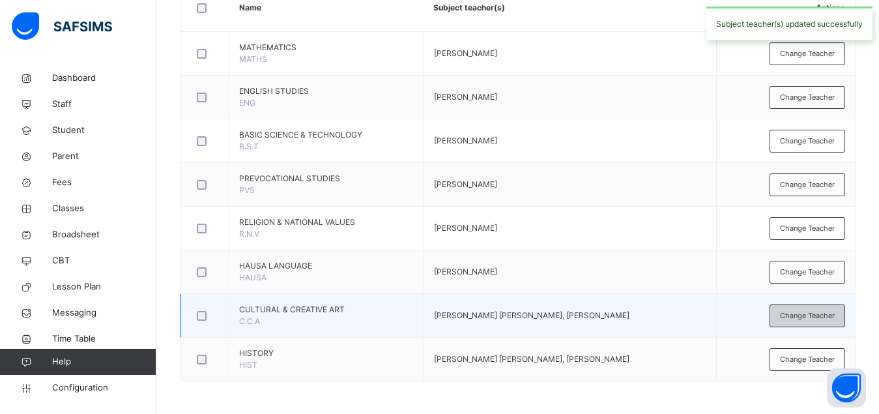
click at [812, 319] on span "Change Teacher" at bounding box center [807, 315] width 55 height 11
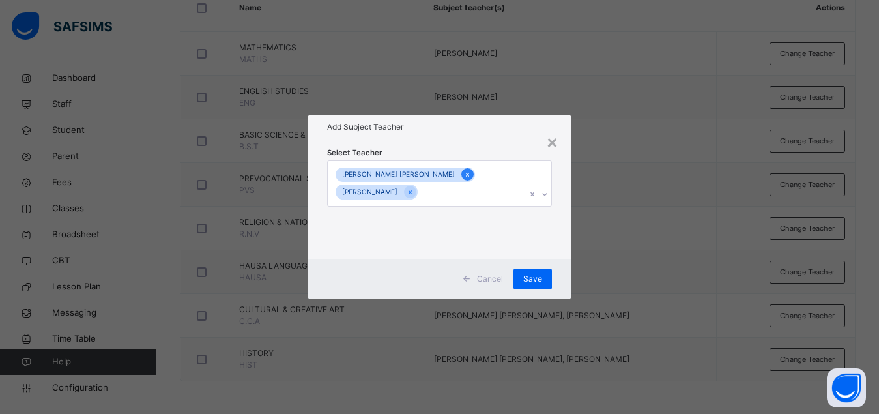
click at [466, 175] on icon at bounding box center [467, 175] width 3 height 4
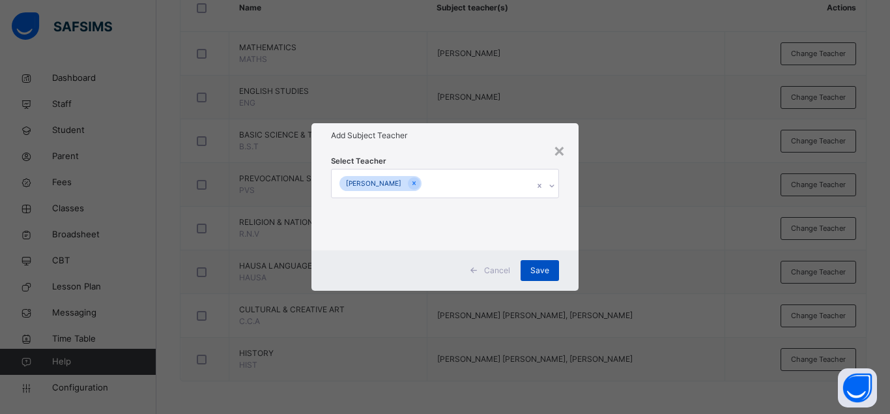
click at [545, 265] on span "Save" at bounding box center [539, 270] width 19 height 12
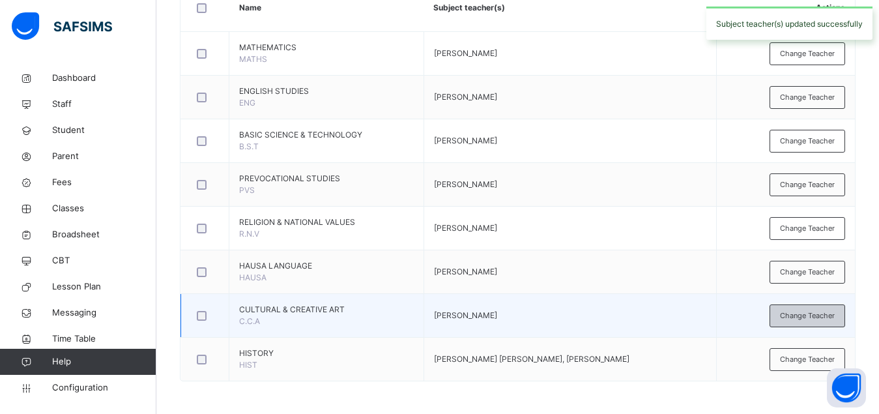
click at [810, 316] on span "Change Teacher" at bounding box center [807, 315] width 55 height 11
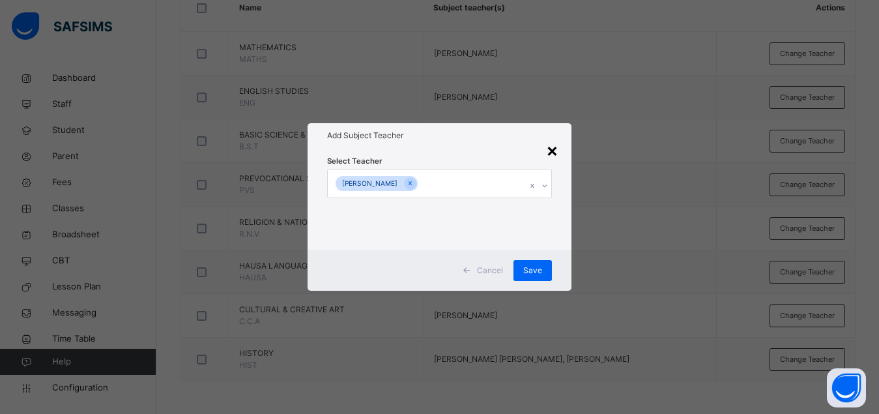
click at [553, 149] on div "×" at bounding box center [552, 149] width 12 height 27
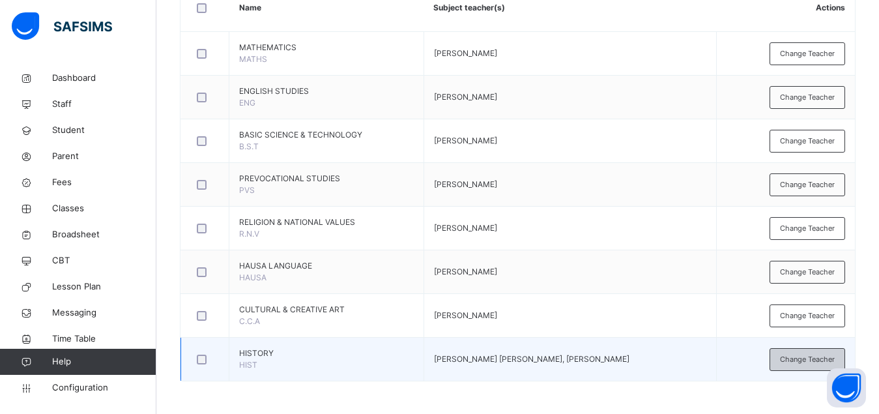
click at [792, 361] on span "Change Teacher" at bounding box center [807, 359] width 55 height 11
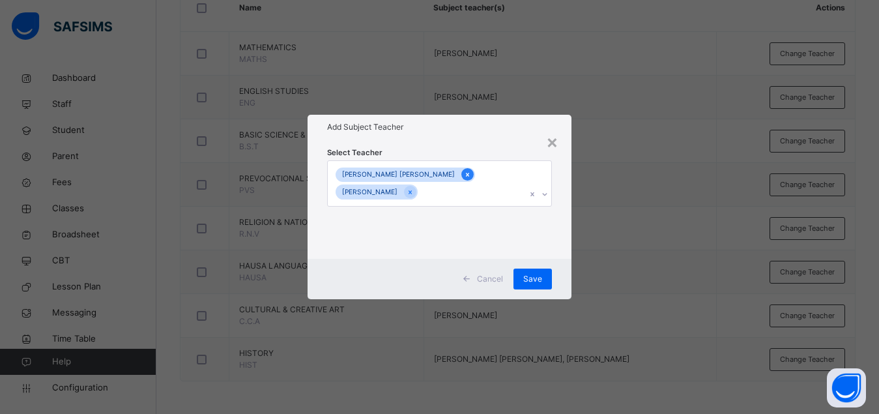
click at [464, 176] on icon at bounding box center [467, 174] width 7 height 9
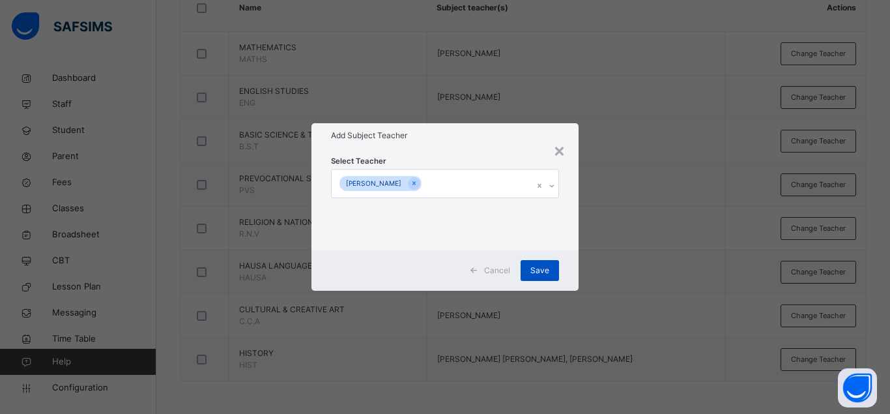
click at [531, 267] on div "Save" at bounding box center [539, 270] width 38 height 21
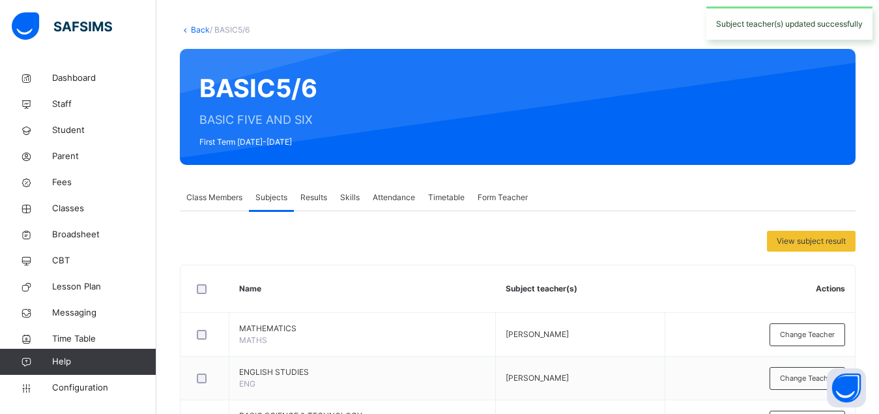
scroll to position [0, 0]
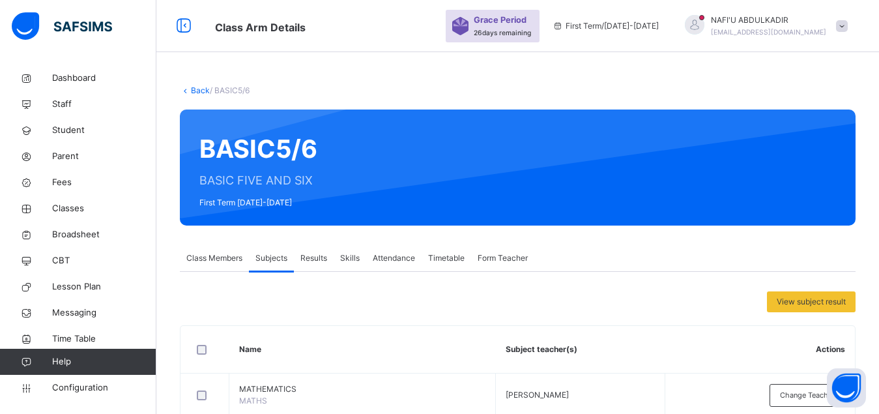
click at [198, 94] on link "Back" at bounding box center [200, 90] width 19 height 10
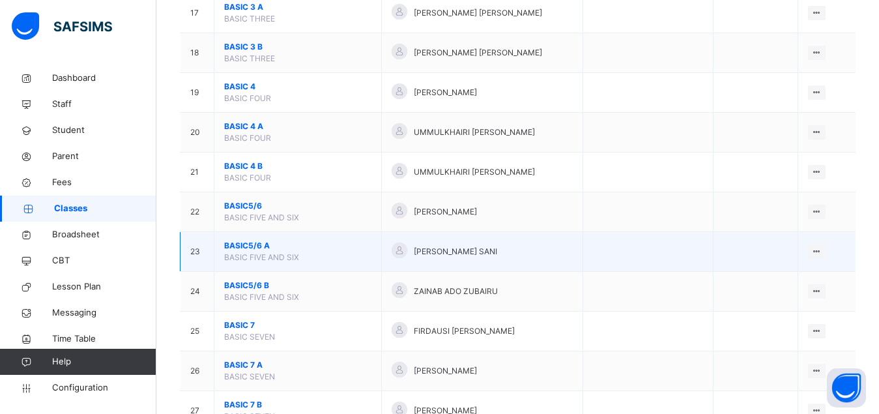
scroll to position [864, 0]
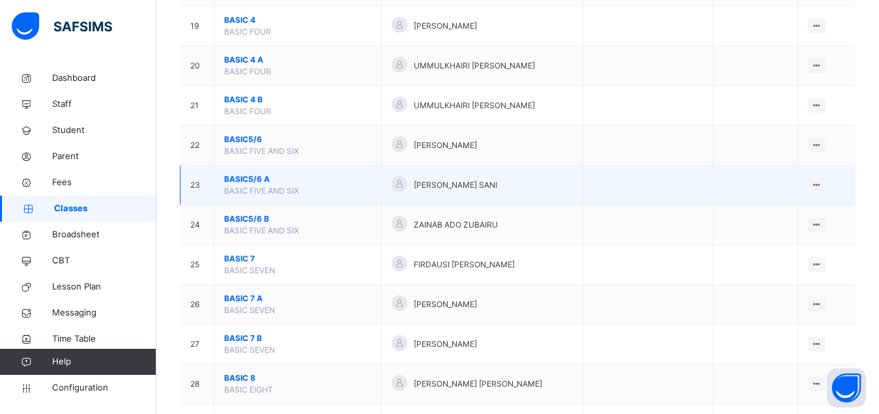
click at [230, 185] on span "BASIC5/6 A" at bounding box center [297, 179] width 147 height 12
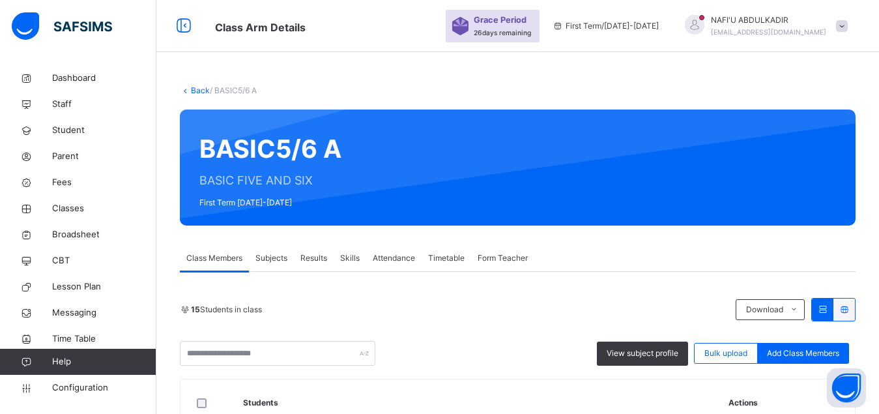
click at [280, 257] on span "Subjects" at bounding box center [271, 258] width 32 height 12
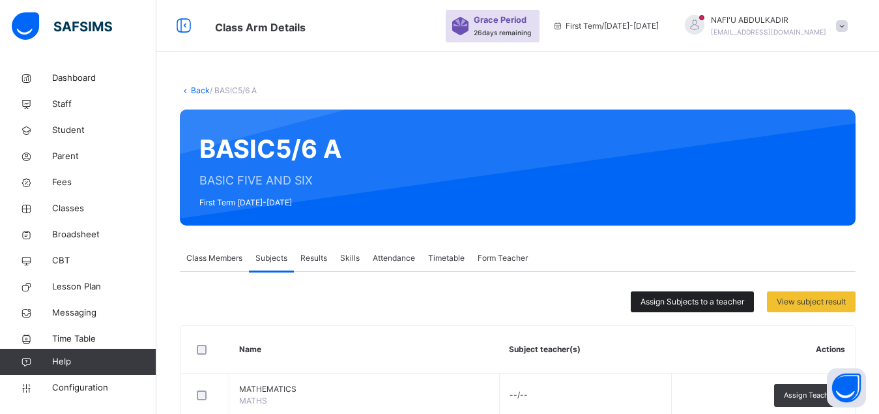
click at [694, 301] on span "Assign Subjects to a teacher" at bounding box center [692, 302] width 104 height 12
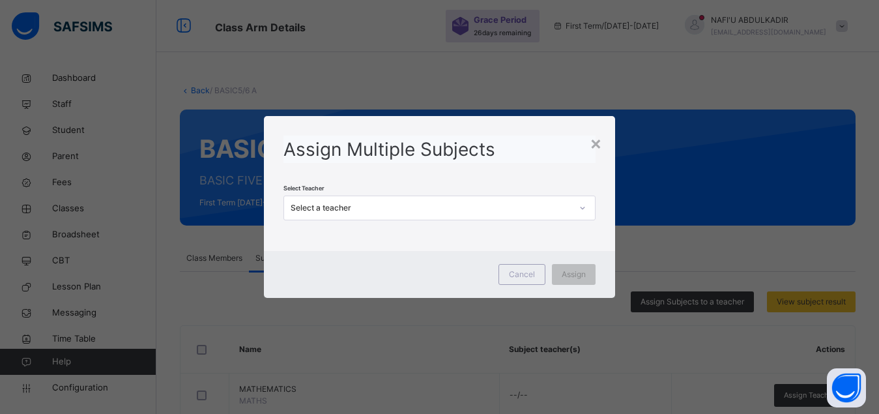
click at [529, 204] on div "Select a teacher" at bounding box center [430, 208] width 281 height 12
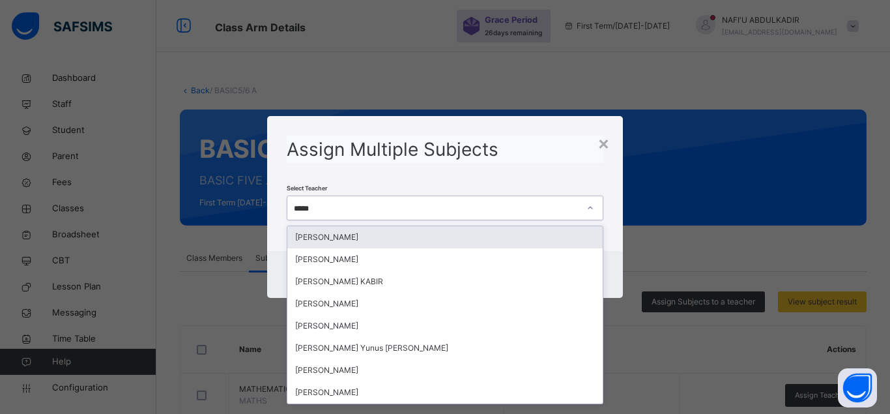
type input "******"
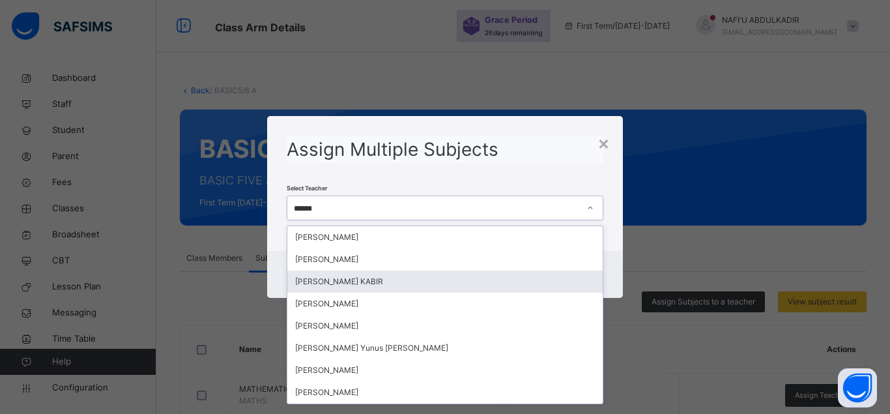
click at [361, 287] on div "[PERSON_NAME] KABIR" at bounding box center [444, 281] width 315 height 22
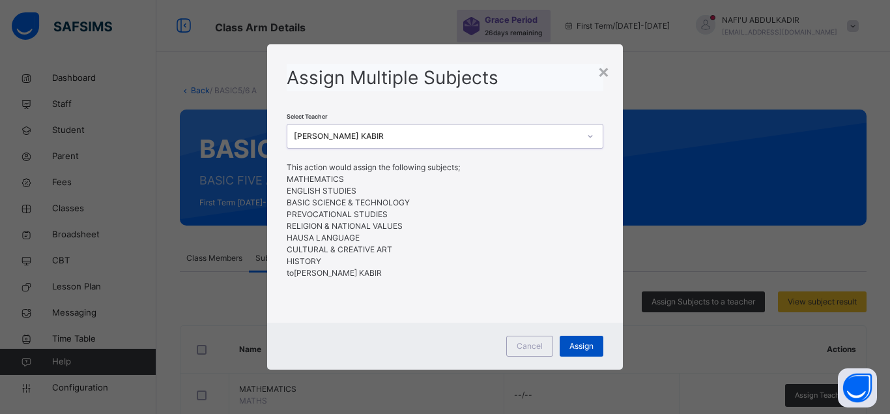
click at [587, 345] on span "Assign" at bounding box center [581, 346] width 24 height 12
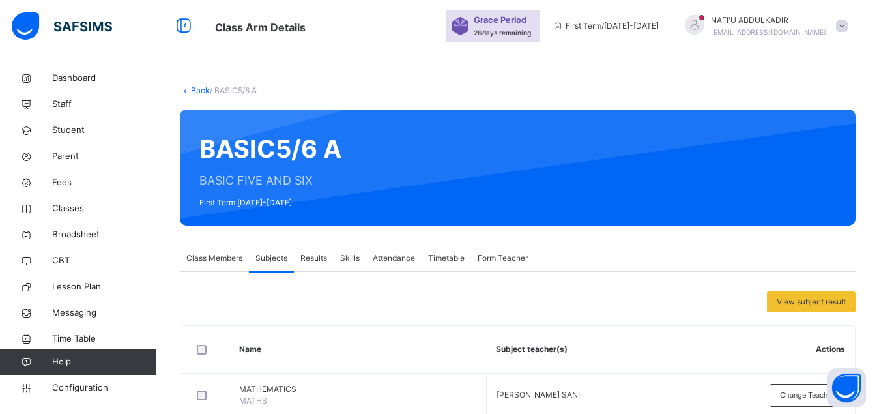
click at [201, 92] on link "Back" at bounding box center [200, 90] width 19 height 10
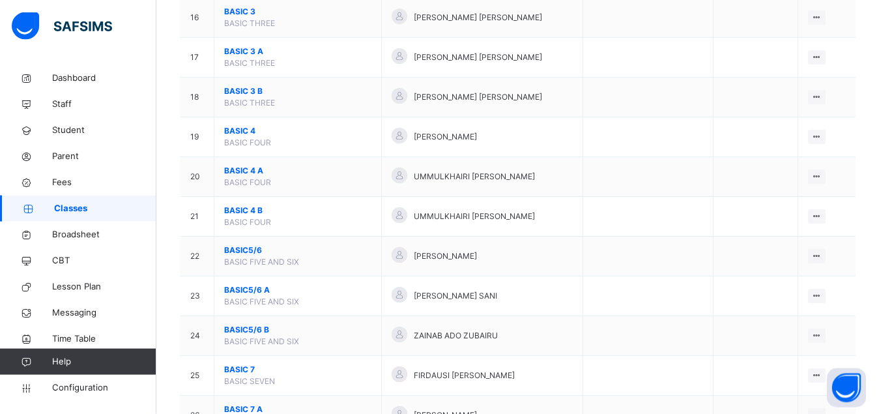
scroll to position [797, 0]
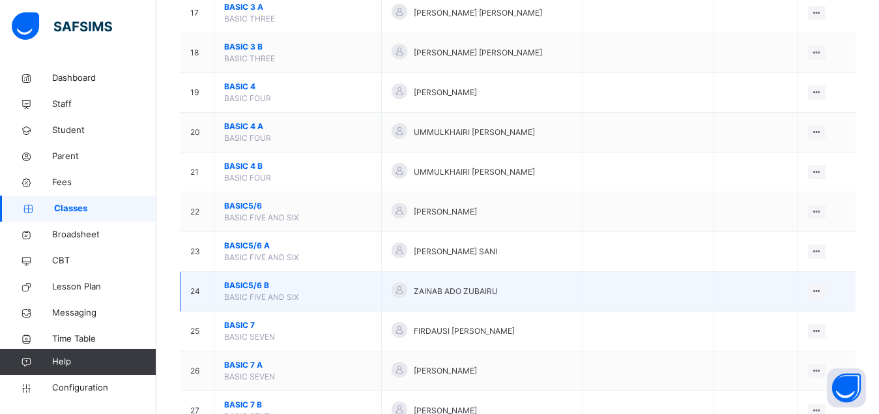
click at [238, 291] on span "BASIC5/6 B" at bounding box center [297, 285] width 147 height 12
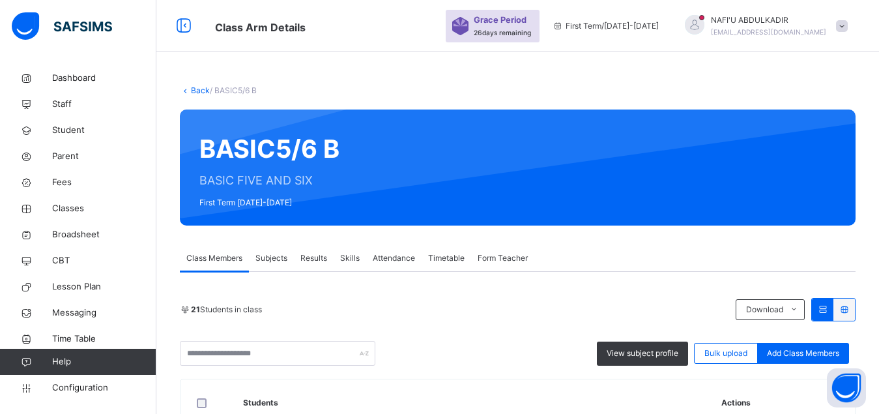
click at [277, 262] on span "Subjects" at bounding box center [271, 258] width 32 height 12
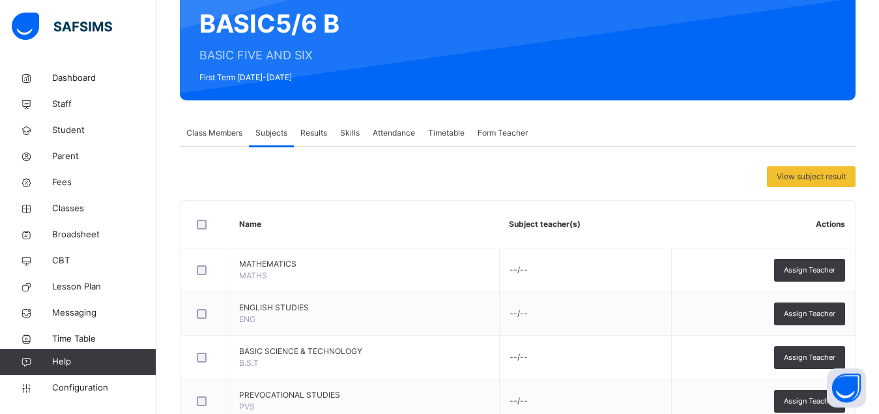
scroll to position [133, 0]
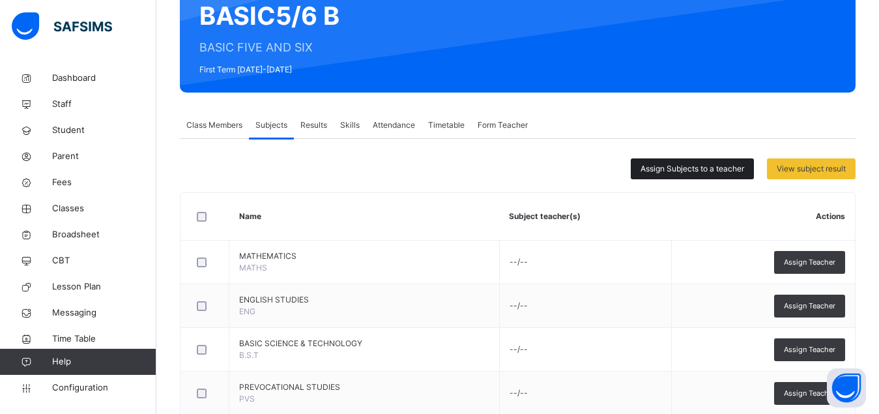
click at [703, 169] on span "Assign Subjects to a teacher" at bounding box center [692, 169] width 104 height 12
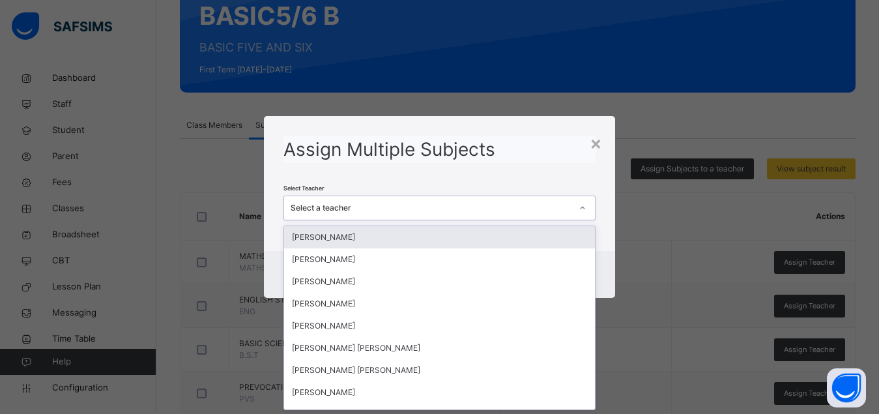
scroll to position [0, 0]
click at [543, 207] on div "Select a teacher" at bounding box center [430, 208] width 281 height 12
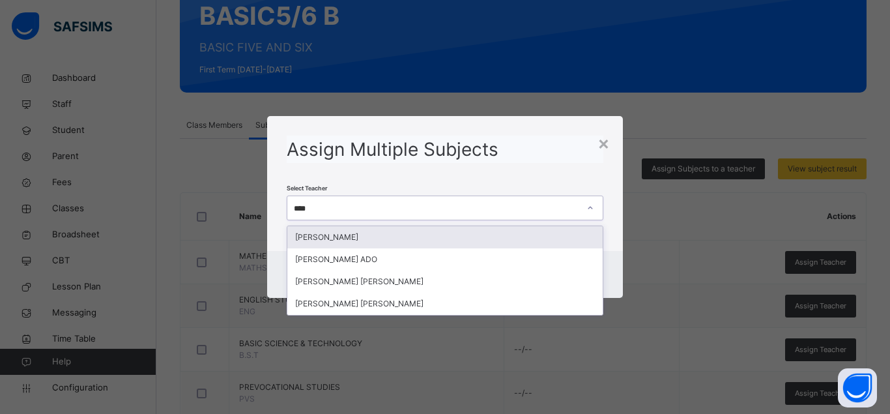
type input "*****"
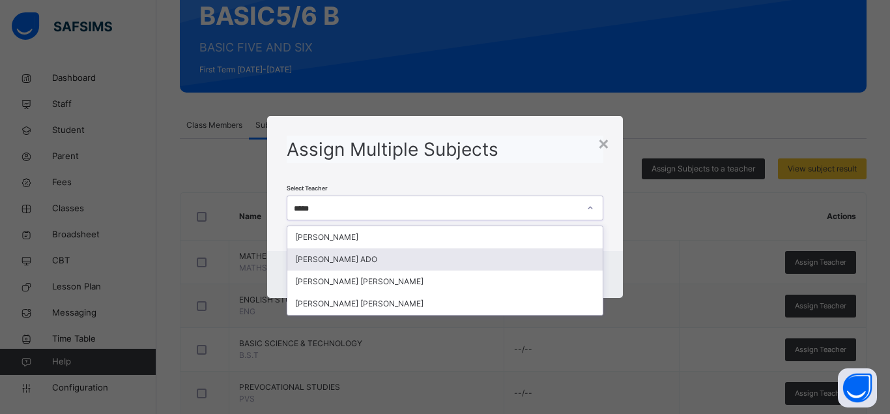
click at [354, 264] on div "[PERSON_NAME] ADO" at bounding box center [444, 259] width 315 height 22
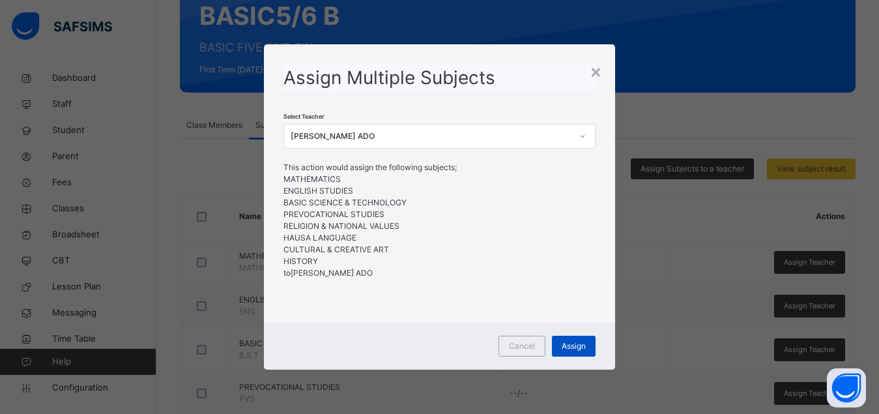
click at [571, 345] on span "Assign" at bounding box center [573, 346] width 24 height 12
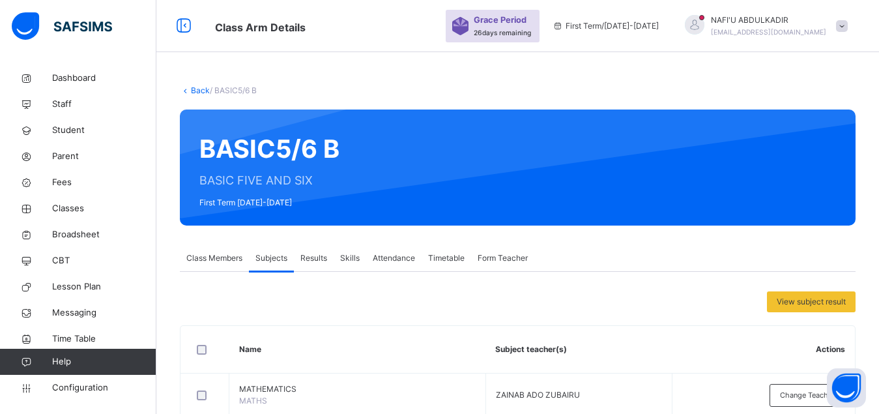
click at [196, 89] on link "Back" at bounding box center [200, 90] width 19 height 10
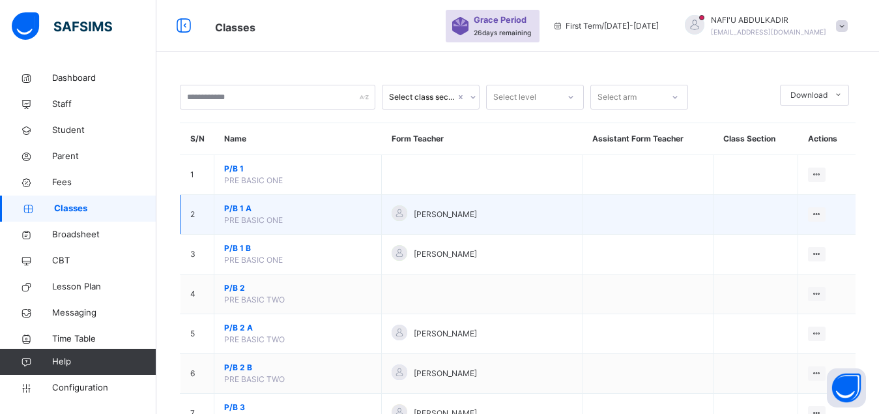
click at [232, 214] on span "P/B 1 A" at bounding box center [297, 209] width 147 height 12
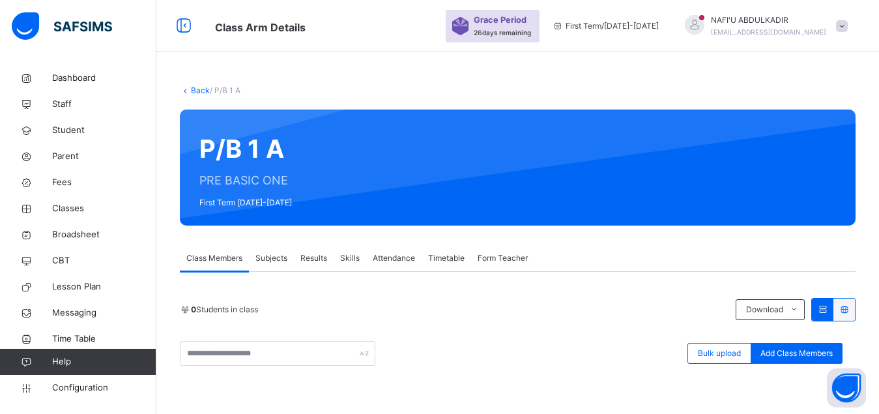
click at [274, 259] on span "Subjects" at bounding box center [271, 258] width 32 height 12
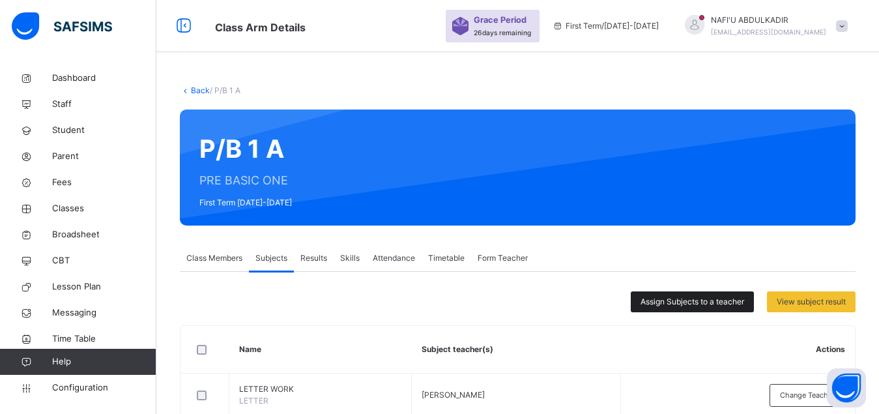
click at [669, 304] on span "Assign Subjects to a teacher" at bounding box center [692, 302] width 104 height 12
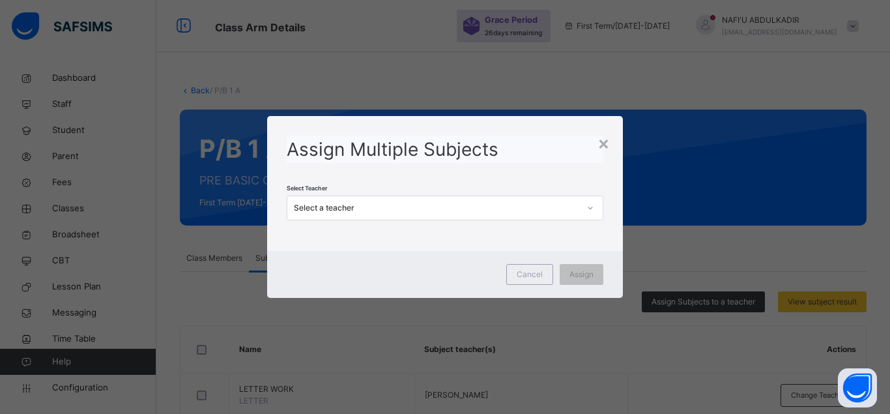
click at [528, 218] on div "Select a teacher" at bounding box center [445, 207] width 317 height 25
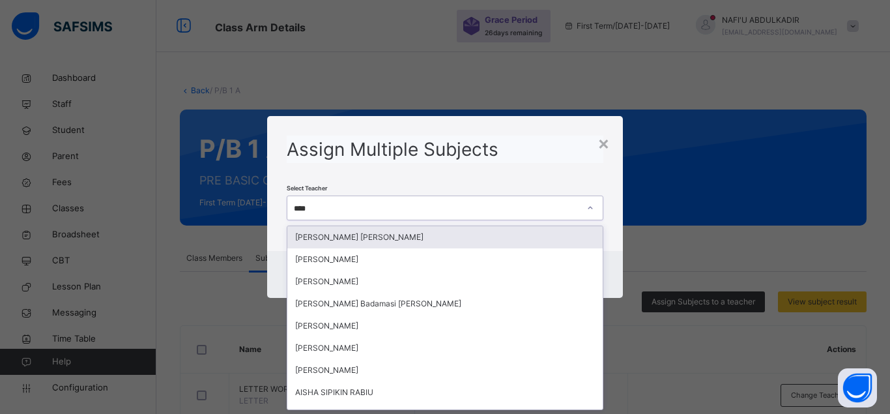
type input "*****"
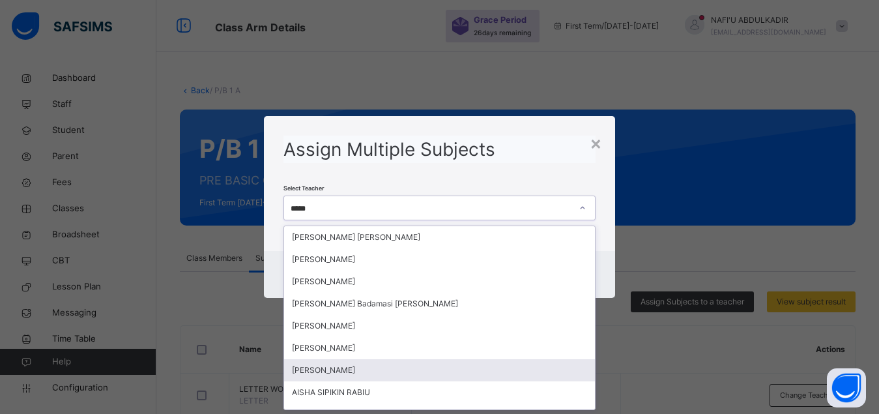
click at [367, 365] on div "[PERSON_NAME]" at bounding box center [439, 370] width 311 height 22
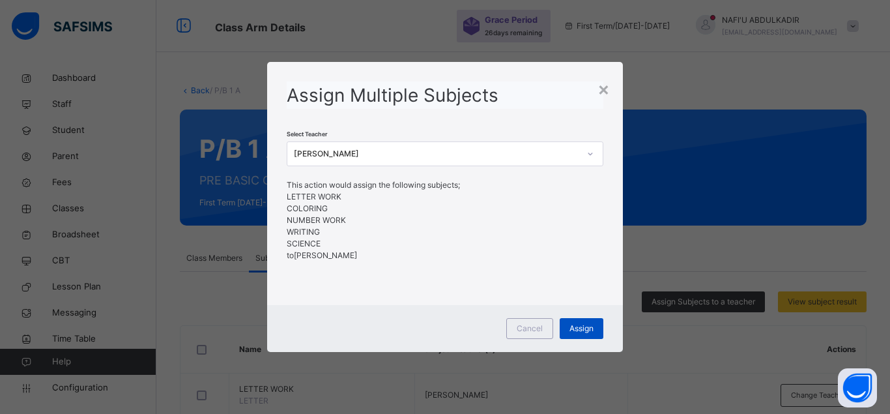
click at [580, 328] on span "Assign" at bounding box center [581, 328] width 24 height 12
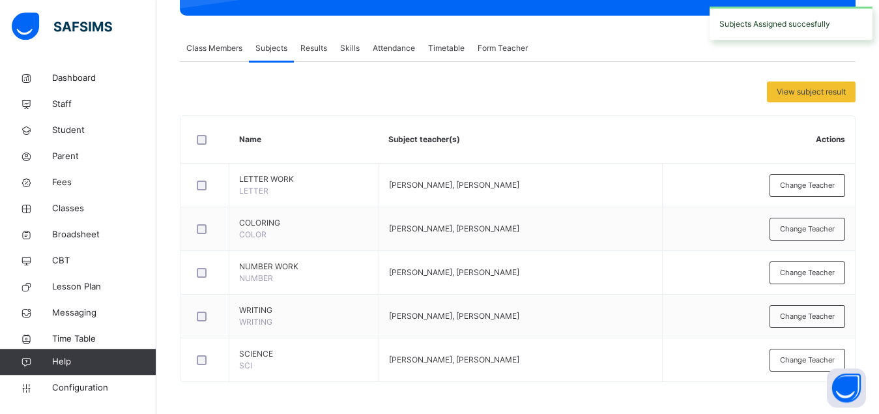
scroll to position [210, 0]
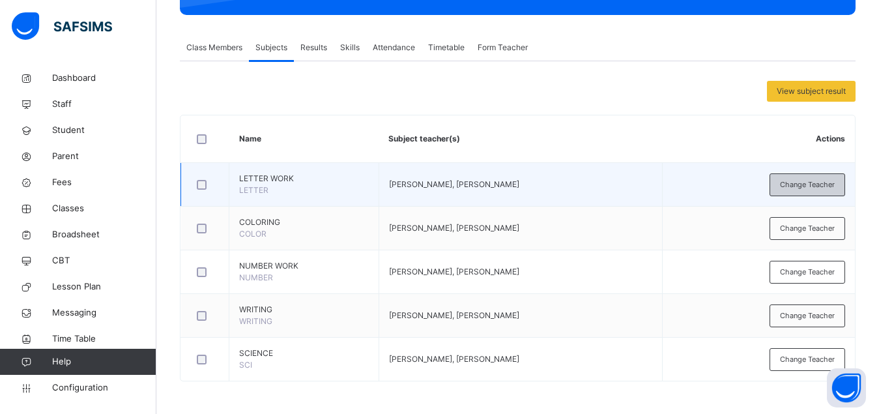
click at [798, 185] on span "Change Teacher" at bounding box center [807, 184] width 55 height 11
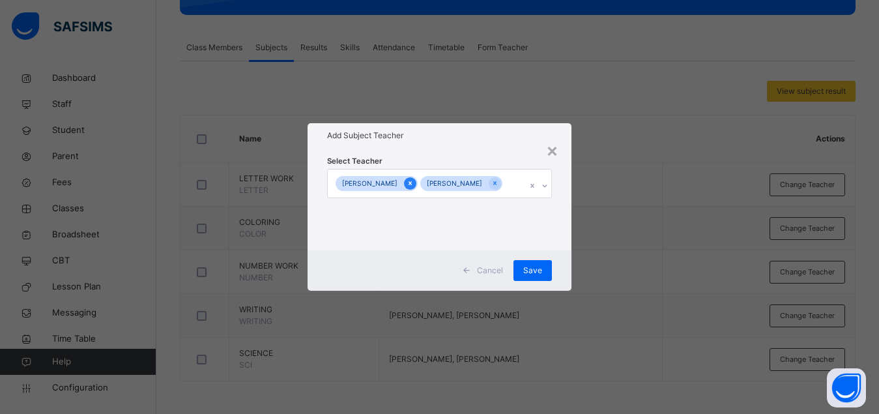
click at [412, 182] on icon at bounding box center [409, 184] width 3 height 4
click at [542, 278] on div "Save" at bounding box center [539, 270] width 38 height 21
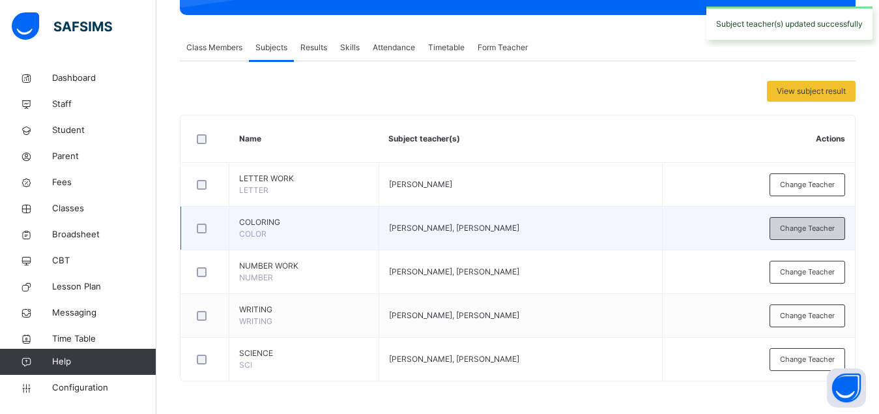
click at [800, 229] on span "Change Teacher" at bounding box center [807, 228] width 55 height 11
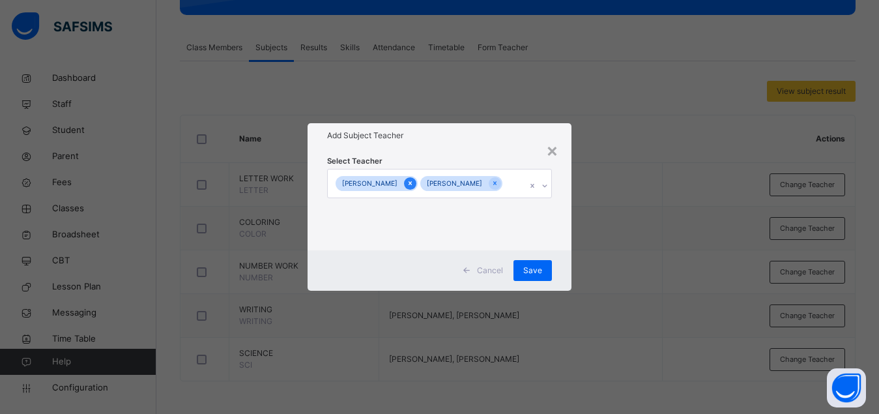
click at [414, 178] on icon at bounding box center [409, 182] width 7 height 9
click at [544, 270] on span "Save" at bounding box center [539, 270] width 19 height 12
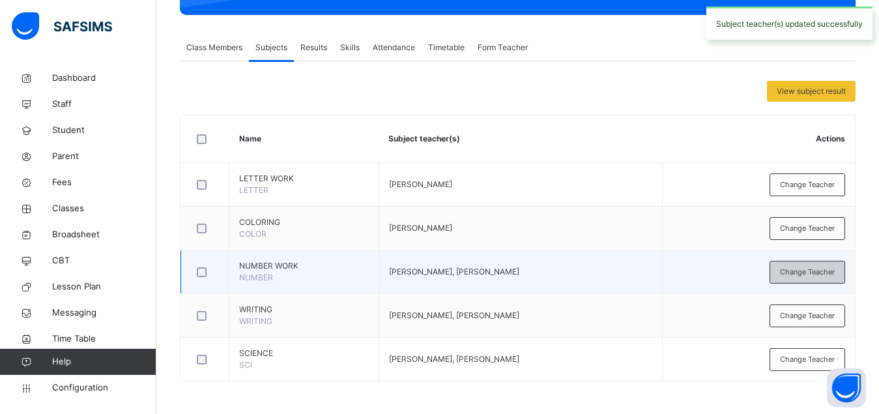
click at [801, 275] on span "Change Teacher" at bounding box center [807, 271] width 55 height 11
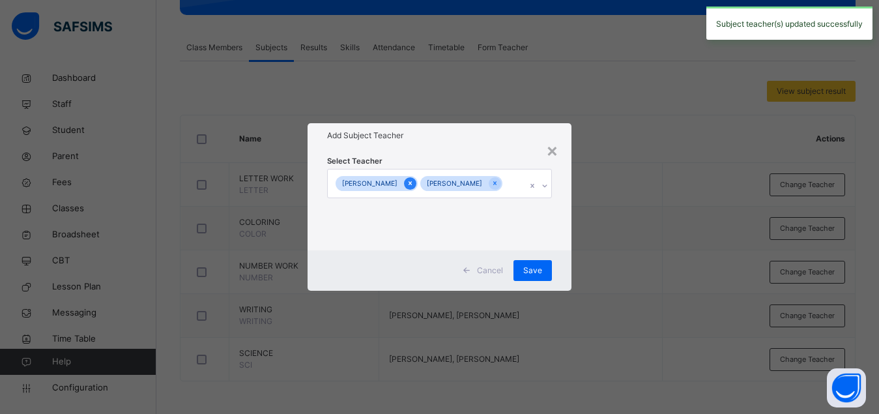
click at [414, 178] on icon at bounding box center [409, 182] width 7 height 9
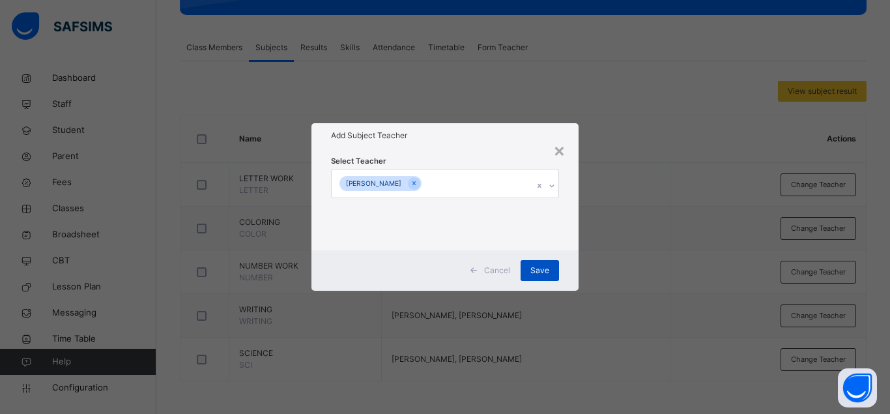
click at [539, 270] on span "Save" at bounding box center [539, 270] width 19 height 12
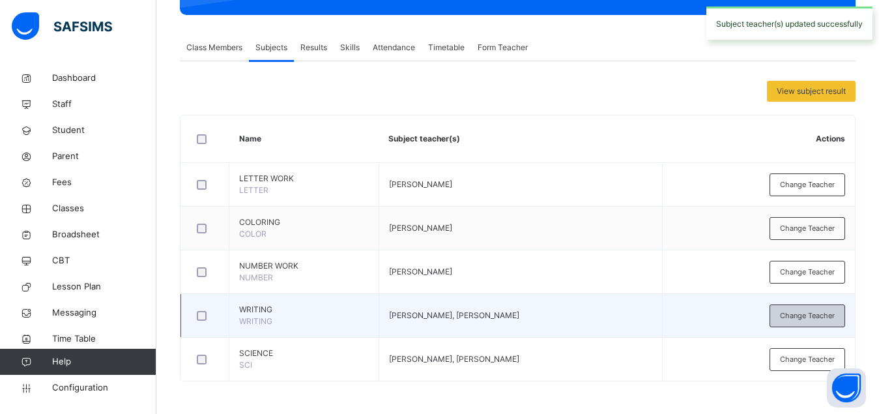
click at [794, 318] on span "Change Teacher" at bounding box center [807, 315] width 55 height 11
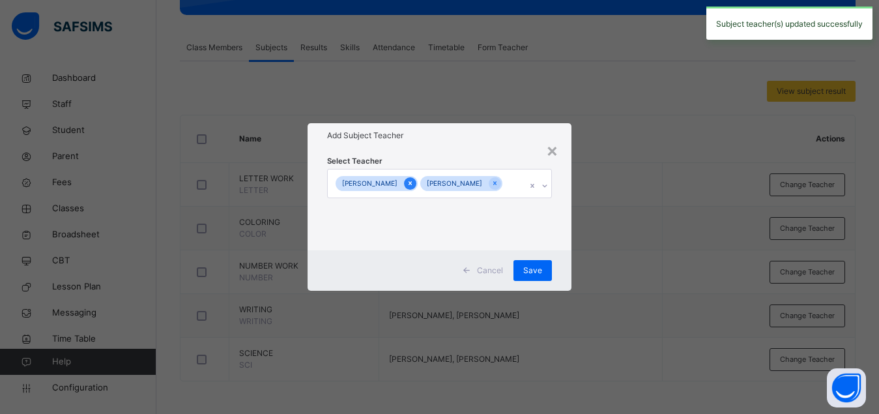
click at [414, 178] on icon at bounding box center [409, 182] width 7 height 9
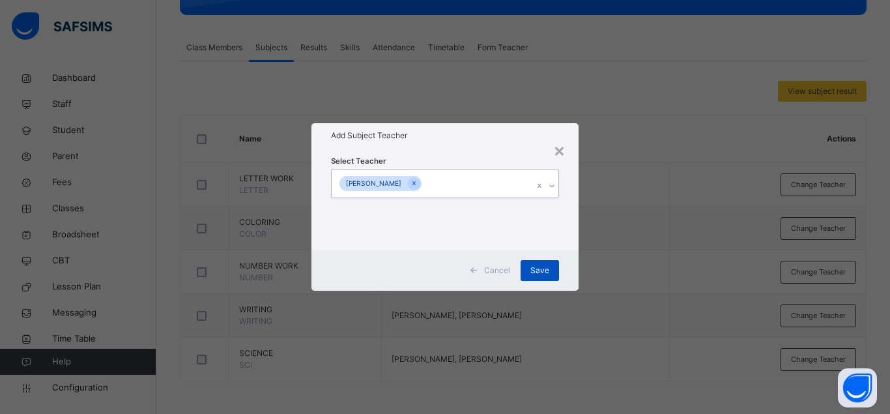
click at [541, 270] on span "Save" at bounding box center [539, 270] width 19 height 12
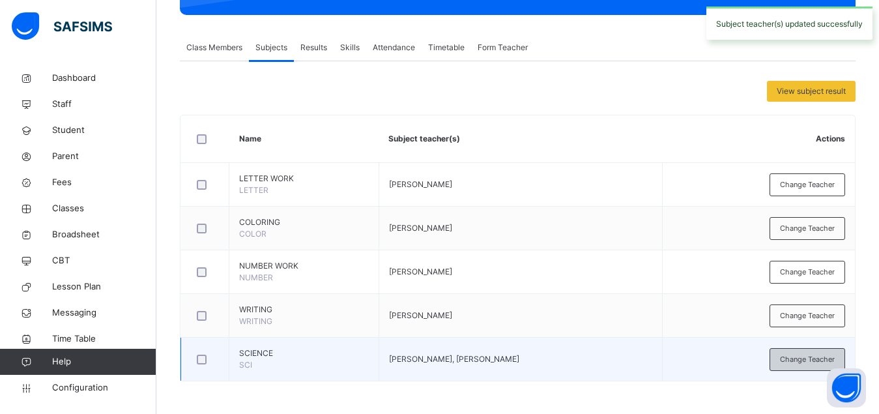
click at [793, 355] on span "Change Teacher" at bounding box center [807, 359] width 55 height 11
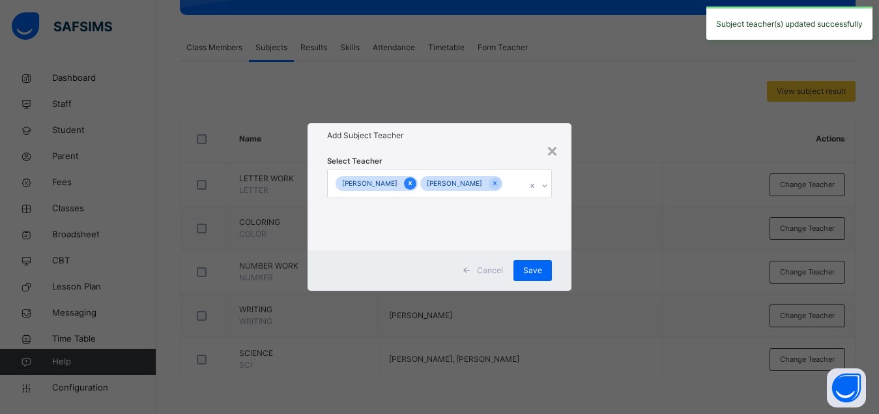
click at [414, 178] on icon at bounding box center [409, 182] width 7 height 9
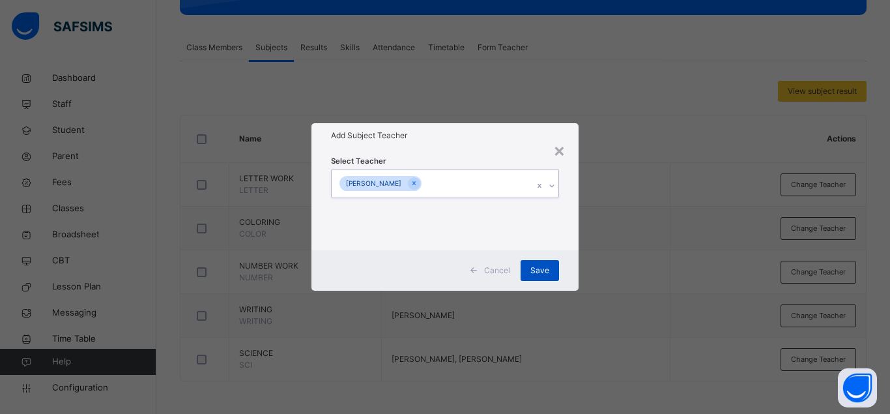
click at [543, 270] on span "Save" at bounding box center [539, 270] width 19 height 12
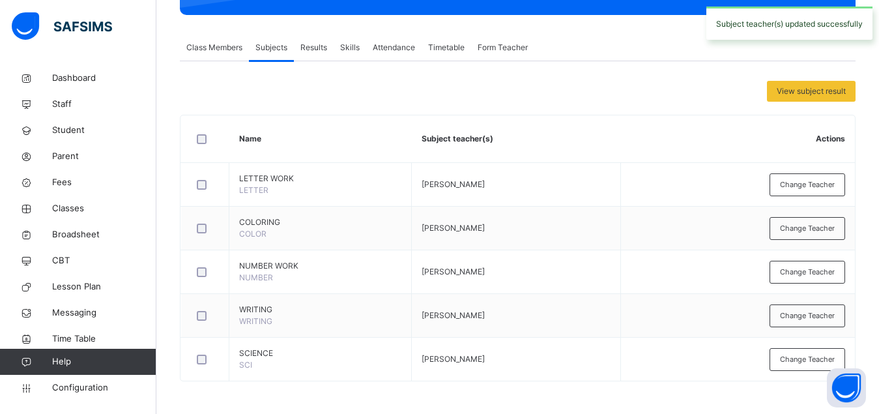
scroll to position [0, 0]
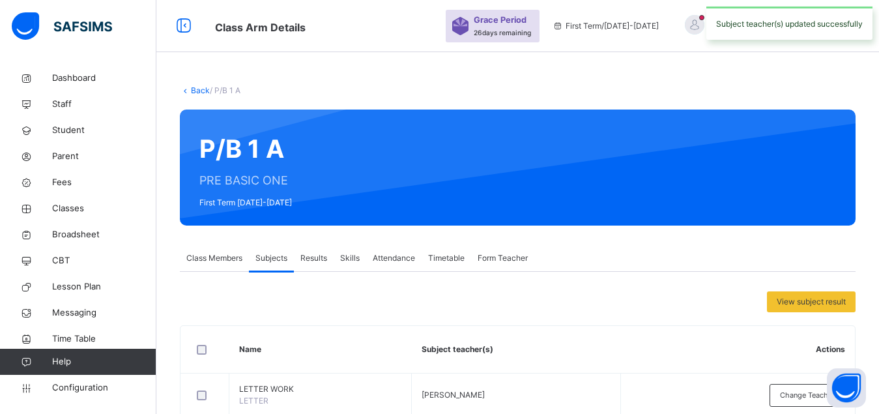
click at [200, 91] on link "Back" at bounding box center [200, 90] width 19 height 10
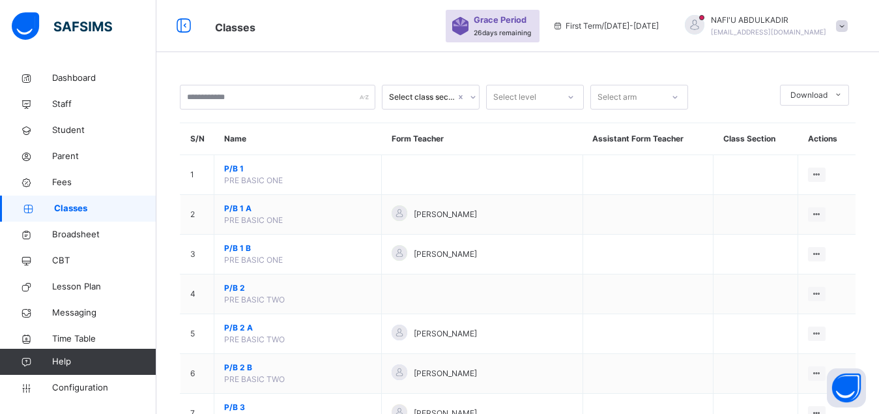
click at [240, 254] on span "P/B 1 B" at bounding box center [297, 248] width 147 height 12
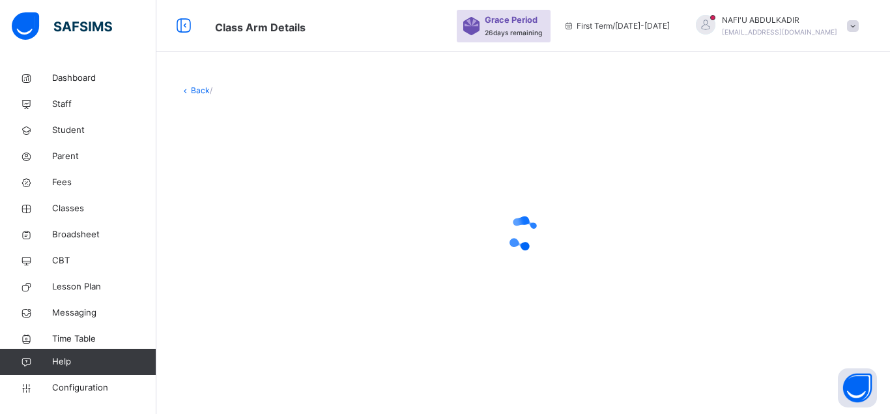
click at [240, 262] on div at bounding box center [523, 232] width 686 height 247
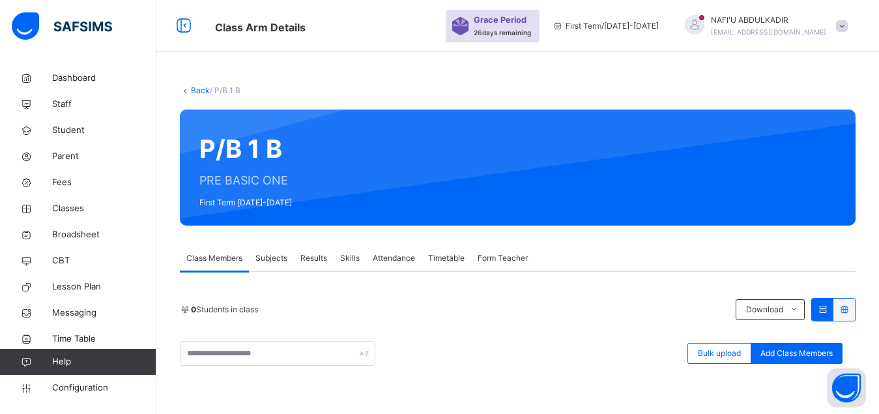
click at [277, 261] on span "Subjects" at bounding box center [271, 258] width 32 height 12
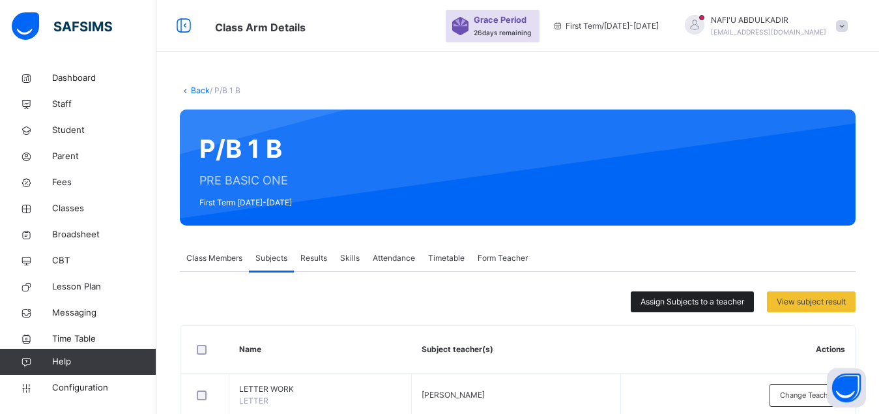
click at [686, 298] on span "Assign Subjects to a teacher" at bounding box center [692, 302] width 104 height 12
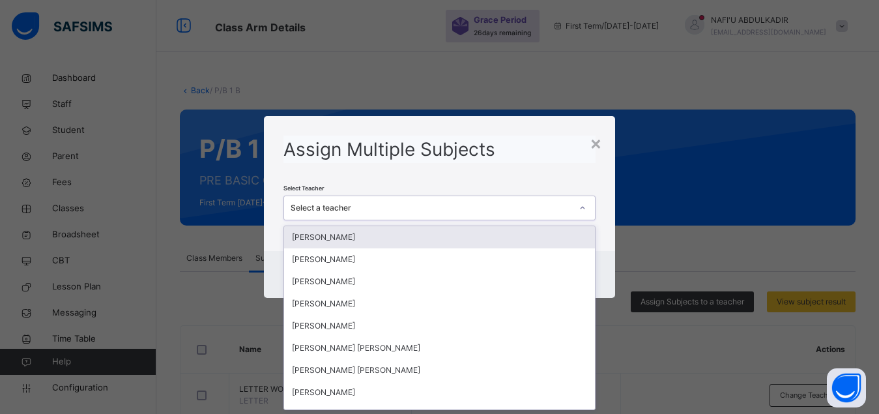
click at [497, 205] on div "Select a teacher" at bounding box center [430, 208] width 281 height 12
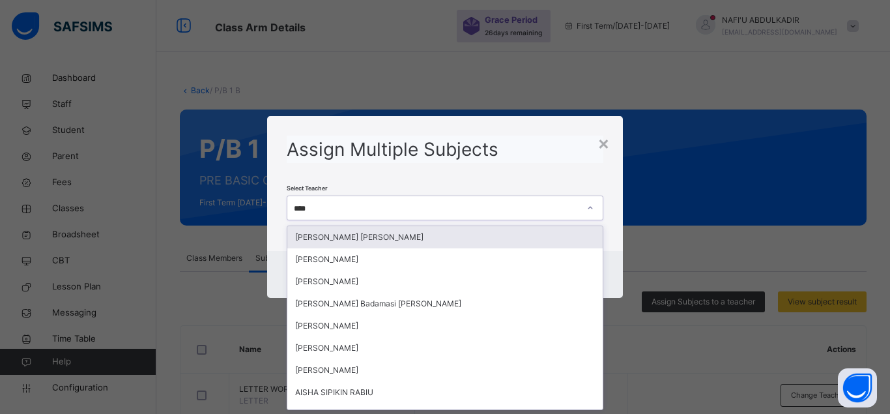
type input "*****"
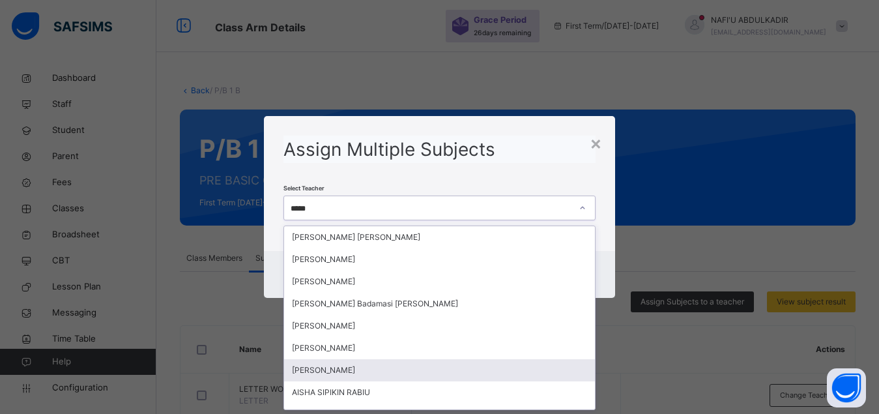
click at [369, 372] on div "[PERSON_NAME]" at bounding box center [439, 370] width 311 height 22
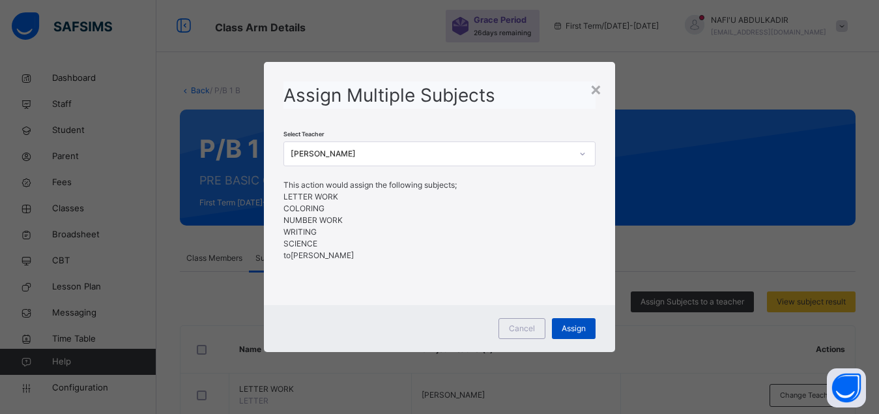
click at [582, 326] on span "Assign" at bounding box center [573, 328] width 24 height 12
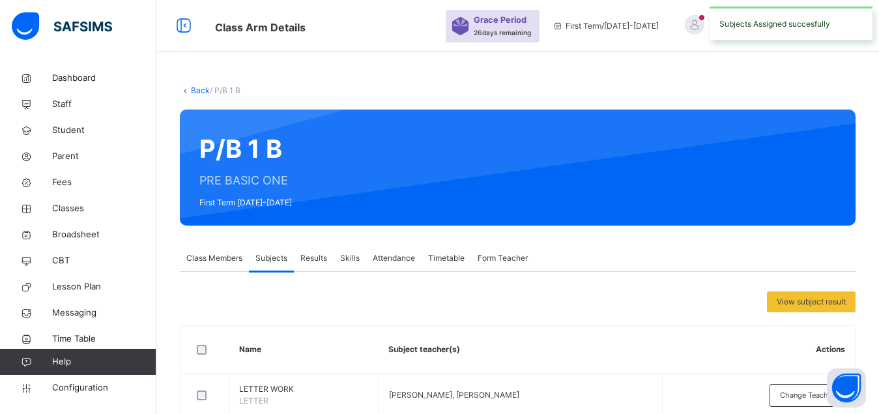
scroll to position [210, 0]
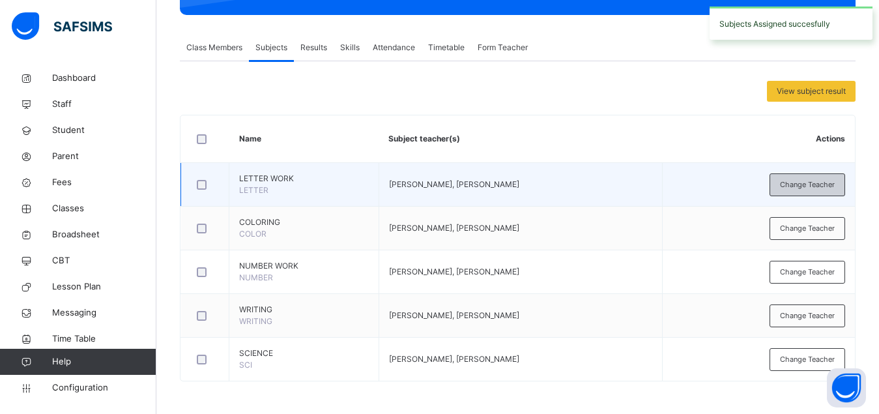
click at [823, 186] on span "Change Teacher" at bounding box center [807, 184] width 55 height 11
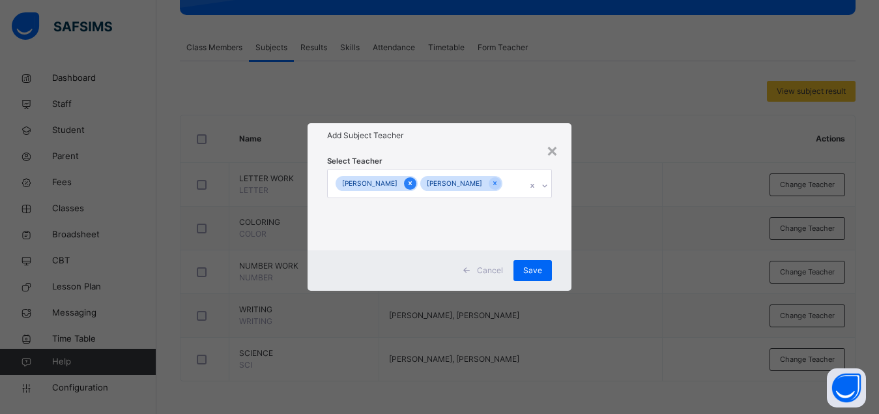
click at [414, 178] on icon at bounding box center [409, 182] width 7 height 9
click at [541, 265] on span "Save" at bounding box center [539, 270] width 19 height 12
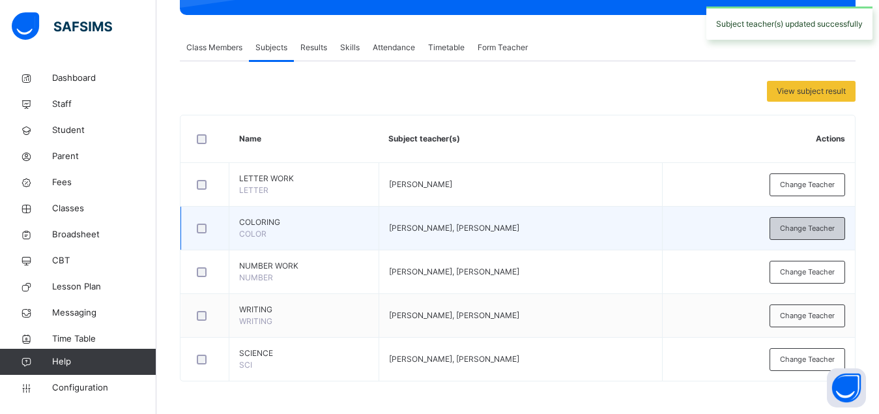
click at [808, 230] on span "Change Teacher" at bounding box center [807, 228] width 55 height 11
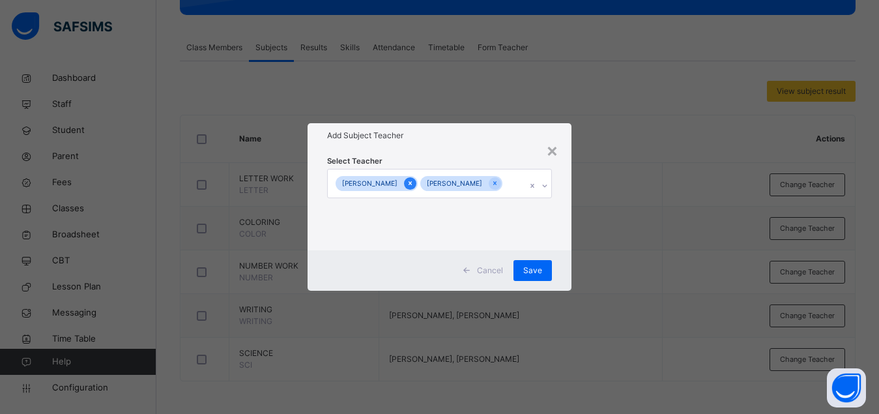
click at [412, 182] on icon at bounding box center [409, 184] width 3 height 4
click at [540, 270] on span "Save" at bounding box center [539, 270] width 19 height 12
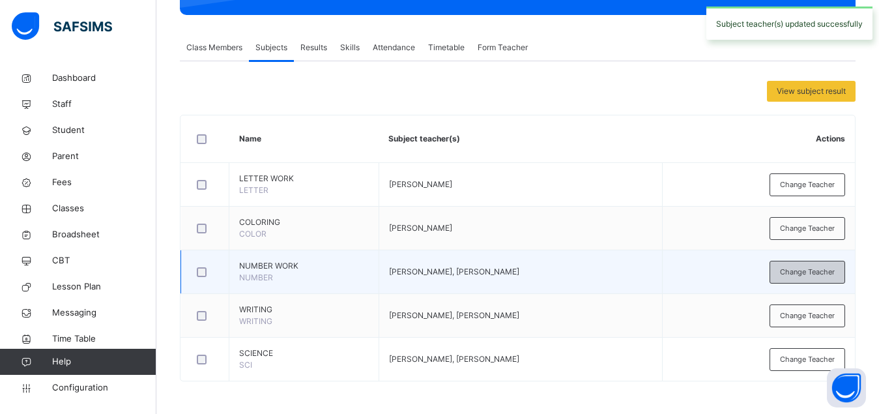
click at [804, 274] on span "Change Teacher" at bounding box center [807, 271] width 55 height 11
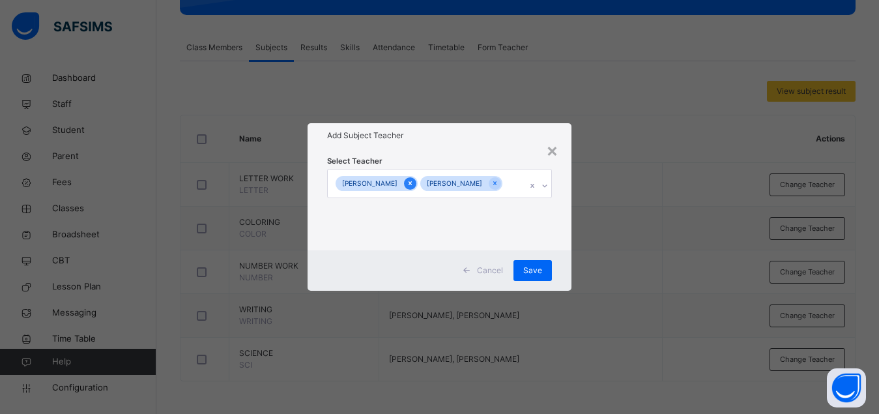
click at [414, 178] on icon at bounding box center [409, 182] width 7 height 9
click at [548, 266] on span "Save" at bounding box center [539, 270] width 19 height 12
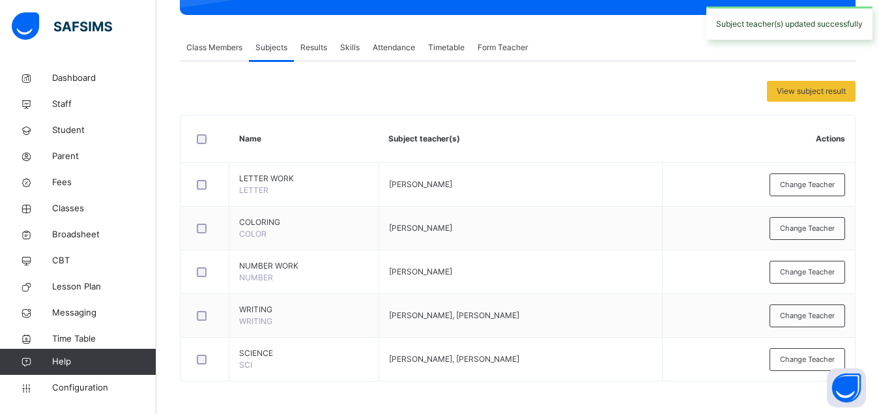
click at [832, 308] on div "Change Teacher" at bounding box center [807, 315] width 76 height 23
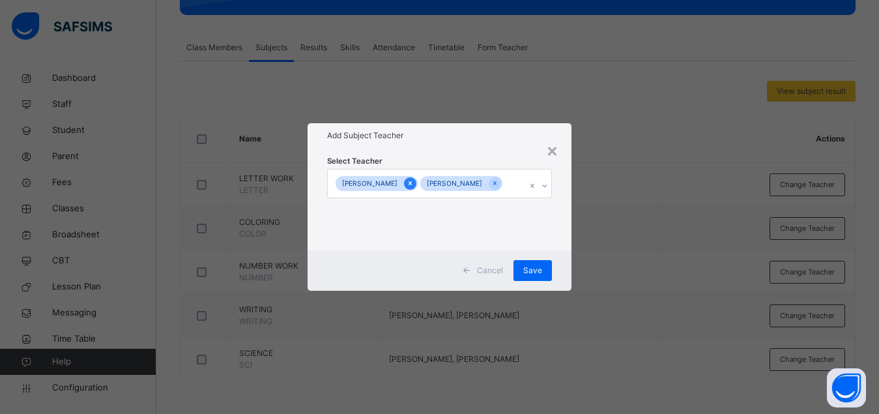
click at [412, 182] on icon at bounding box center [409, 184] width 3 height 4
click at [547, 266] on span "Save" at bounding box center [539, 270] width 19 height 12
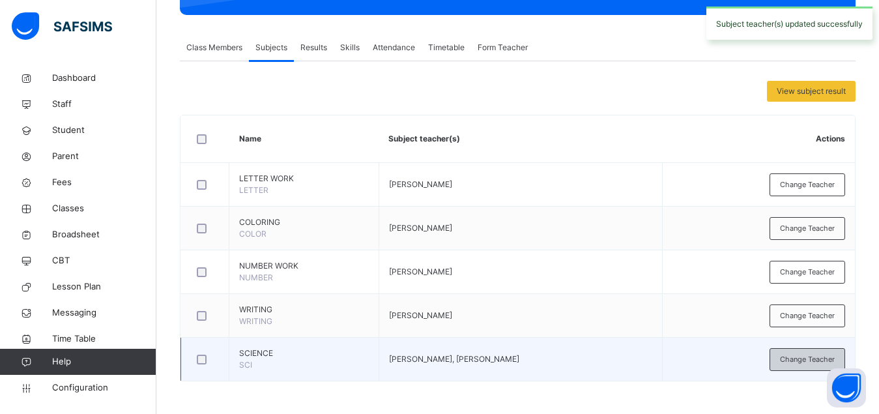
click at [799, 363] on span "Change Teacher" at bounding box center [807, 359] width 55 height 11
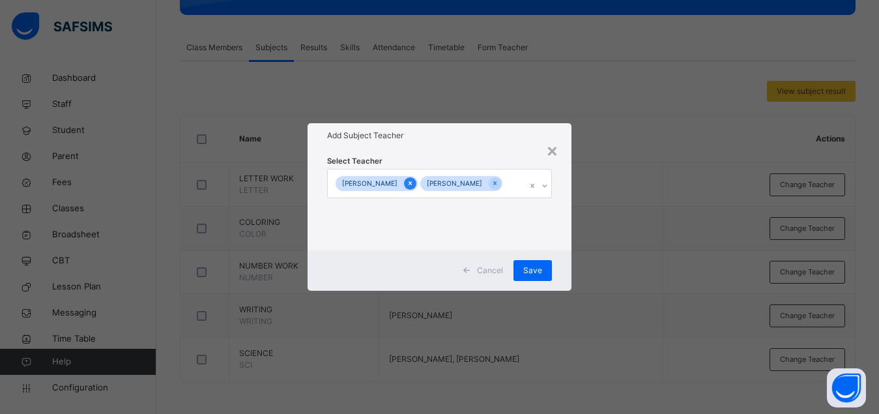
click at [414, 178] on icon at bounding box center [409, 182] width 7 height 9
click at [542, 275] on span "Save" at bounding box center [539, 270] width 19 height 12
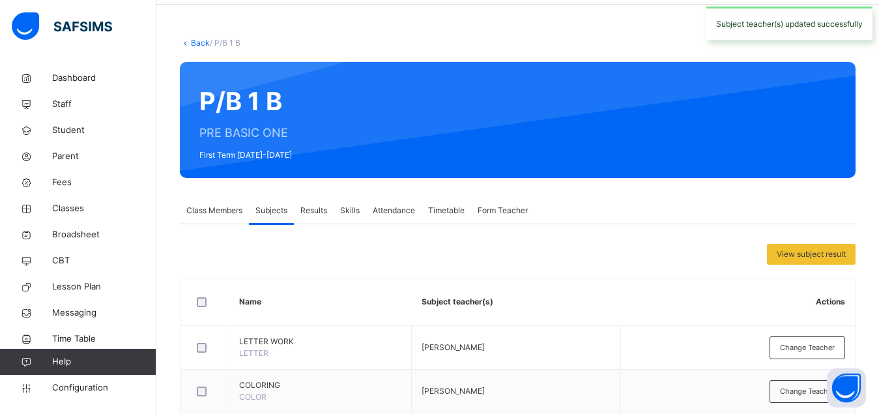
scroll to position [0, 0]
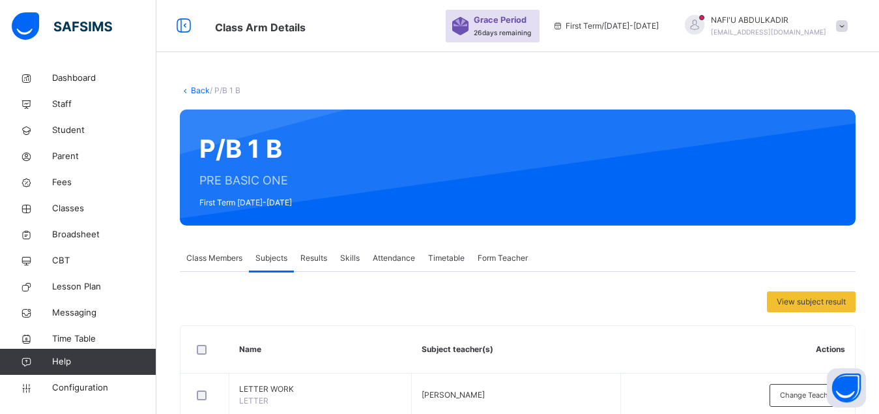
click at [201, 92] on link "Back" at bounding box center [200, 90] width 19 height 10
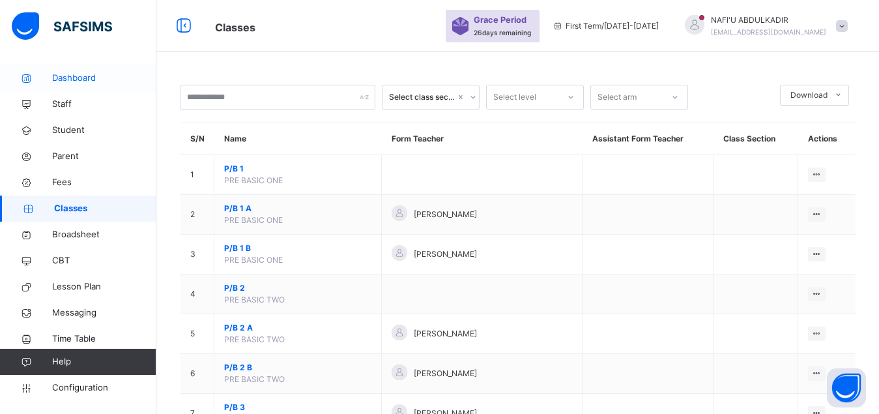
click at [76, 84] on span "Dashboard" at bounding box center [104, 78] width 104 height 13
